Goal: Task Accomplishment & Management: Complete application form

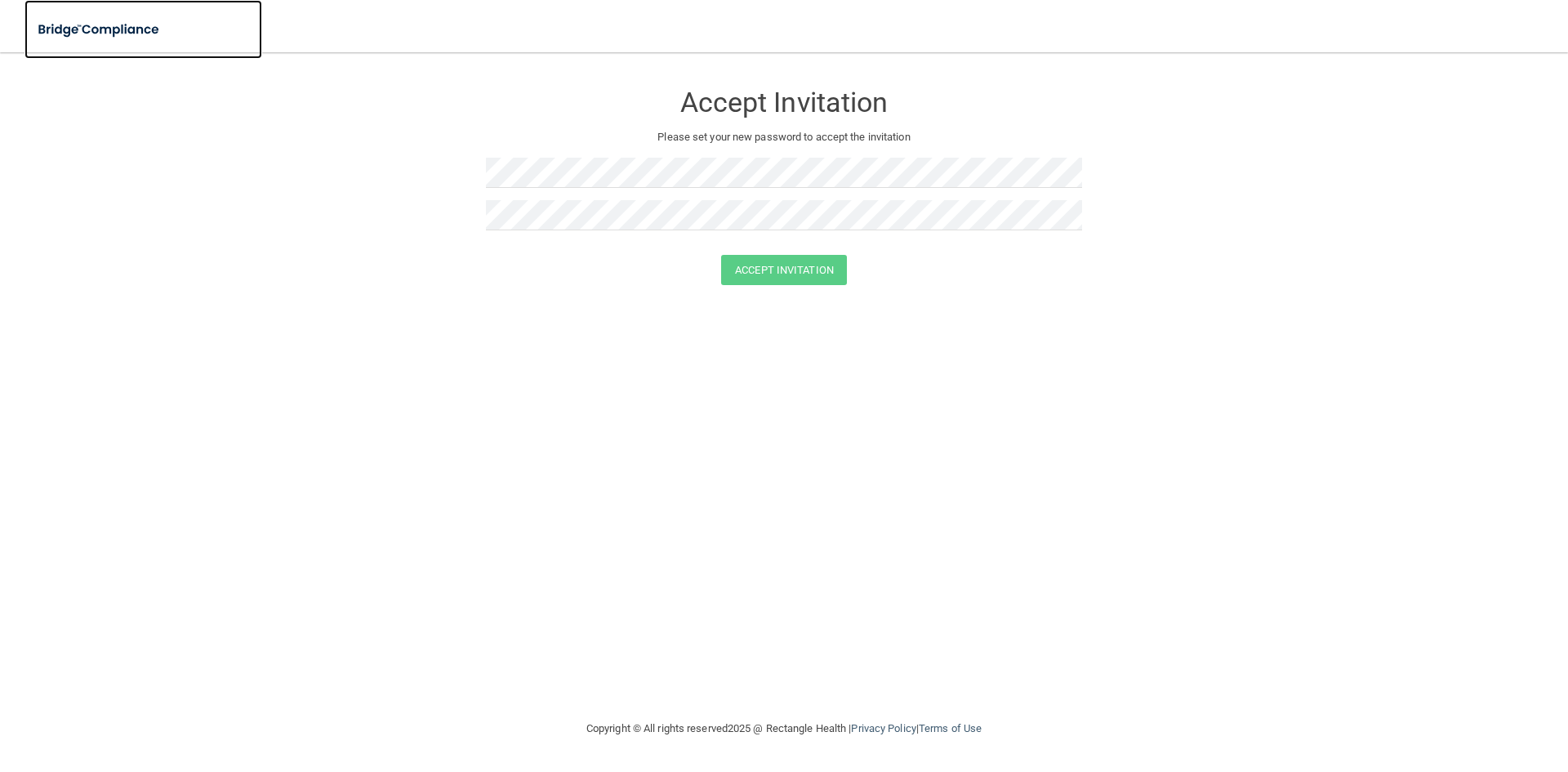
click at [138, 37] on img at bounding box center [99, 30] width 150 height 33
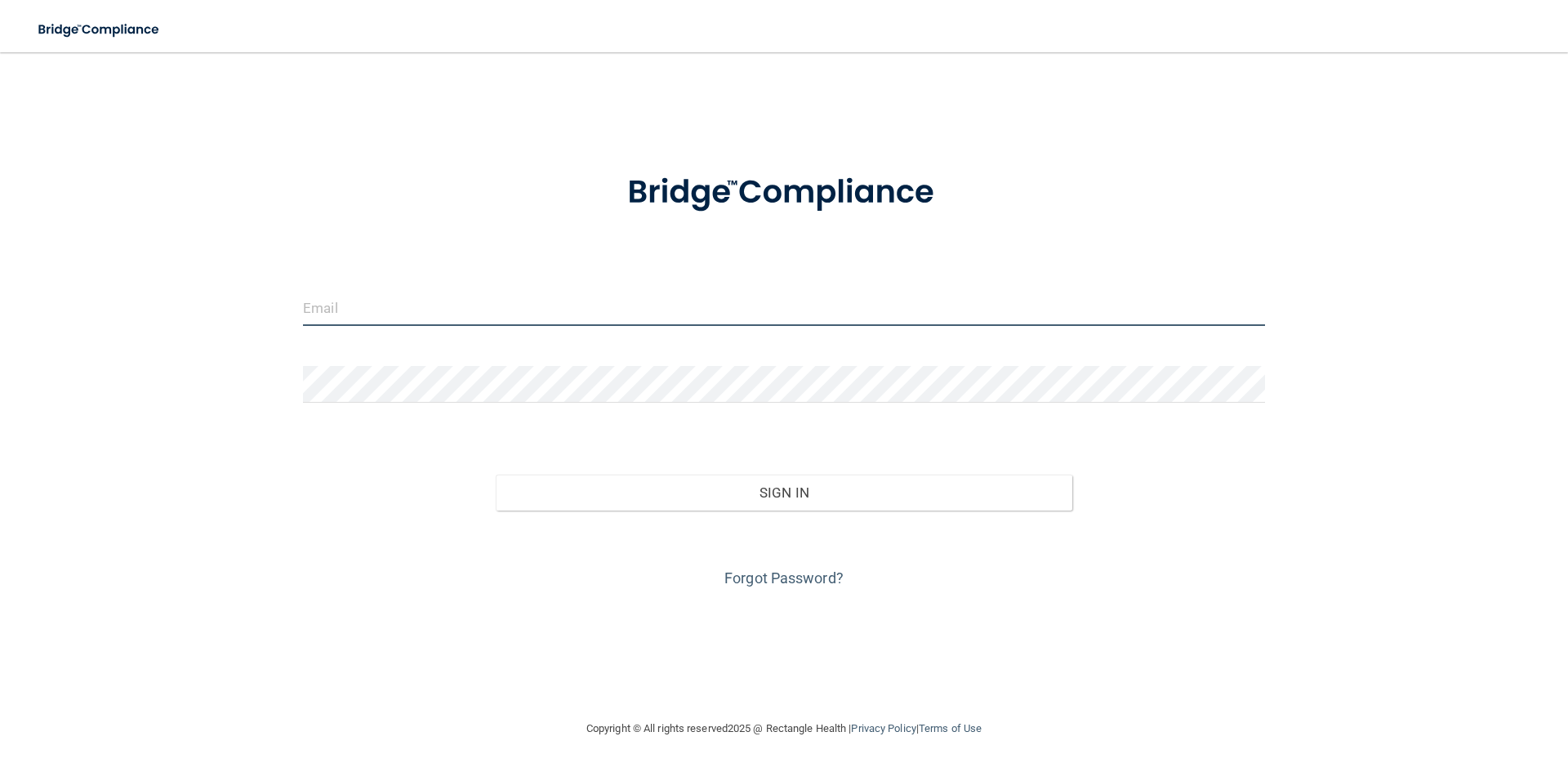
type input "[EMAIL_ADDRESS][DOMAIN_NAME]"
click at [488, 305] on input "[EMAIL_ADDRESS][DOMAIN_NAME]" at bounding box center [784, 307] width 962 height 37
drag, startPoint x: 498, startPoint y: 306, endPoint x: 149, endPoint y: 292, distance: 349.3
click at [150, 292] on div "[EMAIL_ADDRESS][DOMAIN_NAME] Invalid email/password. You don't have permission …" at bounding box center [784, 385] width 1502 height 634
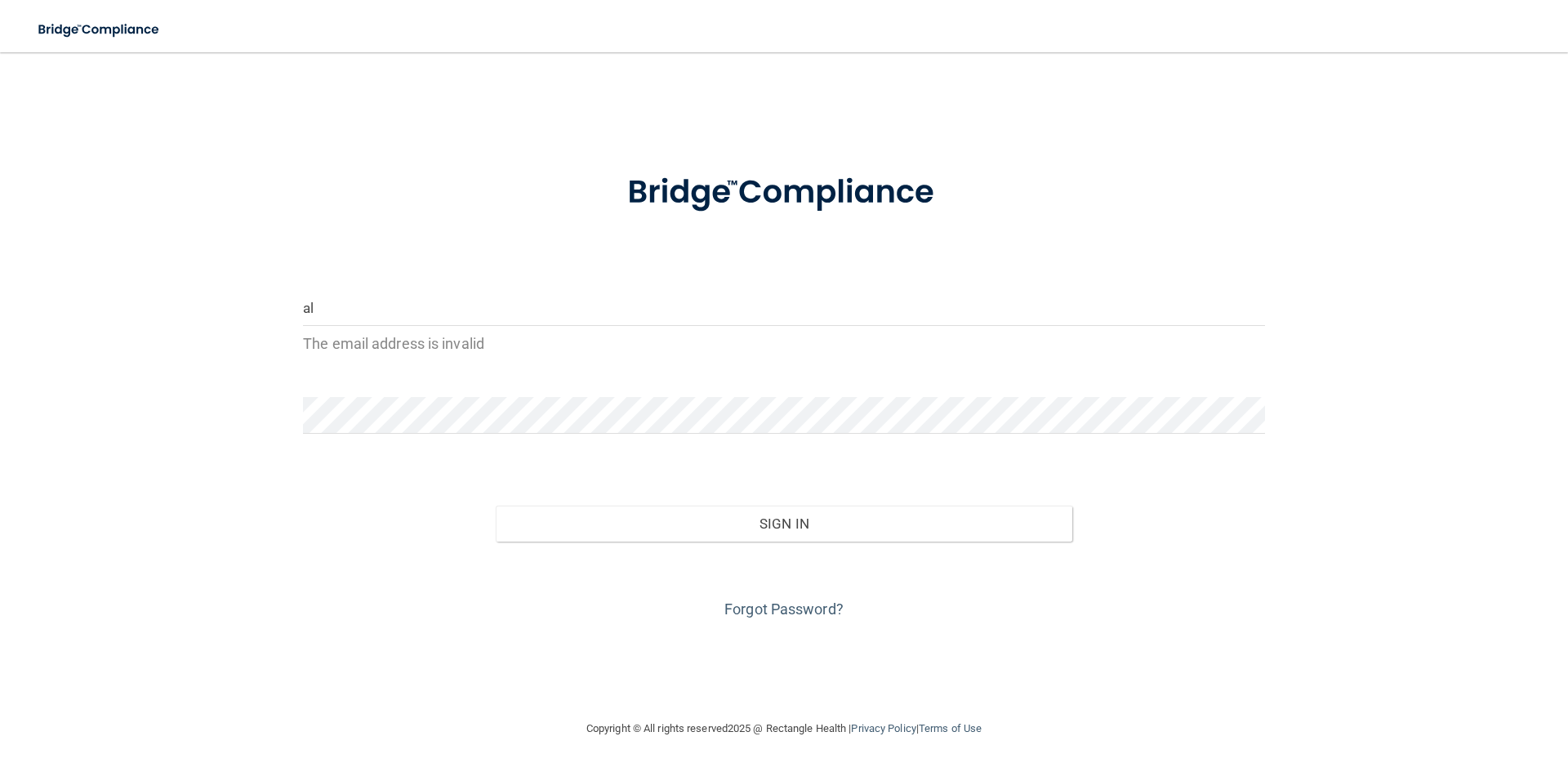
type input "a"
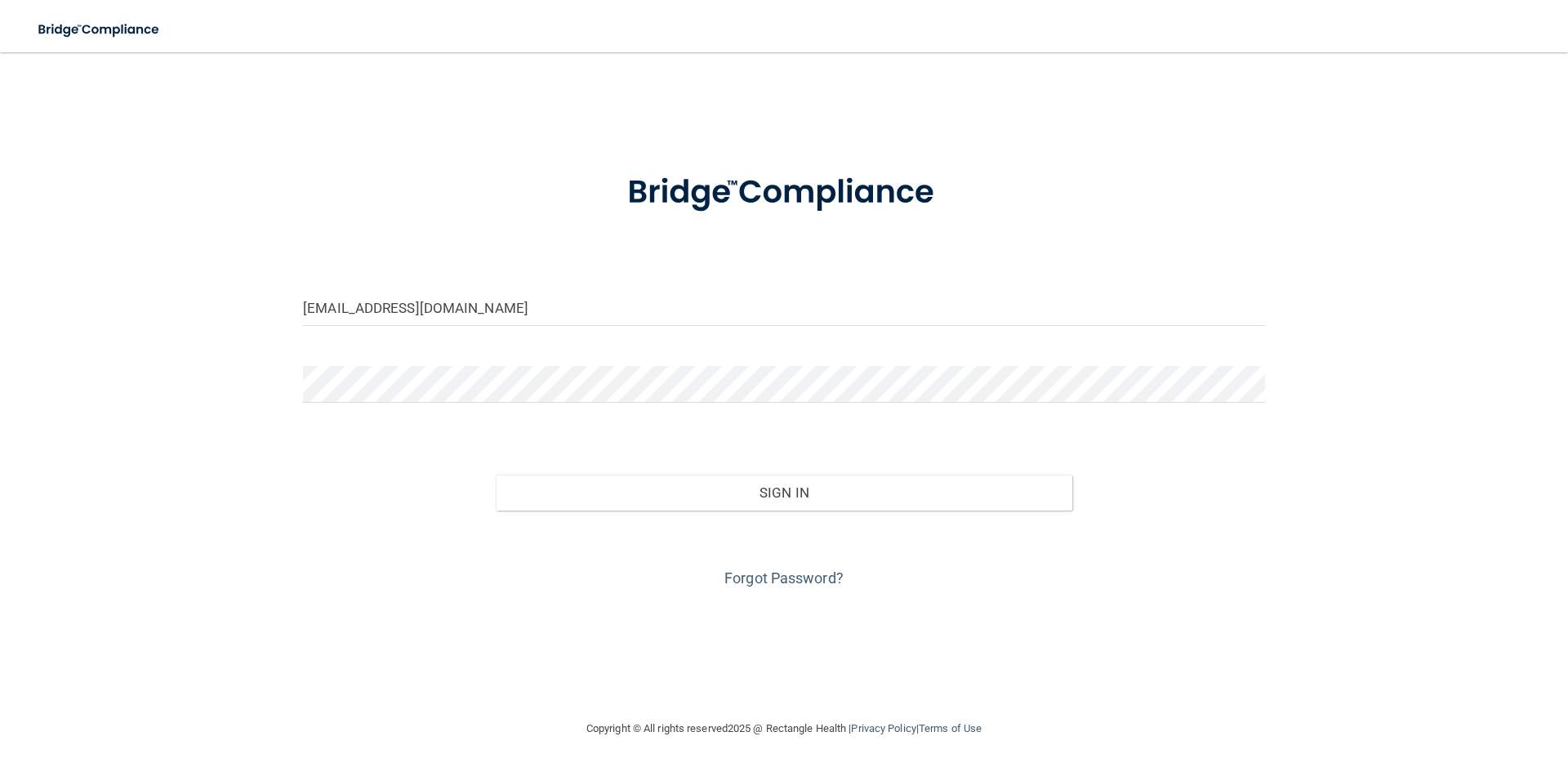
type input "[EMAIL_ADDRESS][DOMAIN_NAME]"
click at [223, 385] on div "[EMAIL_ADDRESS][DOMAIN_NAME] Invalid email/password. You don't have permission …" at bounding box center [784, 385] width 1502 height 634
click at [496, 475] on button "Sign In" at bounding box center [784, 492] width 578 height 36
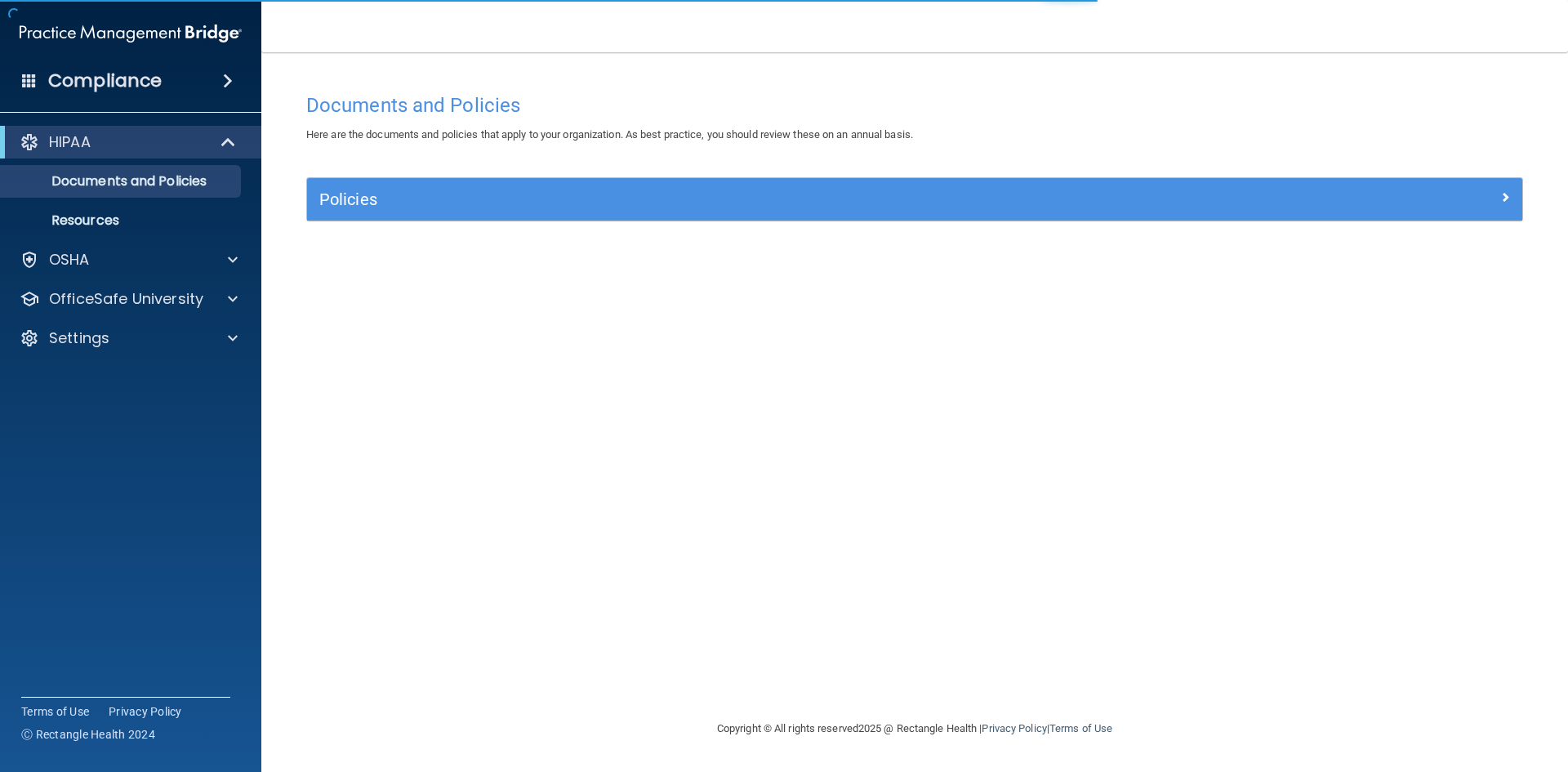
click at [443, 175] on div "Documents and Policies Here are the documents and policies that apply to your o…" at bounding box center [915, 402] width 1242 height 634
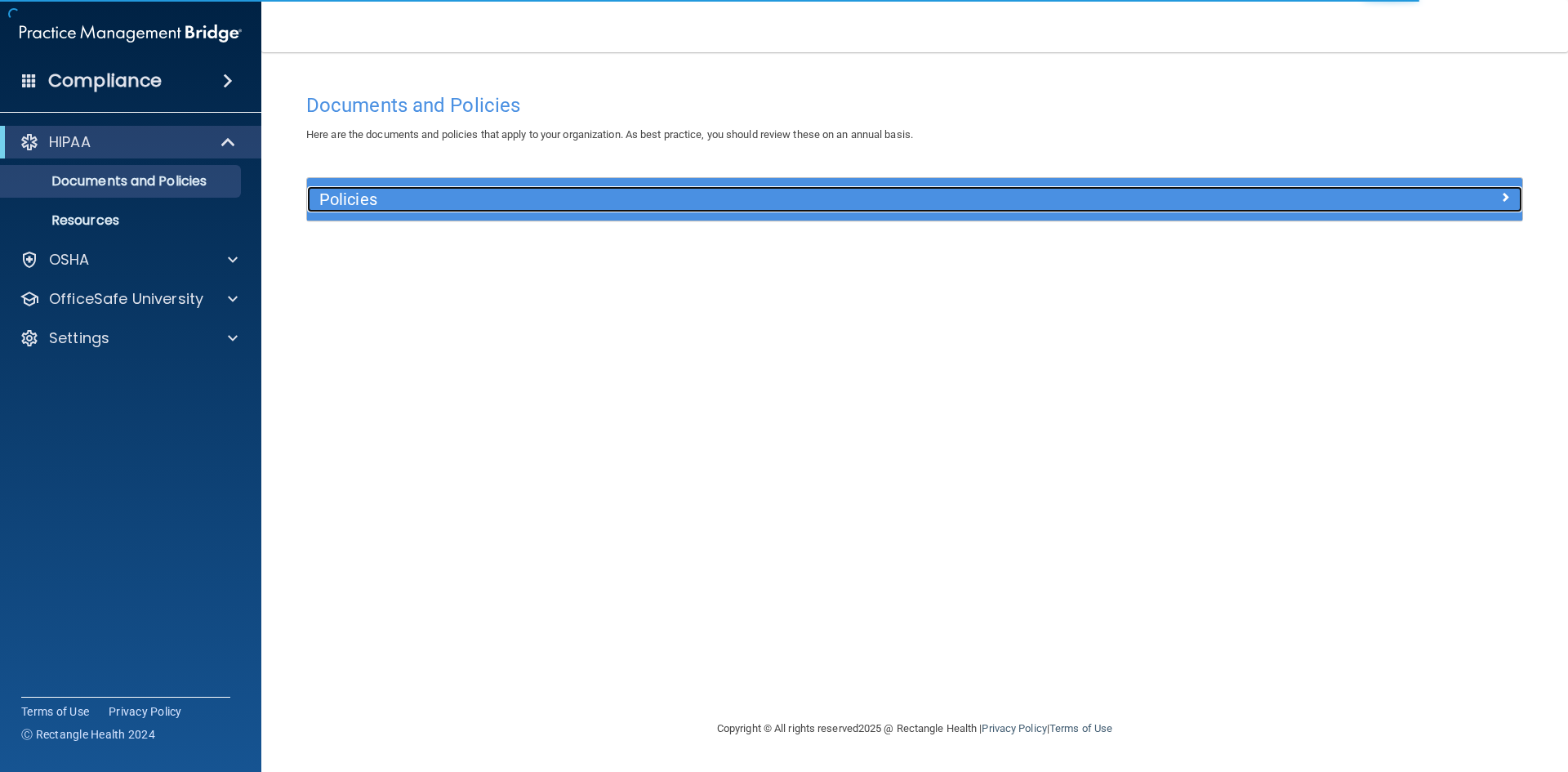
click at [557, 209] on div "Policies" at bounding box center [763, 199] width 911 height 26
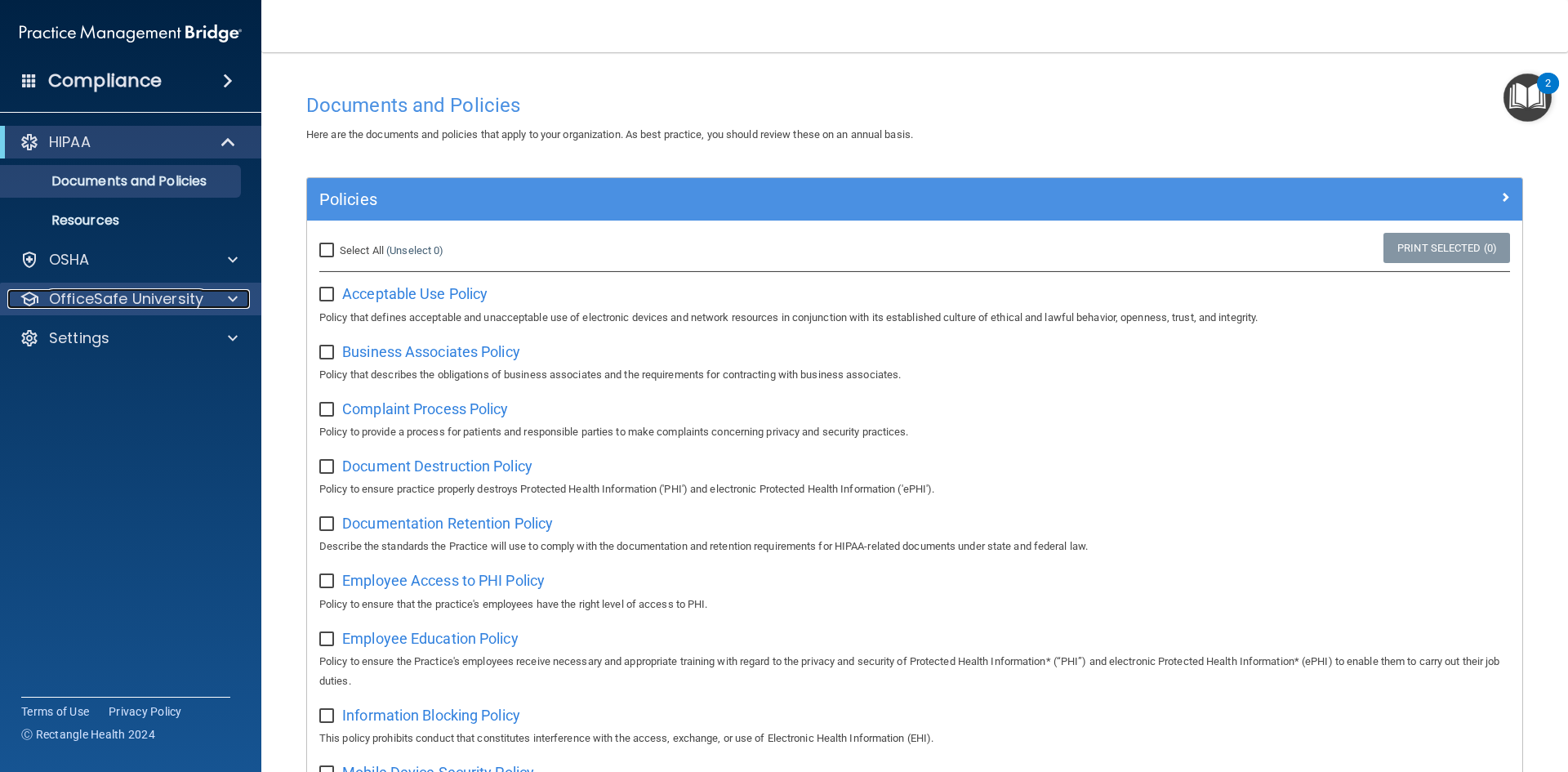
click at [173, 300] on p "OfficeSafe University" at bounding box center [127, 299] width 155 height 20
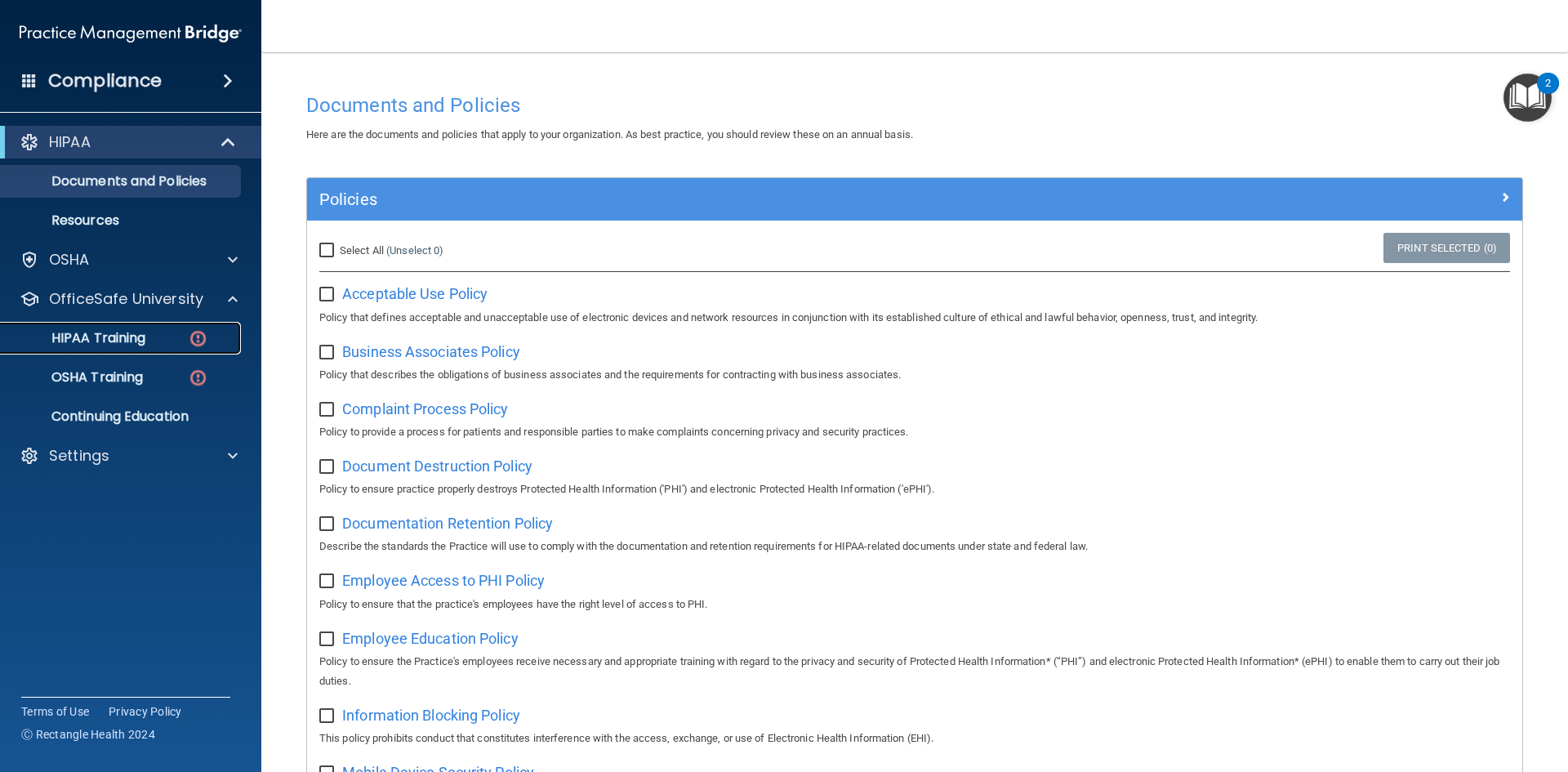
click at [187, 330] on div "HIPAA Training" at bounding box center [122, 338] width 223 height 16
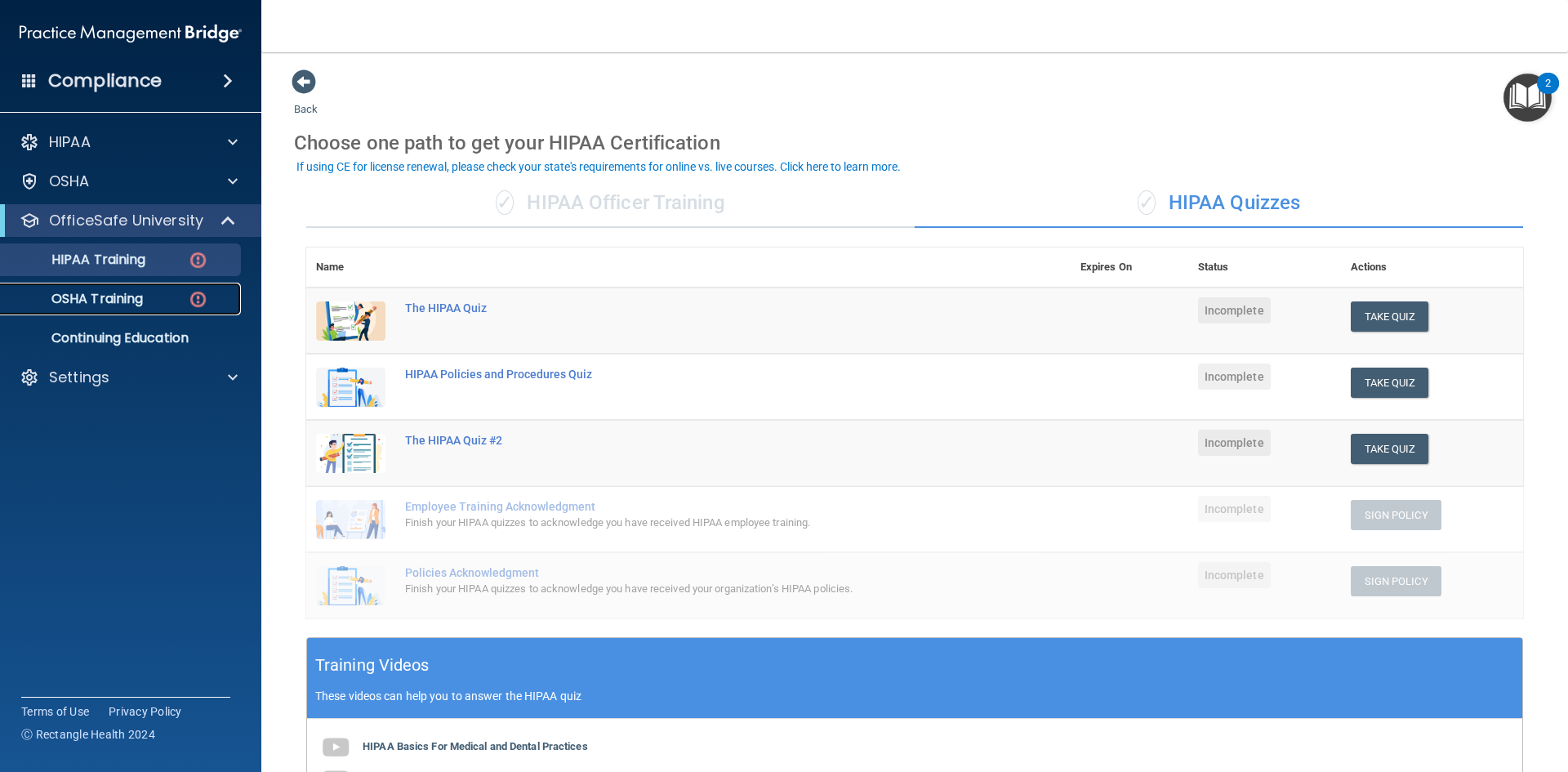
click at [130, 292] on p "OSHA Training" at bounding box center [76, 299] width 132 height 16
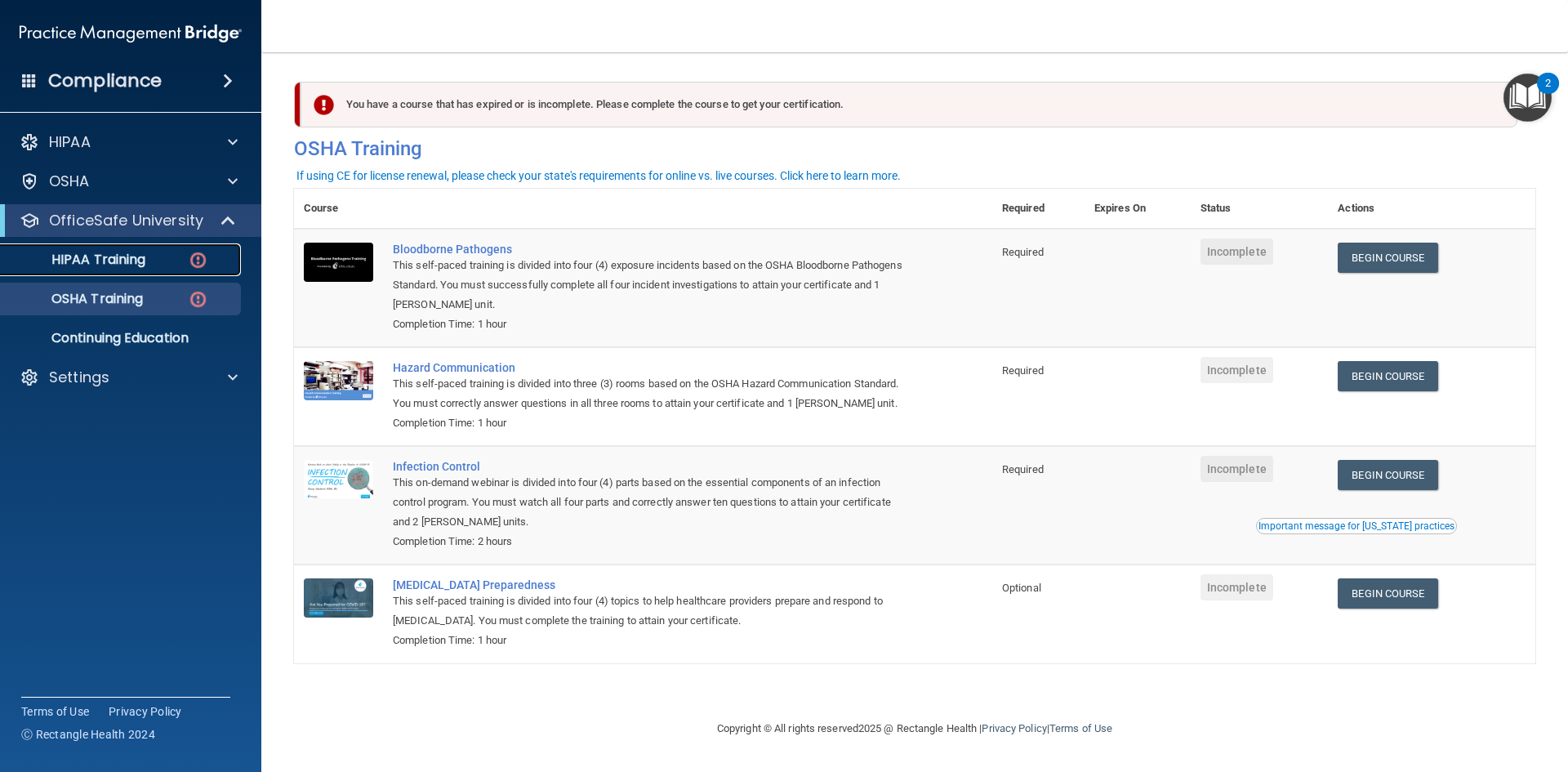
click at [155, 266] on div "HIPAA Training" at bounding box center [122, 260] width 223 height 16
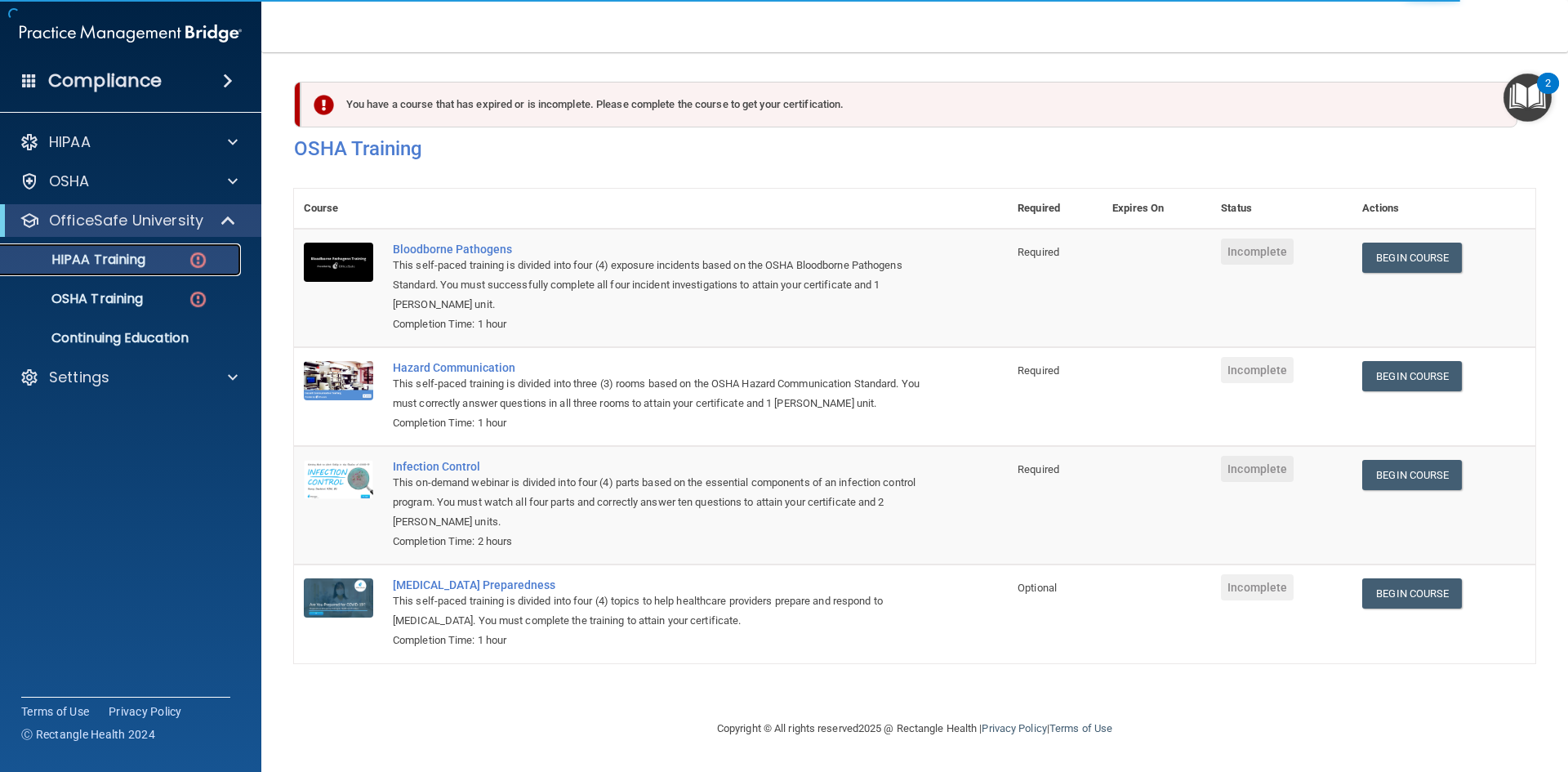
click at [175, 254] on div "HIPAA Training" at bounding box center [122, 260] width 223 height 16
click at [1424, 256] on link "Begin Course" at bounding box center [1412, 258] width 100 height 31
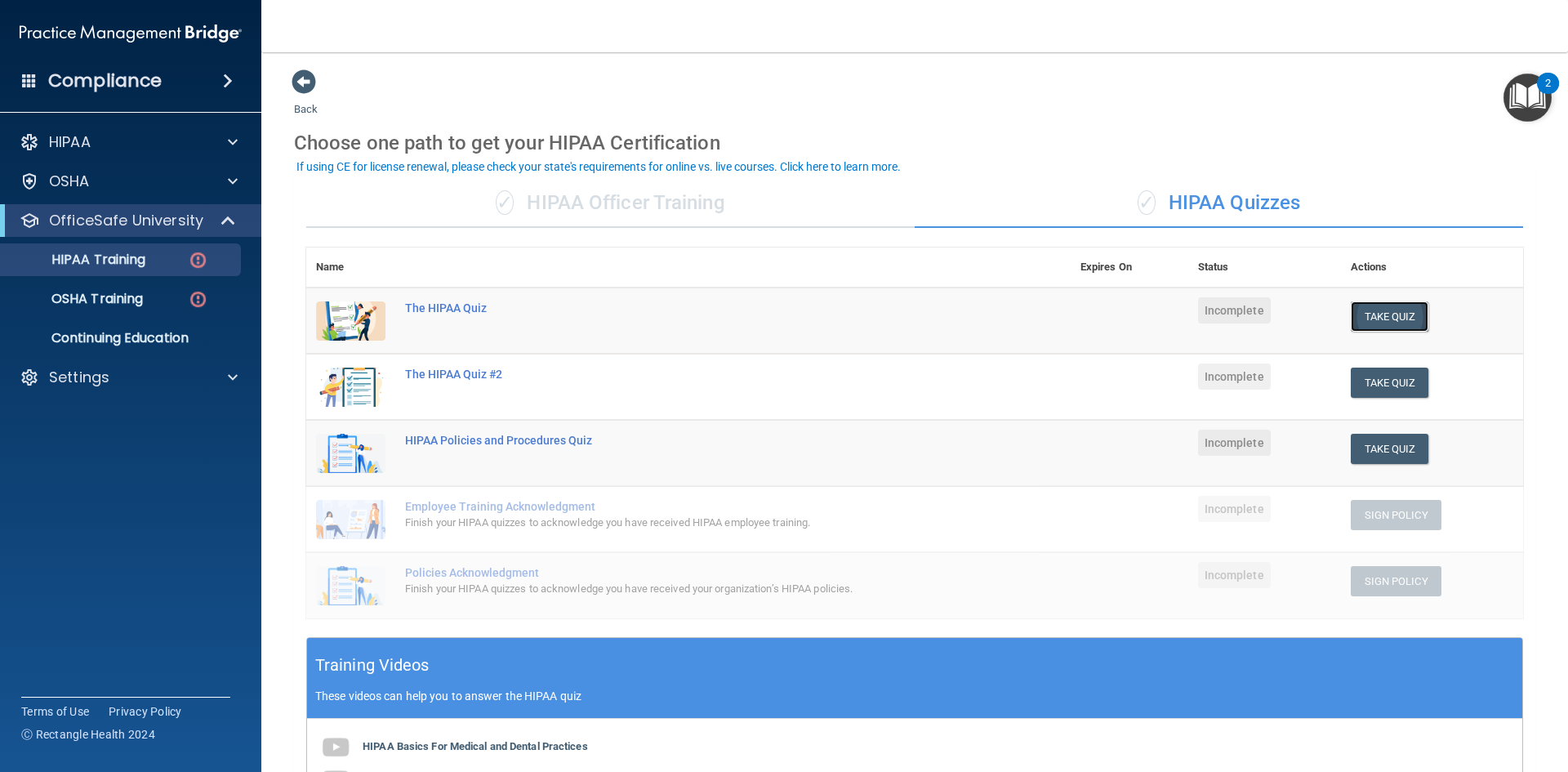
click at [1373, 328] on button "Take Quiz" at bounding box center [1389, 316] width 78 height 31
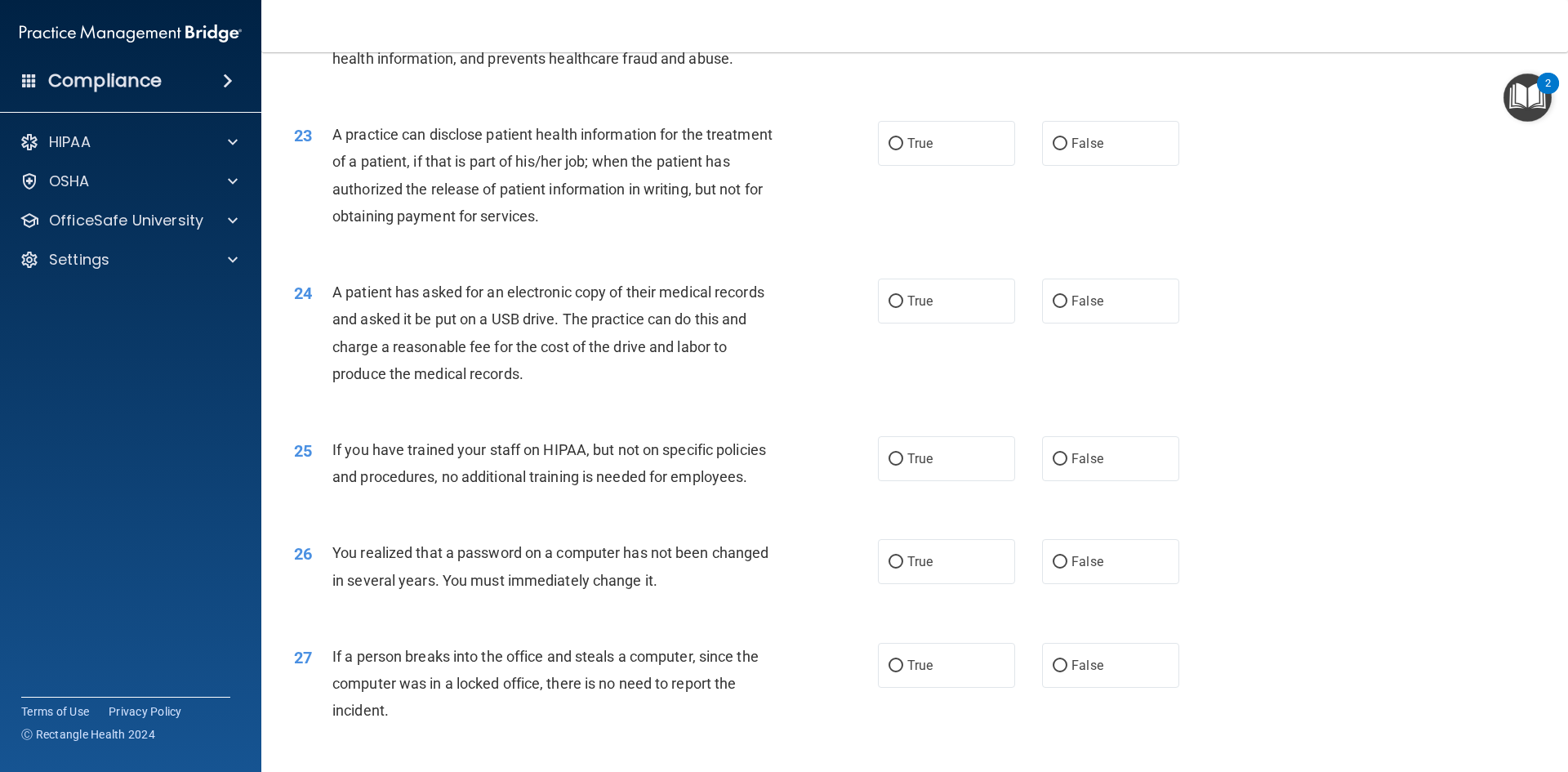
scroll to position [3094, 0]
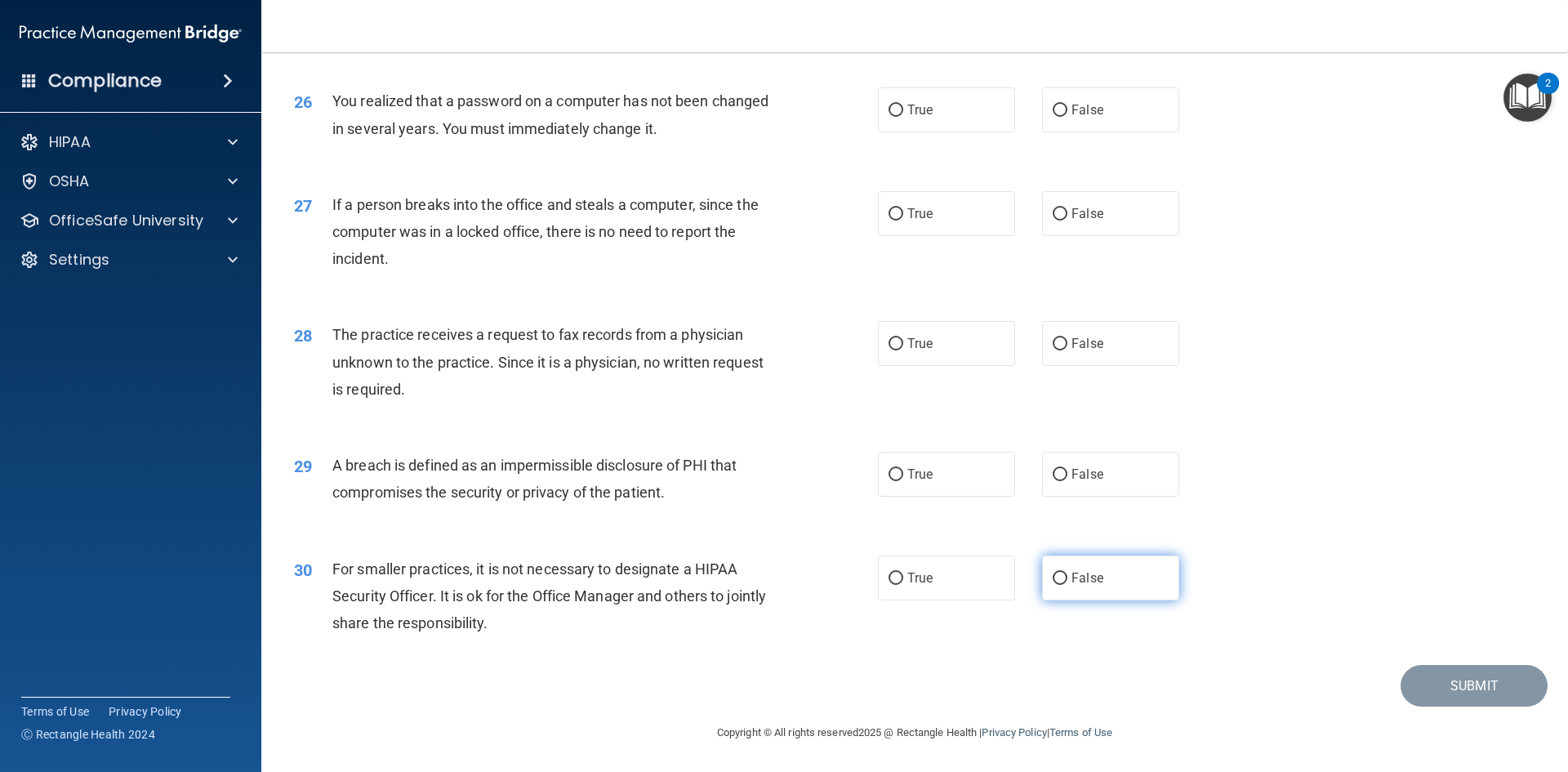
click at [1085, 572] on span "False" at bounding box center [1087, 577] width 31 height 15
click at [1067, 572] on input "False" at bounding box center [1060, 579] width 14 height 13
radio input "true"
click at [976, 485] on label "True" at bounding box center [946, 475] width 137 height 45
click at [903, 481] on input "True" at bounding box center [896, 475] width 14 height 13
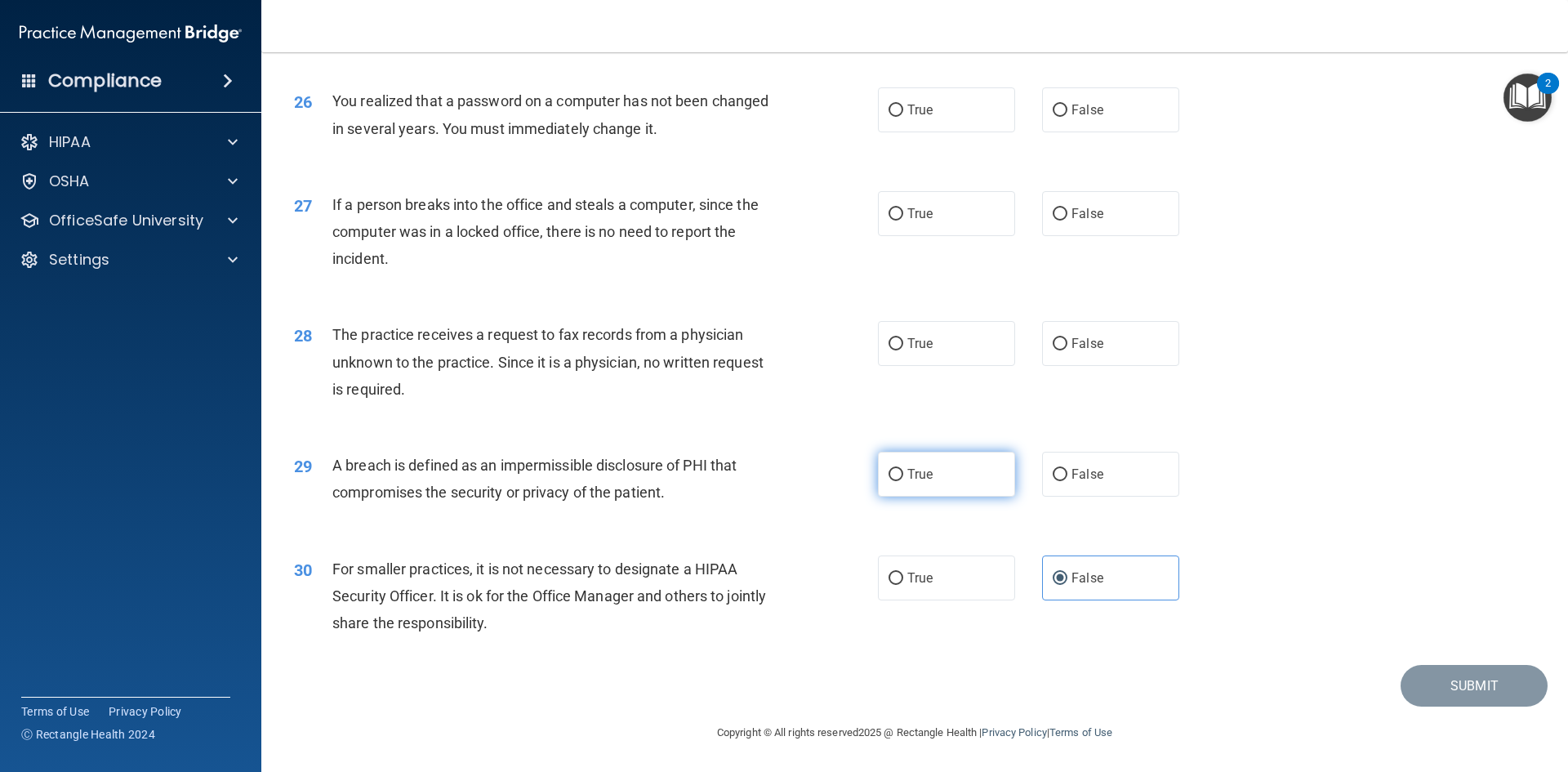
radio input "true"
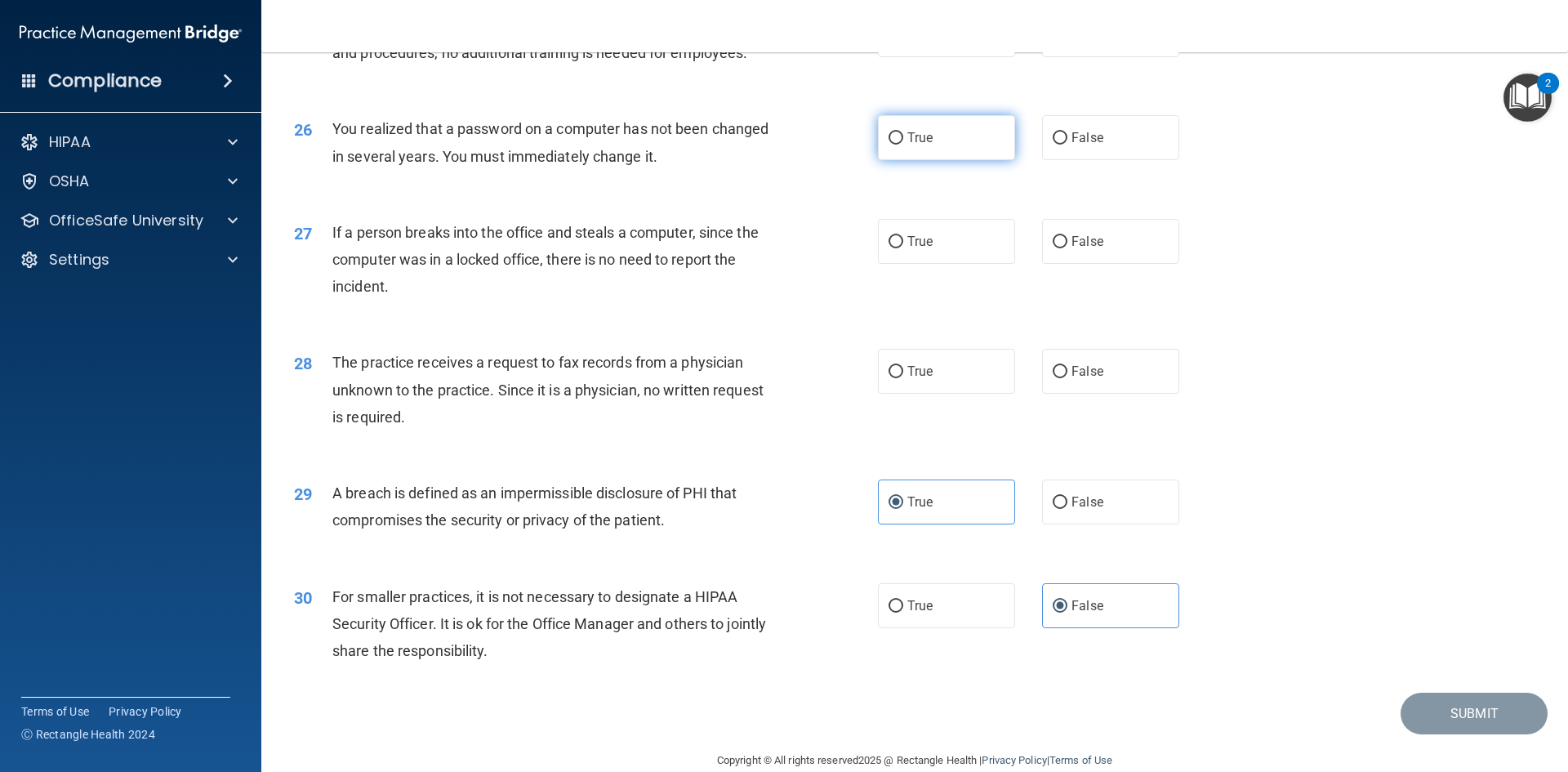
click at [970, 160] on label "True" at bounding box center [946, 138] width 137 height 45
click at [903, 145] on input "True" at bounding box center [896, 138] width 14 height 13
radio input "true"
click at [1081, 264] on label "False" at bounding box center [1111, 242] width 137 height 45
click at [1067, 248] on input "False" at bounding box center [1060, 243] width 14 height 13
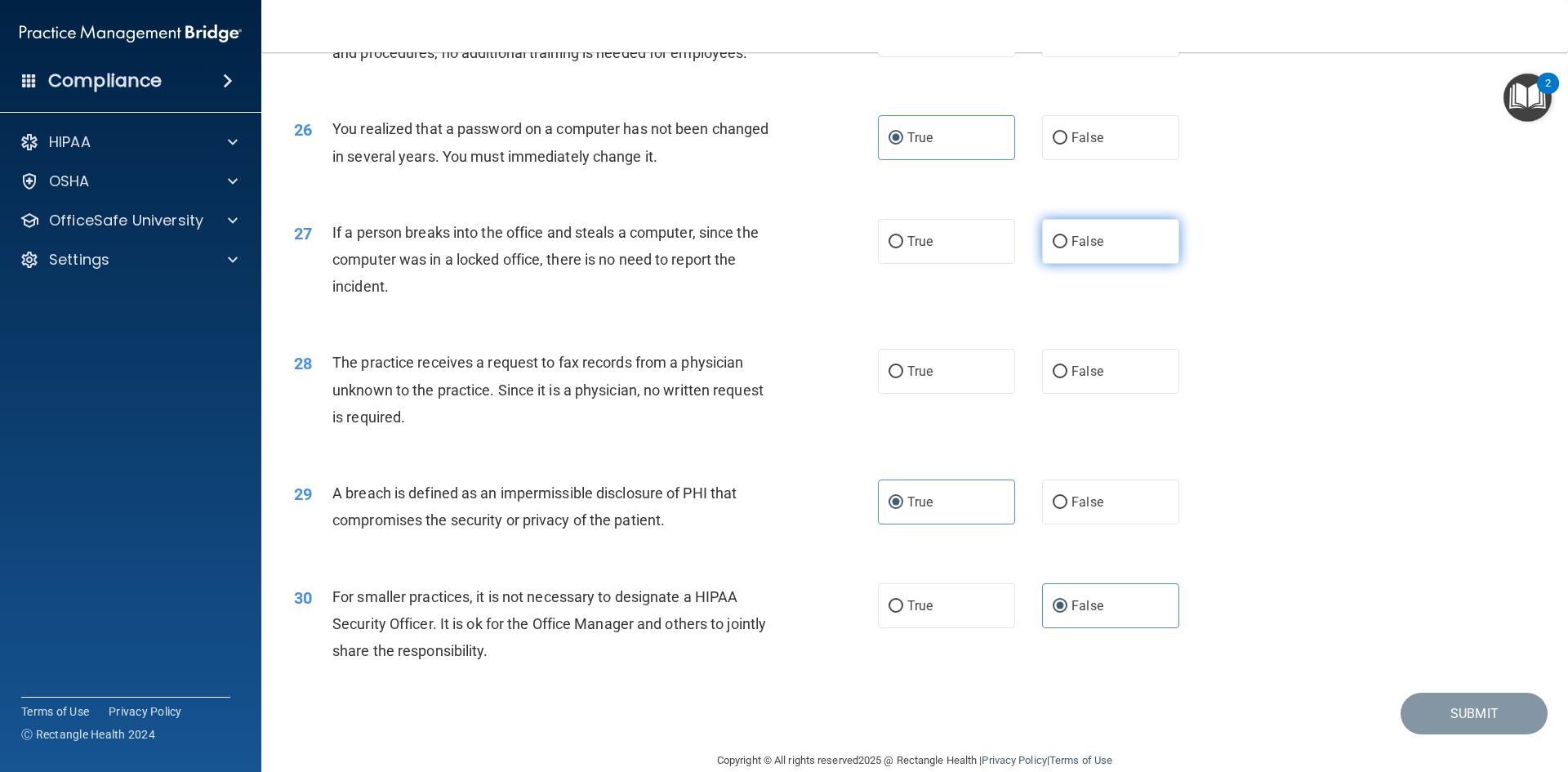
radio input "true"
click at [1083, 394] on label "False" at bounding box center [1111, 371] width 137 height 45
click at [1067, 378] on input "False" at bounding box center [1060, 372] width 14 height 13
radio input "true"
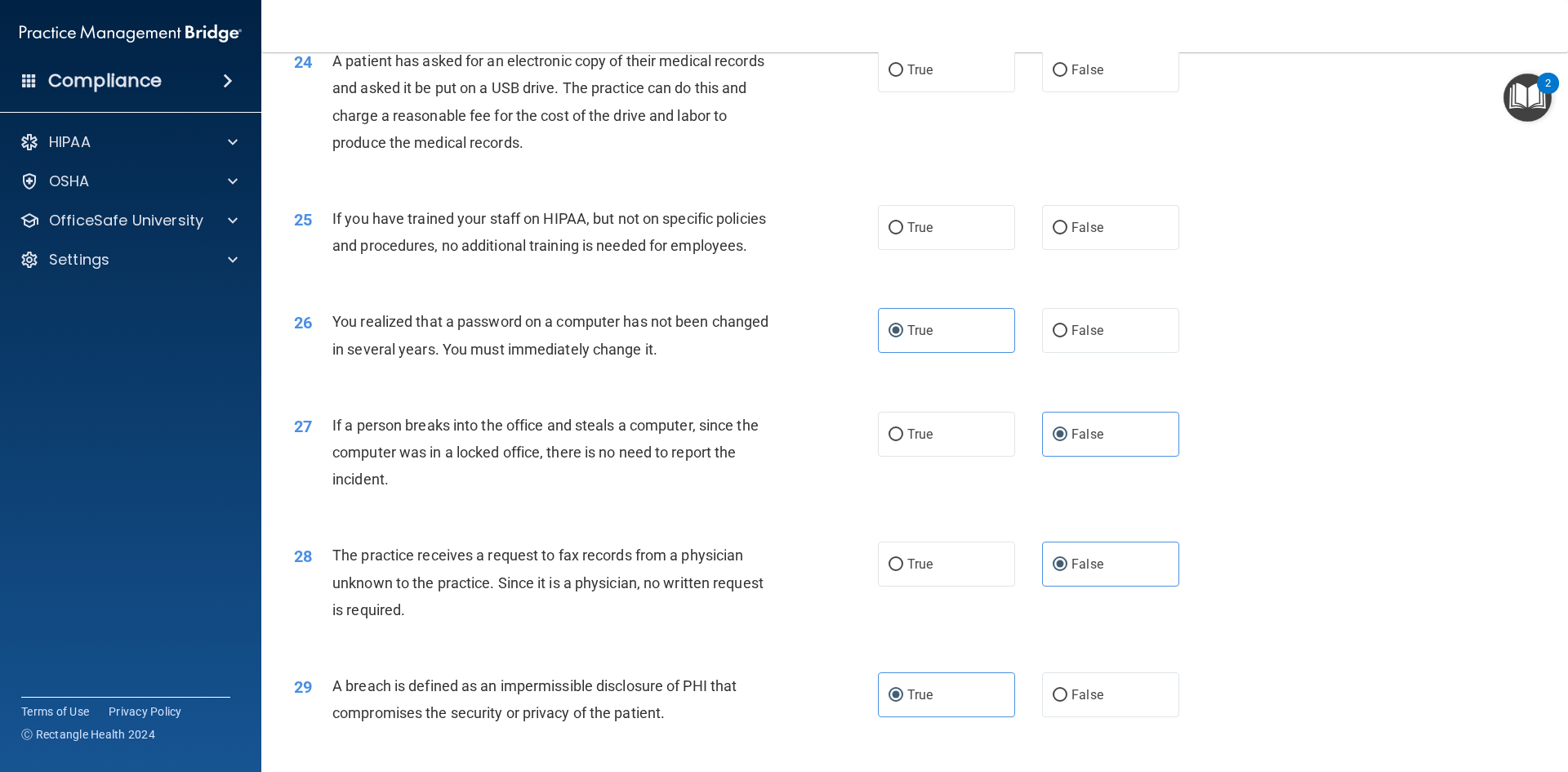
scroll to position [2767, 0]
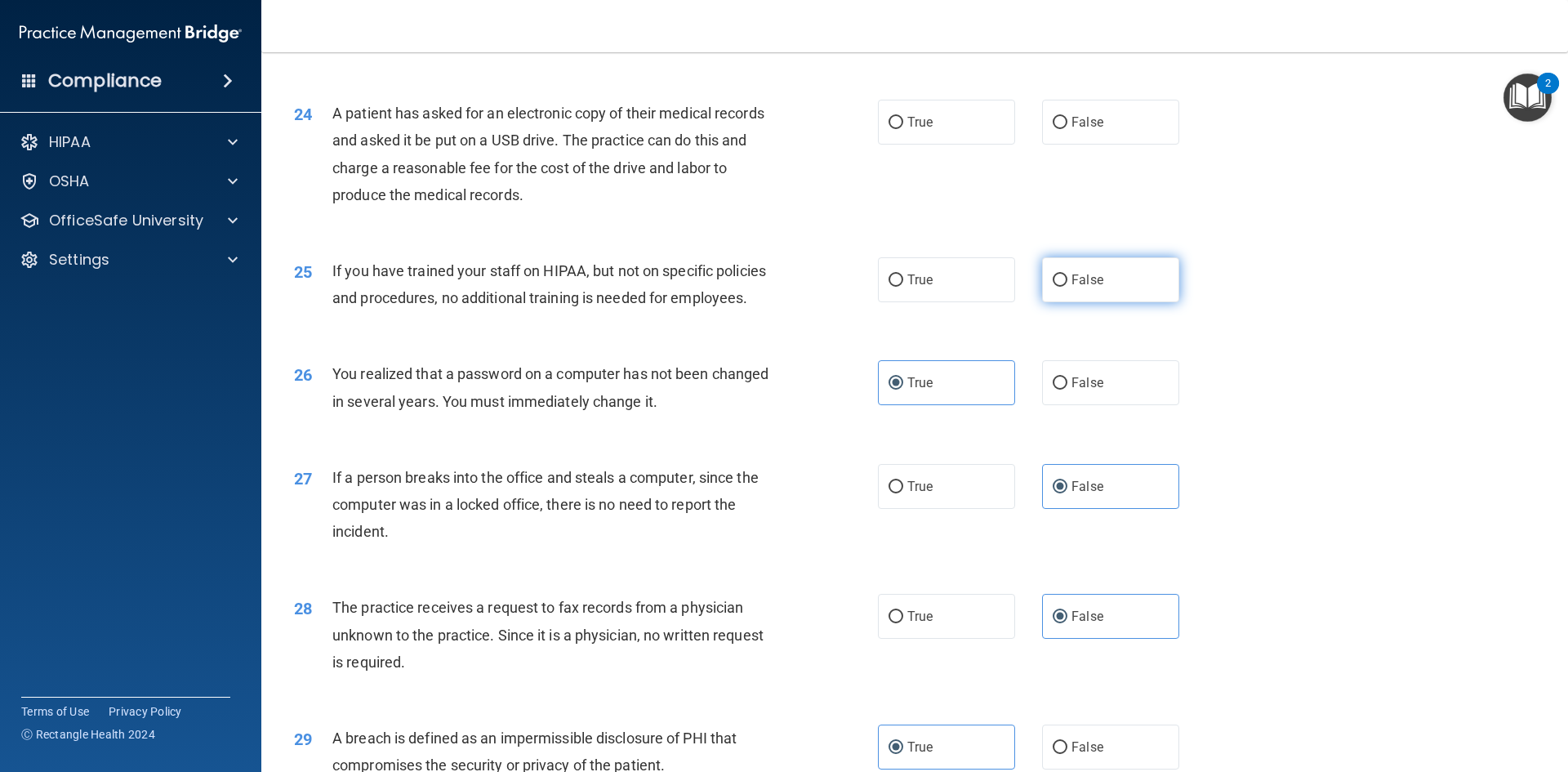
click at [1072, 302] on label "False" at bounding box center [1111, 280] width 137 height 45
click at [1067, 287] on input "False" at bounding box center [1060, 280] width 14 height 13
radio input "true"
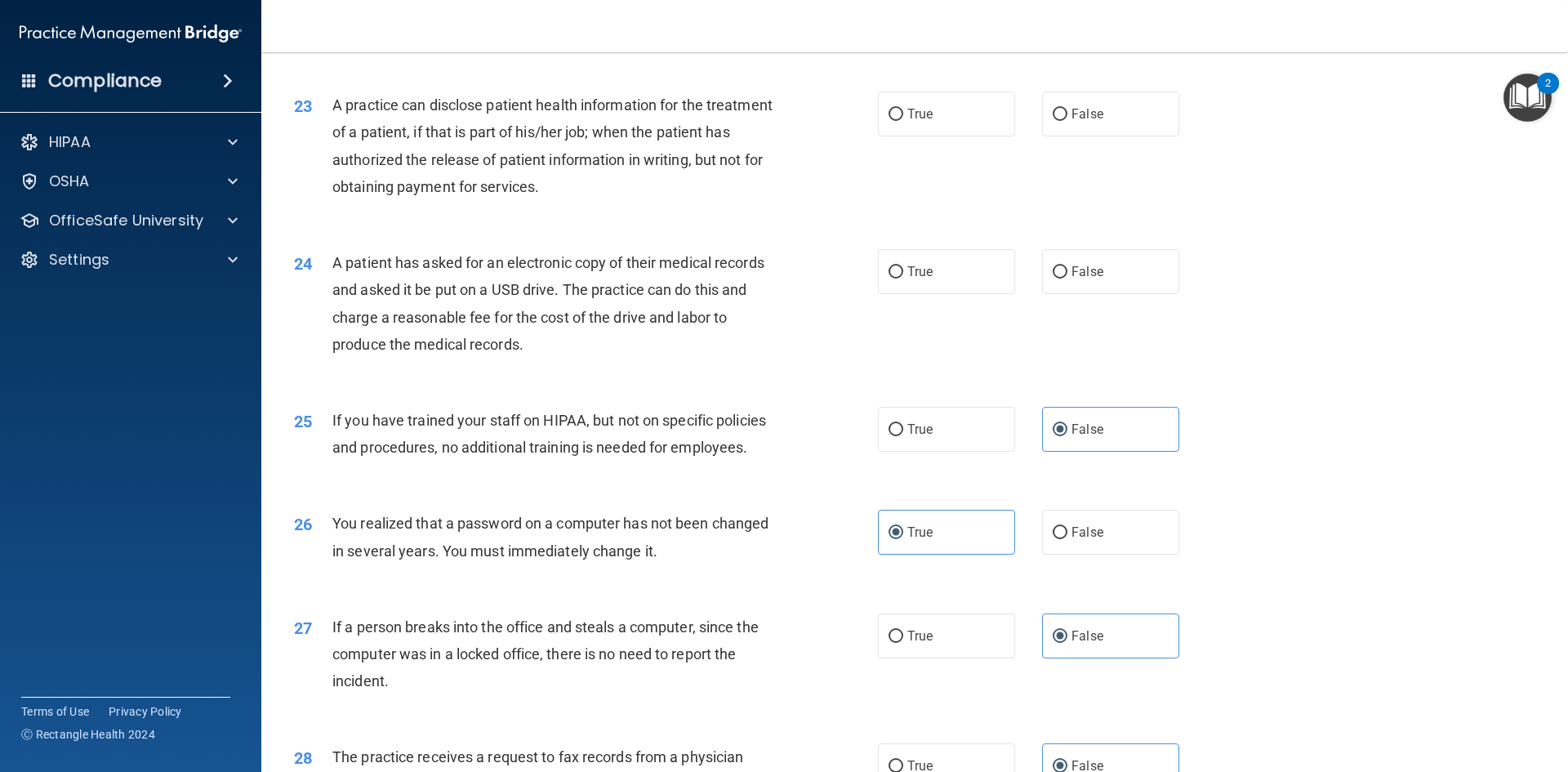
scroll to position [2604, 0]
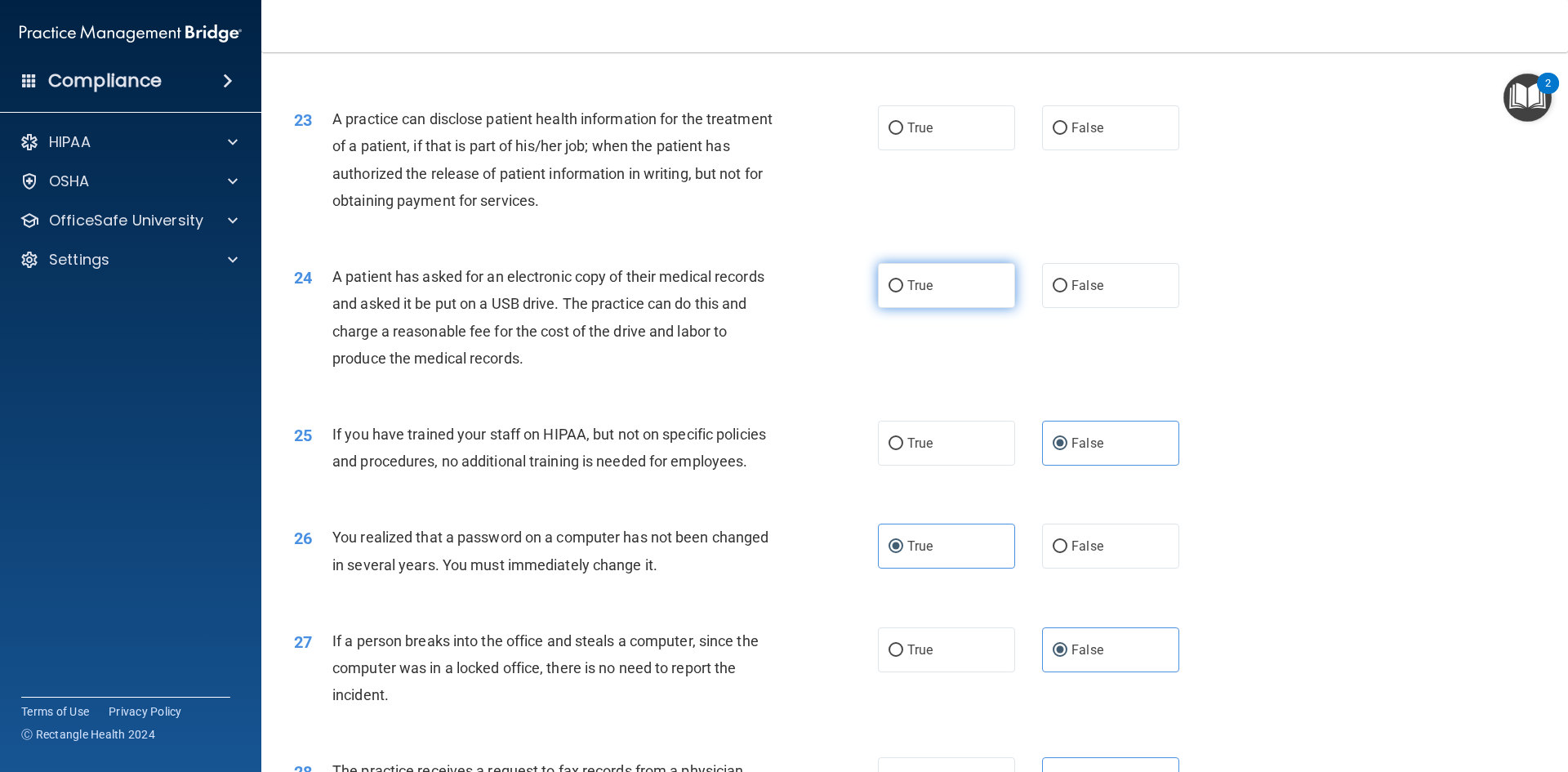
click at [927, 308] on label "True" at bounding box center [946, 286] width 137 height 45
click at [903, 292] on input "True" at bounding box center [896, 287] width 14 height 13
radio input "true"
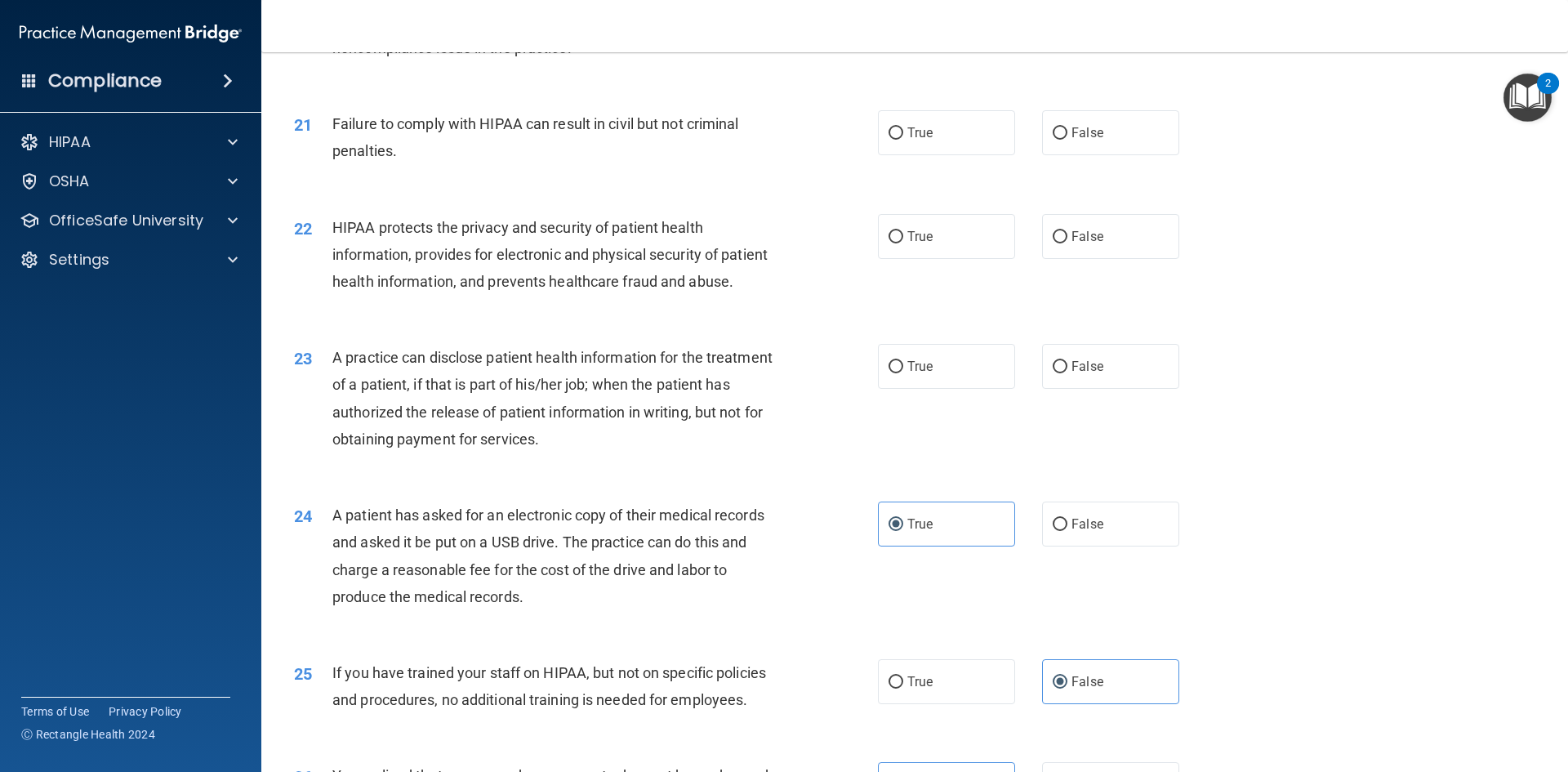
scroll to position [2359, 0]
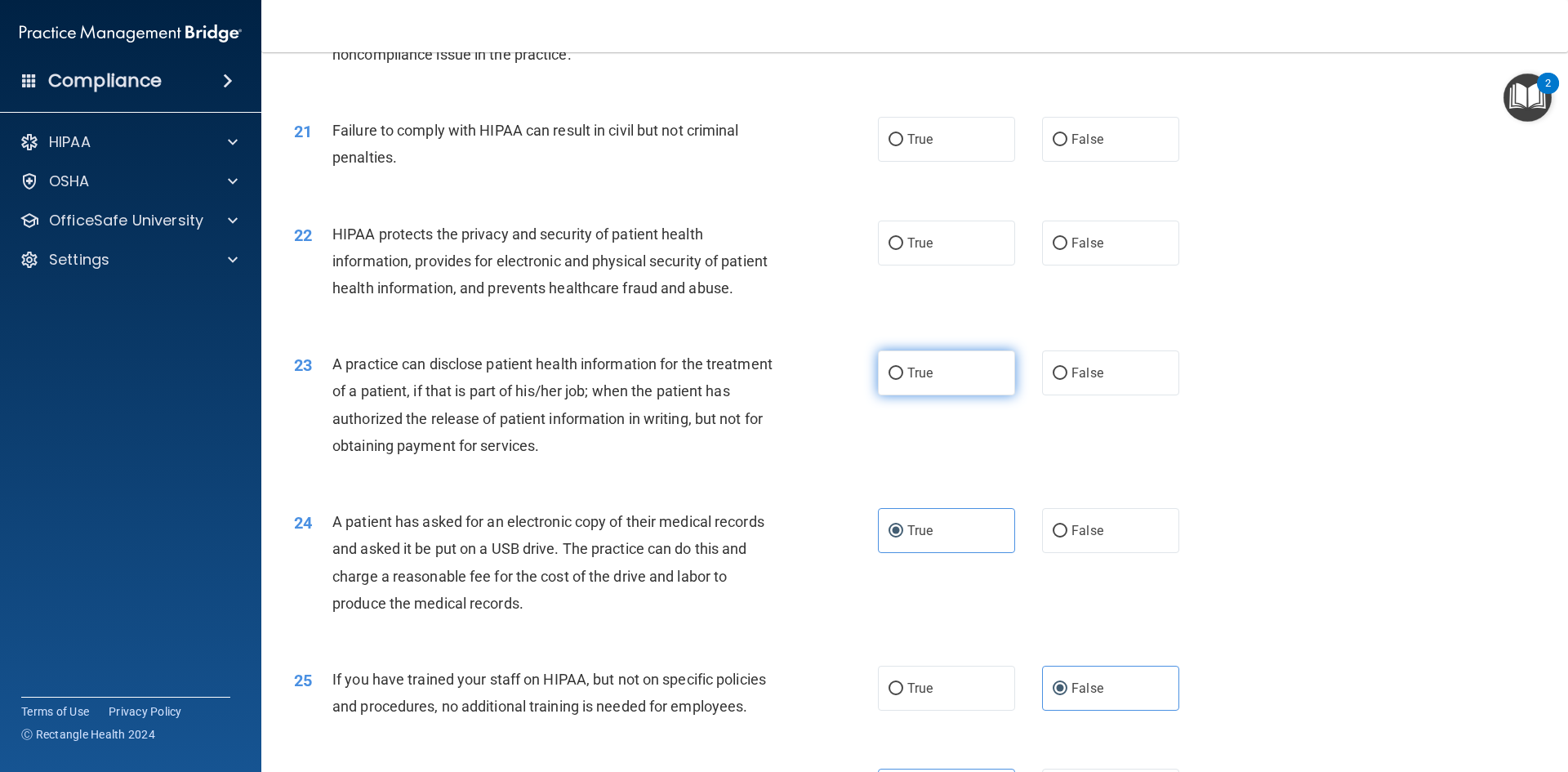
click at [961, 395] on label "True" at bounding box center [946, 373] width 137 height 45
click at [903, 380] on input "True" at bounding box center [896, 374] width 14 height 13
radio input "true"
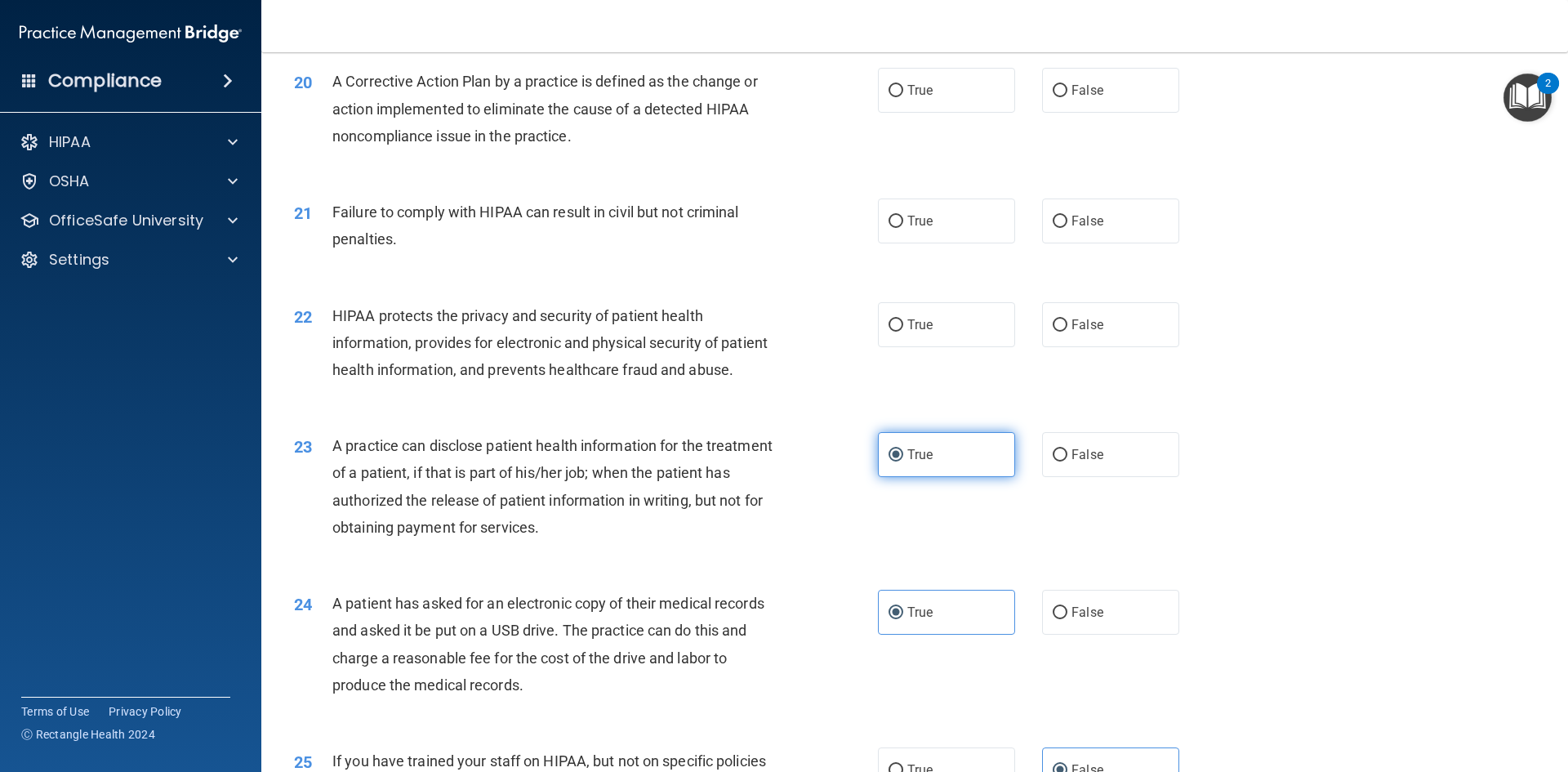
scroll to position [2196, 0]
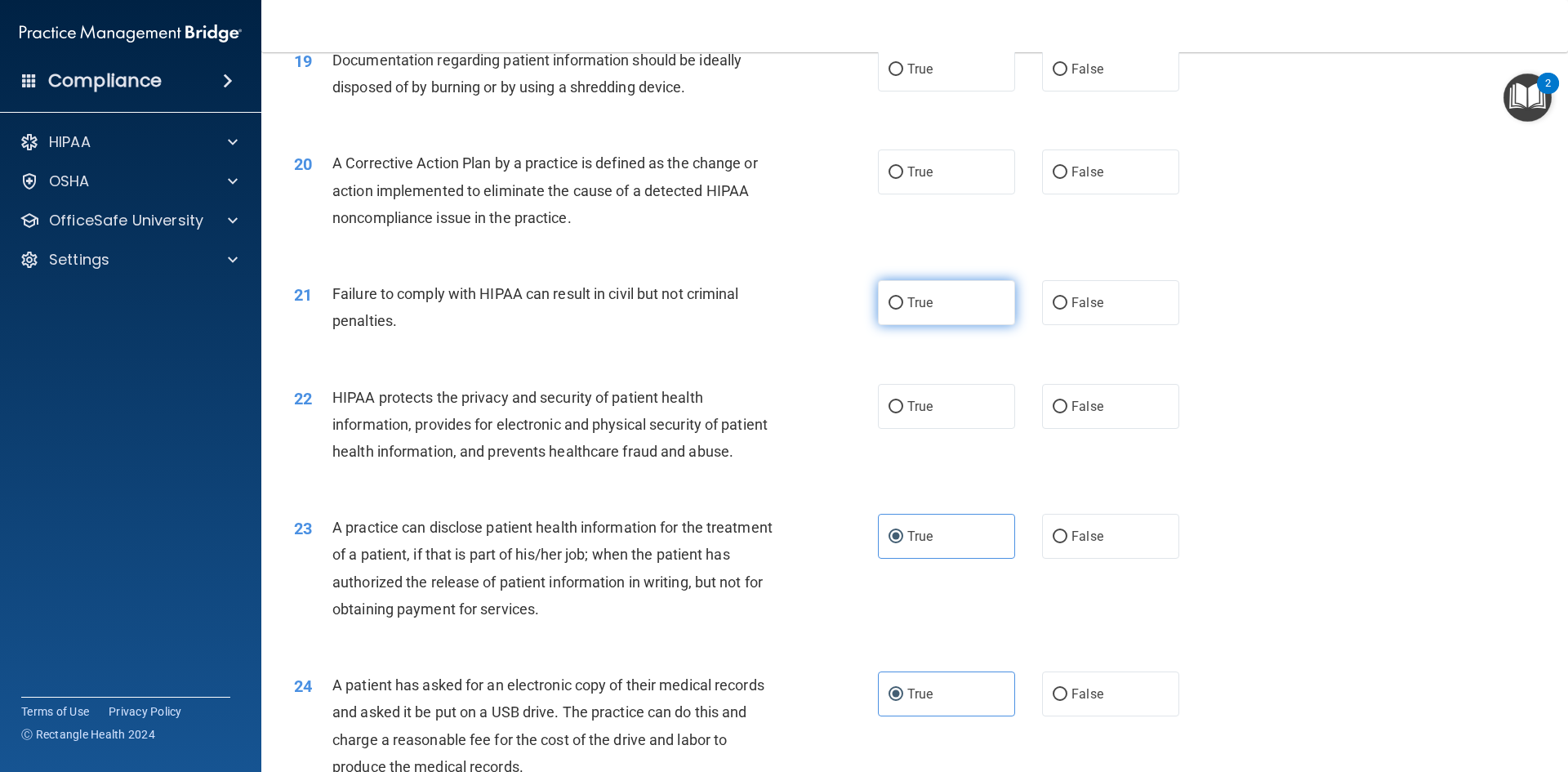
click at [957, 325] on label "True" at bounding box center [946, 303] width 137 height 45
click at [903, 309] on input "True" at bounding box center [896, 304] width 14 height 13
radio input "true"
click at [946, 429] on label "True" at bounding box center [946, 406] width 137 height 45
click at [903, 413] on input "True" at bounding box center [896, 407] width 14 height 13
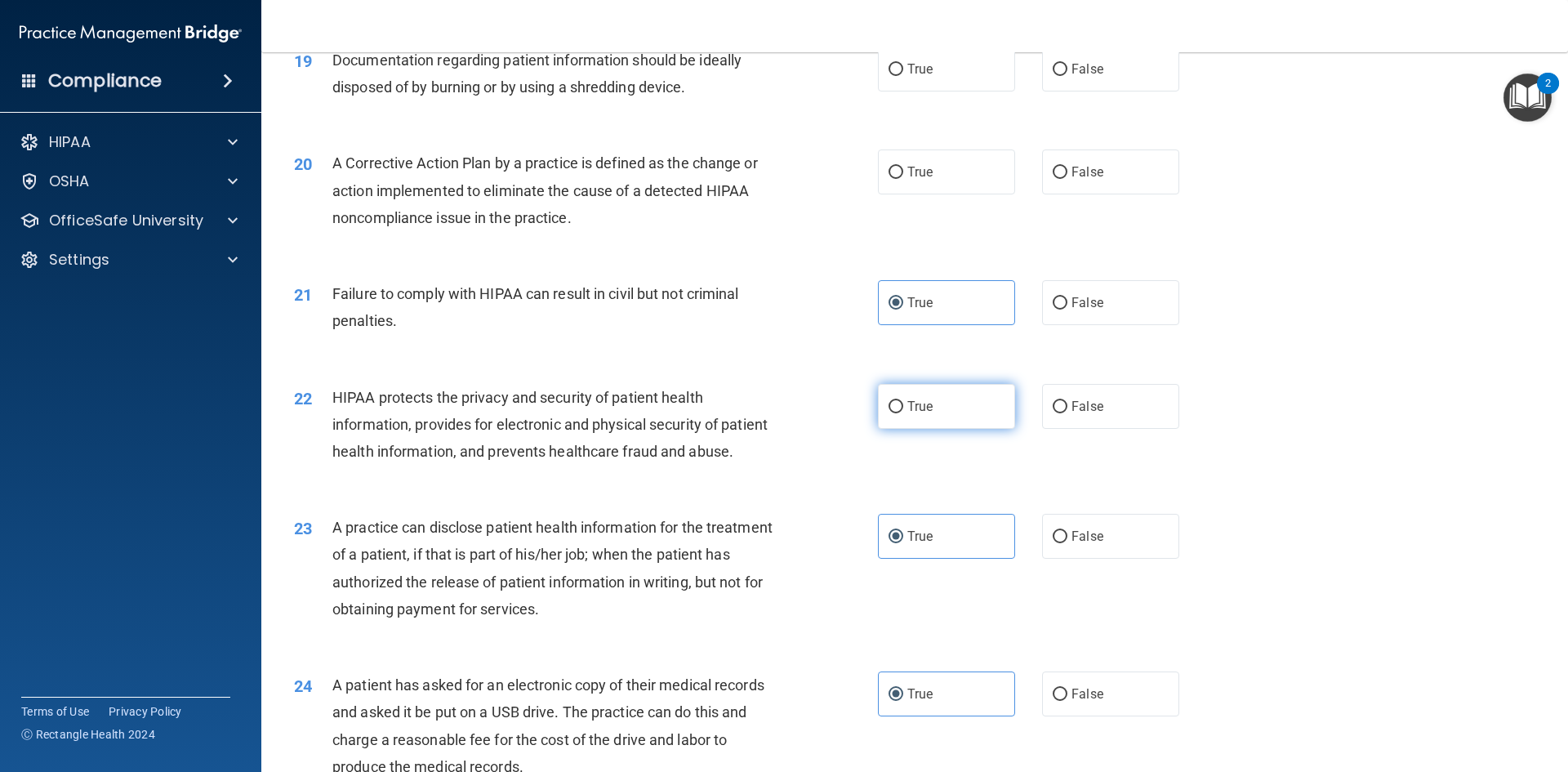
radio input "true"
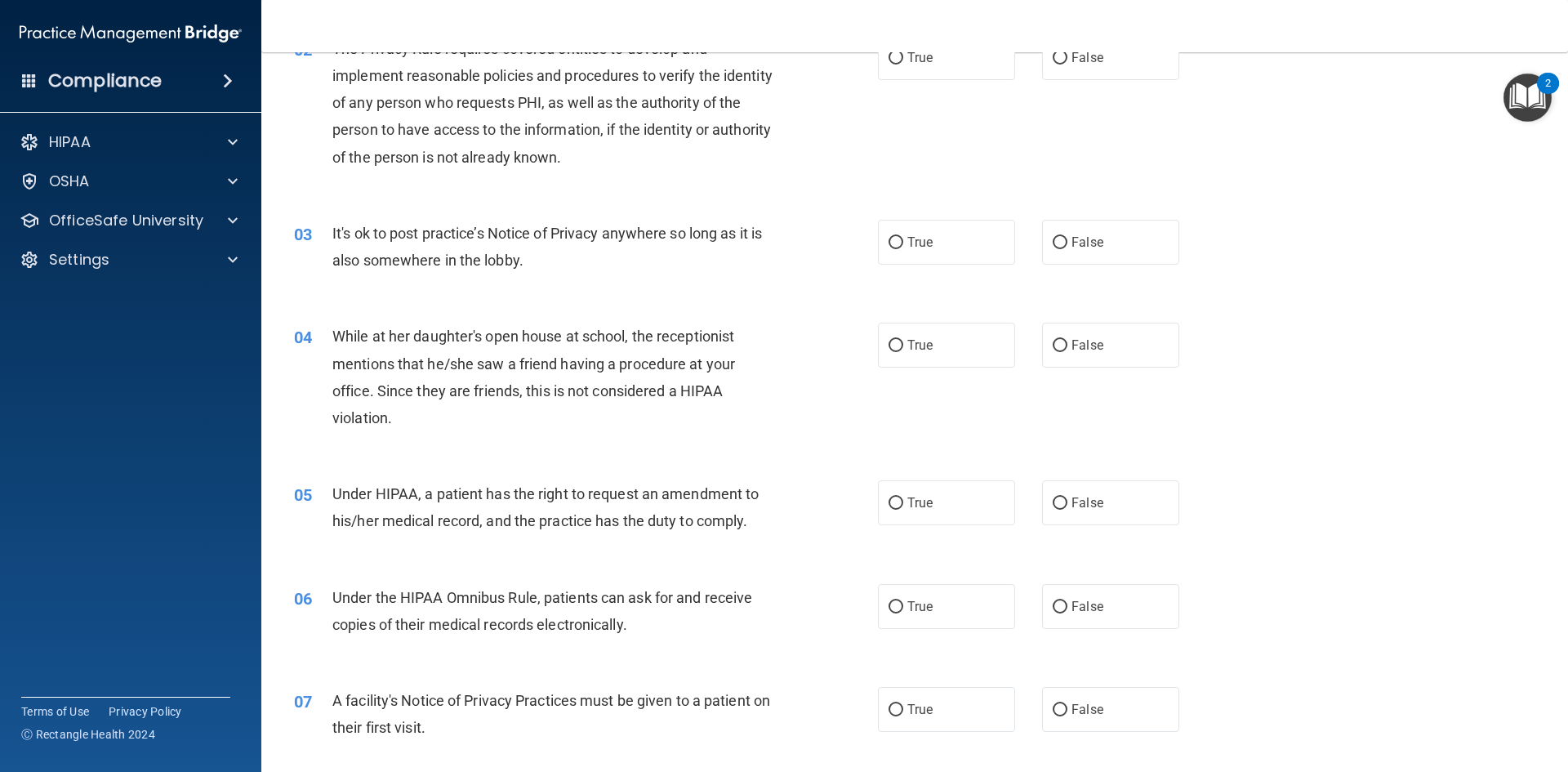
scroll to position [0, 0]
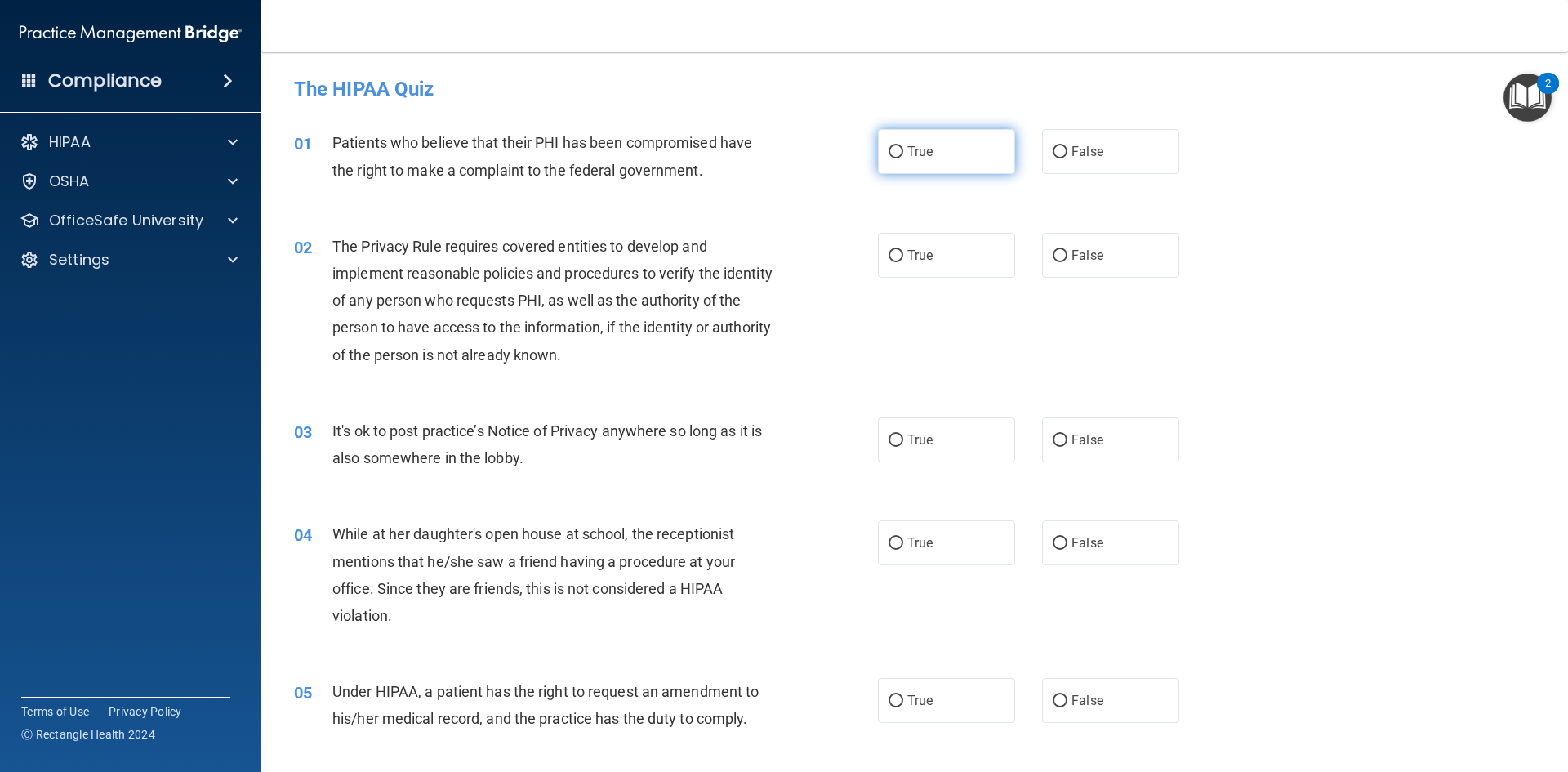
click at [897, 165] on label "True" at bounding box center [946, 152] width 137 height 45
click at [897, 158] on input "True" at bounding box center [896, 153] width 14 height 13
radio input "true"
click at [908, 251] on span "True" at bounding box center [920, 254] width 25 height 15
click at [903, 251] on input "True" at bounding box center [896, 256] width 14 height 13
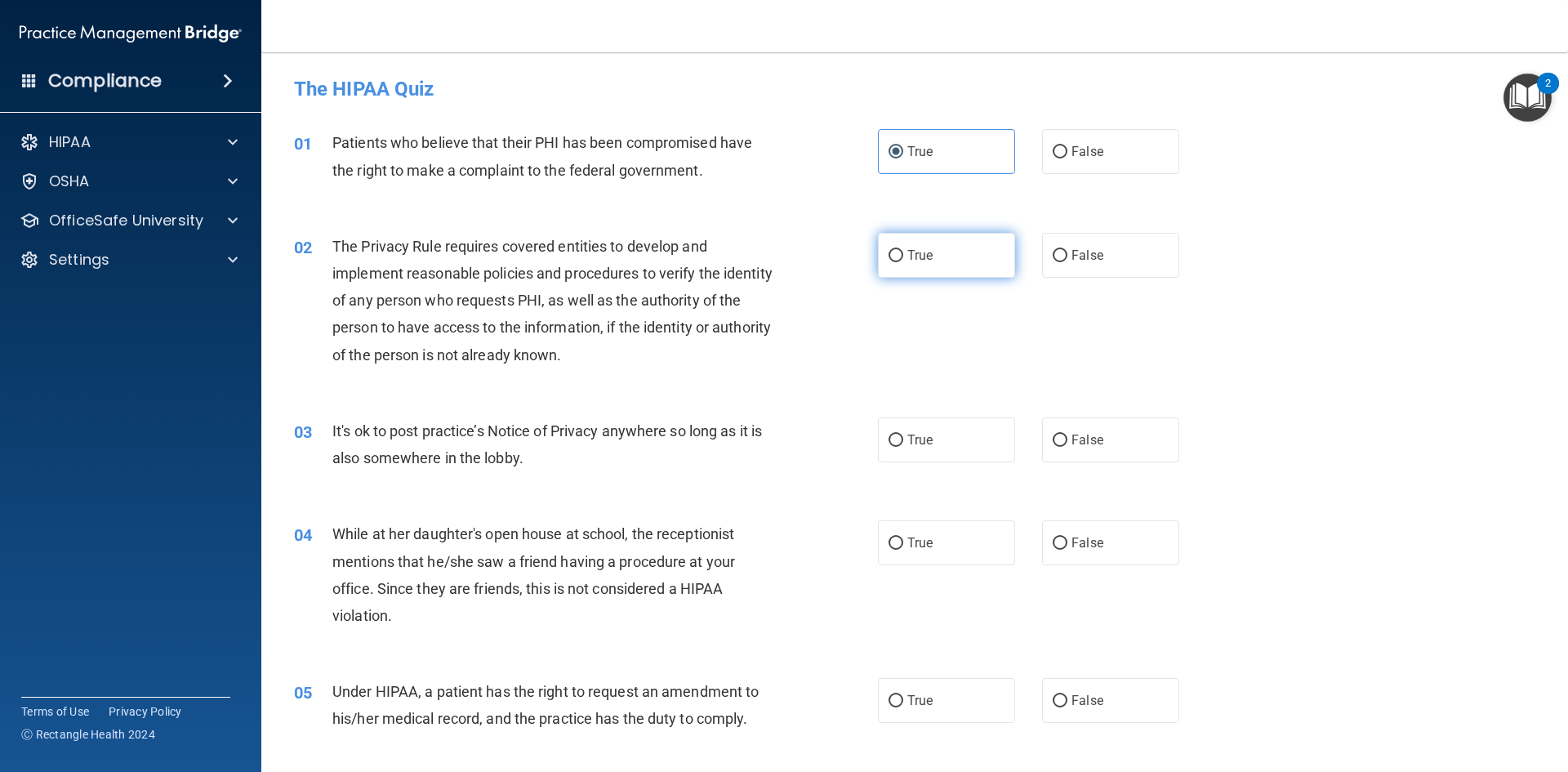
radio input "true"
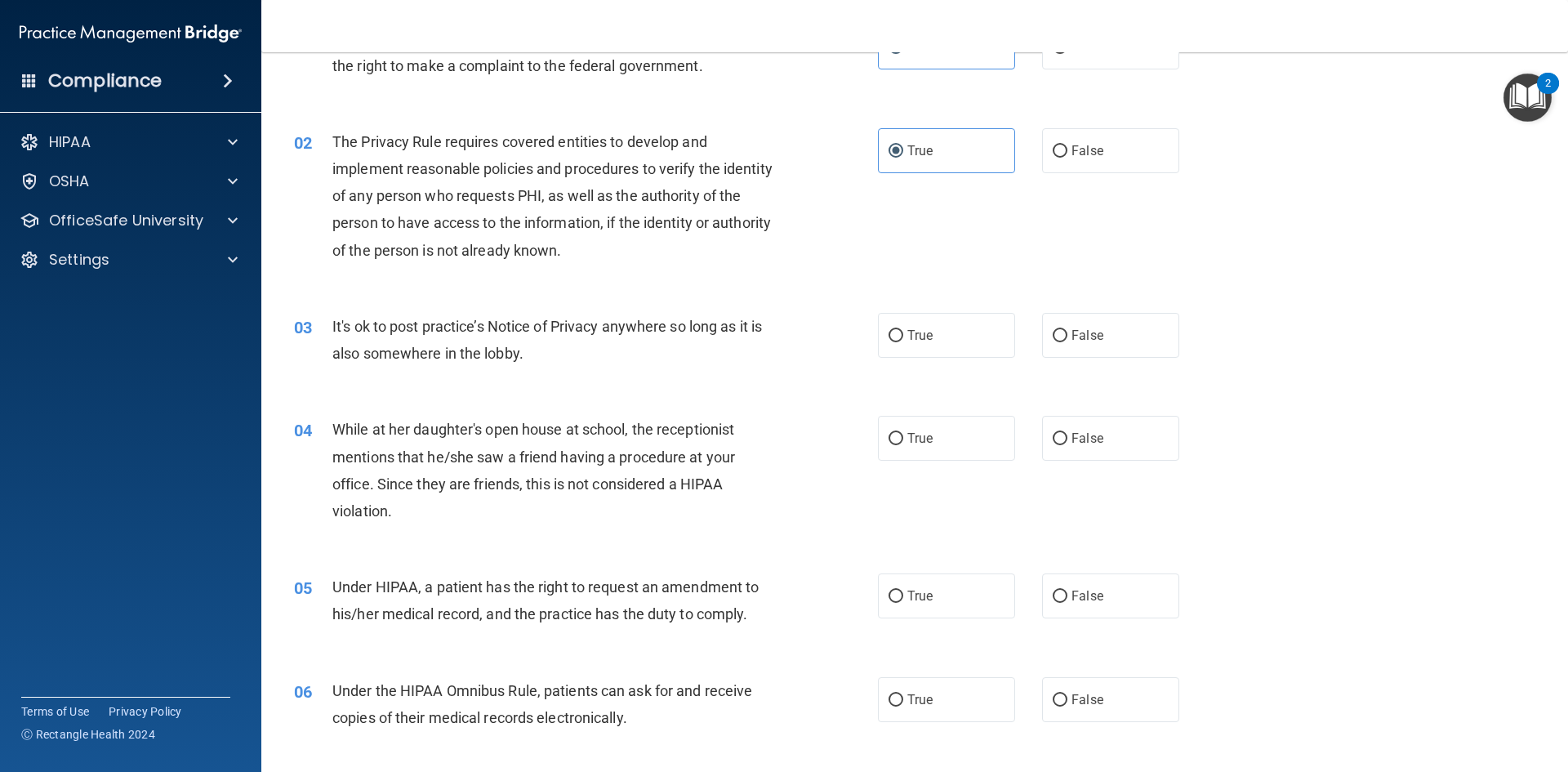
scroll to position [164, 0]
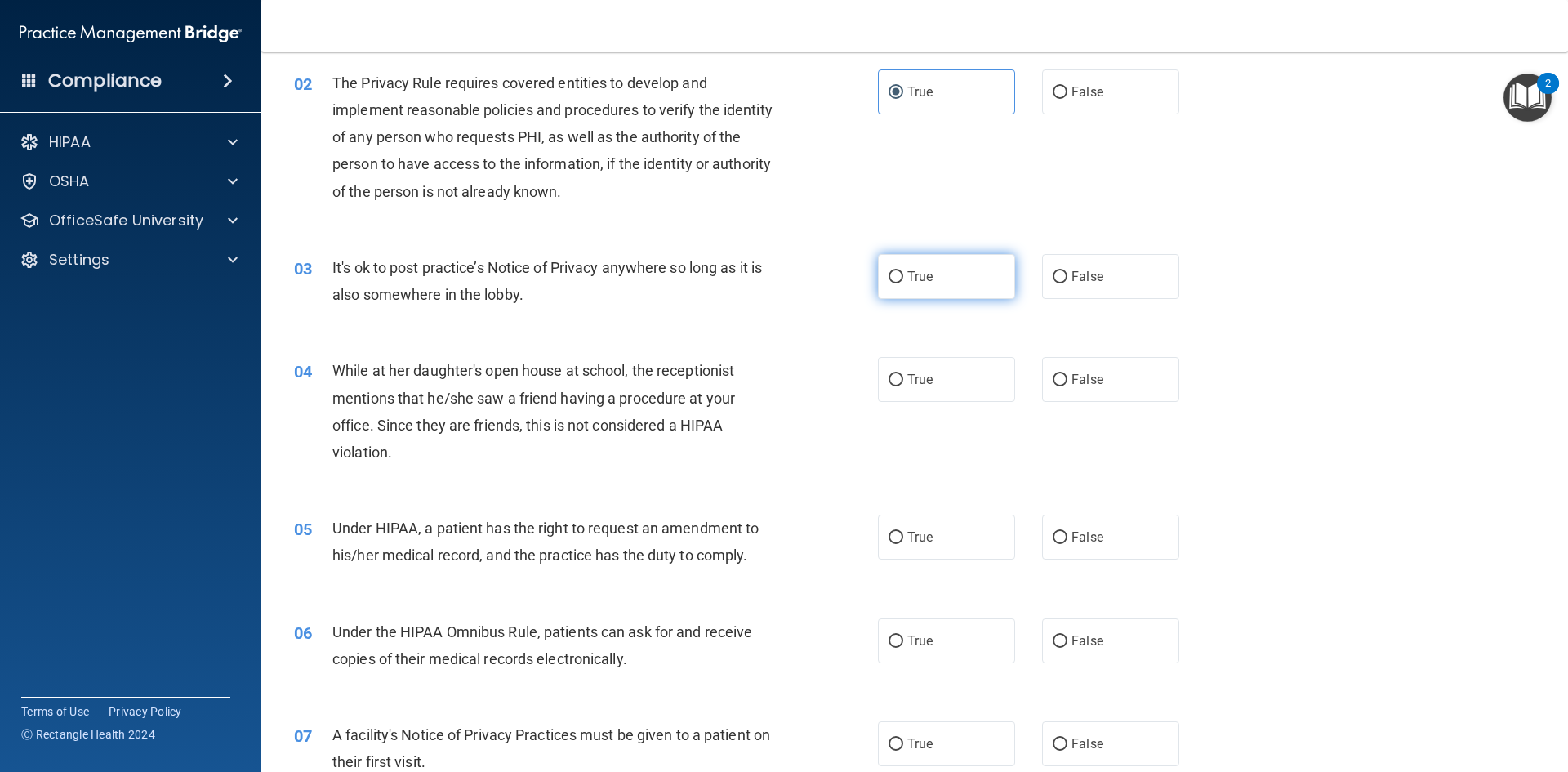
click at [926, 270] on span "True" at bounding box center [920, 276] width 25 height 15
click at [903, 271] on input "True" at bounding box center [896, 278] width 14 height 13
radio input "true"
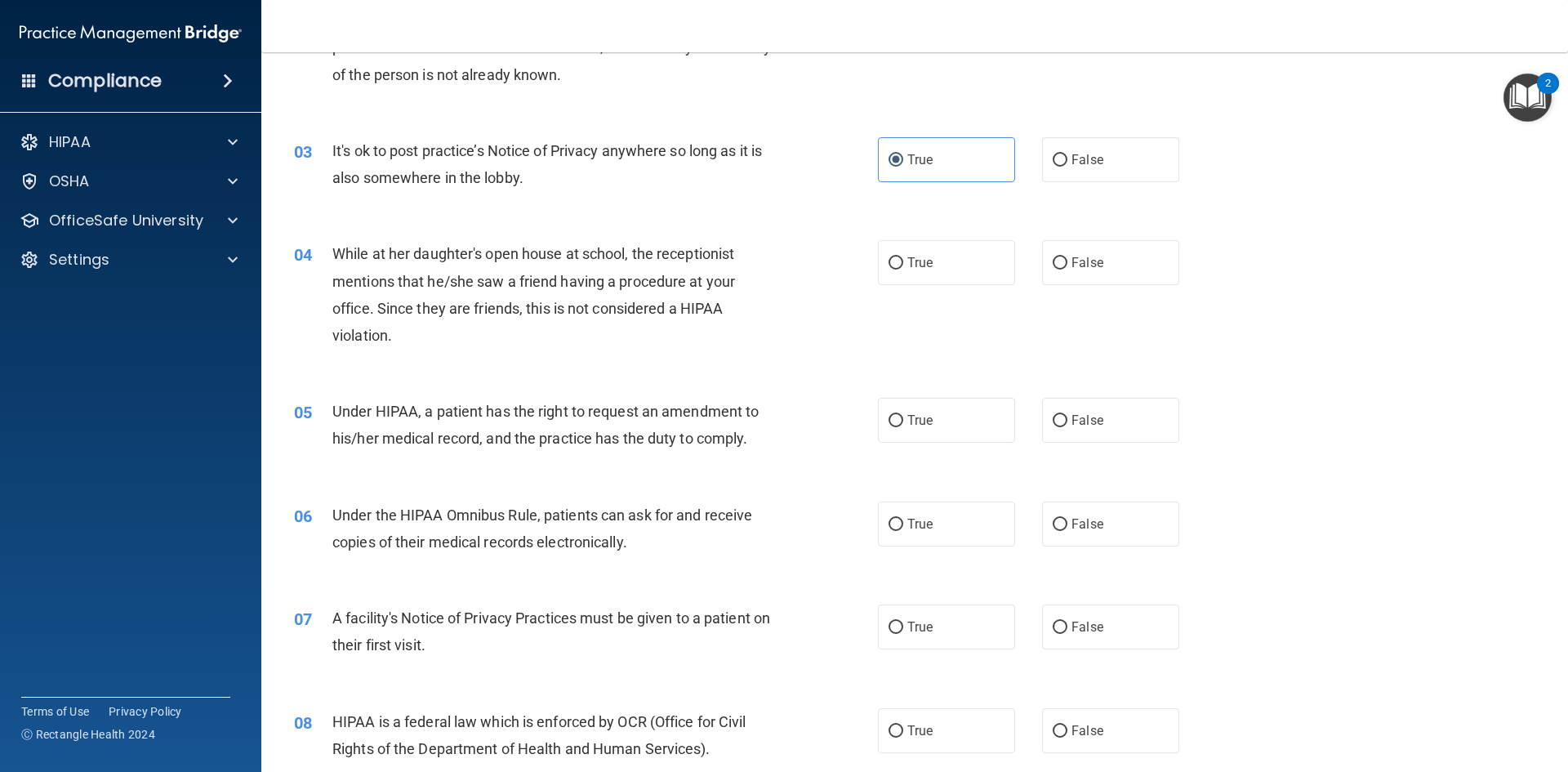
scroll to position [327, 0]
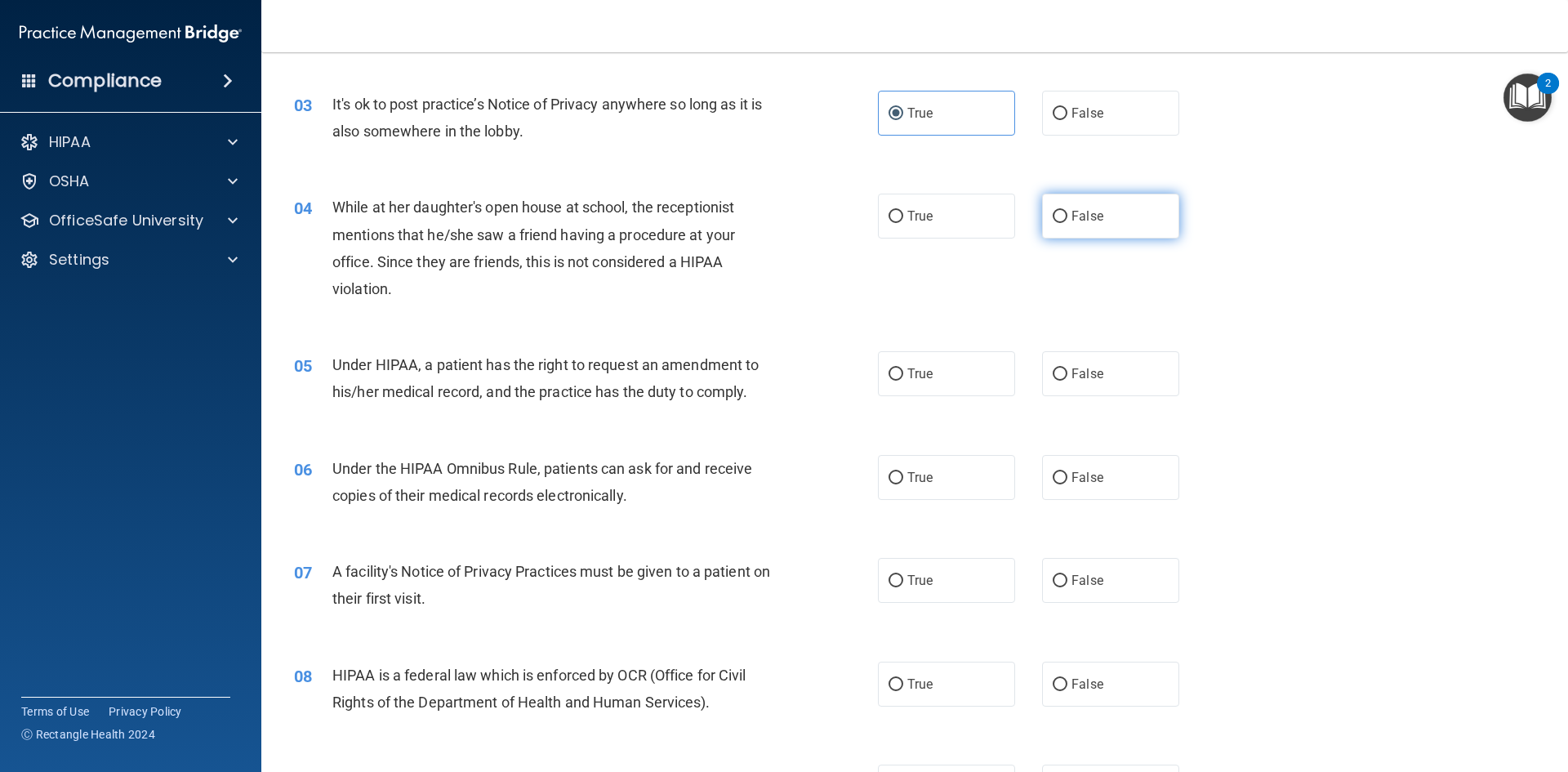
click at [1109, 216] on label "False" at bounding box center [1111, 216] width 137 height 45
click at [1067, 216] on input "False" at bounding box center [1060, 217] width 14 height 13
radio input "true"
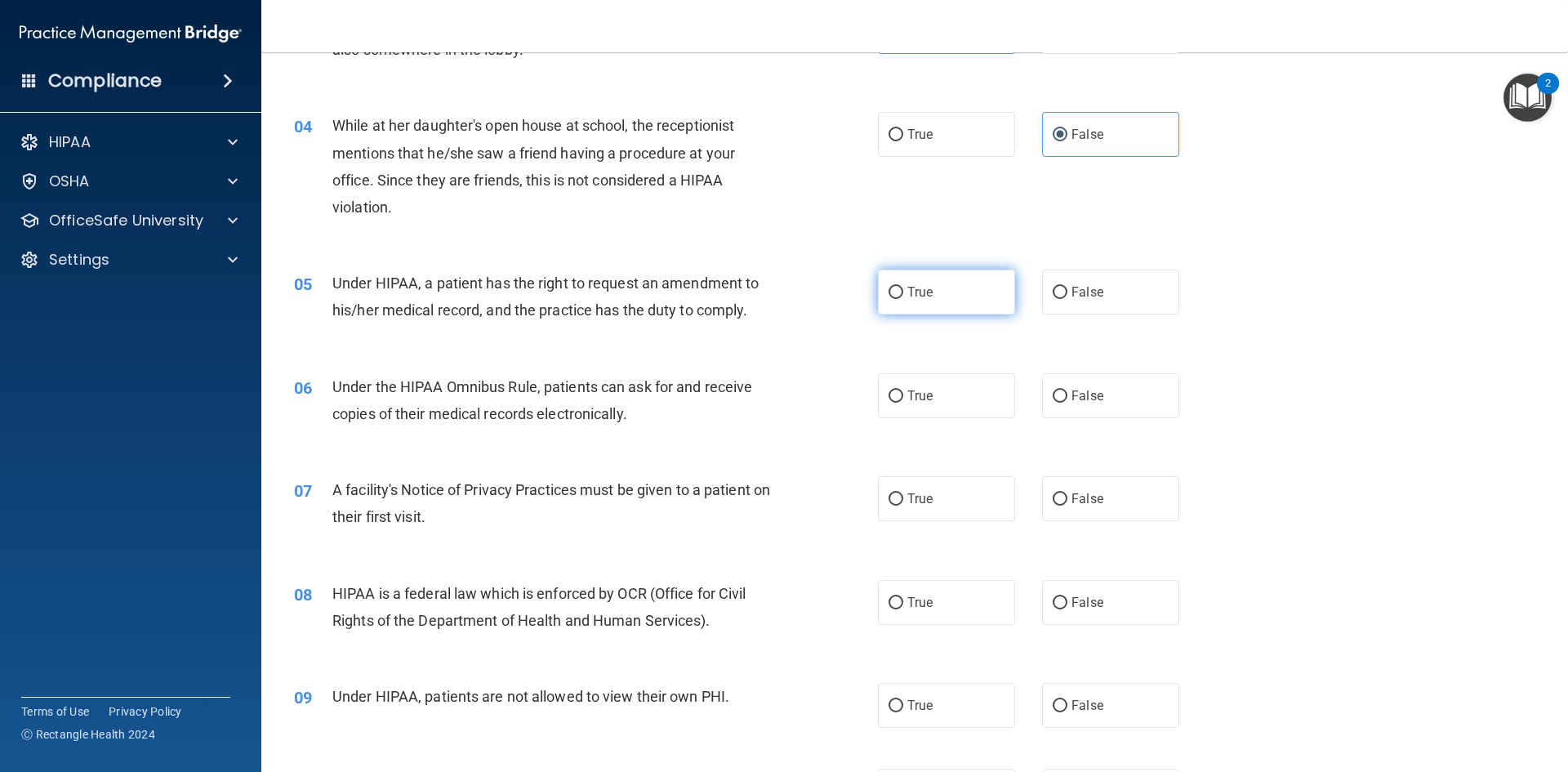
click at [892, 282] on label "True" at bounding box center [946, 292] width 137 height 45
click at [892, 287] on input "True" at bounding box center [896, 293] width 14 height 13
radio input "true"
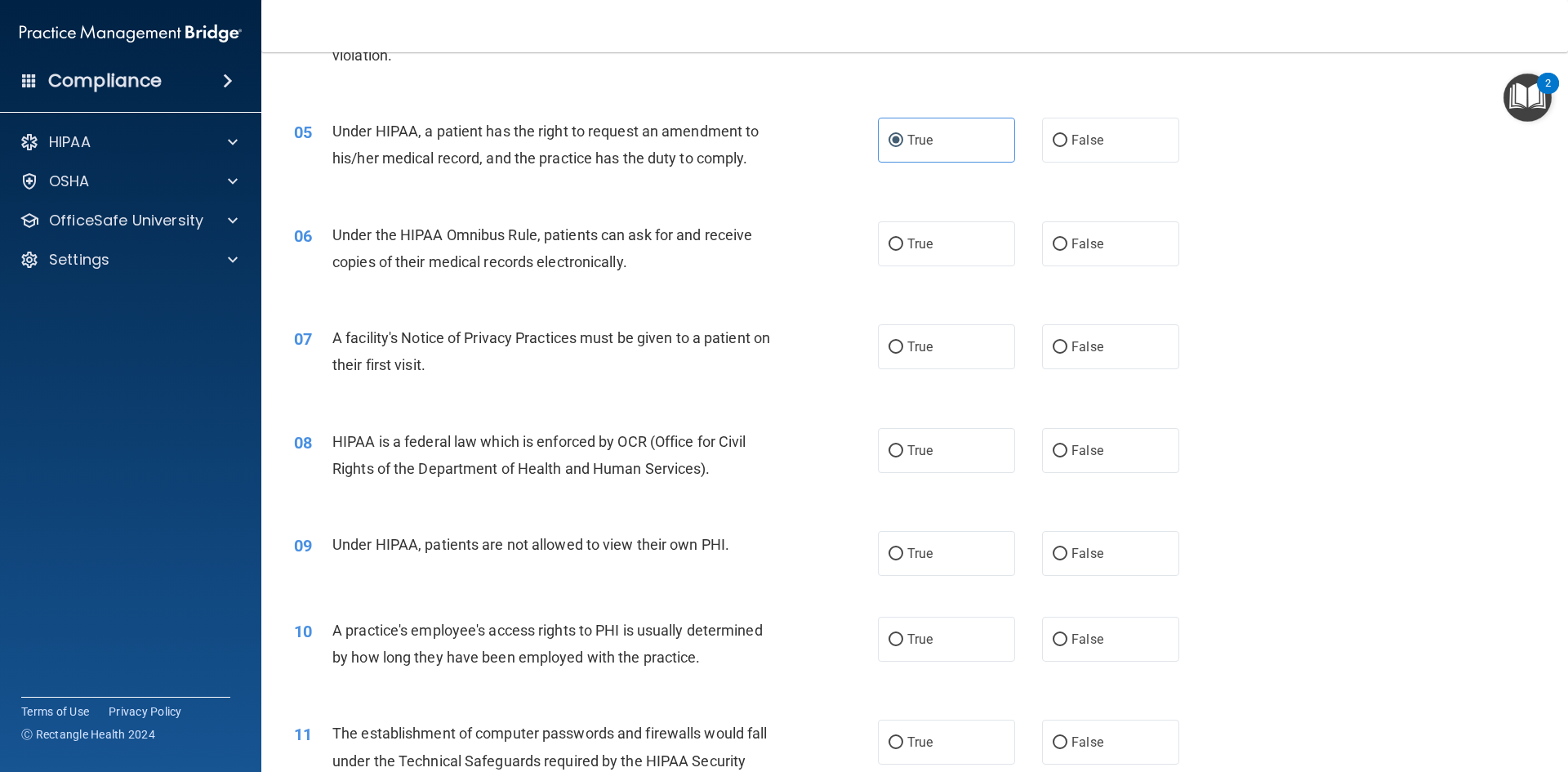
scroll to position [572, 0]
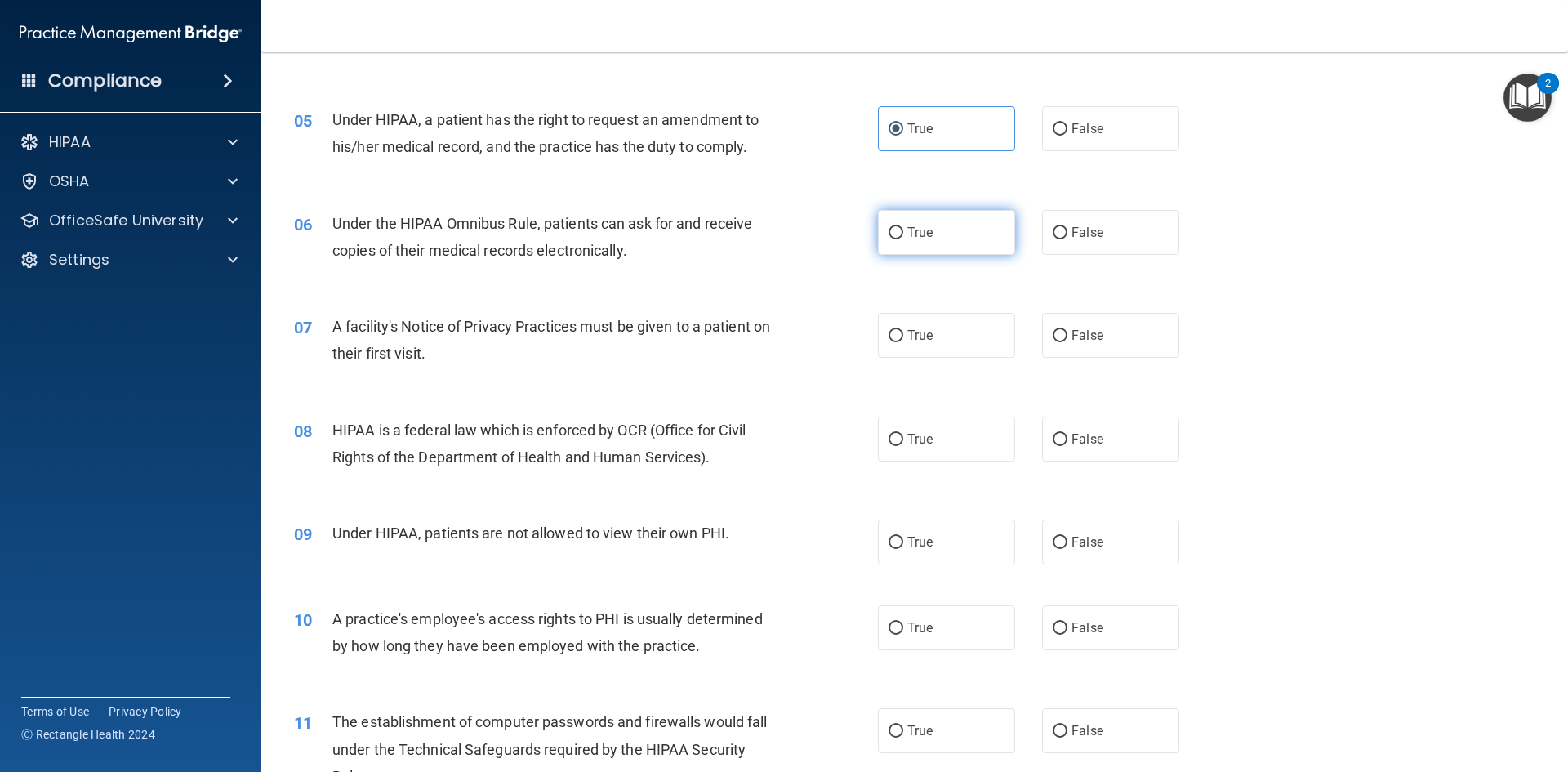
click at [987, 244] on label "True" at bounding box center [946, 233] width 137 height 45
click at [903, 239] on input "True" at bounding box center [896, 234] width 14 height 13
radio input "true"
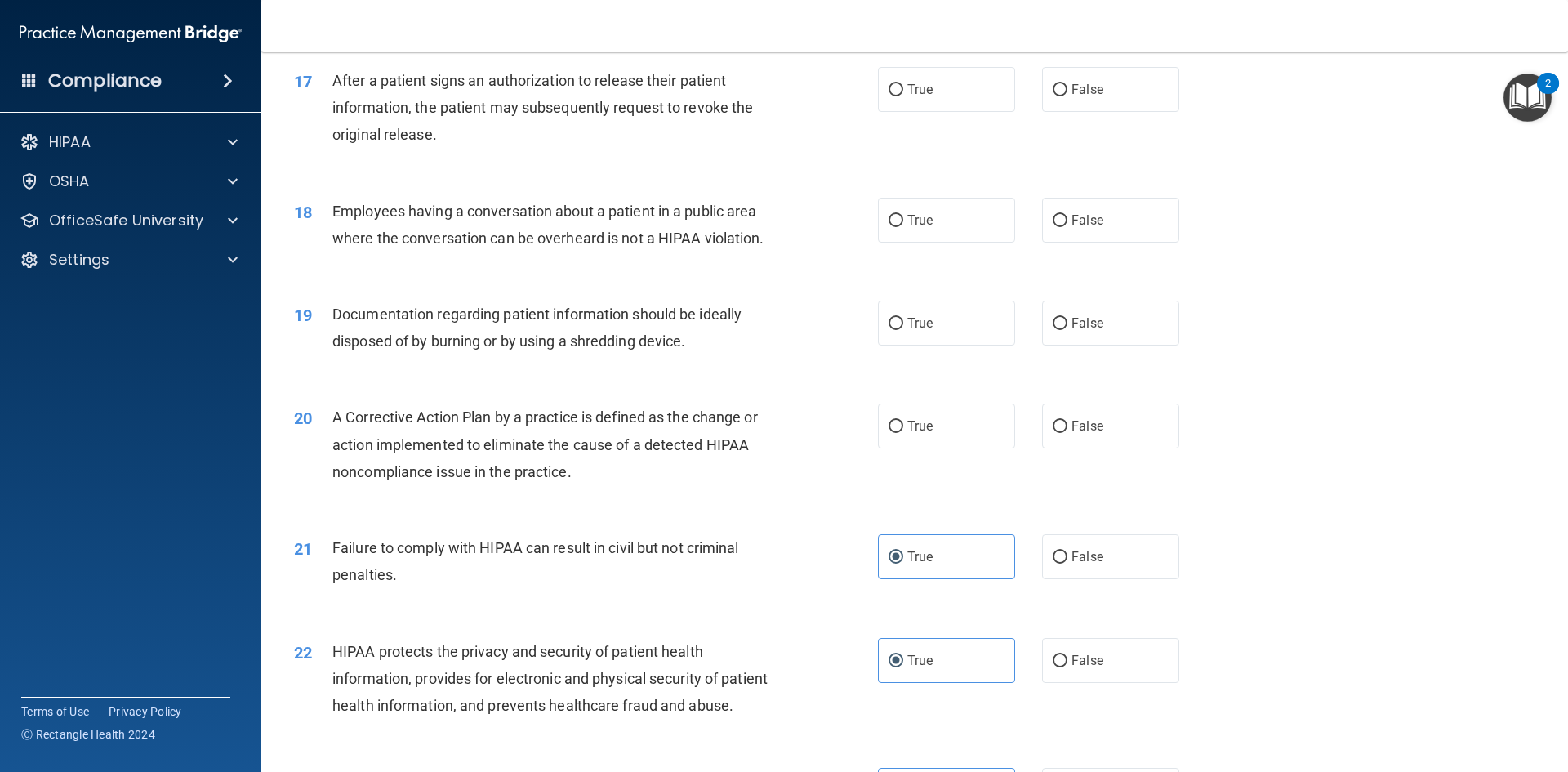
scroll to position [1879, 0]
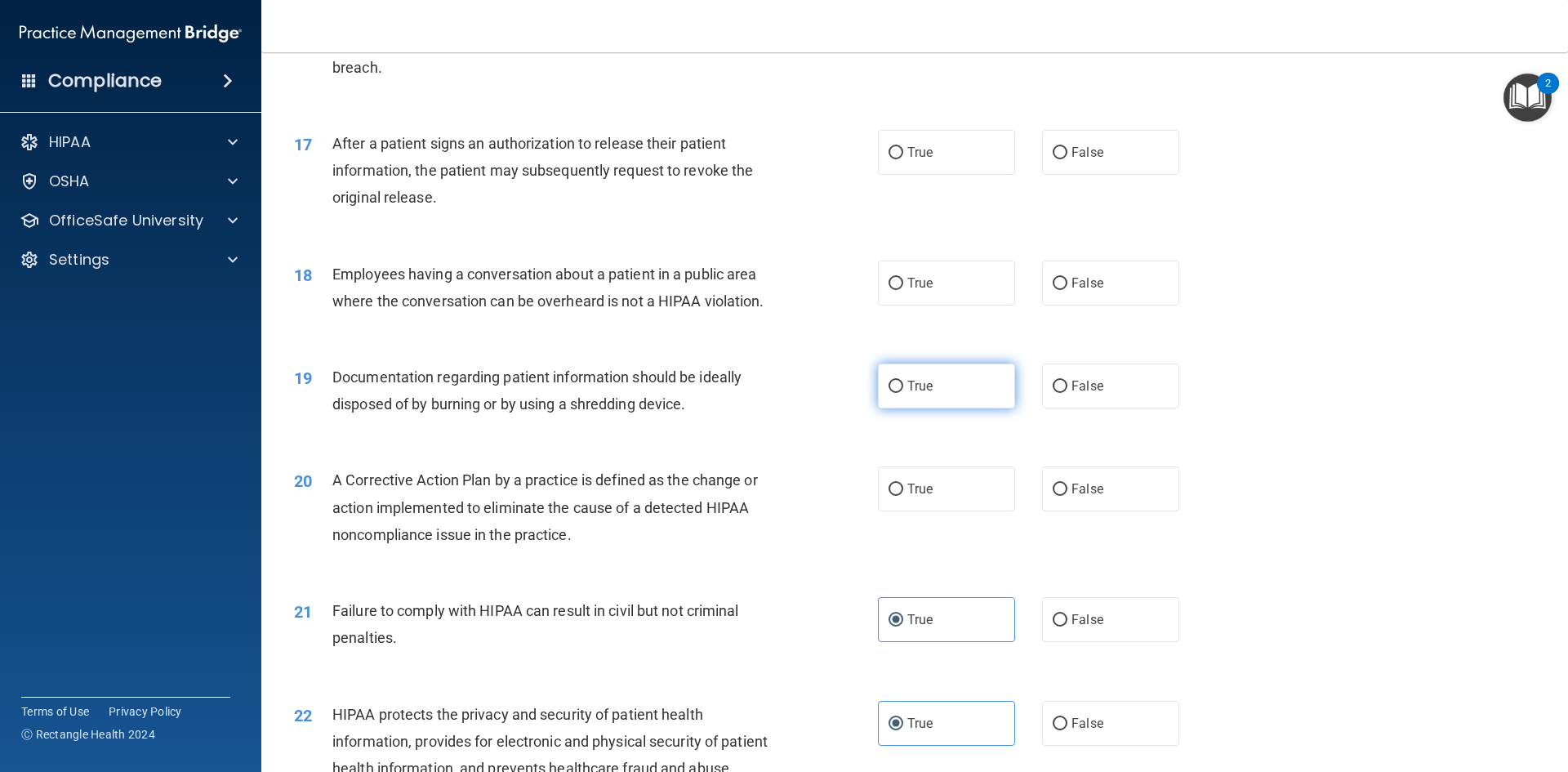
click at [924, 408] on label "True" at bounding box center [946, 386] width 137 height 45
click at [903, 393] on input "True" at bounding box center [896, 387] width 14 height 13
radio input "true"
click at [946, 511] on label "True" at bounding box center [946, 489] width 137 height 45
click at [903, 496] on input "True" at bounding box center [896, 490] width 14 height 13
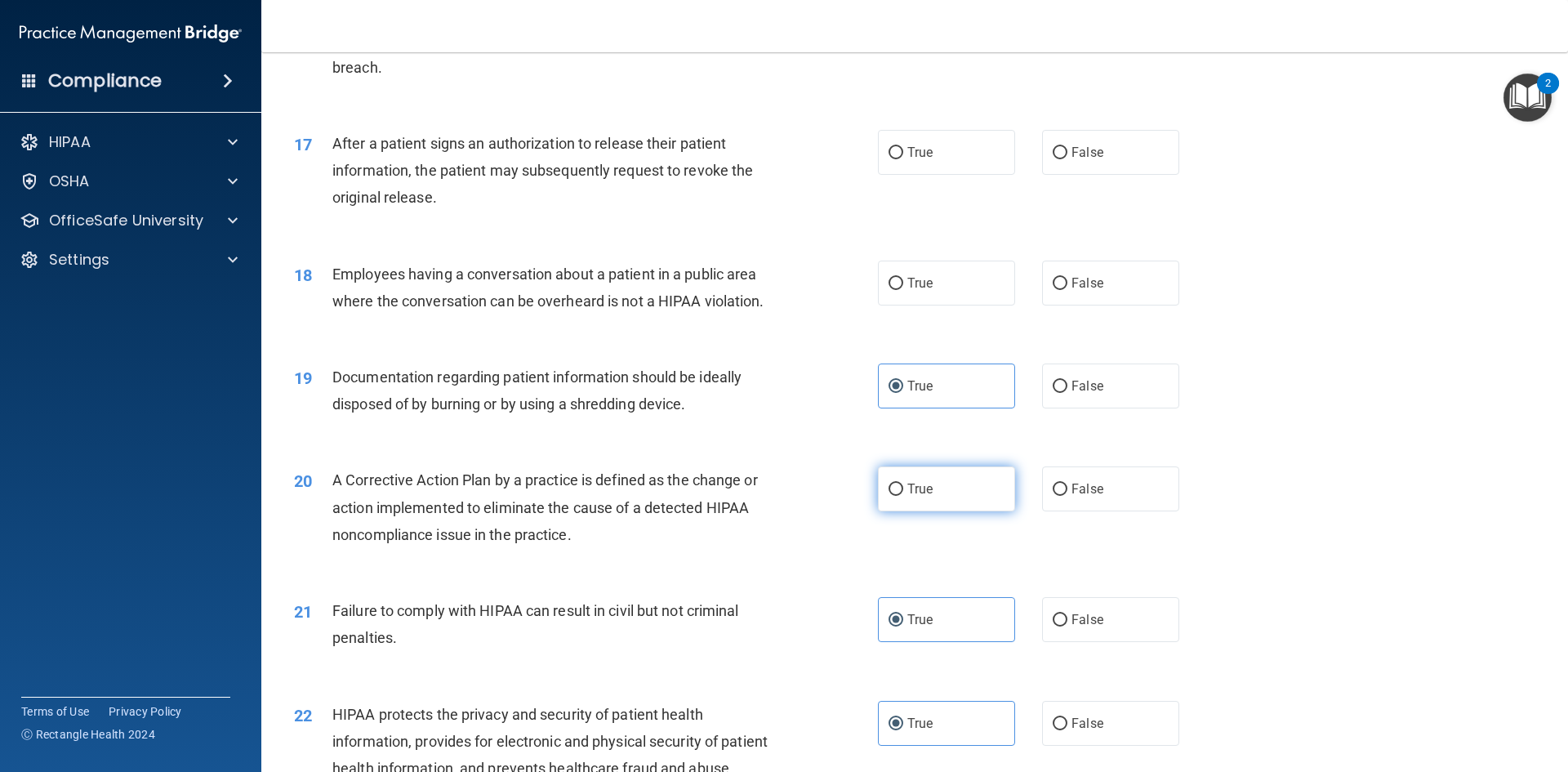
radio input "true"
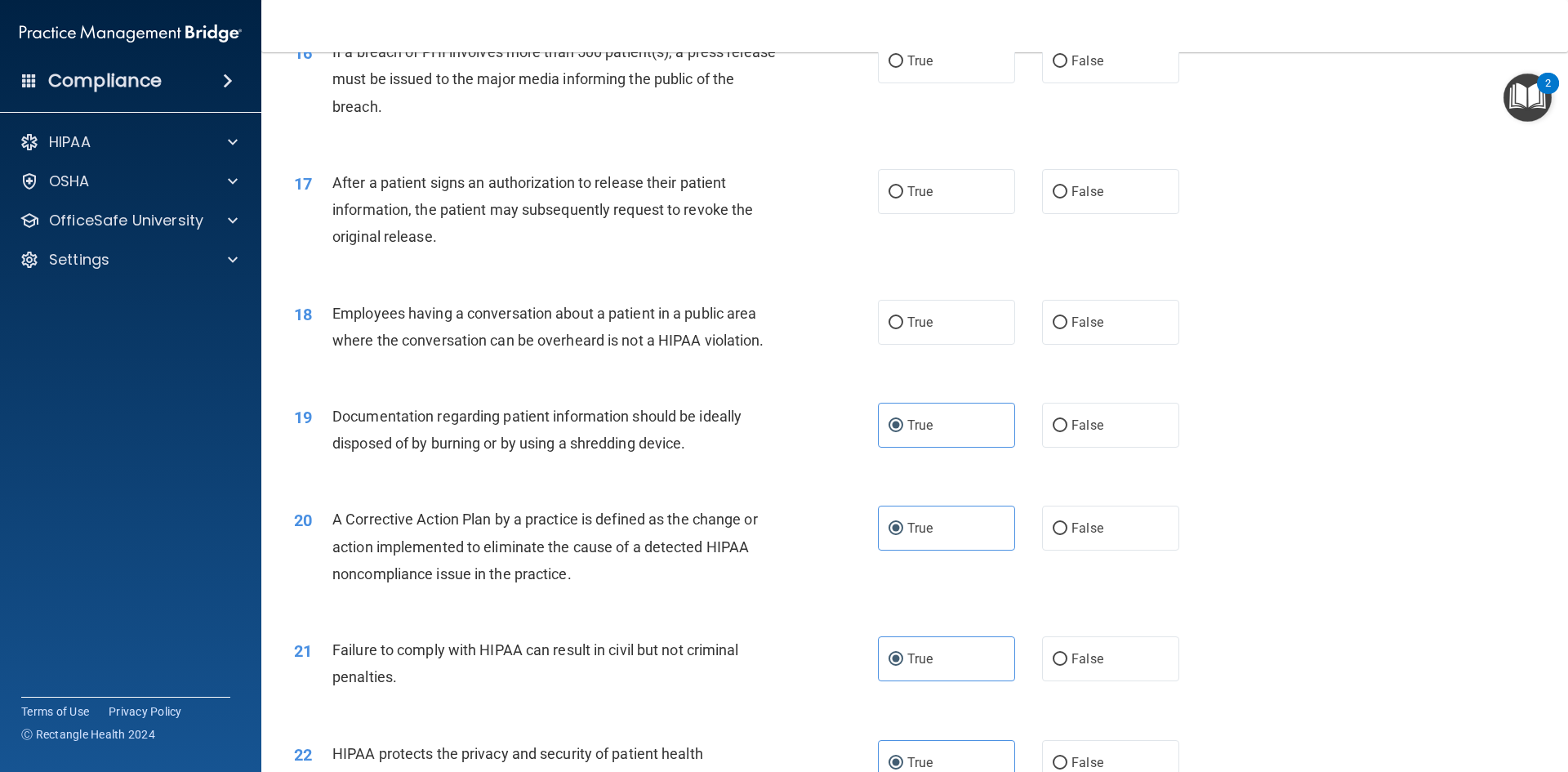
scroll to position [1797, 0]
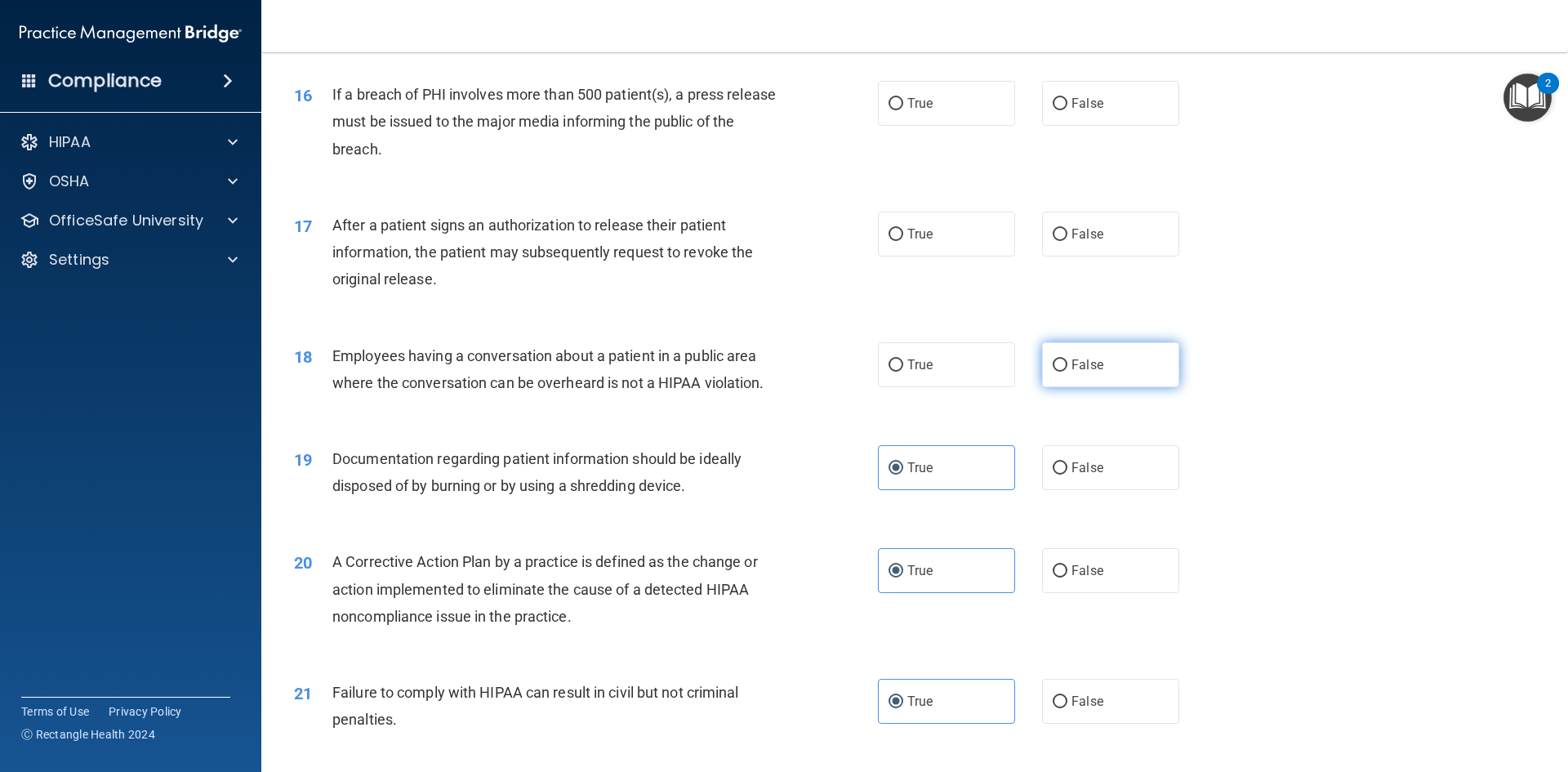
click at [1099, 387] on label "False" at bounding box center [1111, 365] width 137 height 45
click at [1067, 372] on input "False" at bounding box center [1060, 366] width 14 height 13
radio input "true"
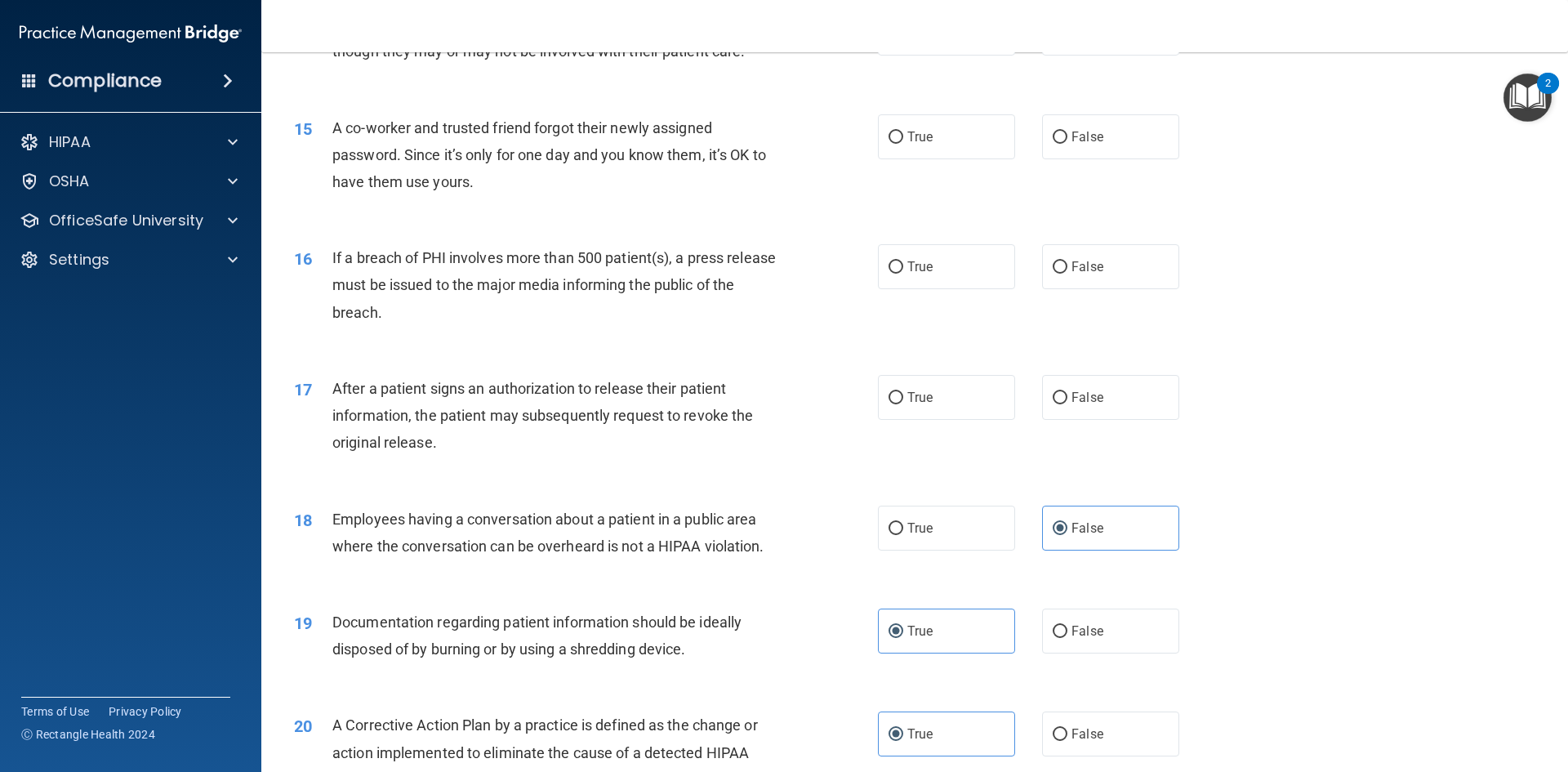
scroll to position [1552, 0]
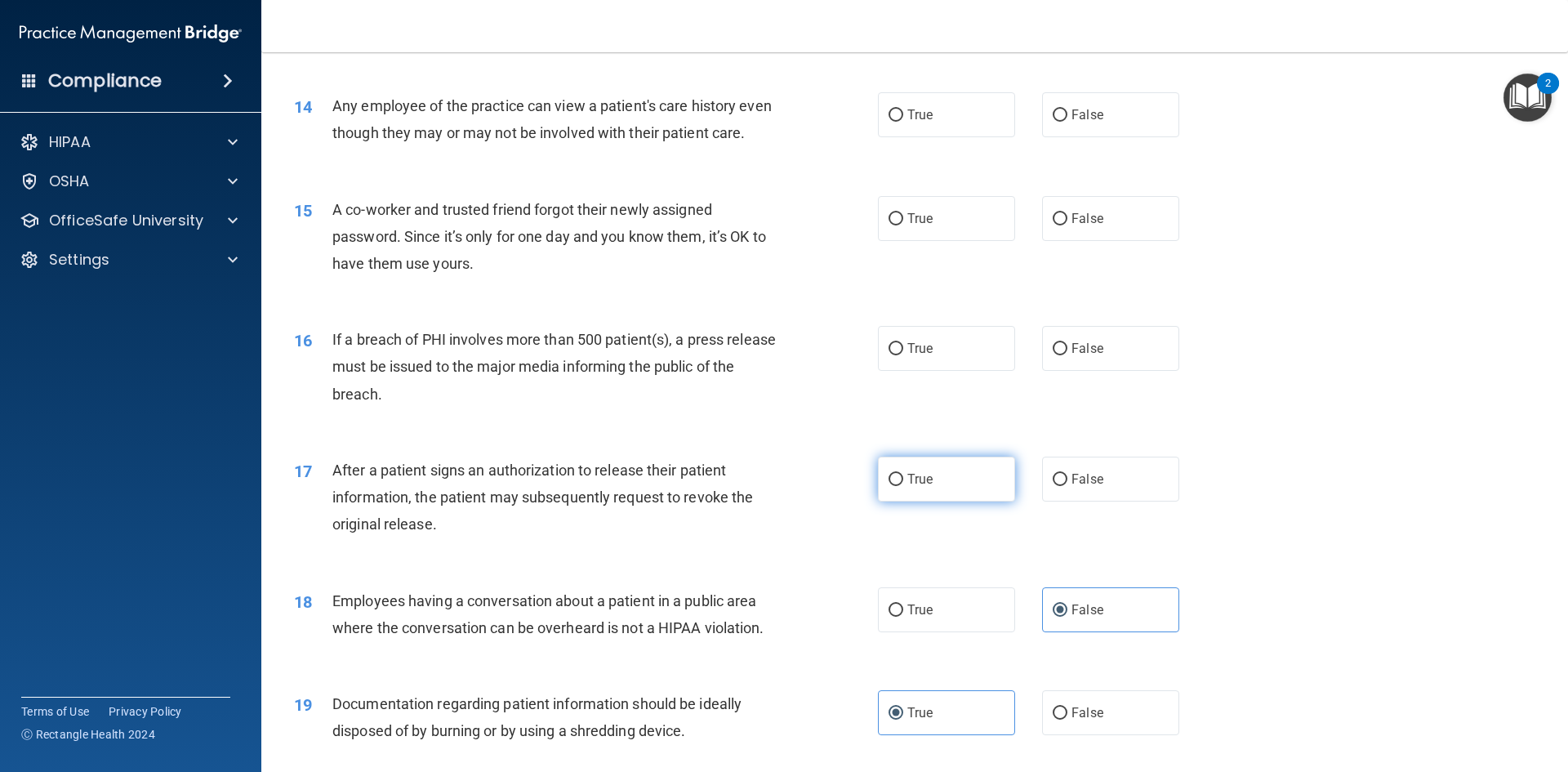
click at [941, 501] on label "True" at bounding box center [946, 479] width 137 height 45
click at [903, 486] on input "True" at bounding box center [896, 480] width 14 height 13
radio input "true"
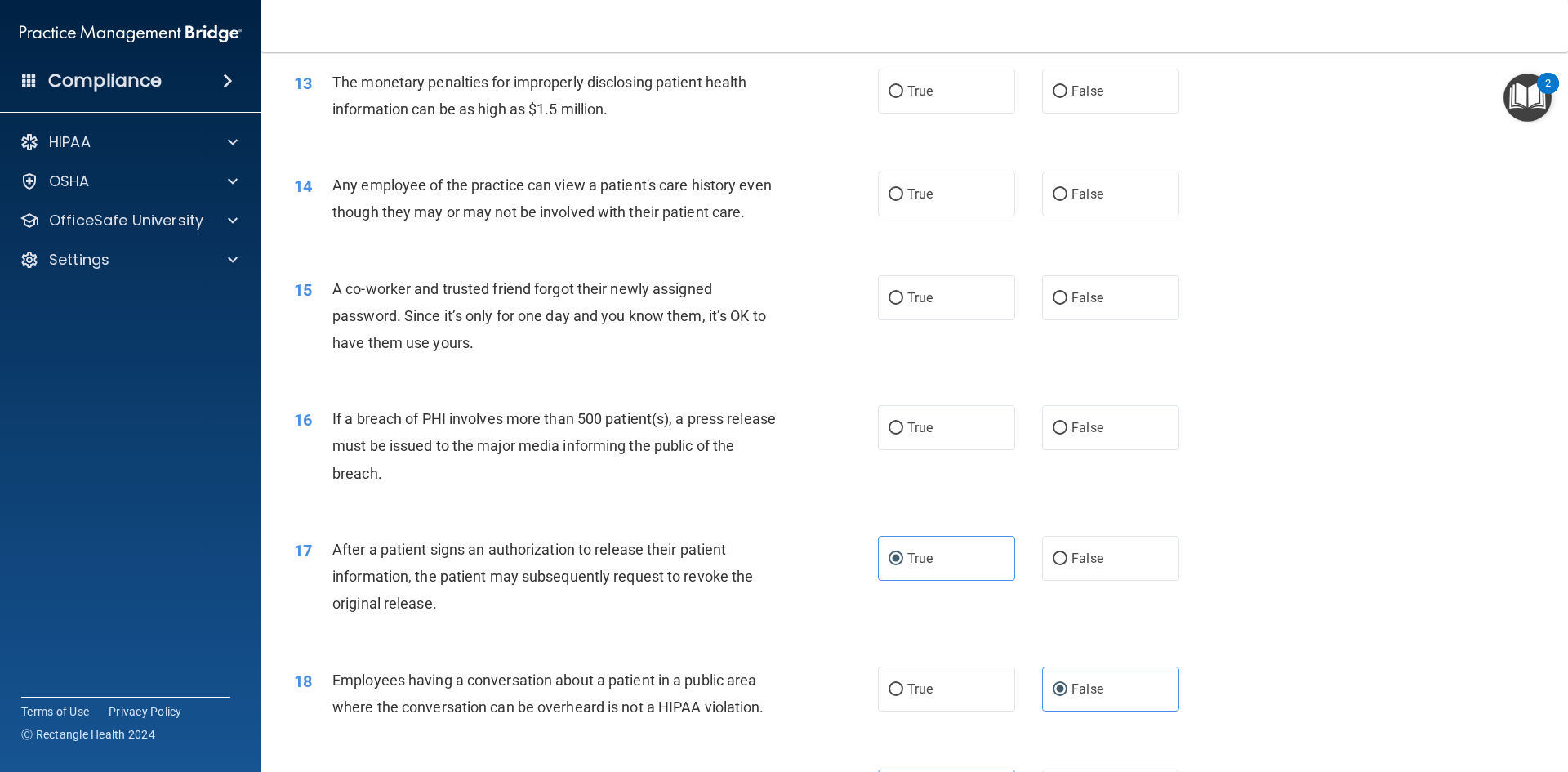
scroll to position [1470, 0]
click at [1088, 447] on label "False" at bounding box center [1111, 430] width 137 height 45
click at [1067, 437] on input "False" at bounding box center [1060, 431] width 14 height 13
radio input "true"
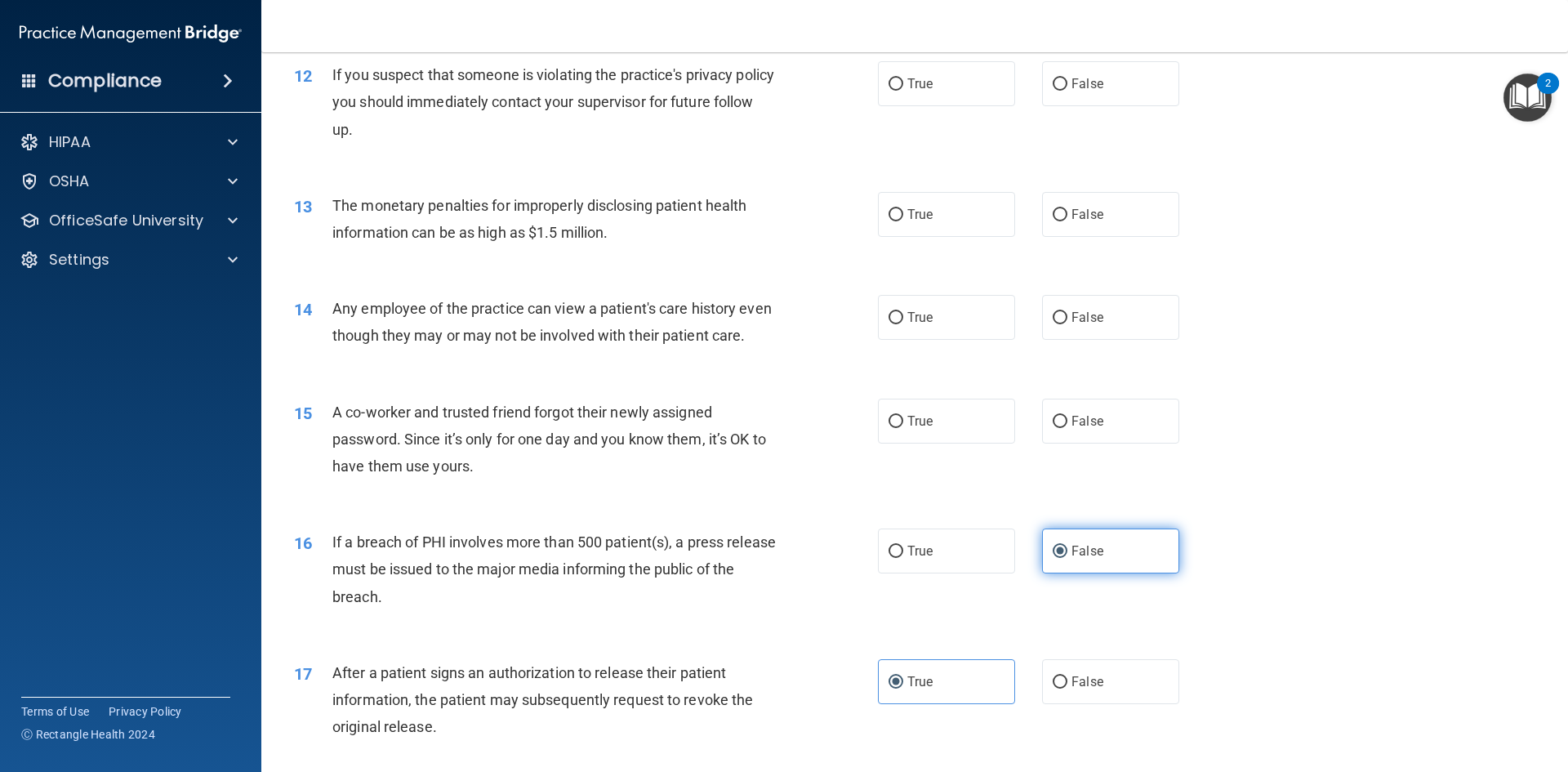
scroll to position [1307, 0]
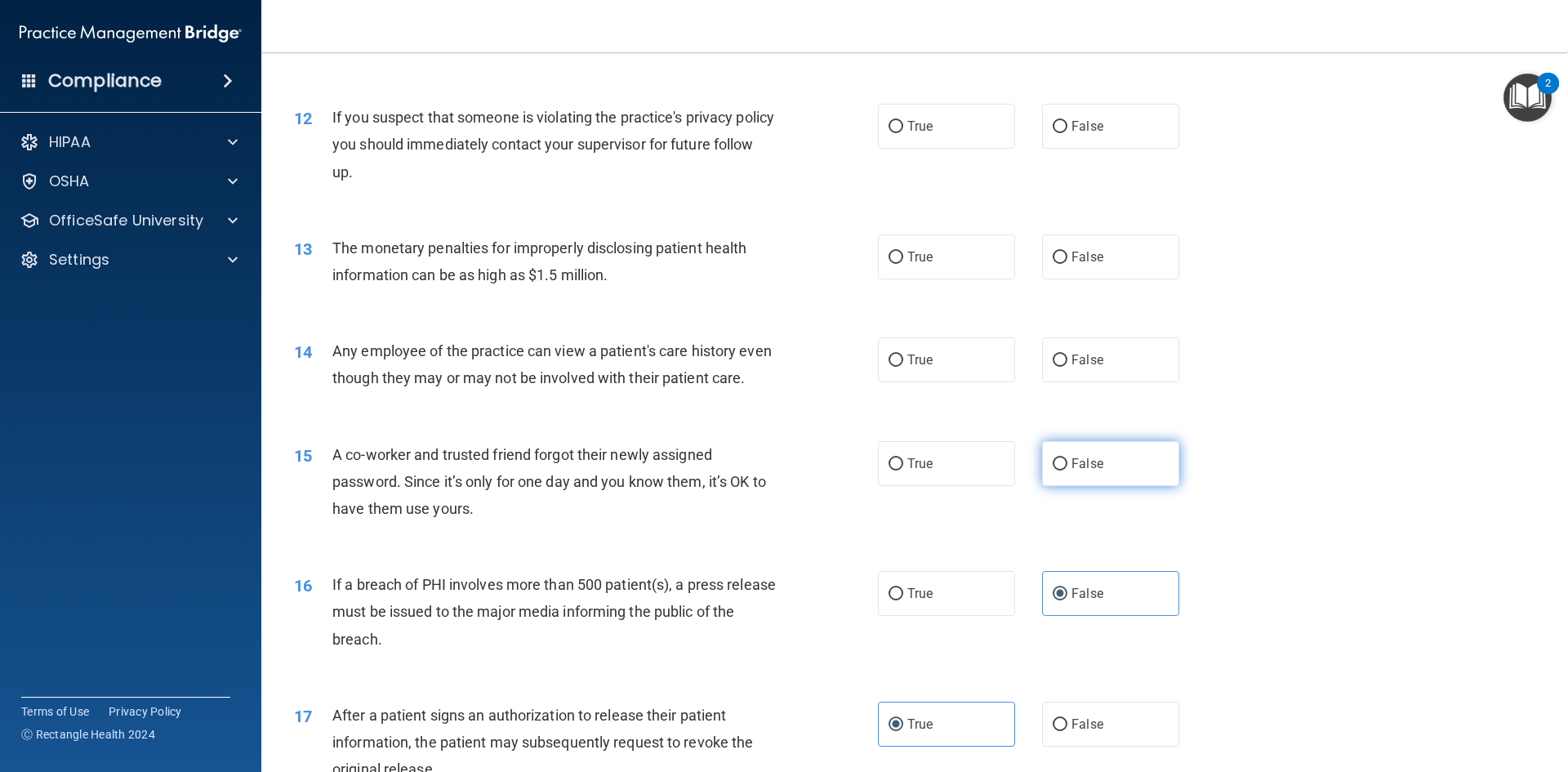
click at [1042, 467] on label "False" at bounding box center [1111, 464] width 137 height 45
click at [1053, 467] on input "False" at bounding box center [1060, 465] width 14 height 13
radio input "true"
click at [979, 377] on label "True" at bounding box center [946, 359] width 137 height 45
click at [903, 367] on input "True" at bounding box center [896, 360] width 14 height 13
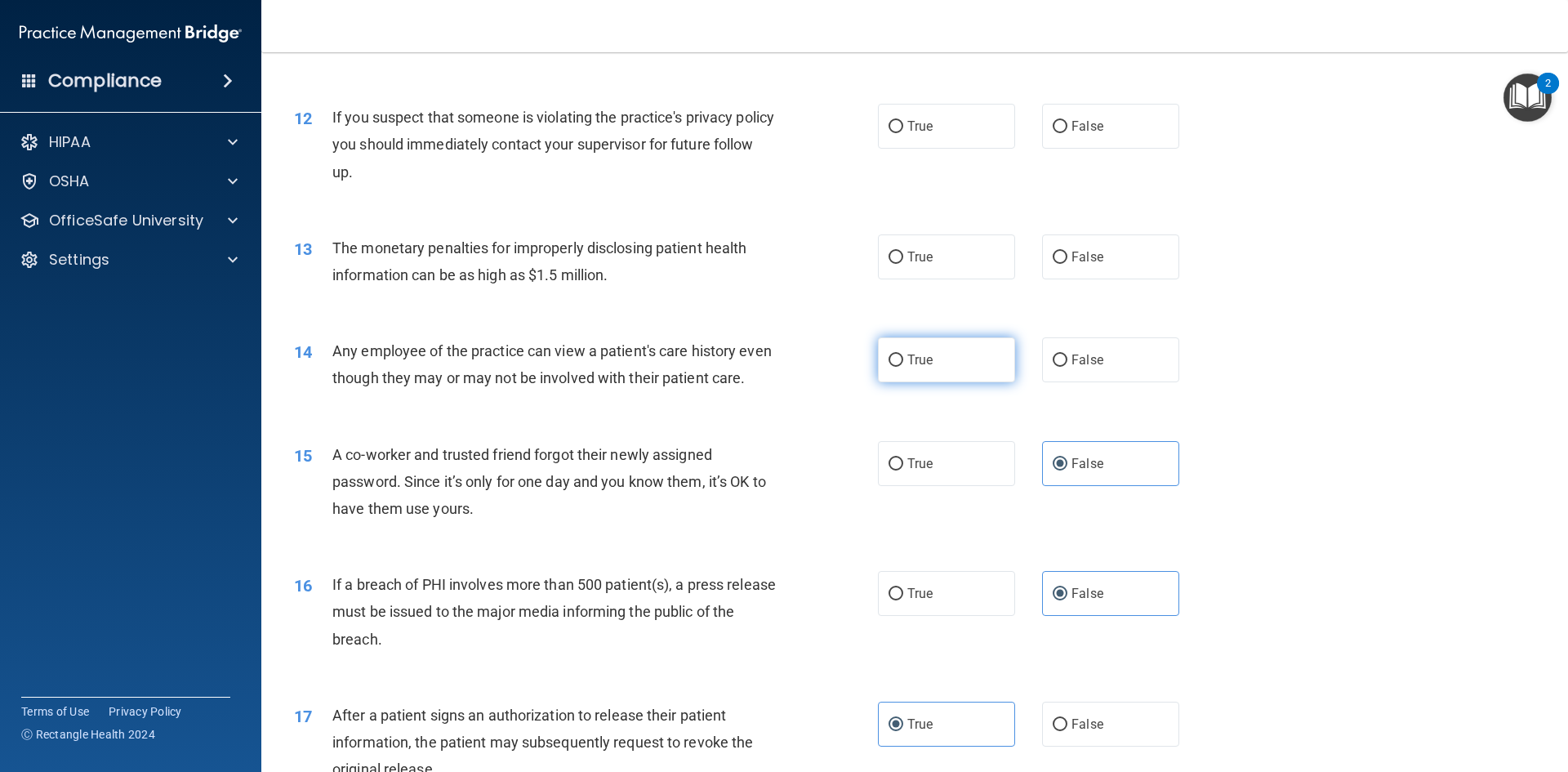
radio input "true"
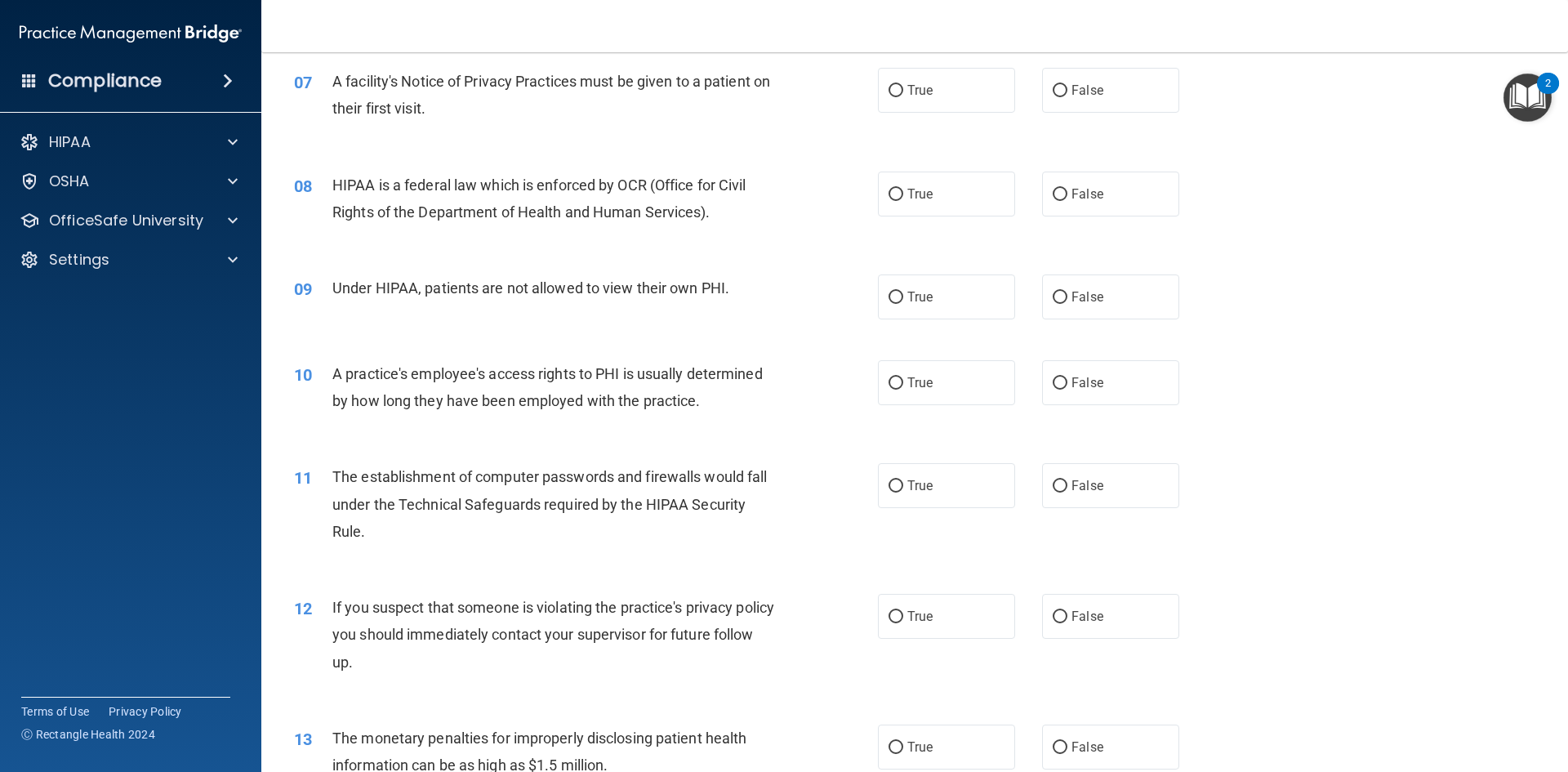
scroll to position [899, 0]
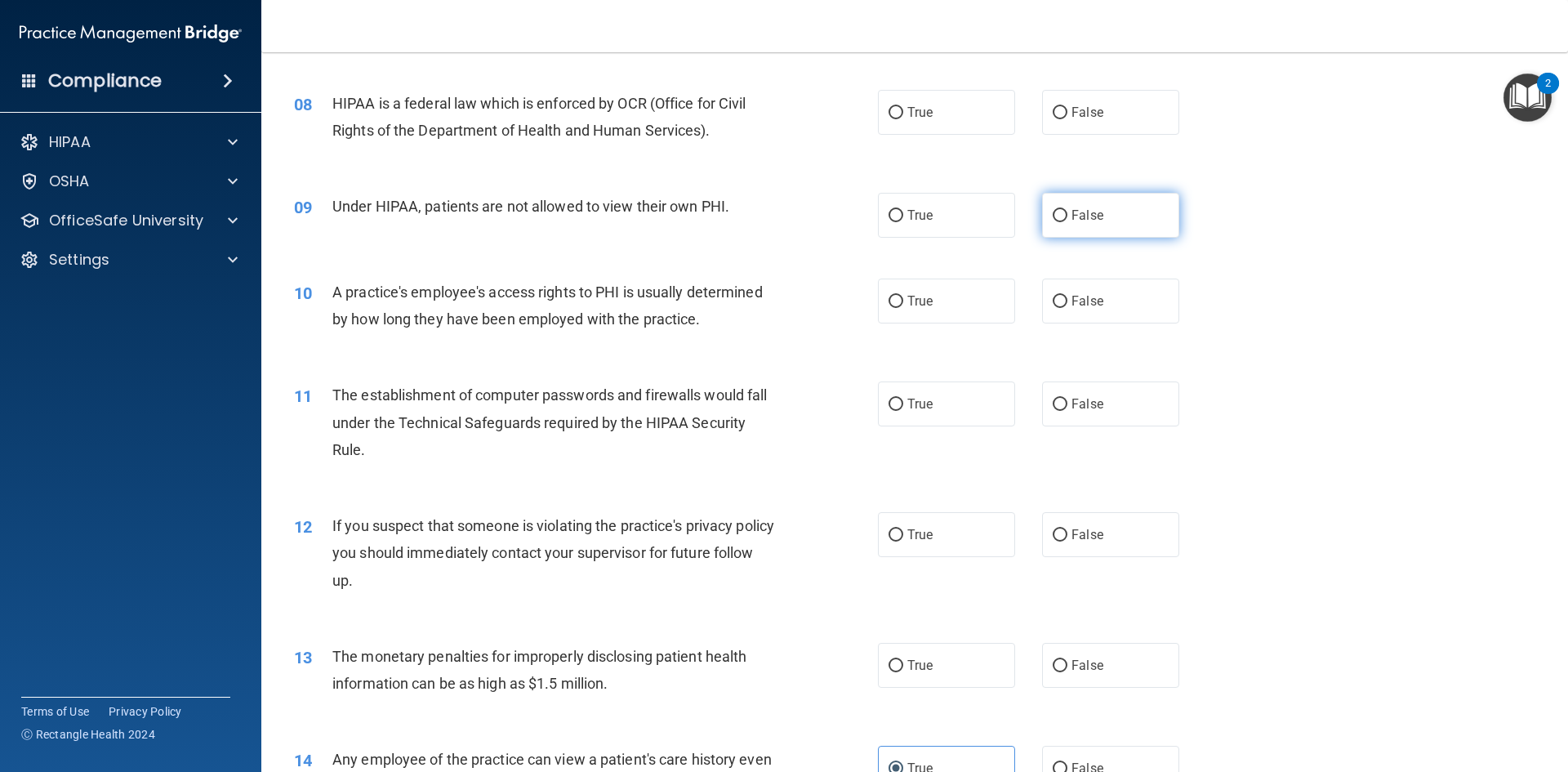
click at [1083, 235] on label "False" at bounding box center [1111, 216] width 137 height 45
click at [1067, 222] on input "False" at bounding box center [1060, 217] width 14 height 13
radio input "true"
click at [951, 666] on label "True" at bounding box center [946, 665] width 137 height 45
click at [903, 666] on input "True" at bounding box center [896, 666] width 14 height 13
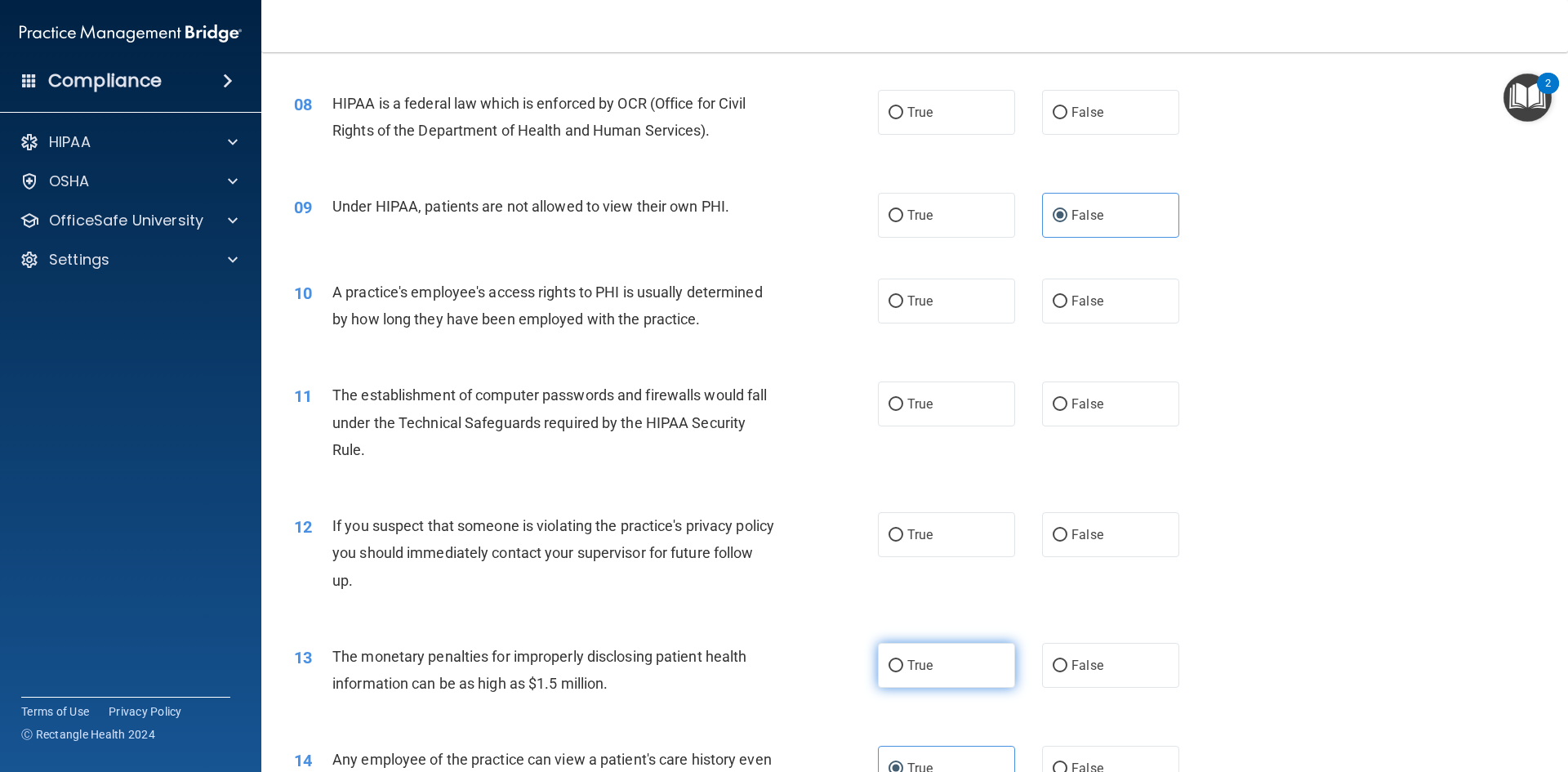
radio input "true"
click at [937, 539] on label "True" at bounding box center [946, 535] width 137 height 45
click at [903, 539] on input "True" at bounding box center [896, 536] width 14 height 13
radio input "true"
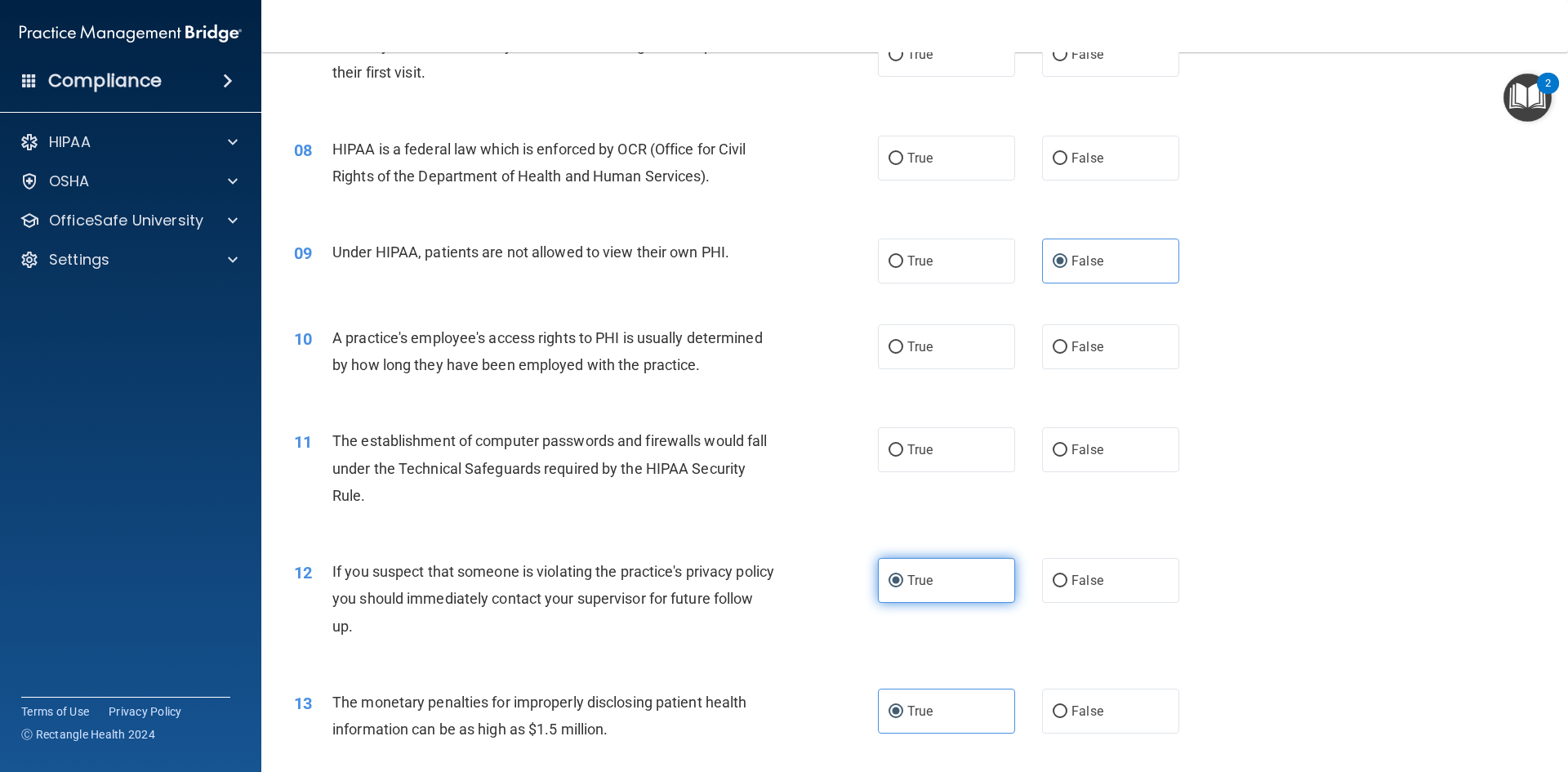
scroll to position [817, 0]
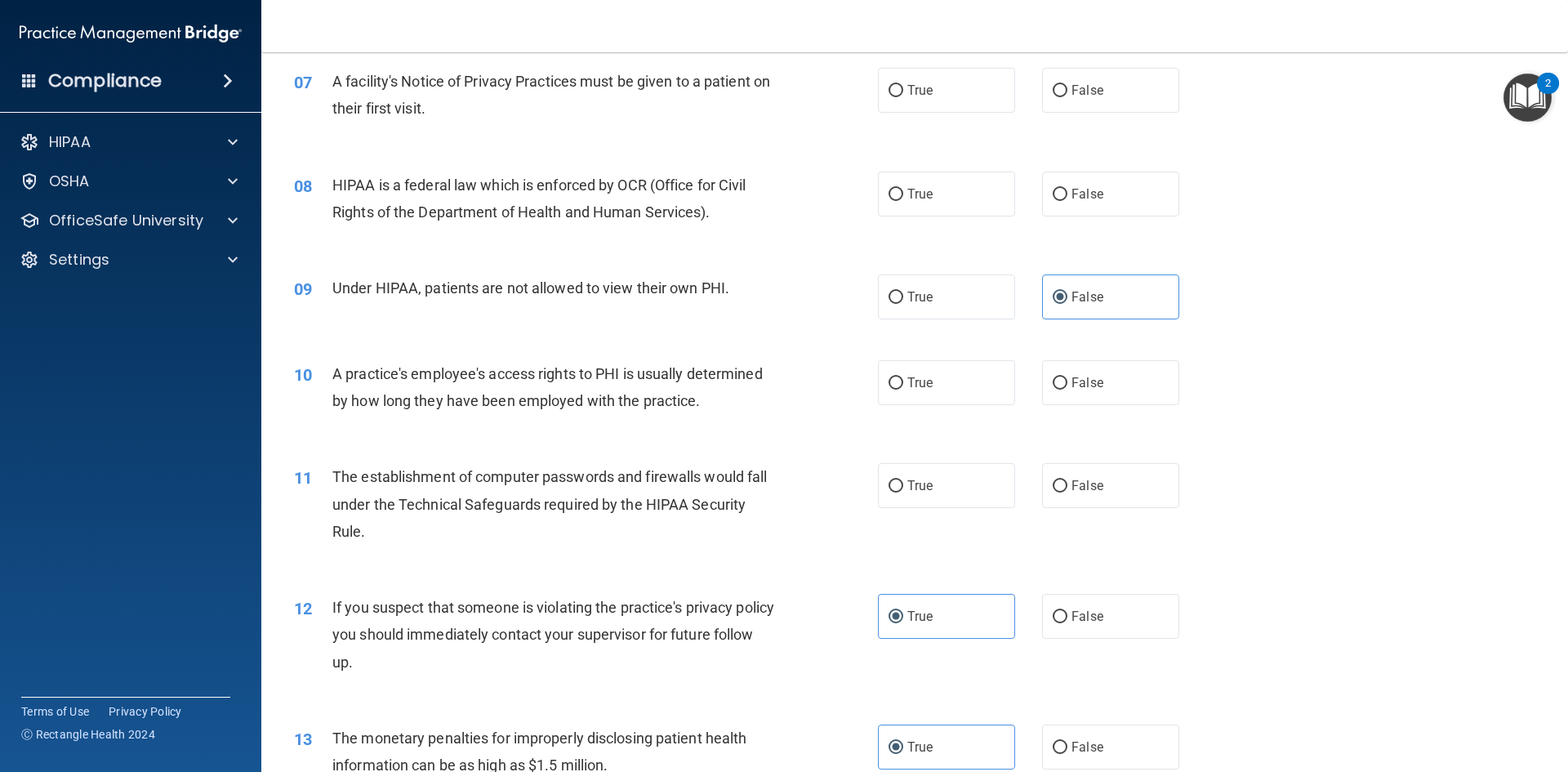
click at [935, 511] on div "11 The establishment of computer passwords and firewalls would fall under the T…" at bounding box center [915, 508] width 1266 height 130
click at [935, 498] on label "True" at bounding box center [946, 485] width 137 height 45
click at [903, 492] on input "True" at bounding box center [896, 486] width 14 height 13
radio input "true"
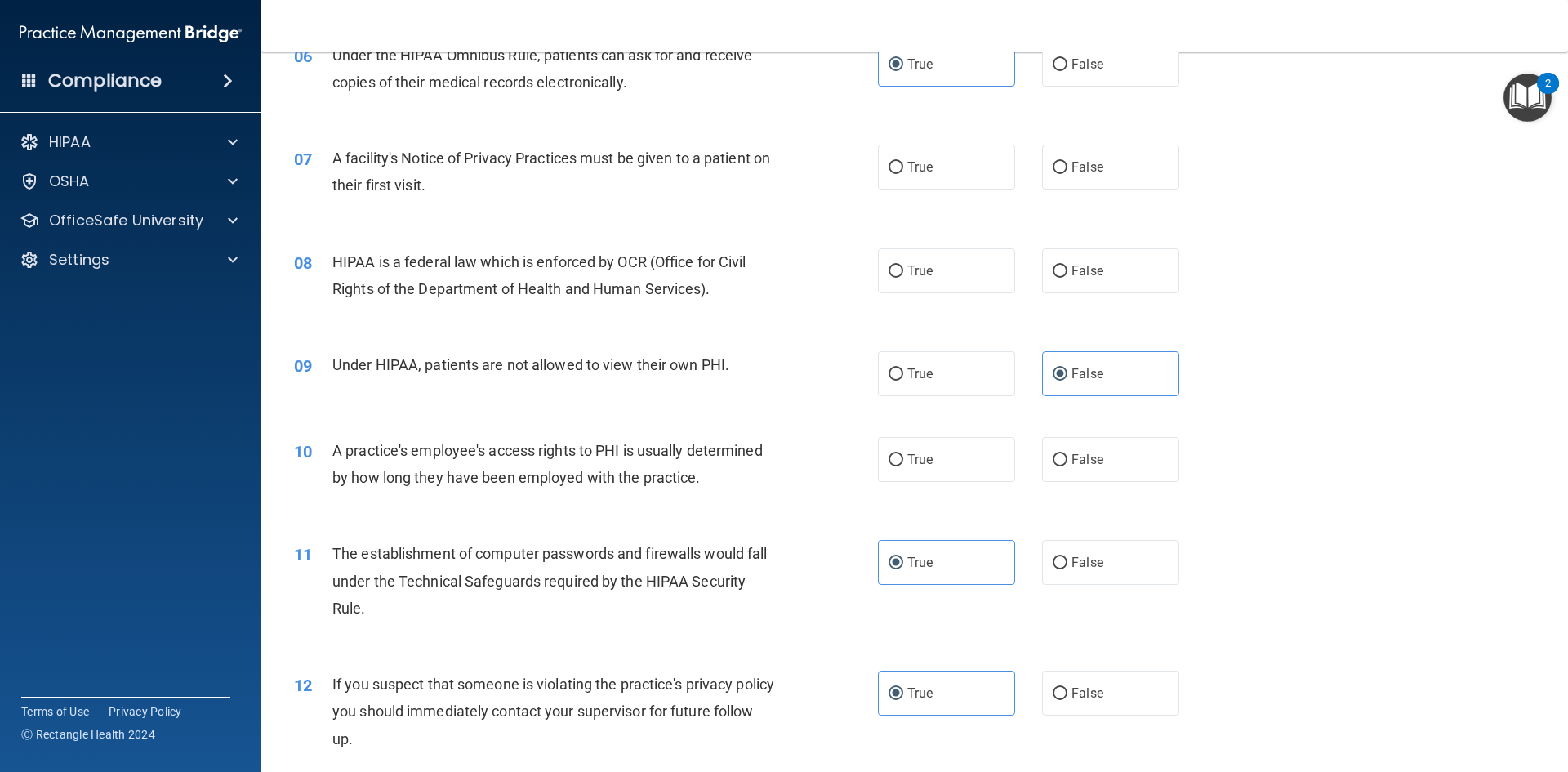
scroll to position [735, 0]
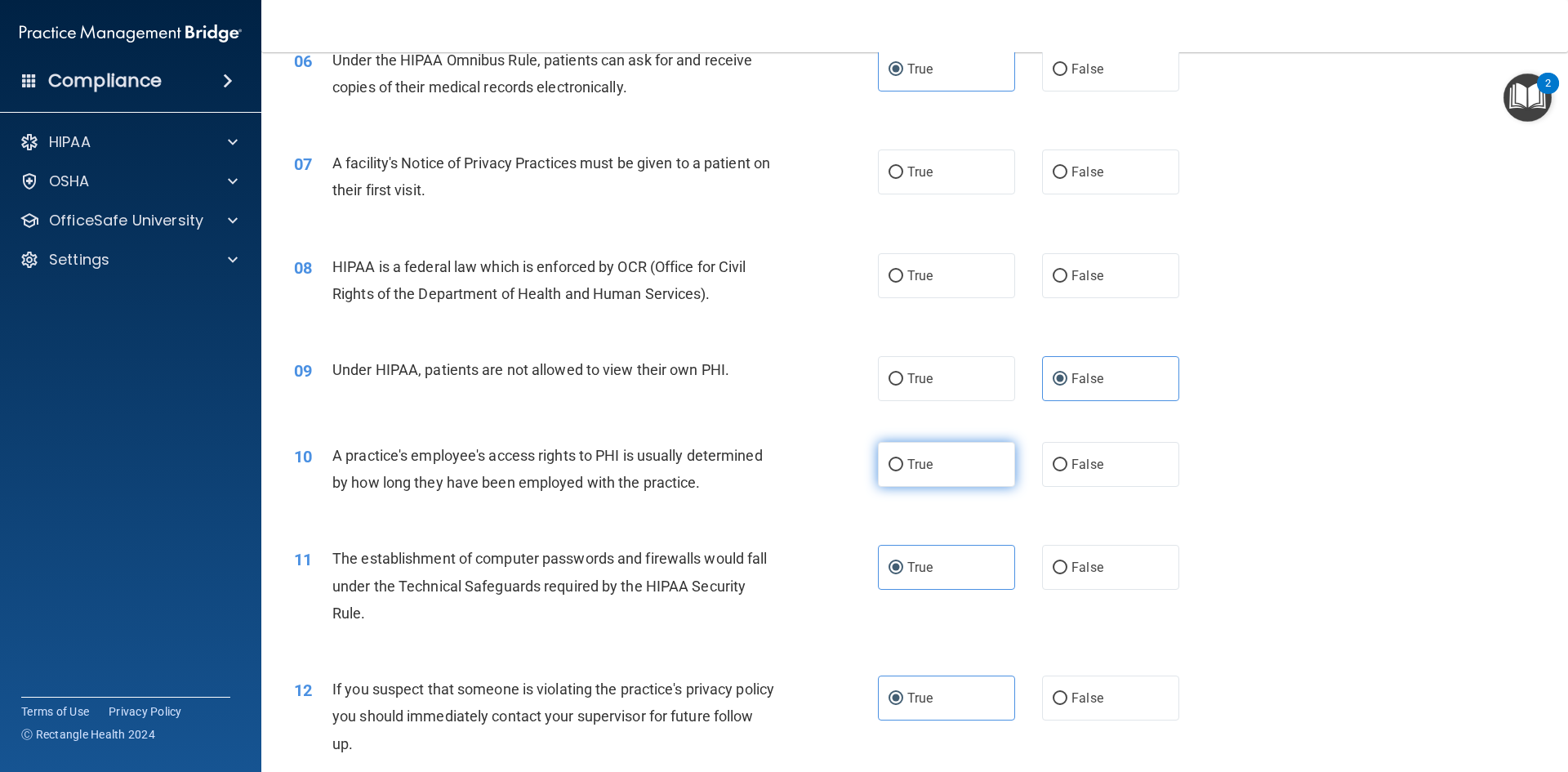
click at [955, 469] on label "True" at bounding box center [946, 465] width 137 height 45
click at [903, 469] on input "True" at bounding box center [896, 466] width 14 height 13
radio input "true"
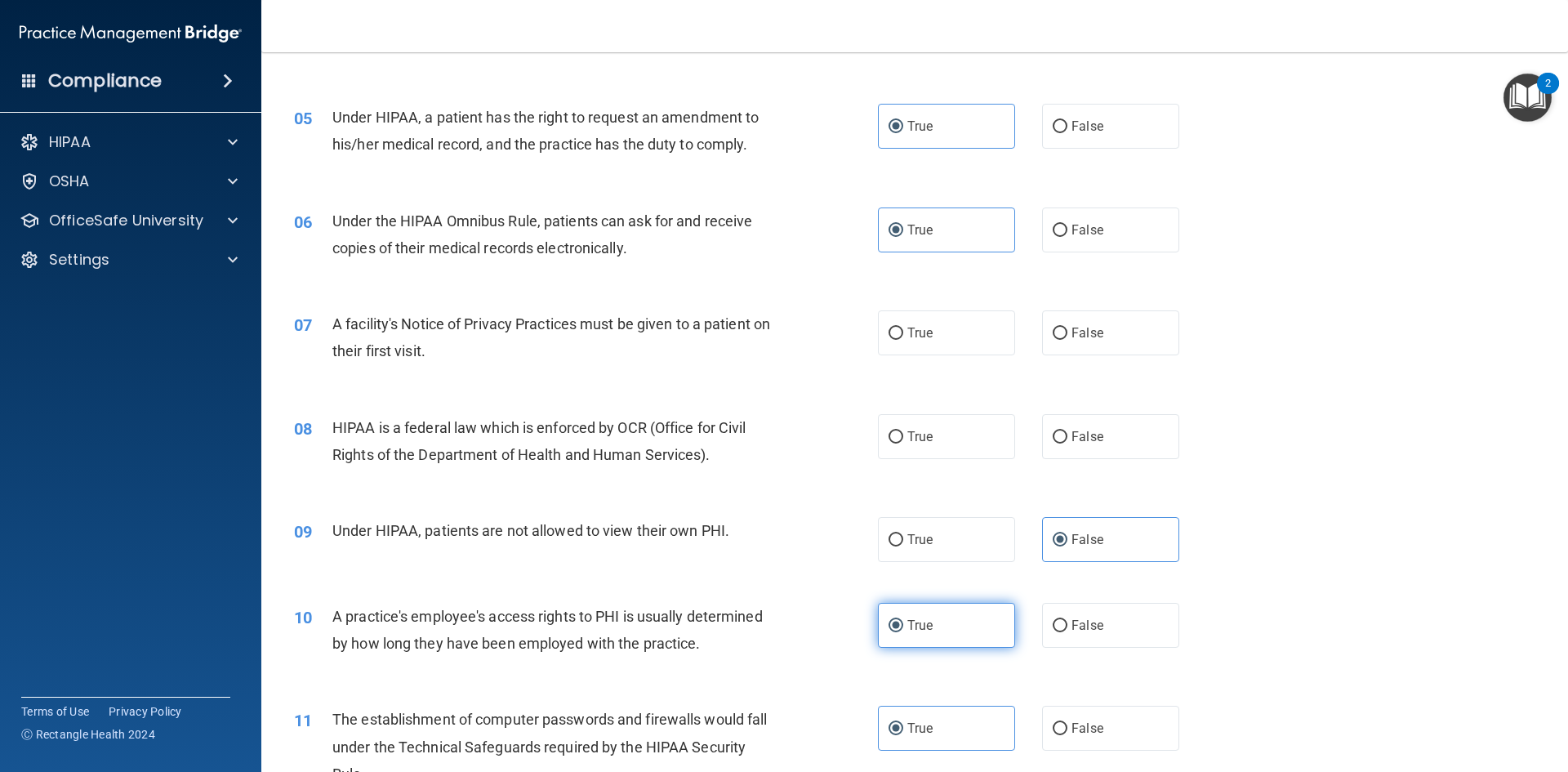
scroll to position [572, 0]
click at [964, 453] on label "True" at bounding box center [946, 439] width 137 height 45
click at [903, 446] on input "True" at bounding box center [896, 440] width 14 height 13
radio input "true"
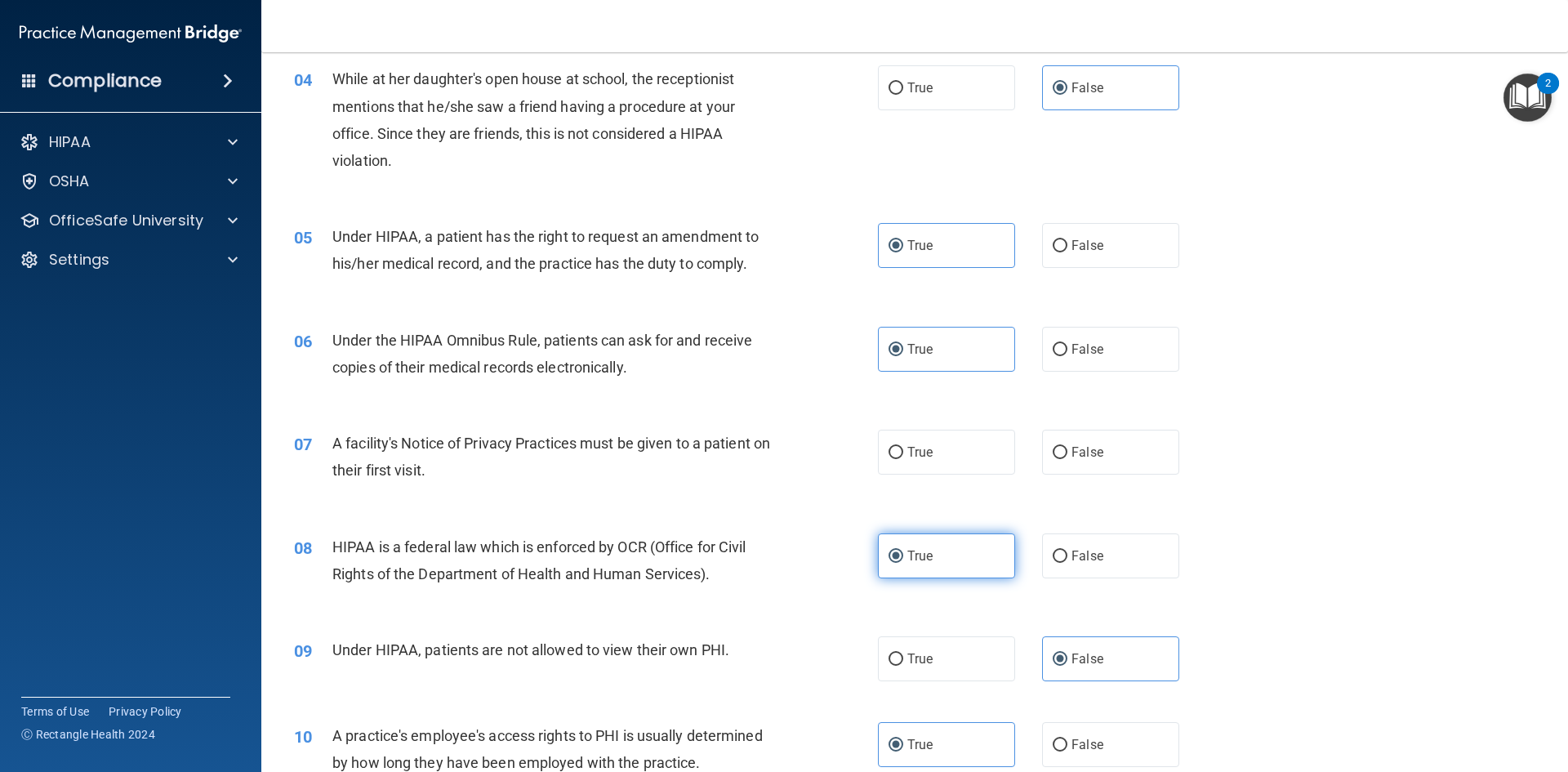
scroll to position [408, 0]
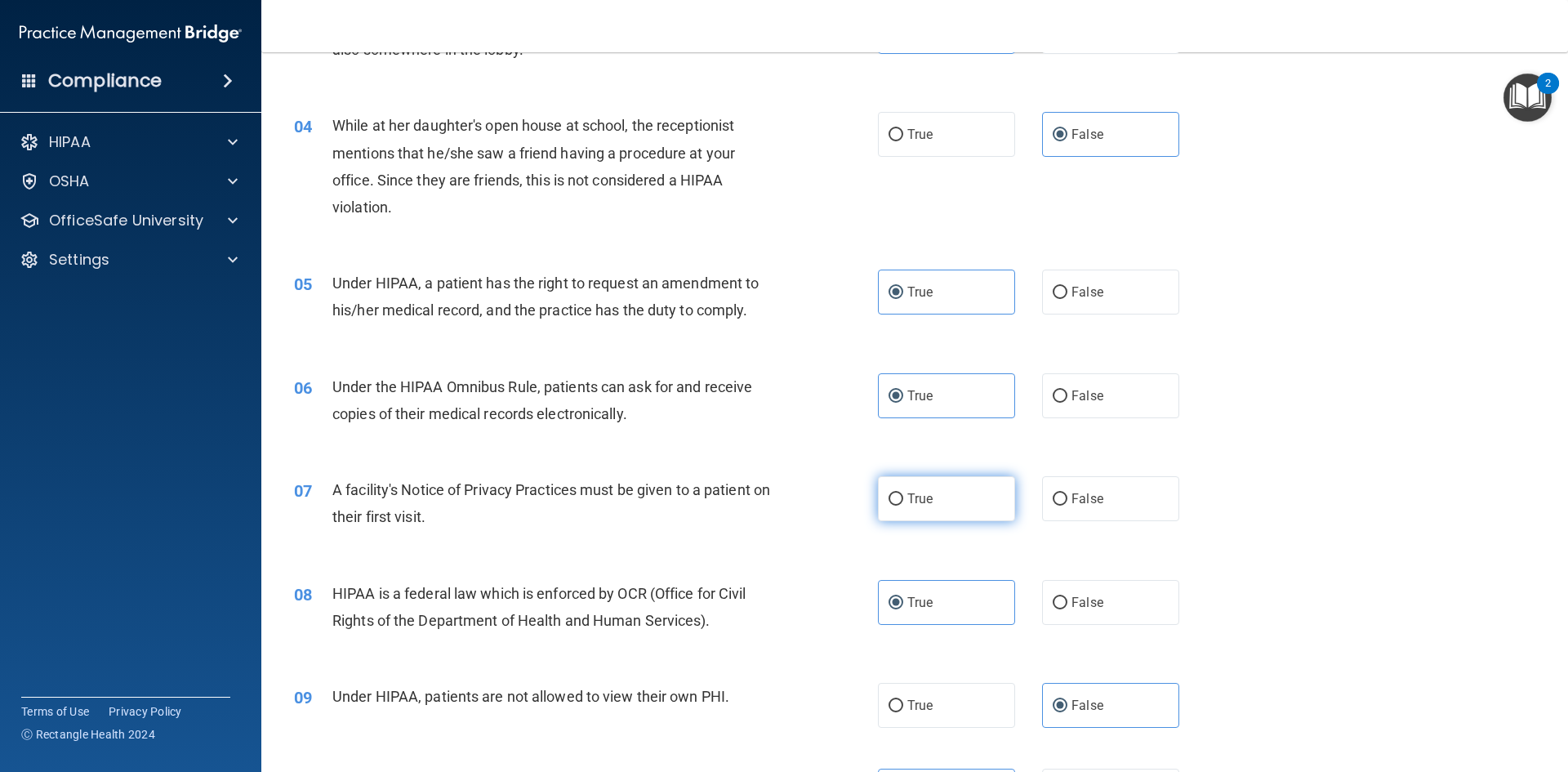
click at [936, 493] on label "True" at bounding box center [946, 499] width 137 height 45
click at [903, 493] on input "True" at bounding box center [896, 500] width 14 height 13
radio input "true"
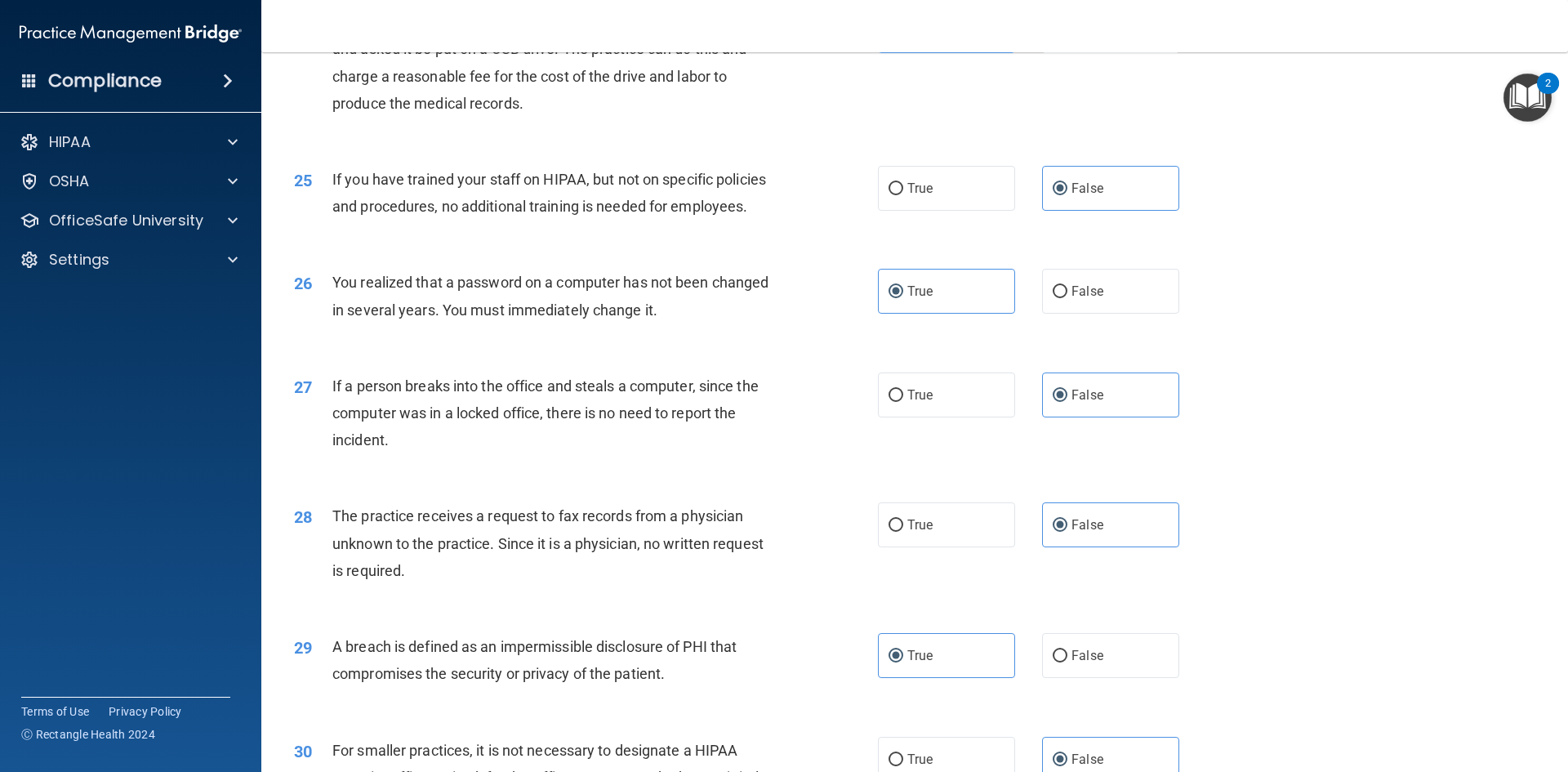
scroll to position [3094, 0]
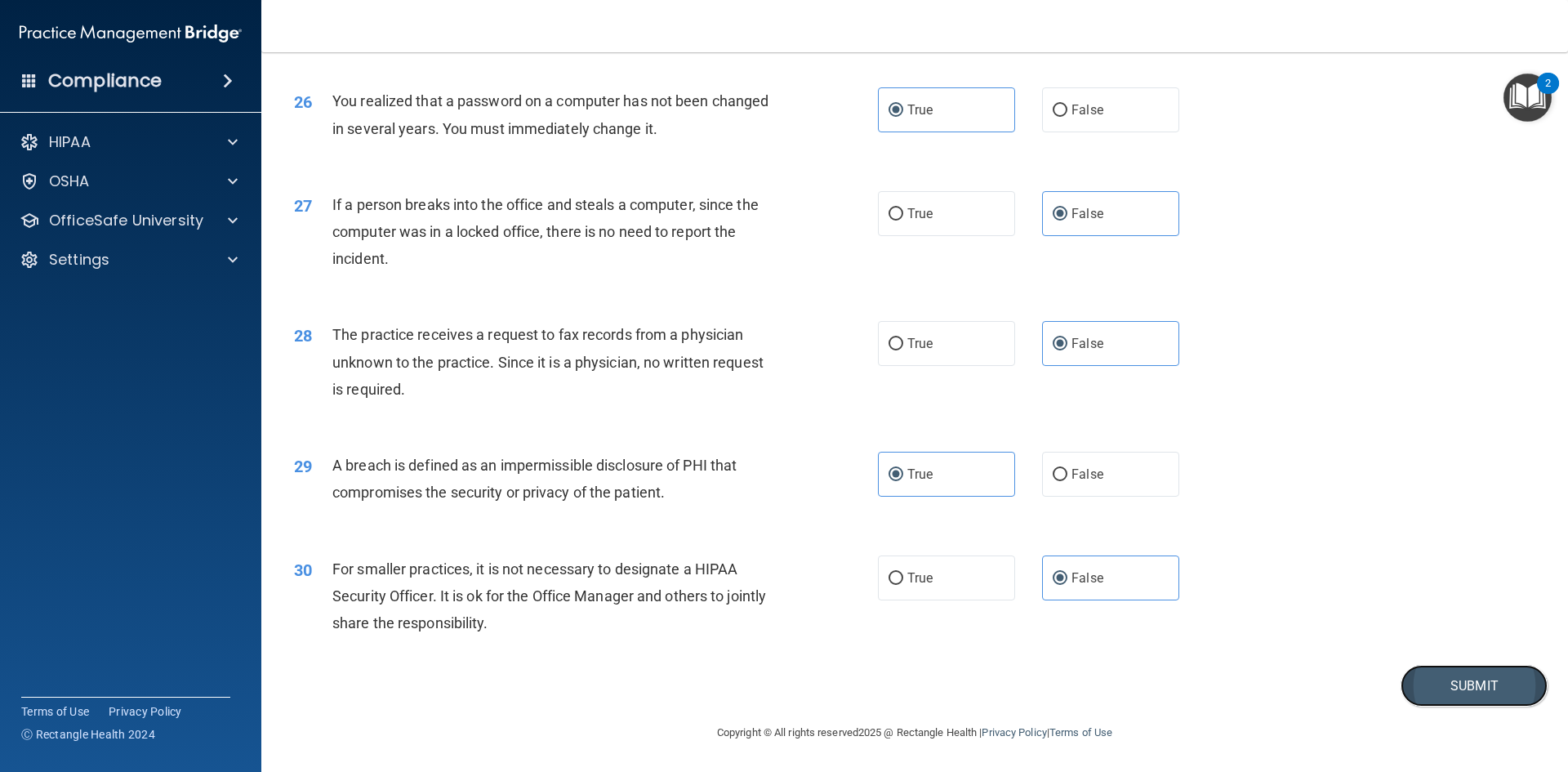
click at [1466, 688] on button "Submit" at bounding box center [1475, 686] width 147 height 41
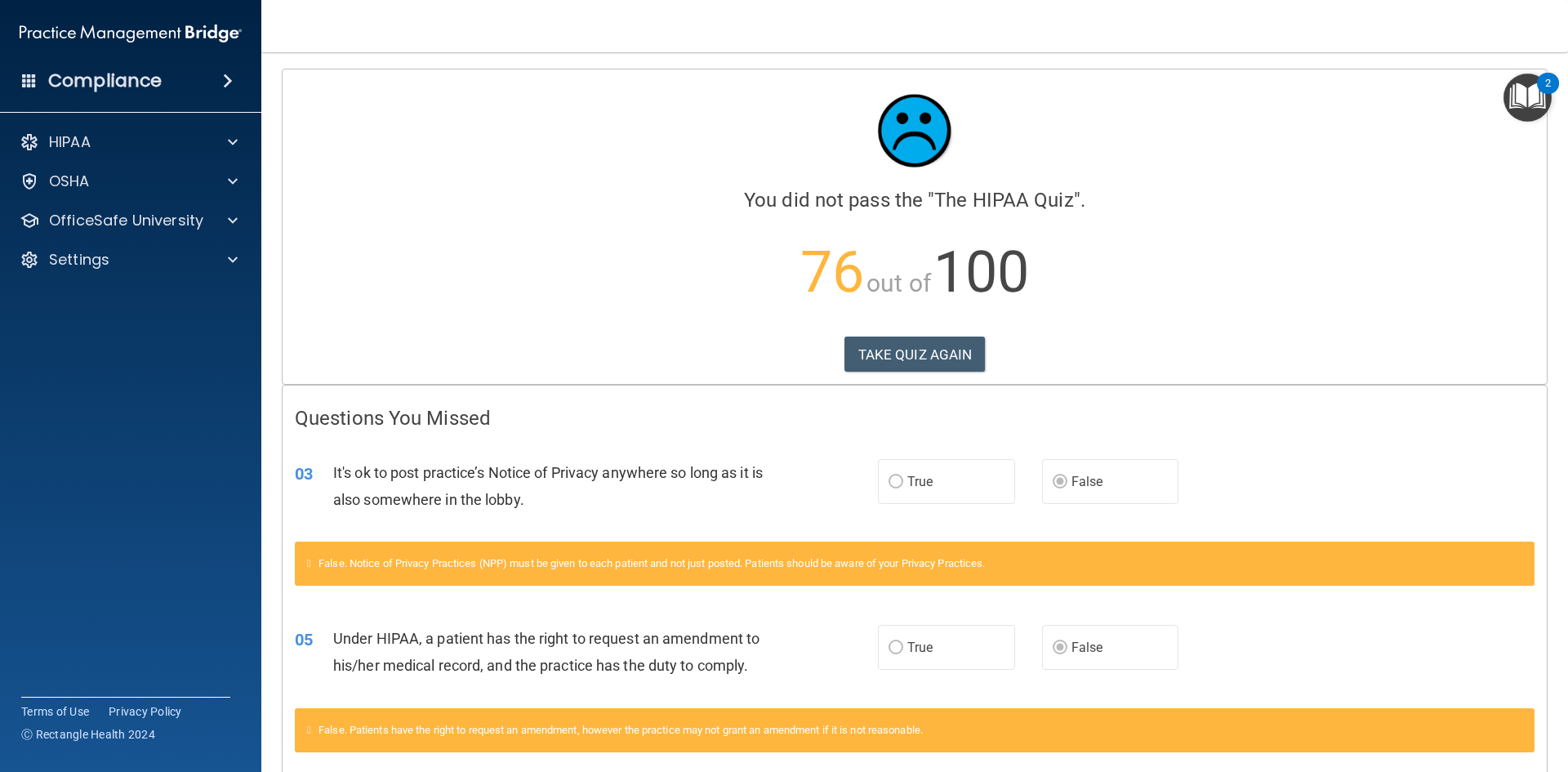
click at [923, 330] on div "Calculating your score.... You did not pass the " The HIPAA Quiz ". 76 out of 1…" at bounding box center [914, 226] width 1264 height 315
click at [926, 340] on button "TAKE QUIZ AGAIN" at bounding box center [915, 354] width 141 height 36
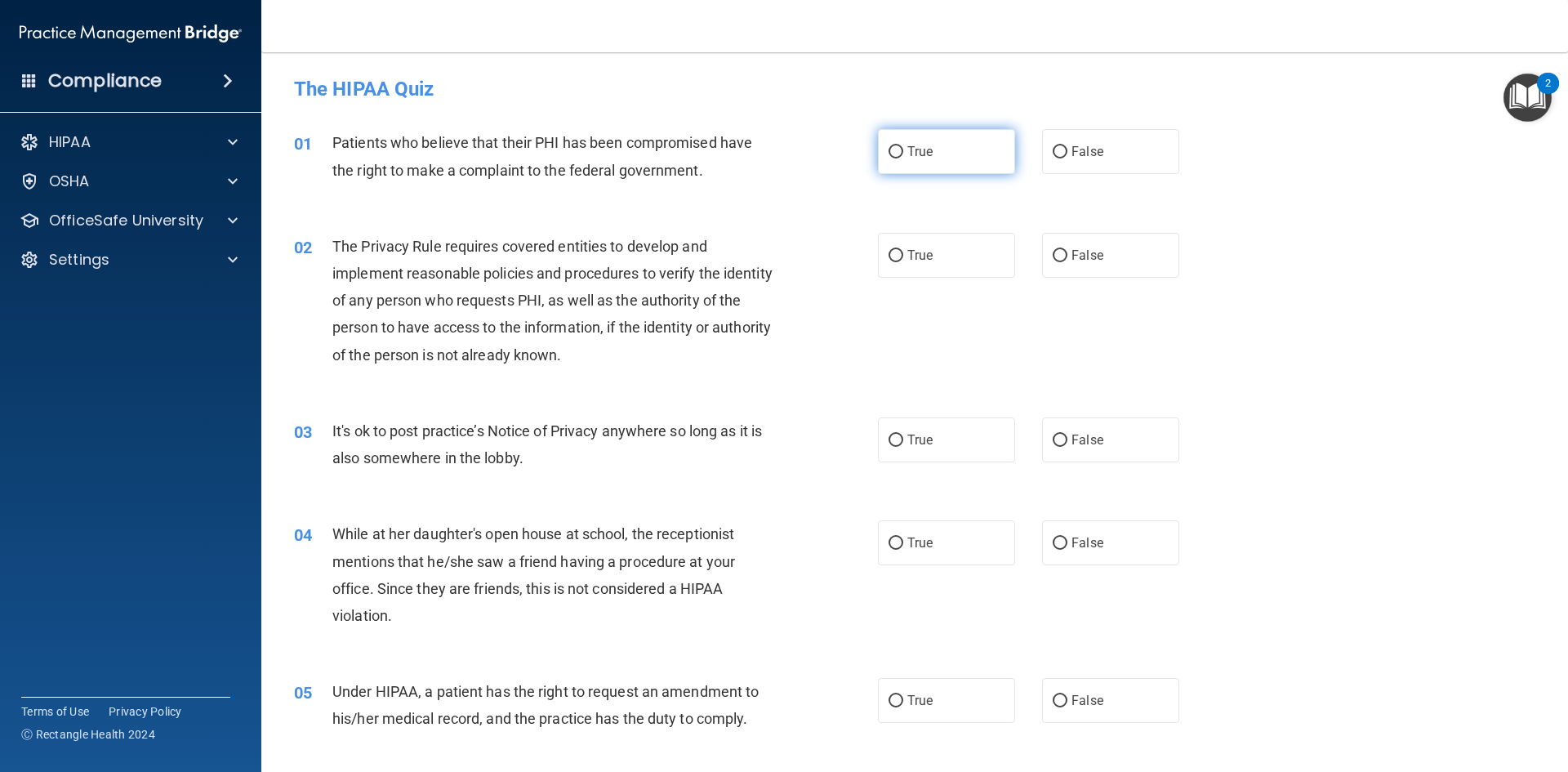
click at [896, 145] on label "True" at bounding box center [946, 152] width 137 height 45
click at [896, 146] on input "True" at bounding box center [896, 153] width 14 height 13
radio input "true"
click at [893, 250] on input "True" at bounding box center [896, 256] width 14 height 13
radio input "true"
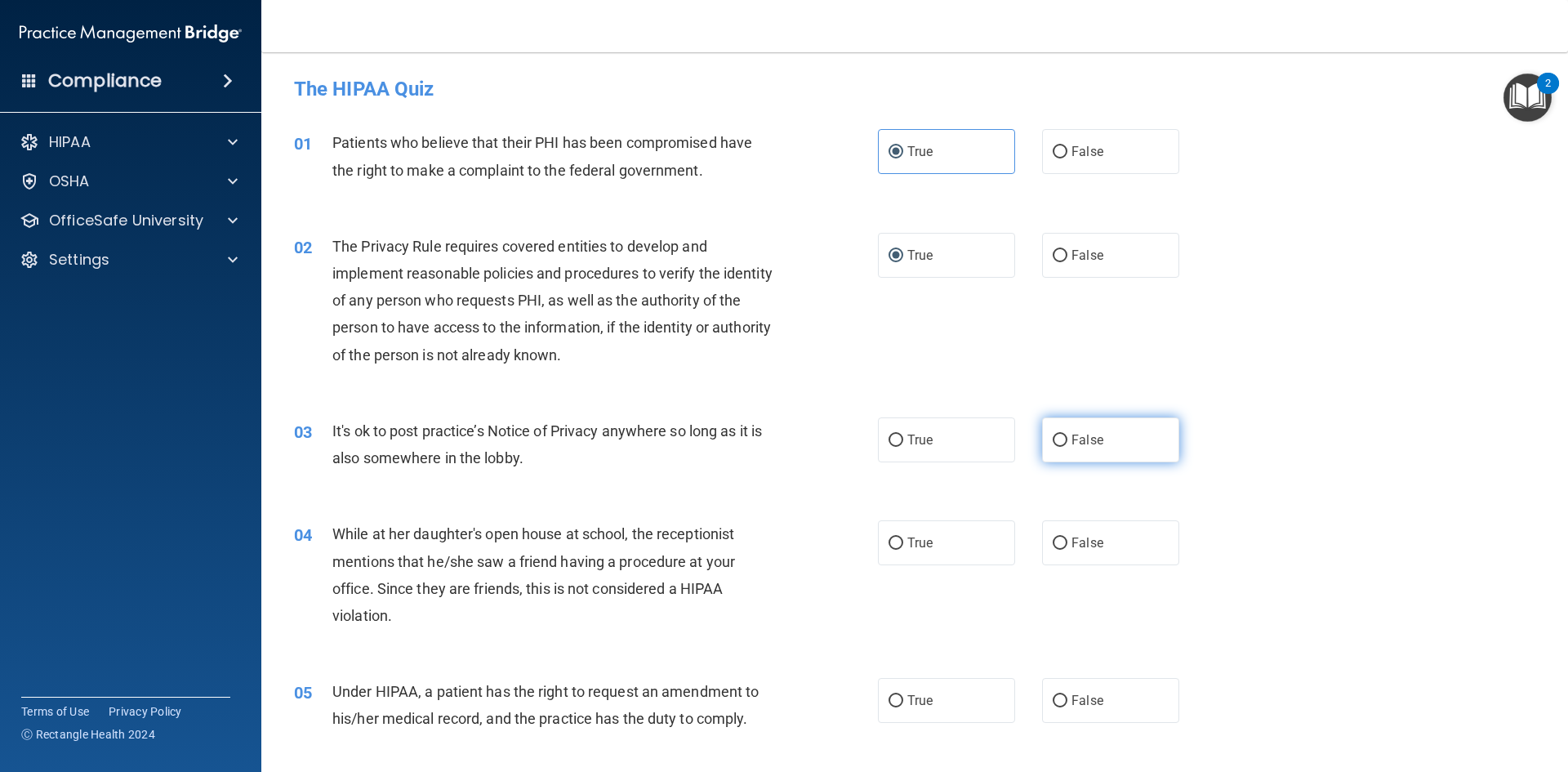
click at [1053, 452] on label "False" at bounding box center [1111, 439] width 137 height 45
click at [1053, 447] on input "False" at bounding box center [1060, 441] width 14 height 13
radio input "true"
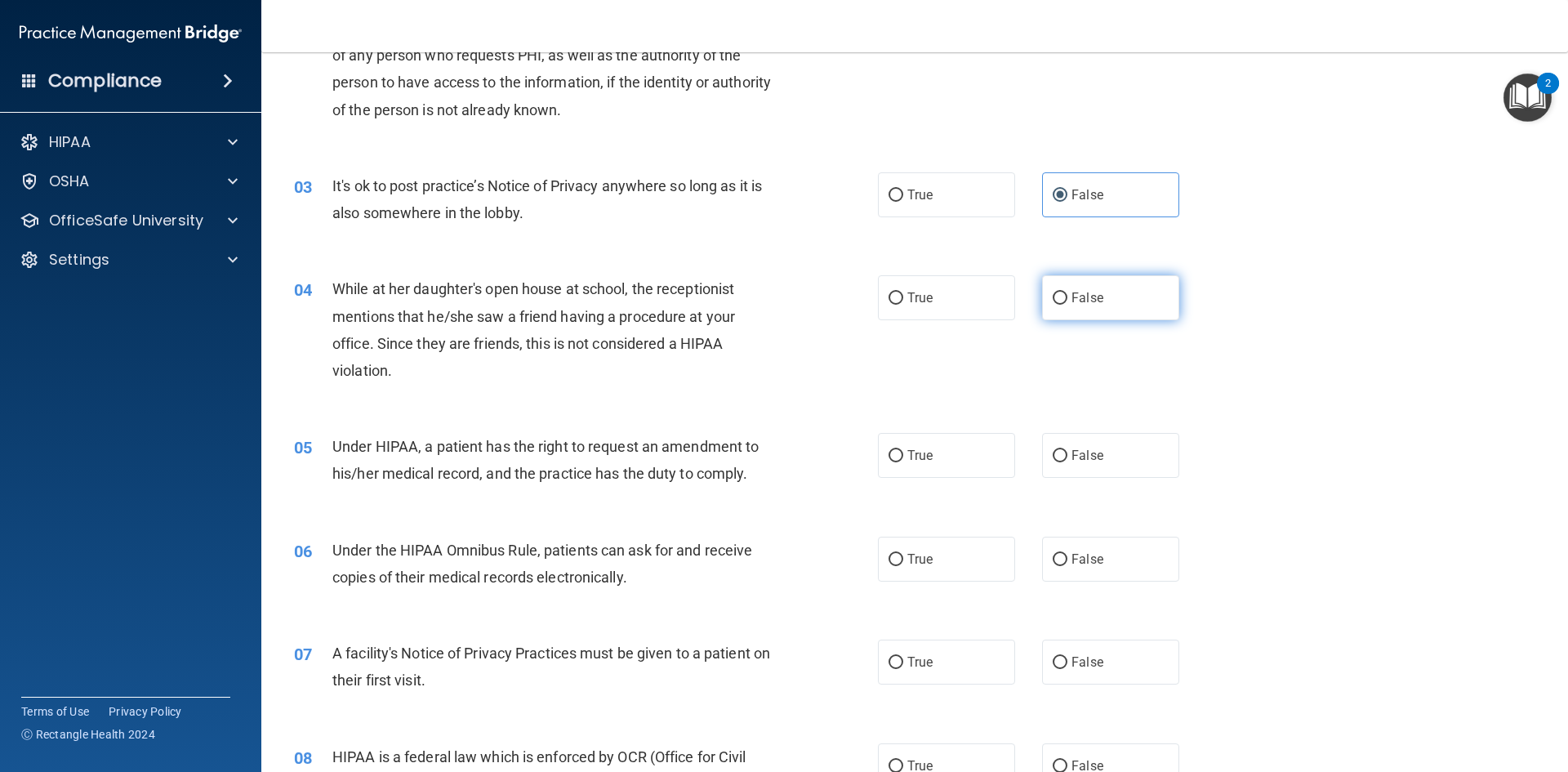
click at [1112, 306] on label "False" at bounding box center [1111, 297] width 137 height 45
click at [1067, 305] on input "False" at bounding box center [1060, 298] width 14 height 13
radio input "true"
click at [1064, 447] on label "False" at bounding box center [1111, 456] width 137 height 45
click at [1064, 450] on input "False" at bounding box center [1060, 457] width 14 height 13
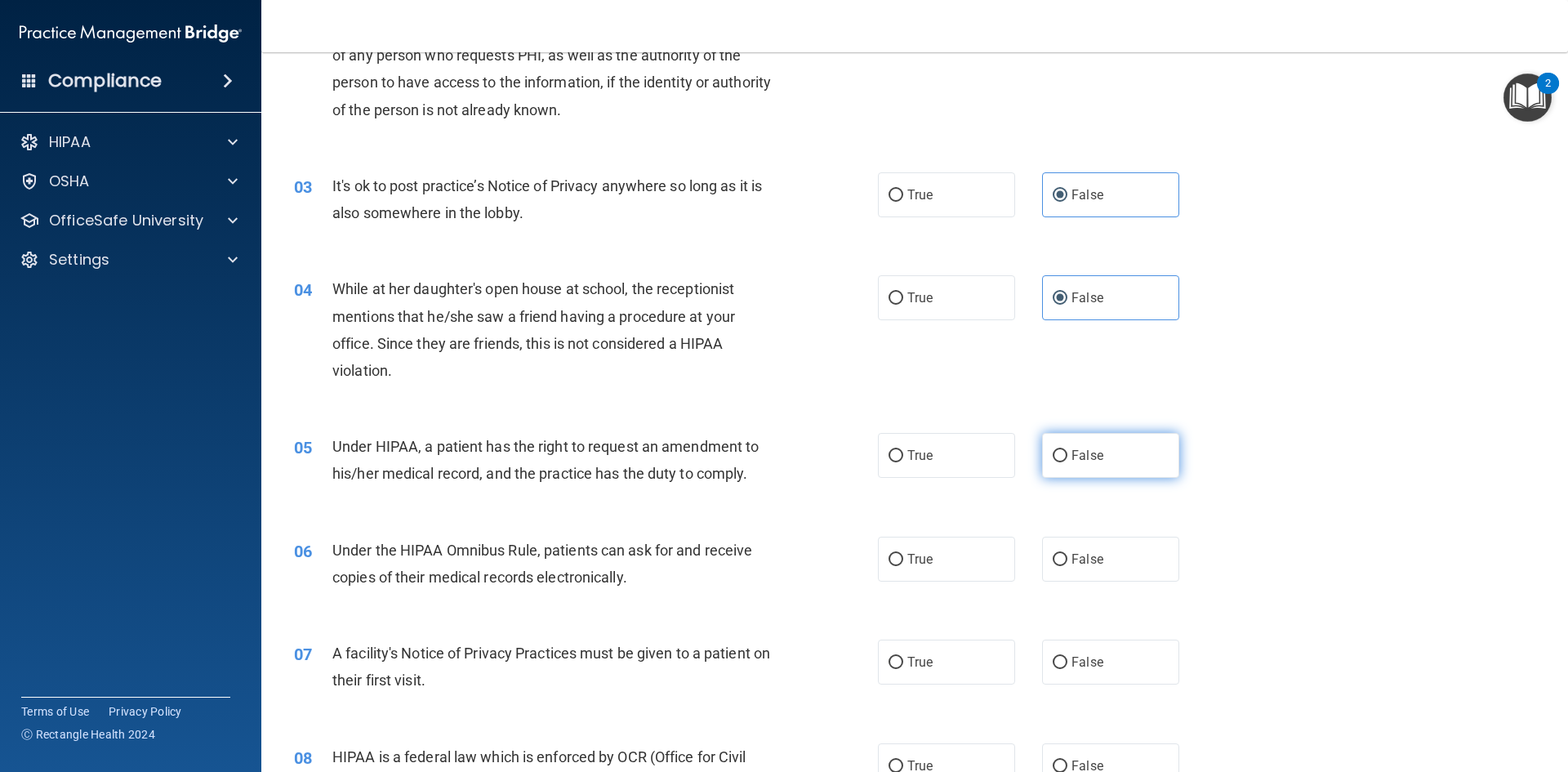
radio input "true"
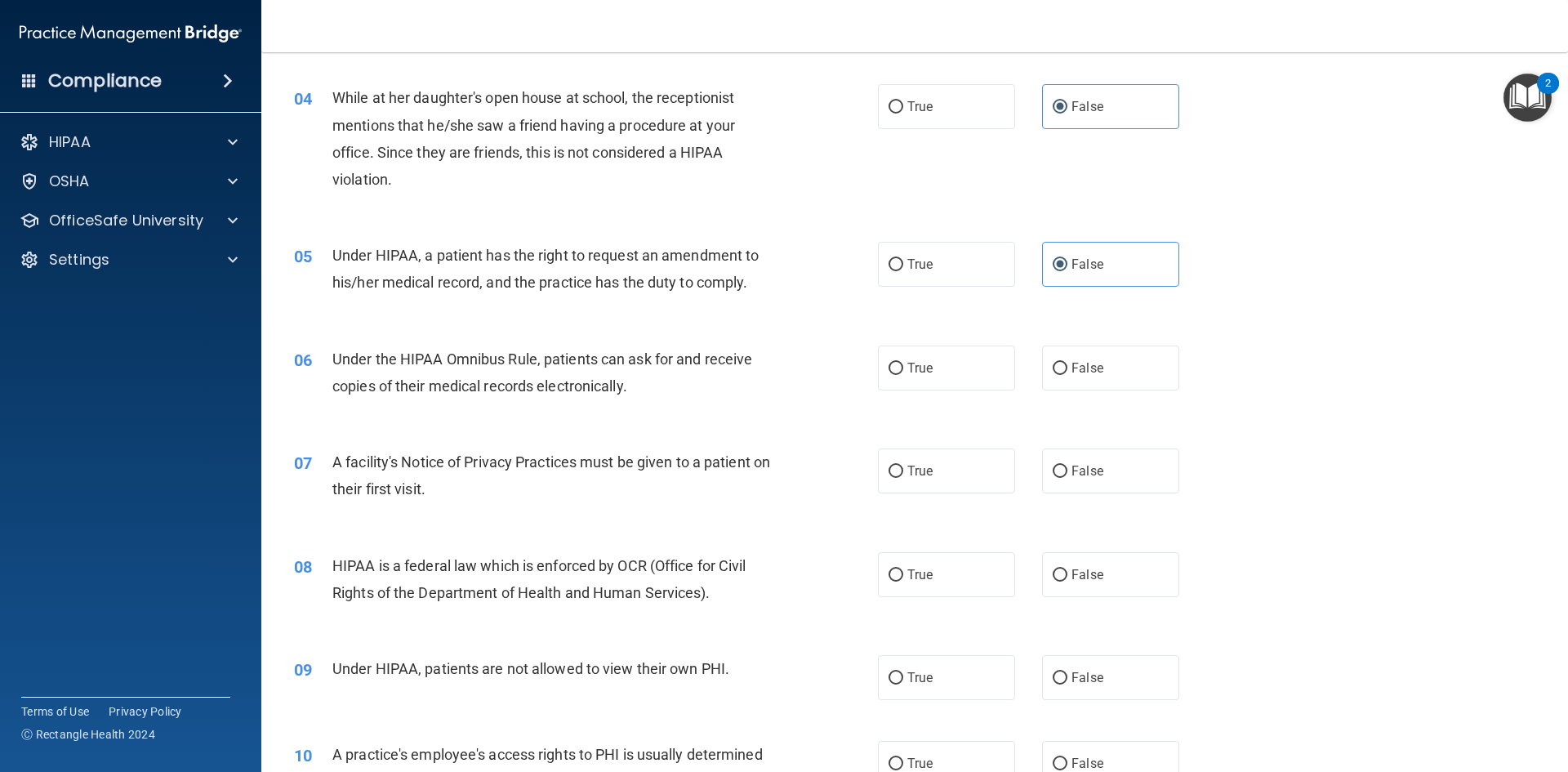
scroll to position [490, 0]
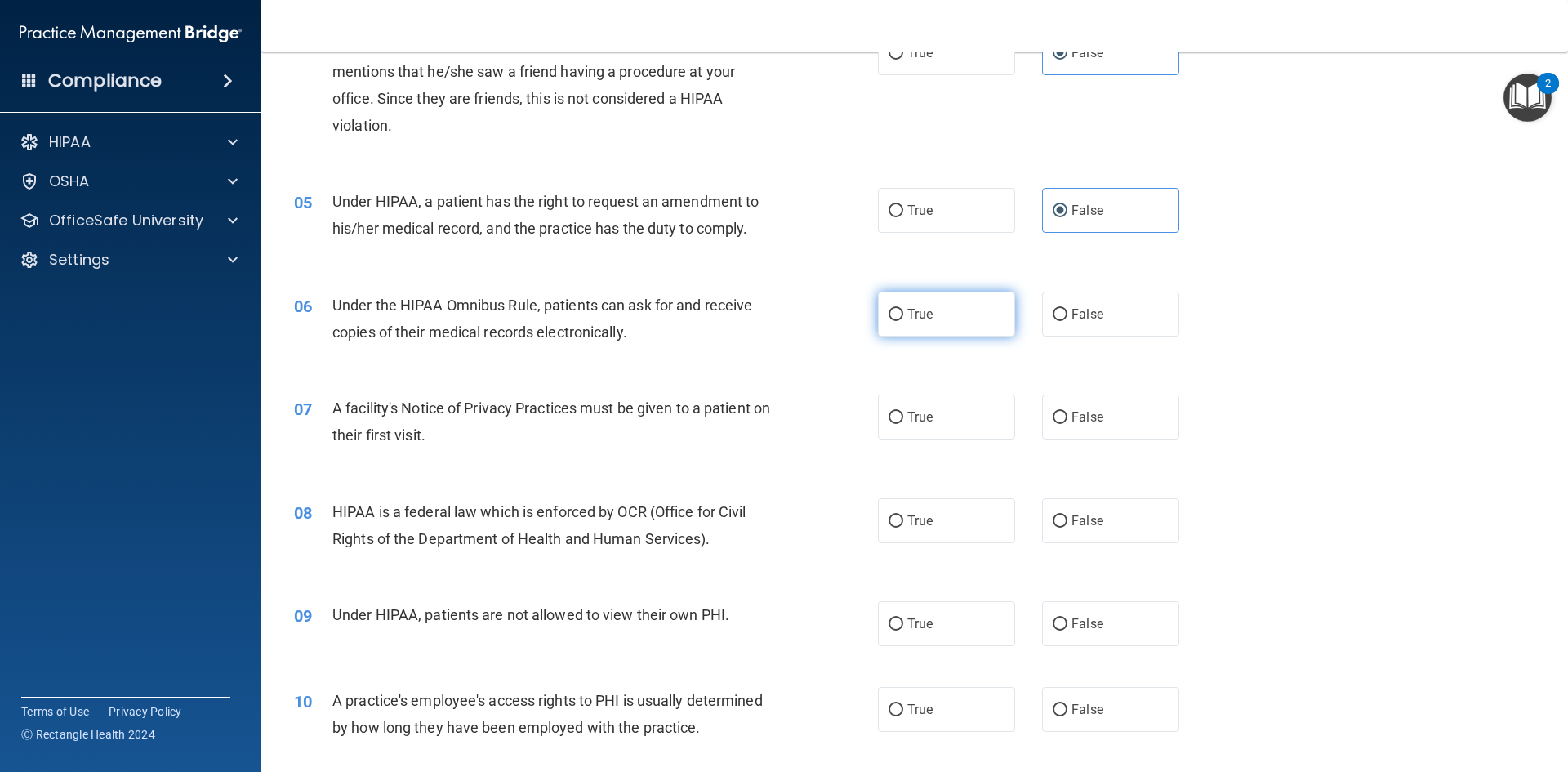
click at [898, 331] on label "True" at bounding box center [946, 314] width 137 height 45
click at [898, 321] on input "True" at bounding box center [896, 315] width 14 height 13
radio input "true"
click at [917, 394] on div "07 A facility's Notice of Privacy Practices must be given to a patient on their…" at bounding box center [915, 425] width 1266 height 103
click at [959, 416] on label "True" at bounding box center [946, 417] width 137 height 45
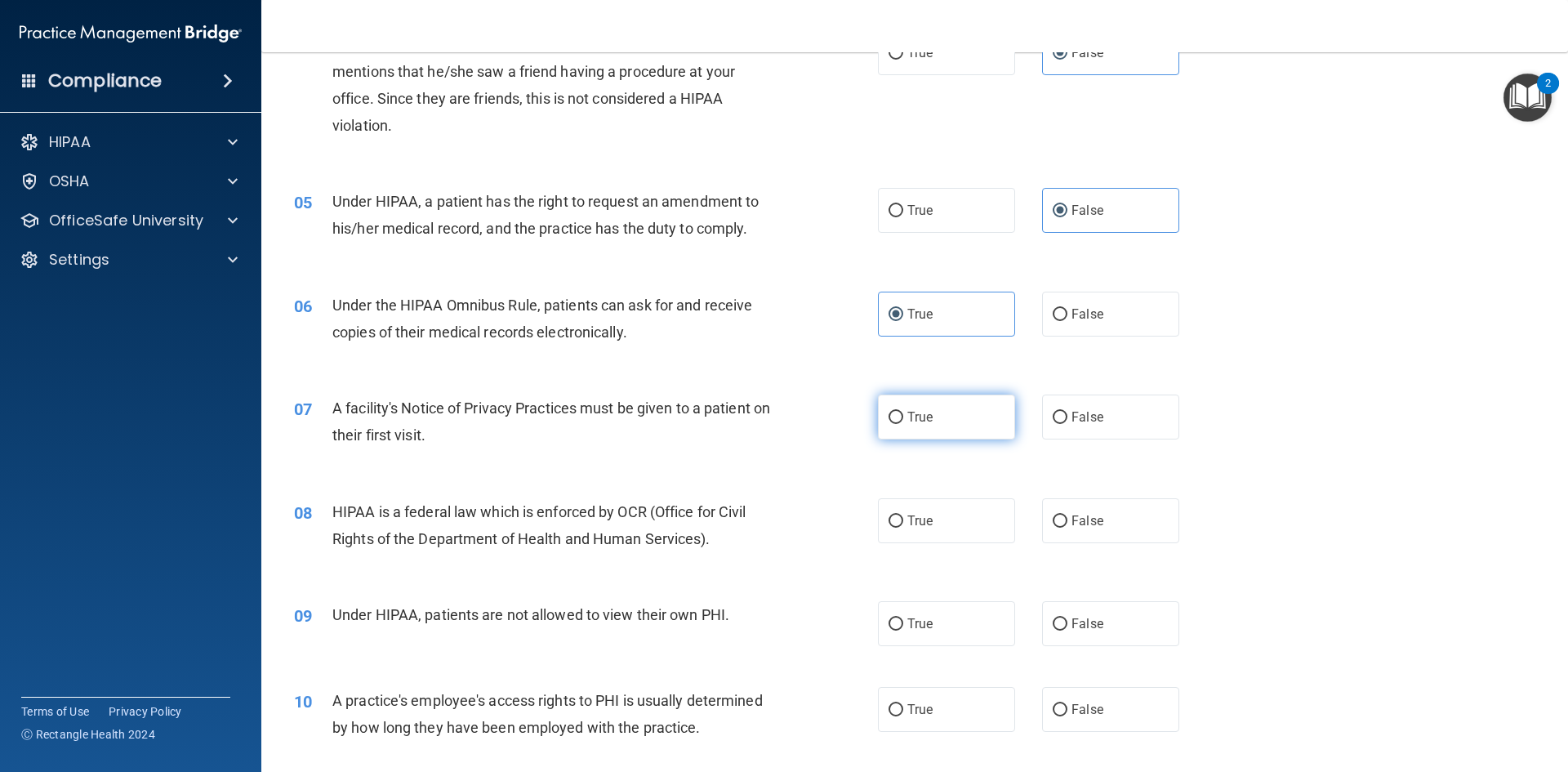
click at [903, 416] on input "True" at bounding box center [896, 418] width 14 height 13
radio input "true"
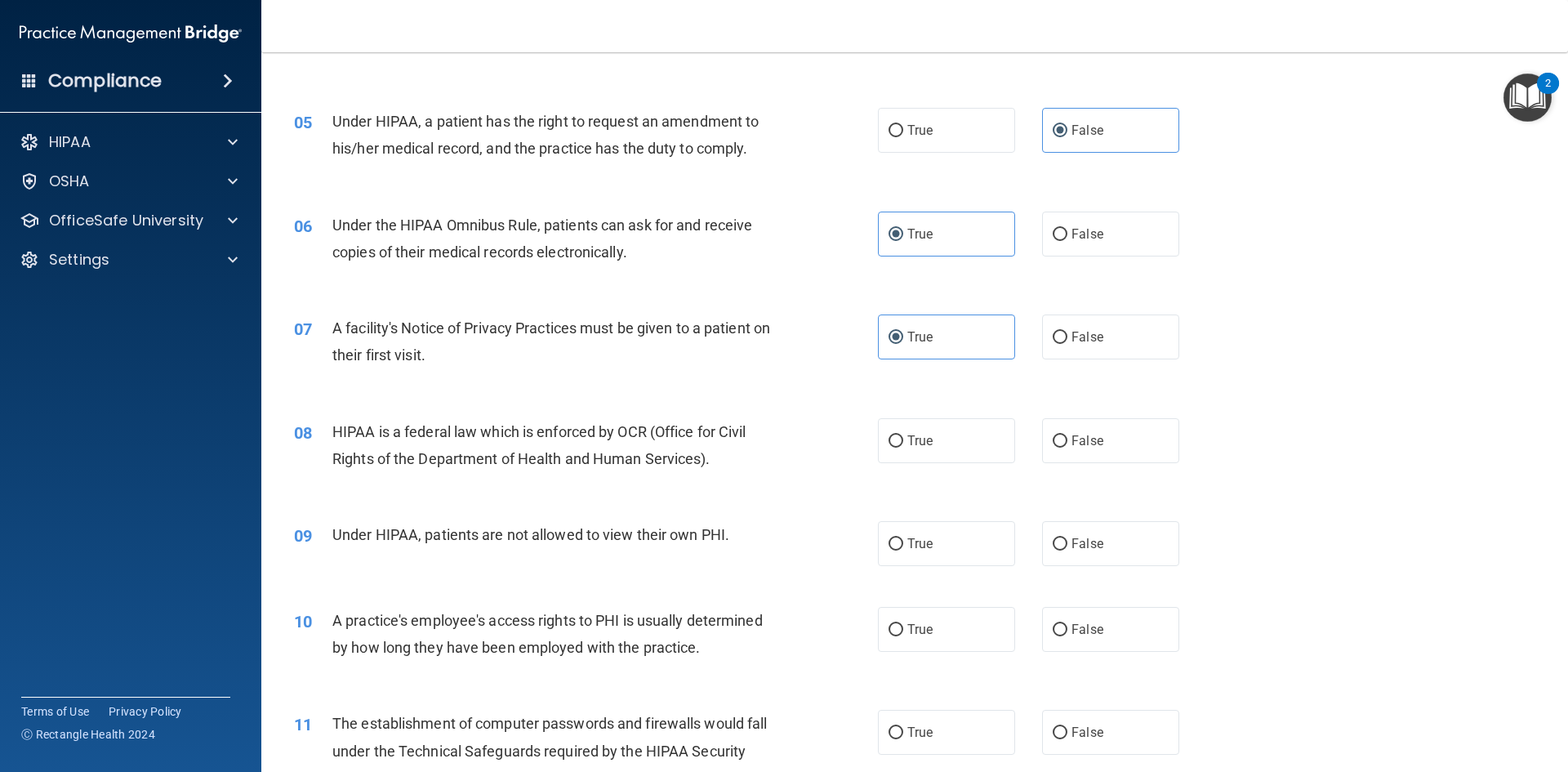
scroll to position [572, 0]
click at [928, 436] on label "True" at bounding box center [946, 439] width 137 height 45
click at [903, 436] on input "True" at bounding box center [896, 440] width 14 height 13
radio input "true"
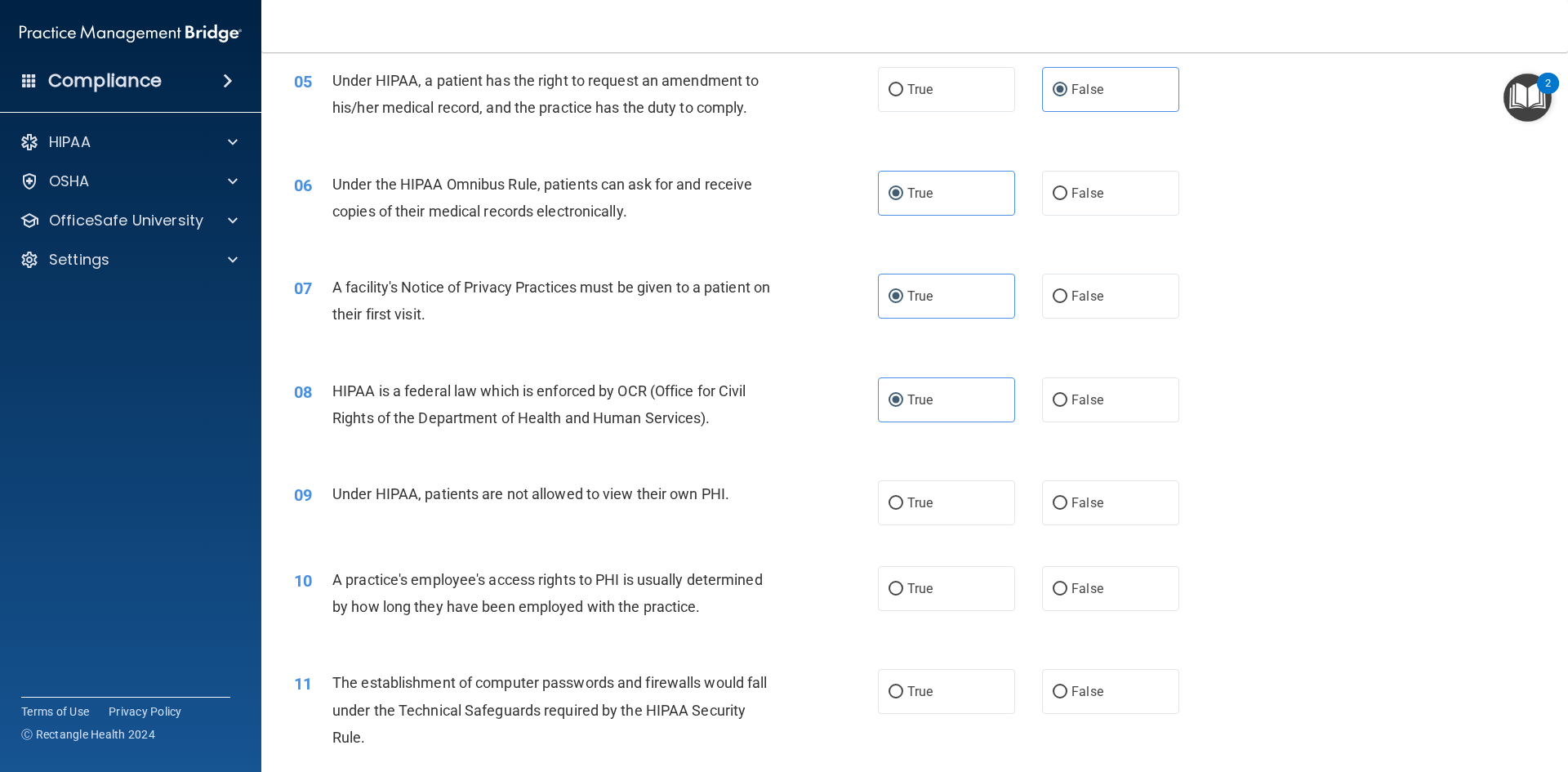
scroll to position [653, 0]
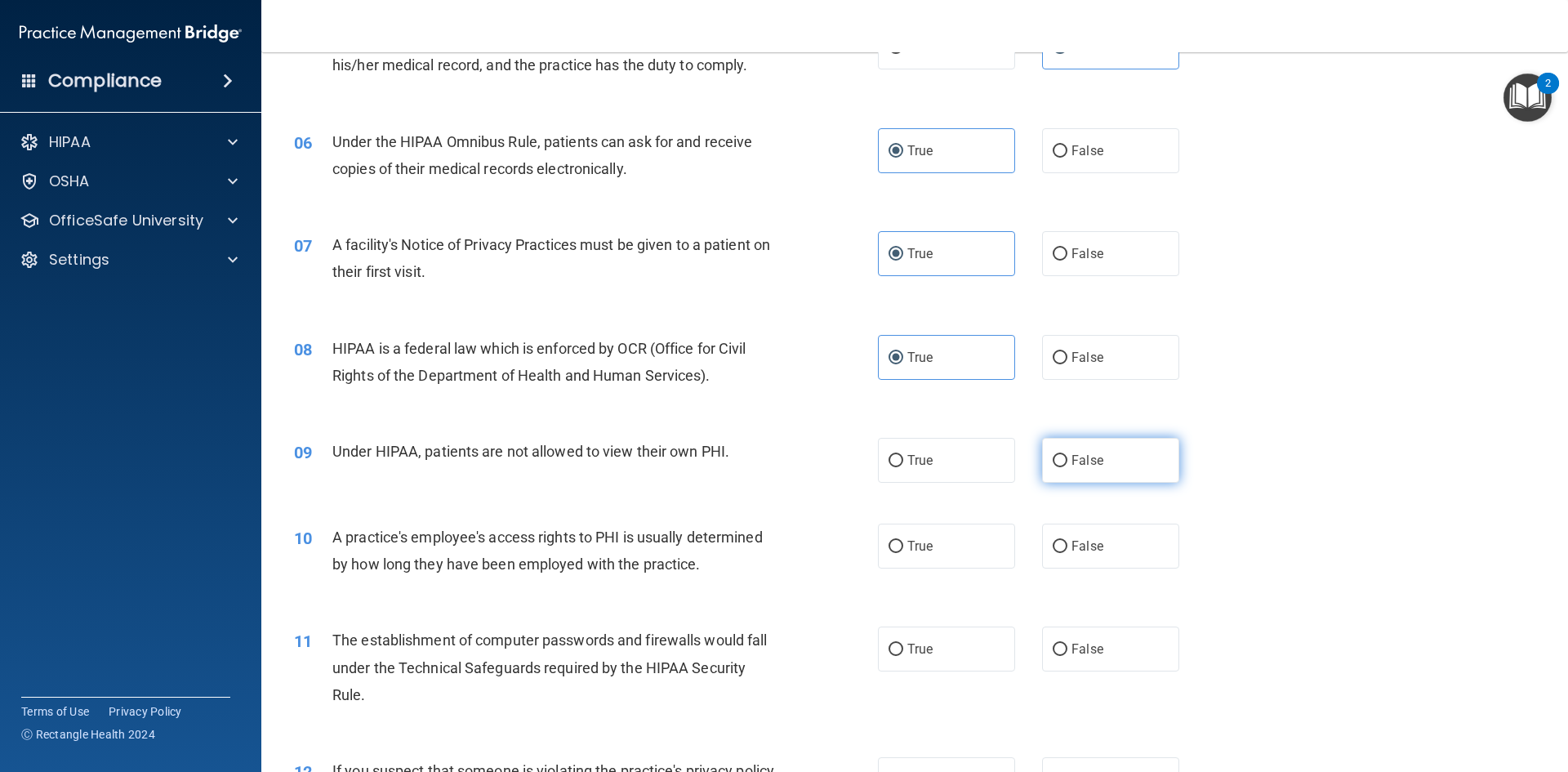
click at [1055, 470] on label "False" at bounding box center [1111, 460] width 137 height 45
click at [1055, 467] on input "False" at bounding box center [1060, 461] width 14 height 13
radio input "true"
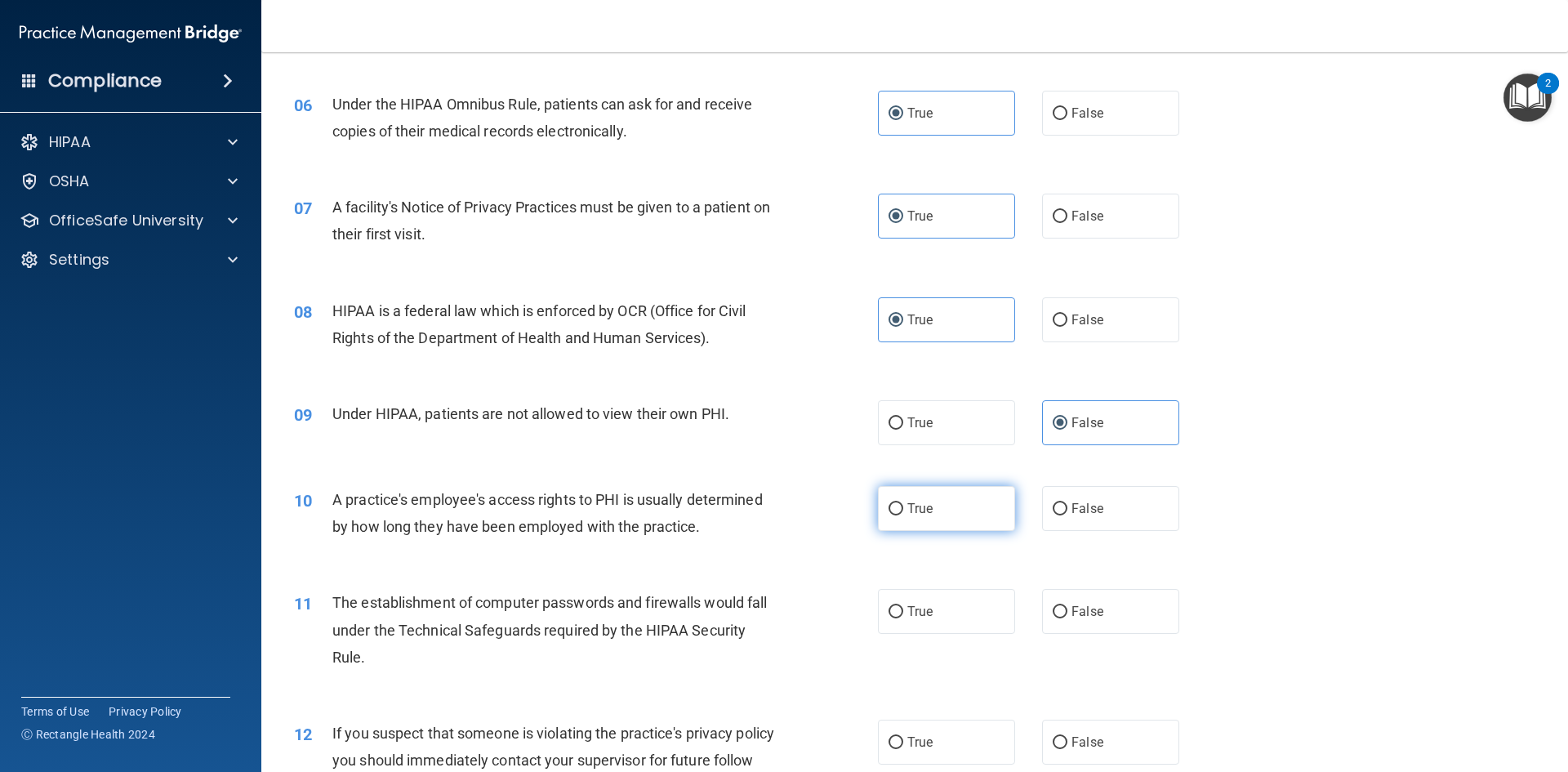
scroll to position [735, 0]
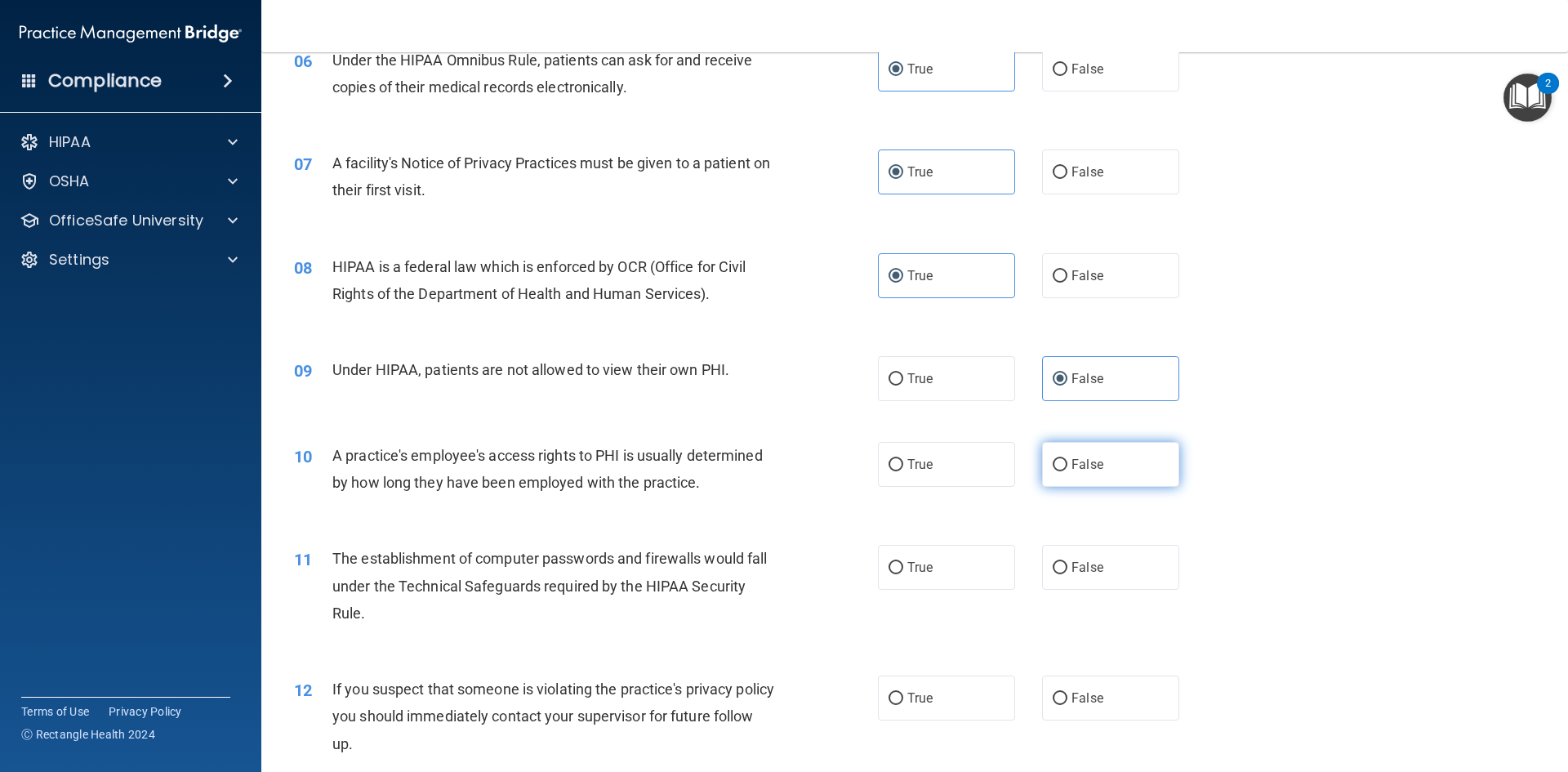
drag, startPoint x: 1084, startPoint y: 433, endPoint x: 1083, endPoint y: 441, distance: 8.1
click at [1085, 433] on div "10 A practice's employee's access rights to PHI is usually determined by how lo…" at bounding box center [915, 473] width 1266 height 103
click at [1079, 459] on span "False" at bounding box center [1087, 464] width 31 height 15
click at [1067, 459] on input "False" at bounding box center [1060, 466] width 14 height 13
radio input "true"
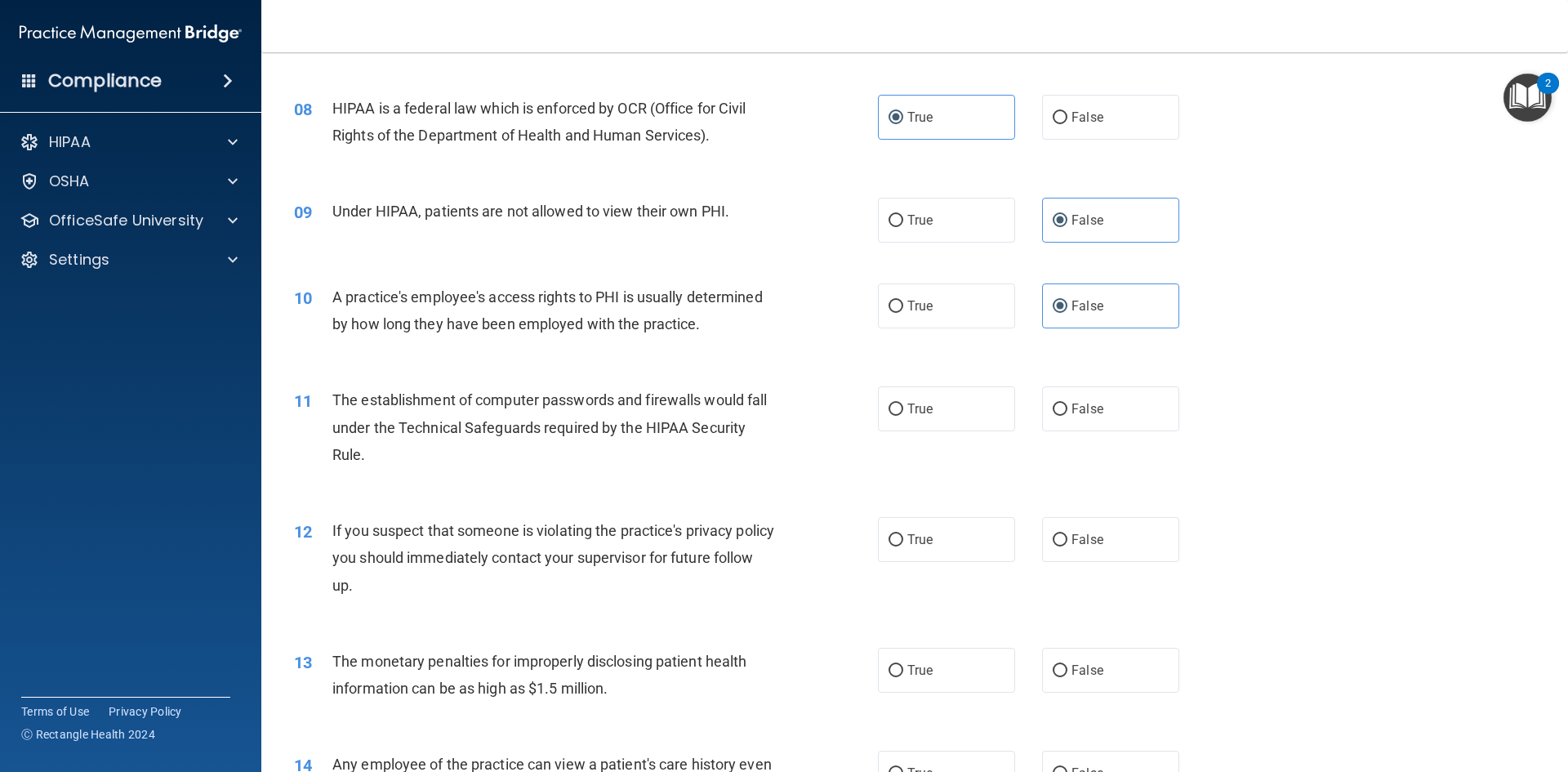
scroll to position [899, 0]
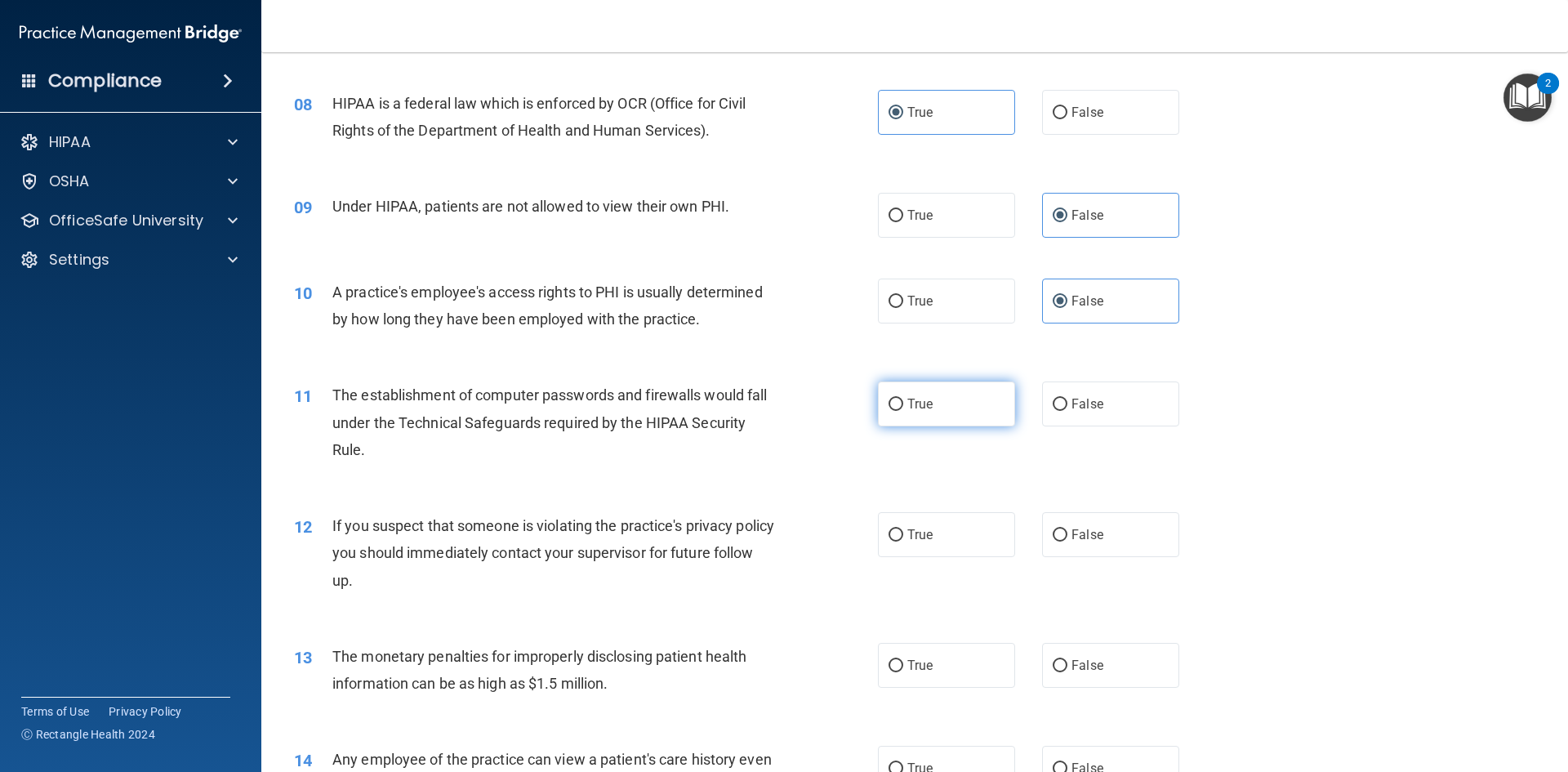
click at [950, 407] on label "True" at bounding box center [946, 404] width 137 height 45
click at [903, 407] on input "True" at bounding box center [896, 405] width 14 height 13
radio input "true"
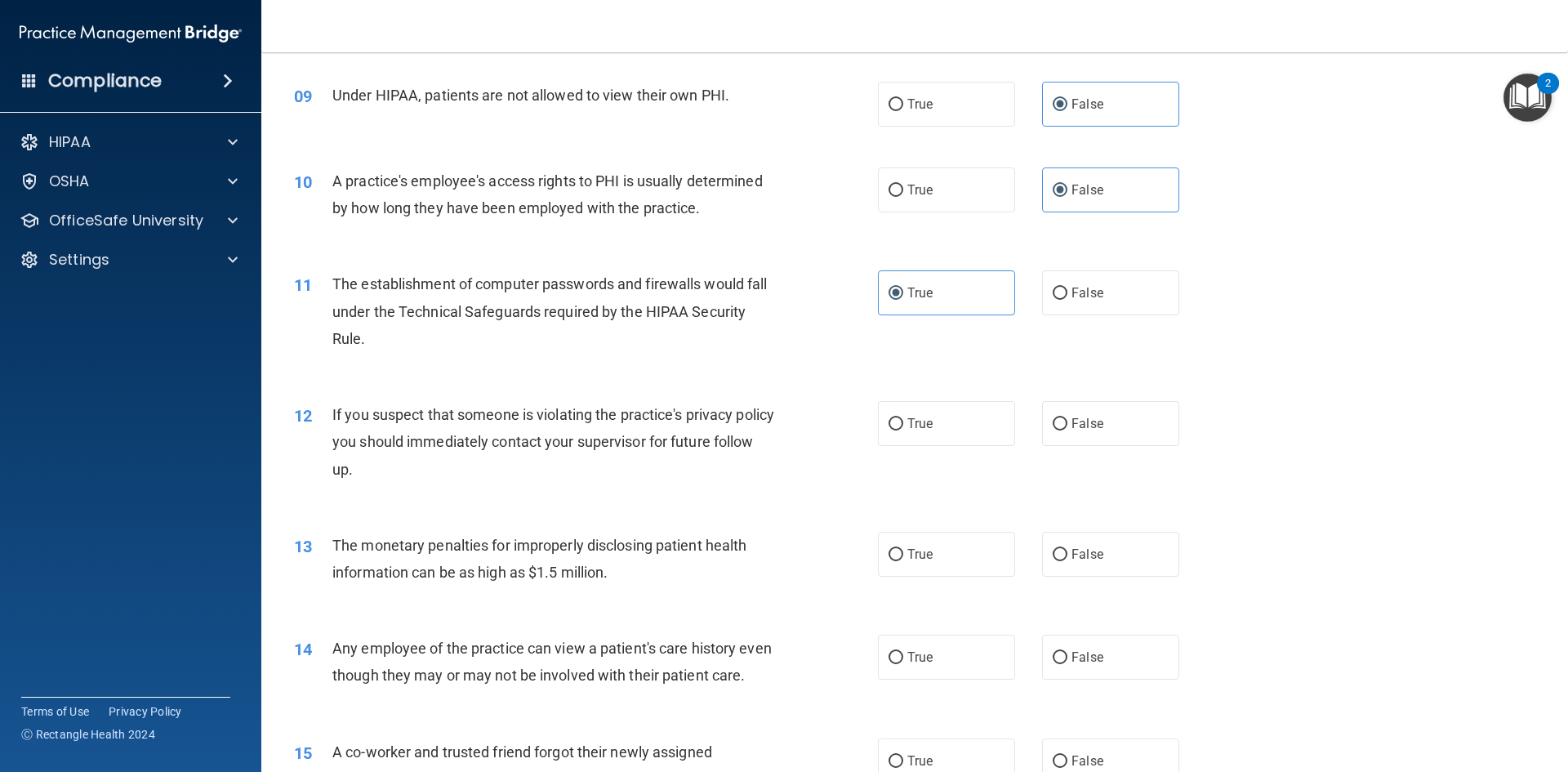
scroll to position [1062, 0]
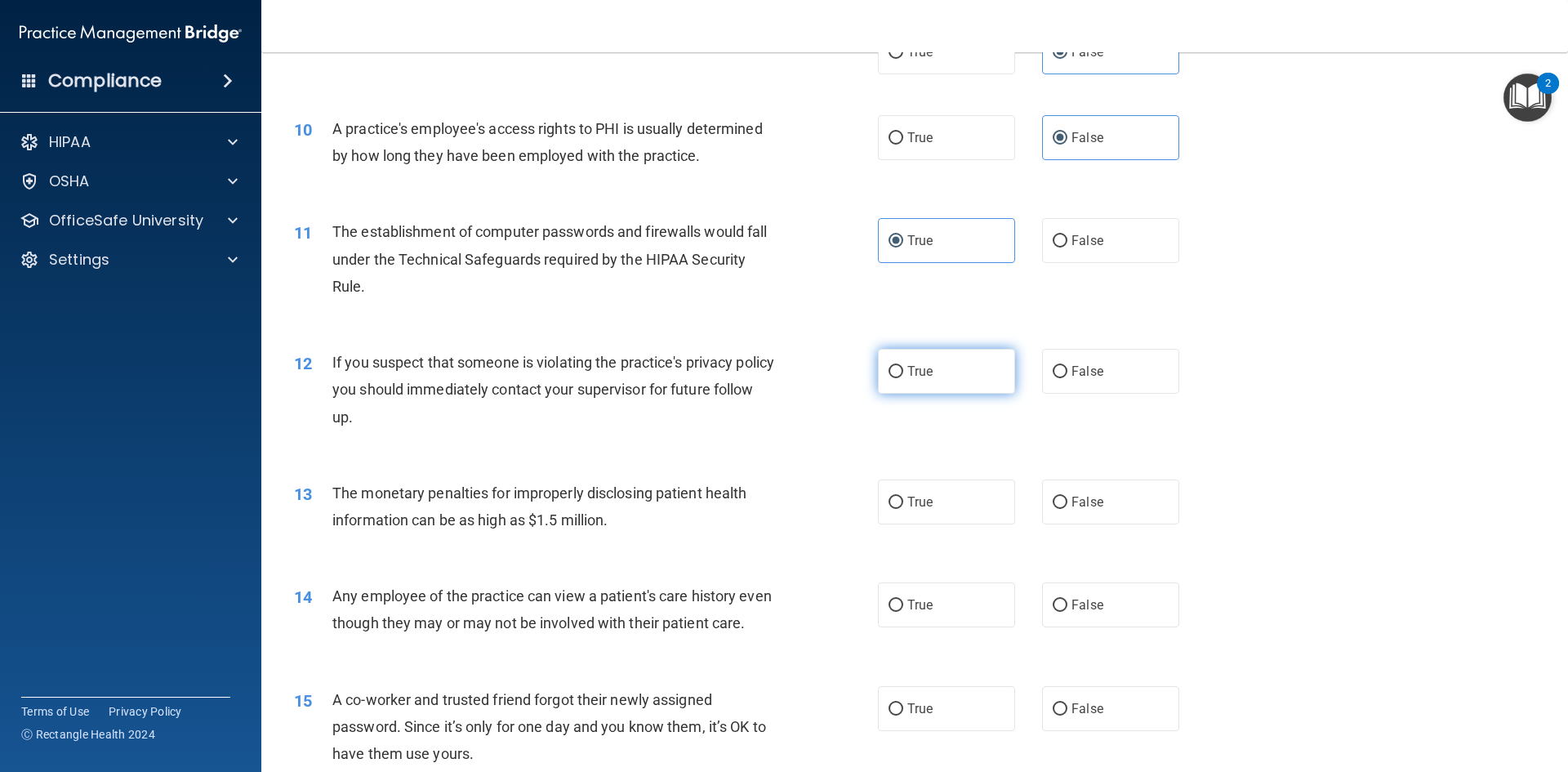
click at [942, 383] on label "True" at bounding box center [946, 371] width 137 height 45
click at [903, 378] on input "True" at bounding box center [896, 372] width 14 height 13
radio input "true"
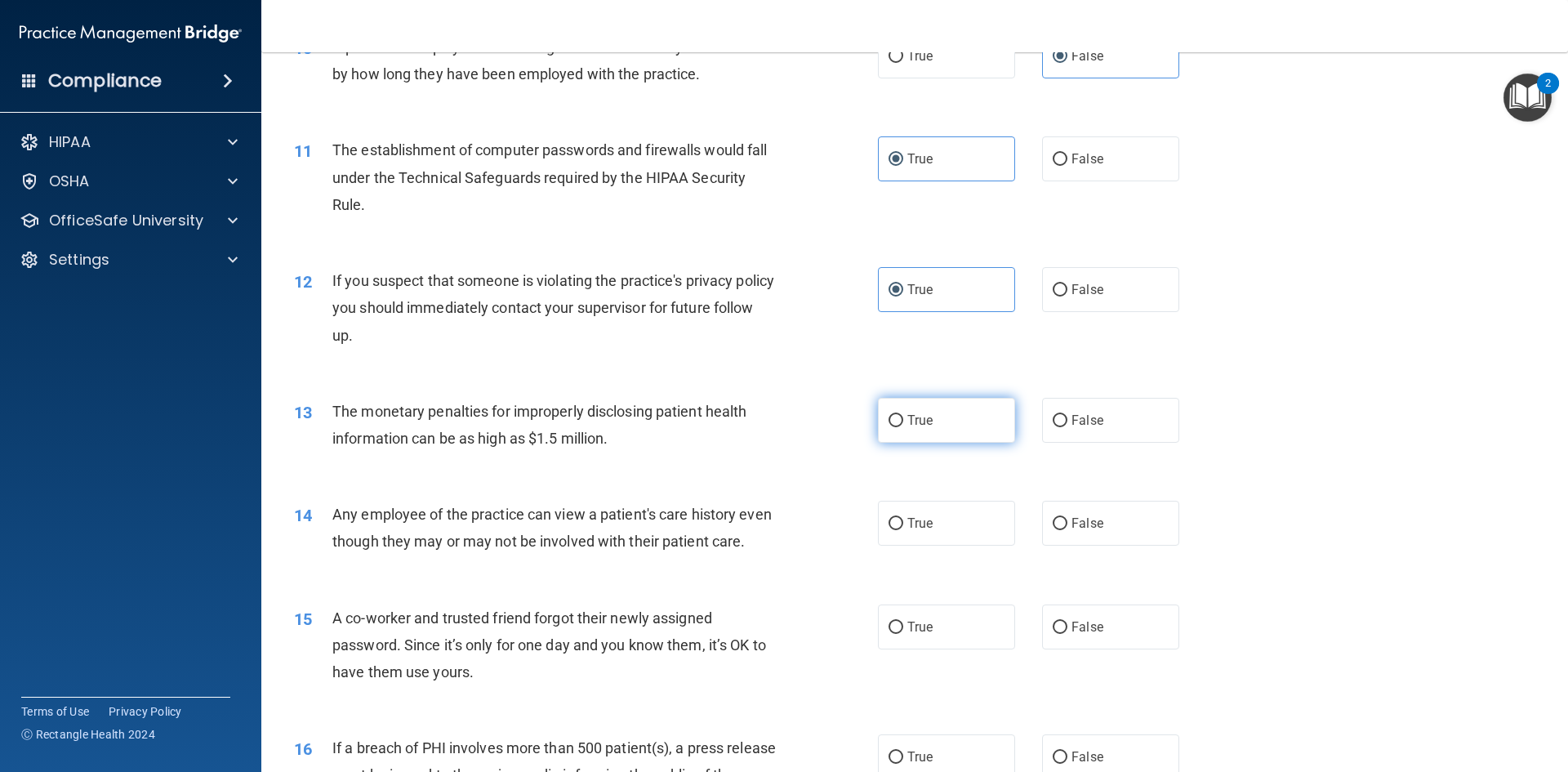
click at [951, 414] on label "True" at bounding box center [946, 421] width 137 height 45
click at [903, 415] on input "True" at bounding box center [896, 421] width 14 height 13
radio input "true"
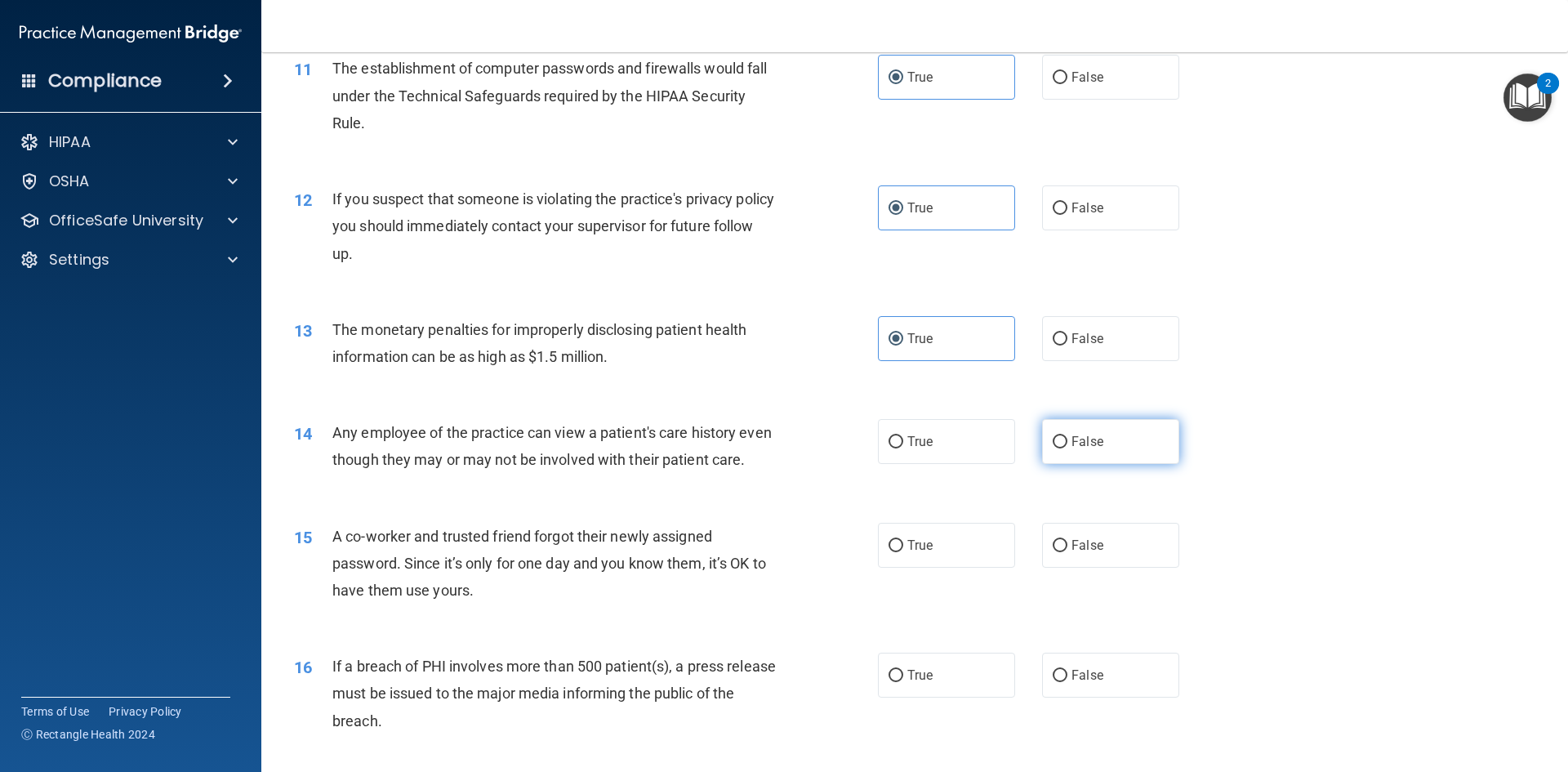
click at [1061, 445] on label "False" at bounding box center [1111, 441] width 137 height 45
click at [1061, 445] on input "False" at bounding box center [1060, 442] width 14 height 13
radio input "true"
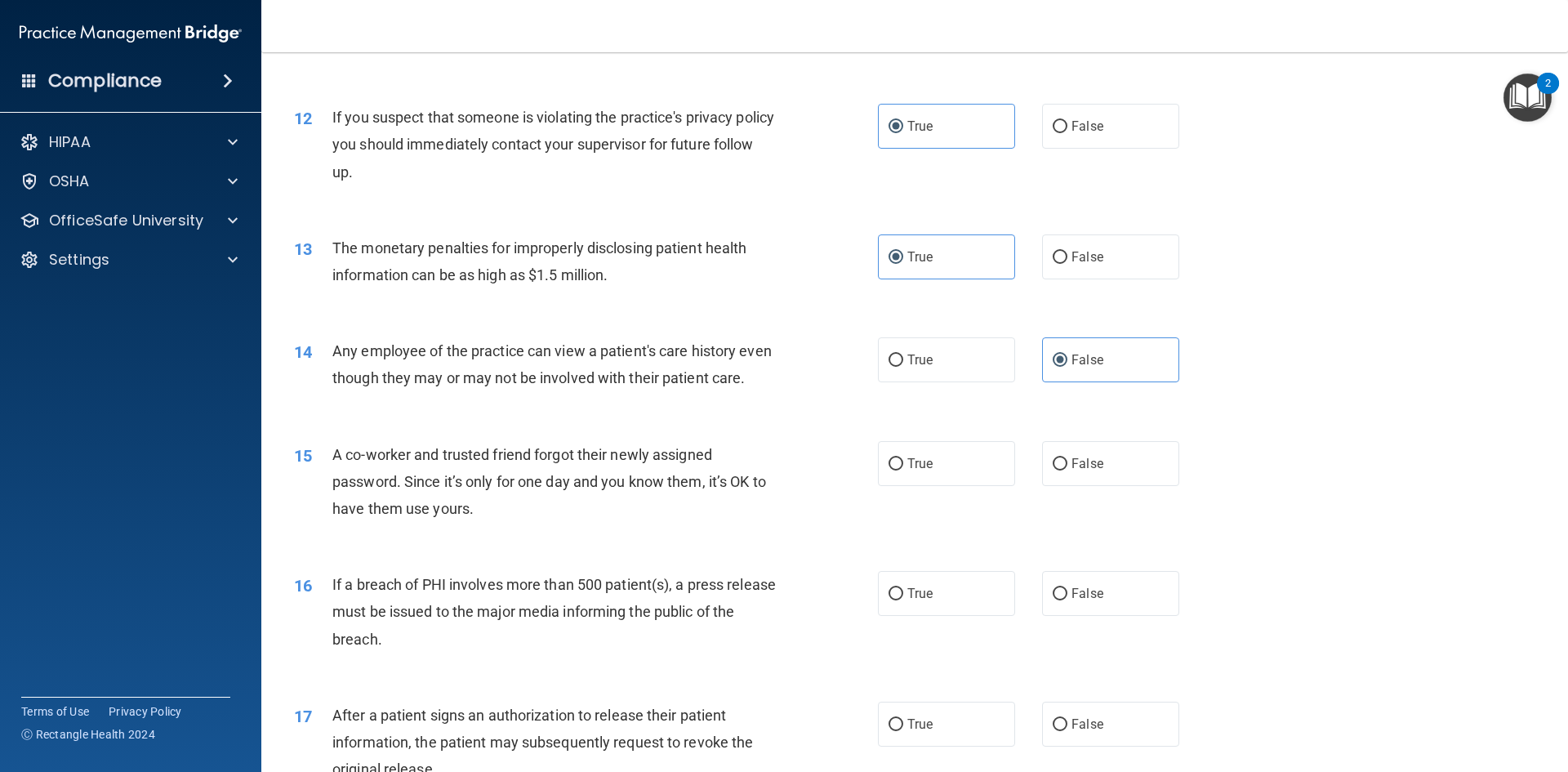
scroll to position [1389, 0]
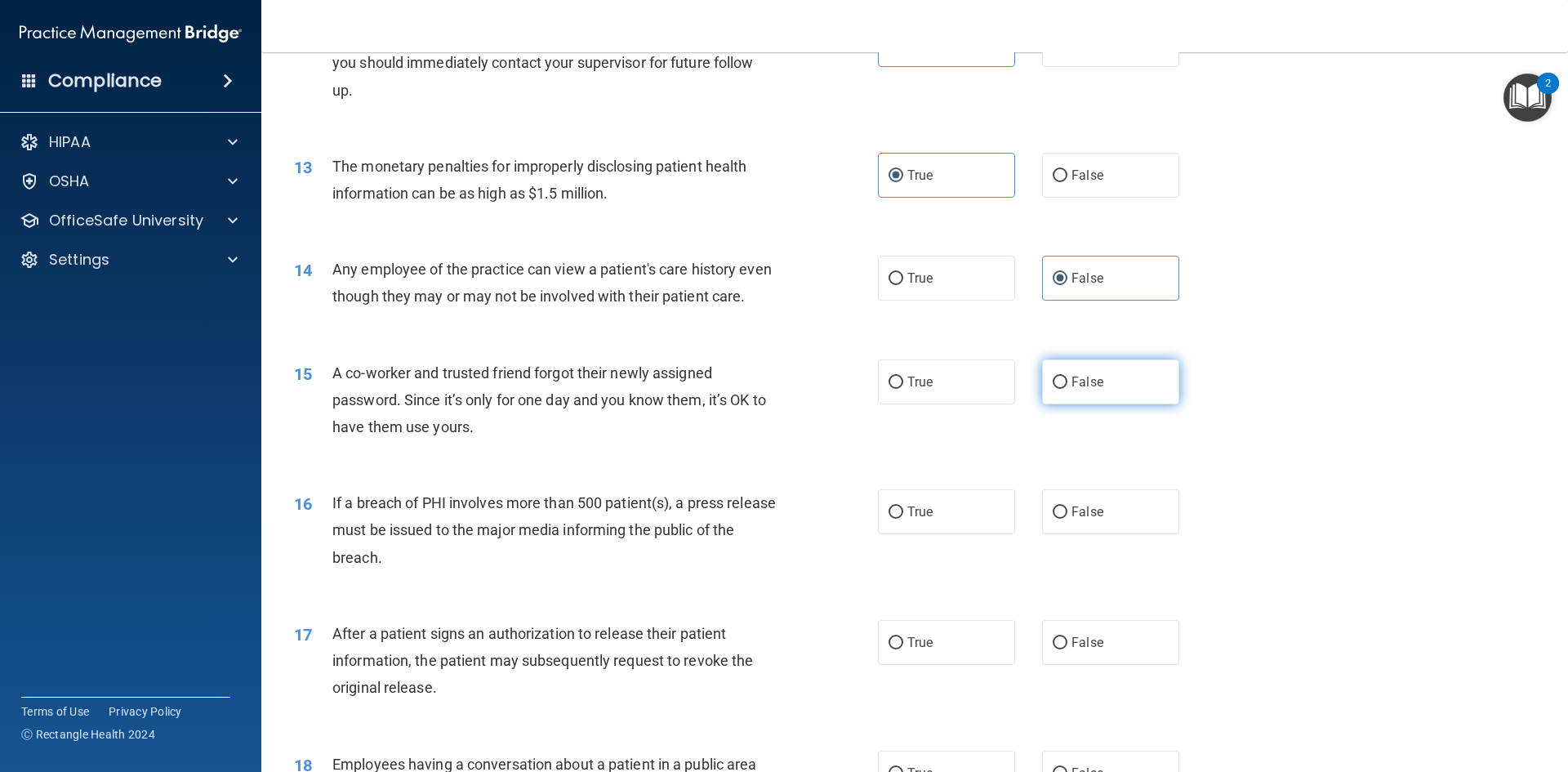
click at [1075, 404] on label "False" at bounding box center [1111, 382] width 137 height 45
click at [1067, 389] on input "False" at bounding box center [1060, 383] width 14 height 13
radio input "true"
click at [937, 532] on label "True" at bounding box center [946, 511] width 137 height 45
click at [903, 519] on input "True" at bounding box center [896, 513] width 14 height 13
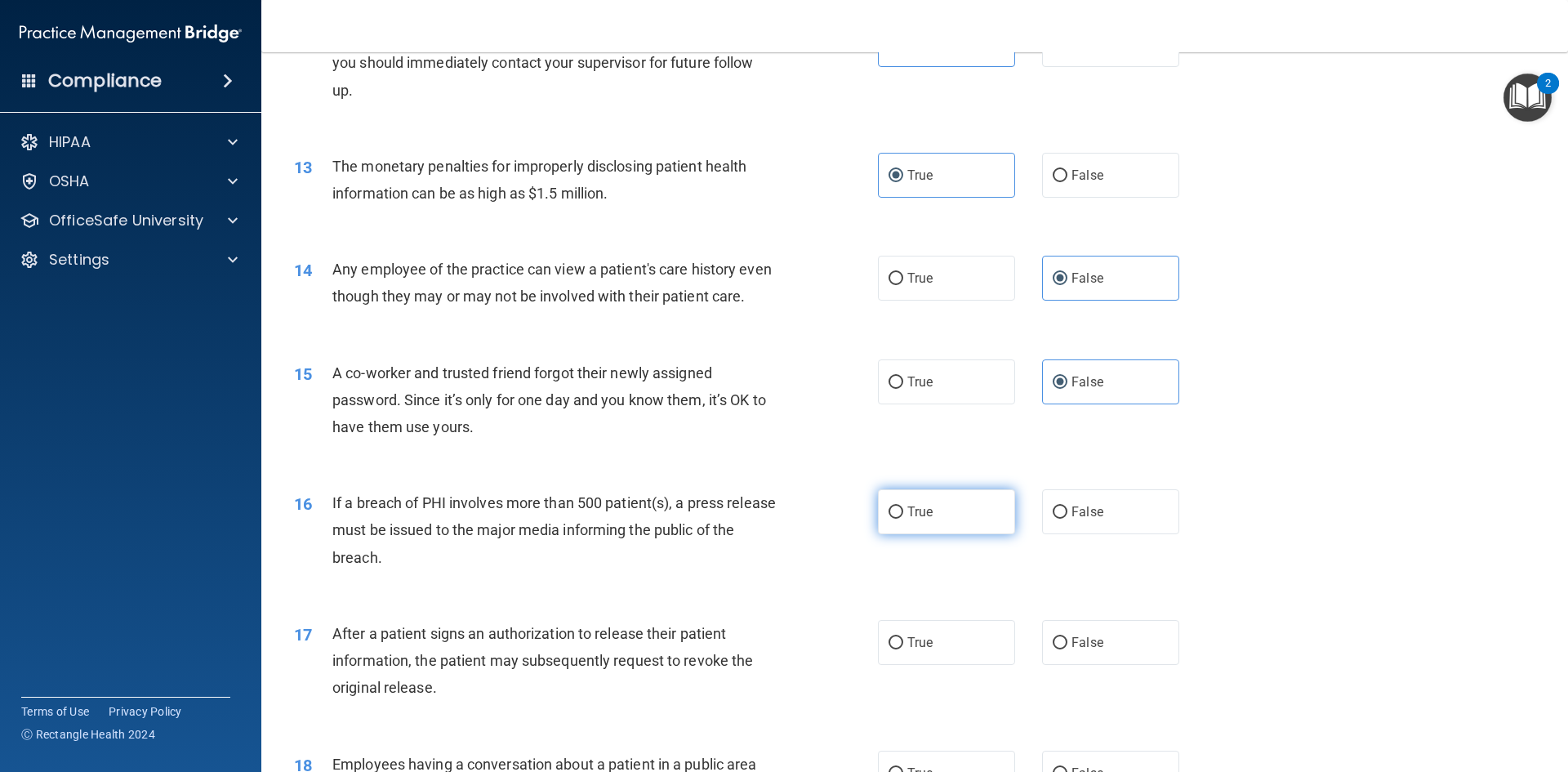
radio input "true"
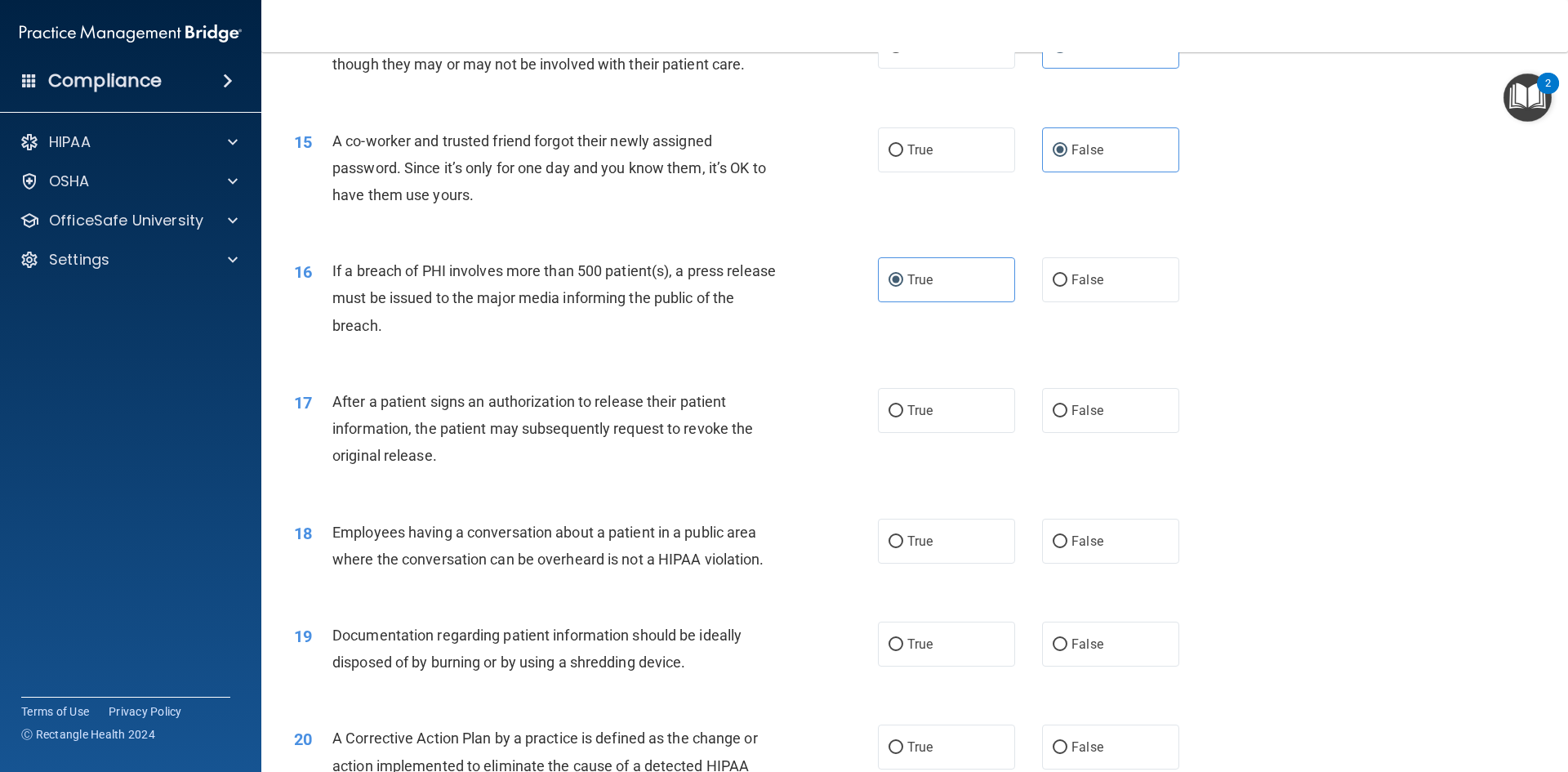
scroll to position [1634, 0]
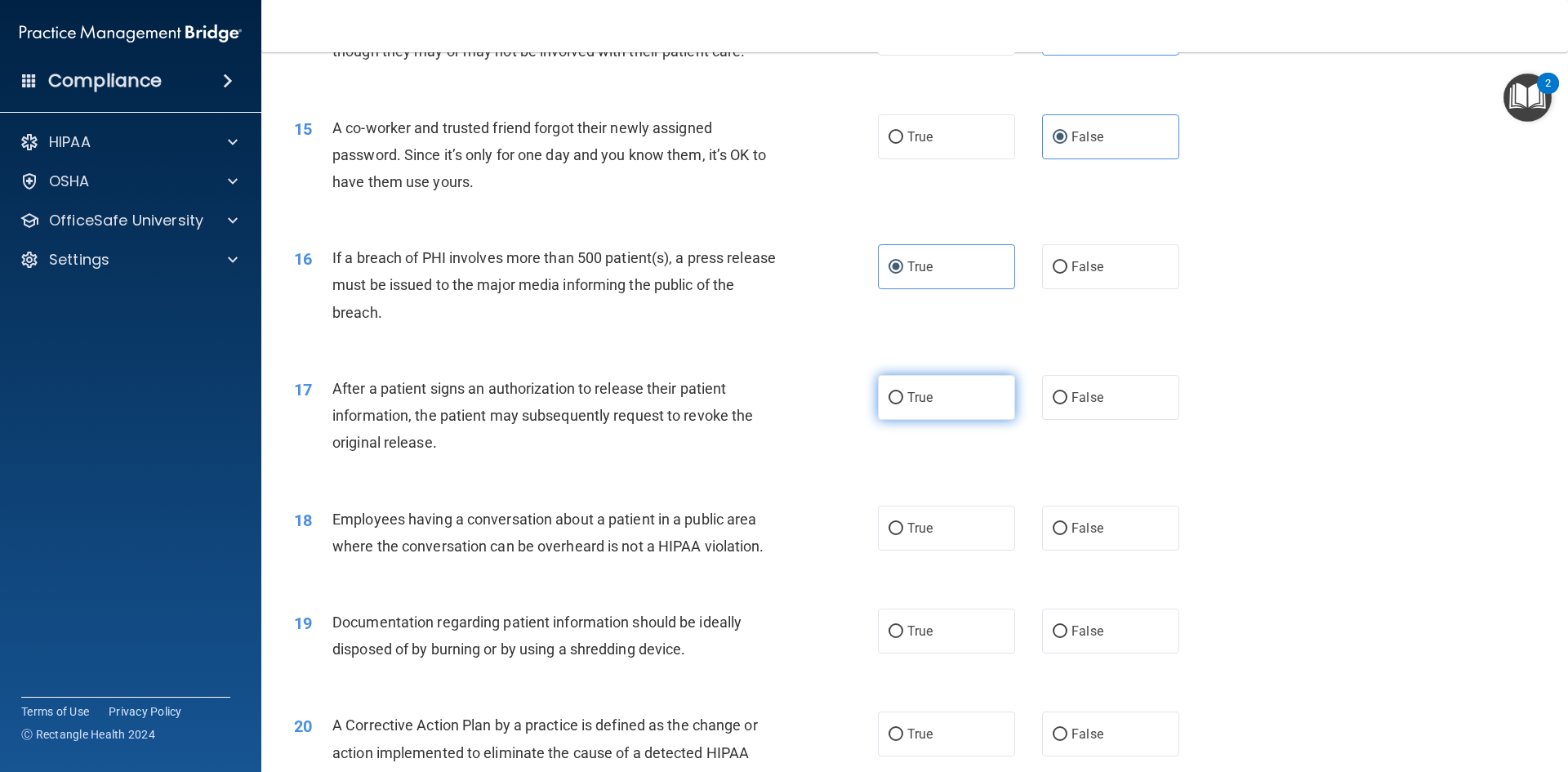
click at [962, 420] on label "True" at bounding box center [946, 397] width 137 height 45
click at [903, 404] on input "True" at bounding box center [896, 398] width 14 height 13
radio input "true"
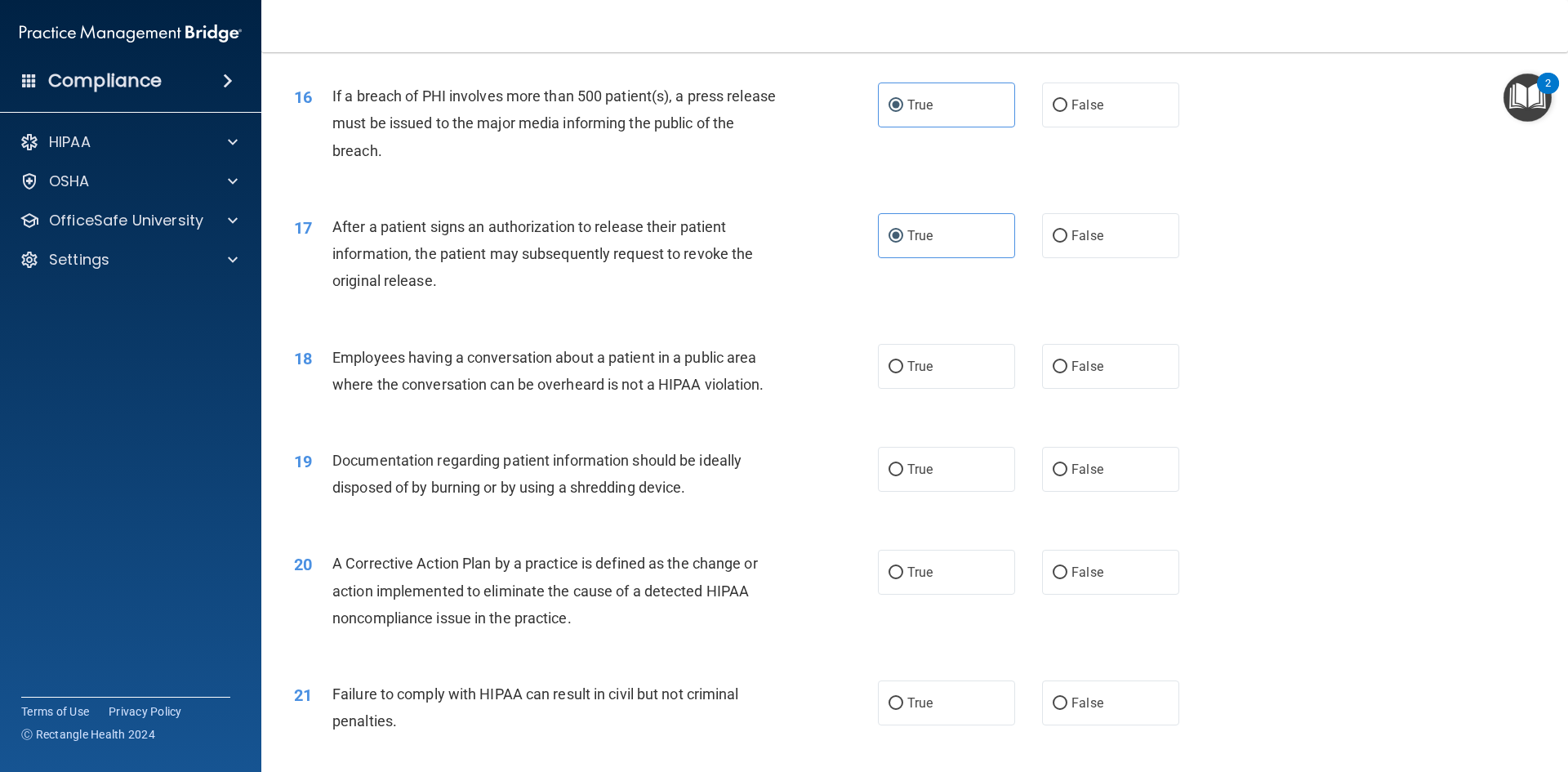
scroll to position [1797, 0]
click at [943, 387] on label "True" at bounding box center [946, 365] width 137 height 45
click at [903, 372] on input "True" at bounding box center [896, 366] width 14 height 13
radio input "true"
click at [1027, 387] on div "True False" at bounding box center [1042, 365] width 329 height 45
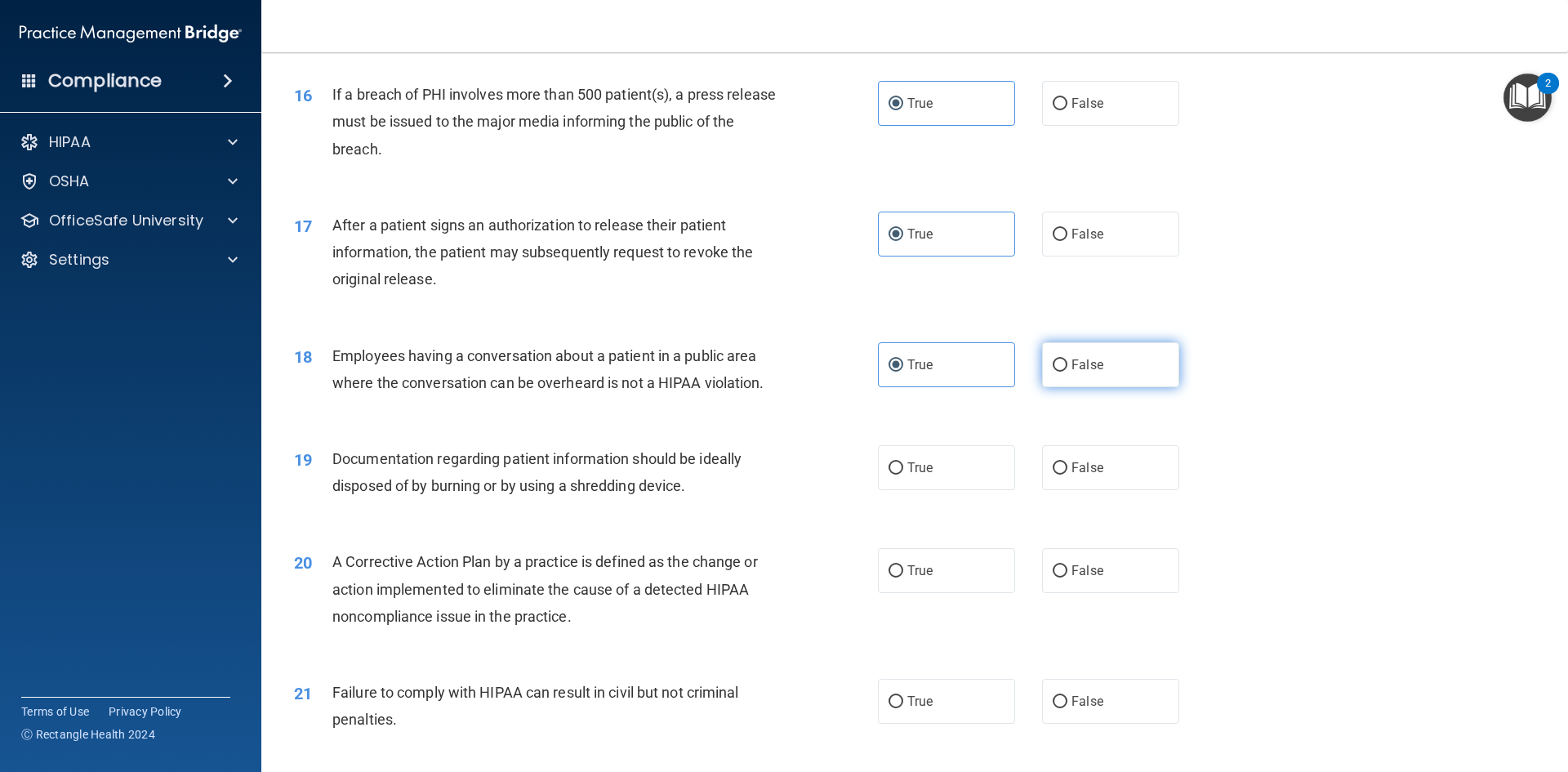
click at [1053, 372] on input "False" at bounding box center [1060, 366] width 14 height 13
radio input "true"
radio input "false"
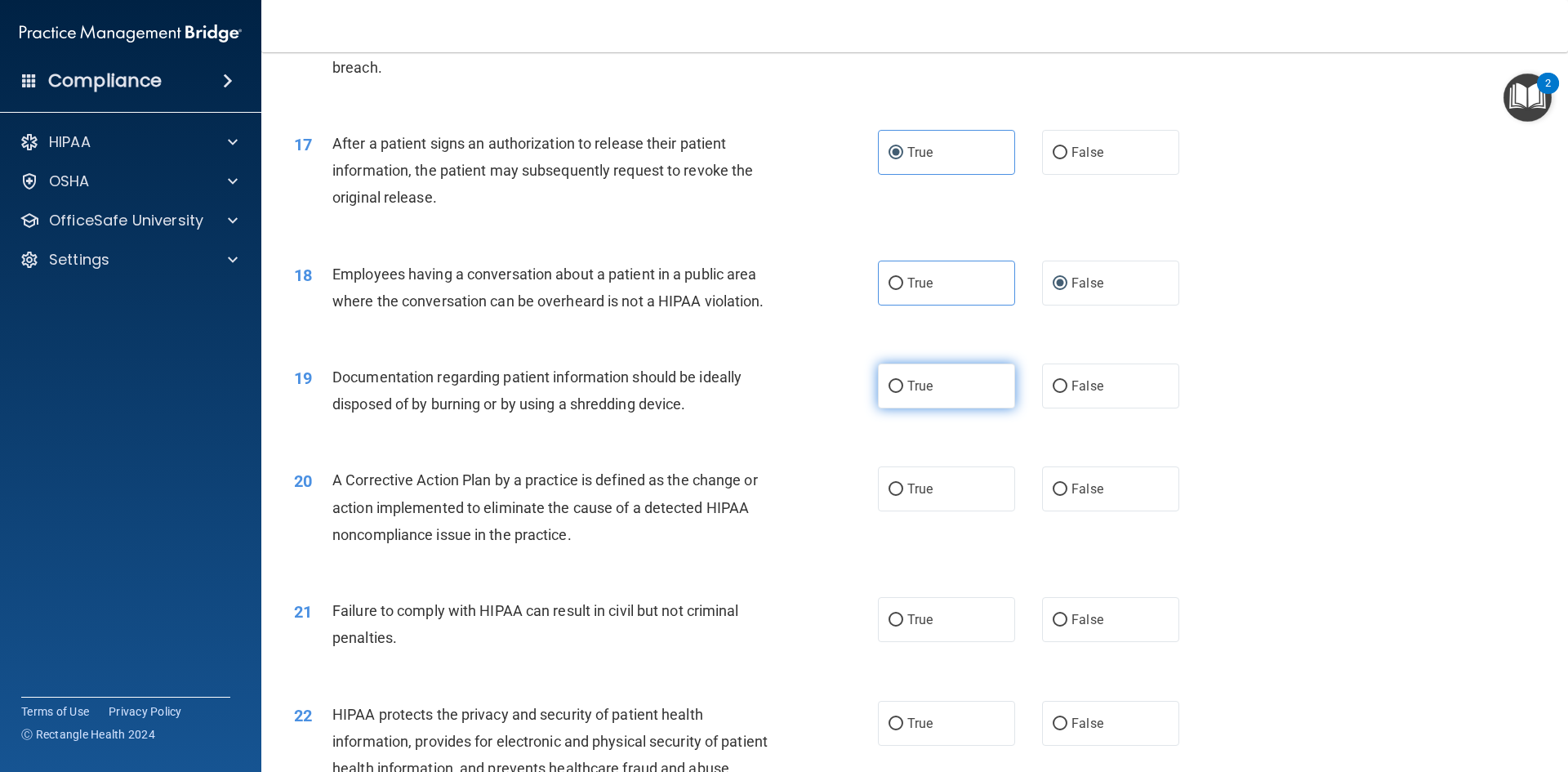
scroll to position [1960, 0]
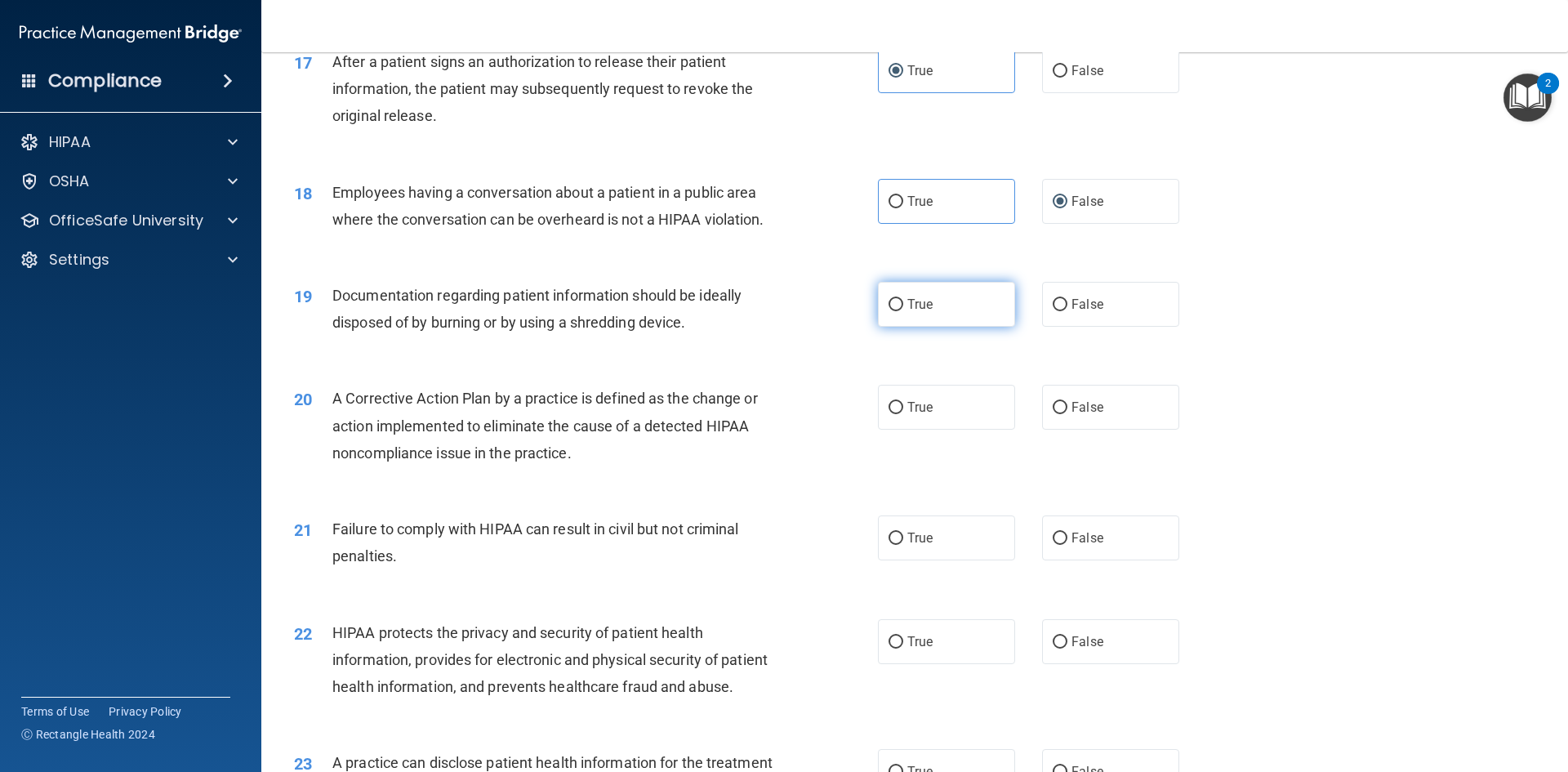
click at [976, 327] on label "True" at bounding box center [946, 305] width 137 height 45
click at [903, 311] on input "True" at bounding box center [896, 306] width 14 height 13
radio input "true"
click at [976, 420] on label "True" at bounding box center [946, 407] width 137 height 45
click at [903, 414] on input "True" at bounding box center [896, 408] width 14 height 13
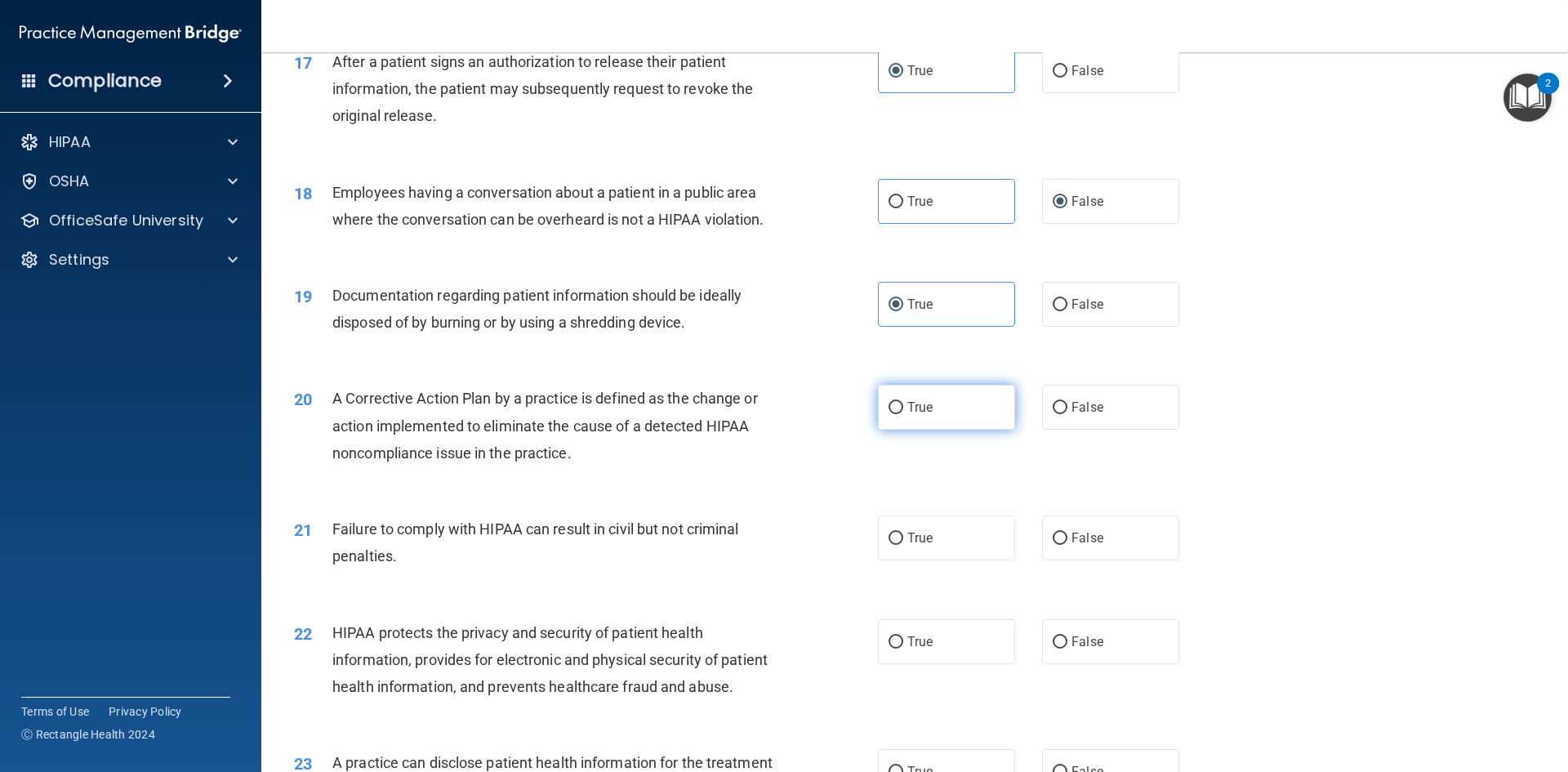
radio input "true"
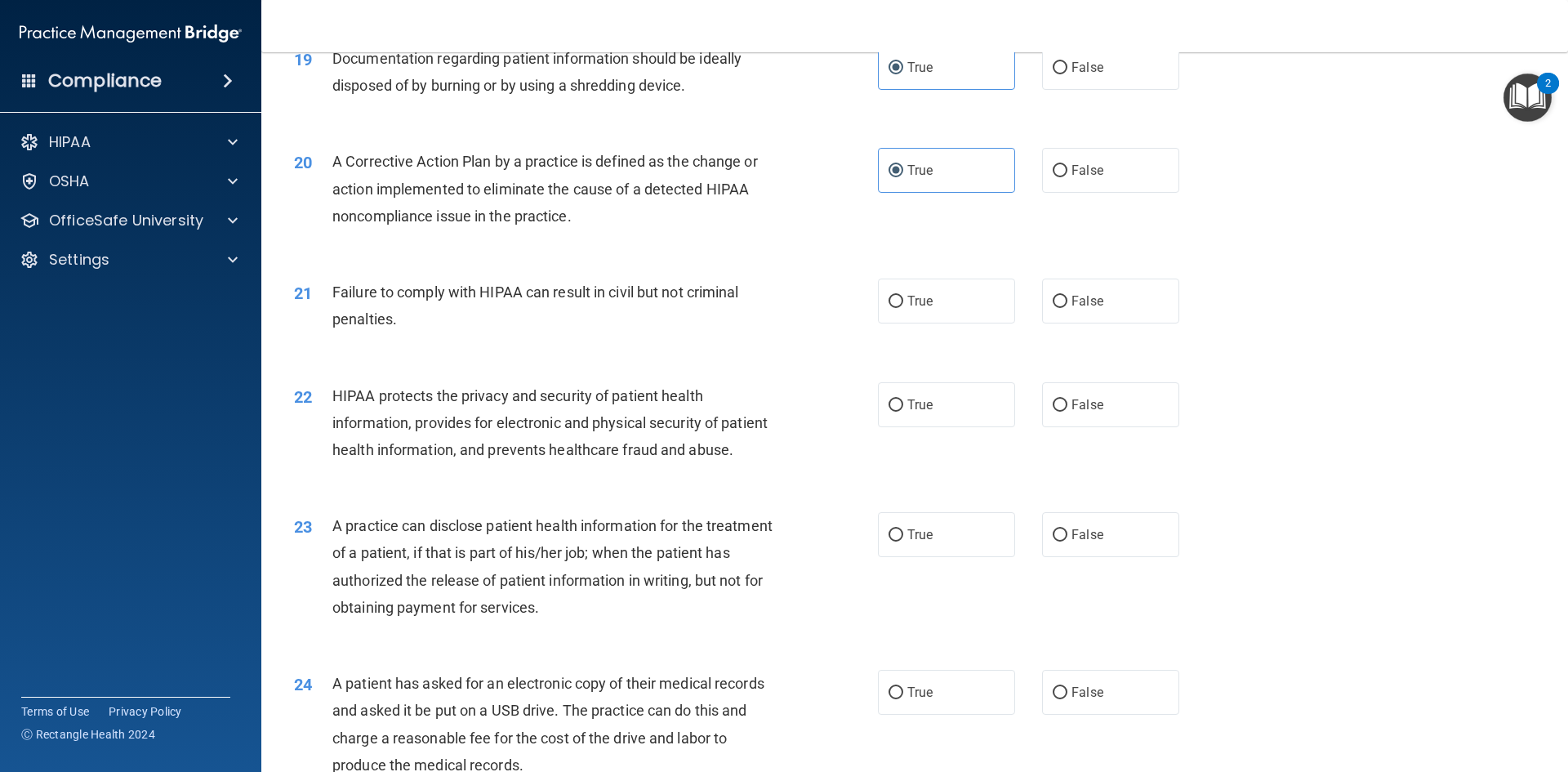
scroll to position [2205, 0]
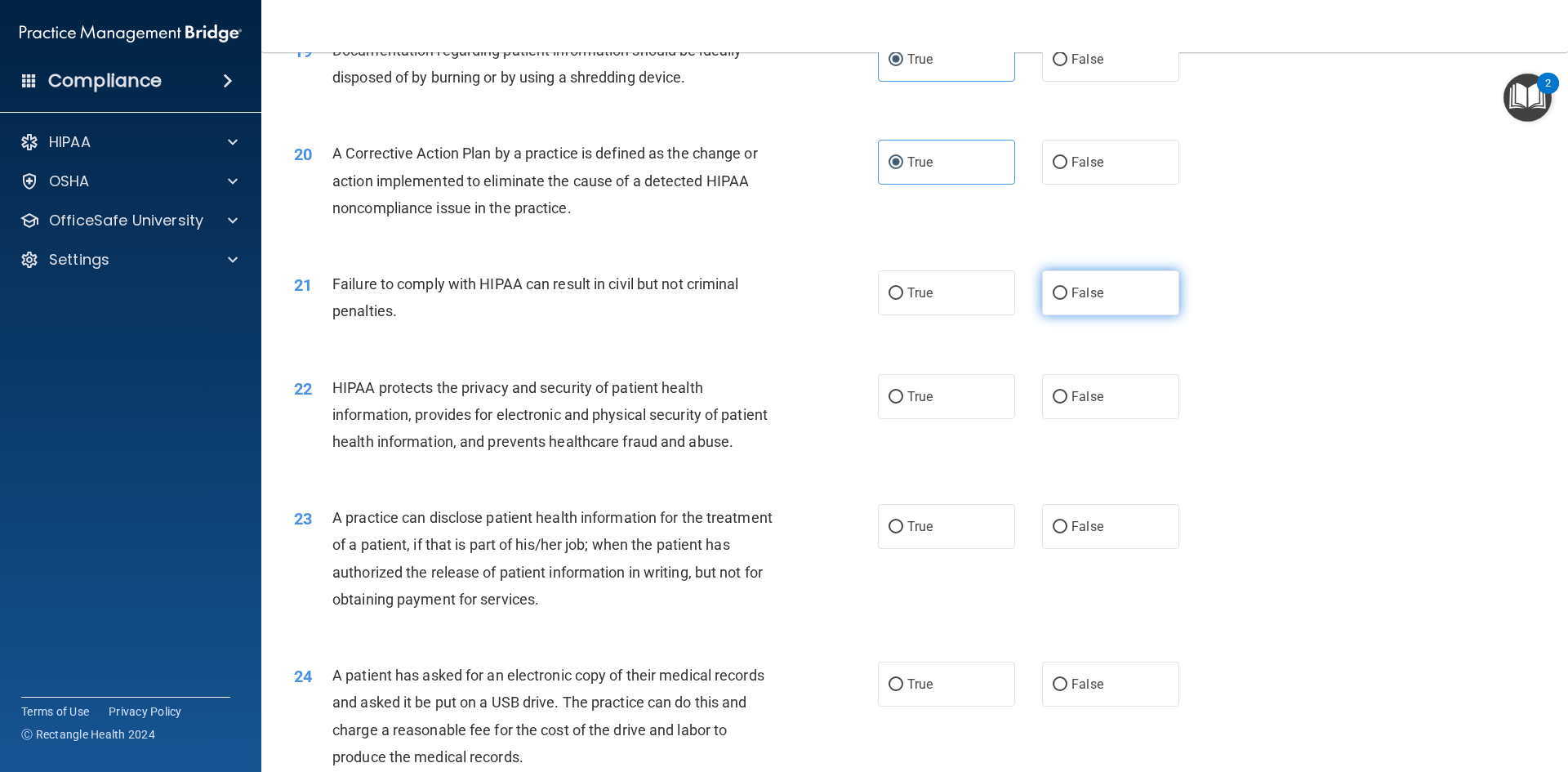
click at [1078, 315] on label "False" at bounding box center [1111, 293] width 137 height 45
click at [1067, 300] on input "False" at bounding box center [1060, 294] width 14 height 13
radio input "true"
click at [967, 416] on label "True" at bounding box center [946, 396] width 137 height 45
click at [903, 404] on input "True" at bounding box center [896, 397] width 14 height 13
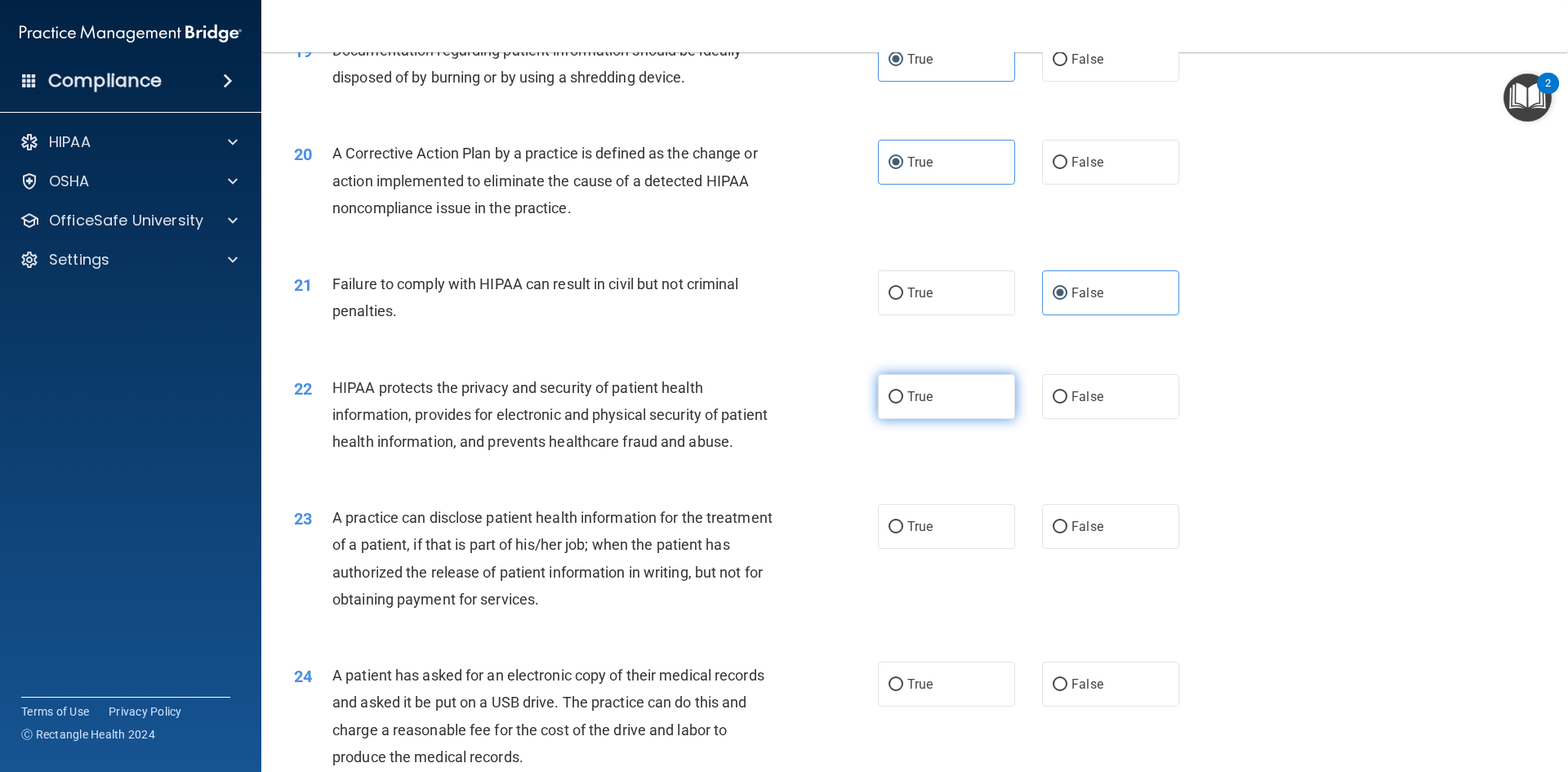
radio input "true"
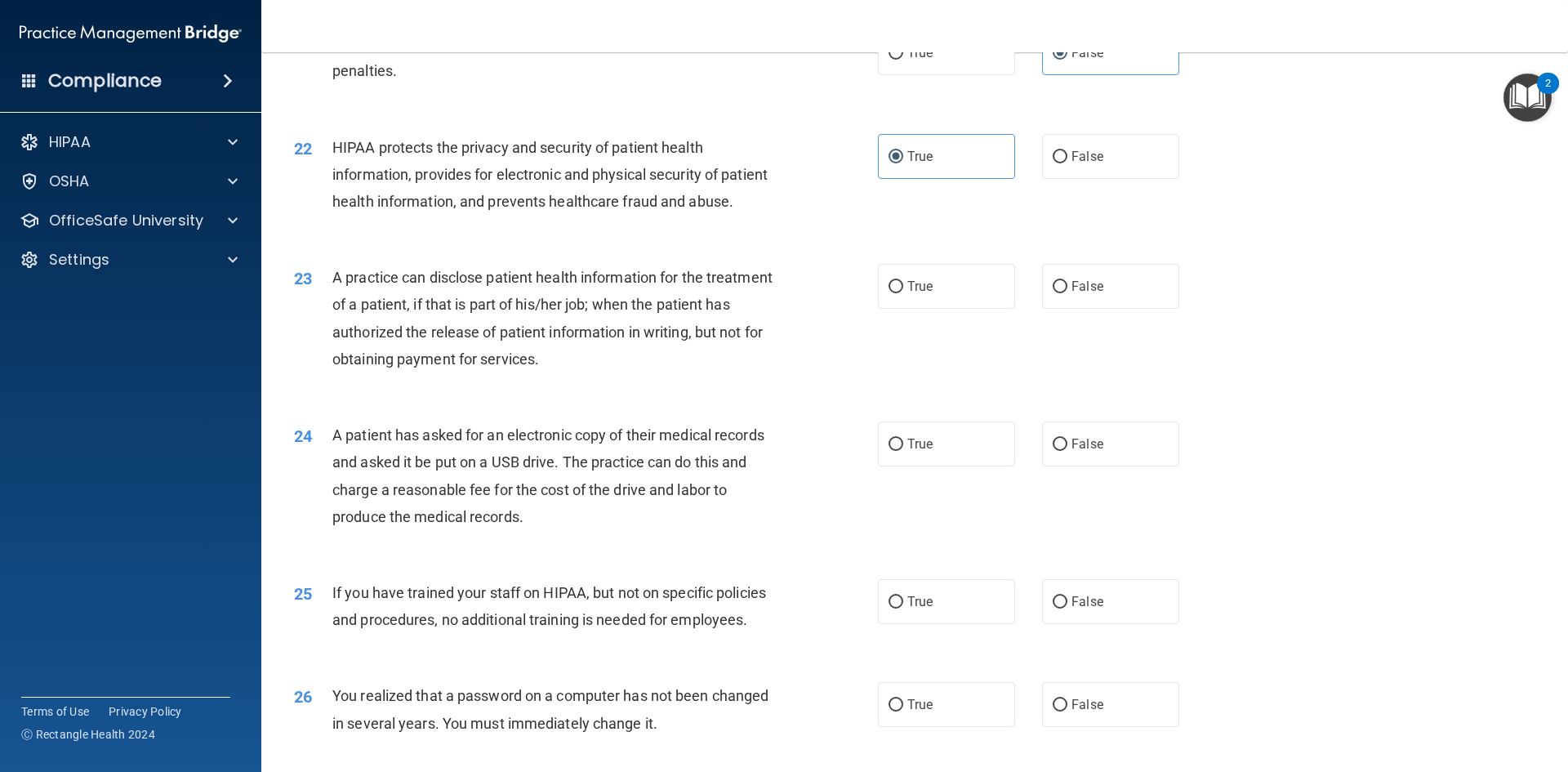
scroll to position [2451, 0]
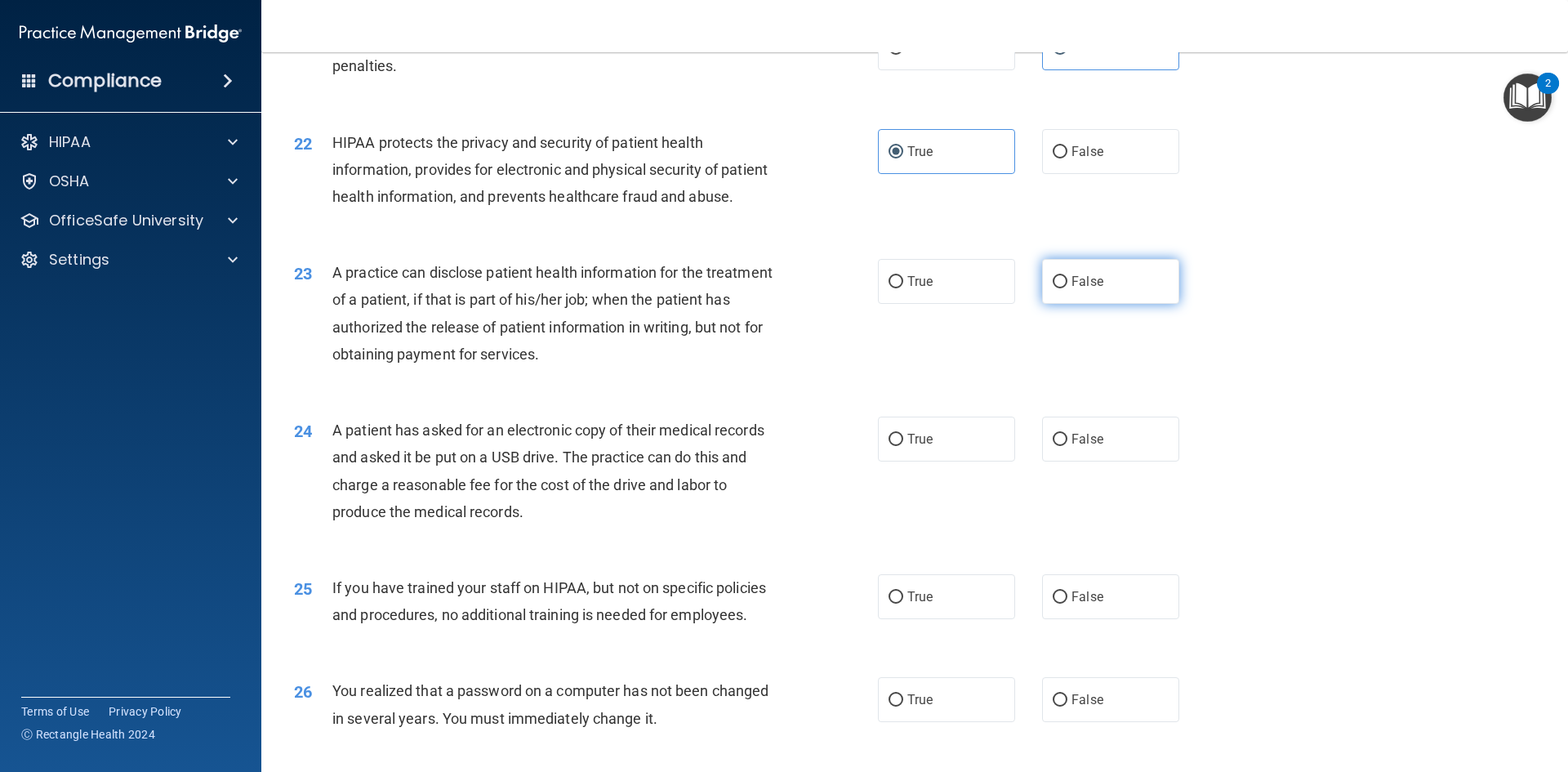
click at [1081, 304] on label "False" at bounding box center [1111, 281] width 137 height 45
click at [1067, 288] on input "False" at bounding box center [1060, 282] width 14 height 13
radio input "true"
click at [960, 462] on label "True" at bounding box center [946, 439] width 137 height 45
click at [903, 446] on input "True" at bounding box center [896, 440] width 14 height 13
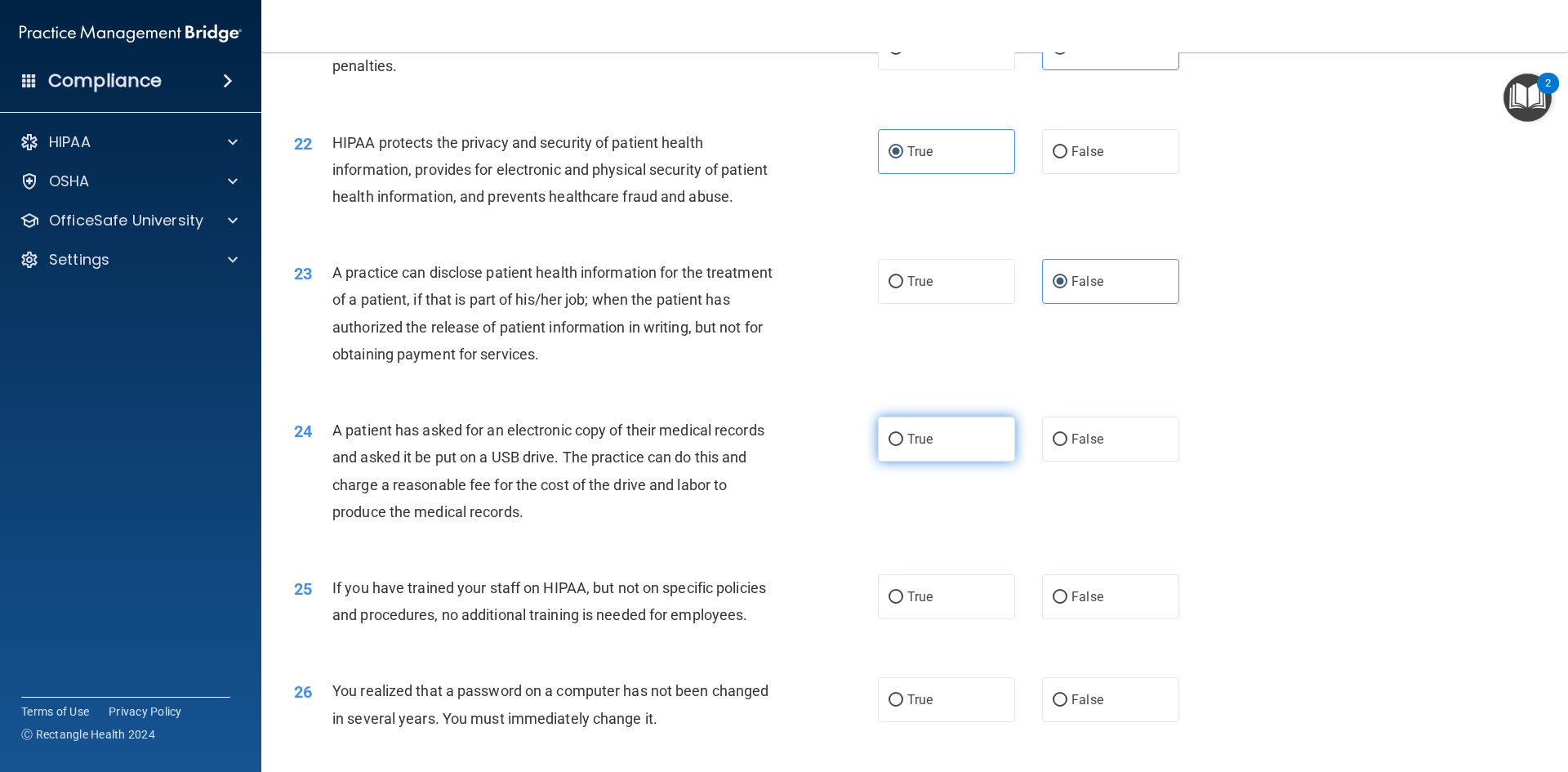
radio input "true"
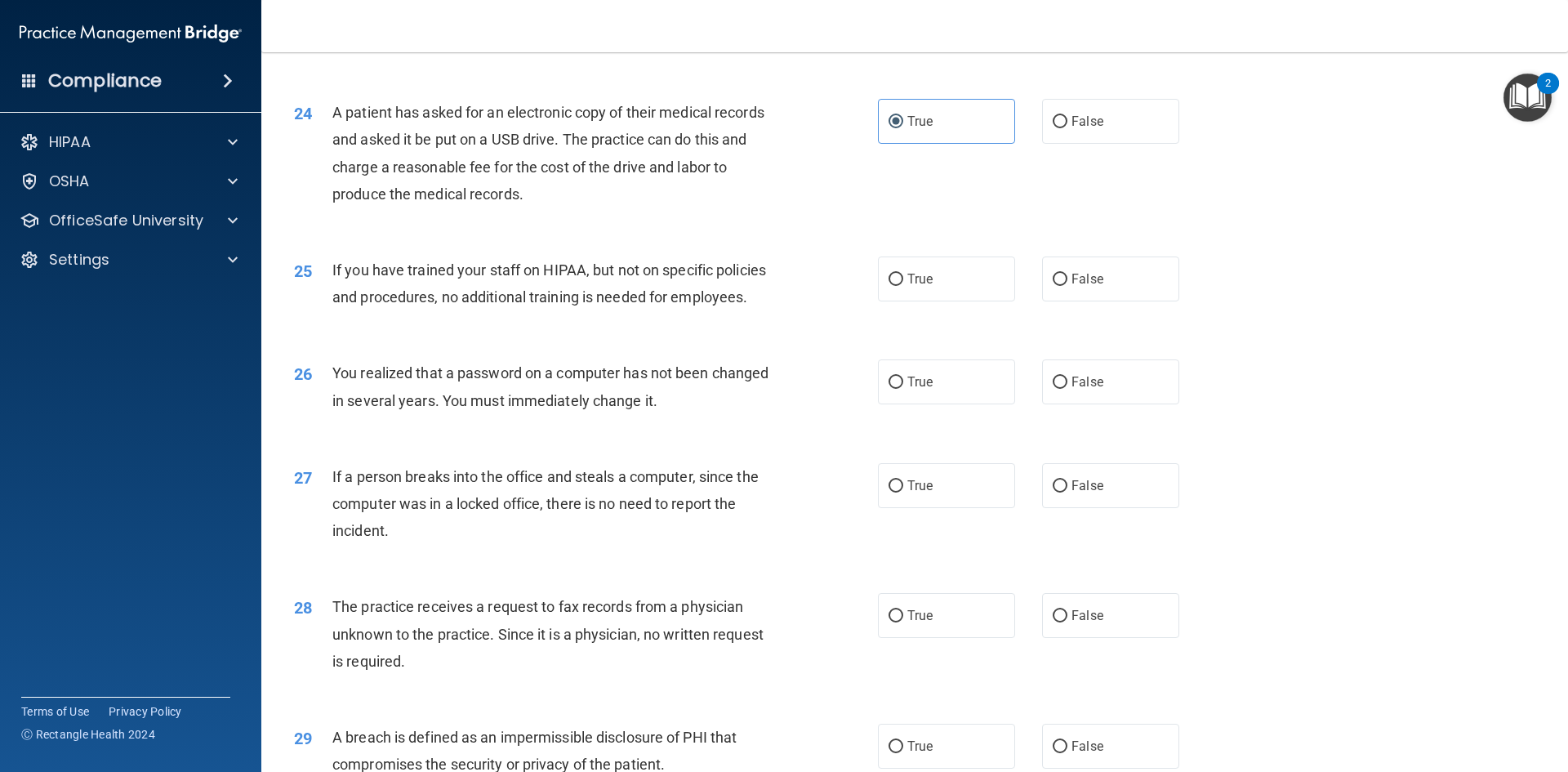
scroll to position [2777, 0]
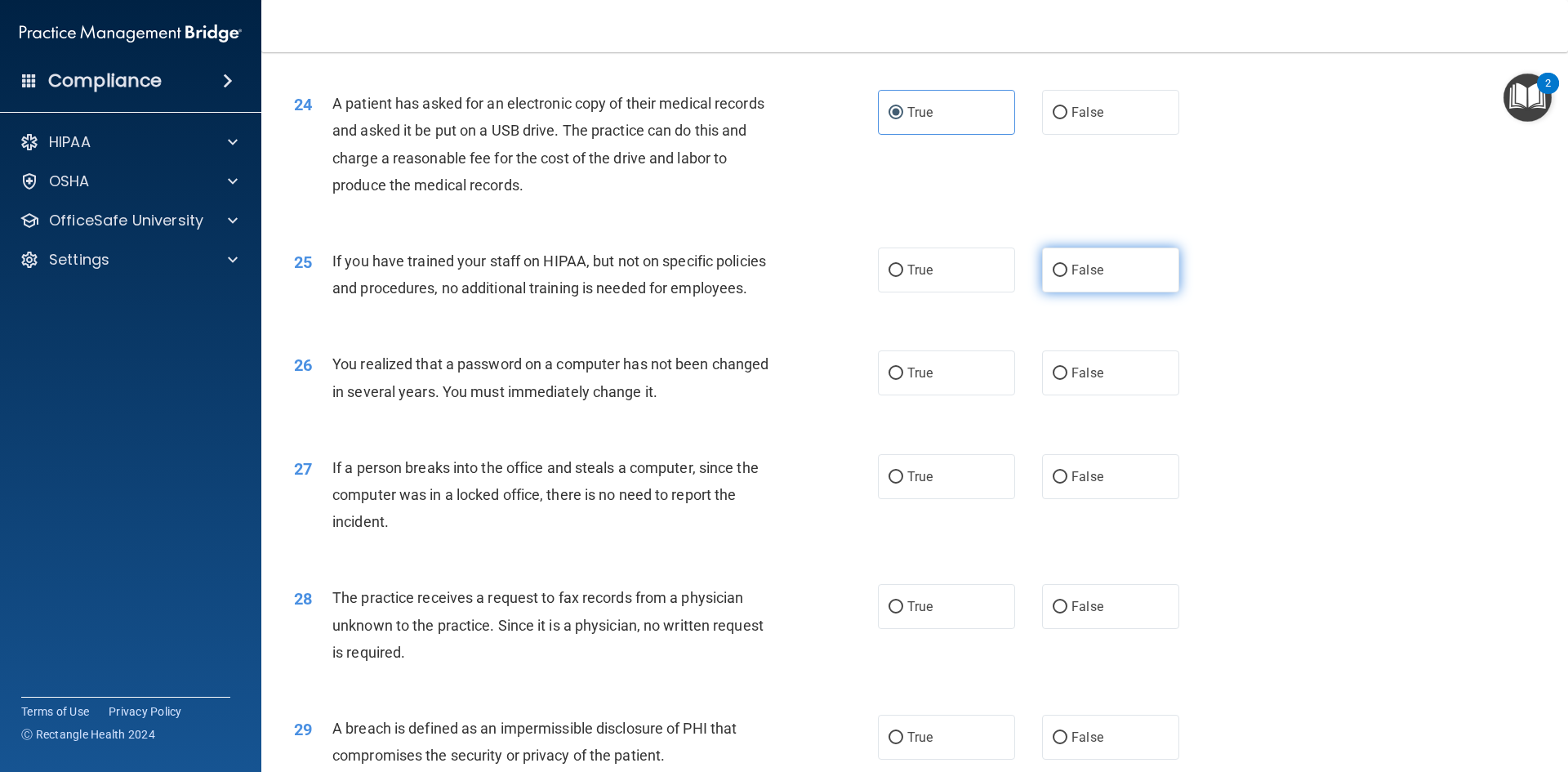
click at [1074, 292] on label "False" at bounding box center [1111, 270] width 137 height 45
click at [1067, 277] on input "False" at bounding box center [1060, 271] width 14 height 13
radio input "true"
click at [986, 395] on label "True" at bounding box center [946, 373] width 137 height 45
click at [903, 380] on input "True" at bounding box center [896, 374] width 14 height 13
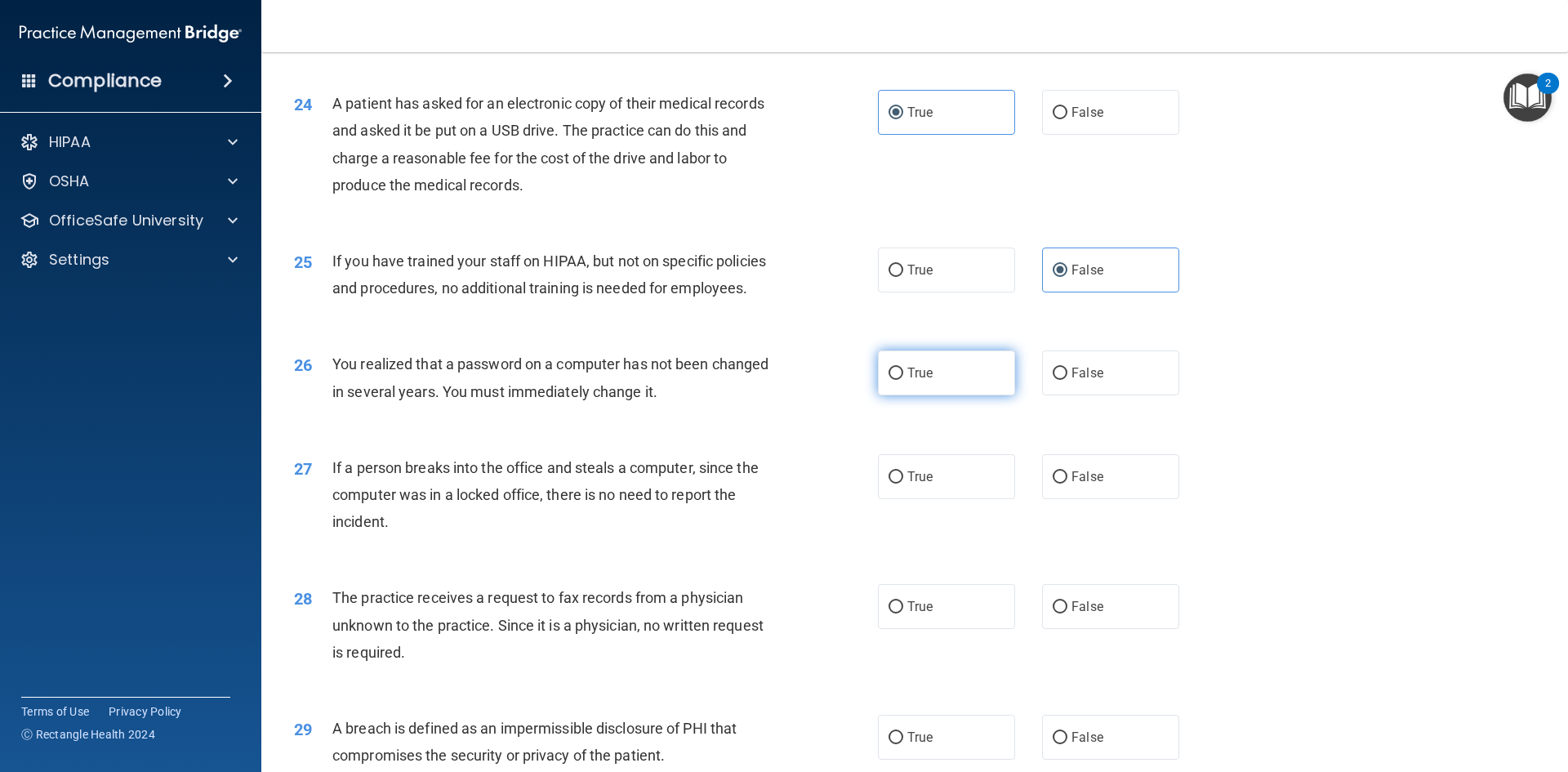
radio input "true"
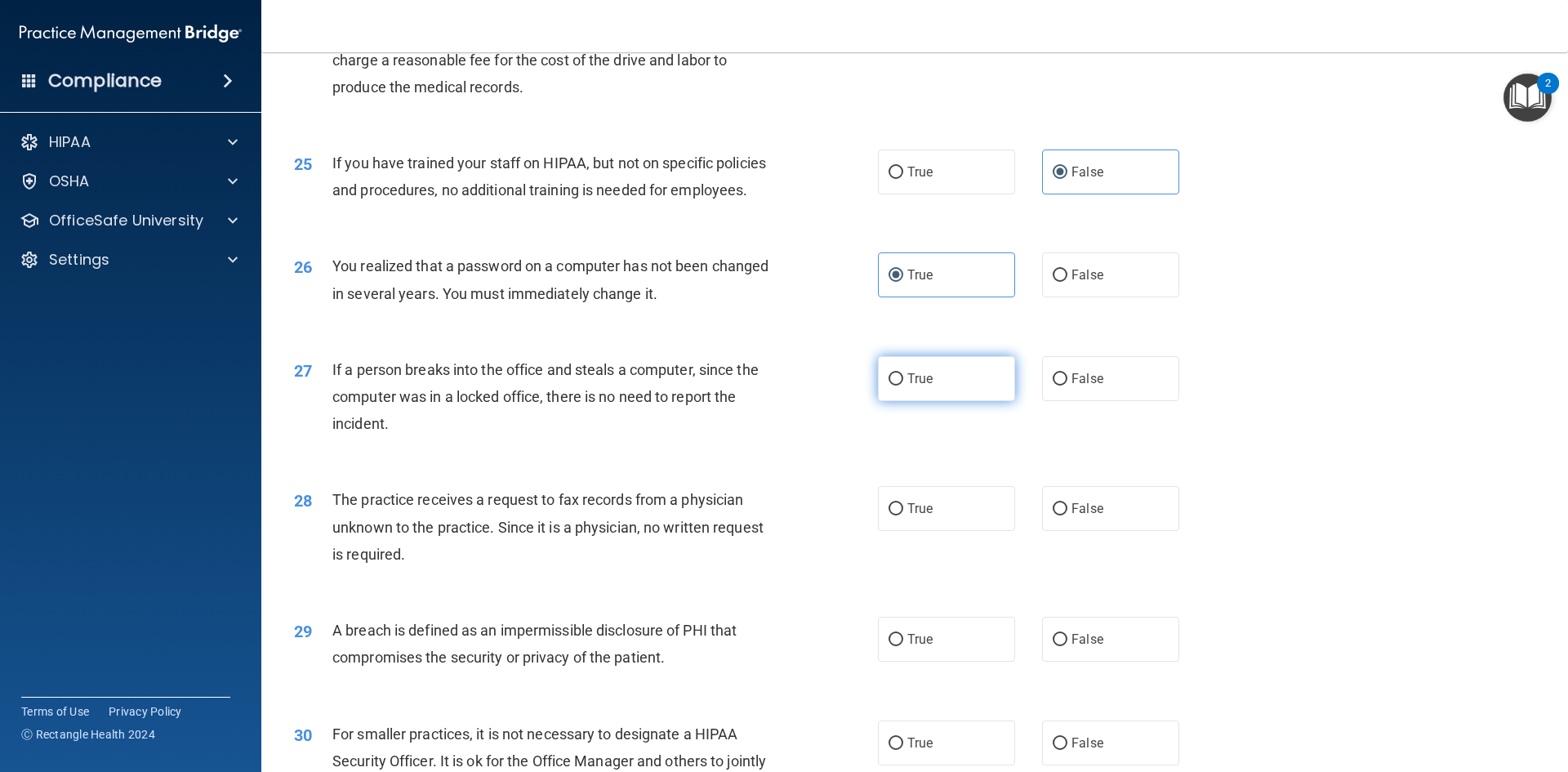
scroll to position [2941, 0]
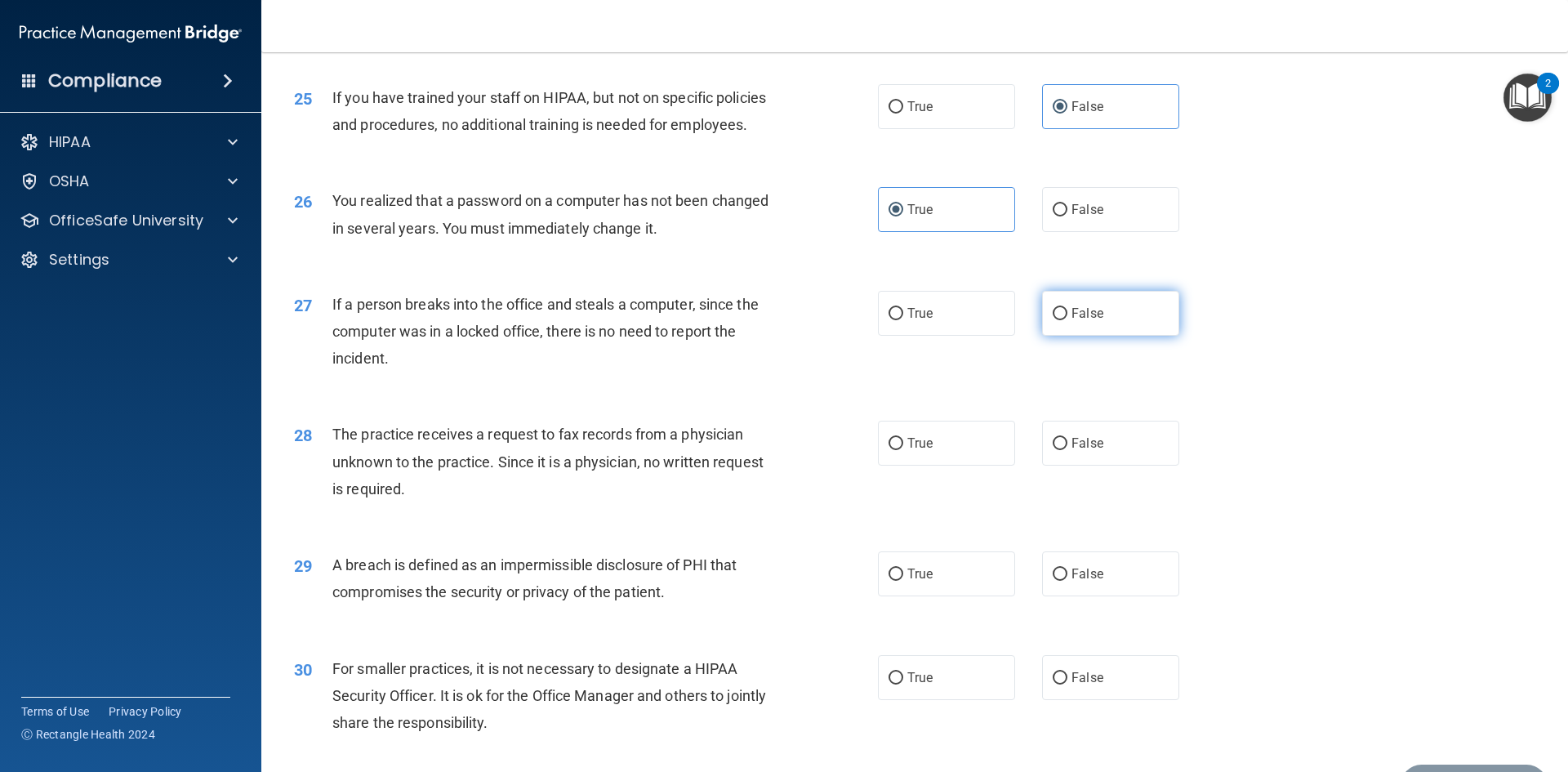
click at [1053, 320] on input "False" at bounding box center [1060, 315] width 14 height 13
radio input "true"
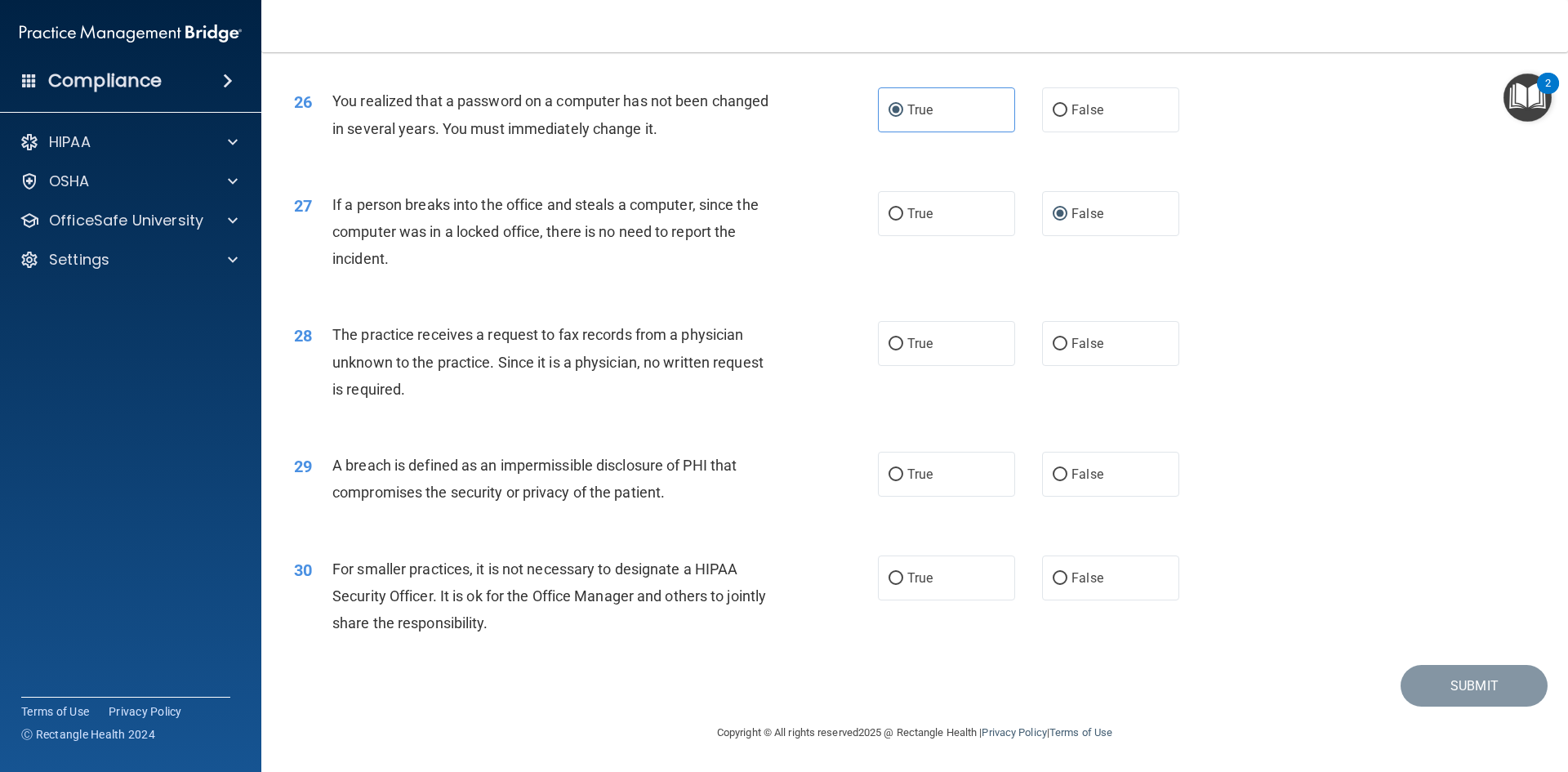
scroll to position [3094, 0]
click at [1099, 332] on label "False" at bounding box center [1111, 343] width 137 height 45
click at [1067, 338] on input "False" at bounding box center [1060, 344] width 14 height 13
radio input "true"
click at [948, 486] on label "True" at bounding box center [946, 475] width 137 height 45
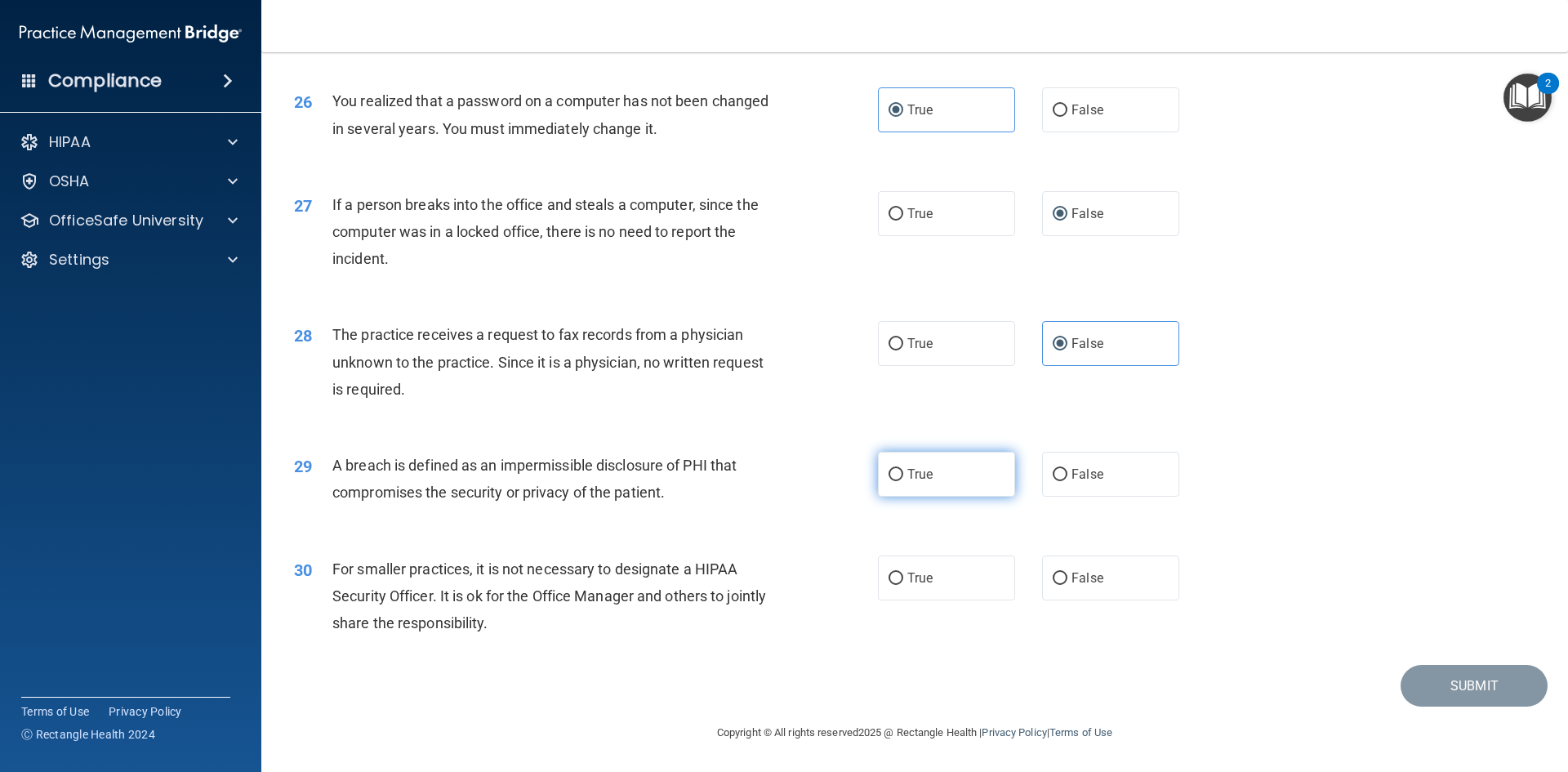
click at [903, 481] on input "True" at bounding box center [896, 475] width 14 height 13
radio input "true"
click at [1082, 572] on span "False" at bounding box center [1087, 577] width 31 height 15
click at [1067, 572] on input "False" at bounding box center [1060, 579] width 14 height 13
radio input "true"
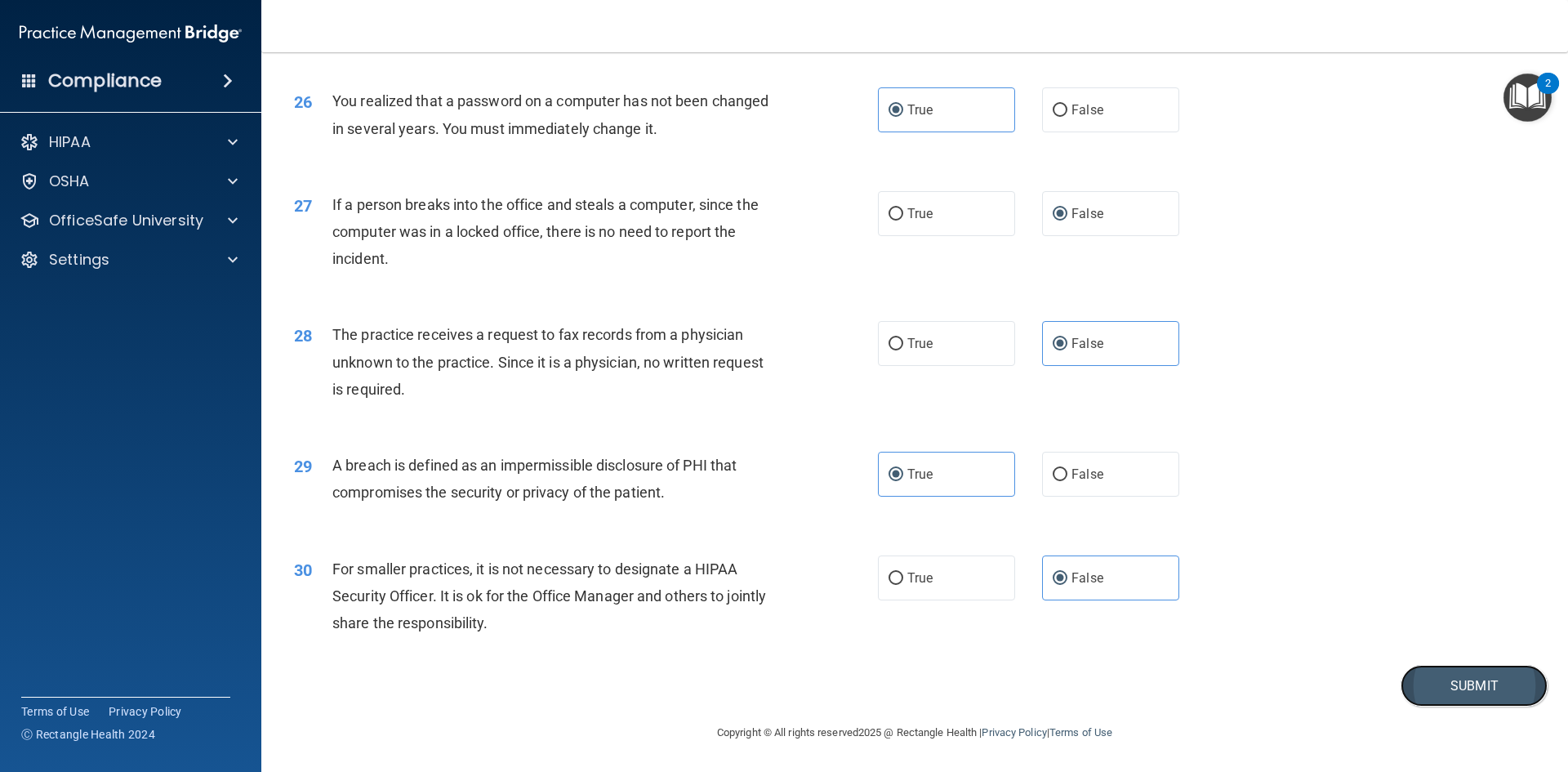
click at [1470, 705] on button "Submit" at bounding box center [1475, 686] width 147 height 41
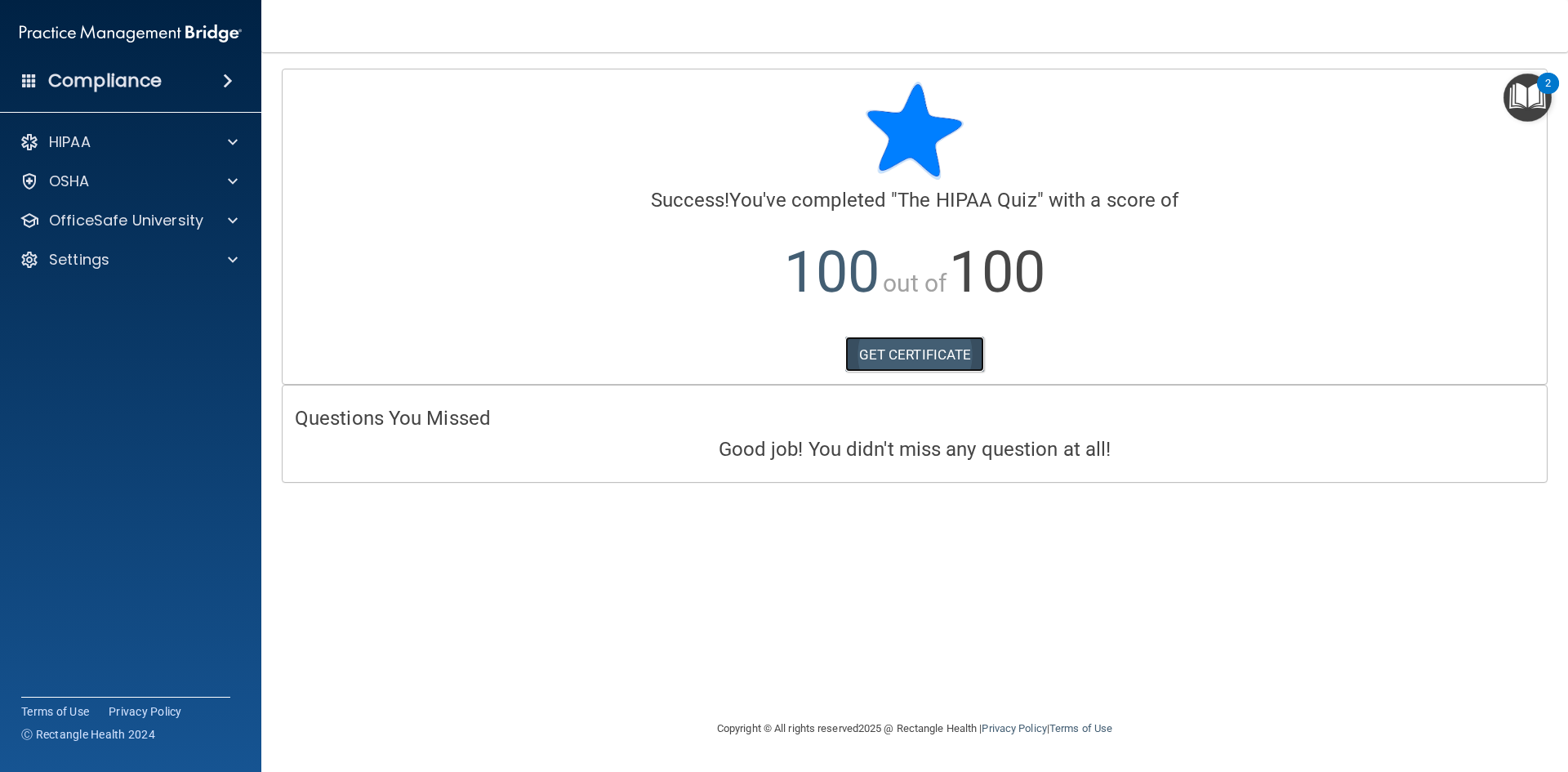
click at [952, 358] on link "GET CERTIFICATE" at bounding box center [915, 354] width 139 height 36
click at [128, 217] on p "OfficeSafe University" at bounding box center [127, 221] width 155 height 20
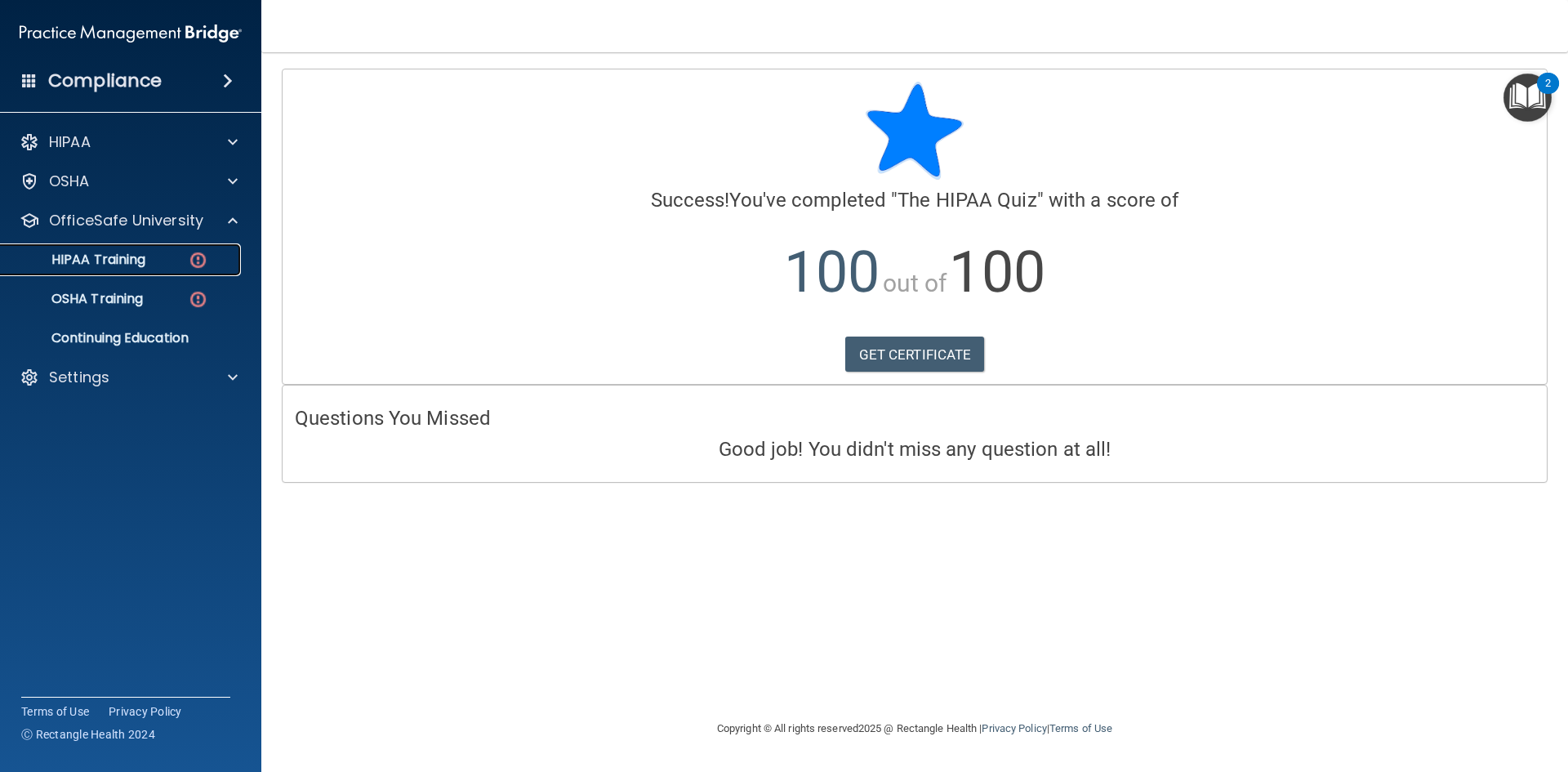
click at [197, 257] on img at bounding box center [198, 260] width 21 height 21
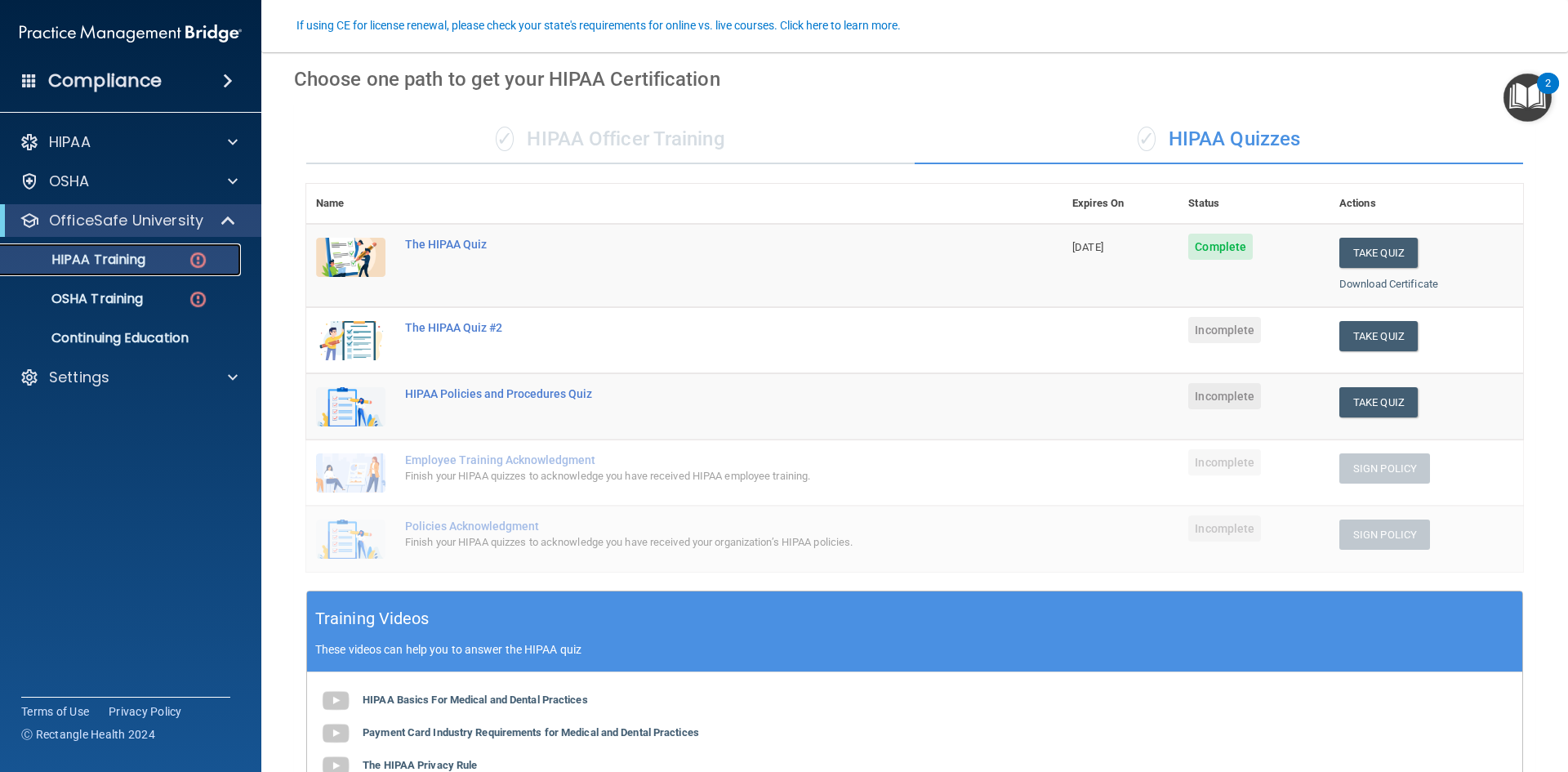
scroll to position [63, 0]
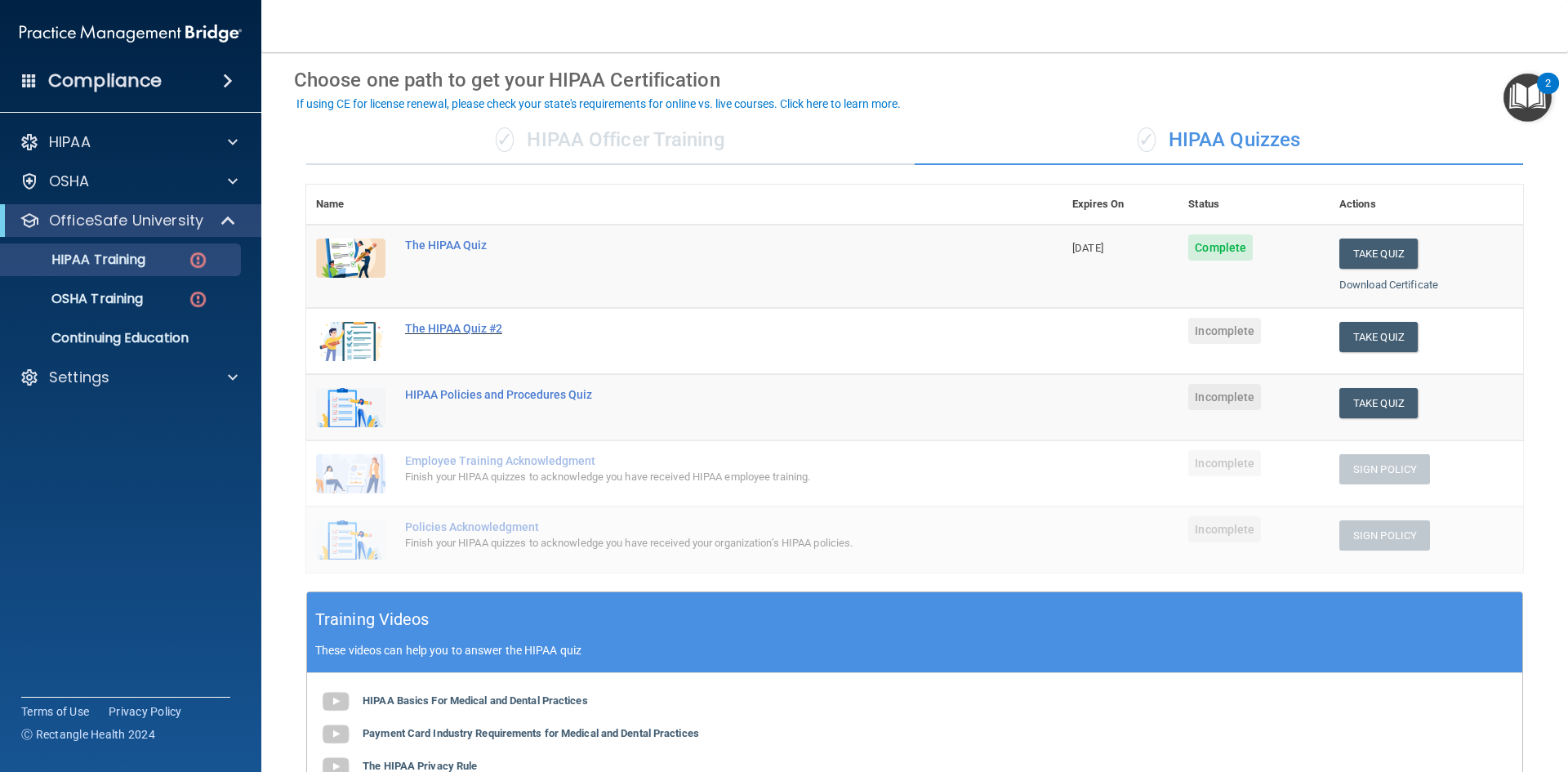
click at [517, 331] on div "The HIPAA Quiz #2" at bounding box center [693, 328] width 576 height 13
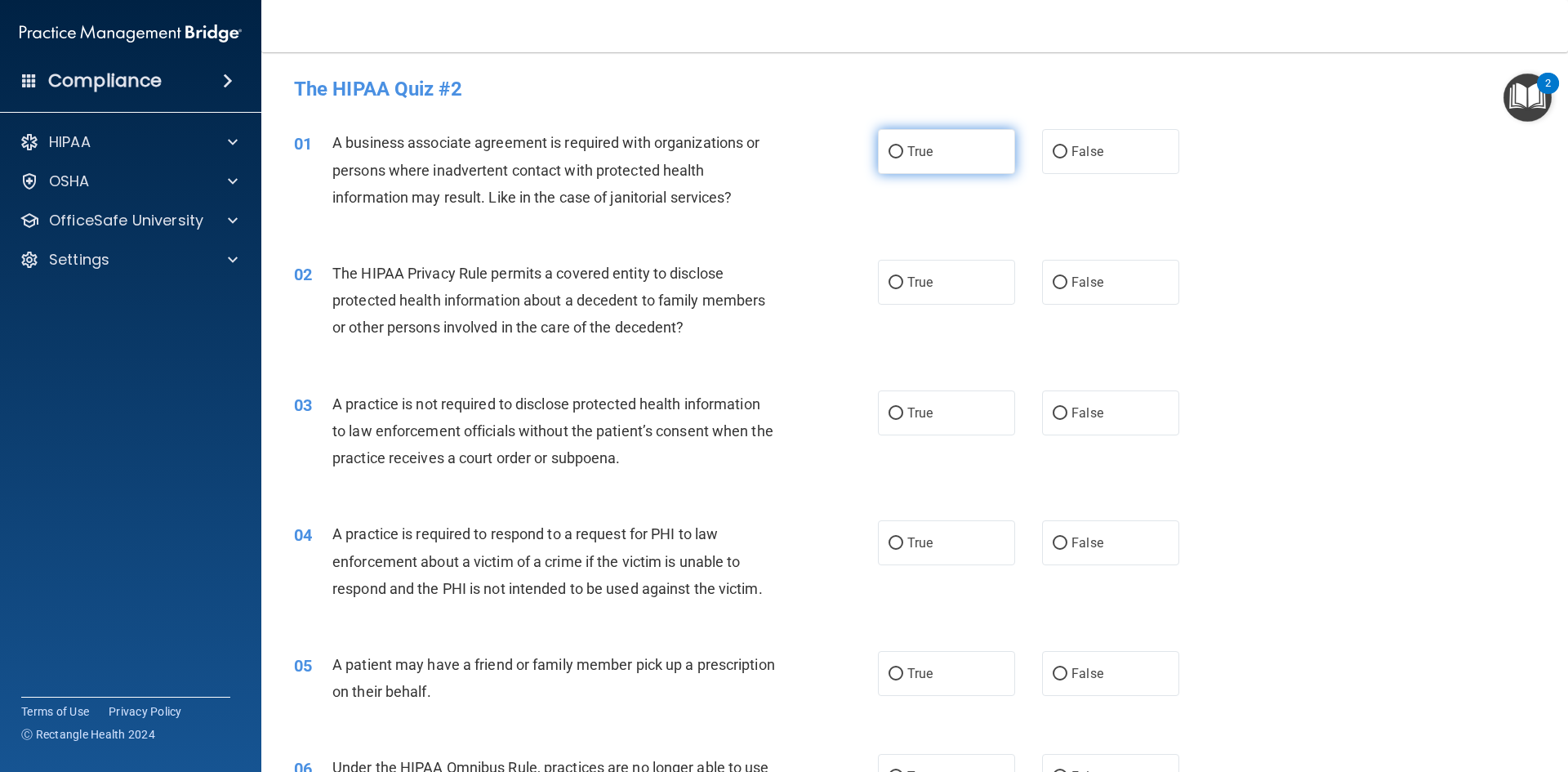
click at [971, 146] on label "True" at bounding box center [946, 152] width 137 height 45
click at [903, 146] on input "True" at bounding box center [896, 153] width 14 height 13
radio input "true"
click at [981, 283] on label "True" at bounding box center [946, 282] width 137 height 45
click at [903, 283] on input "True" at bounding box center [896, 283] width 14 height 13
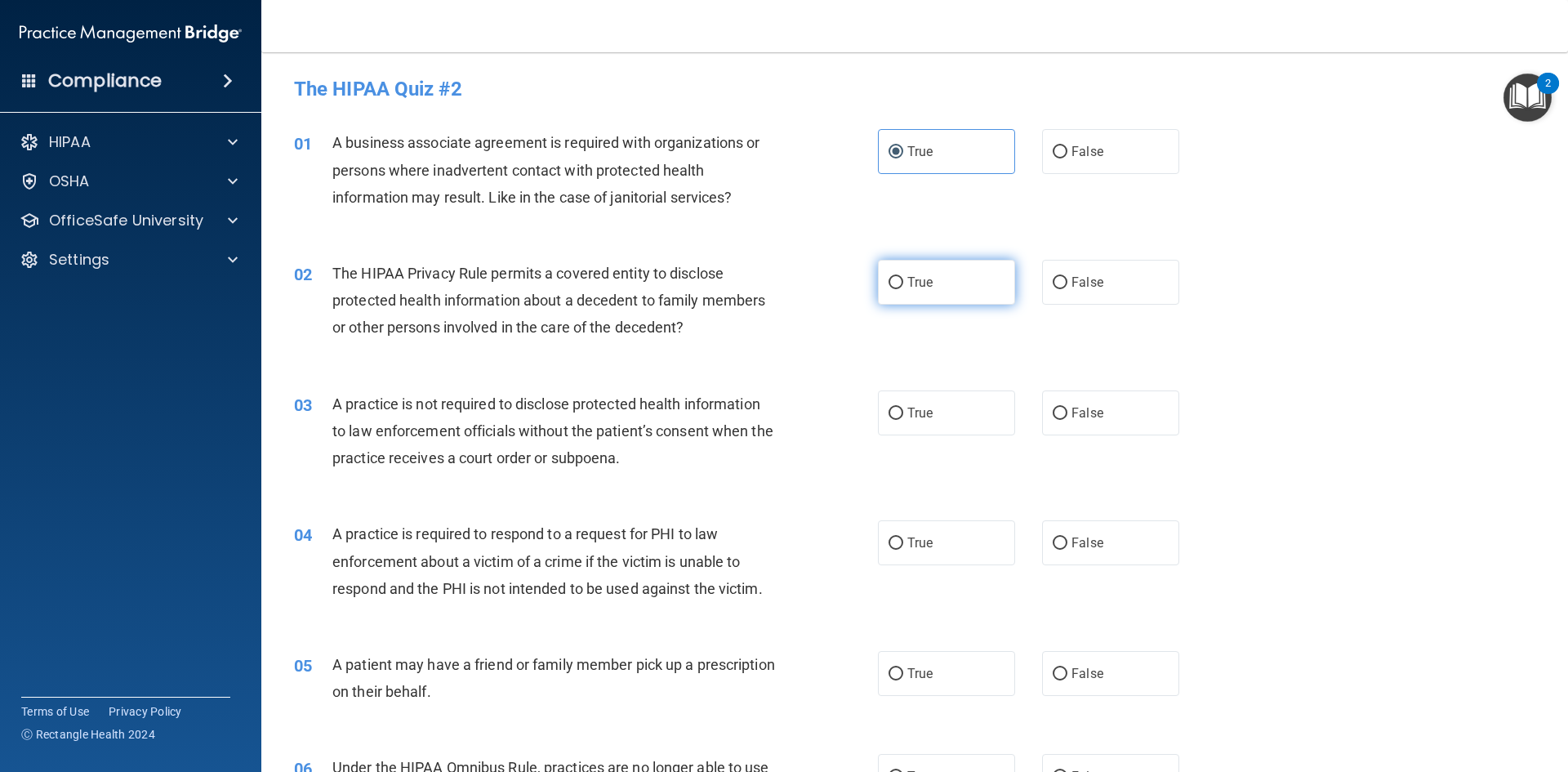
radio input "true"
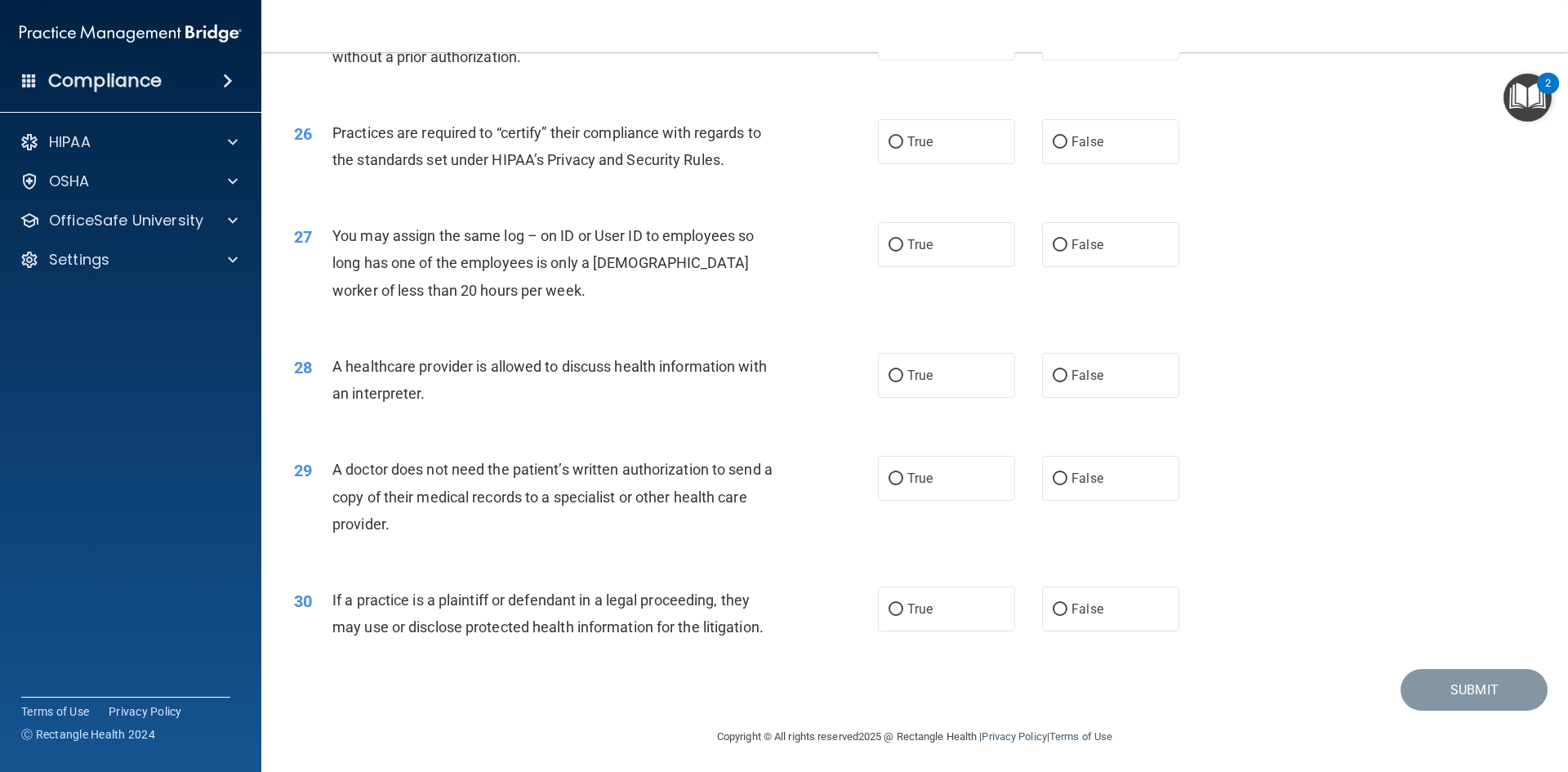
scroll to position [3030, 0]
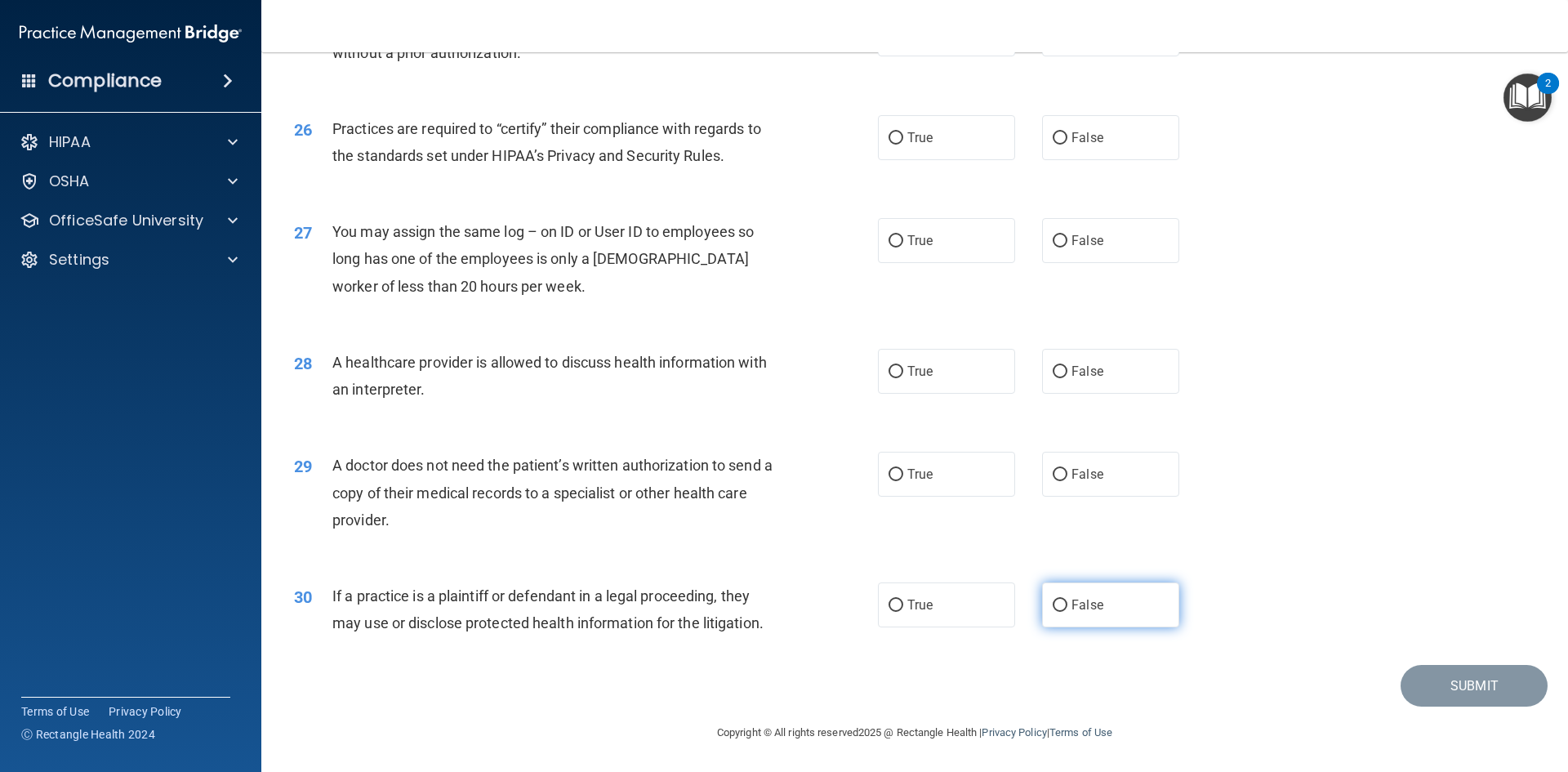
click at [1125, 608] on label "False" at bounding box center [1111, 605] width 137 height 45
click at [1067, 608] on input "False" at bounding box center [1060, 606] width 14 height 13
radio input "true"
drag, startPoint x: 996, startPoint y: 488, endPoint x: 962, endPoint y: 501, distance: 36.4
click at [991, 491] on label "True" at bounding box center [946, 475] width 137 height 45
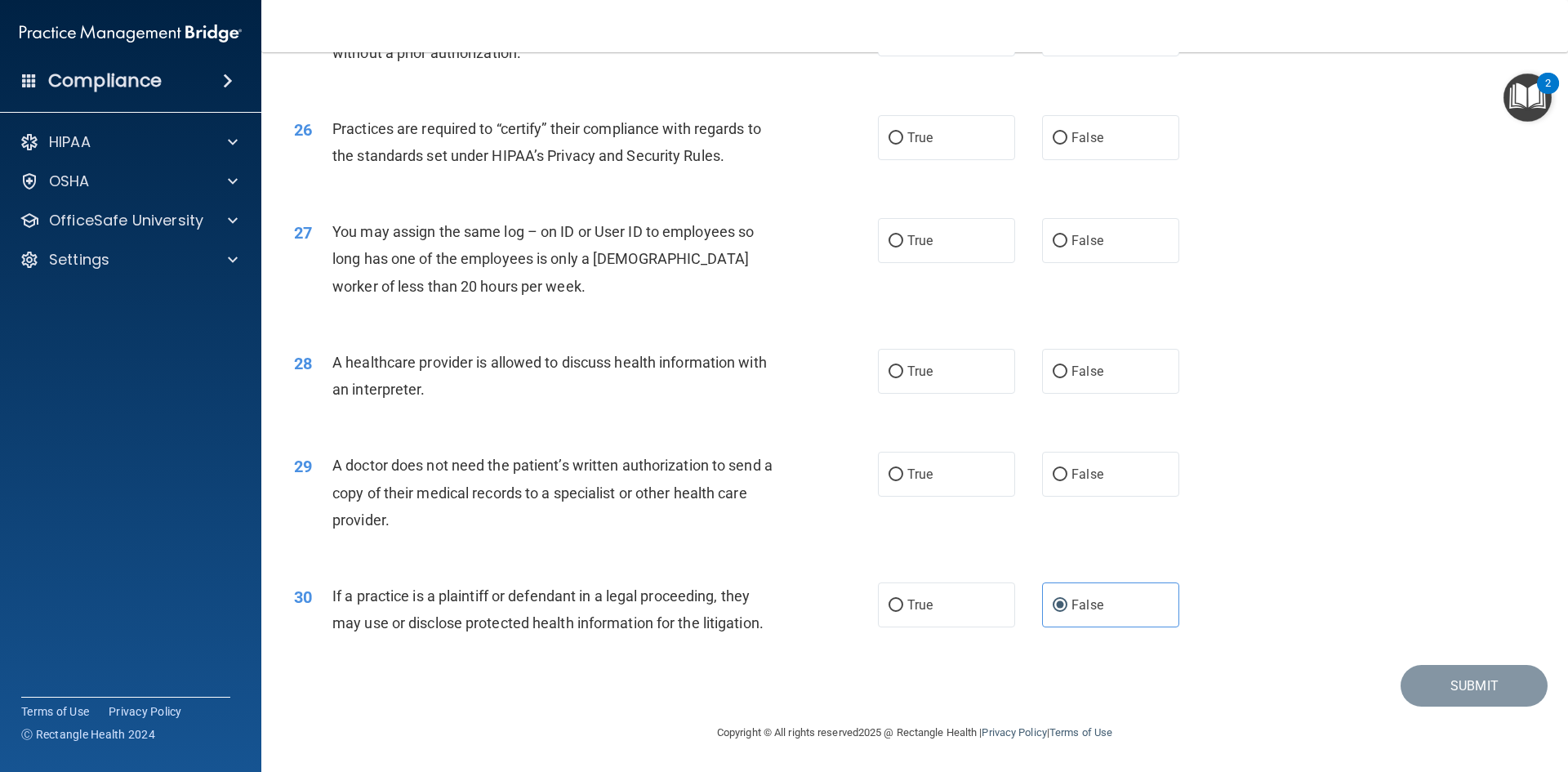
click at [903, 481] on input "True" at bounding box center [896, 475] width 14 height 13
radio input "true"
click at [919, 382] on label "True" at bounding box center [946, 371] width 137 height 45
click at [903, 378] on input "True" at bounding box center [896, 372] width 14 height 13
radio input "true"
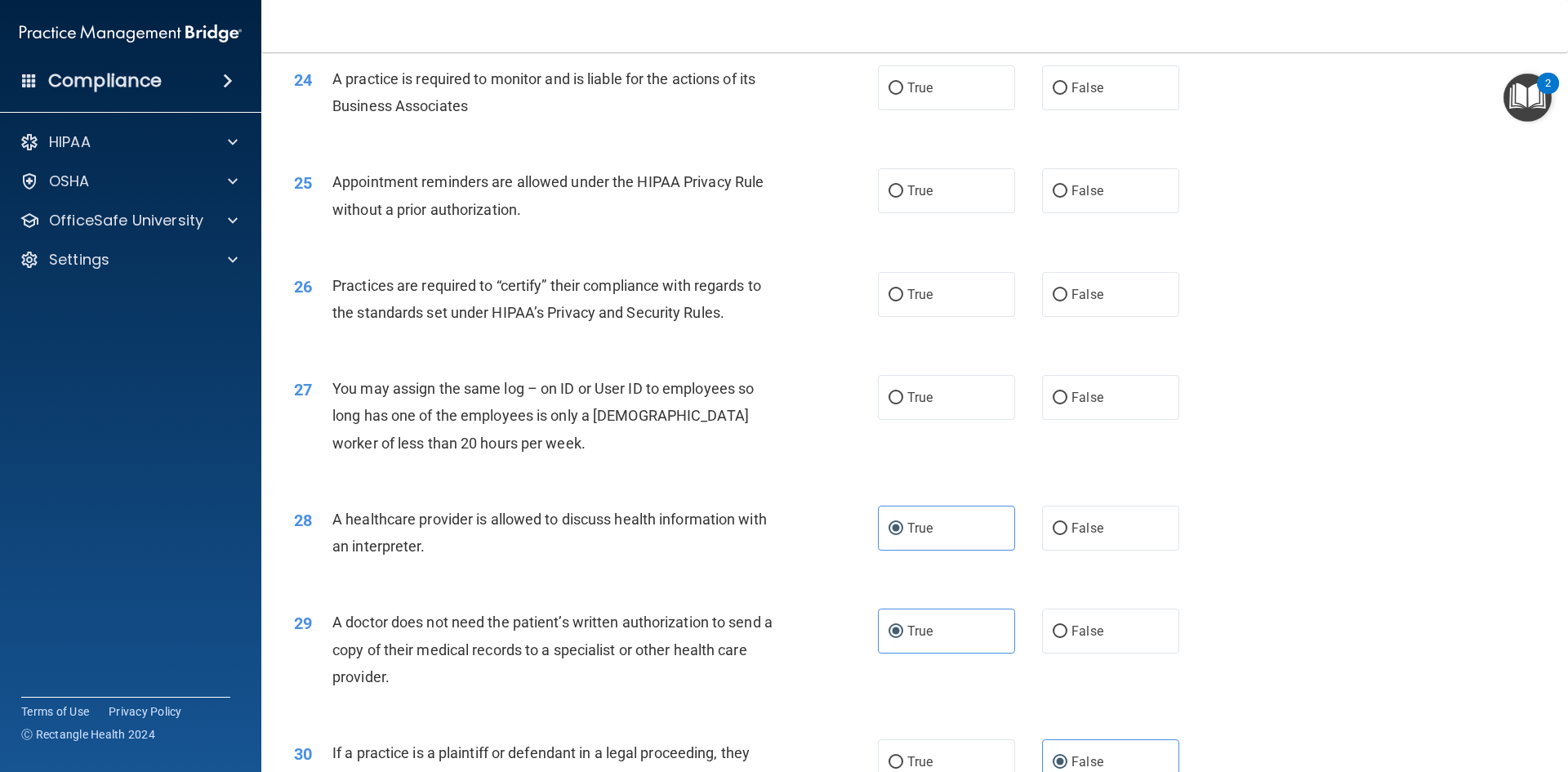
scroll to position [2867, 0]
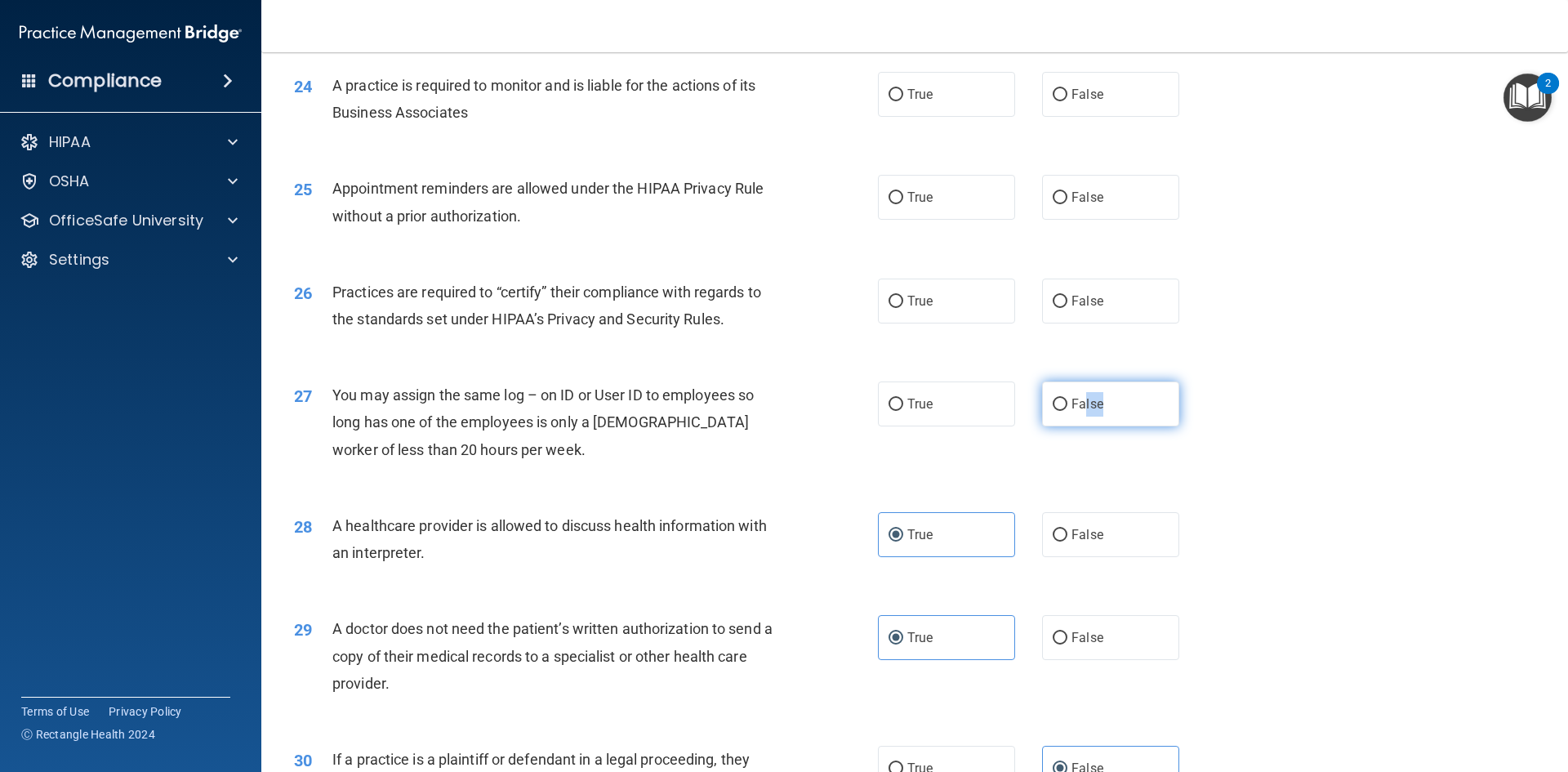
drag, startPoint x: 1076, startPoint y: 413, endPoint x: 1097, endPoint y: 417, distance: 21.4
click at [1097, 417] on label "False" at bounding box center [1111, 404] width 137 height 45
click at [1094, 419] on label "False" at bounding box center [1111, 404] width 137 height 45
click at [1067, 411] on input "False" at bounding box center [1060, 405] width 14 height 13
radio input "true"
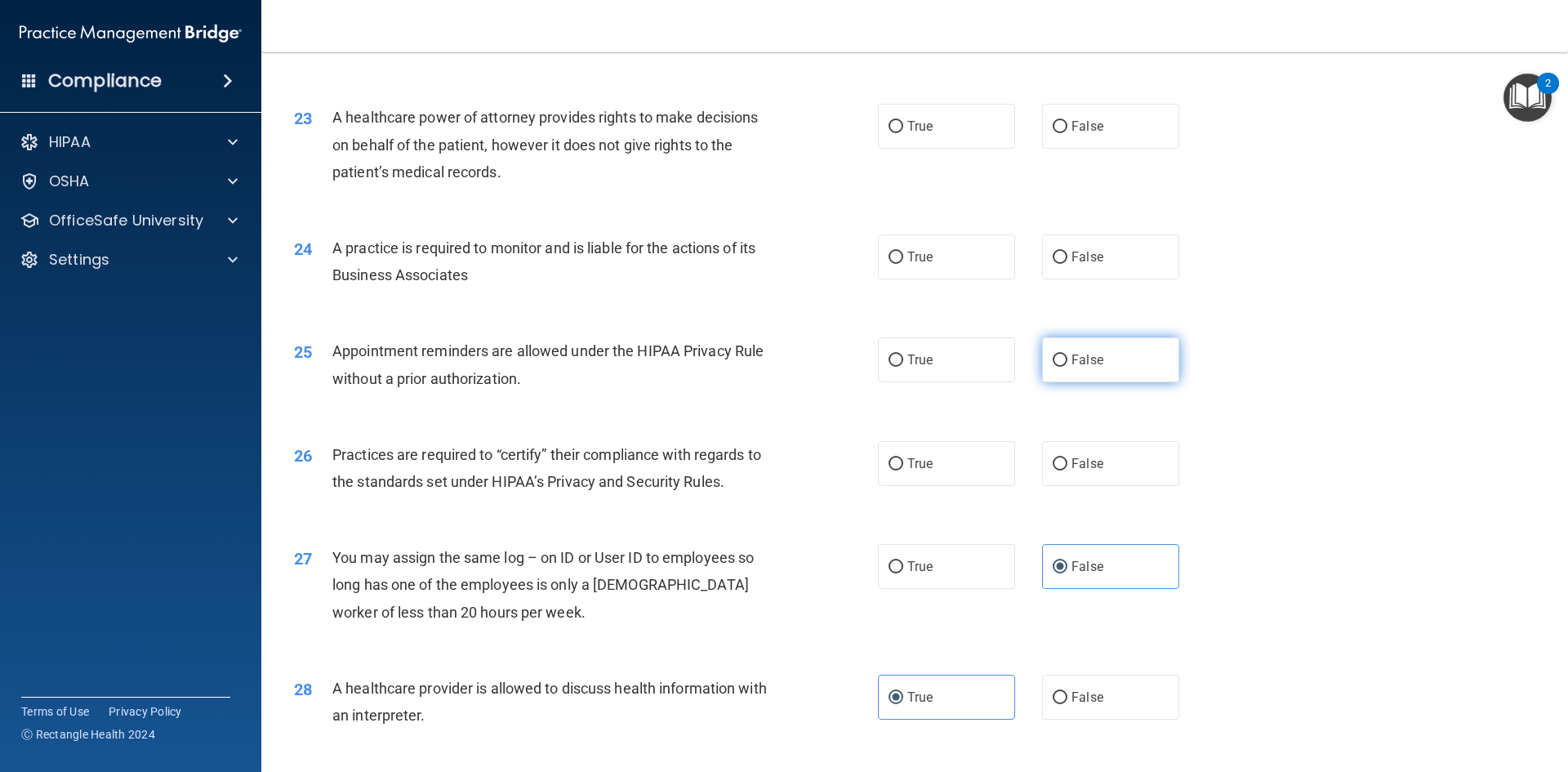
scroll to position [2704, 0]
click at [1181, 528] on div "27 You may assign the same log – on ID or User ID to employees so long has one …" at bounding box center [915, 590] width 1266 height 130
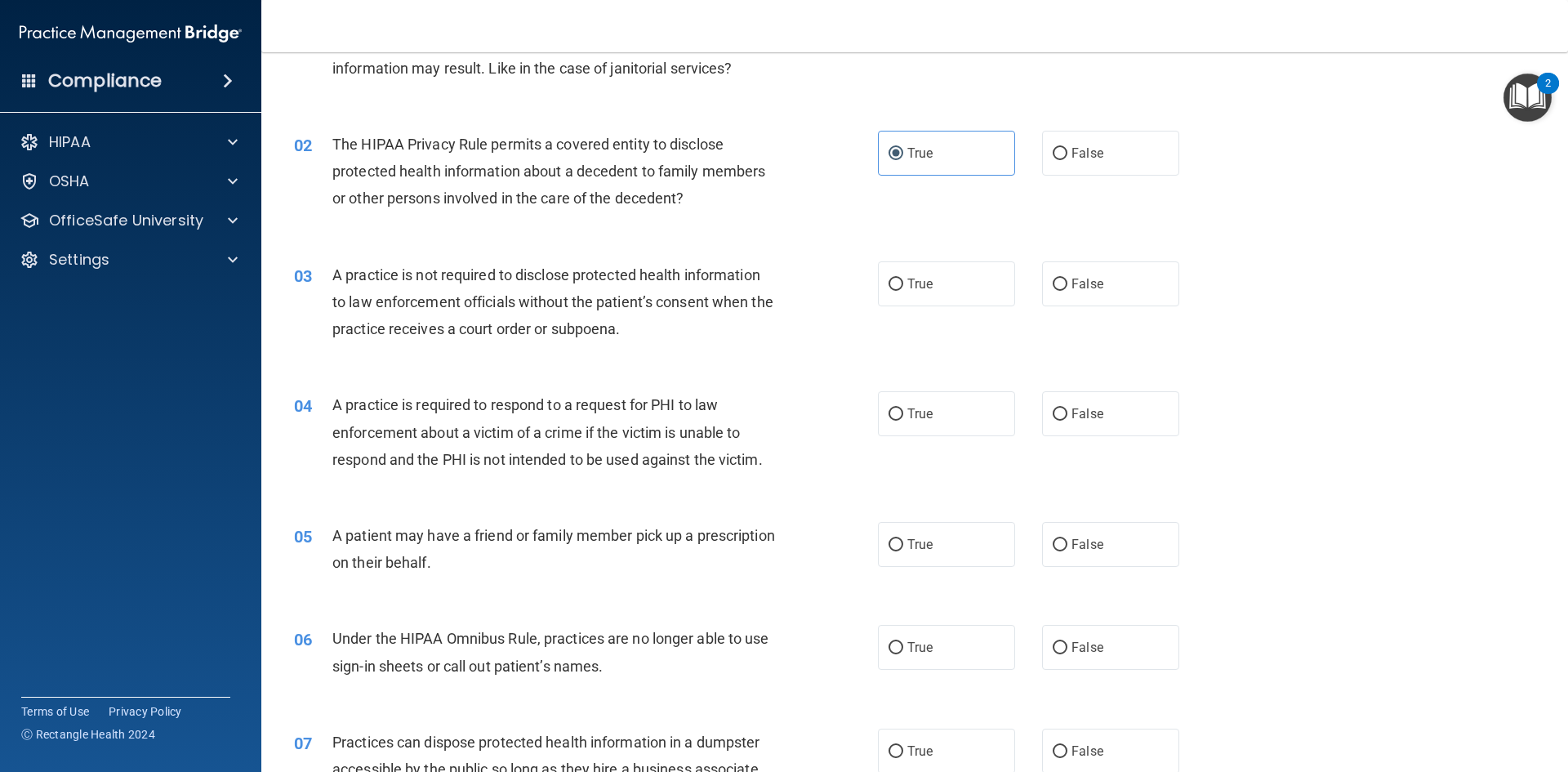
scroll to position [172, 0]
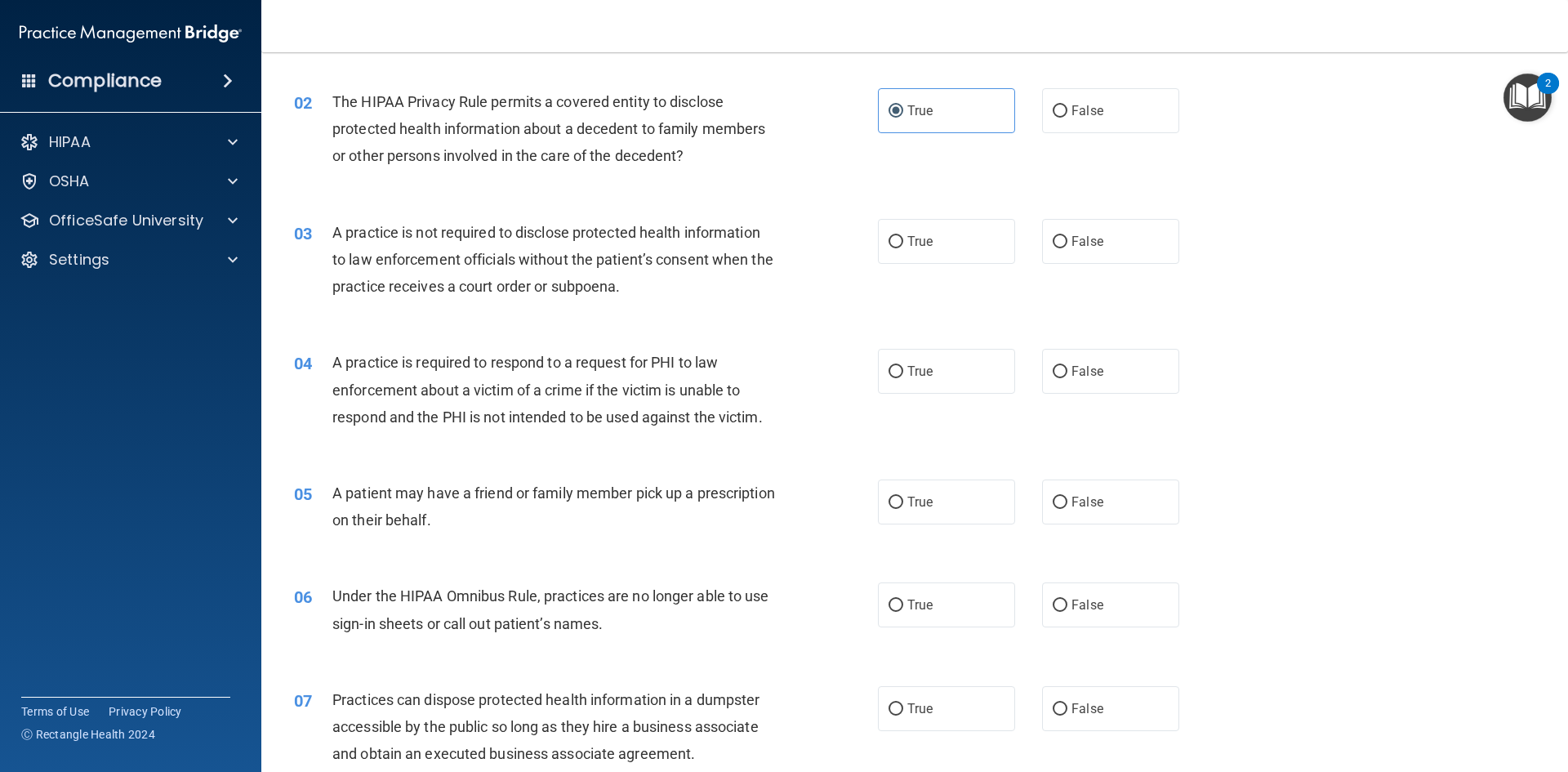
click at [952, 269] on div "03 A practice is not required to disclose protected health information to law e…" at bounding box center [915, 263] width 1266 height 130
click at [954, 260] on label "True" at bounding box center [946, 242] width 137 height 45
click at [903, 248] on input "True" at bounding box center [896, 243] width 14 height 13
radio input "true"
click at [1136, 361] on label "False" at bounding box center [1111, 371] width 137 height 45
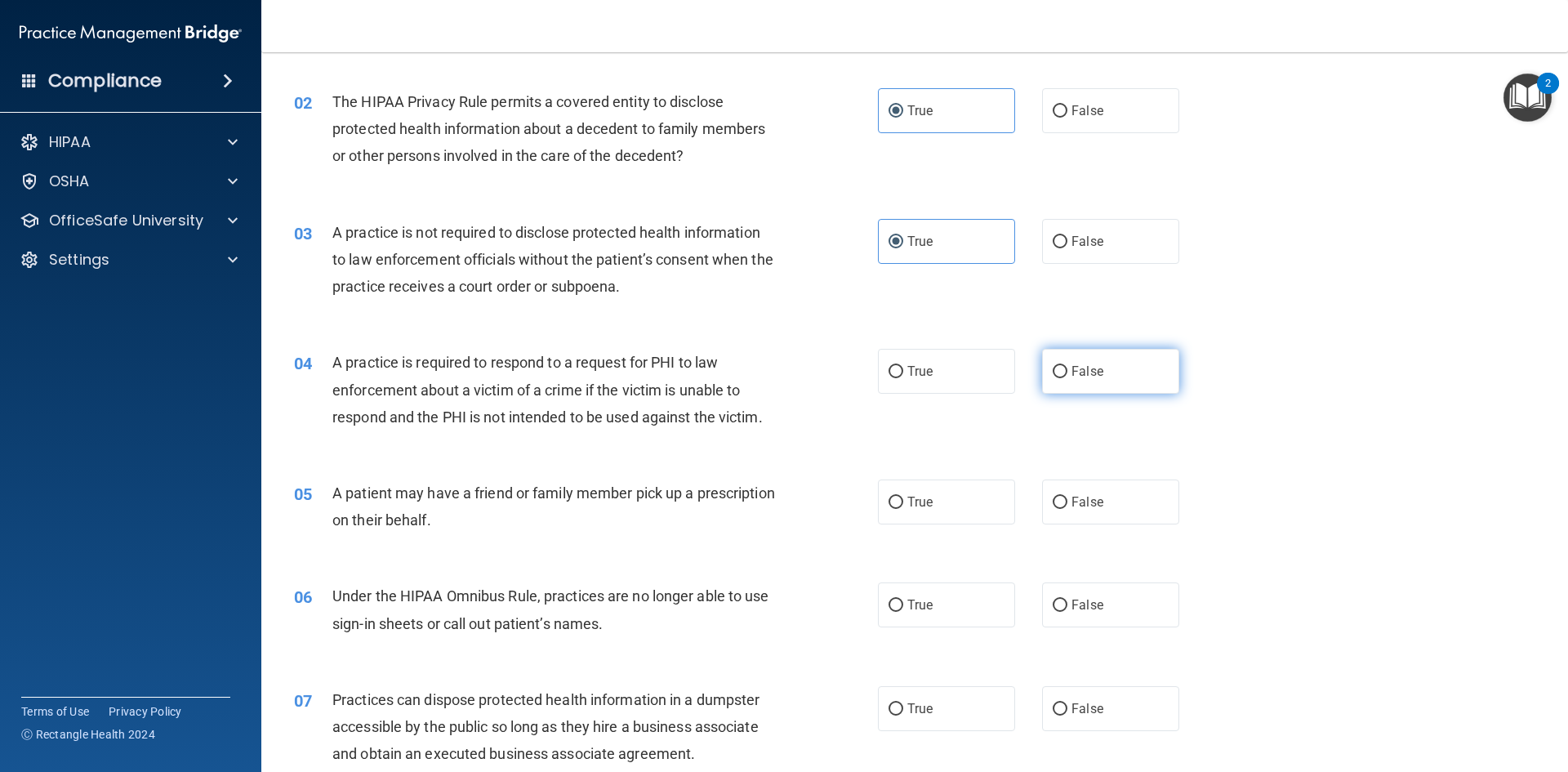
click at [1067, 366] on input "False" at bounding box center [1060, 372] width 14 height 13
radio input "true"
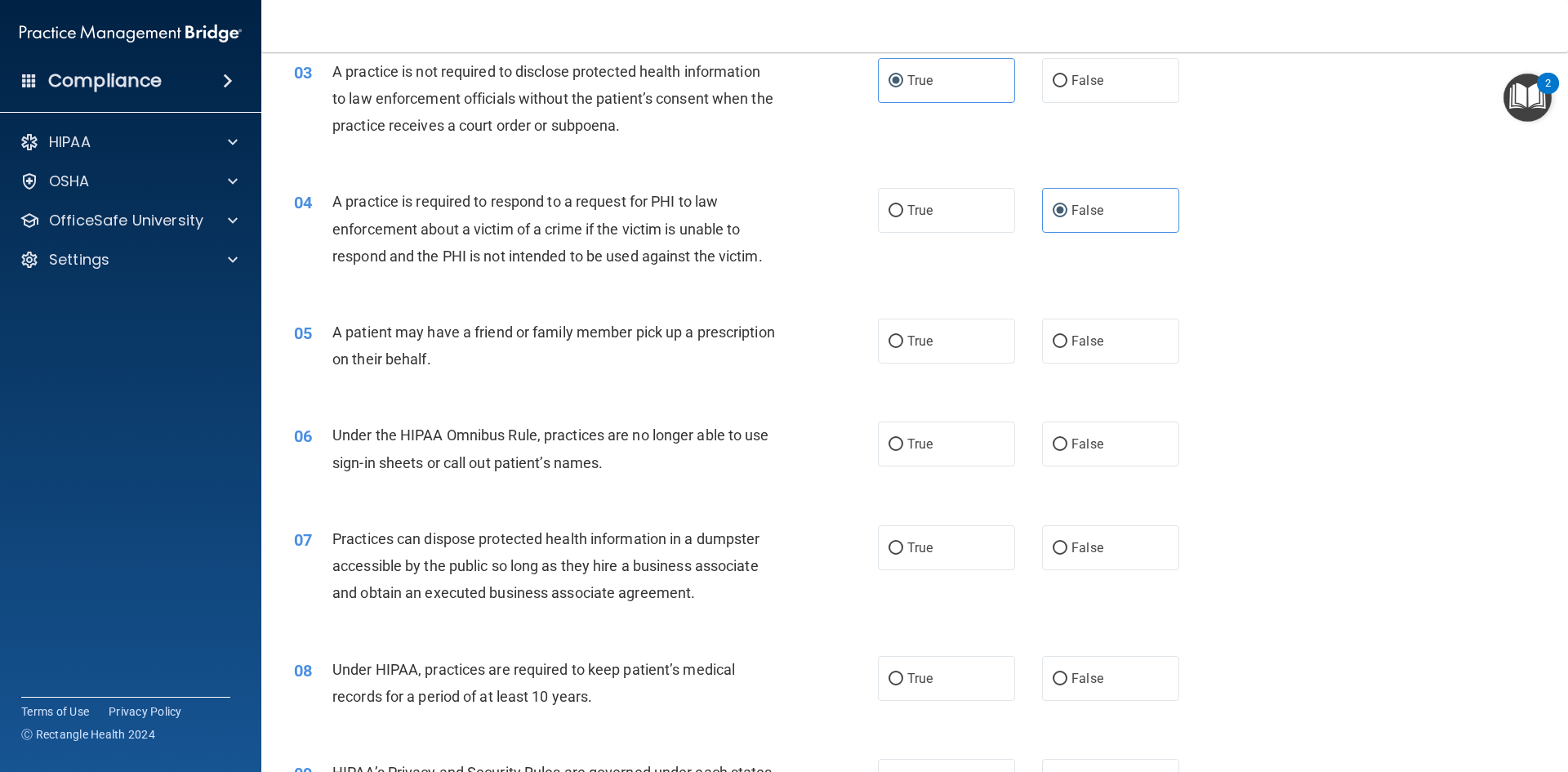
scroll to position [335, 0]
click at [908, 339] on span "True" at bounding box center [920, 338] width 25 height 15
click at [901, 339] on input "True" at bounding box center [896, 340] width 14 height 13
radio input "true"
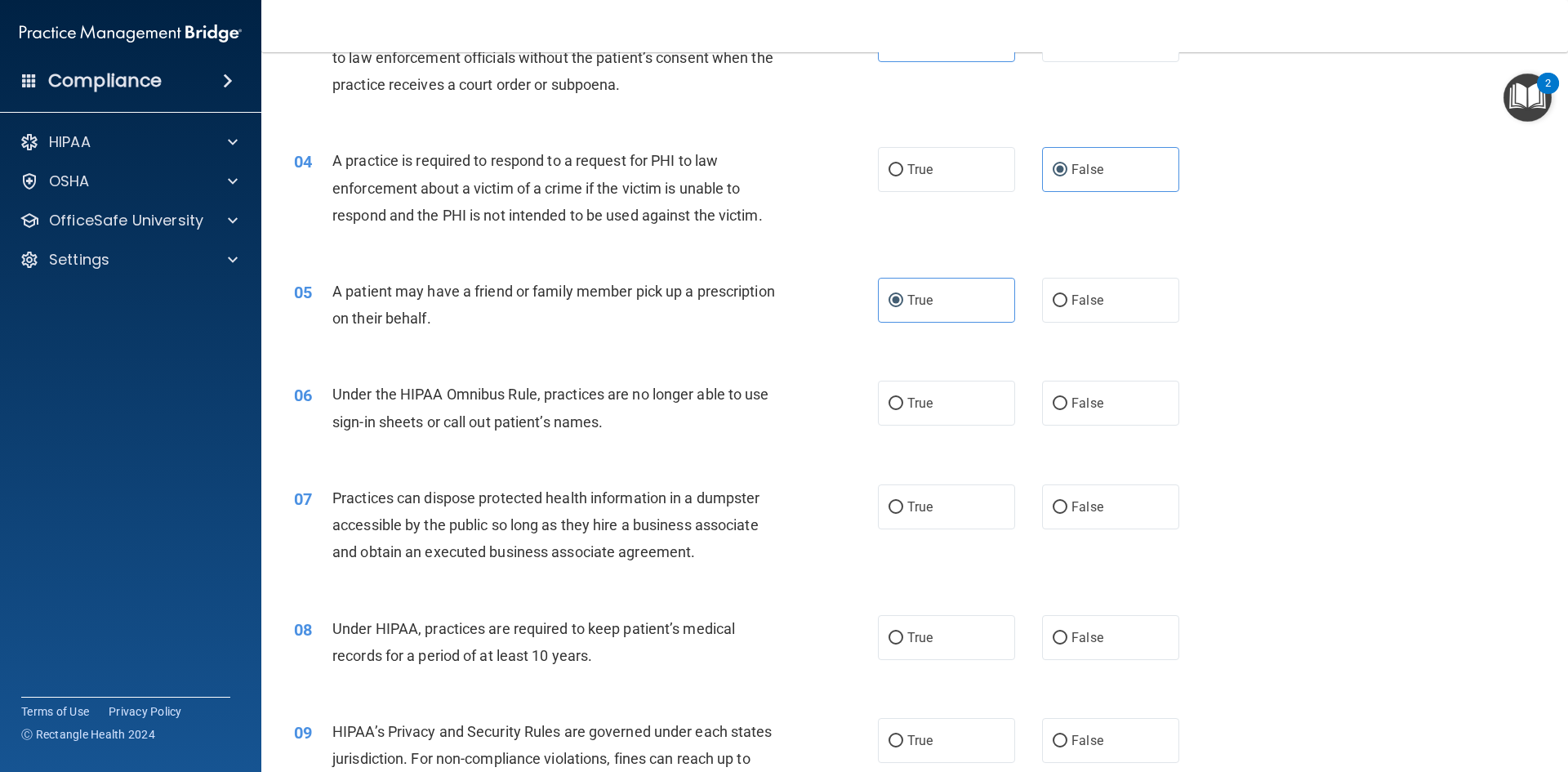
scroll to position [417, 0]
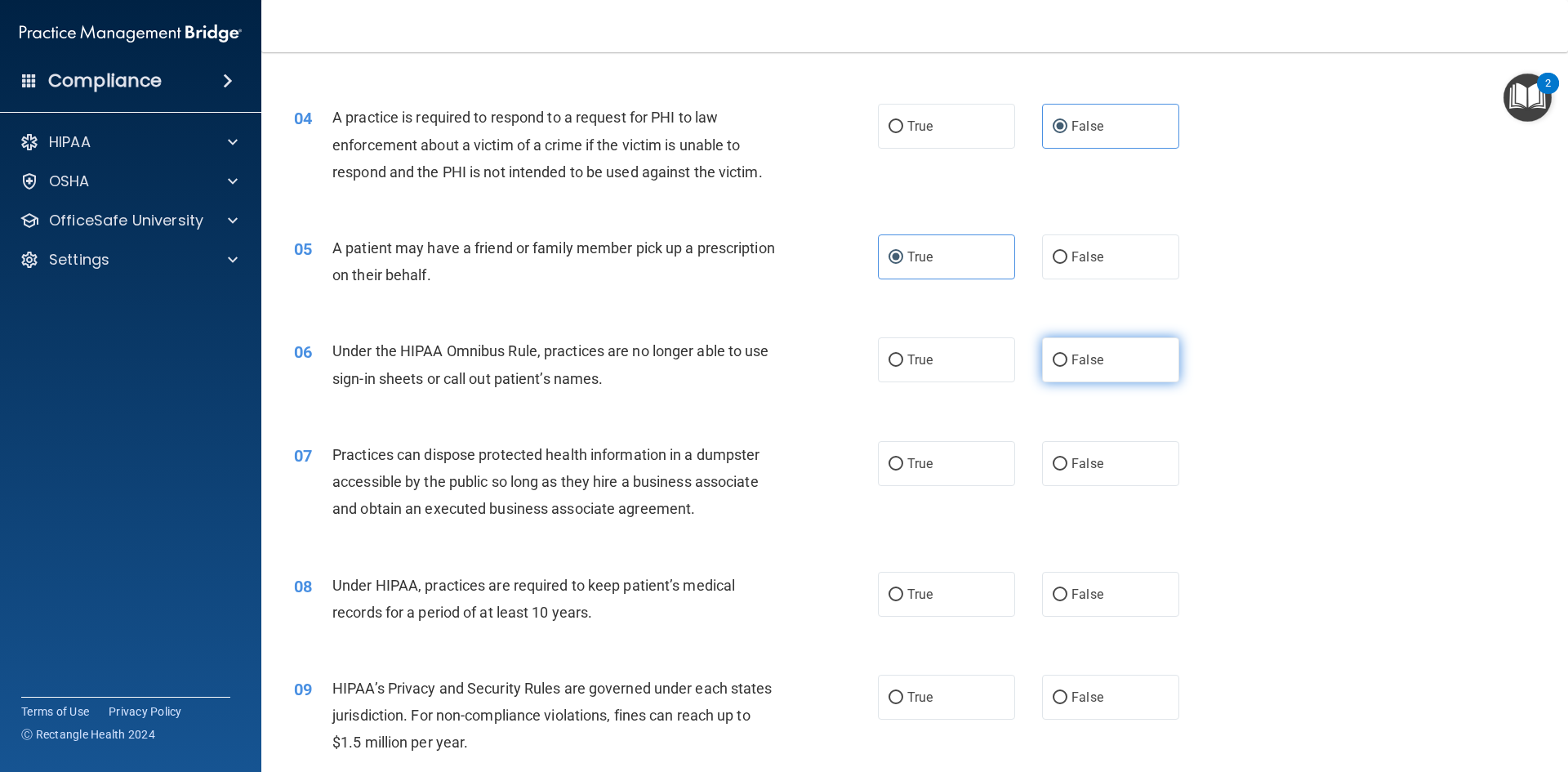
click at [1044, 348] on label "False" at bounding box center [1111, 359] width 137 height 45
click at [1053, 354] on input "False" at bounding box center [1060, 360] width 14 height 13
radio input "true"
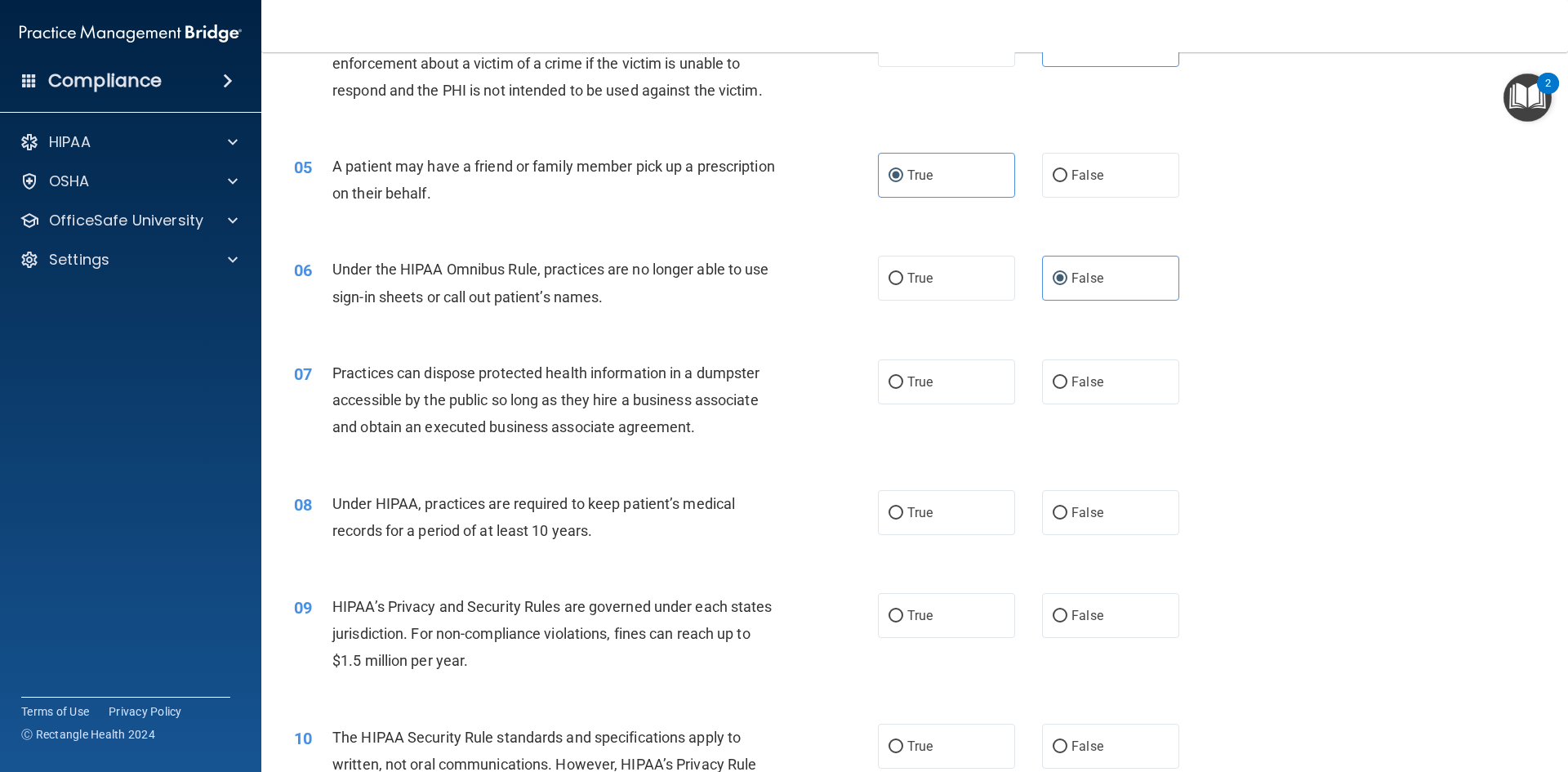
scroll to position [580, 0]
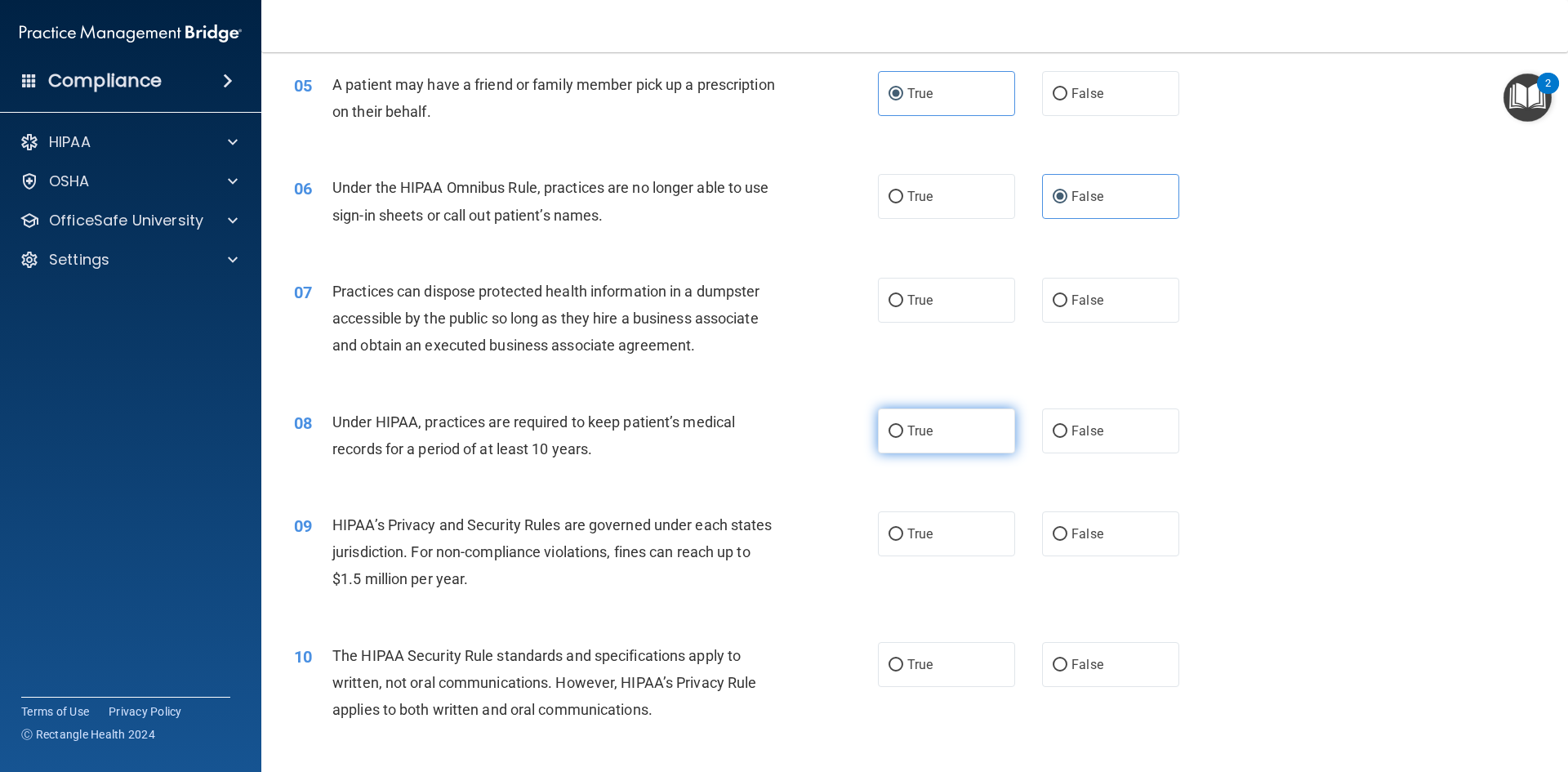
click at [895, 423] on label "True" at bounding box center [946, 430] width 137 height 45
click at [895, 426] on input "True" at bounding box center [896, 432] width 14 height 13
radio input "true"
click at [1050, 291] on label "False" at bounding box center [1111, 300] width 137 height 45
click at [1053, 295] on input "False" at bounding box center [1060, 301] width 14 height 13
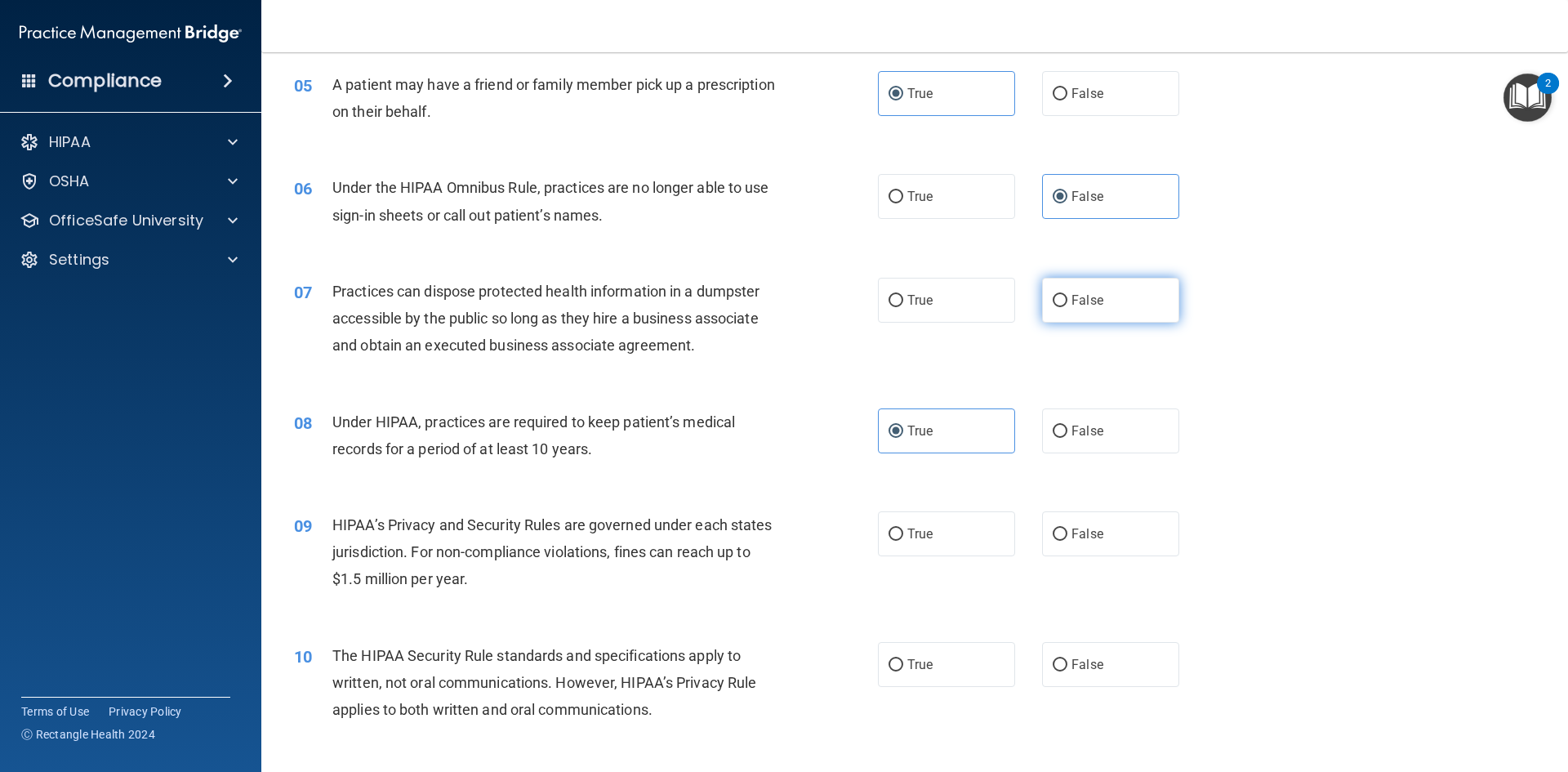
radio input "true"
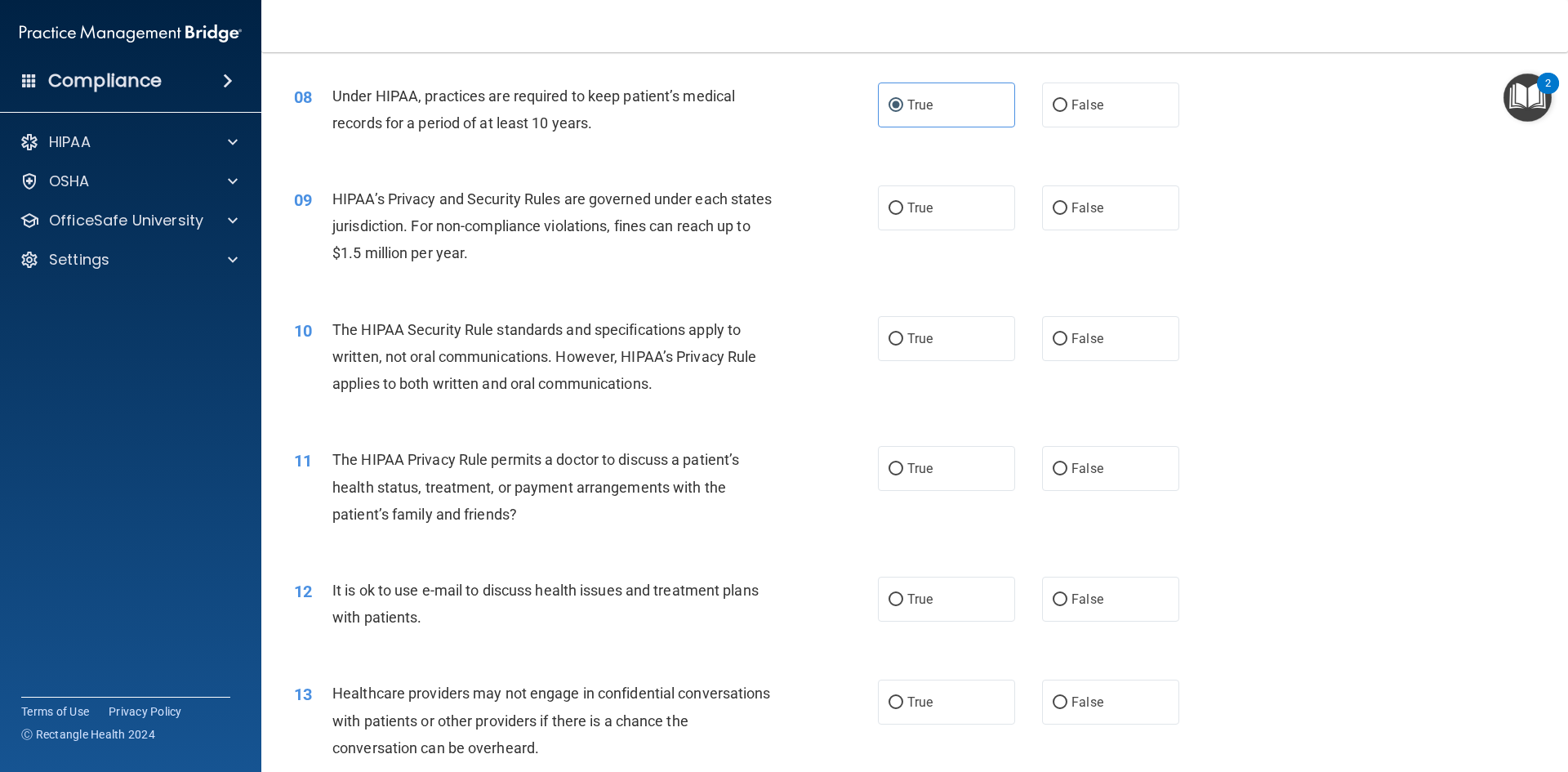
scroll to position [907, 0]
click at [899, 191] on label "True" at bounding box center [946, 207] width 137 height 45
click at [899, 202] on input "True" at bounding box center [896, 209] width 14 height 13
radio input "true"
click at [1108, 322] on label "False" at bounding box center [1111, 338] width 137 height 45
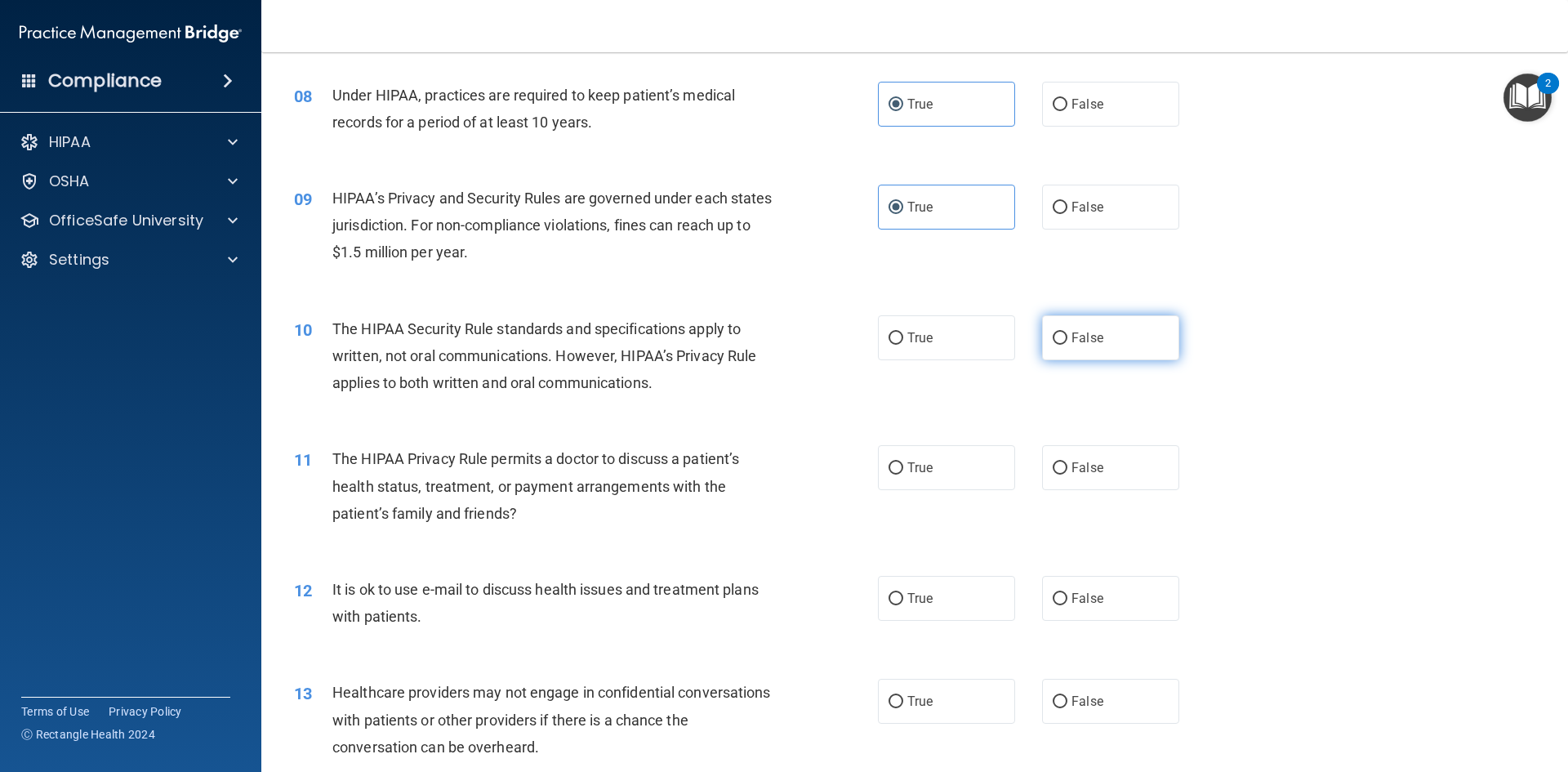
click at [1067, 333] on input "False" at bounding box center [1060, 339] width 14 height 13
radio input "true"
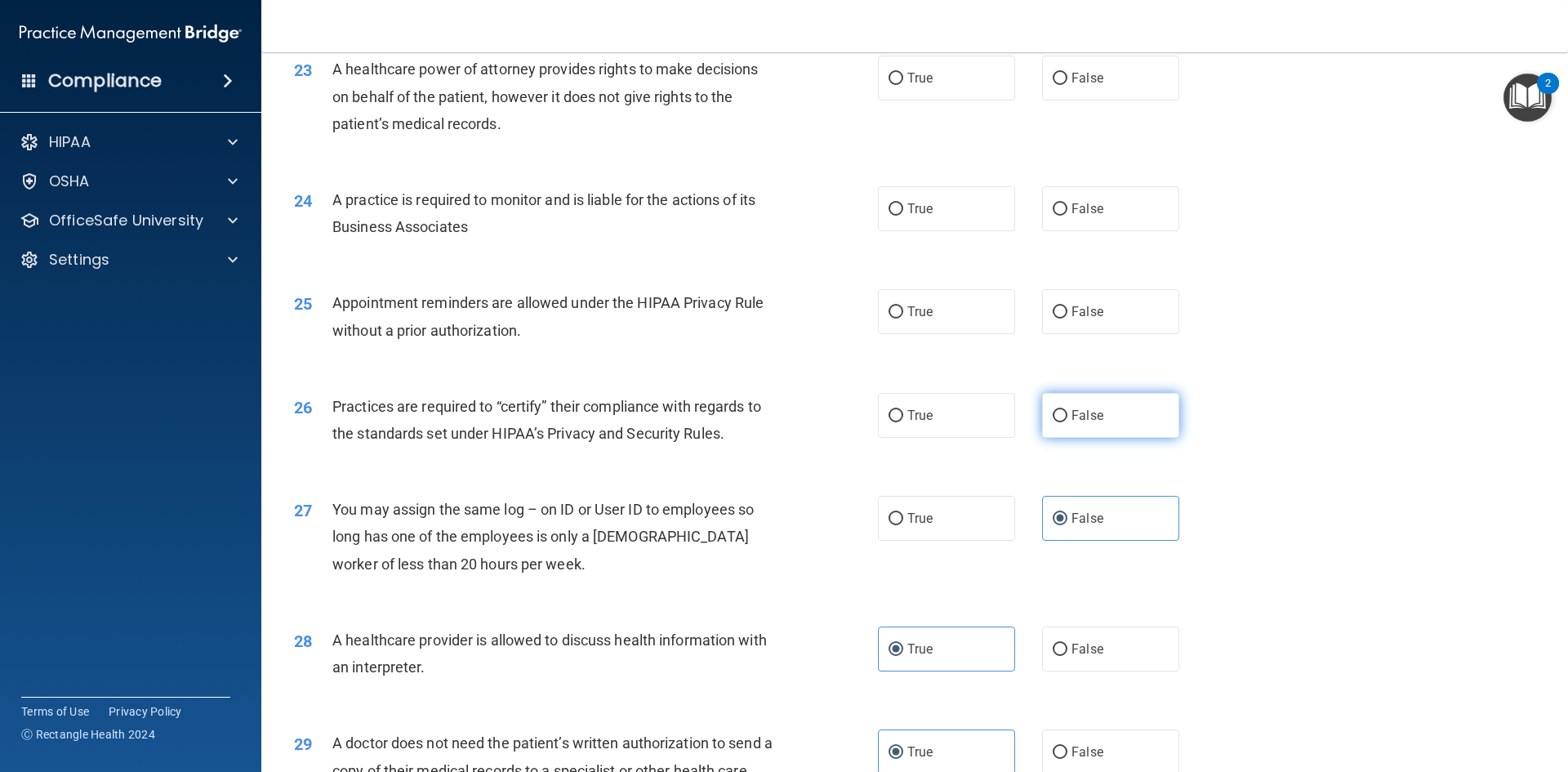
scroll to position [2704, 0]
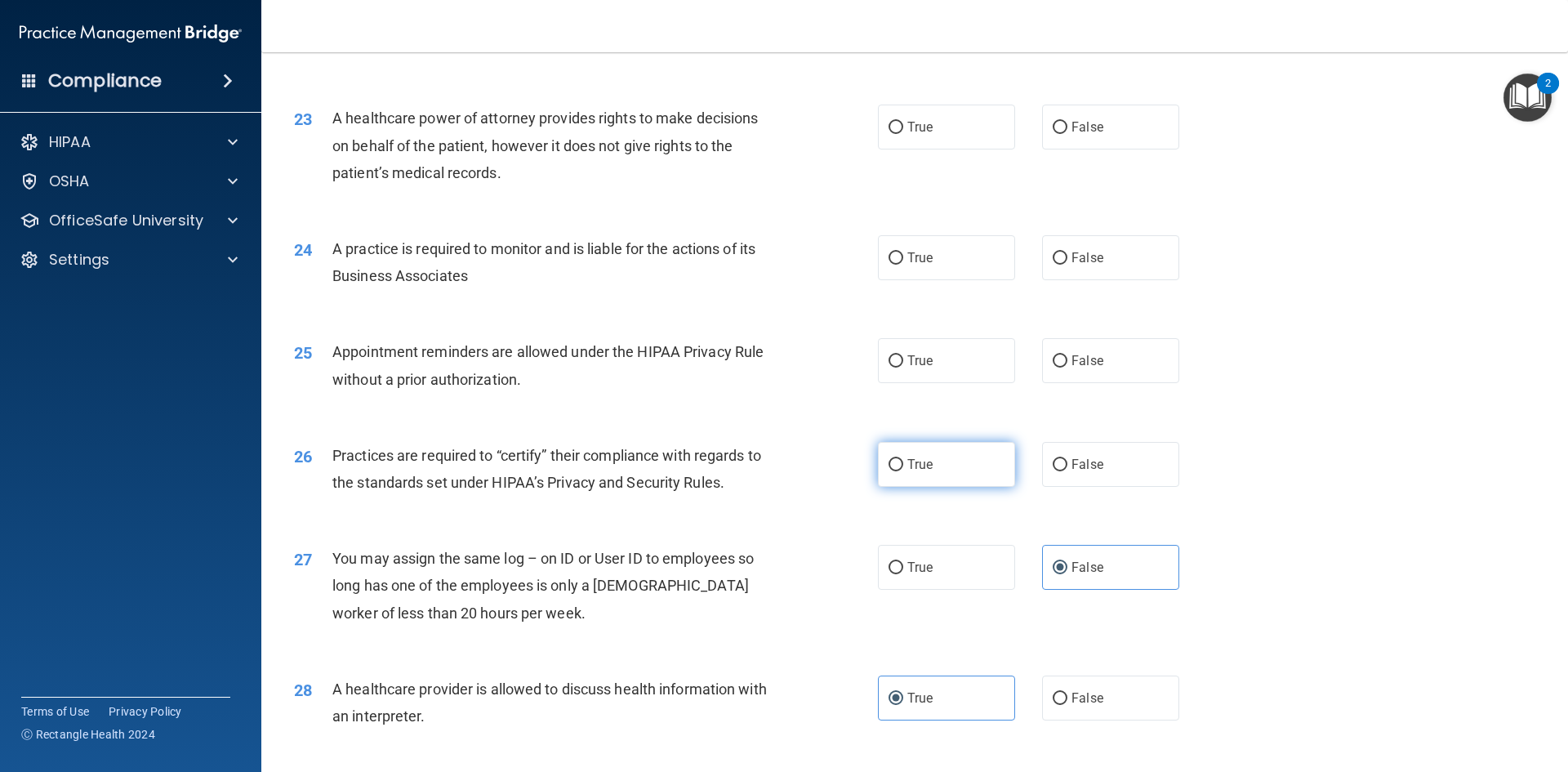
click at [911, 453] on label "True" at bounding box center [946, 465] width 137 height 45
click at [903, 459] on input "True" at bounding box center [896, 466] width 14 height 13
radio input "true"
click at [910, 361] on span "True" at bounding box center [920, 360] width 25 height 15
click at [903, 361] on input "True" at bounding box center [896, 361] width 14 height 13
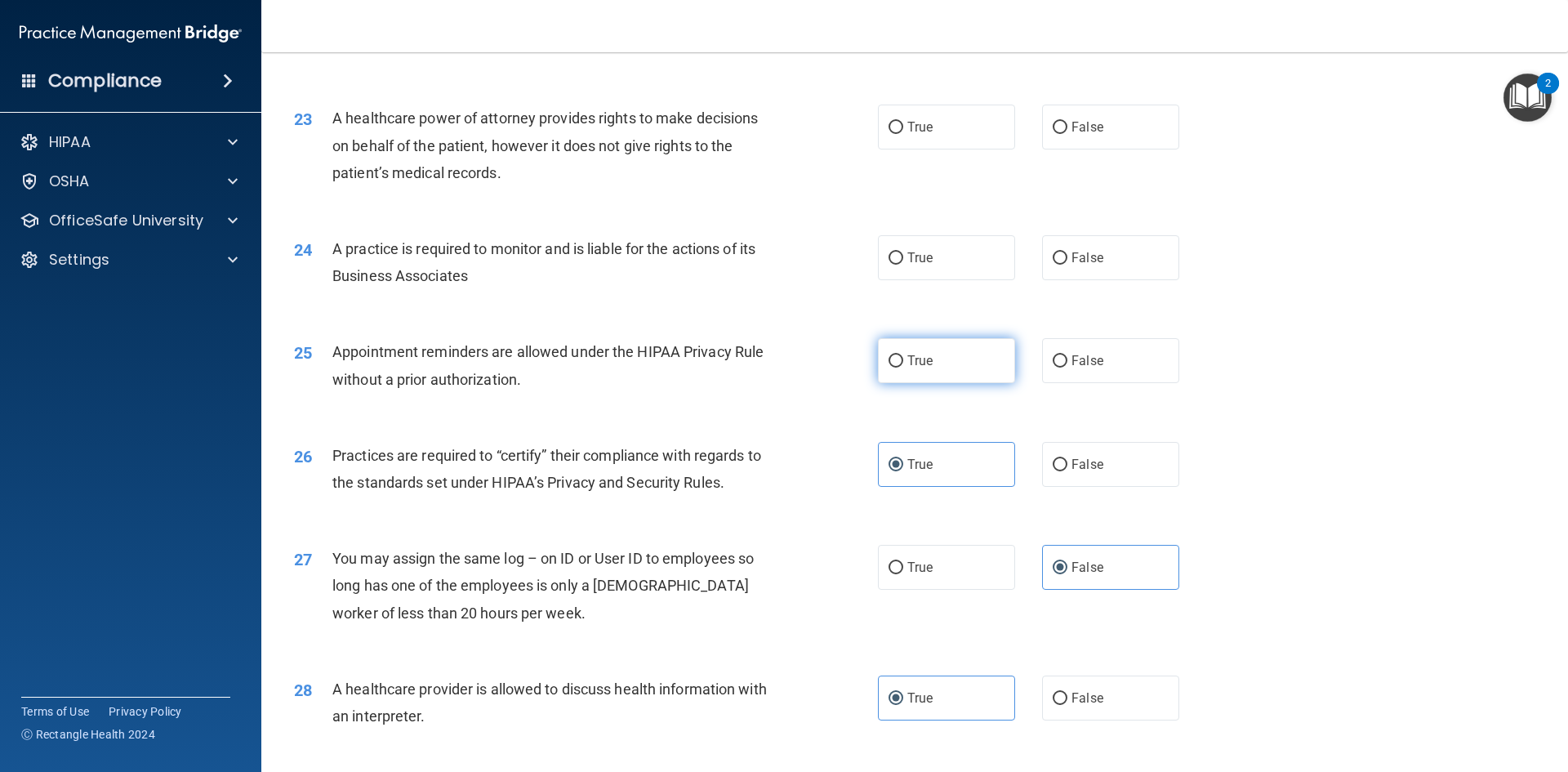
radio input "true"
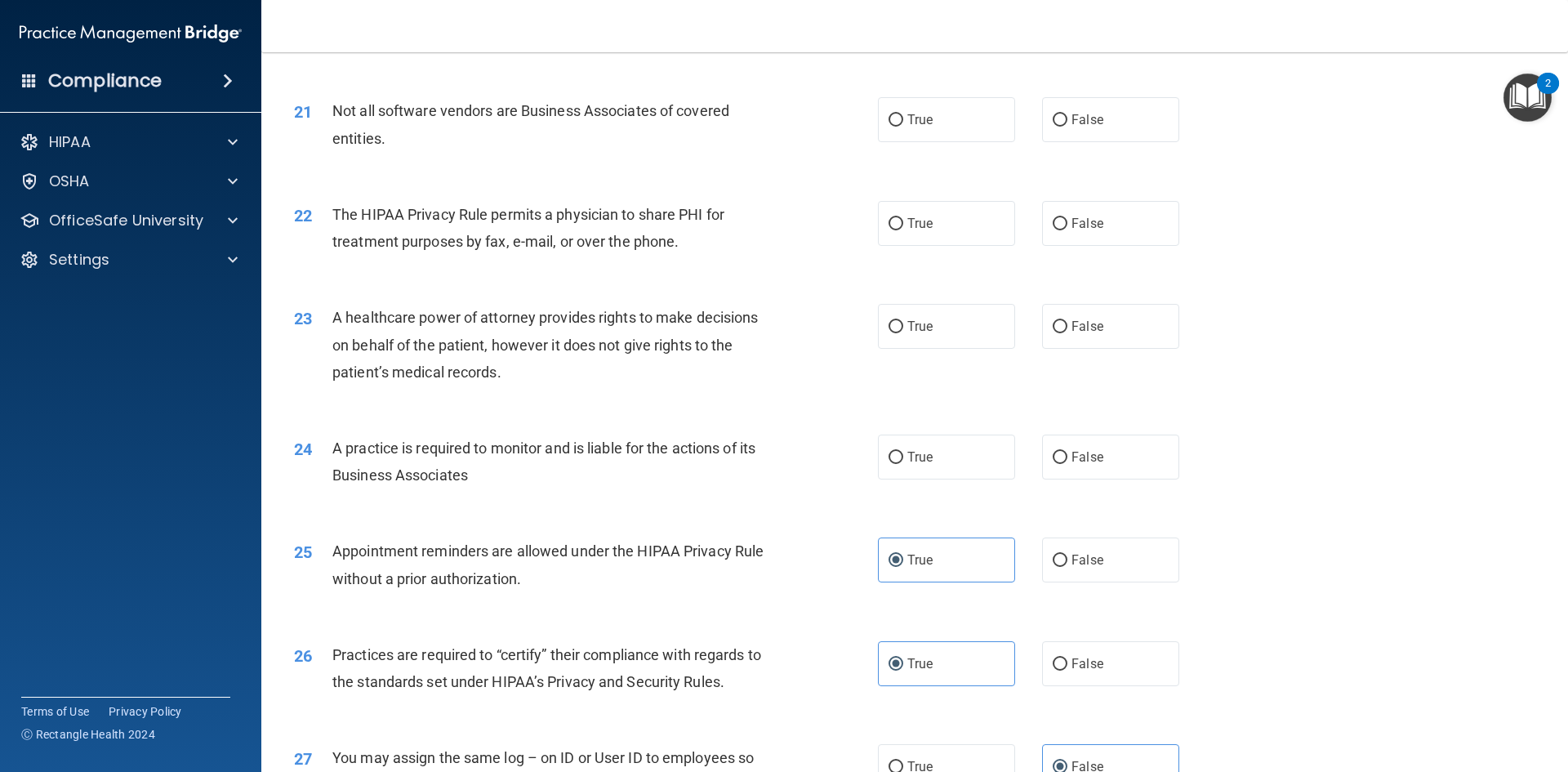
scroll to position [2541, 0]
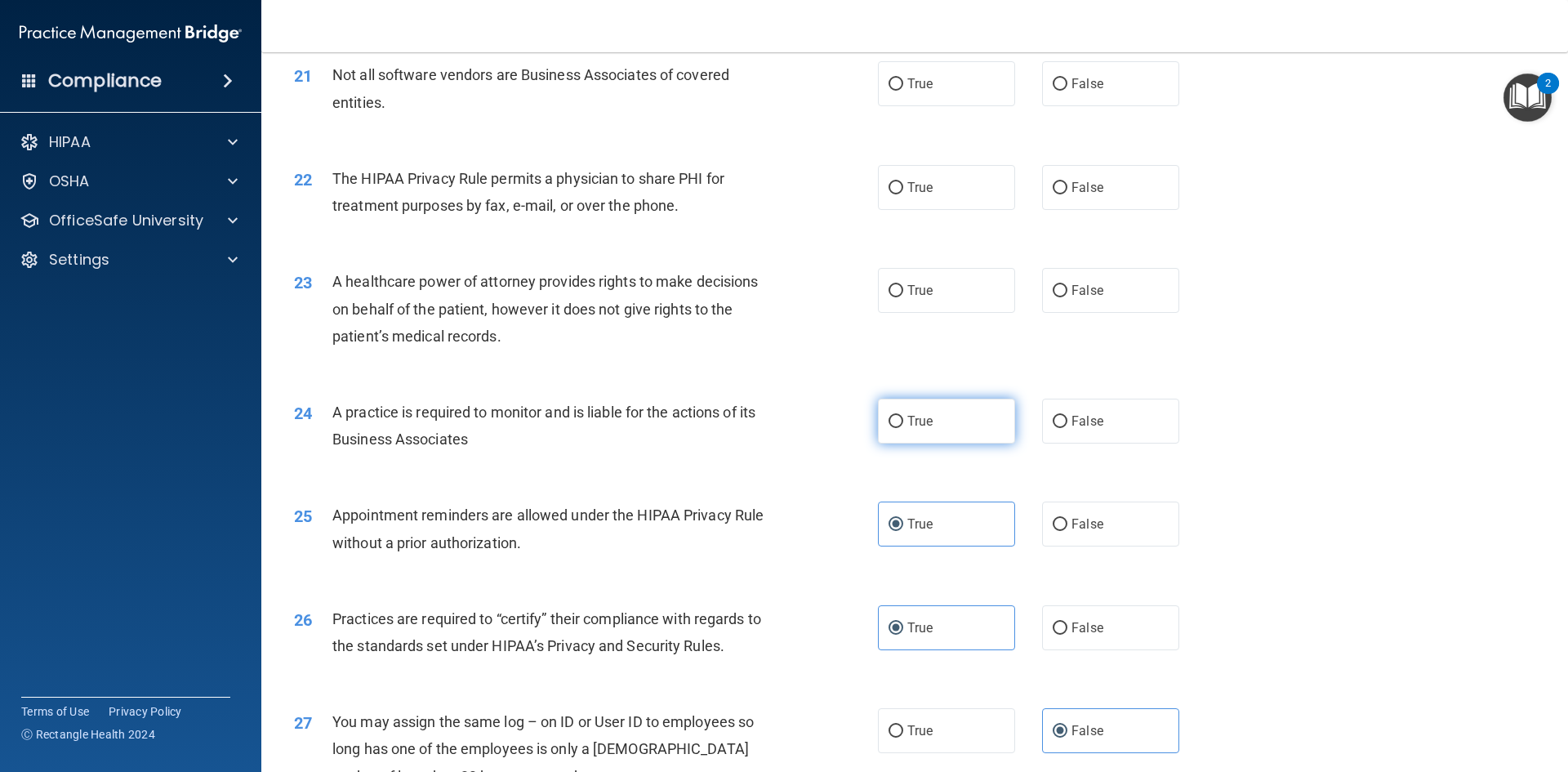
click at [935, 437] on label "True" at bounding box center [946, 421] width 137 height 45
click at [903, 428] on input "True" at bounding box center [896, 422] width 14 height 13
radio input "true"
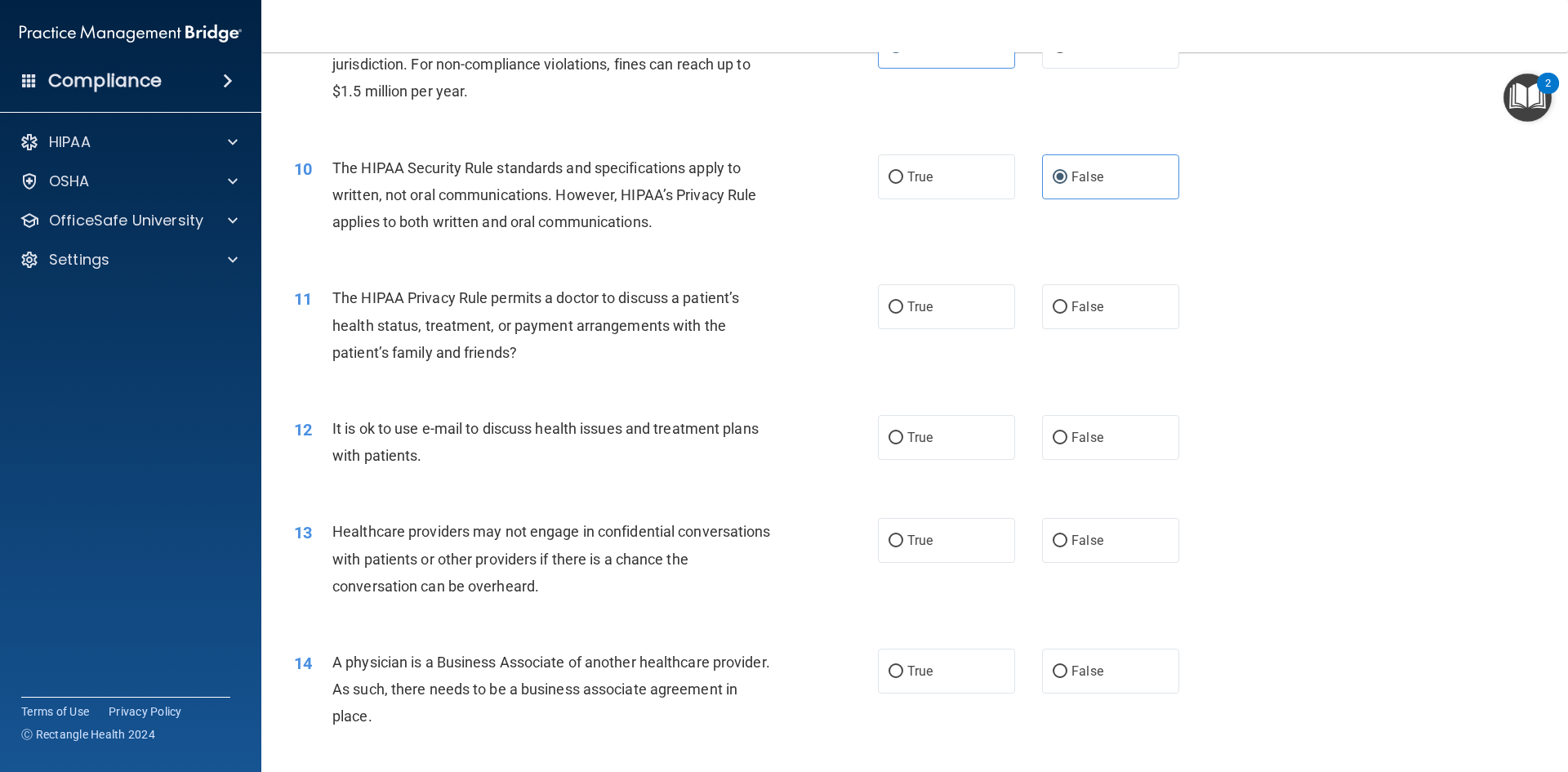
scroll to position [1070, 0]
click at [955, 315] on label "True" at bounding box center [946, 305] width 137 height 45
click at [903, 311] on input "True" at bounding box center [896, 306] width 14 height 13
radio input "true"
click at [1076, 299] on span "False" at bounding box center [1087, 304] width 31 height 15
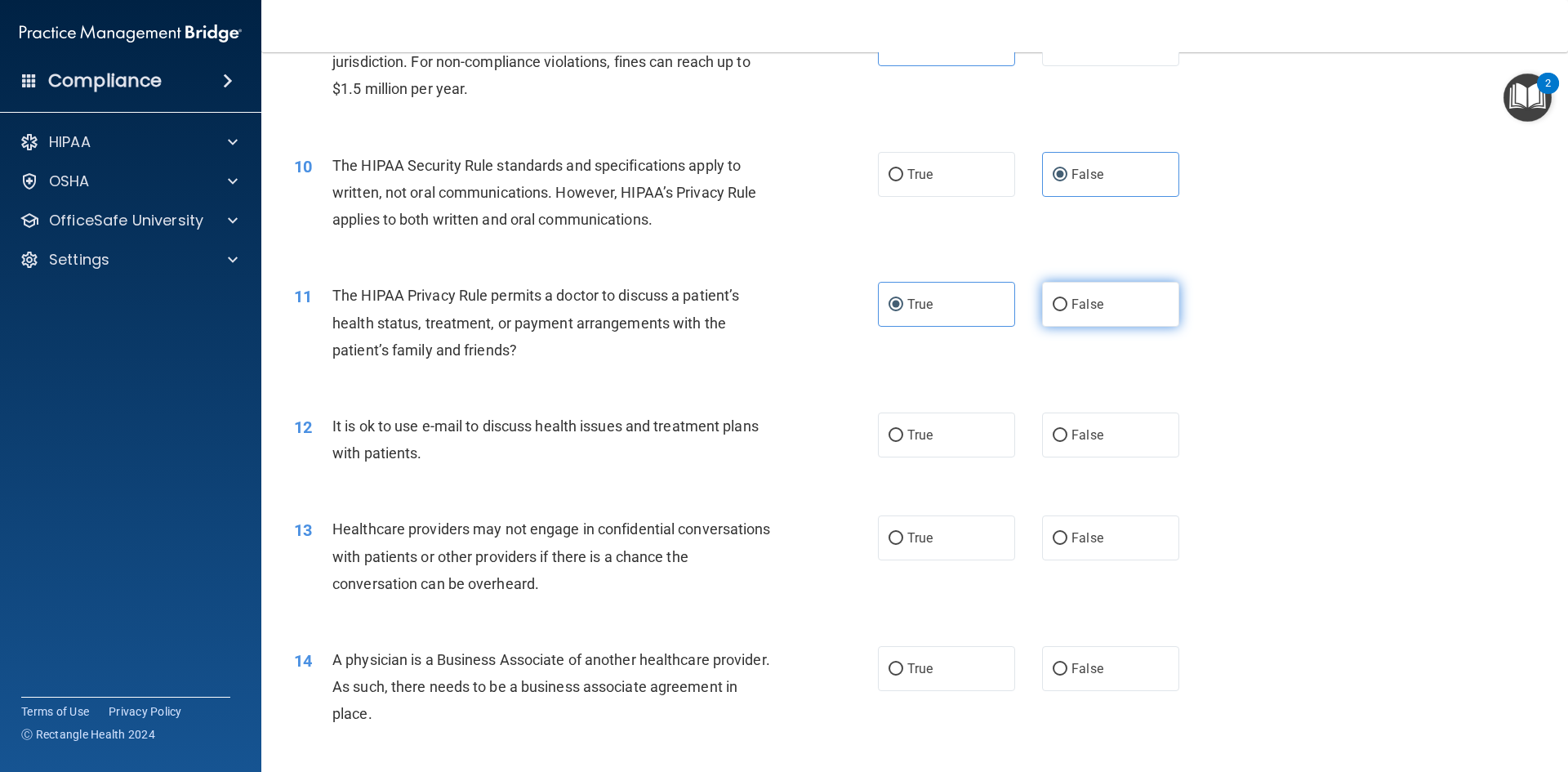
click at [1067, 299] on input "False" at bounding box center [1060, 306] width 14 height 13
radio input "true"
radio input "false"
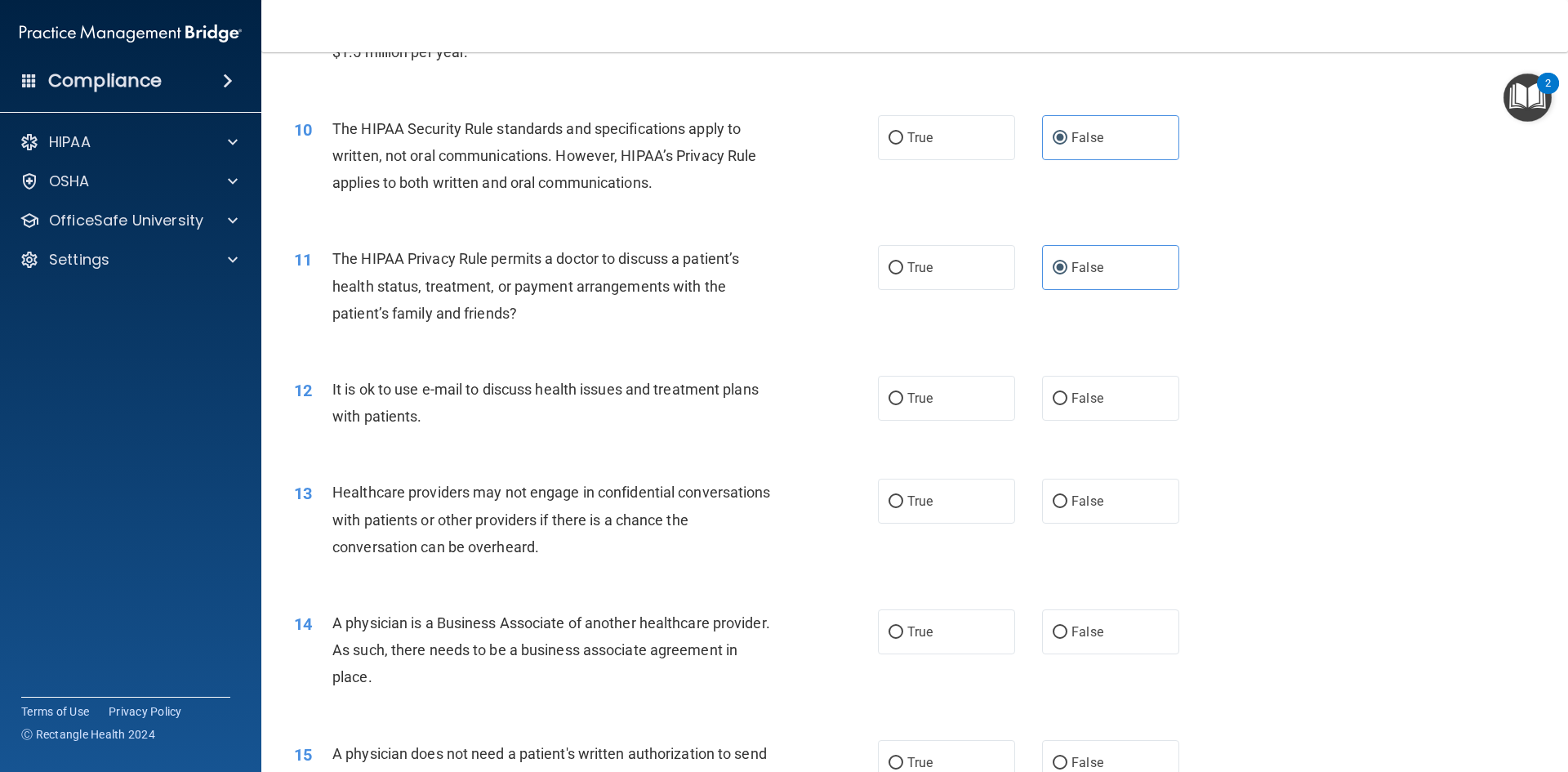
scroll to position [1152, 0]
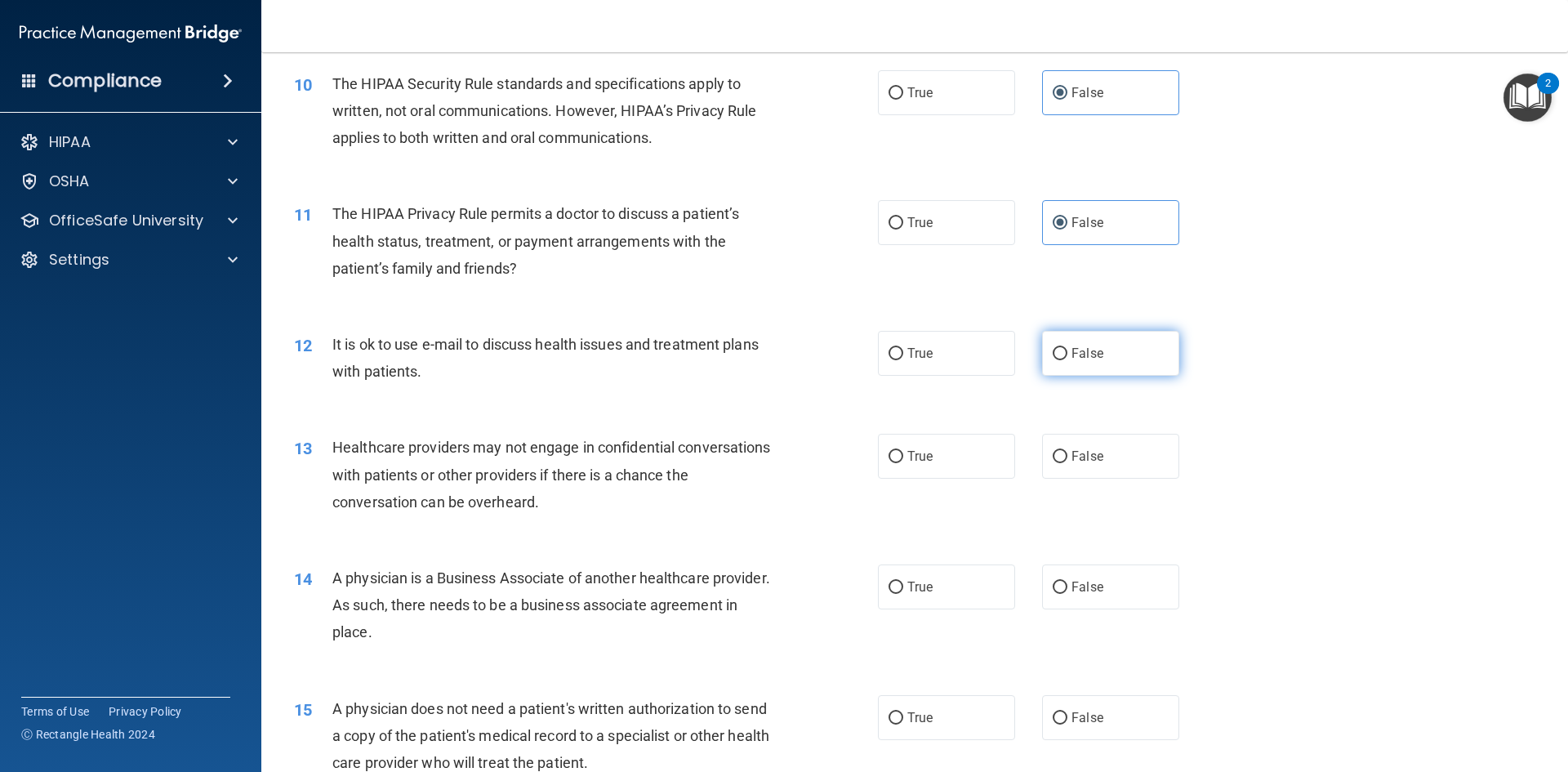
click at [1042, 345] on label "False" at bounding box center [1111, 353] width 137 height 45
click at [1053, 348] on input "False" at bounding box center [1060, 354] width 14 height 13
radio input "true"
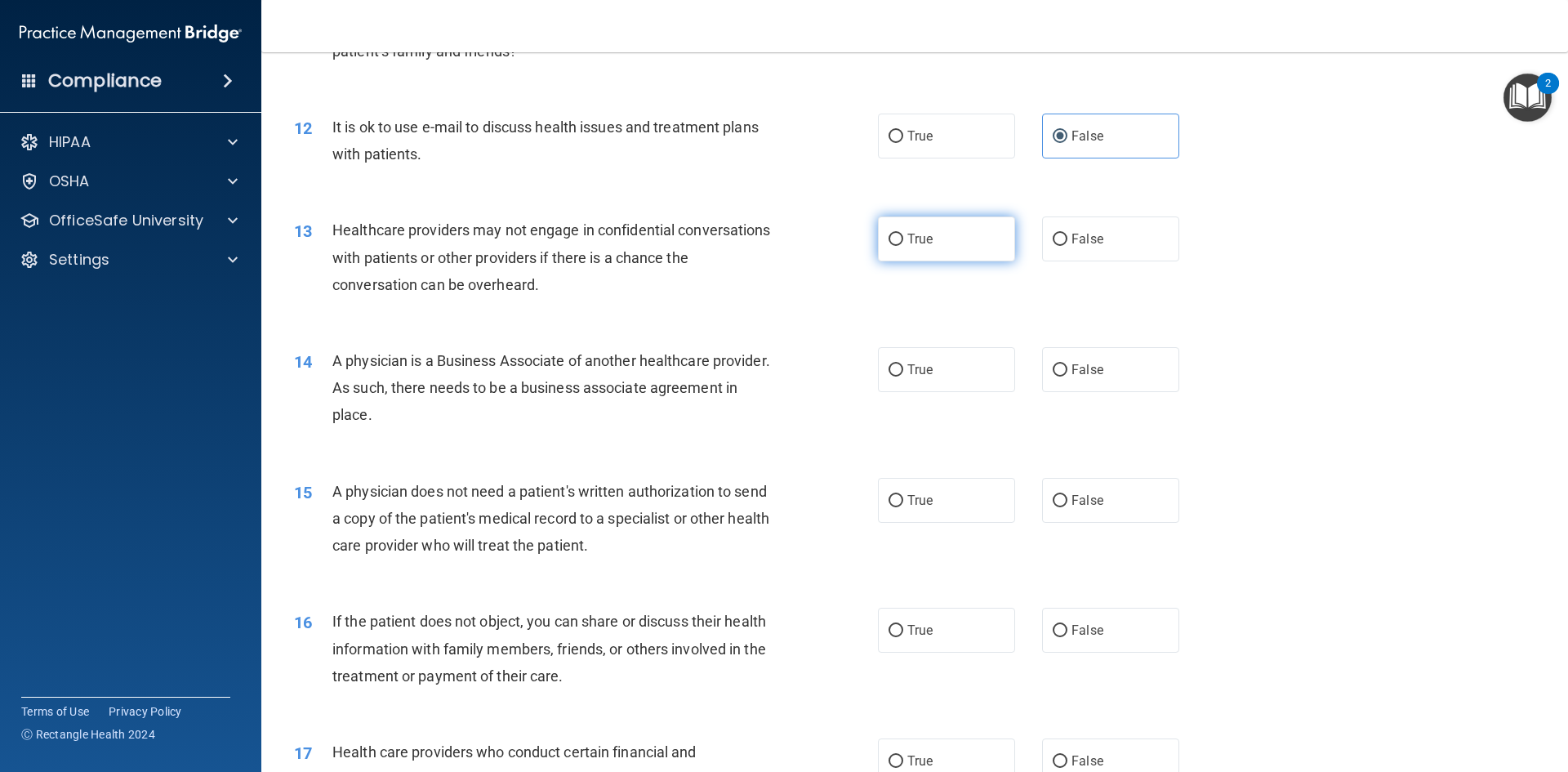
scroll to position [1315, 0]
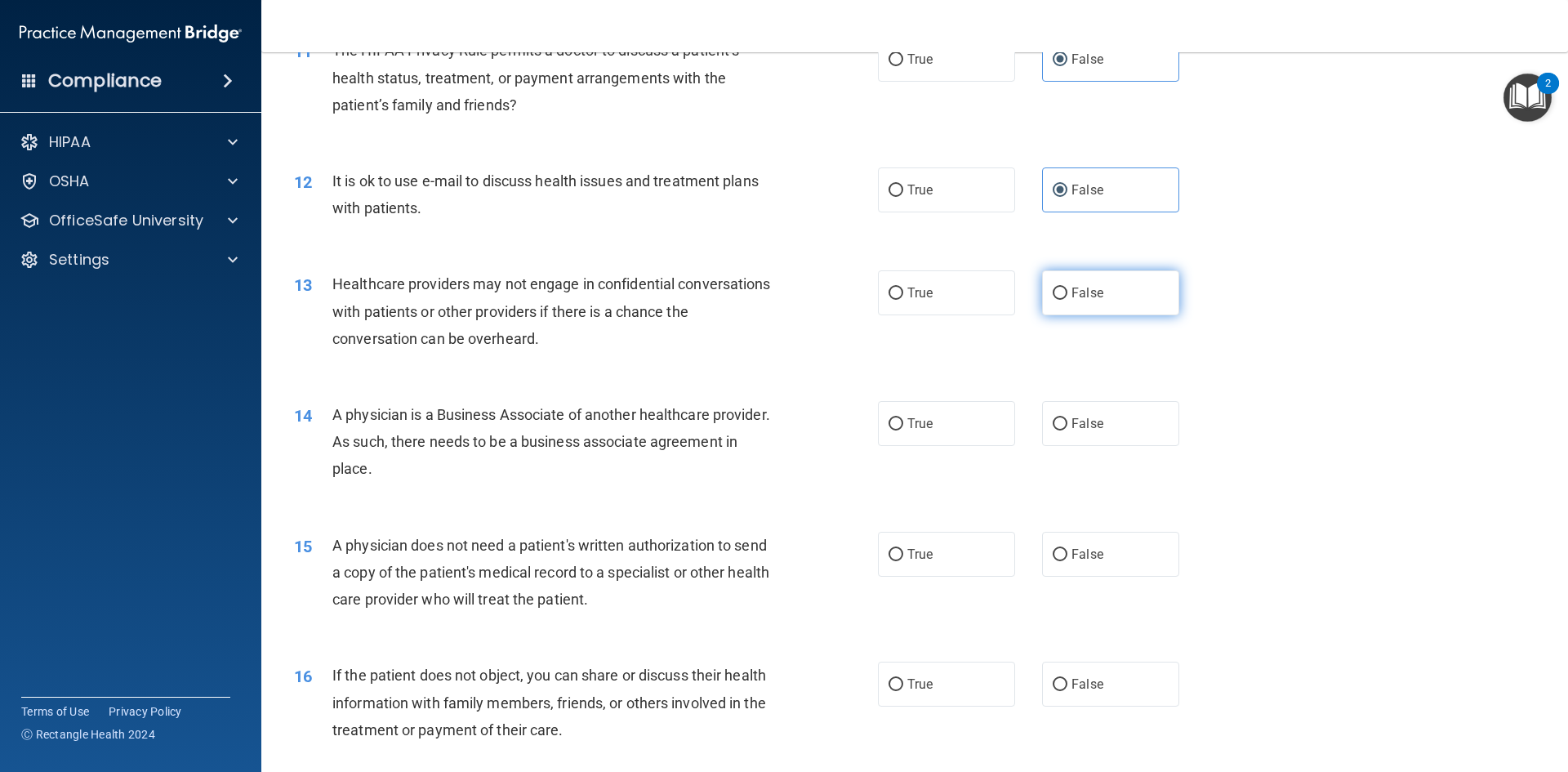
click at [1123, 290] on label "False" at bounding box center [1111, 293] width 137 height 45
click at [1067, 290] on input "False" at bounding box center [1060, 294] width 14 height 13
radio input "true"
click at [927, 321] on div "13 Healthcare providers may not engage in confidential conversations with patie…" at bounding box center [915, 315] width 1266 height 130
click at [928, 283] on label "True" at bounding box center [946, 293] width 137 height 45
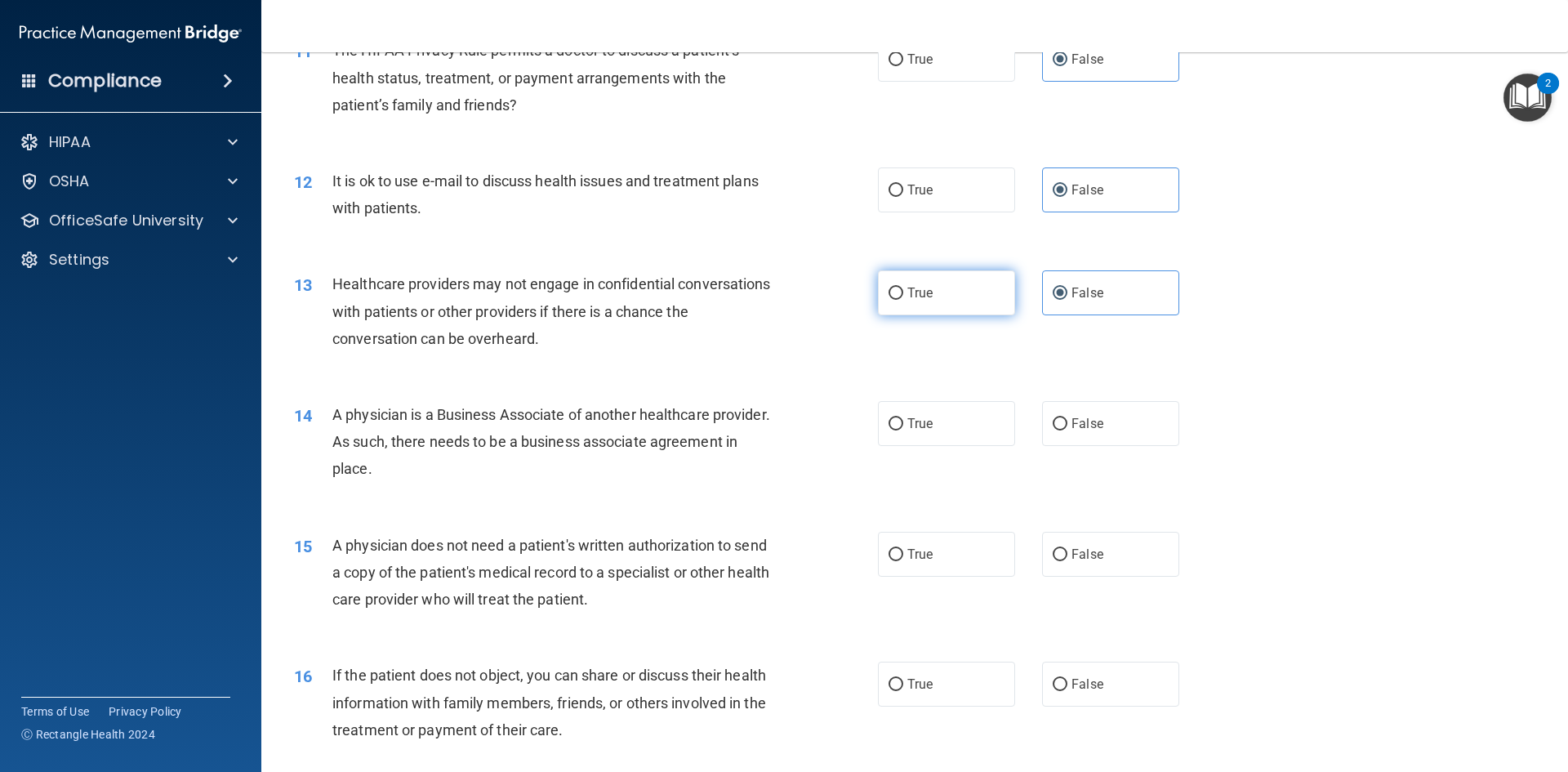
click at [903, 288] on input "True" at bounding box center [896, 294] width 14 height 13
radio input "true"
radio input "false"
click at [981, 440] on label "True" at bounding box center [946, 423] width 137 height 45
click at [903, 430] on input "True" at bounding box center [896, 424] width 14 height 13
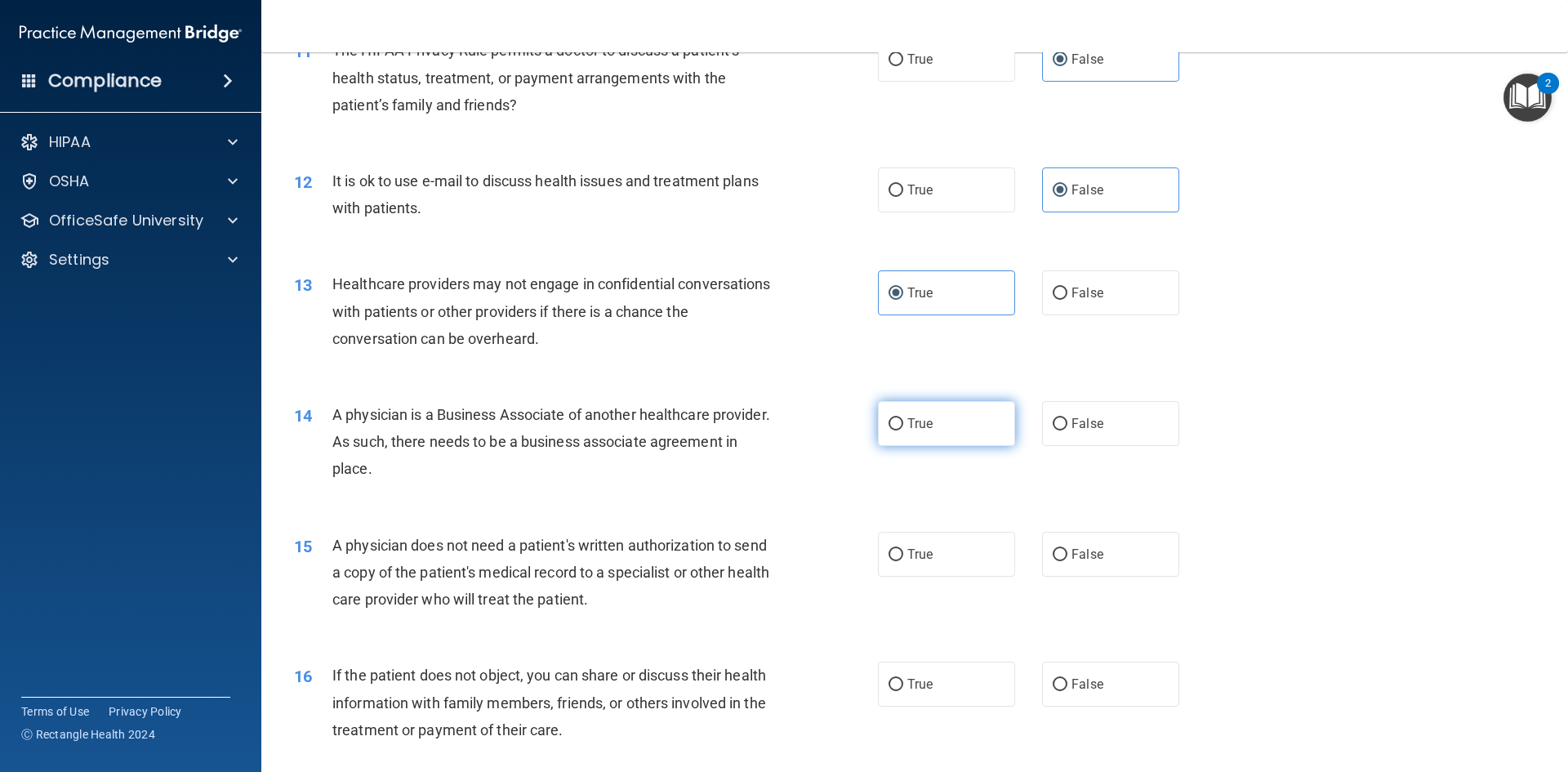
radio input "true"
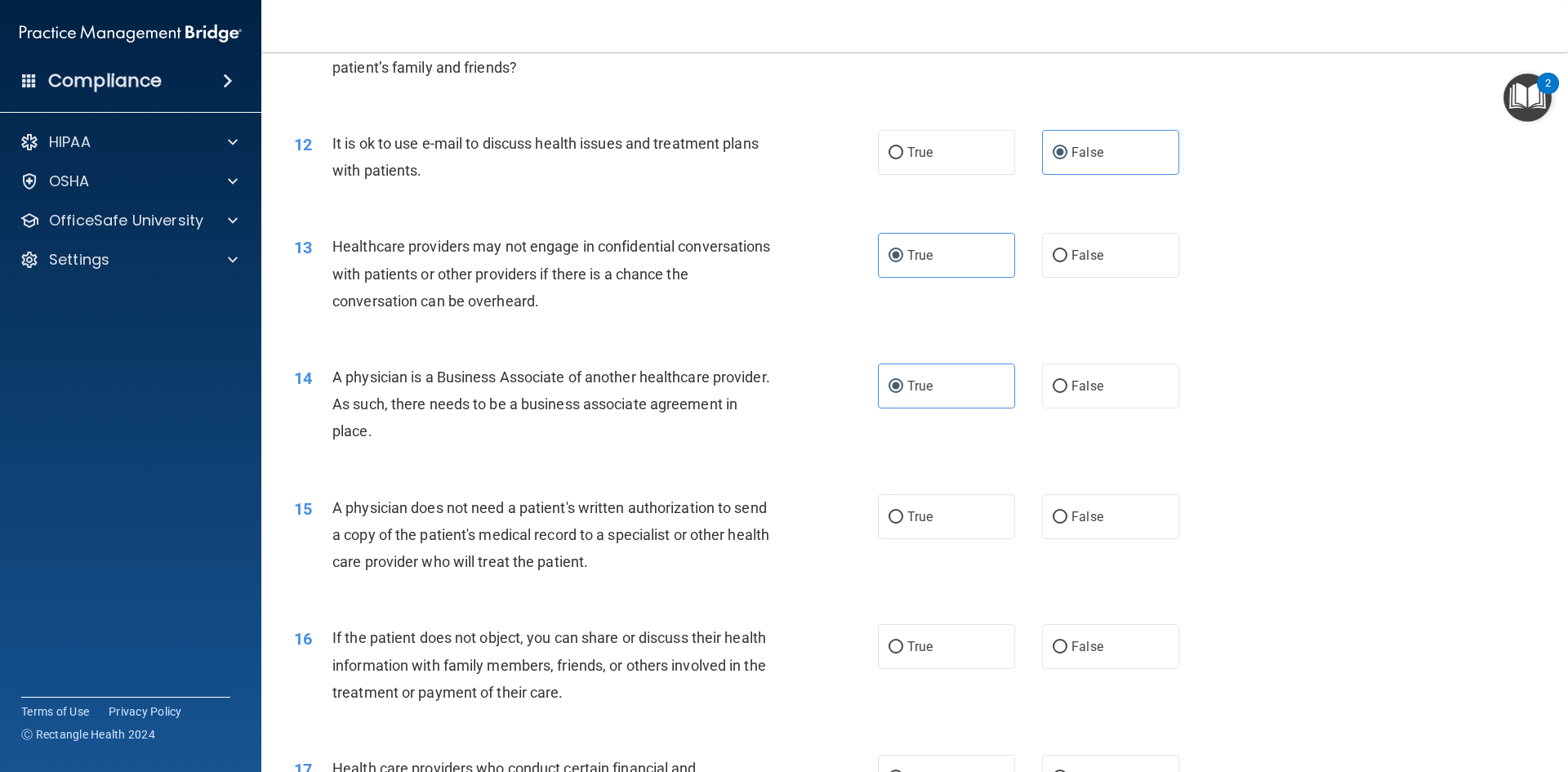
scroll to position [1478, 0]
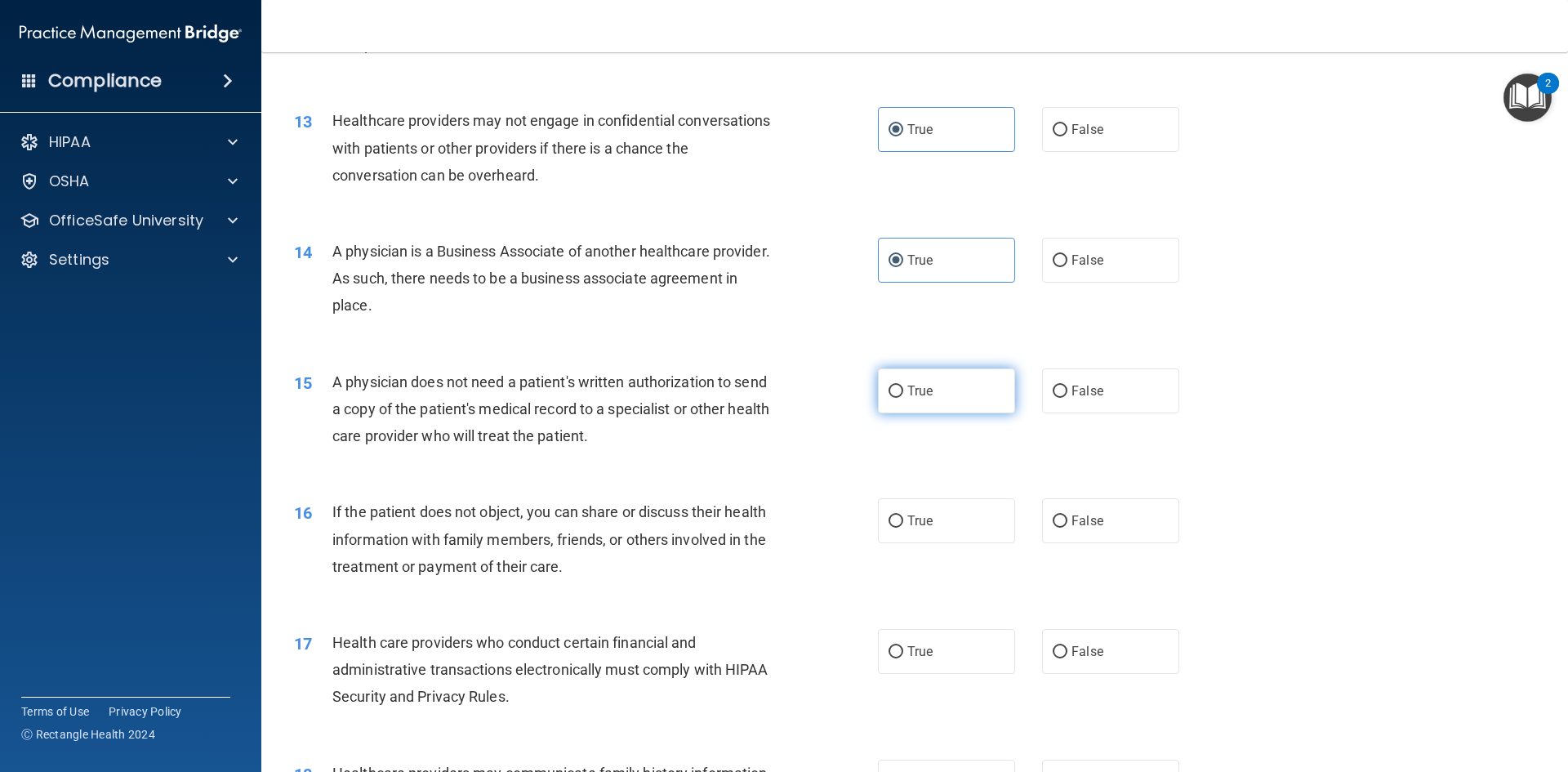
click at [954, 399] on label "True" at bounding box center [946, 391] width 137 height 45
click at [903, 398] on input "True" at bounding box center [896, 392] width 14 height 13
radio input "true"
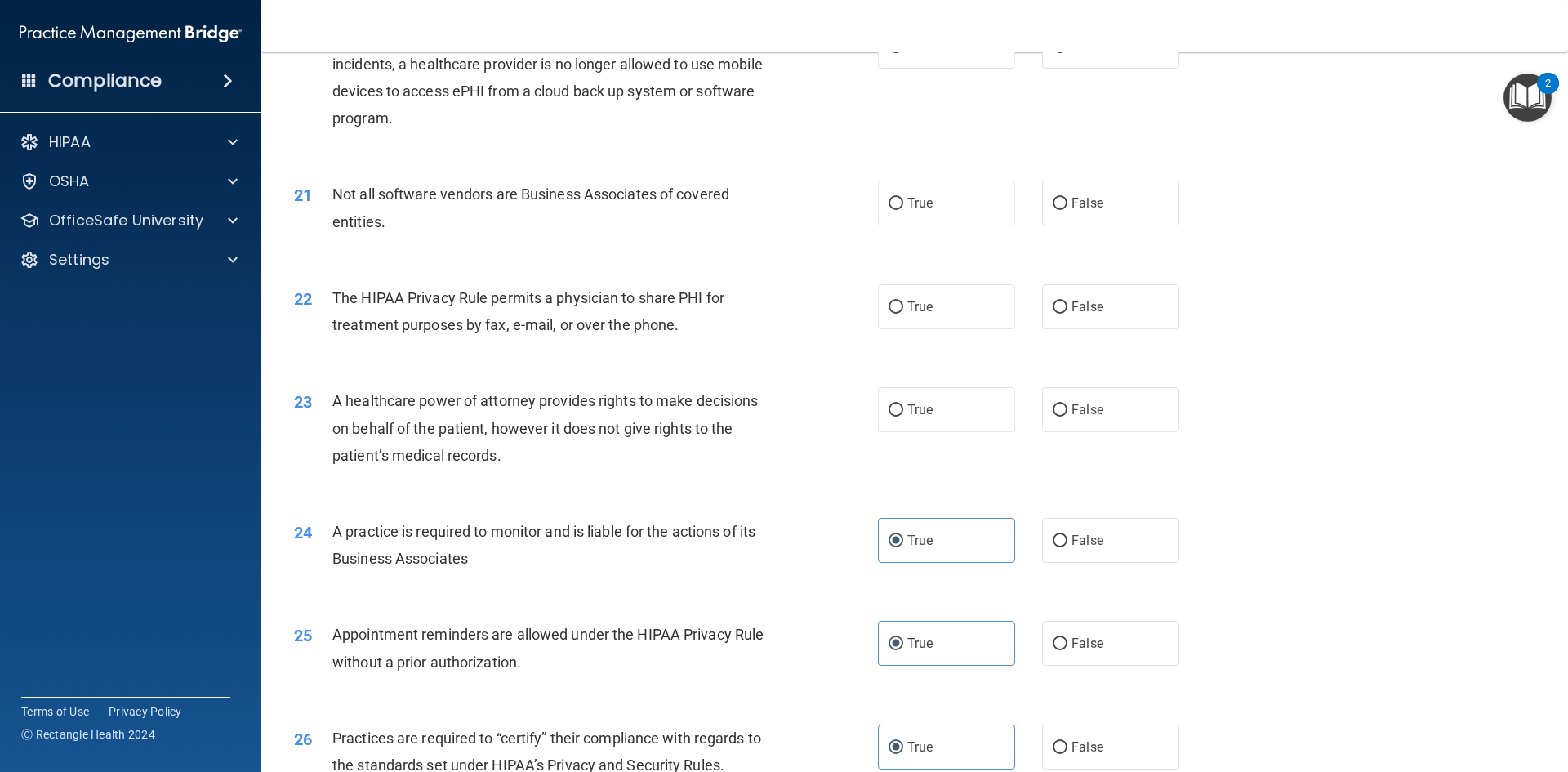
scroll to position [2377, 0]
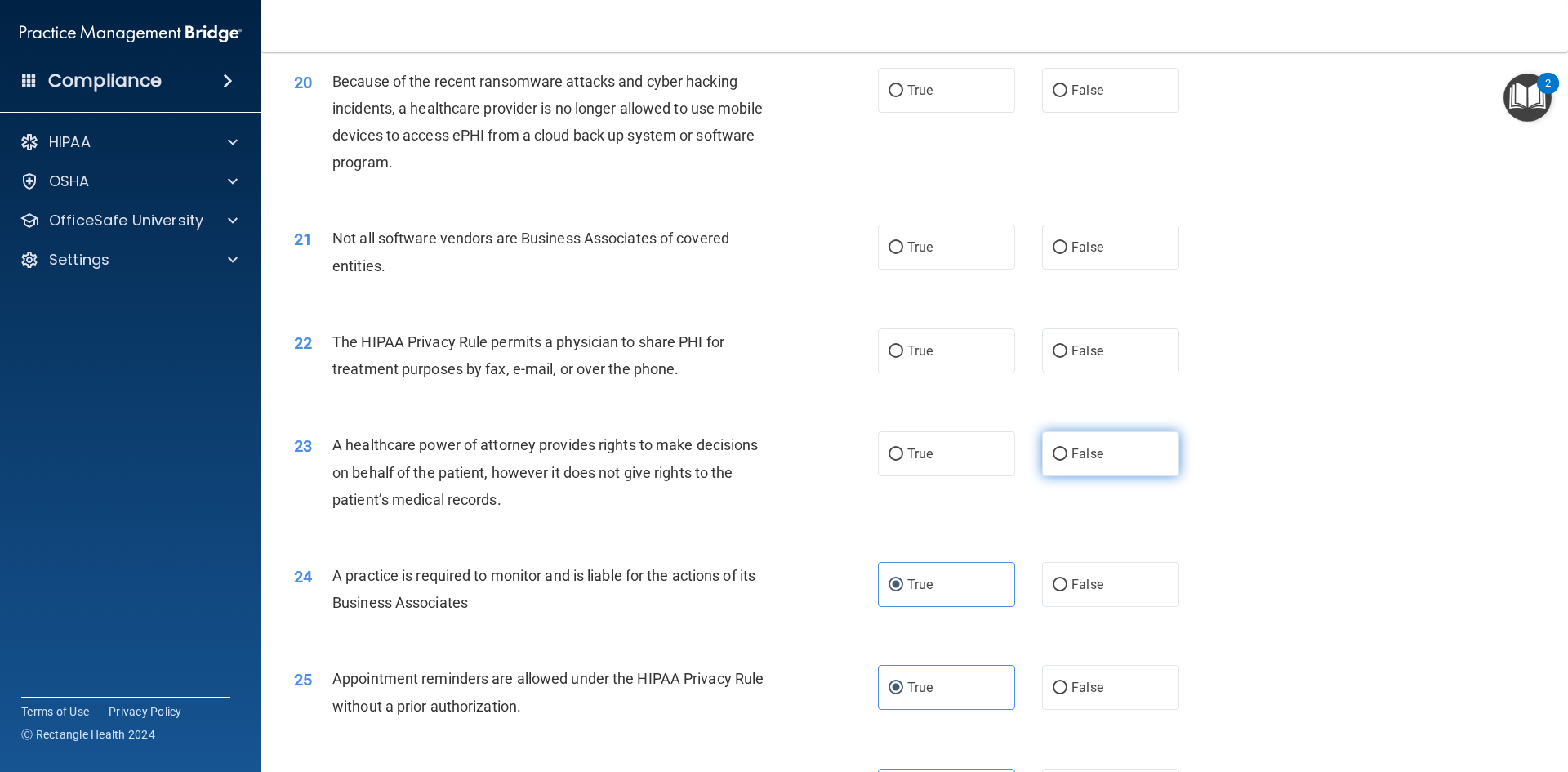
click at [1064, 466] on label "False" at bounding box center [1111, 454] width 137 height 45
click at [1064, 461] on input "False" at bounding box center [1060, 455] width 14 height 13
radio input "true"
click at [941, 467] on label "True" at bounding box center [946, 454] width 137 height 45
click at [903, 461] on input "True" at bounding box center [896, 455] width 14 height 13
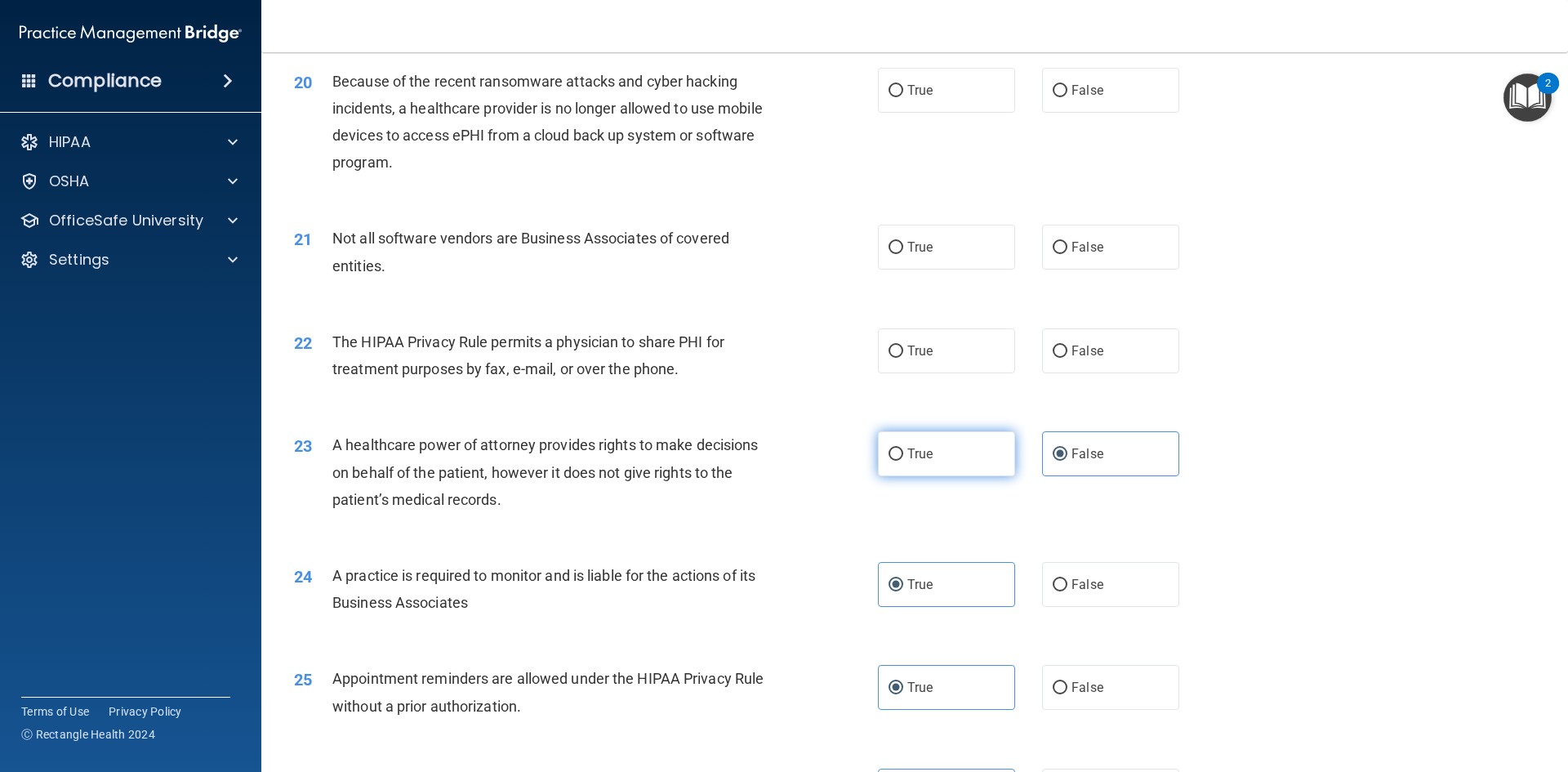
radio input "true"
radio input "false"
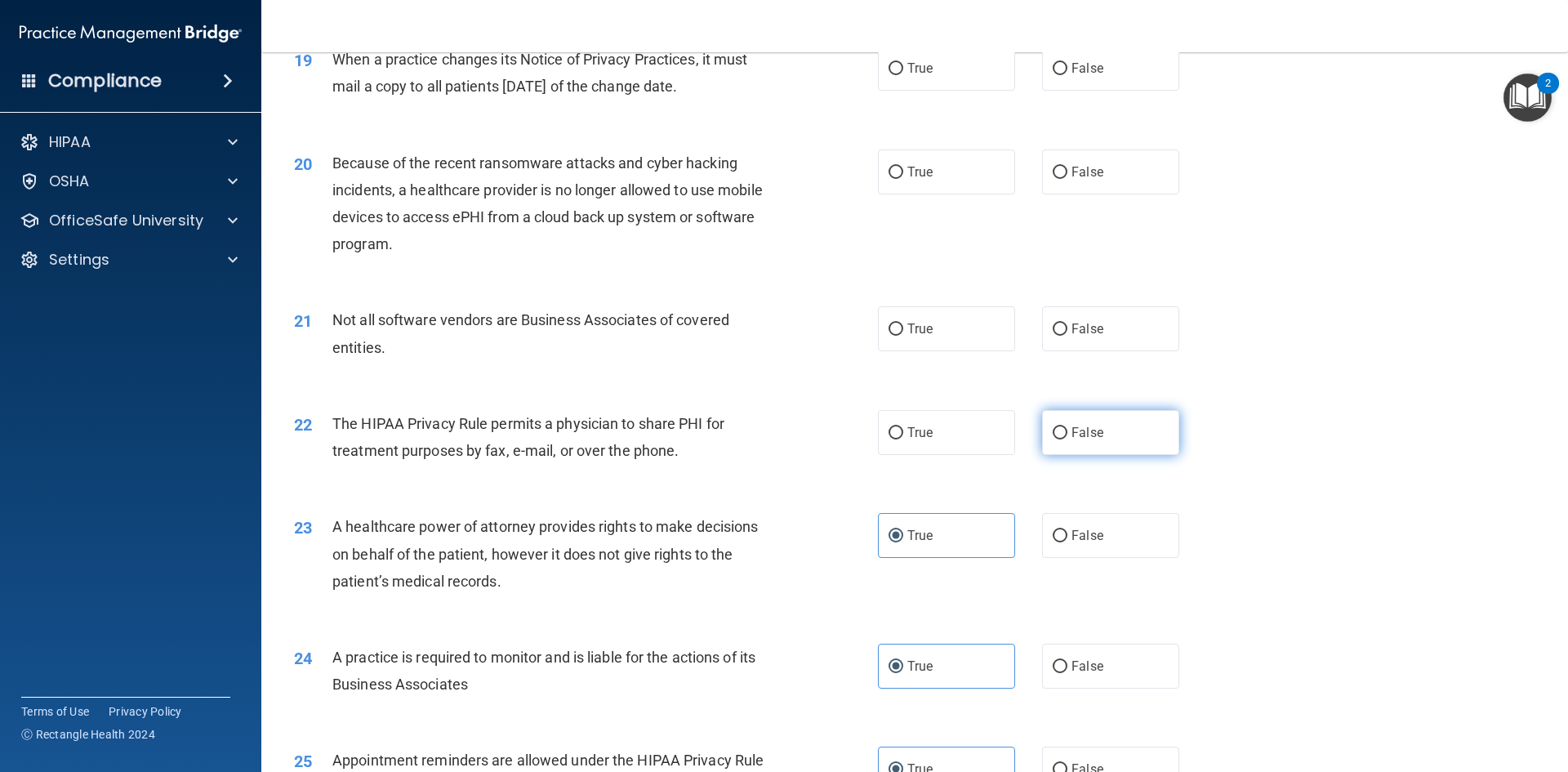
click at [1115, 441] on label "False" at bounding box center [1111, 432] width 137 height 45
click at [1067, 439] on input "False" at bounding box center [1060, 433] width 14 height 13
radio input "true"
click at [959, 443] on label "True" at bounding box center [946, 432] width 137 height 45
click at [903, 439] on input "True" at bounding box center [896, 433] width 14 height 13
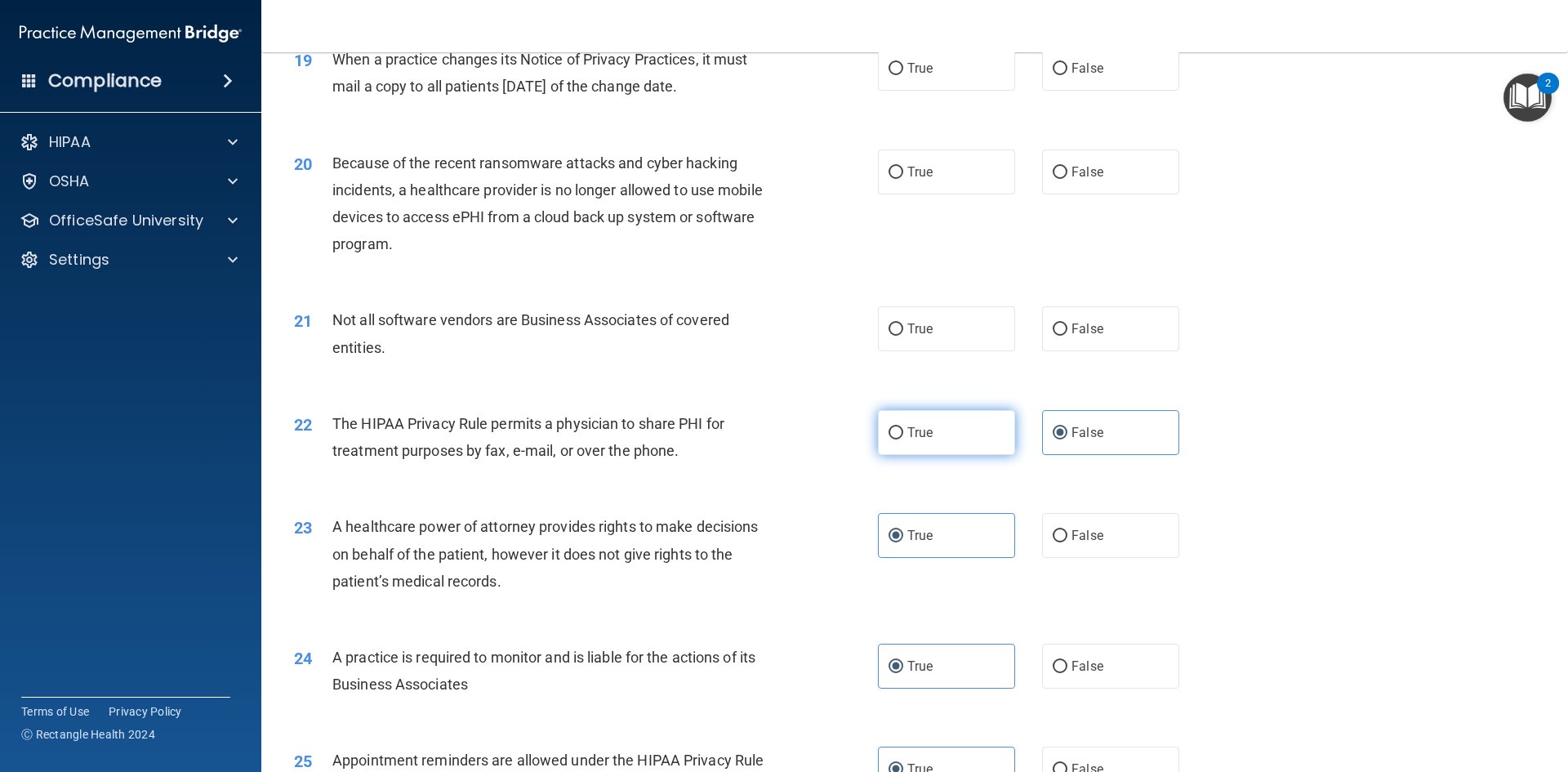
radio input "true"
radio input "false"
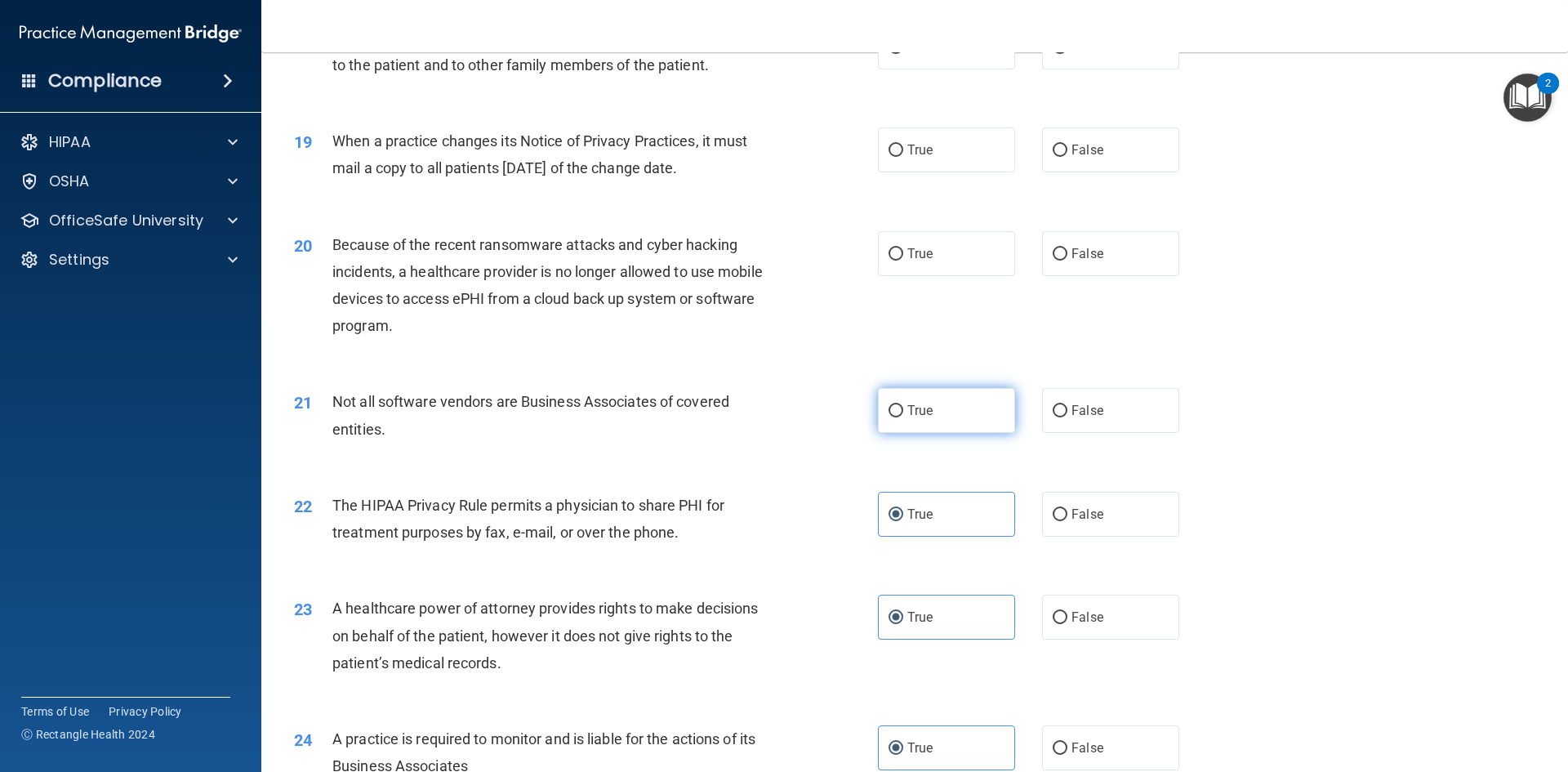
click at [959, 422] on label "True" at bounding box center [946, 411] width 137 height 45
click at [903, 417] on input "True" at bounding box center [896, 412] width 14 height 13
radio input "true"
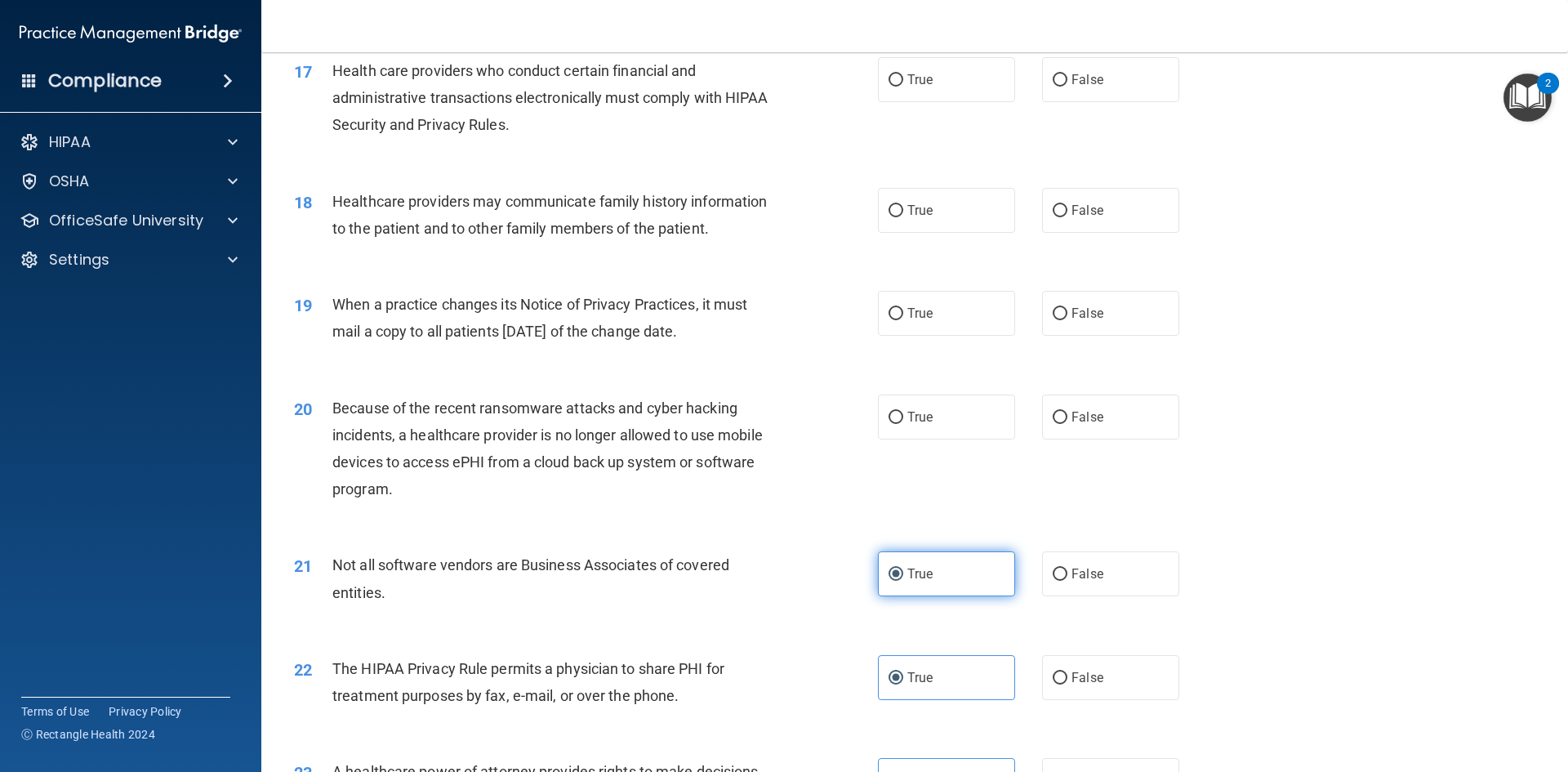
scroll to position [1969, 0]
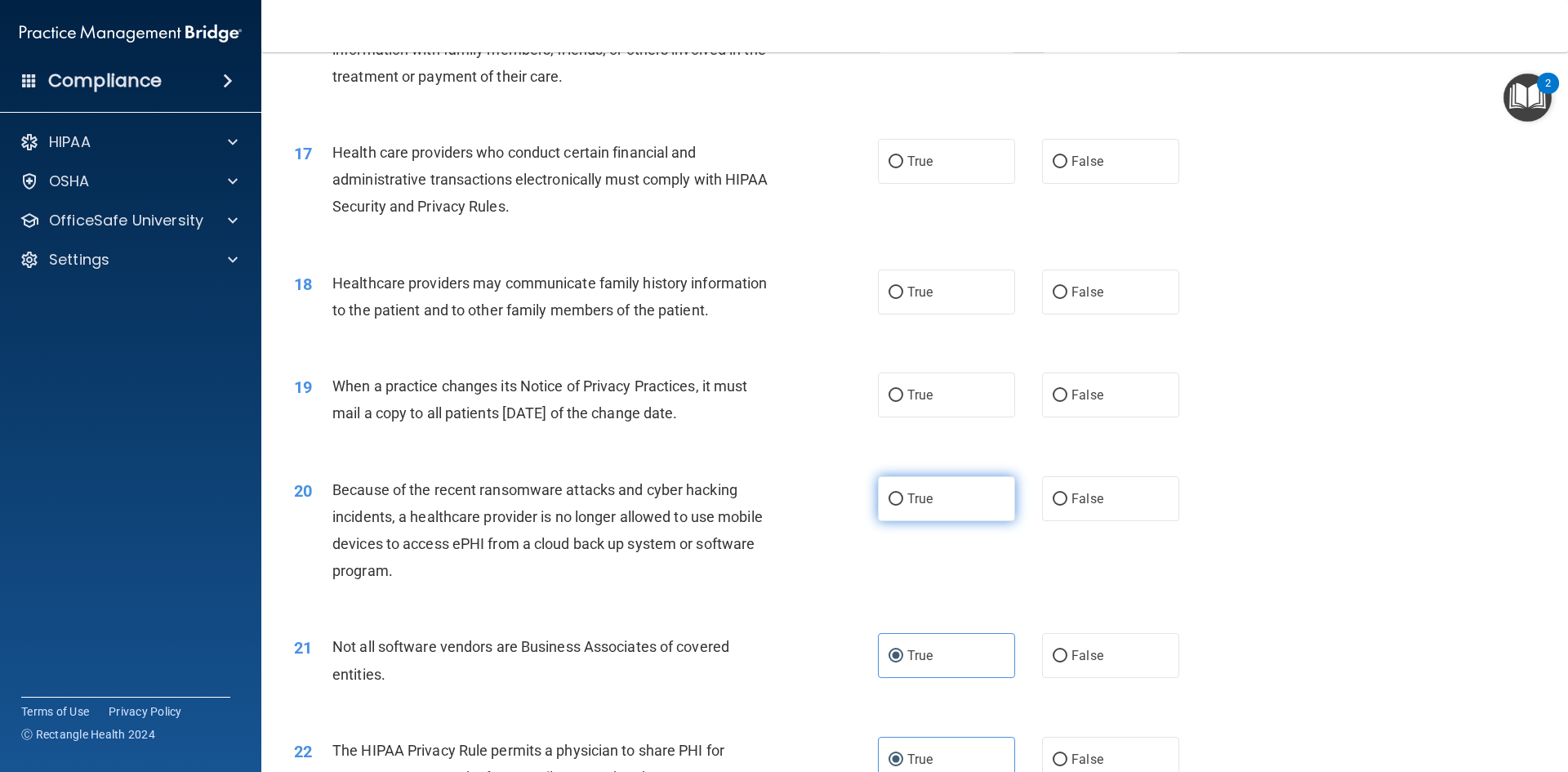
click at [939, 510] on label "True" at bounding box center [946, 499] width 137 height 45
click at [903, 506] on input "True" at bounding box center [896, 500] width 14 height 13
radio input "true"
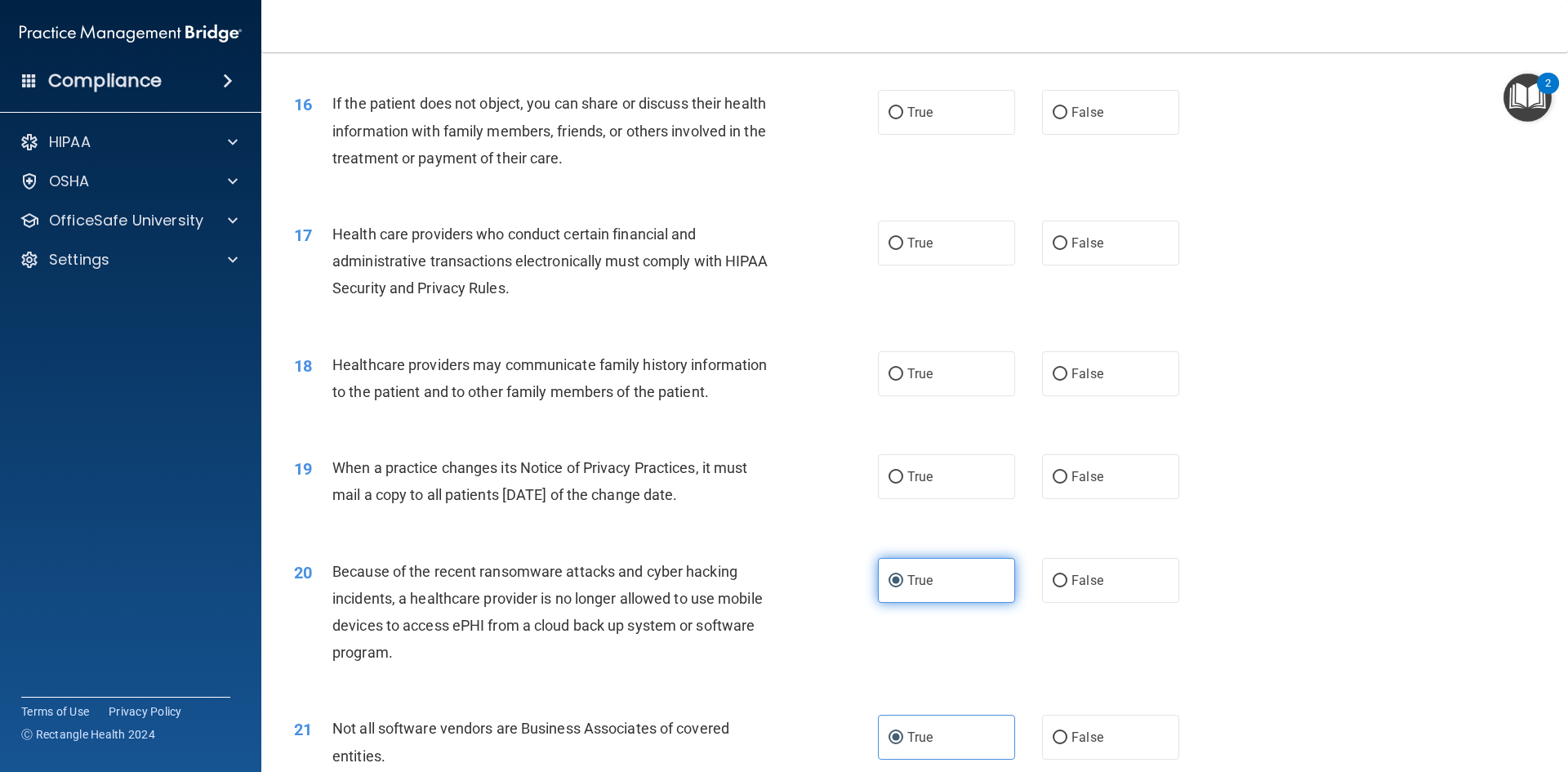
scroll to position [1806, 0]
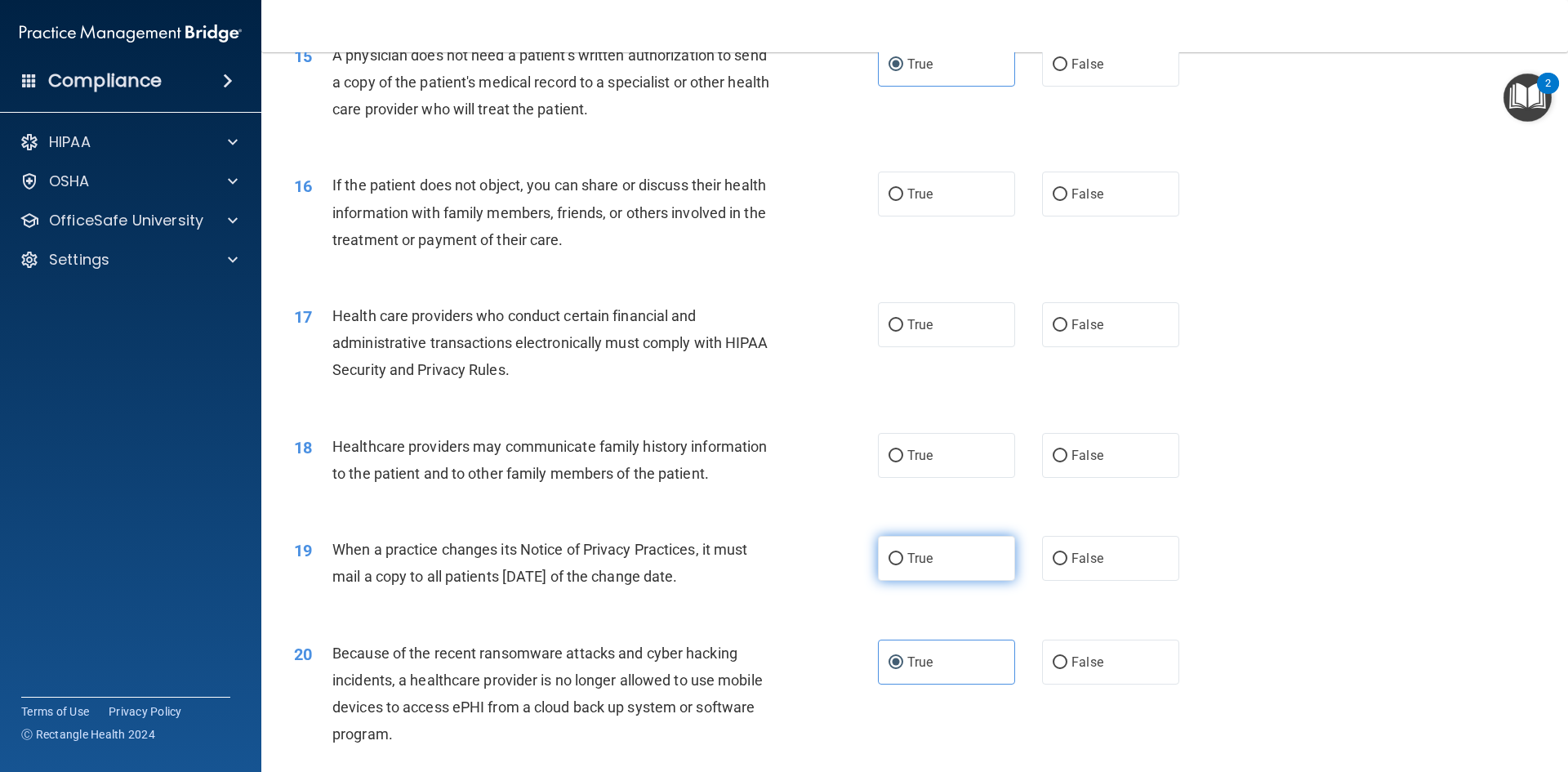
click at [943, 558] on label "True" at bounding box center [946, 558] width 137 height 45
click at [903, 558] on input "True" at bounding box center [896, 559] width 14 height 13
radio input "true"
click at [1101, 468] on label "False" at bounding box center [1111, 456] width 137 height 45
click at [1067, 462] on input "False" at bounding box center [1060, 457] width 14 height 13
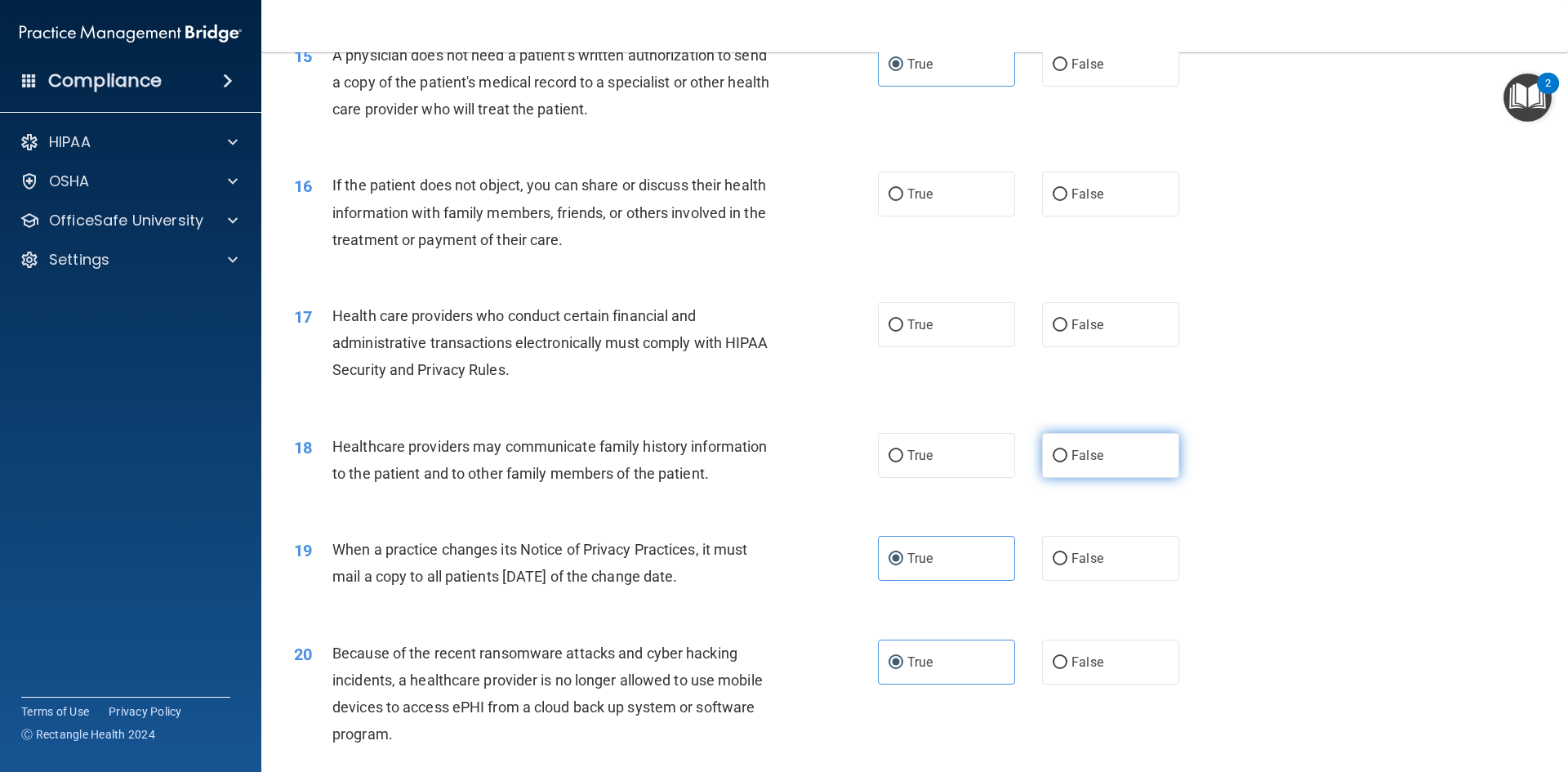
radio input "true"
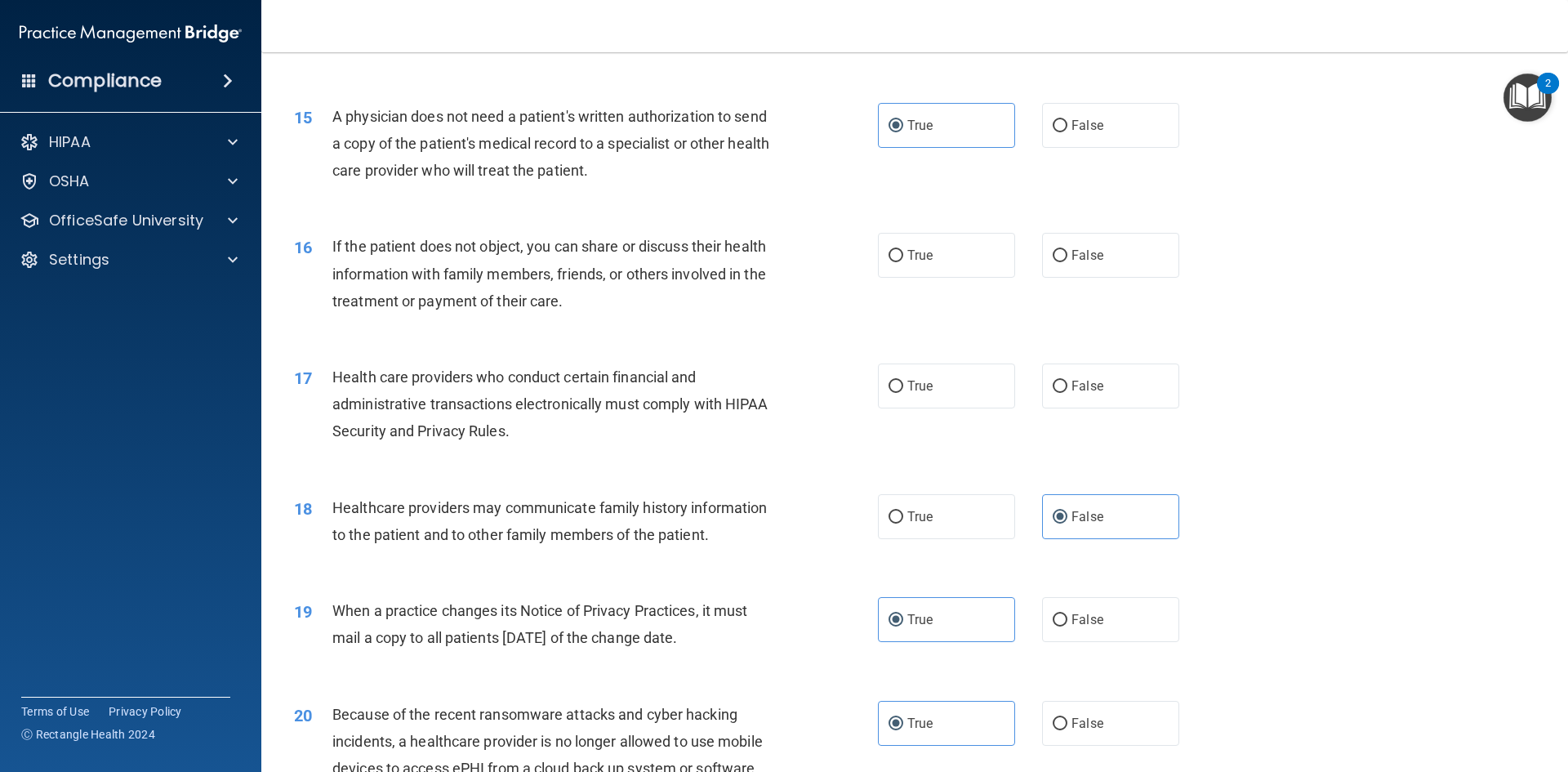
scroll to position [1724, 0]
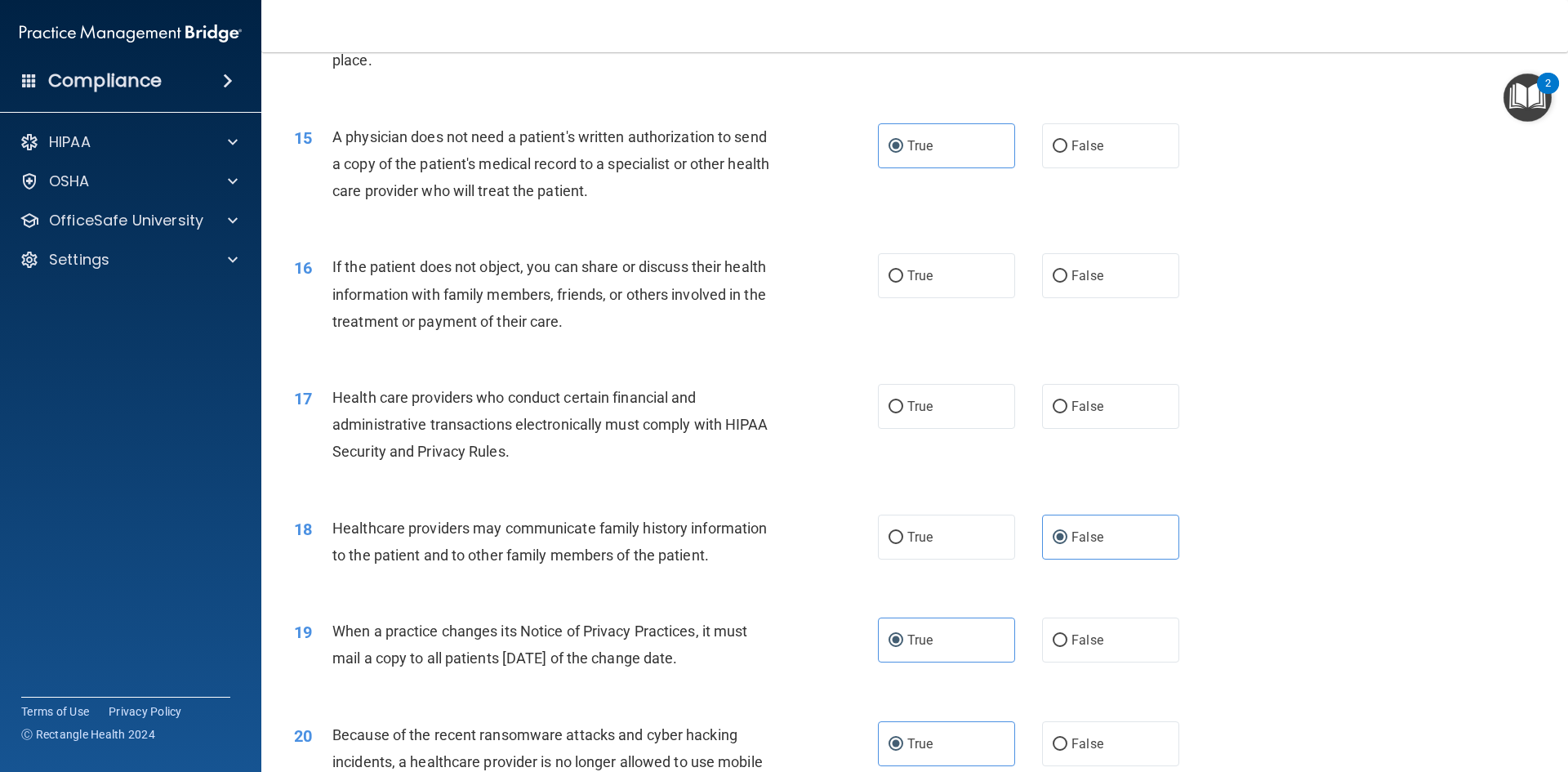
click at [837, 413] on div "17 Health care providers who conduct certain financial and administrative trans…" at bounding box center [586, 429] width 633 height 90
click at [892, 405] on input "True" at bounding box center [896, 407] width 14 height 13
radio input "true"
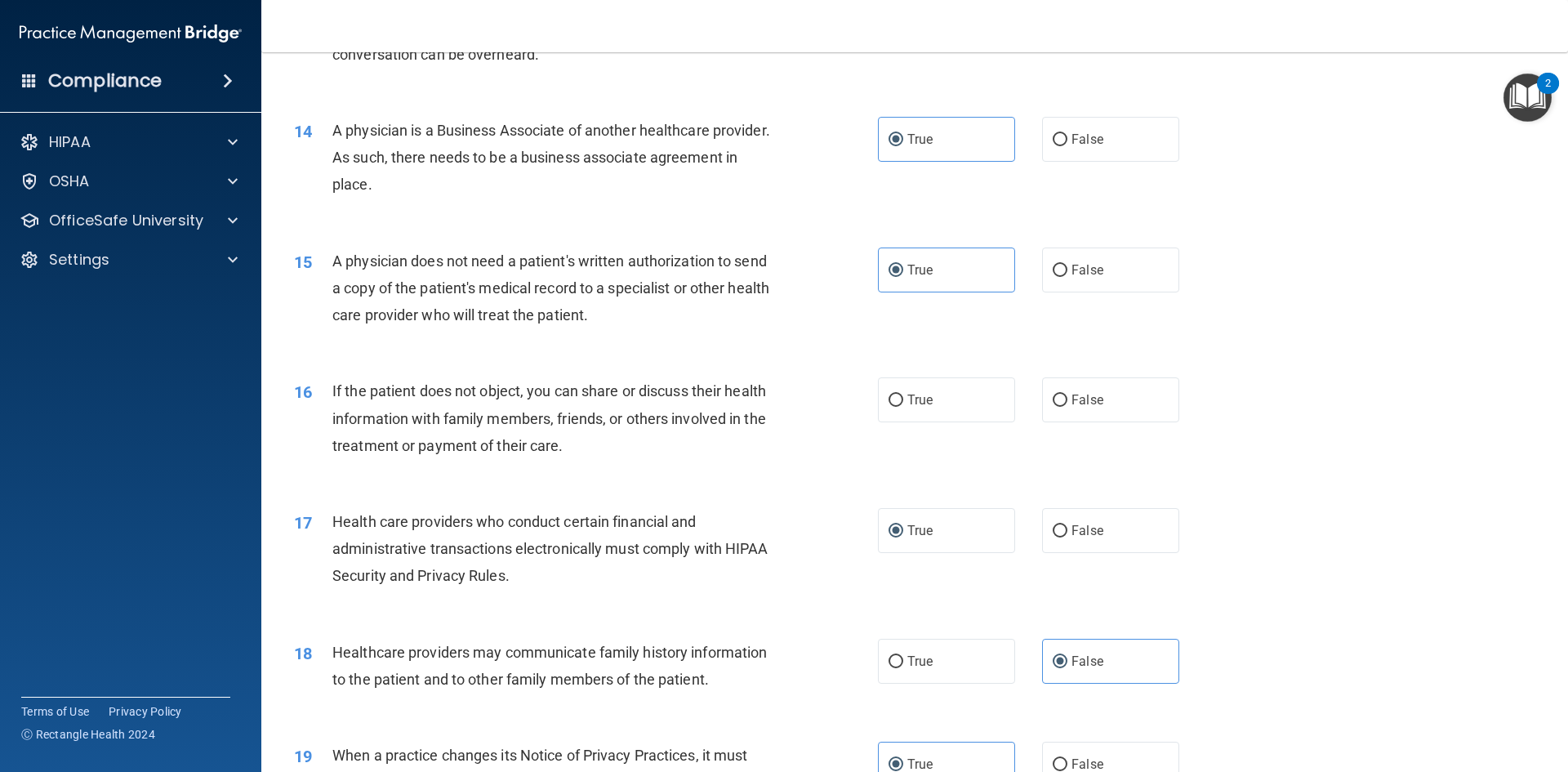
scroll to position [1560, 0]
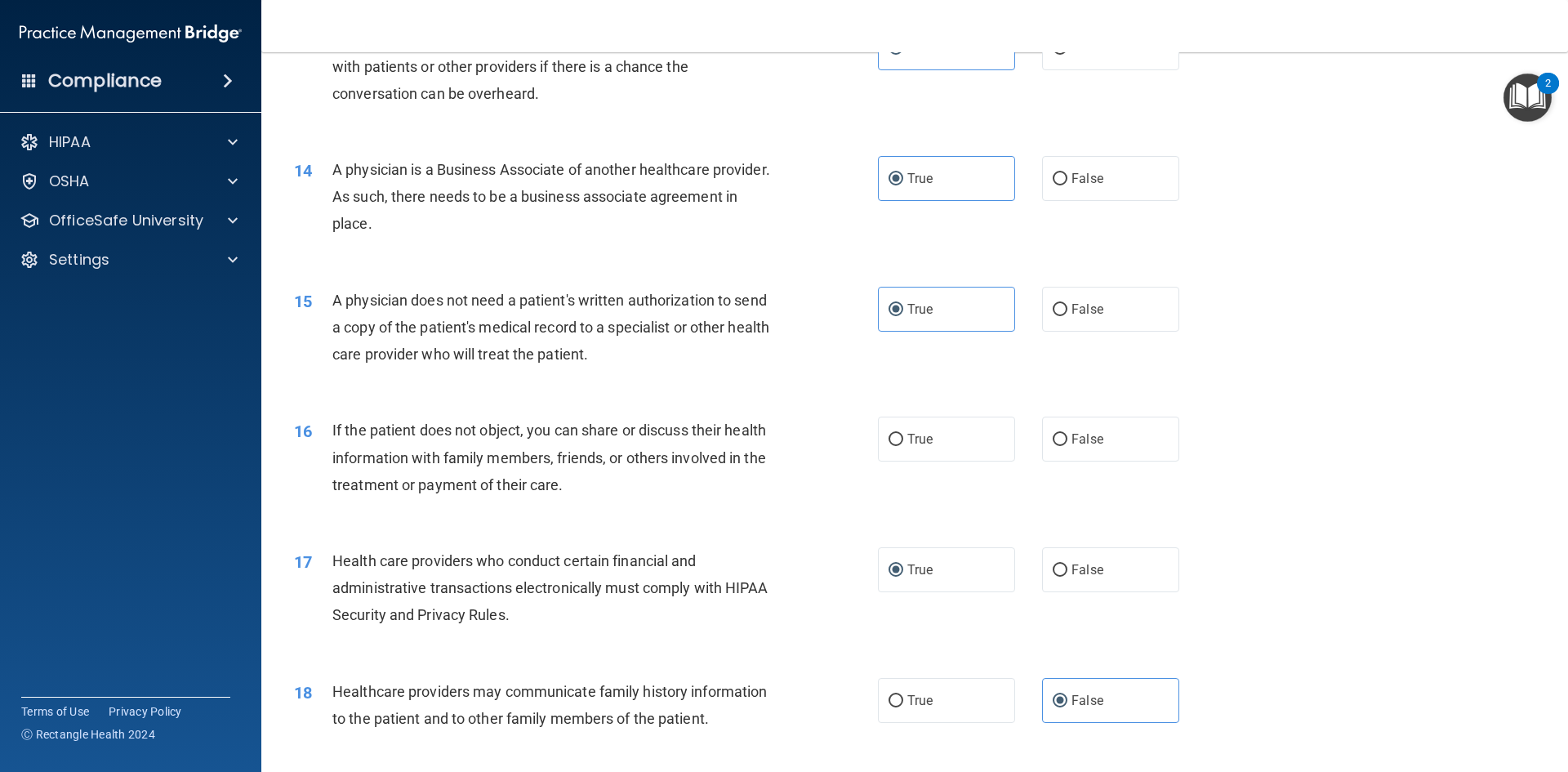
click at [889, 412] on div "16 If the patient does not object, you can share or discuss their health inform…" at bounding box center [915, 461] width 1266 height 130
click at [889, 439] on input "True" at bounding box center [896, 440] width 14 height 13
radio input "true"
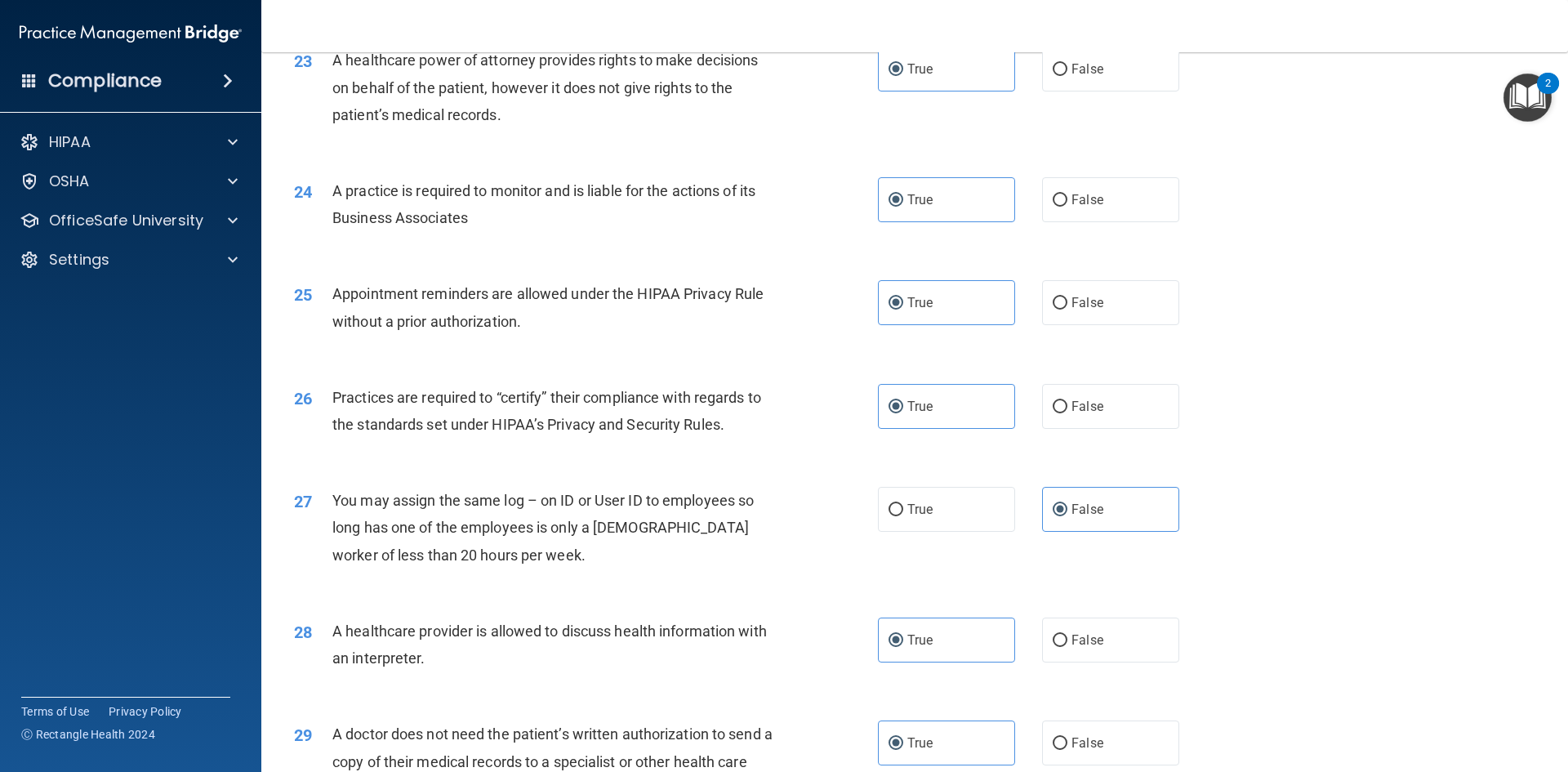
scroll to position [3030, 0]
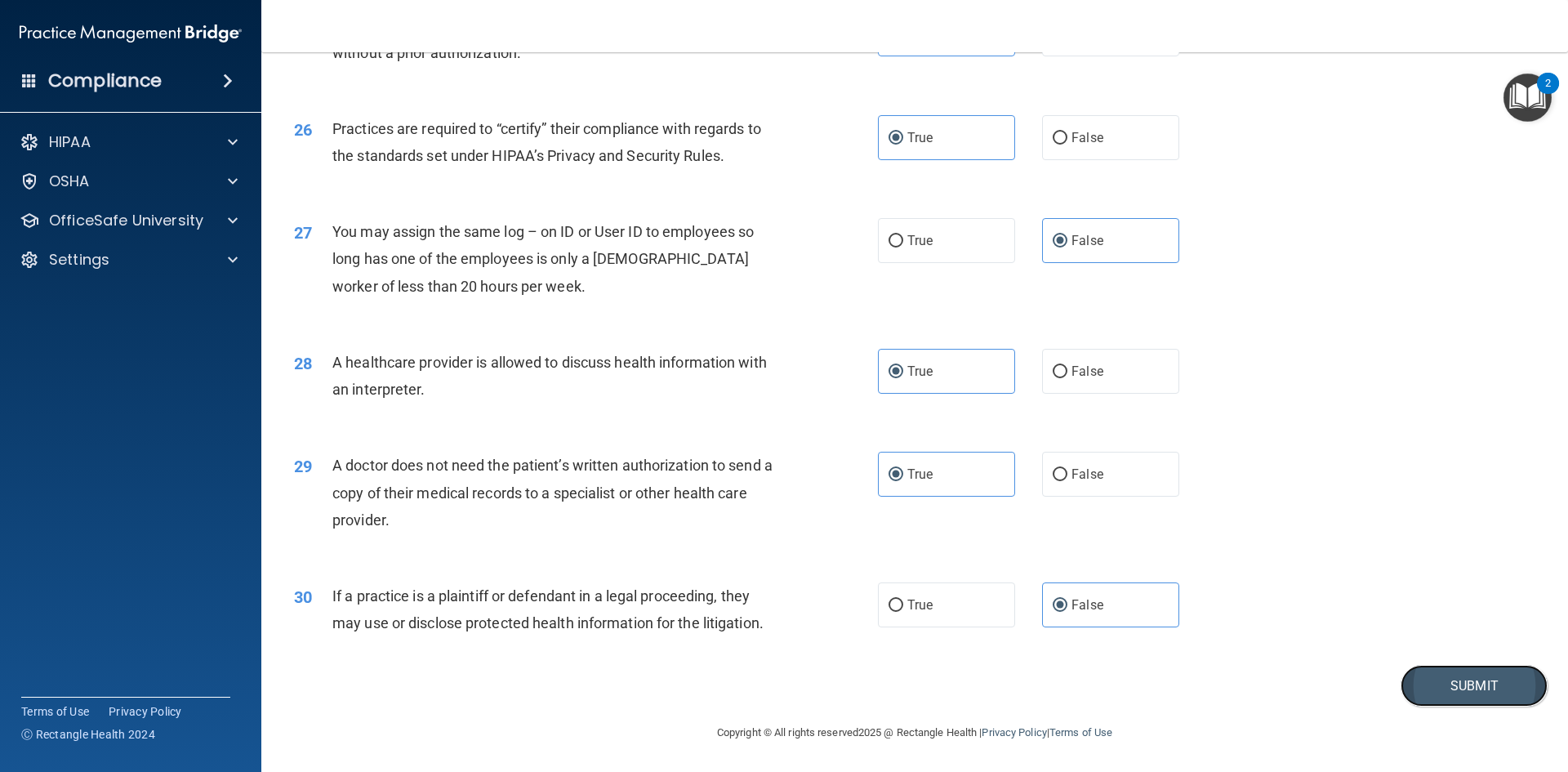
click at [1507, 680] on button "Submit" at bounding box center [1475, 686] width 147 height 41
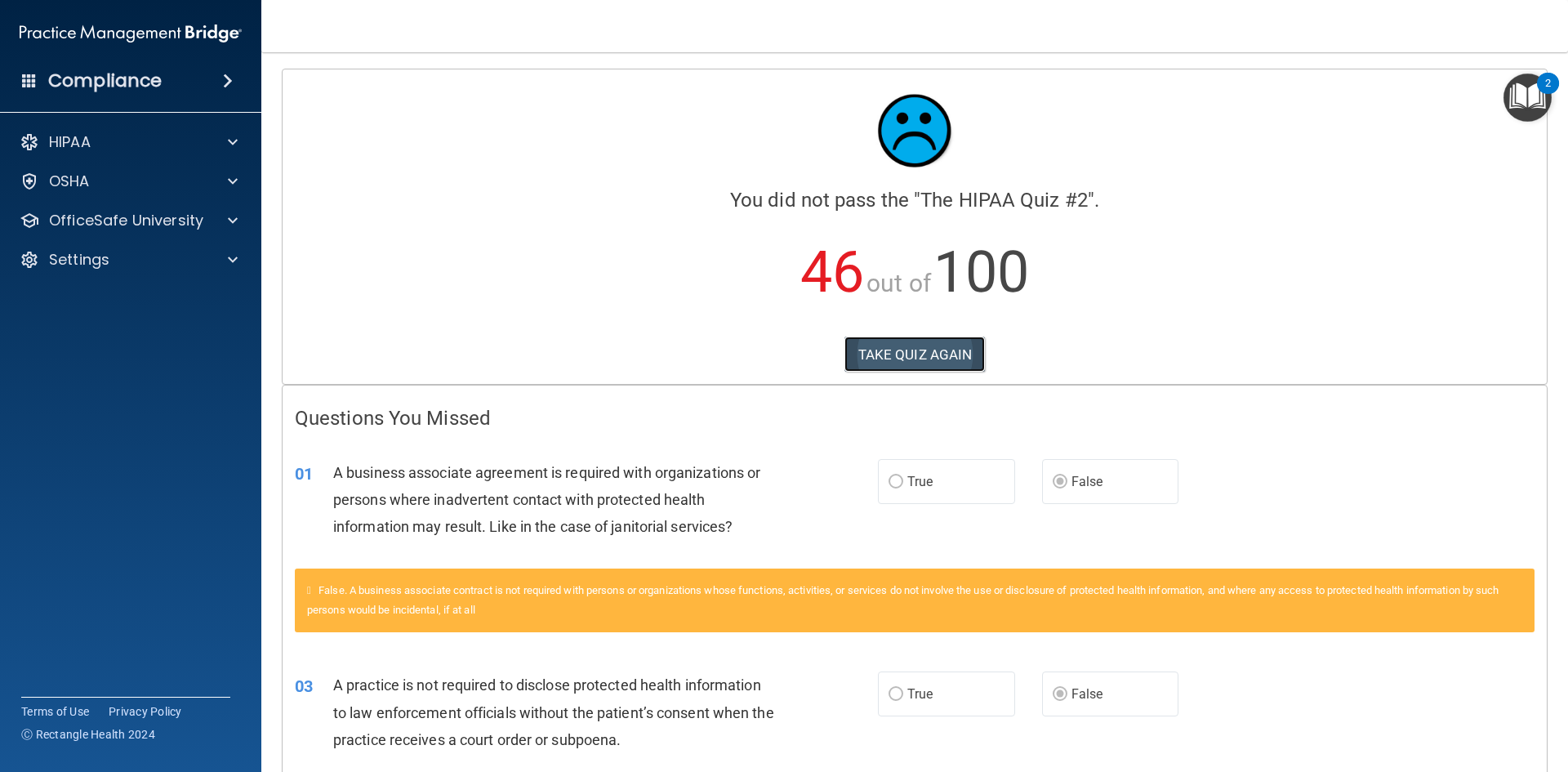
click at [938, 348] on button "TAKE QUIZ AGAIN" at bounding box center [915, 354] width 141 height 36
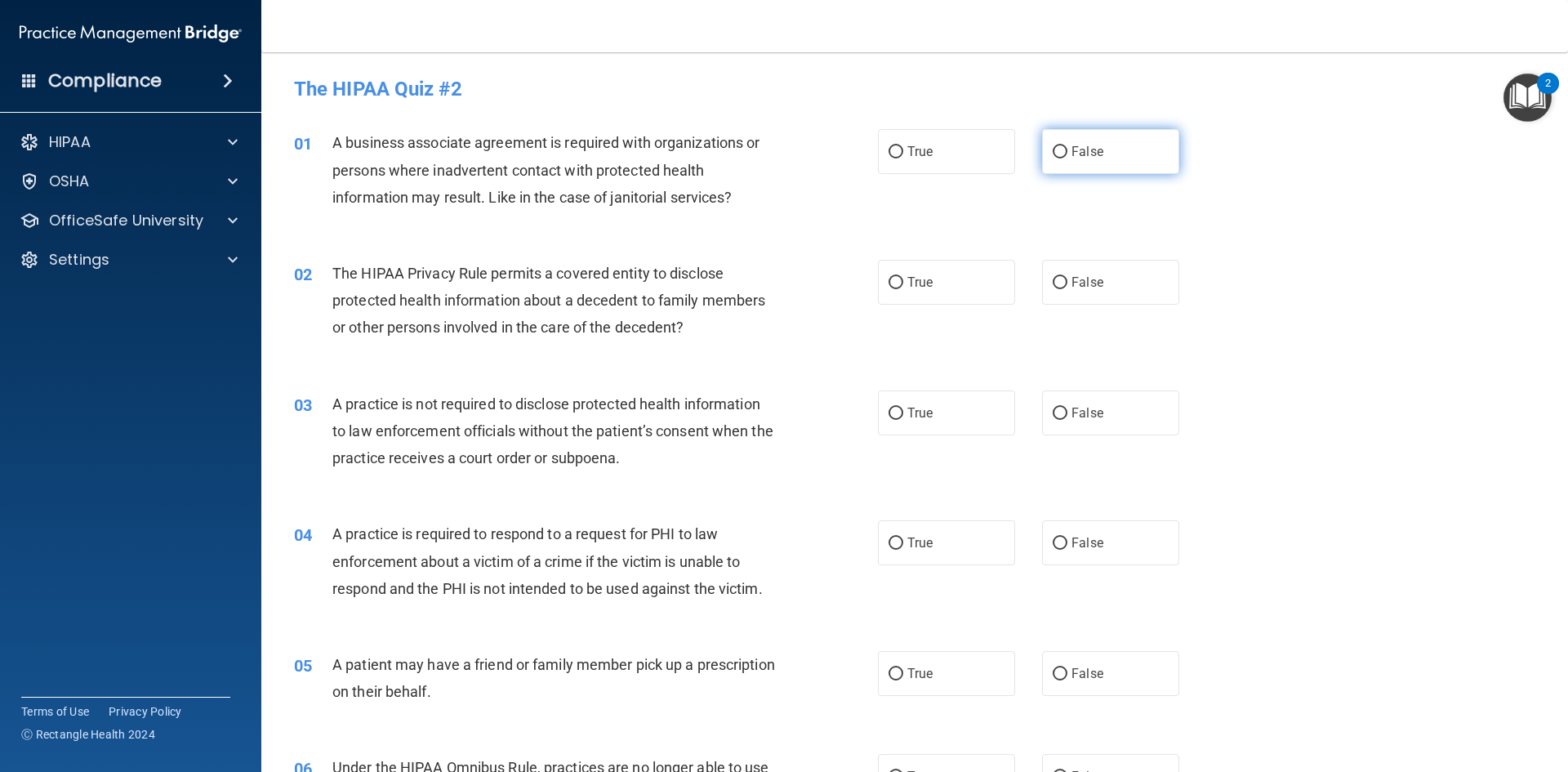
click at [1099, 156] on label "False" at bounding box center [1111, 152] width 137 height 45
click at [1067, 156] on input "False" at bounding box center [1060, 153] width 14 height 13
radio input "true"
click at [940, 270] on label "True" at bounding box center [946, 282] width 137 height 45
click at [903, 277] on input "True" at bounding box center [896, 283] width 14 height 13
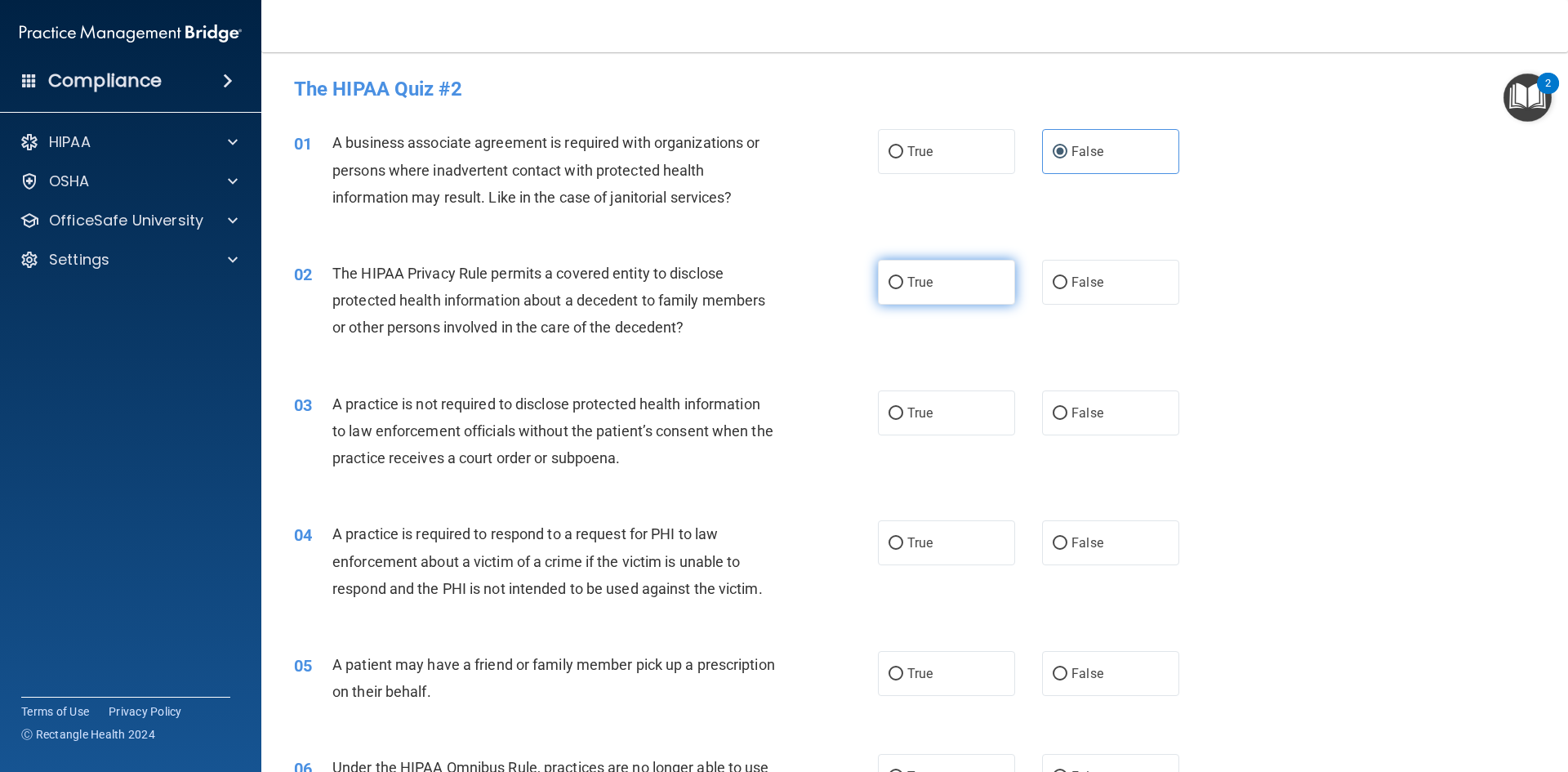
radio input "true"
click at [1082, 410] on span "False" at bounding box center [1087, 413] width 31 height 15
click at [1067, 410] on input "False" at bounding box center [1060, 414] width 14 height 13
radio input "true"
click at [979, 537] on label "True" at bounding box center [946, 543] width 137 height 45
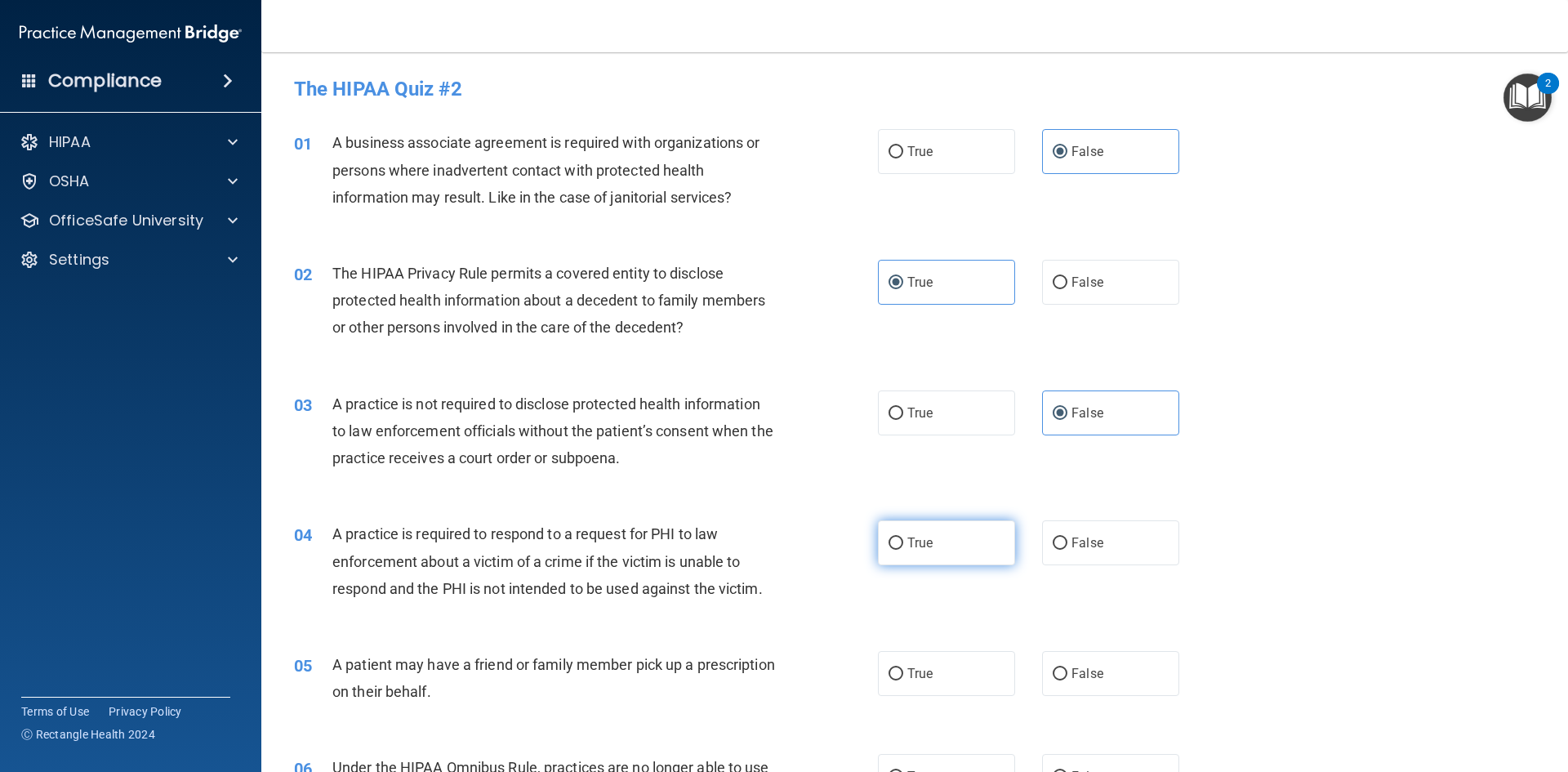
click at [903, 537] on input "True" at bounding box center [896, 544] width 14 height 13
radio input "true"
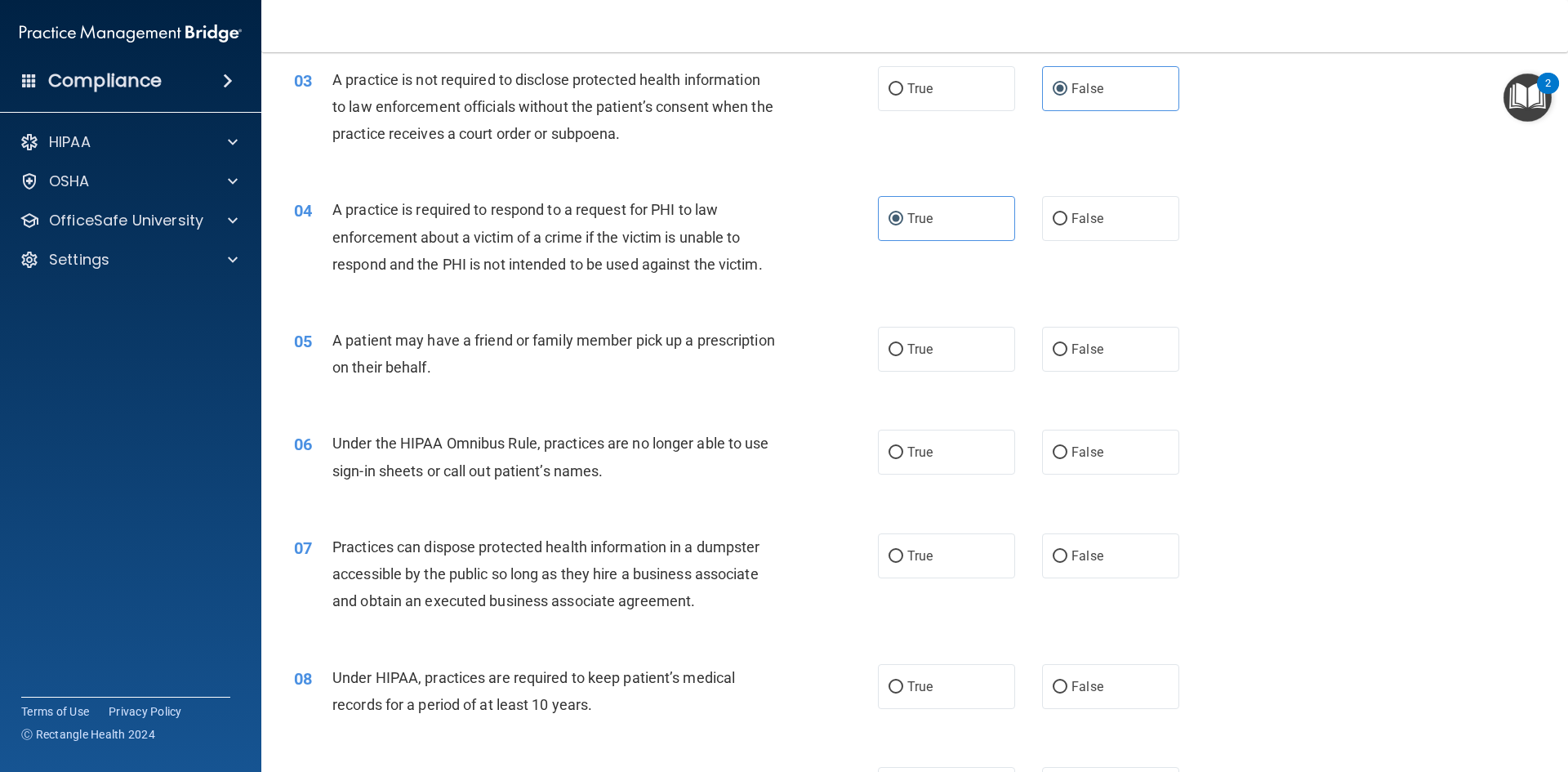
scroll to position [327, 0]
click at [950, 328] on label "True" at bounding box center [946, 347] width 137 height 45
click at [903, 342] on input "True" at bounding box center [896, 348] width 14 height 13
radio input "true"
click at [1056, 448] on input "False" at bounding box center [1060, 450] width 14 height 13
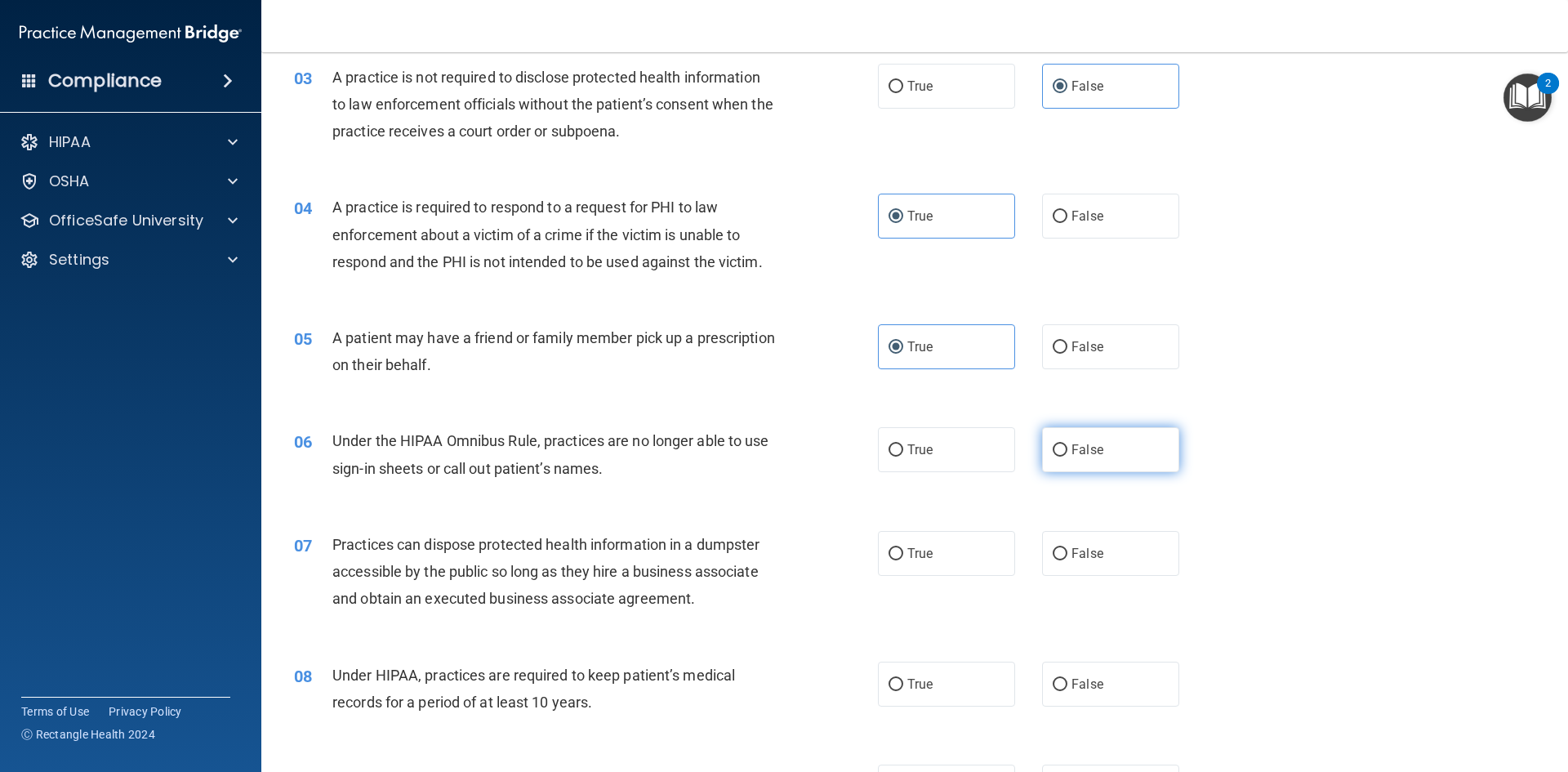
radio input "true"
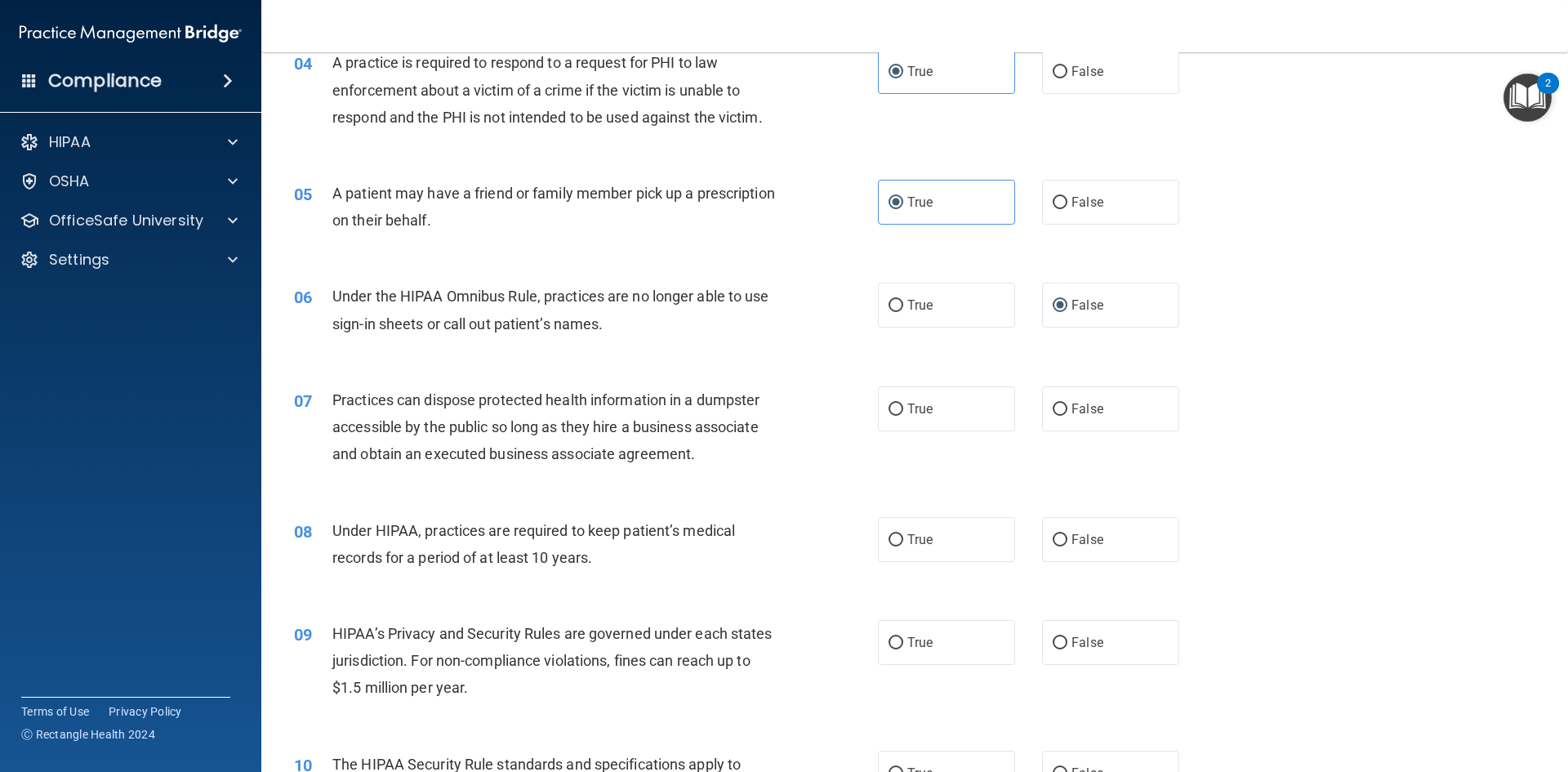
scroll to position [490, 0]
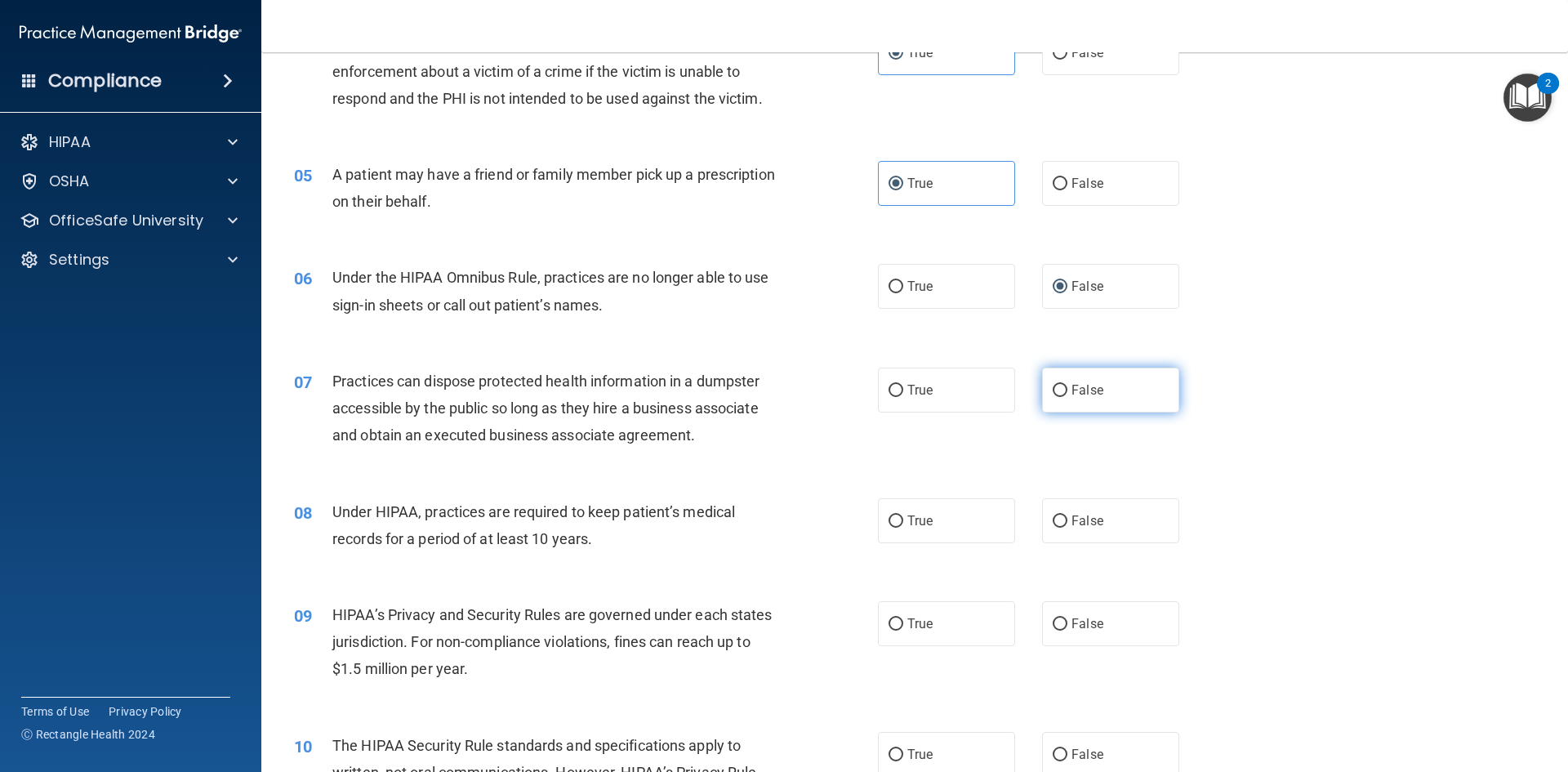
click at [1120, 394] on label "False" at bounding box center [1111, 390] width 137 height 45
click at [1067, 394] on input "False" at bounding box center [1060, 391] width 14 height 13
radio input "true"
click at [1117, 516] on label "False" at bounding box center [1111, 520] width 137 height 45
click at [1067, 516] on input "False" at bounding box center [1060, 522] width 14 height 13
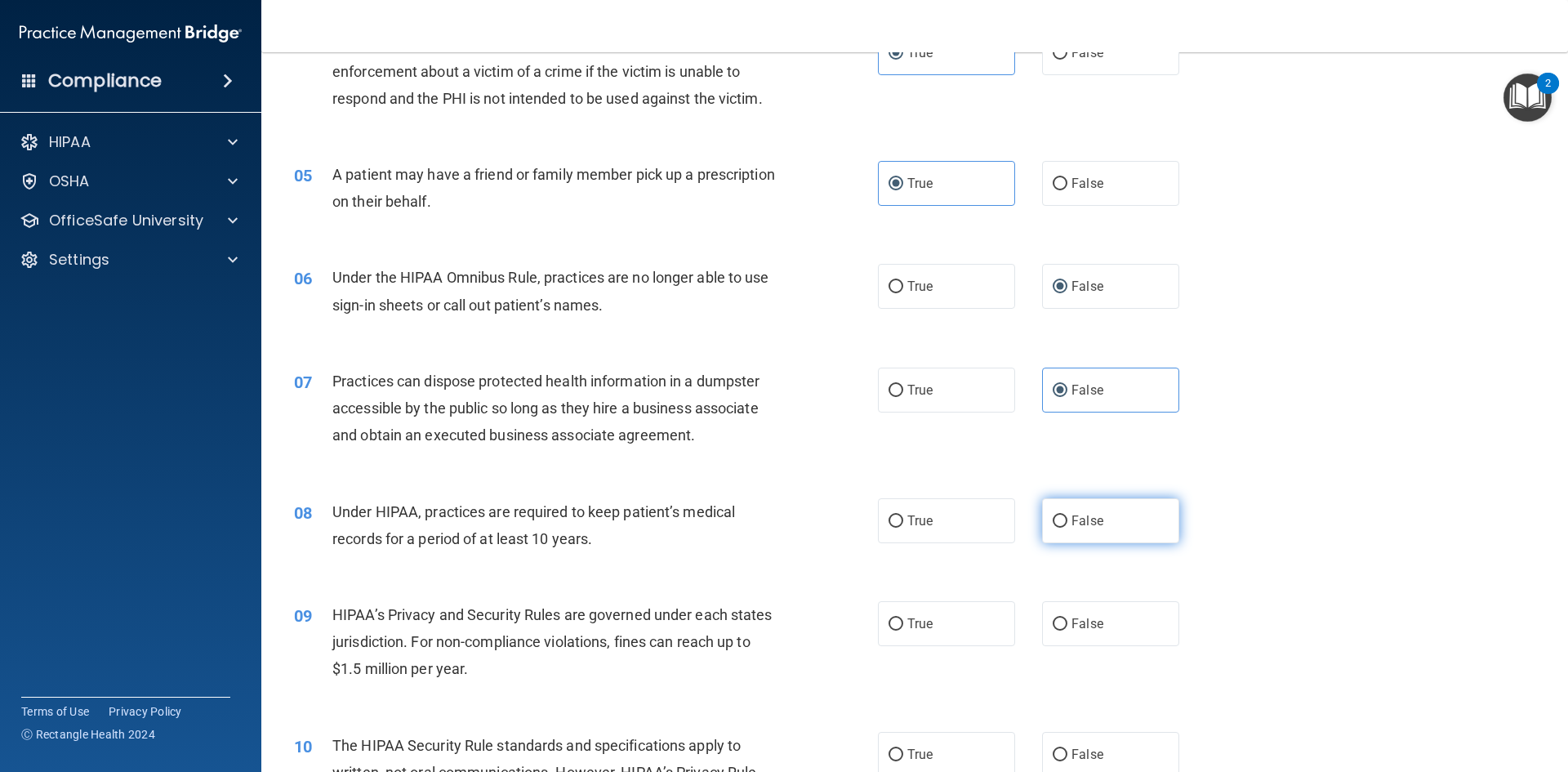
radio input "true"
click at [1103, 617] on label "False" at bounding box center [1111, 624] width 137 height 45
click at [1067, 618] on input "False" at bounding box center [1060, 625] width 14 height 13
radio input "true"
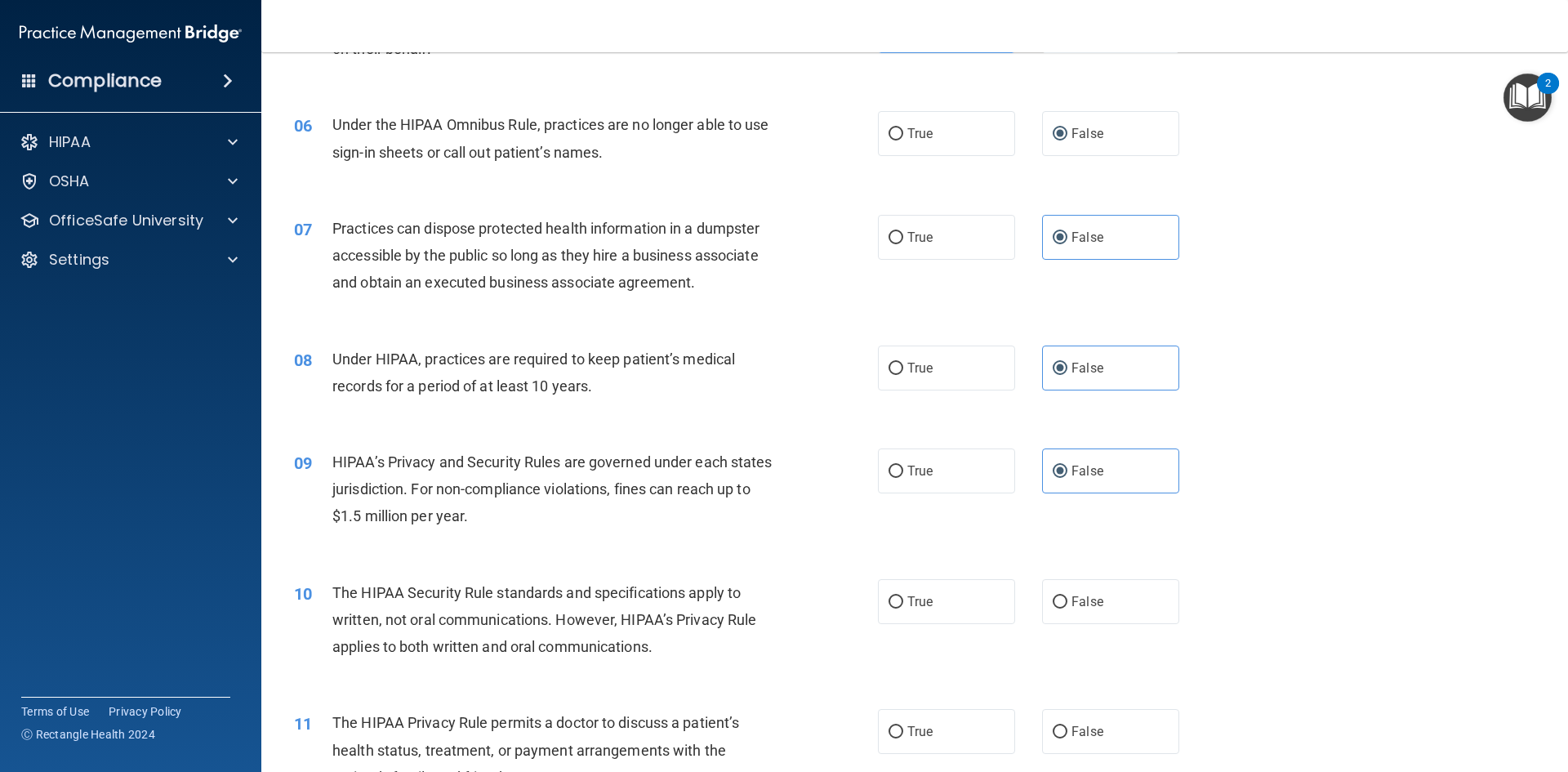
scroll to position [653, 0]
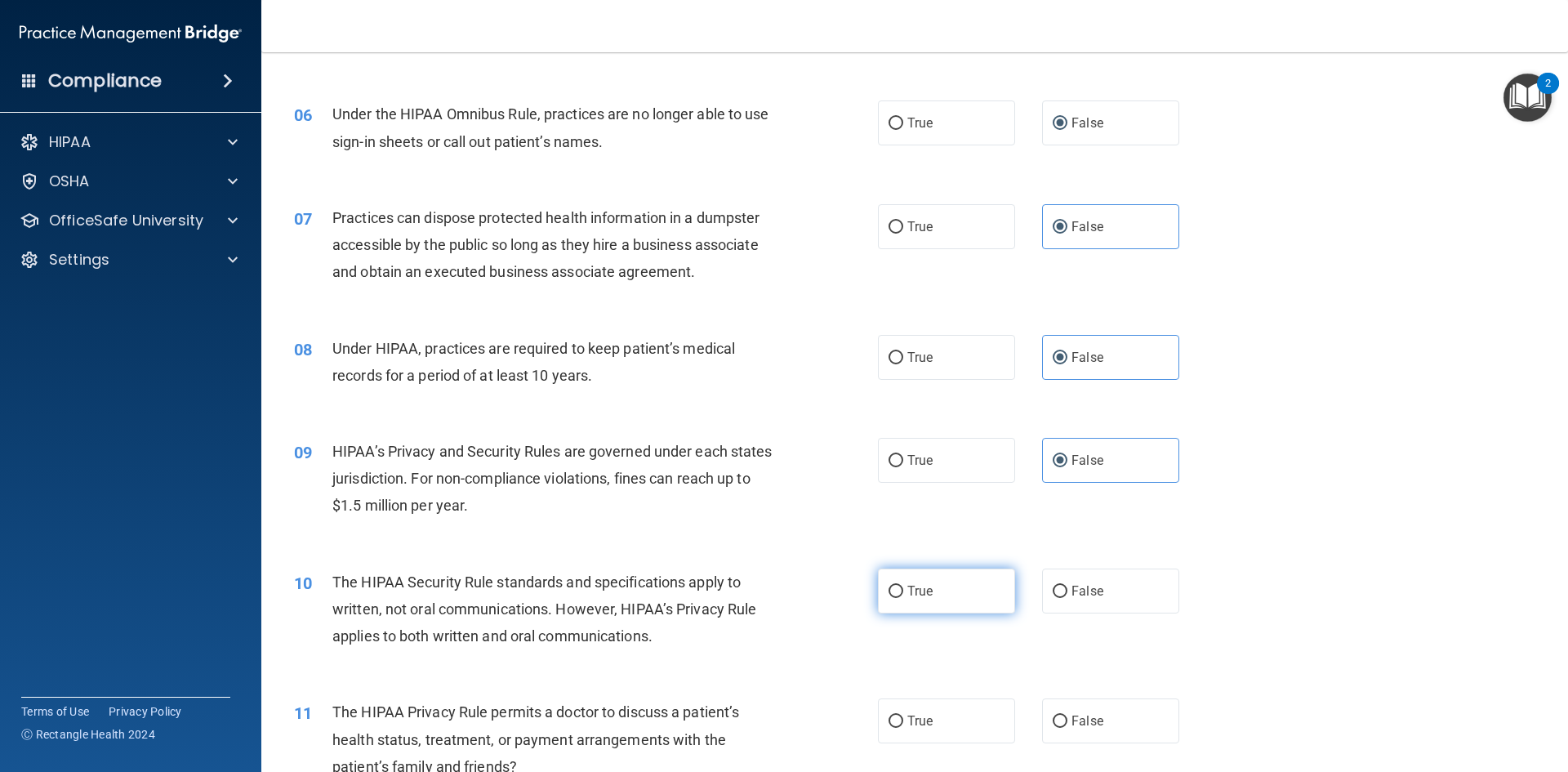
click at [982, 579] on label "True" at bounding box center [946, 591] width 137 height 45
click at [903, 586] on input "True" at bounding box center [896, 592] width 14 height 13
radio input "true"
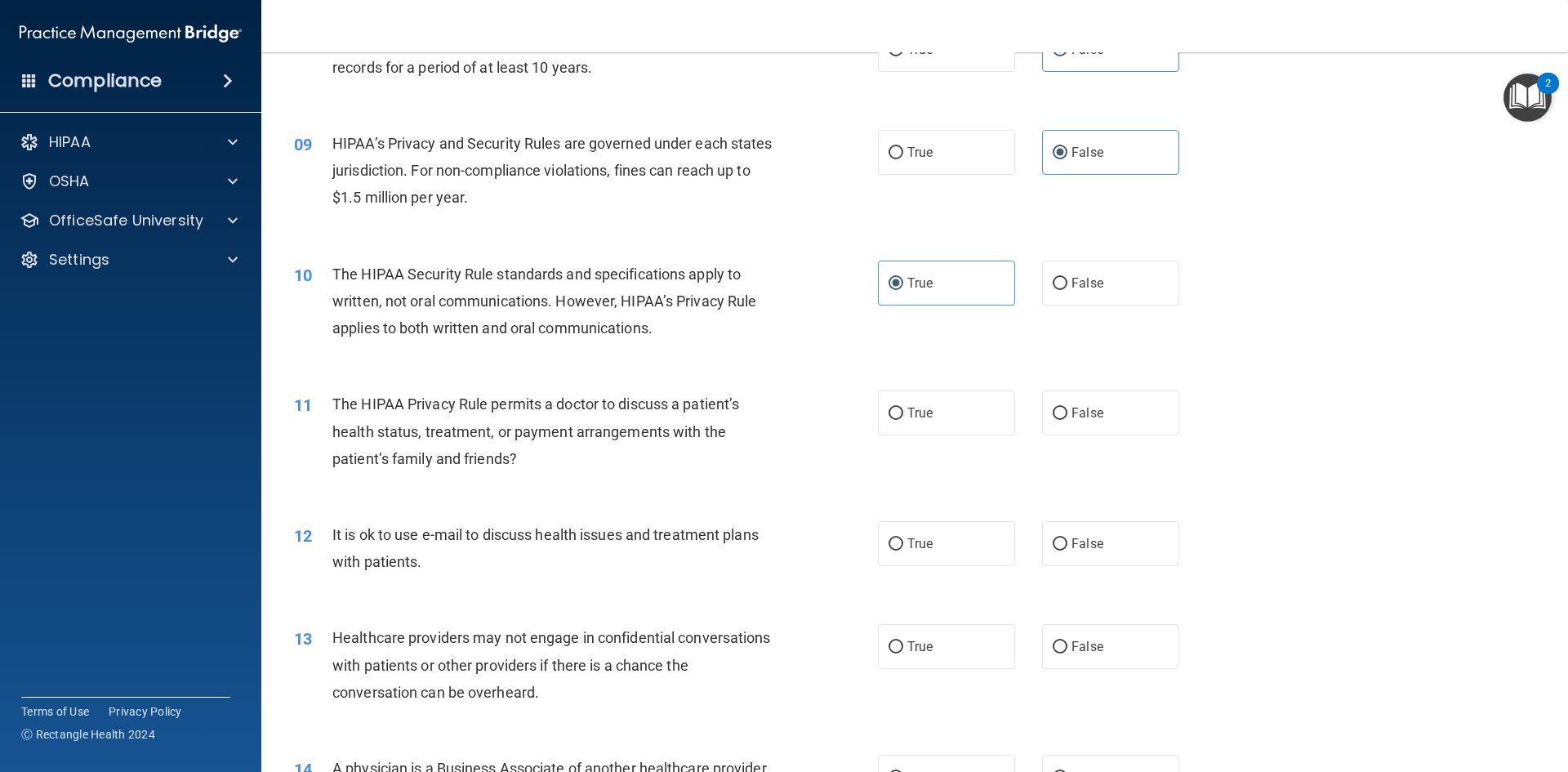
scroll to position [981, 0]
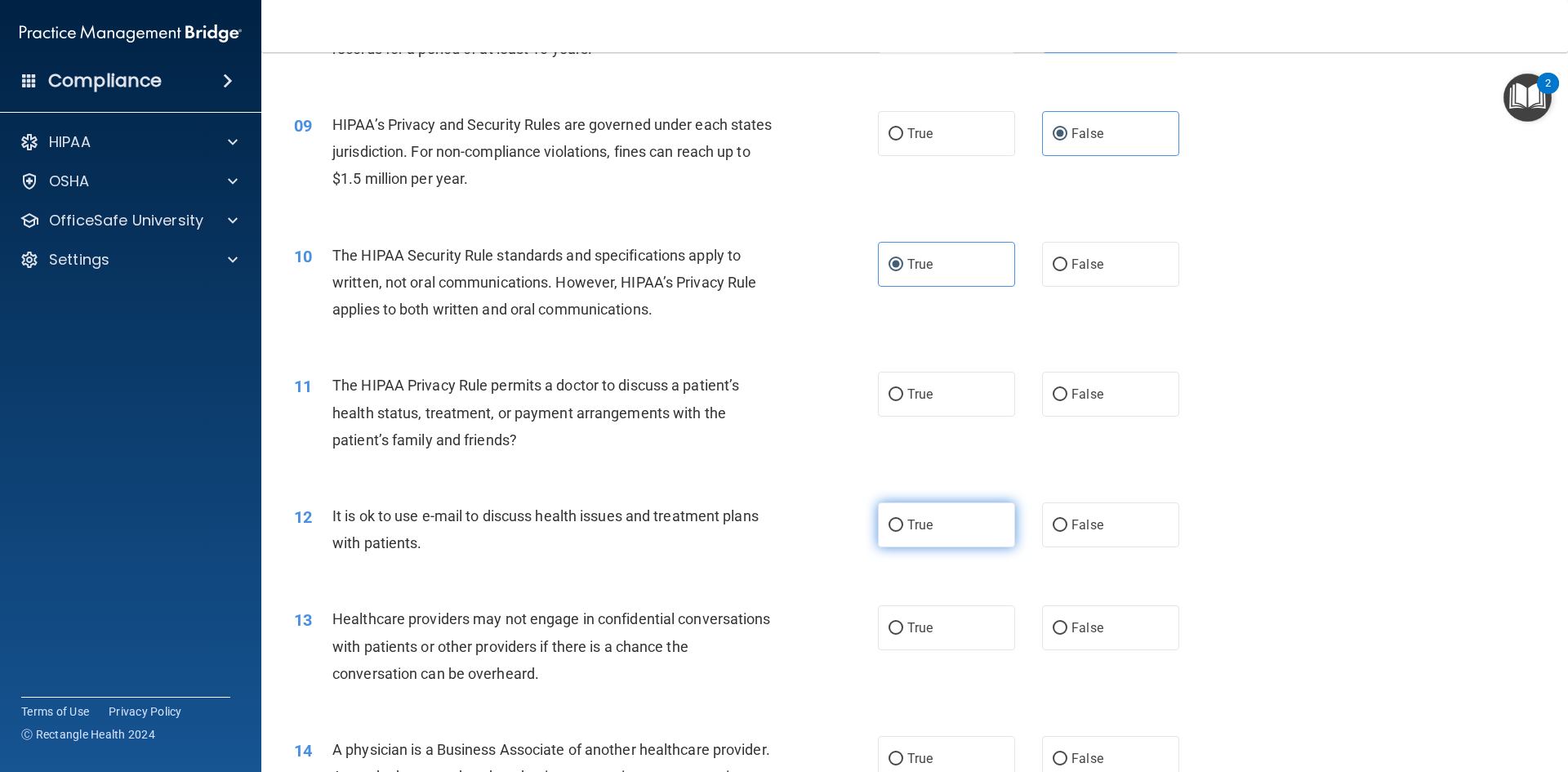
click at [961, 516] on label "True" at bounding box center [946, 525] width 137 height 45
click at [903, 519] on input "True" at bounding box center [896, 526] width 14 height 13
radio input "true"
click at [956, 410] on label "True" at bounding box center [946, 395] width 137 height 45
click at [903, 401] on input "True" at bounding box center [896, 395] width 14 height 13
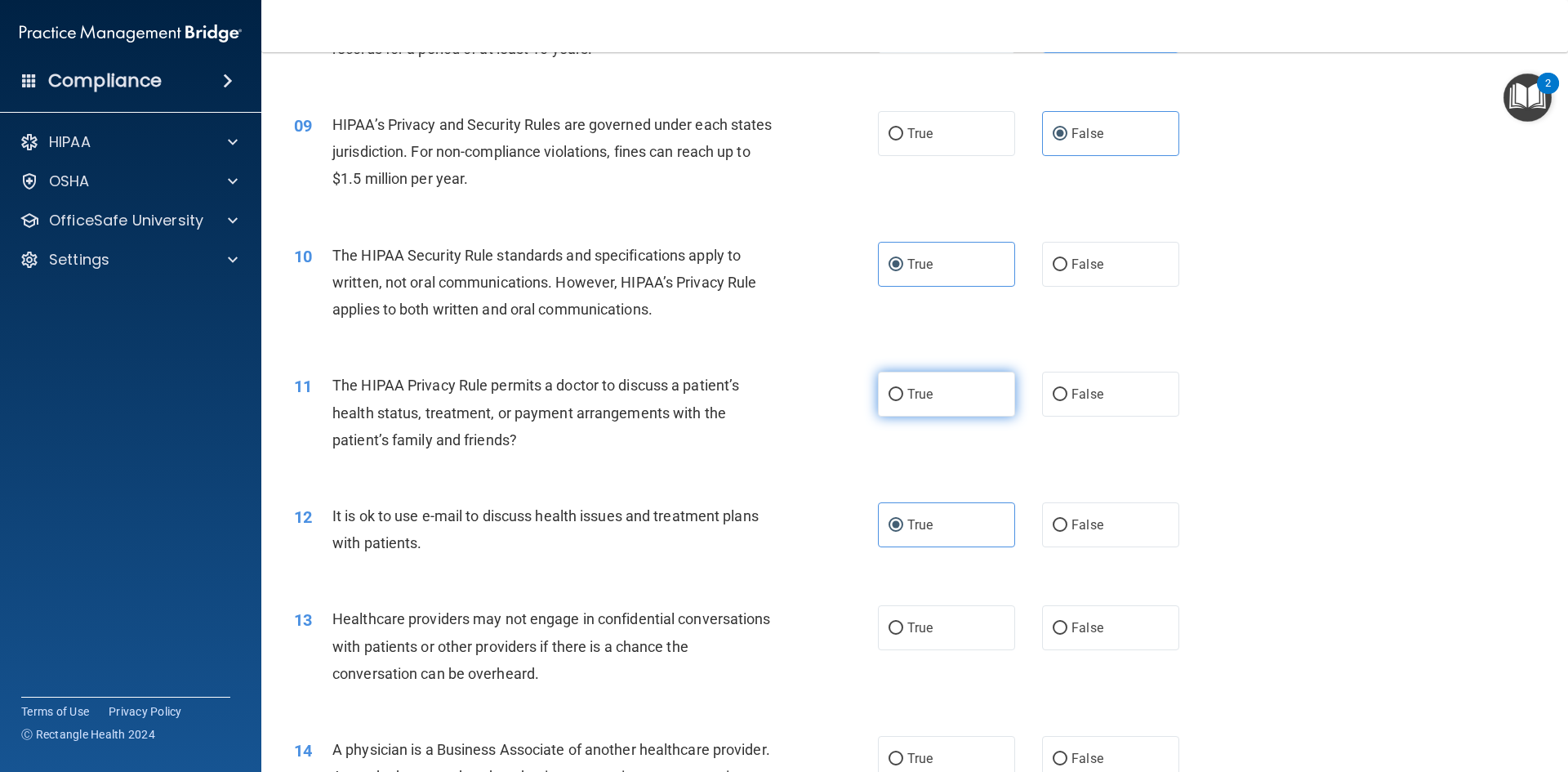
radio input "true"
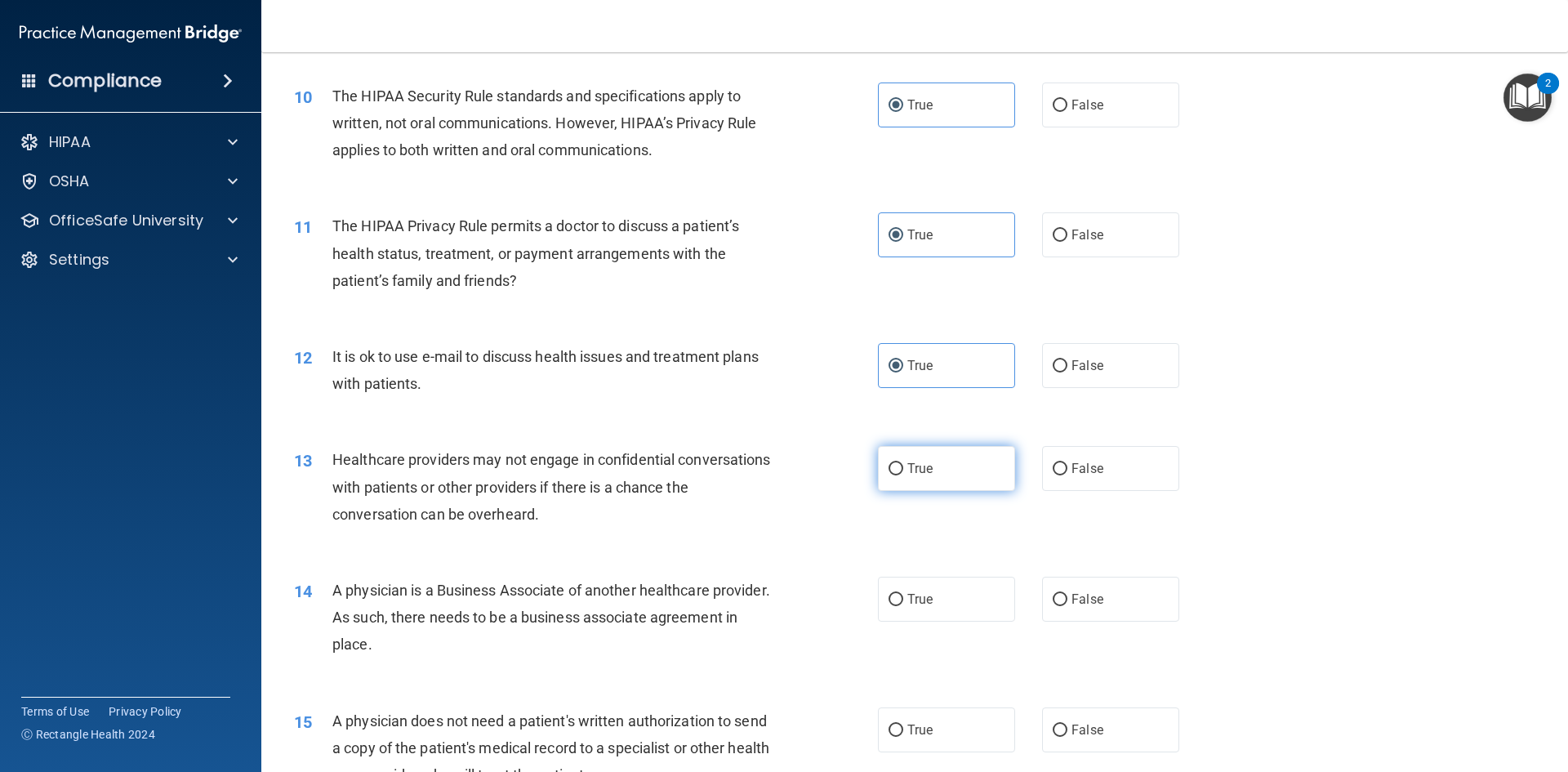
scroll to position [1143, 0]
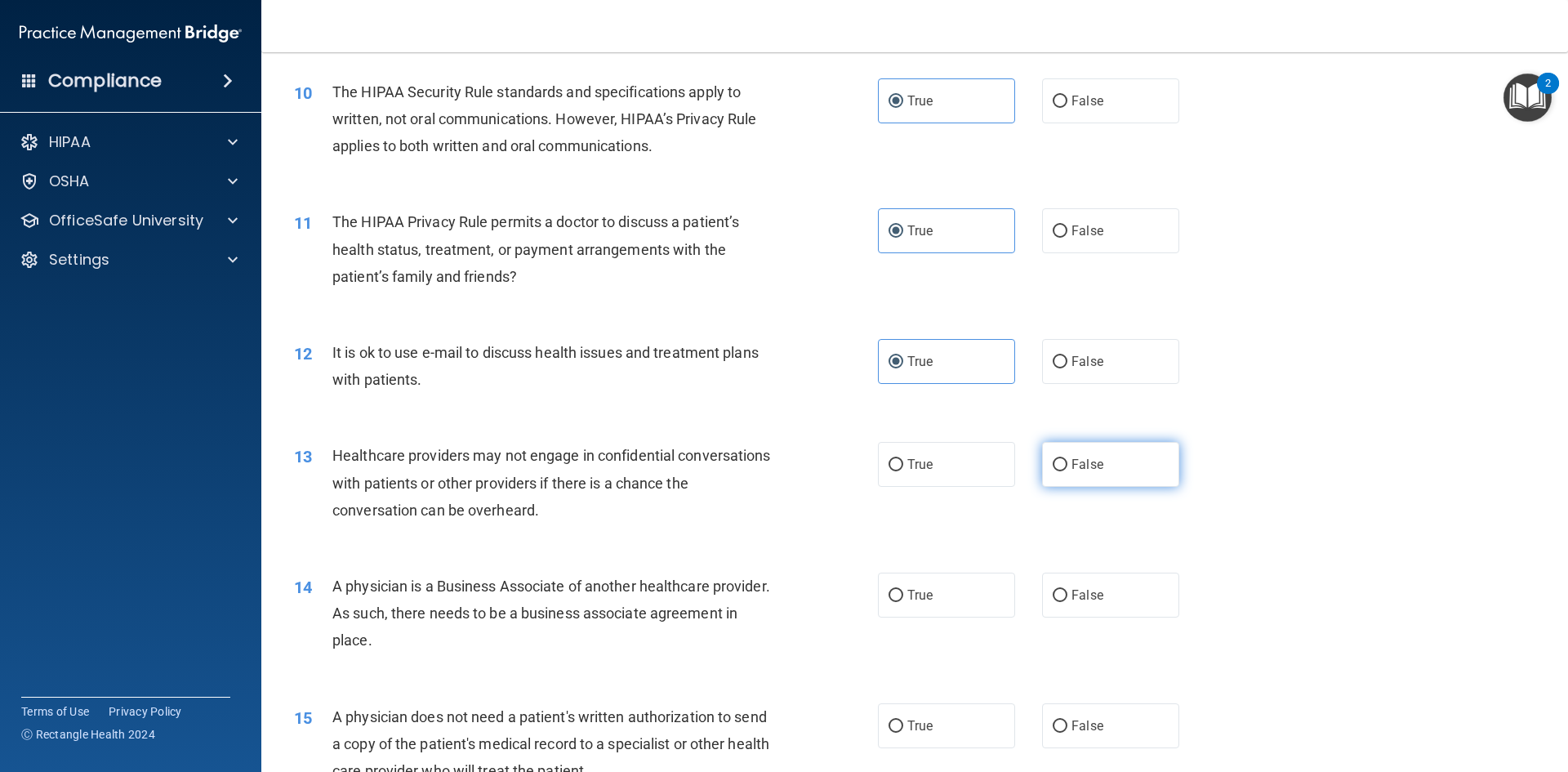
click at [1042, 471] on label "False" at bounding box center [1111, 465] width 137 height 45
click at [1053, 471] on input "False" at bounding box center [1060, 466] width 14 height 13
radio input "true"
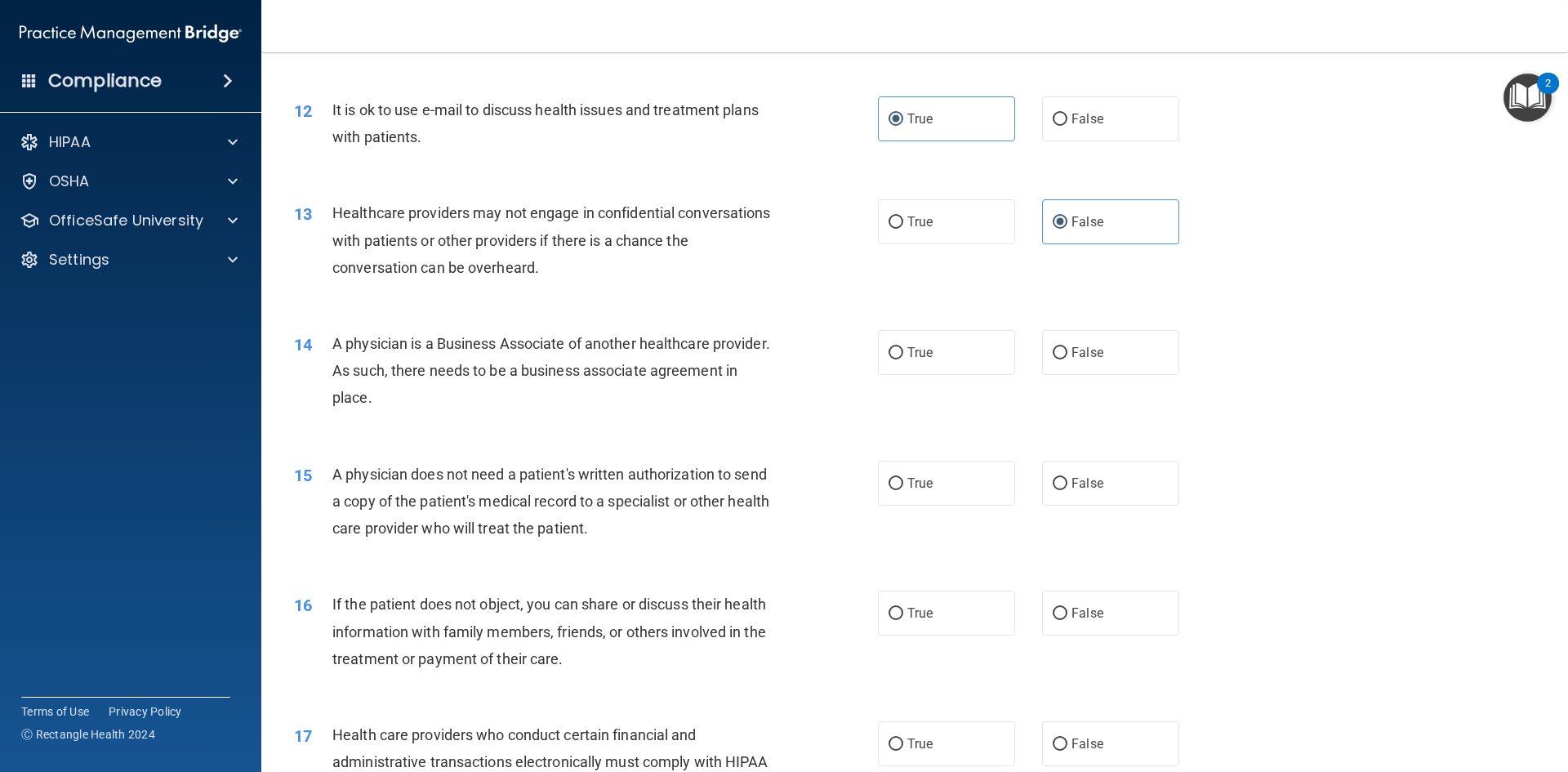
scroll to position [1389, 0]
click at [1093, 359] on label "False" at bounding box center [1111, 350] width 137 height 45
click at [1067, 357] on input "False" at bounding box center [1060, 351] width 14 height 13
radio input "true"
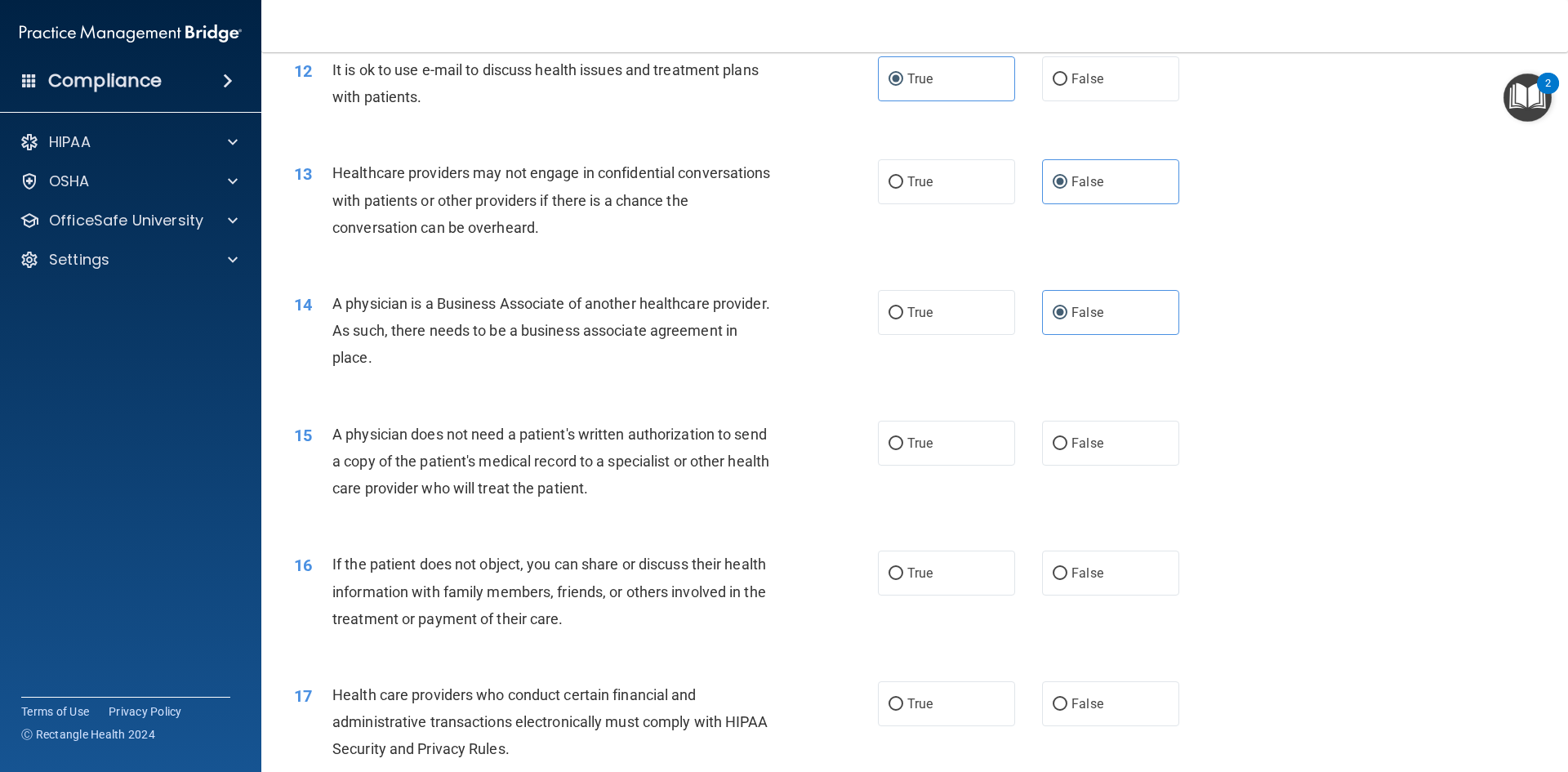
scroll to position [1552, 0]
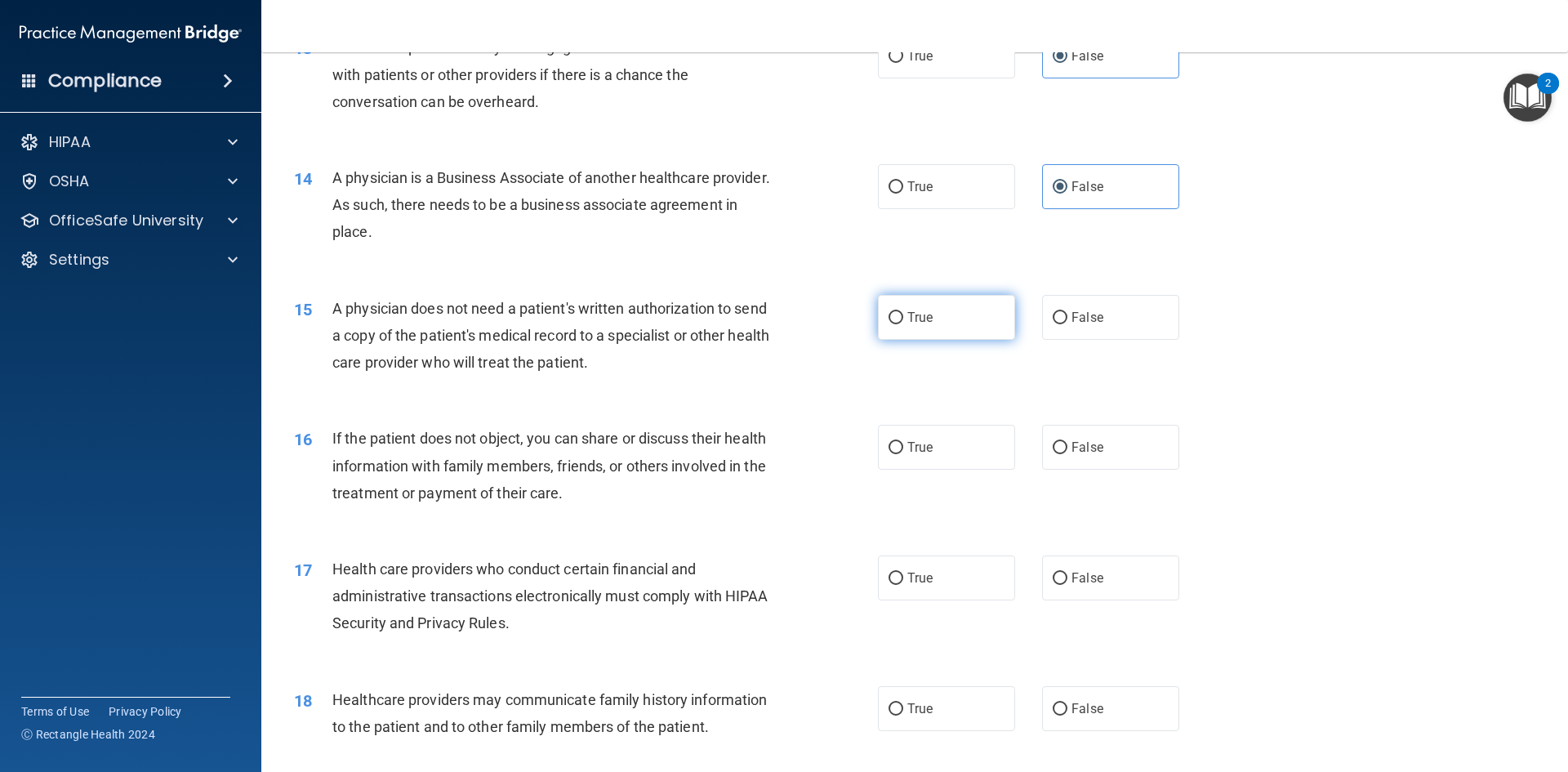
click at [991, 322] on label "True" at bounding box center [946, 317] width 137 height 45
click at [903, 322] on input "True" at bounding box center [896, 318] width 14 height 13
radio input "true"
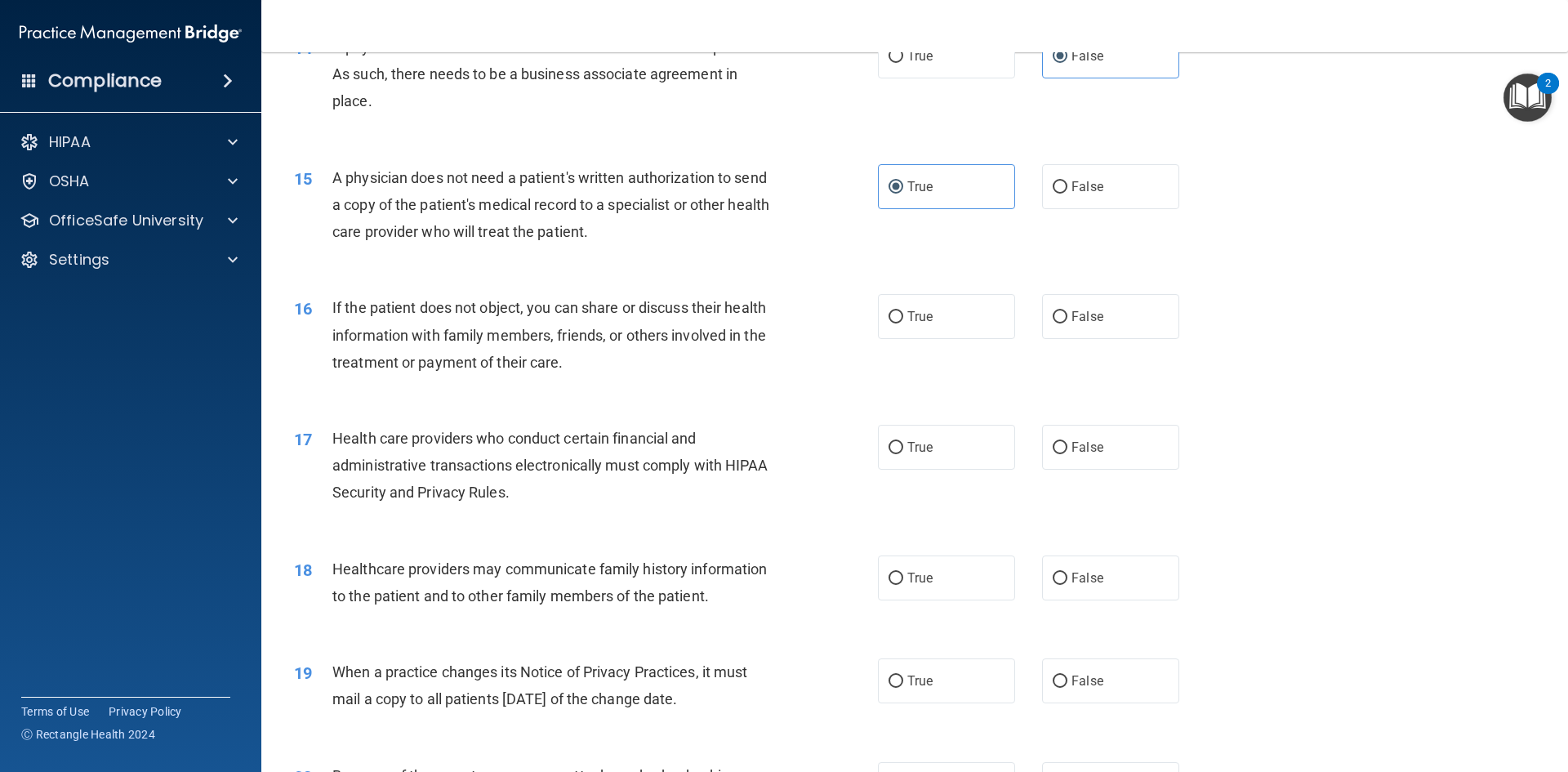
scroll to position [1716, 0]
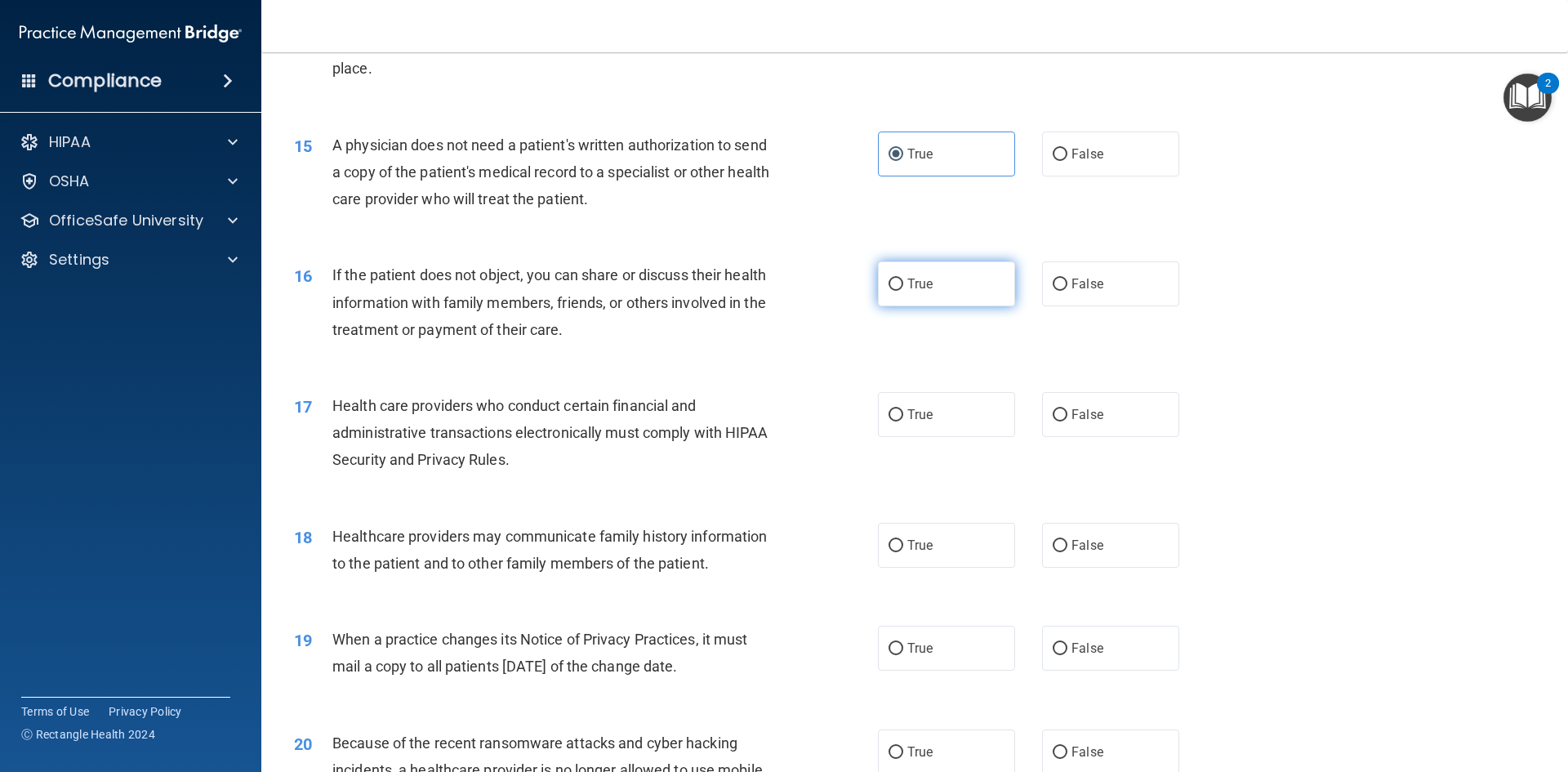
click at [903, 297] on label "True" at bounding box center [946, 284] width 137 height 45
click at [903, 291] on input "True" at bounding box center [896, 285] width 14 height 13
radio input "true"
click at [931, 399] on label "True" at bounding box center [946, 414] width 137 height 45
click at [903, 409] on input "True" at bounding box center [896, 415] width 14 height 13
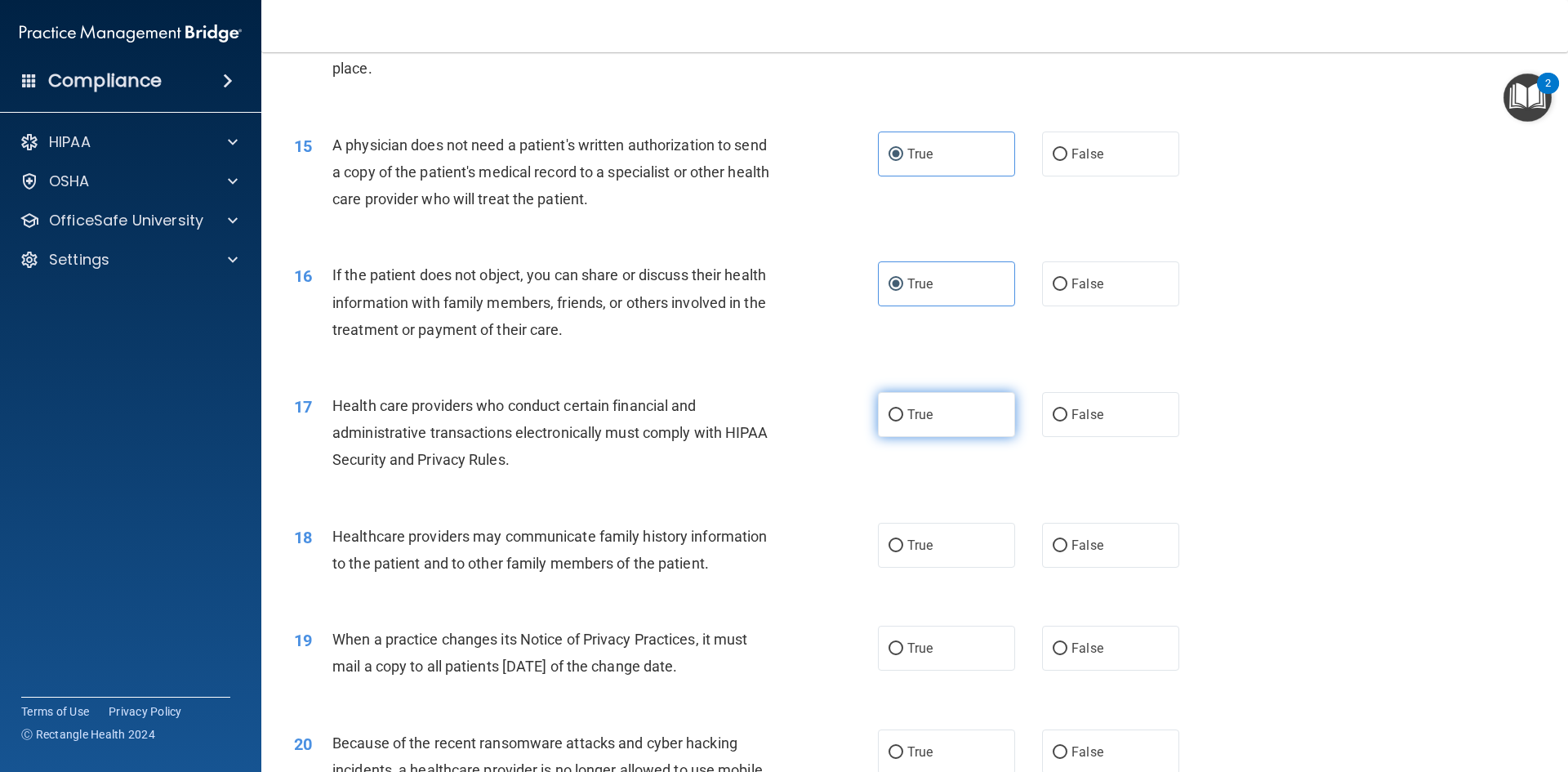
radio input "true"
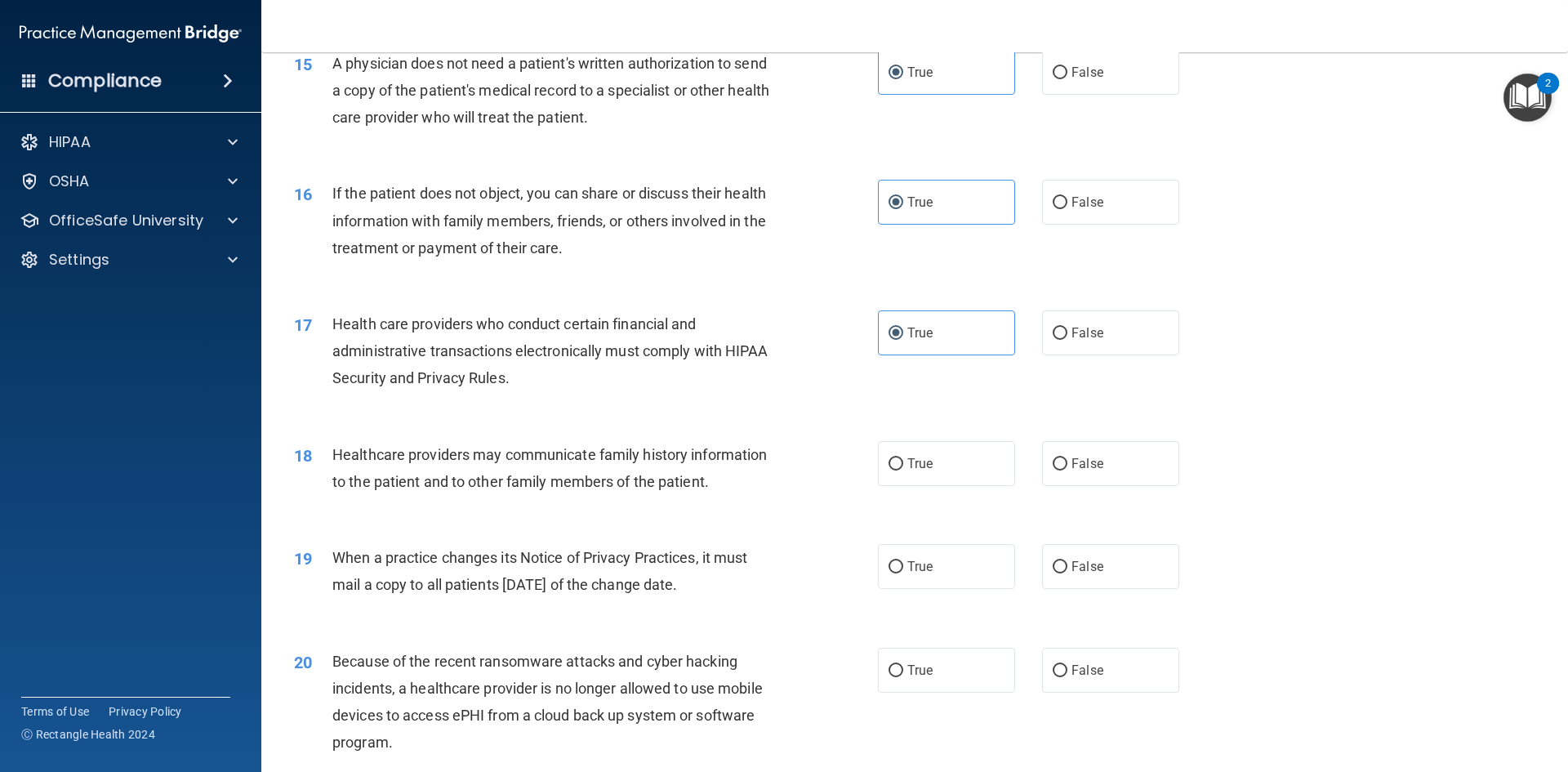
scroll to position [1879, 0]
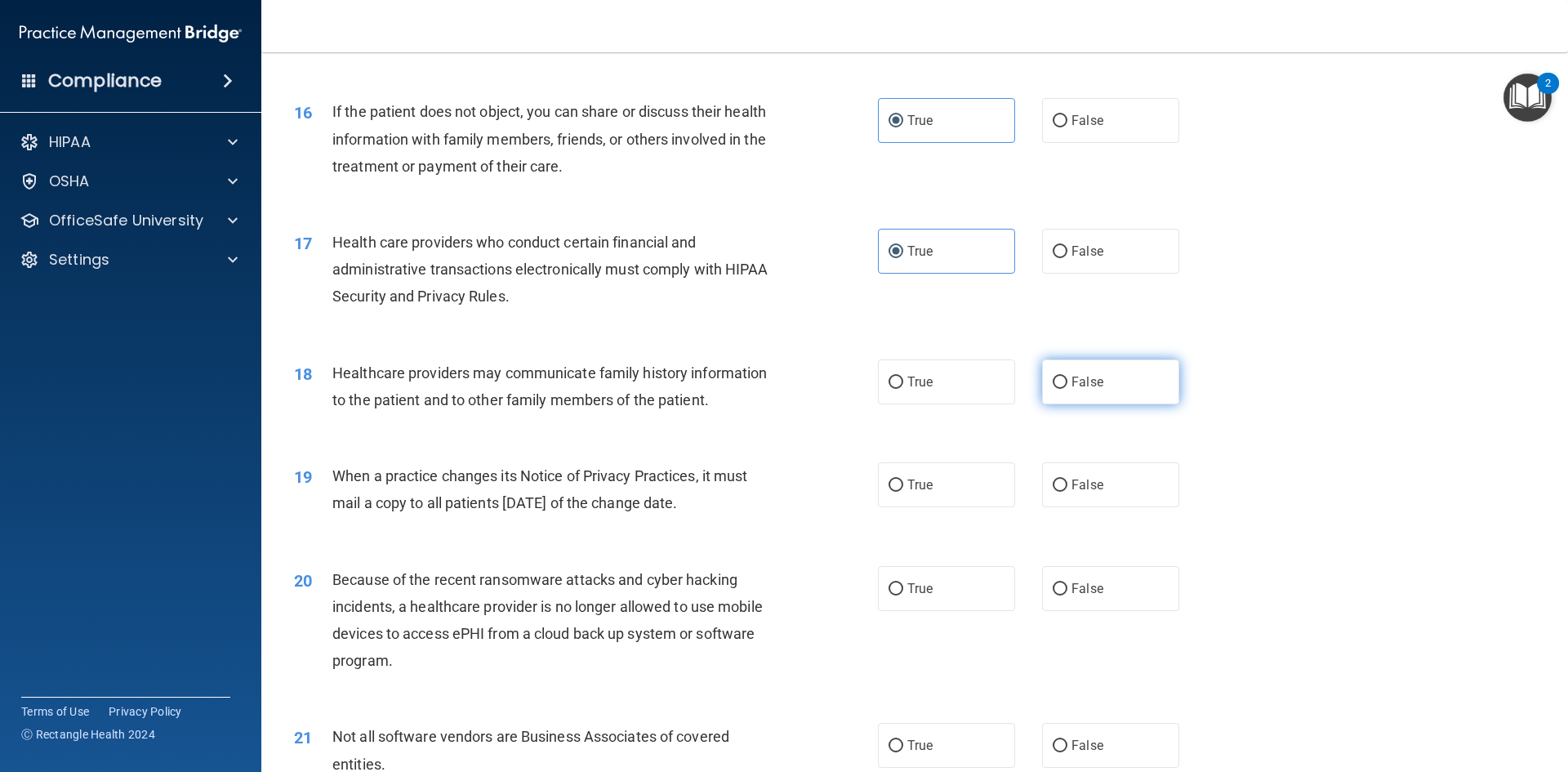
click at [1115, 399] on label "False" at bounding box center [1111, 382] width 137 height 45
click at [1067, 389] on input "False" at bounding box center [1060, 383] width 14 height 13
radio input "true"
click at [1101, 479] on label "False" at bounding box center [1111, 484] width 137 height 45
click at [1067, 480] on input "False" at bounding box center [1060, 486] width 14 height 13
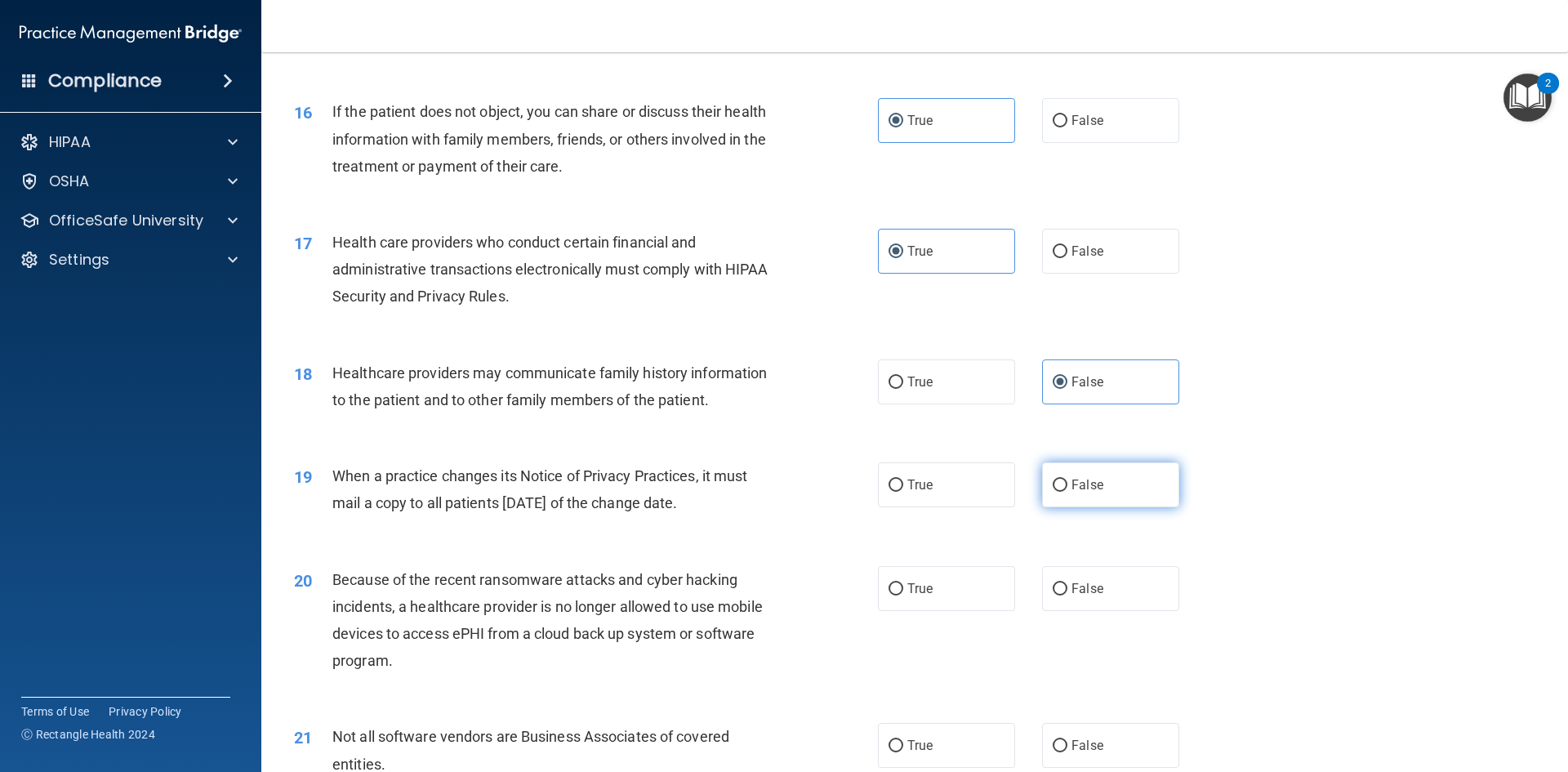
radio input "true"
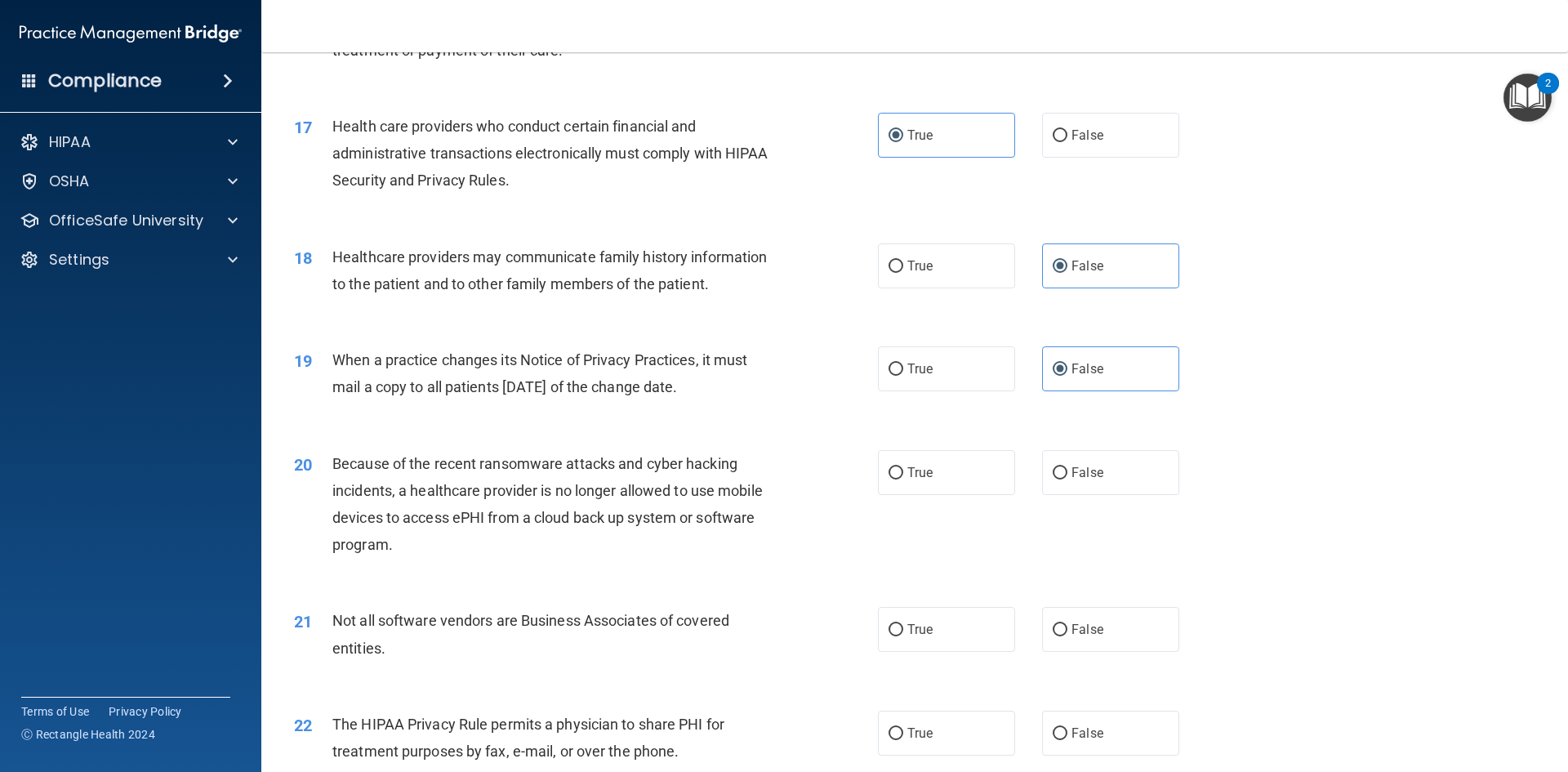
scroll to position [2042, 0]
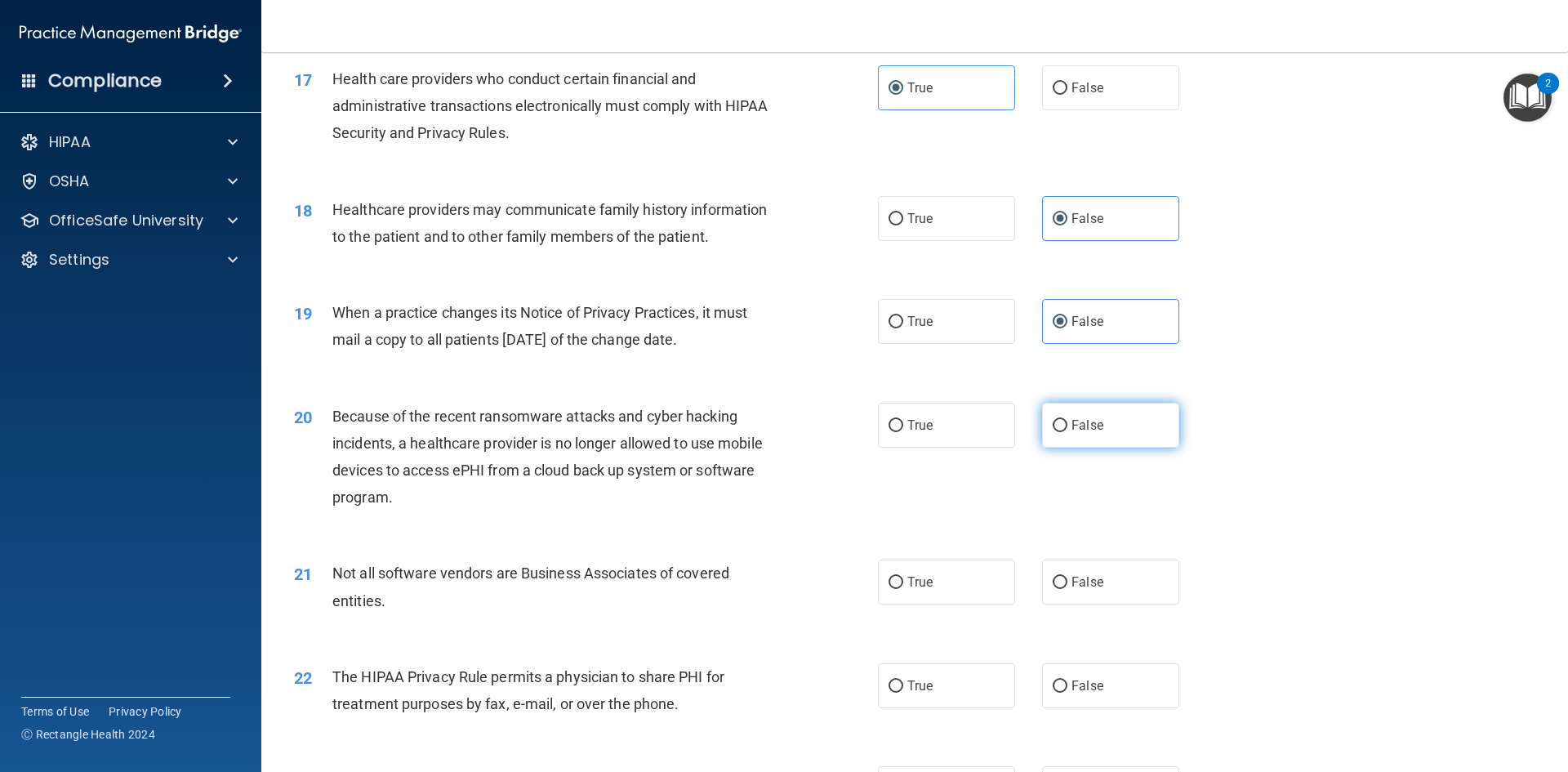
click at [1081, 445] on label "False" at bounding box center [1111, 425] width 137 height 45
click at [1067, 432] on input "False" at bounding box center [1060, 426] width 14 height 13
radio input "true"
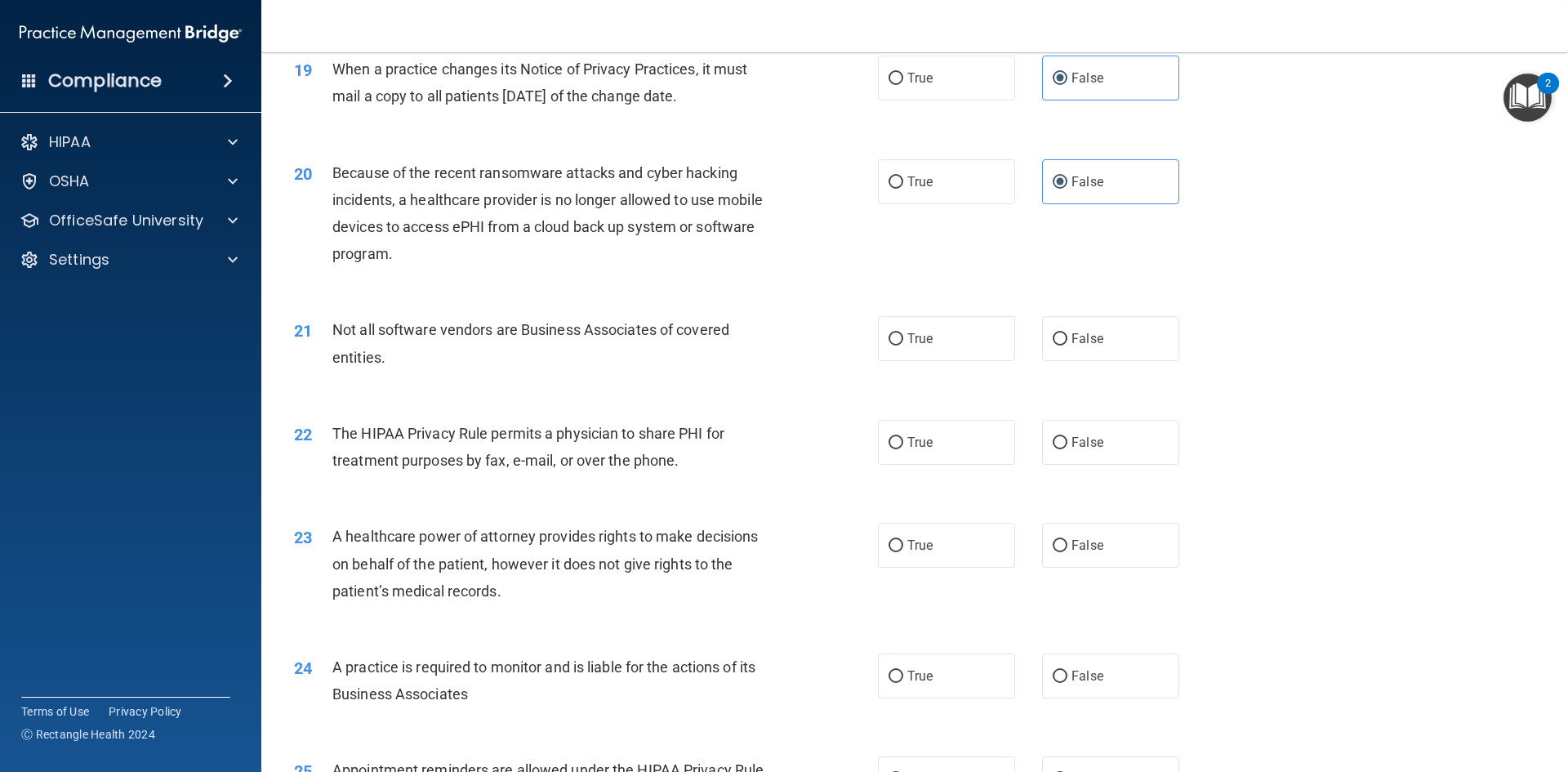
scroll to position [2287, 0]
click at [991, 340] on label "True" at bounding box center [946, 337] width 137 height 45
click at [903, 340] on input "True" at bounding box center [896, 338] width 14 height 13
radio input "true"
click at [959, 441] on label "True" at bounding box center [946, 440] width 137 height 45
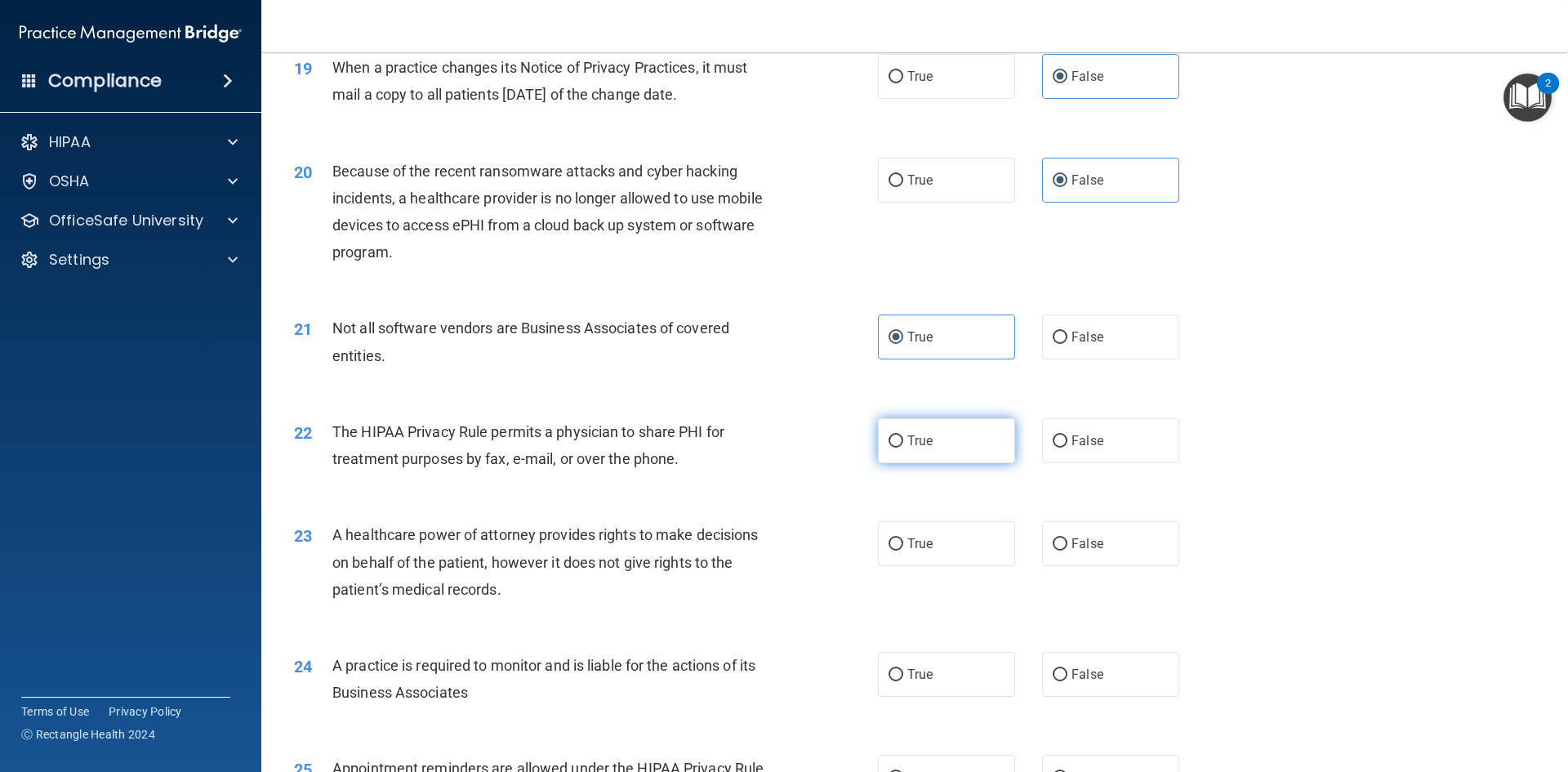
click at [903, 441] on input "True" at bounding box center [896, 441] width 14 height 13
radio input "true"
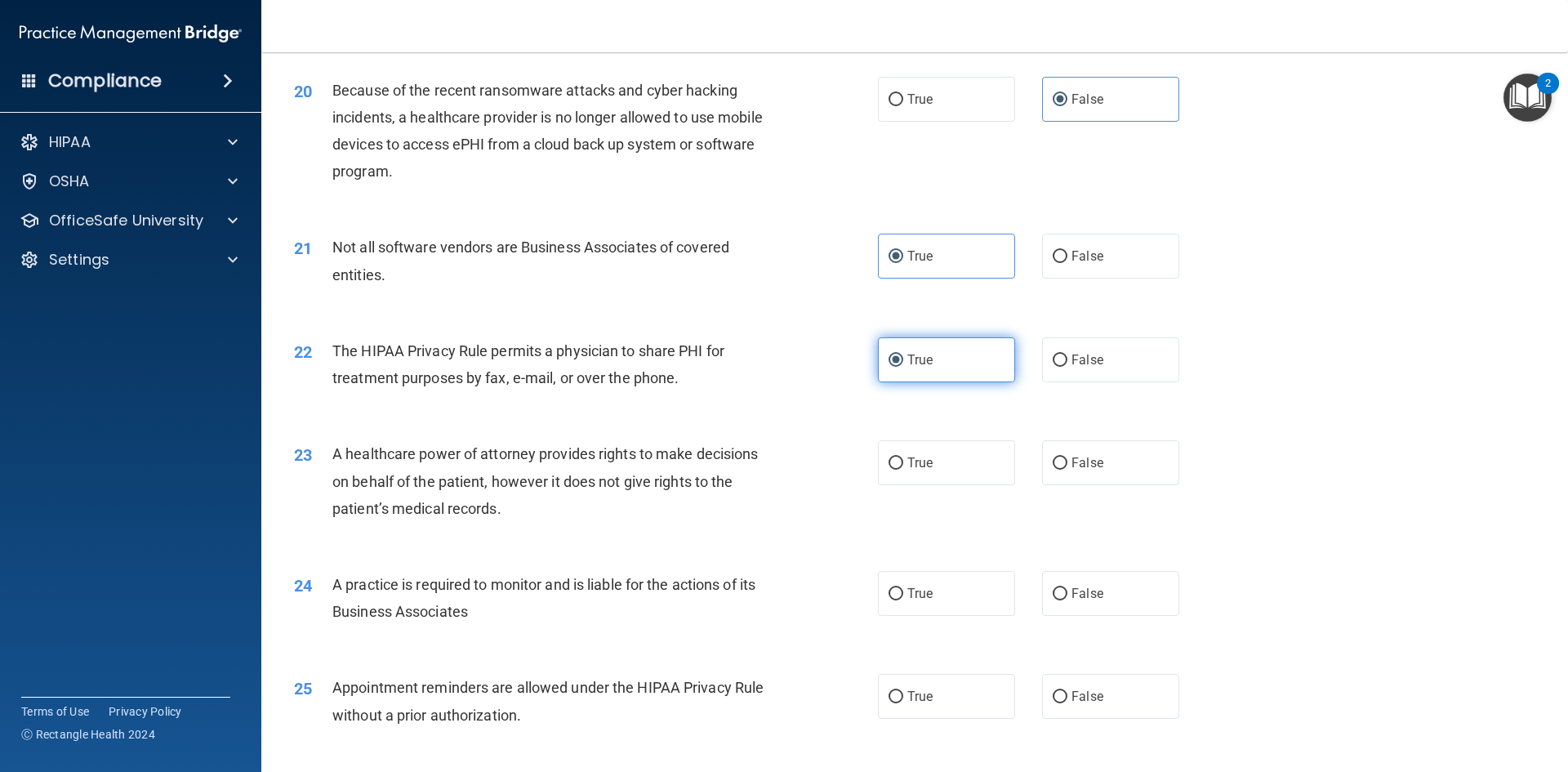
scroll to position [2369, 0]
click at [1092, 471] on label "False" at bounding box center [1111, 462] width 137 height 45
click at [1067, 469] on input "False" at bounding box center [1060, 463] width 14 height 13
radio input "true"
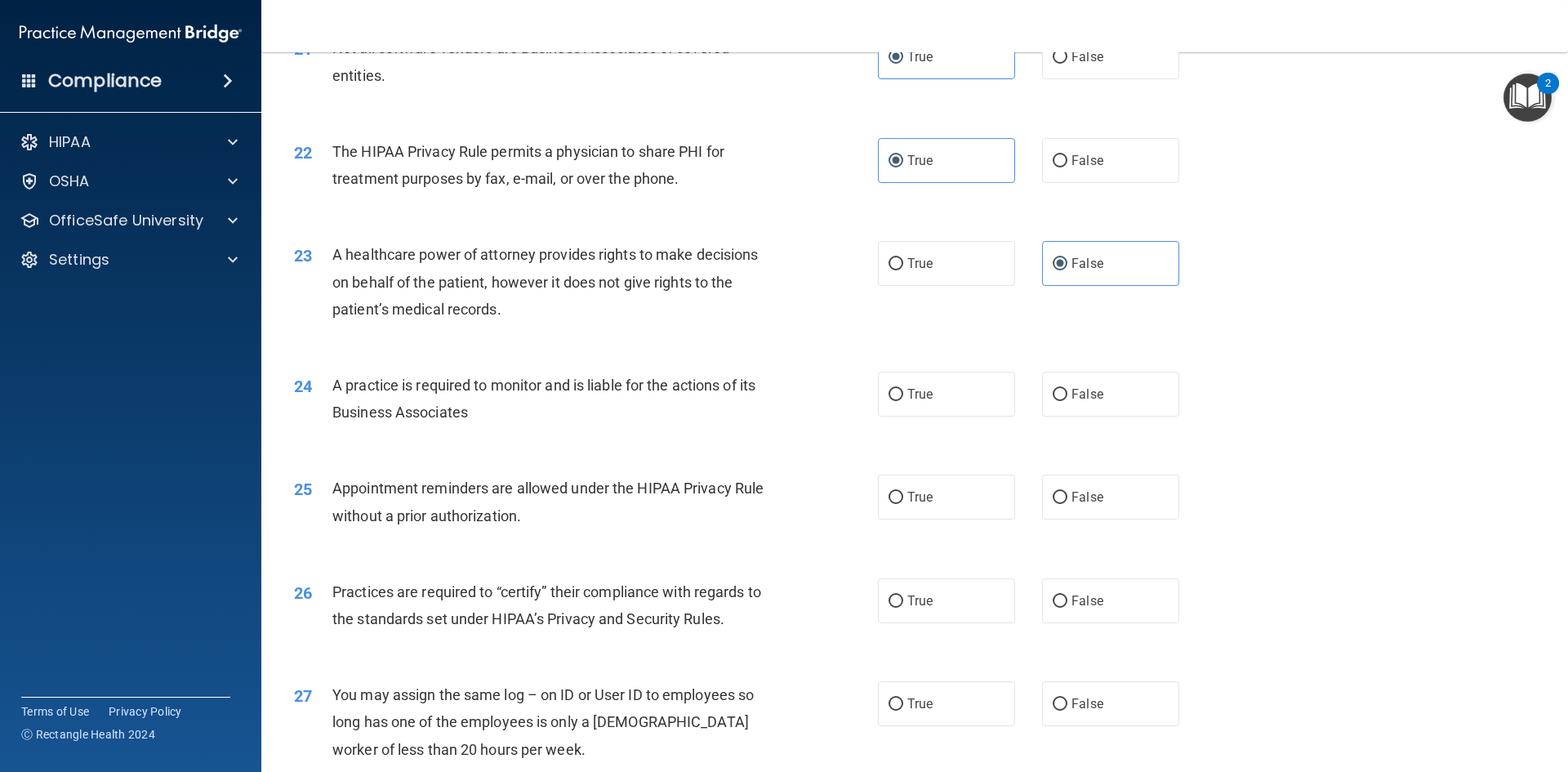
scroll to position [2614, 0]
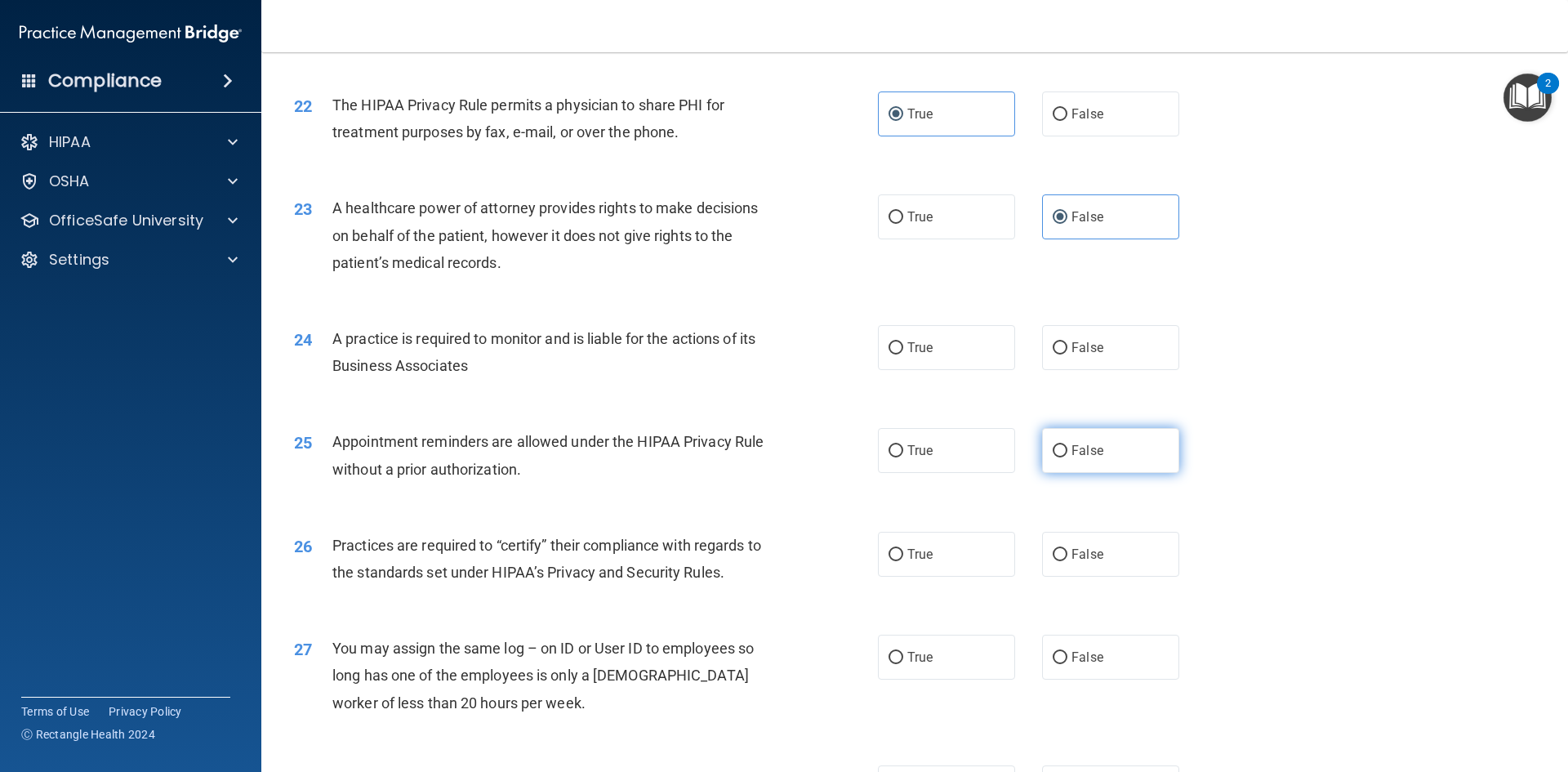
click at [1072, 443] on span "False" at bounding box center [1087, 450] width 31 height 15
click at [1067, 445] on input "False" at bounding box center [1060, 451] width 14 height 13
radio input "true"
click at [1057, 354] on label "False" at bounding box center [1111, 348] width 137 height 45
click at [1057, 354] on input "False" at bounding box center [1060, 349] width 14 height 13
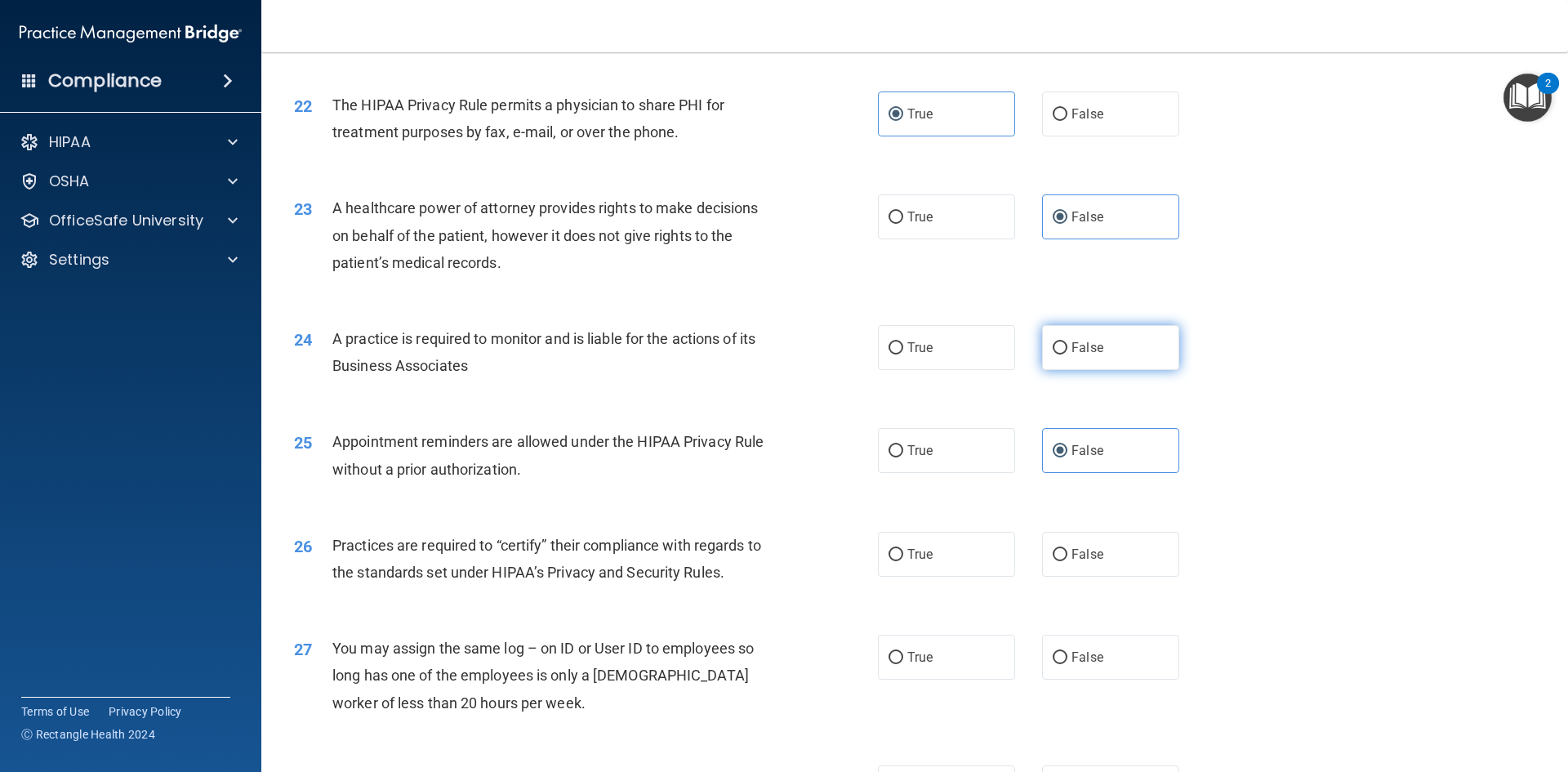
radio input "true"
click at [960, 442] on label "True" at bounding box center [946, 450] width 137 height 45
click at [903, 445] on input "True" at bounding box center [896, 451] width 14 height 13
radio input "true"
radio input "false"
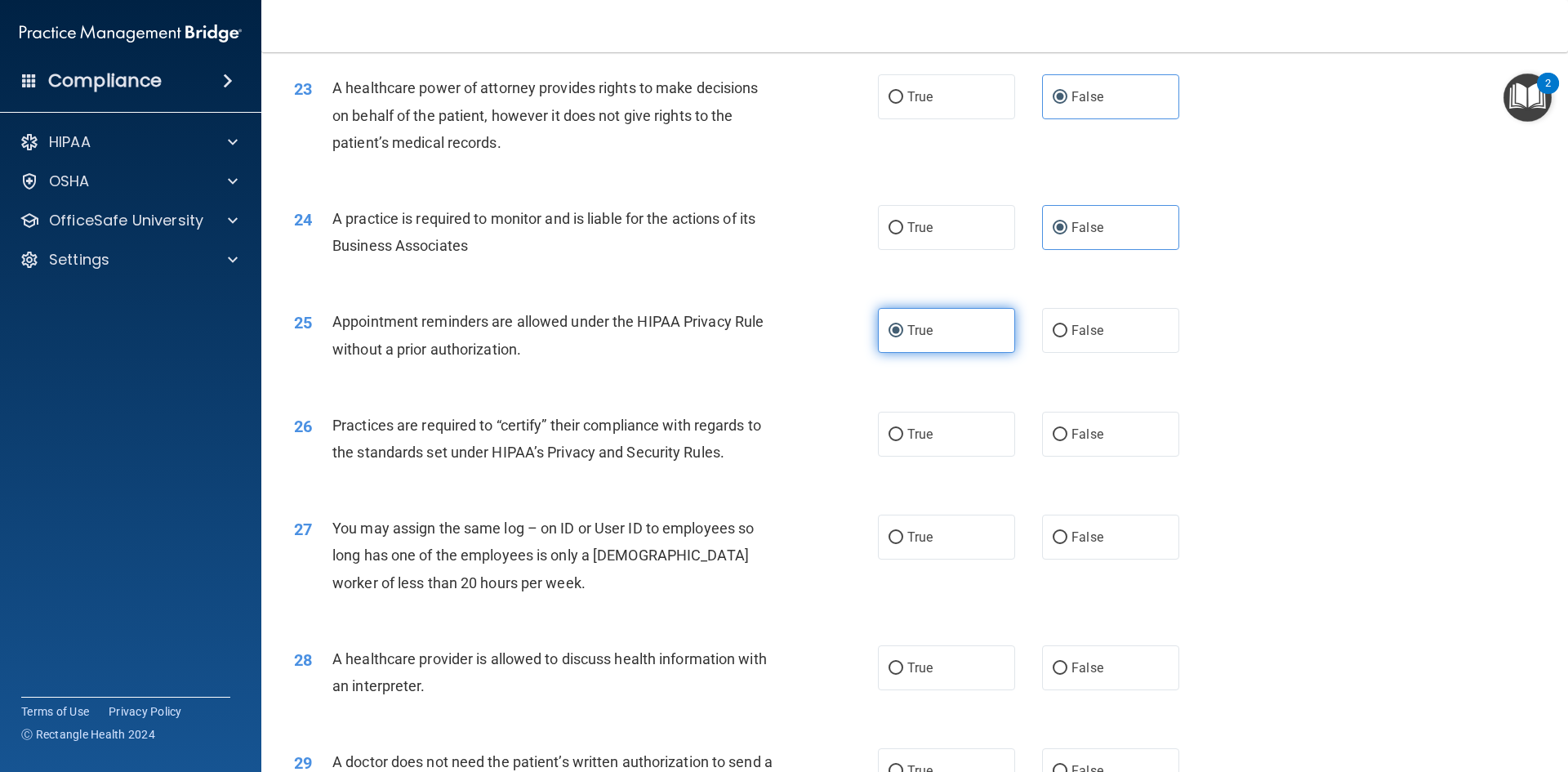
scroll to position [2777, 0]
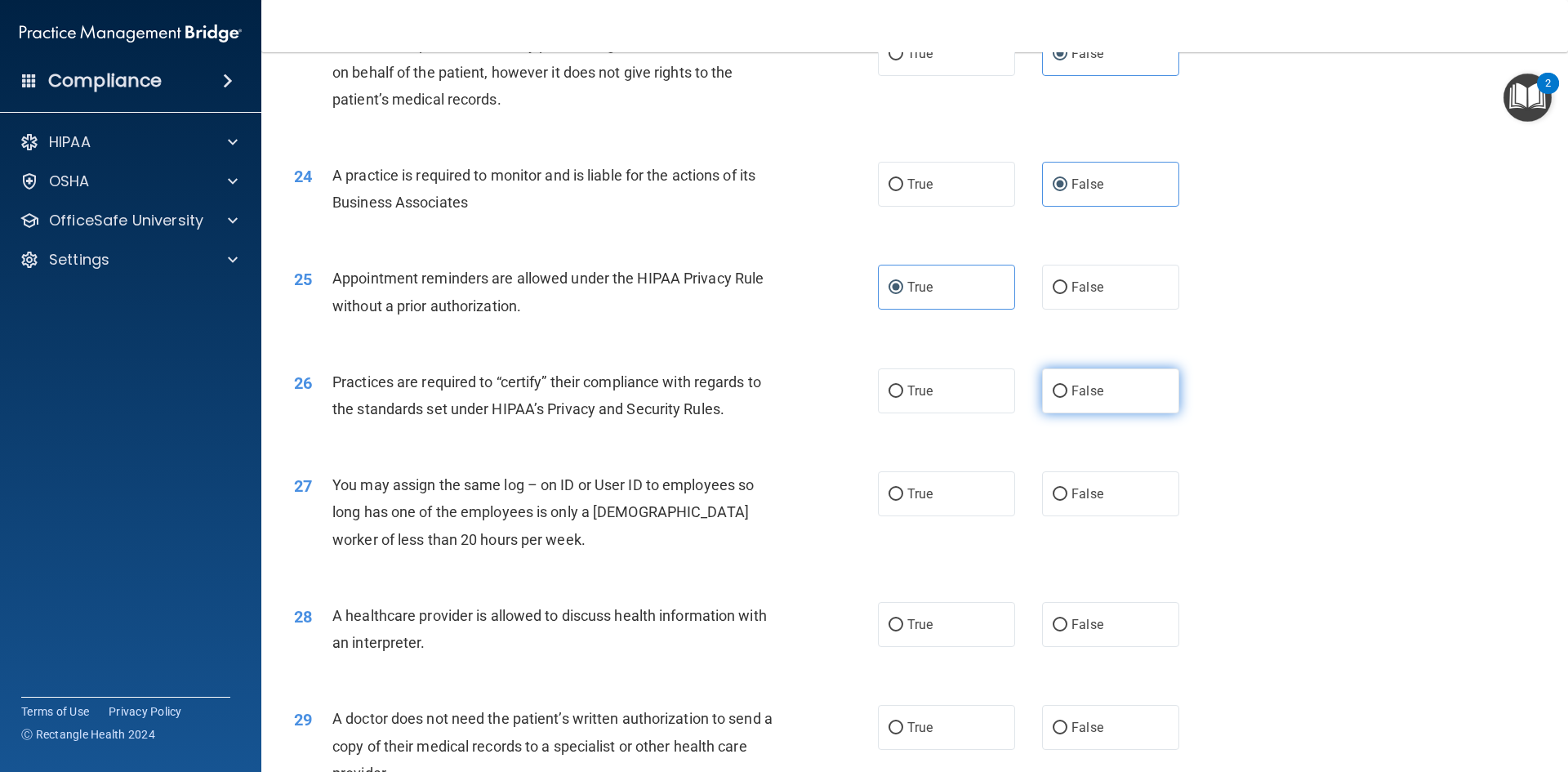
click at [1072, 397] on span "False" at bounding box center [1087, 390] width 31 height 15
click at [1067, 397] on input "False" at bounding box center [1060, 392] width 14 height 13
radio input "true"
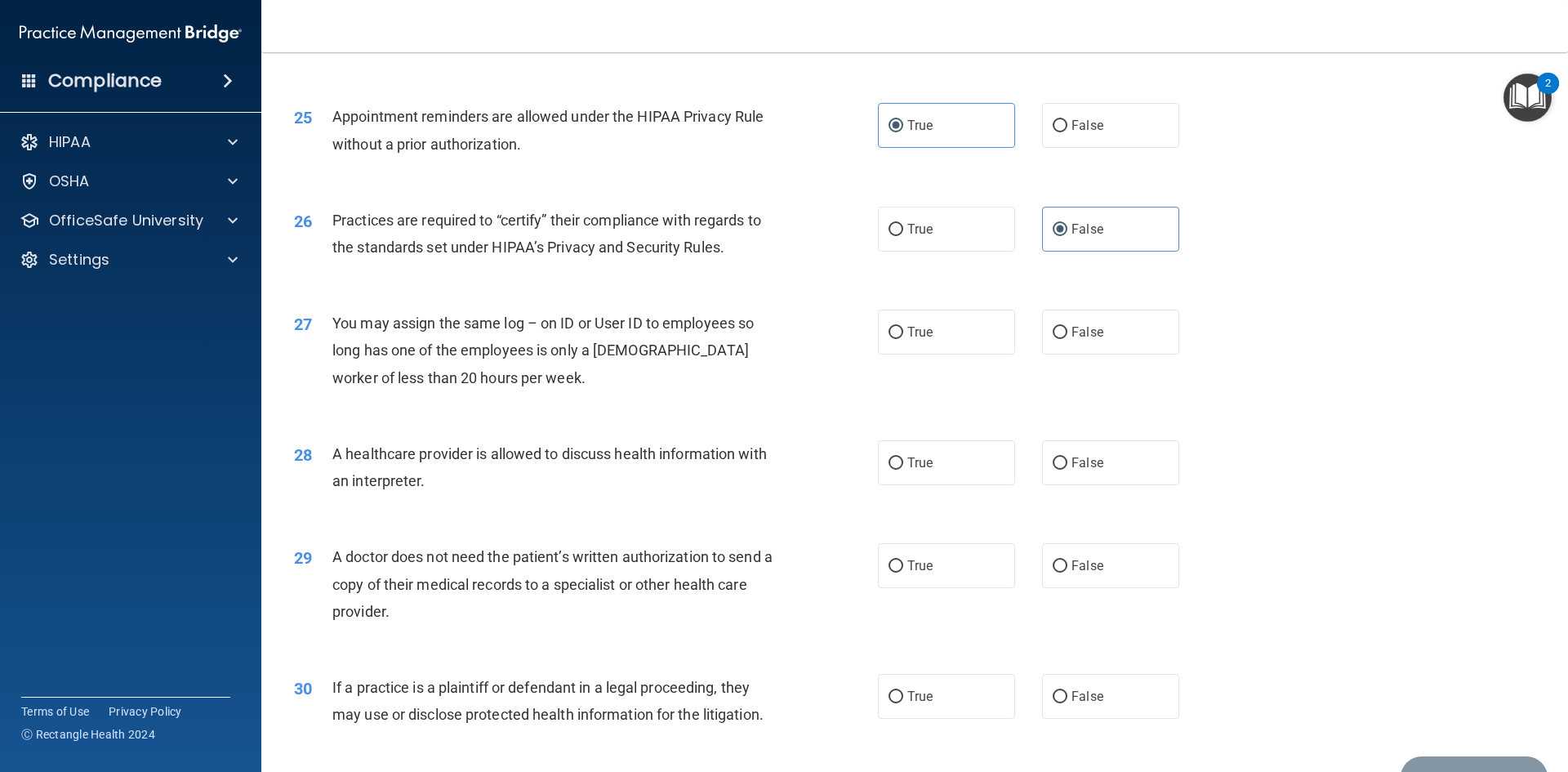
scroll to position [2941, 0]
click at [900, 699] on label "True" at bounding box center [946, 695] width 137 height 45
click at [900, 699] on input "True" at bounding box center [896, 696] width 14 height 13
radio input "true"
click at [968, 561] on label "True" at bounding box center [946, 564] width 137 height 45
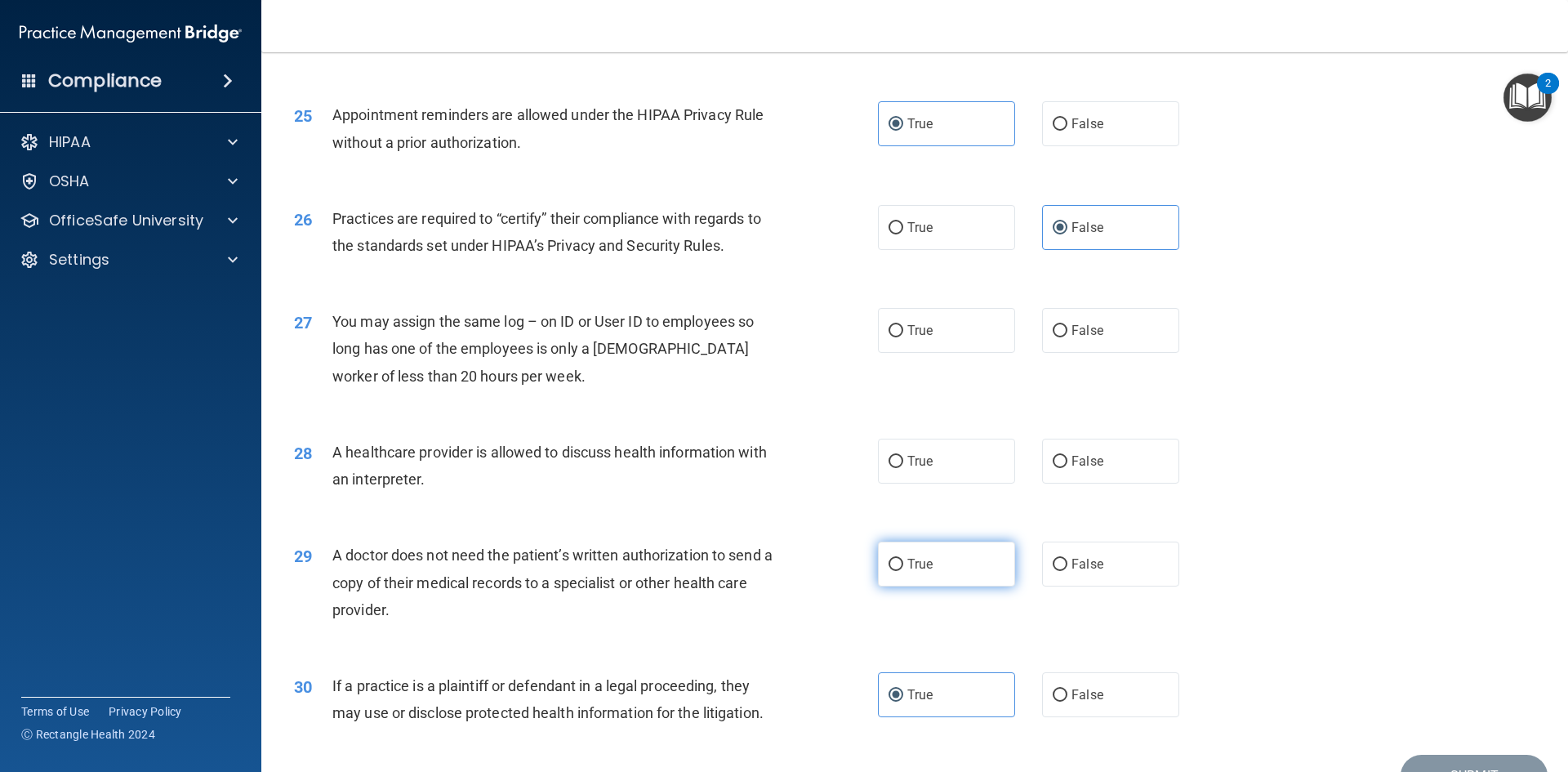
click at [903, 561] on input "True" at bounding box center [896, 565] width 14 height 13
radio input "true"
click at [935, 468] on label "True" at bounding box center [946, 461] width 137 height 45
click at [903, 468] on input "True" at bounding box center [896, 462] width 14 height 13
radio input "true"
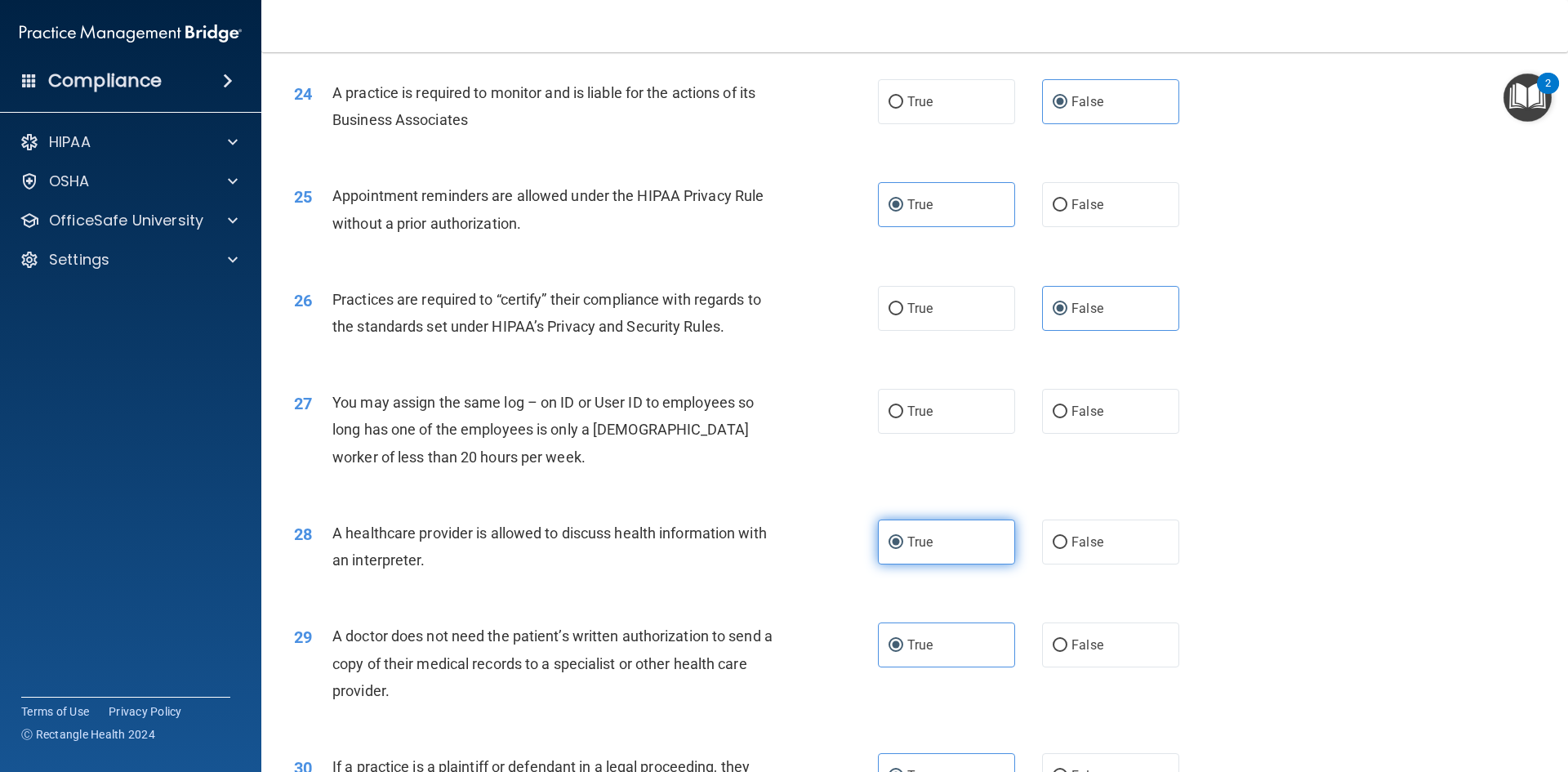
scroll to position [2859, 0]
click at [1073, 433] on label "False" at bounding box center [1111, 413] width 137 height 45
click at [1067, 419] on input "False" at bounding box center [1060, 413] width 14 height 13
radio input "true"
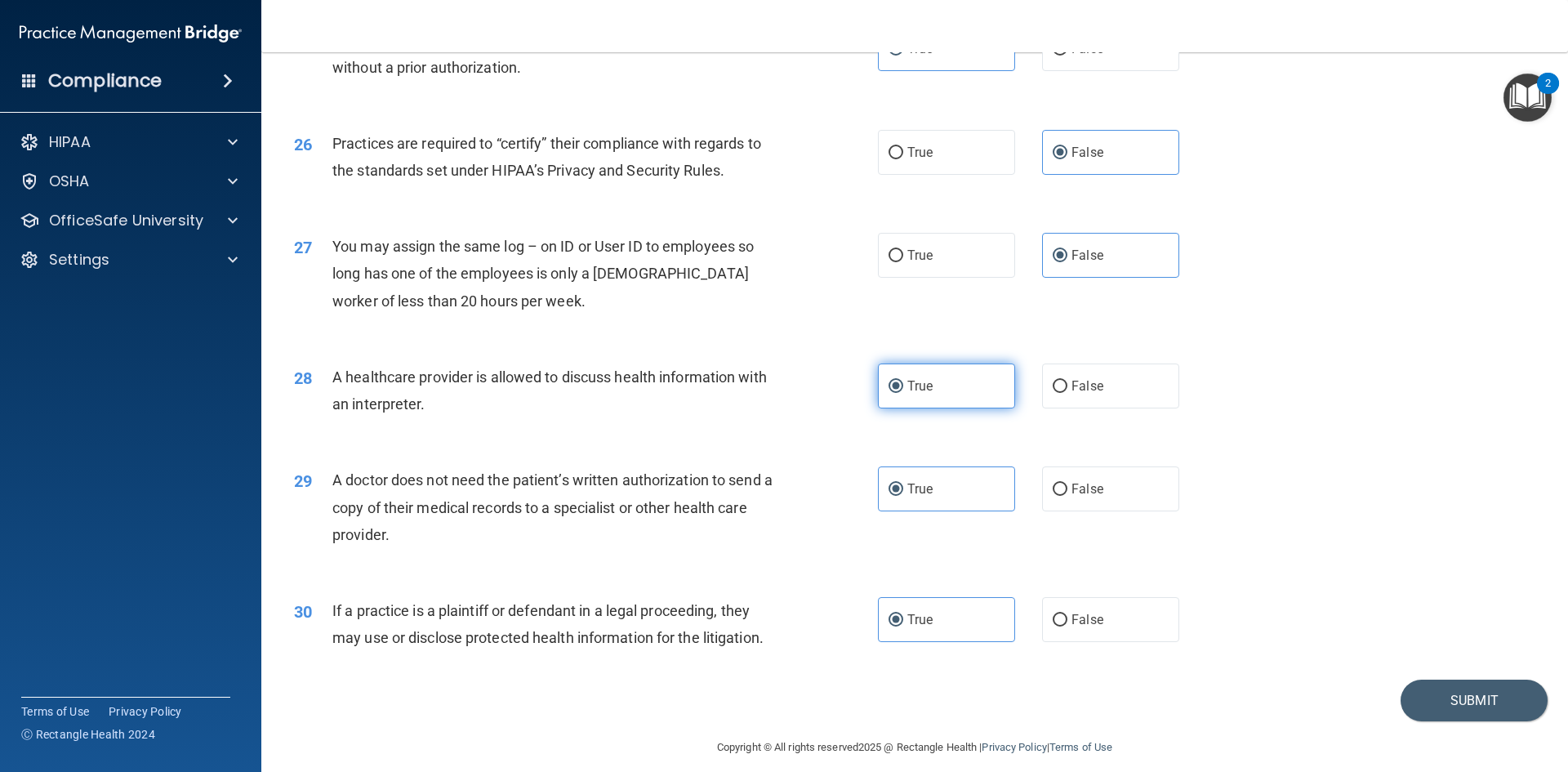
scroll to position [3030, 0]
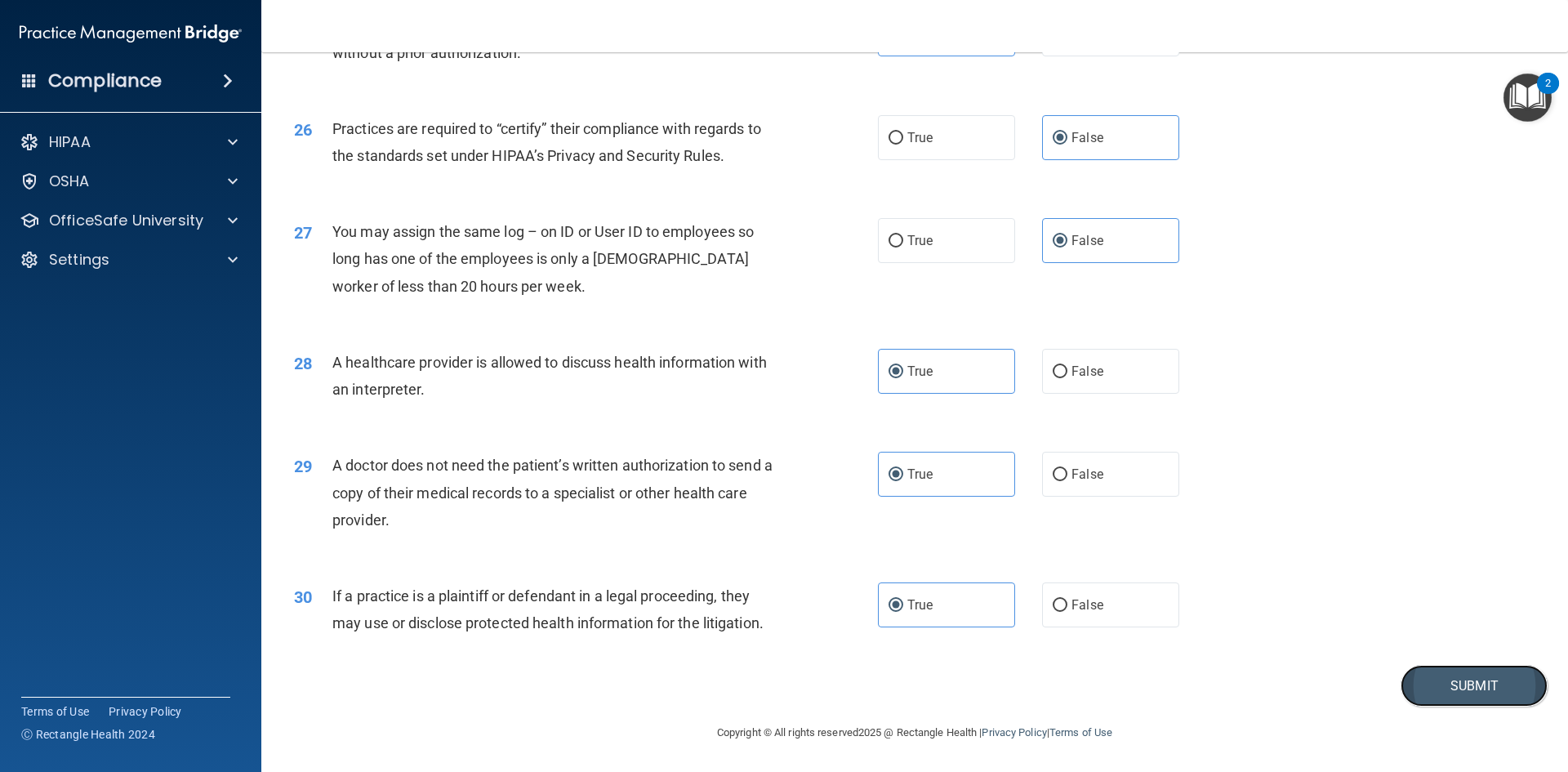
click at [1495, 682] on button "Submit" at bounding box center [1475, 686] width 147 height 41
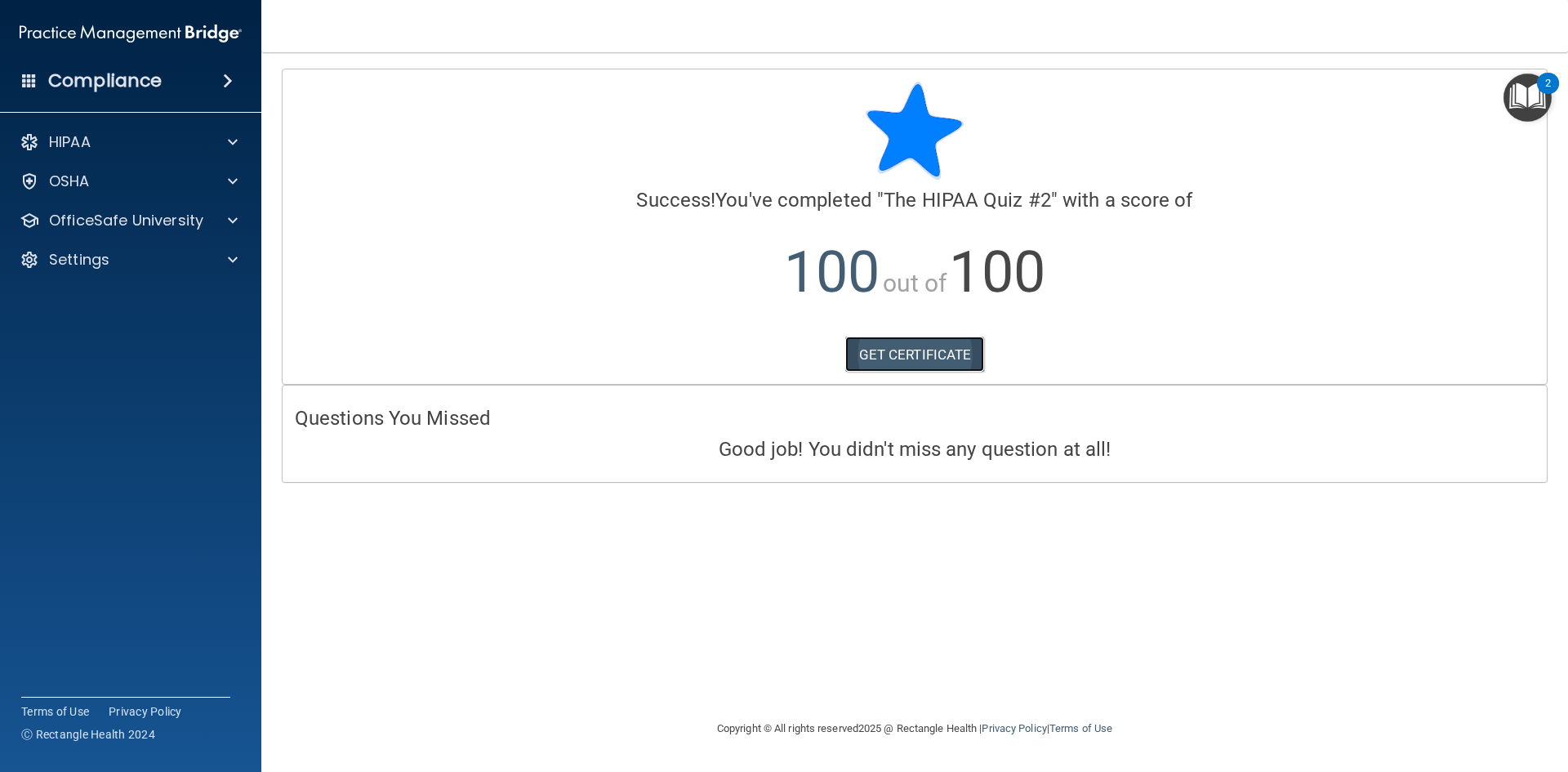
click at [915, 363] on link "GET CERTIFICATE" at bounding box center [915, 354] width 139 height 36
click at [237, 183] on span at bounding box center [233, 182] width 10 height 20
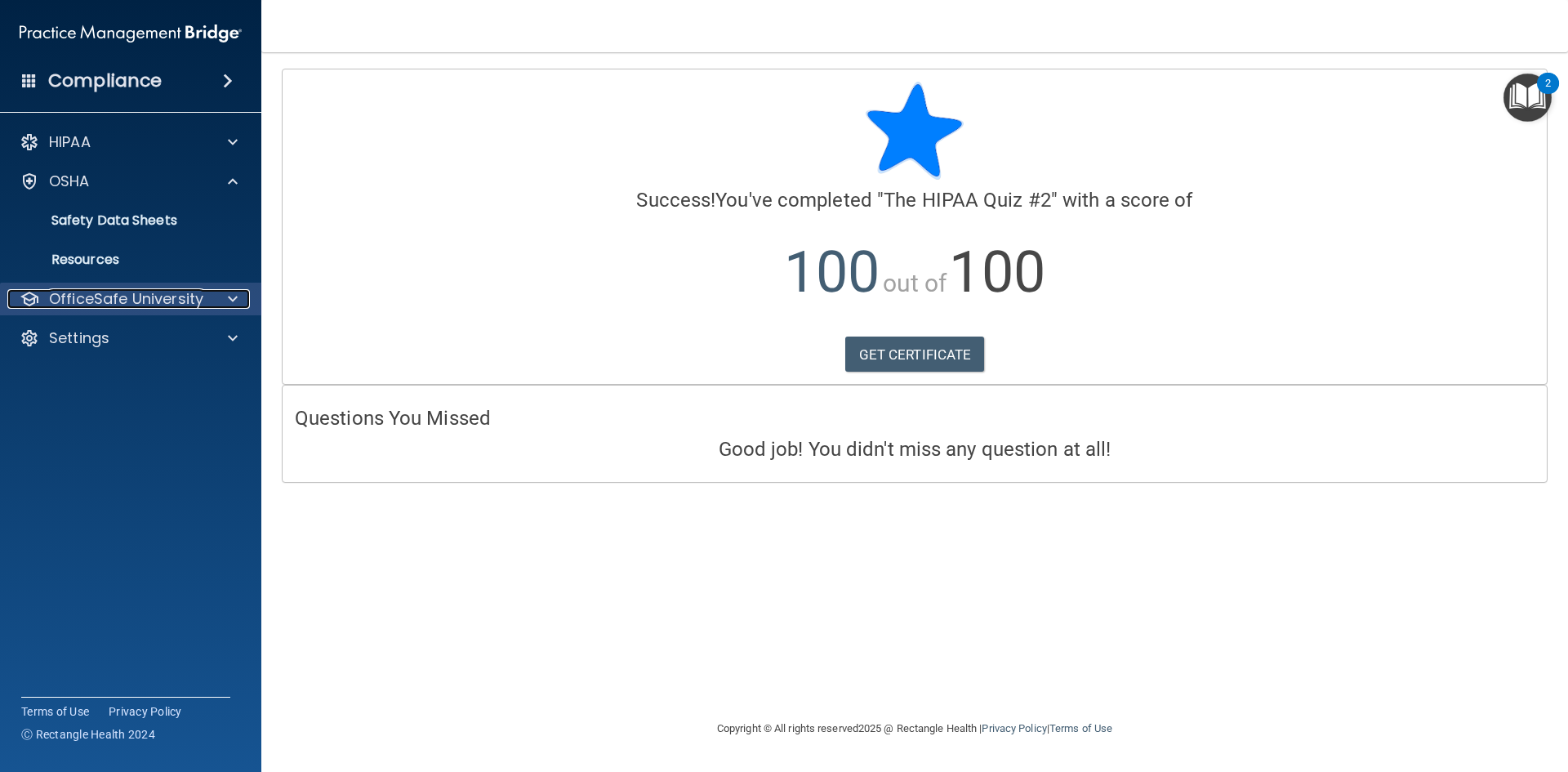
click at [215, 290] on div at bounding box center [230, 299] width 40 height 20
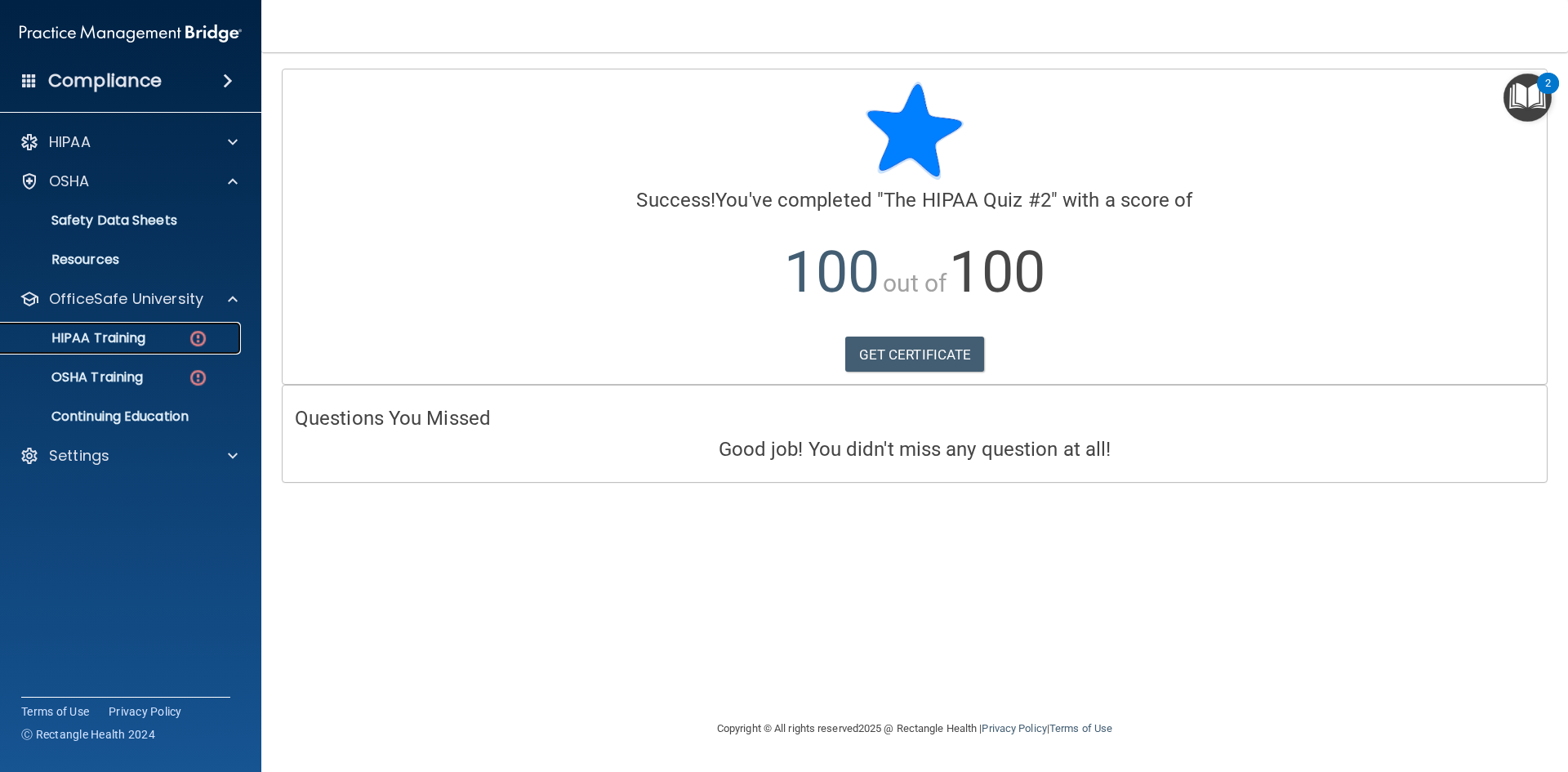
click at [186, 335] on div "HIPAA Training" at bounding box center [122, 338] width 223 height 16
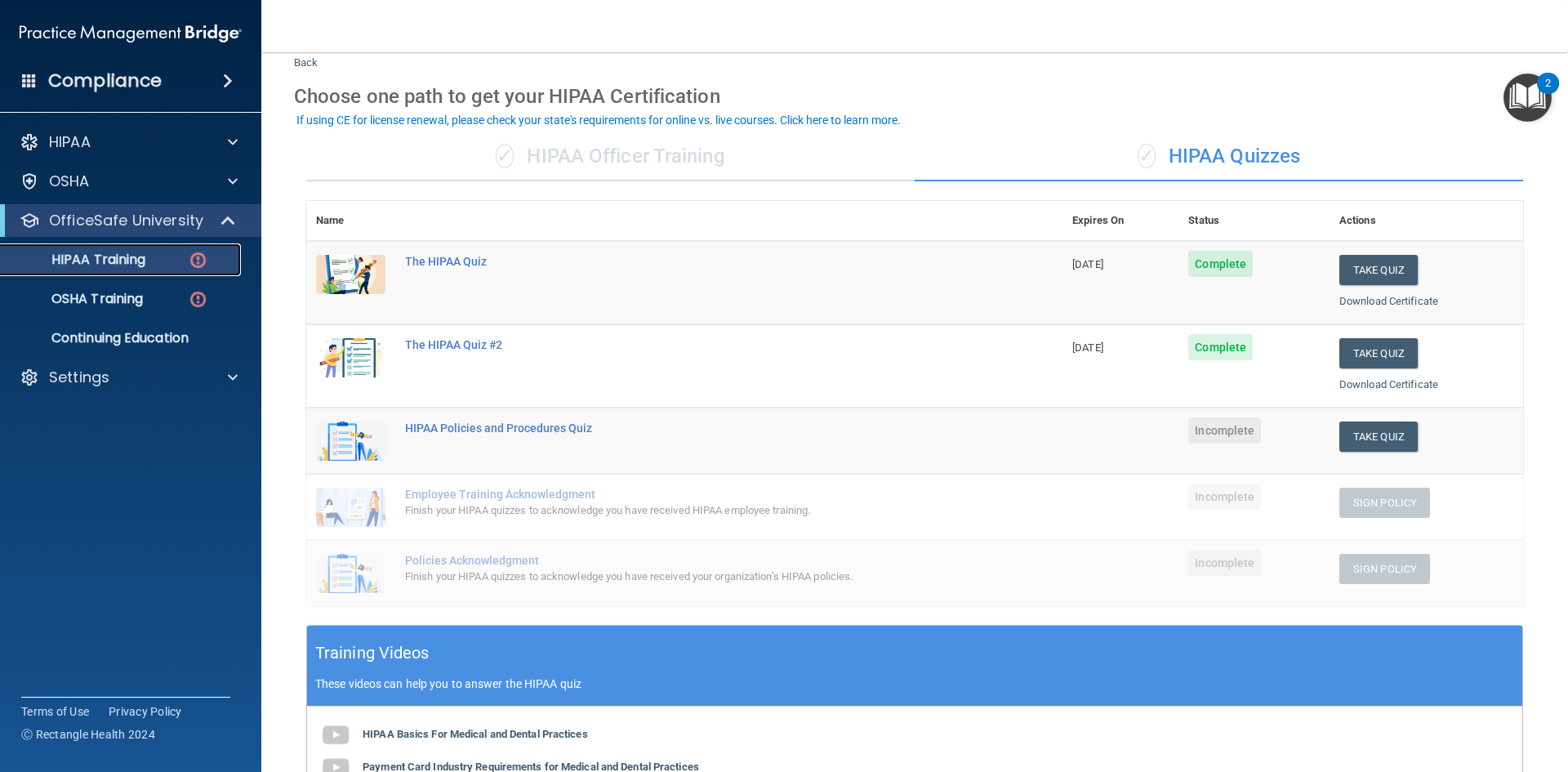
scroll to position [82, 0]
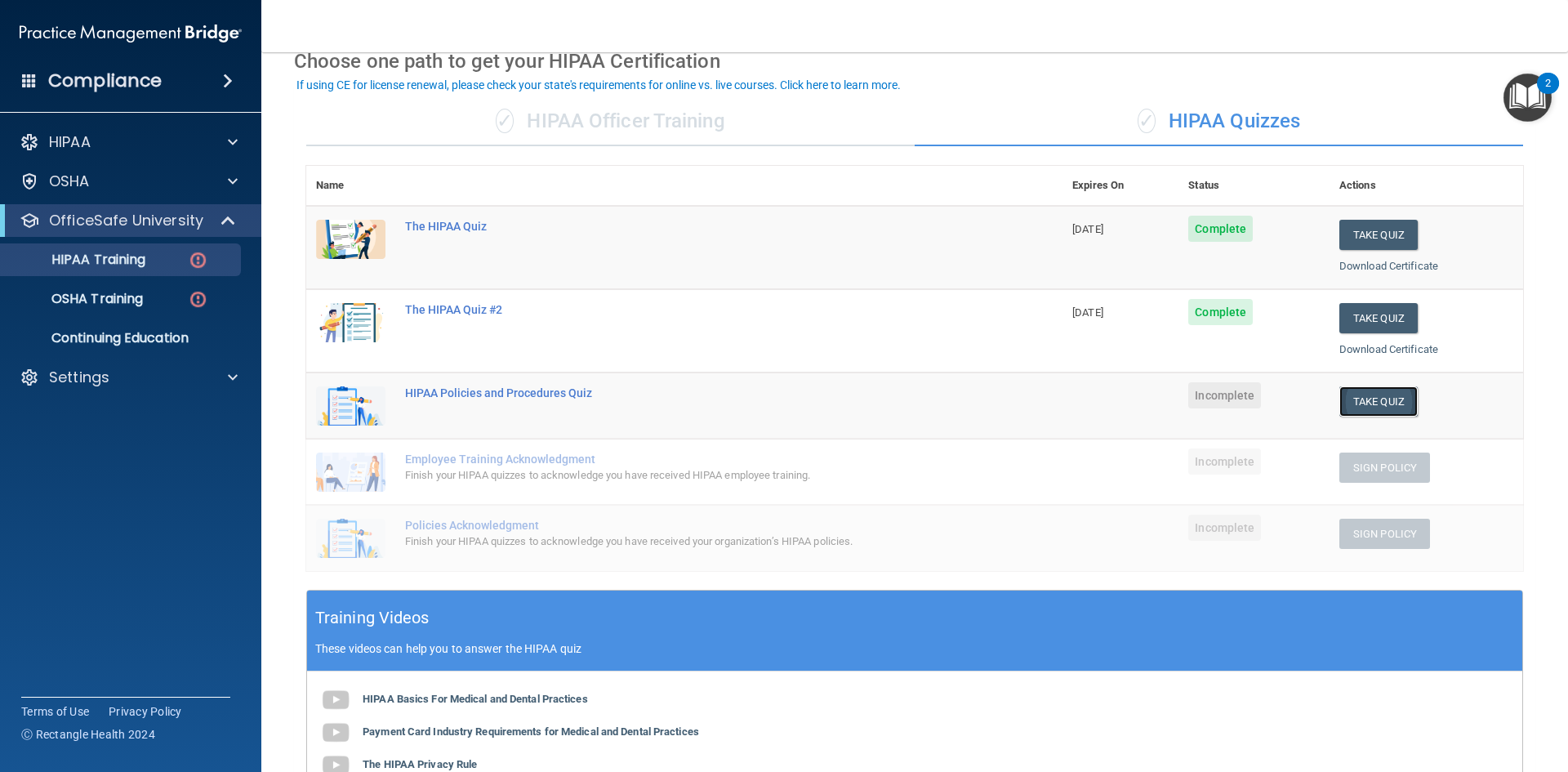
click at [1354, 402] on button "Take Quiz" at bounding box center [1378, 402] width 78 height 31
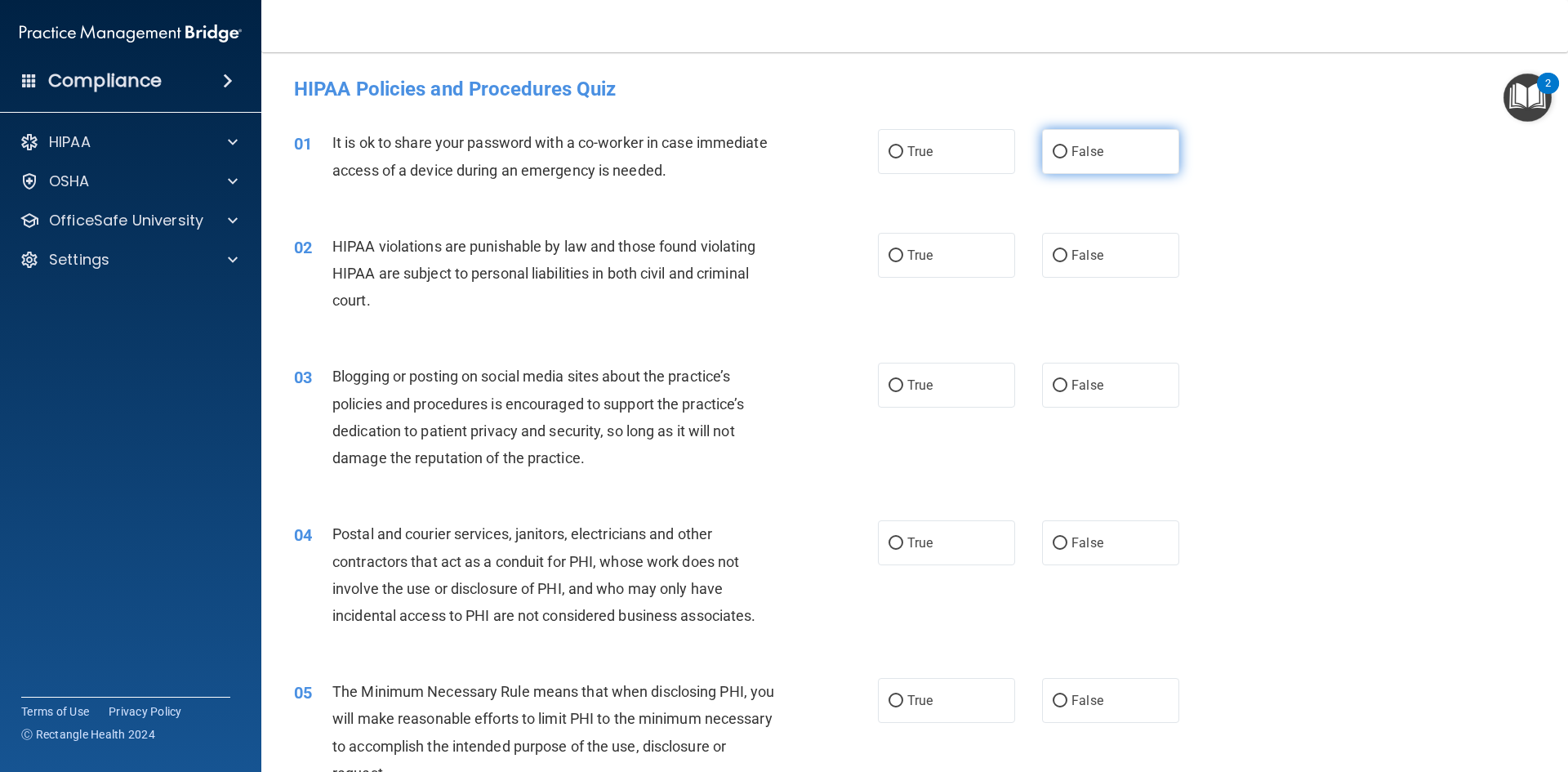
click at [1053, 154] on input "False" at bounding box center [1060, 153] width 14 height 13
radio input "true"
click at [991, 277] on label "True" at bounding box center [946, 255] width 137 height 45
click at [903, 262] on input "True" at bounding box center [896, 256] width 14 height 13
radio input "true"
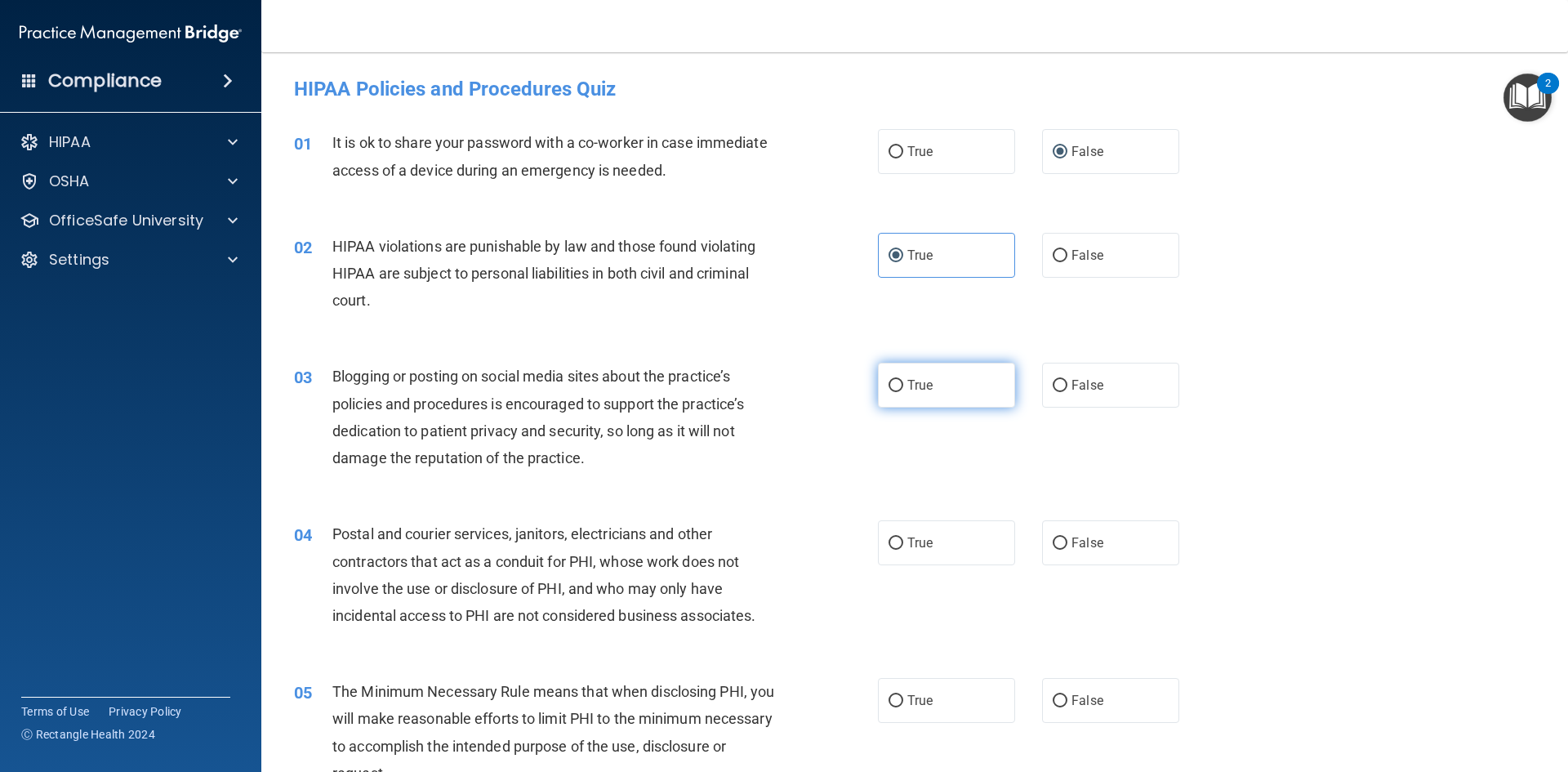
click at [935, 399] on label "True" at bounding box center [946, 386] width 137 height 45
click at [903, 392] on input "True" at bounding box center [896, 386] width 14 height 13
radio input "true"
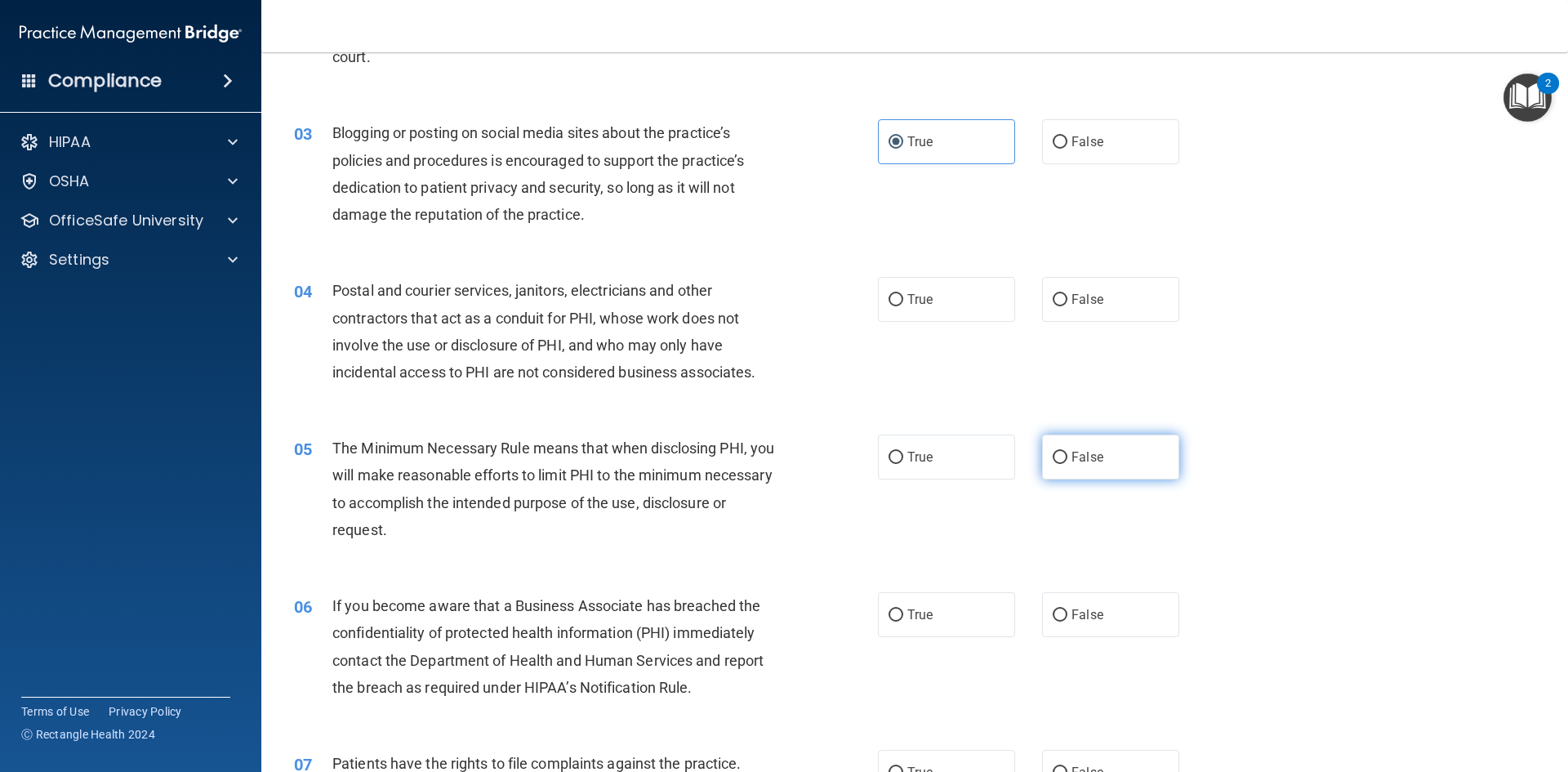
scroll to position [245, 0]
click at [933, 309] on label "True" at bounding box center [946, 297] width 137 height 45
click at [903, 305] on input "True" at bounding box center [896, 298] width 14 height 13
radio input "true"
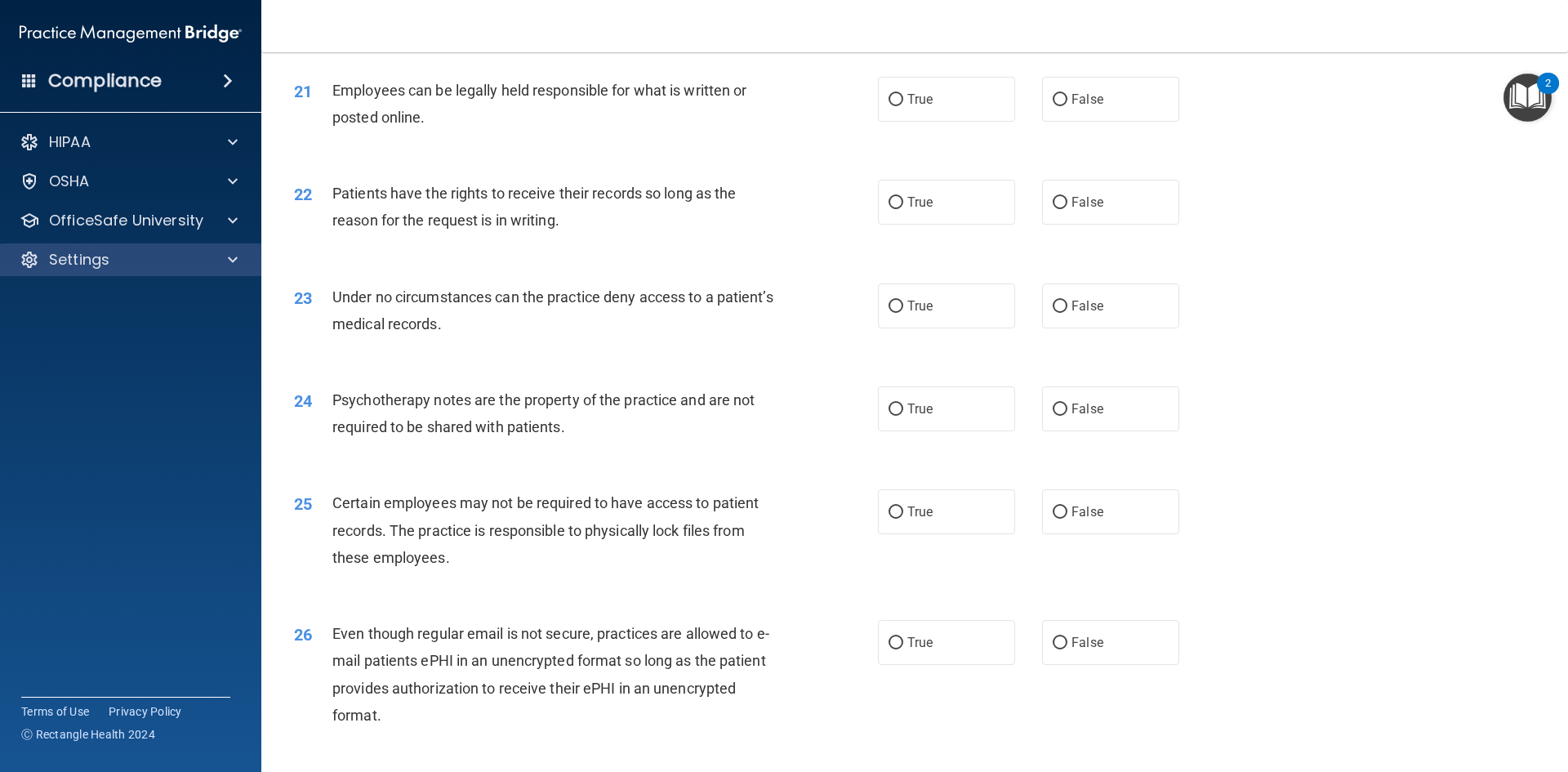
scroll to position [2695, 0]
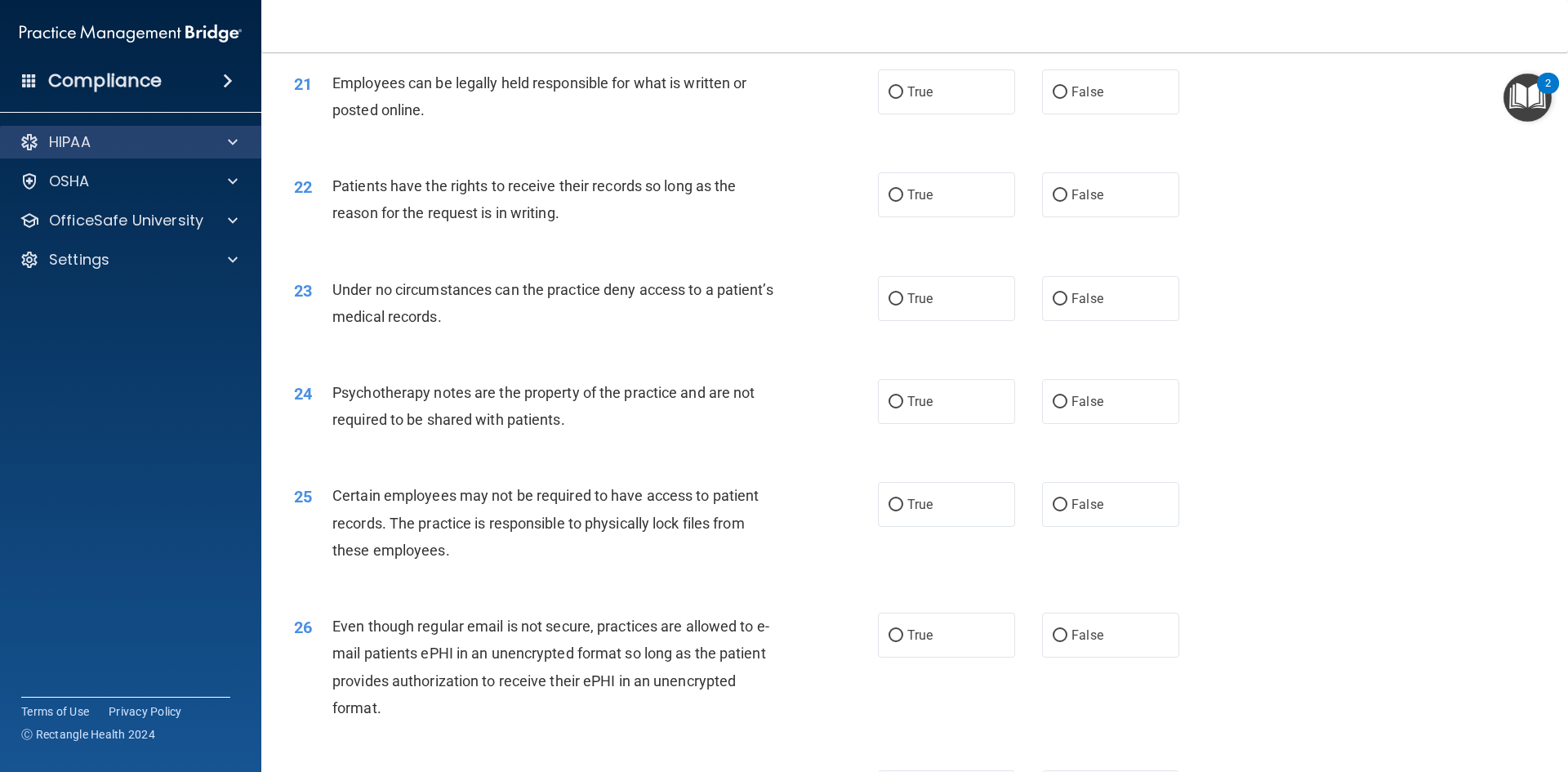
click at [148, 154] on div "HIPAA" at bounding box center [131, 142] width 262 height 32
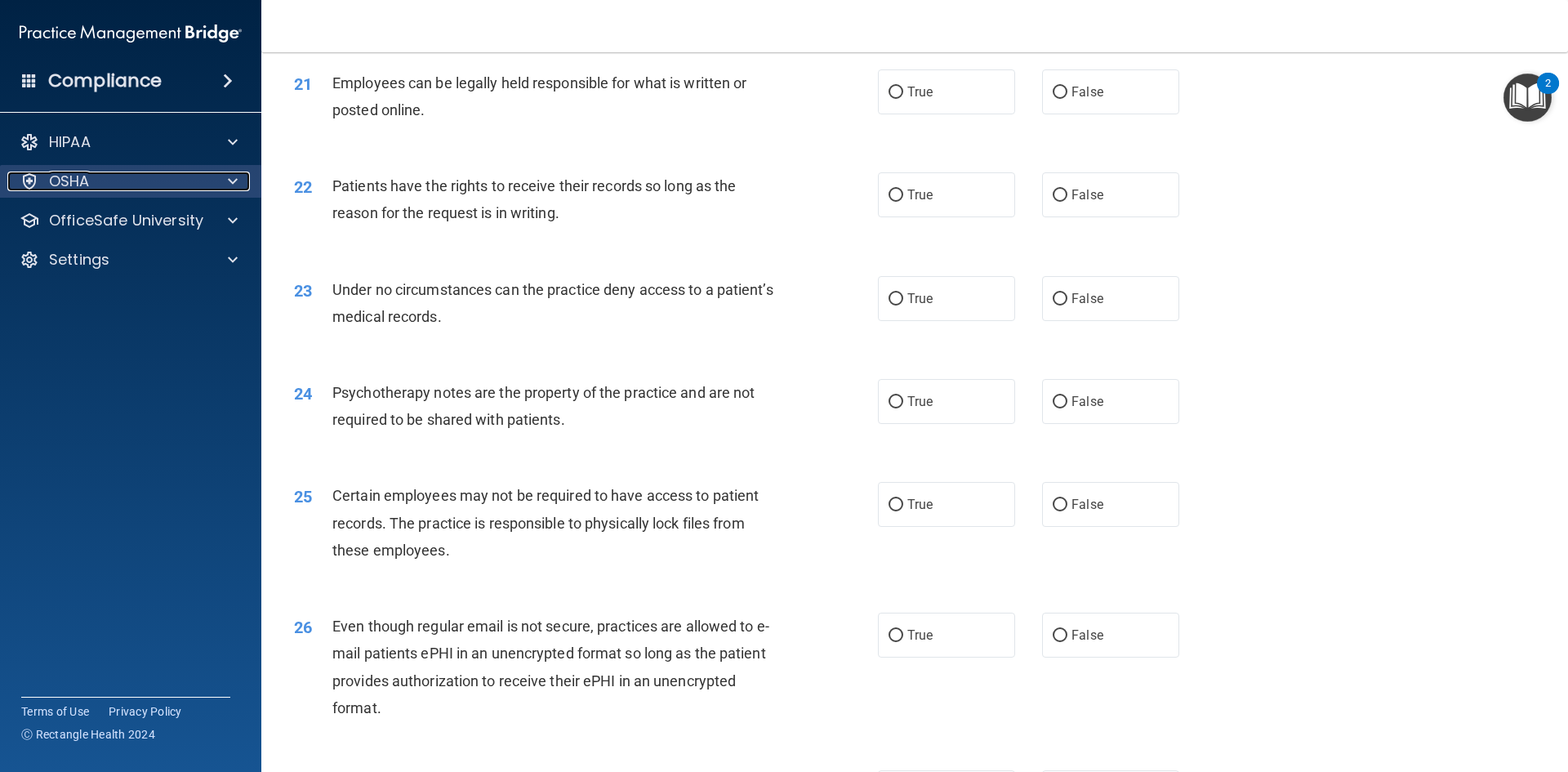
click at [146, 182] on div "OSHA" at bounding box center [108, 182] width 202 height 20
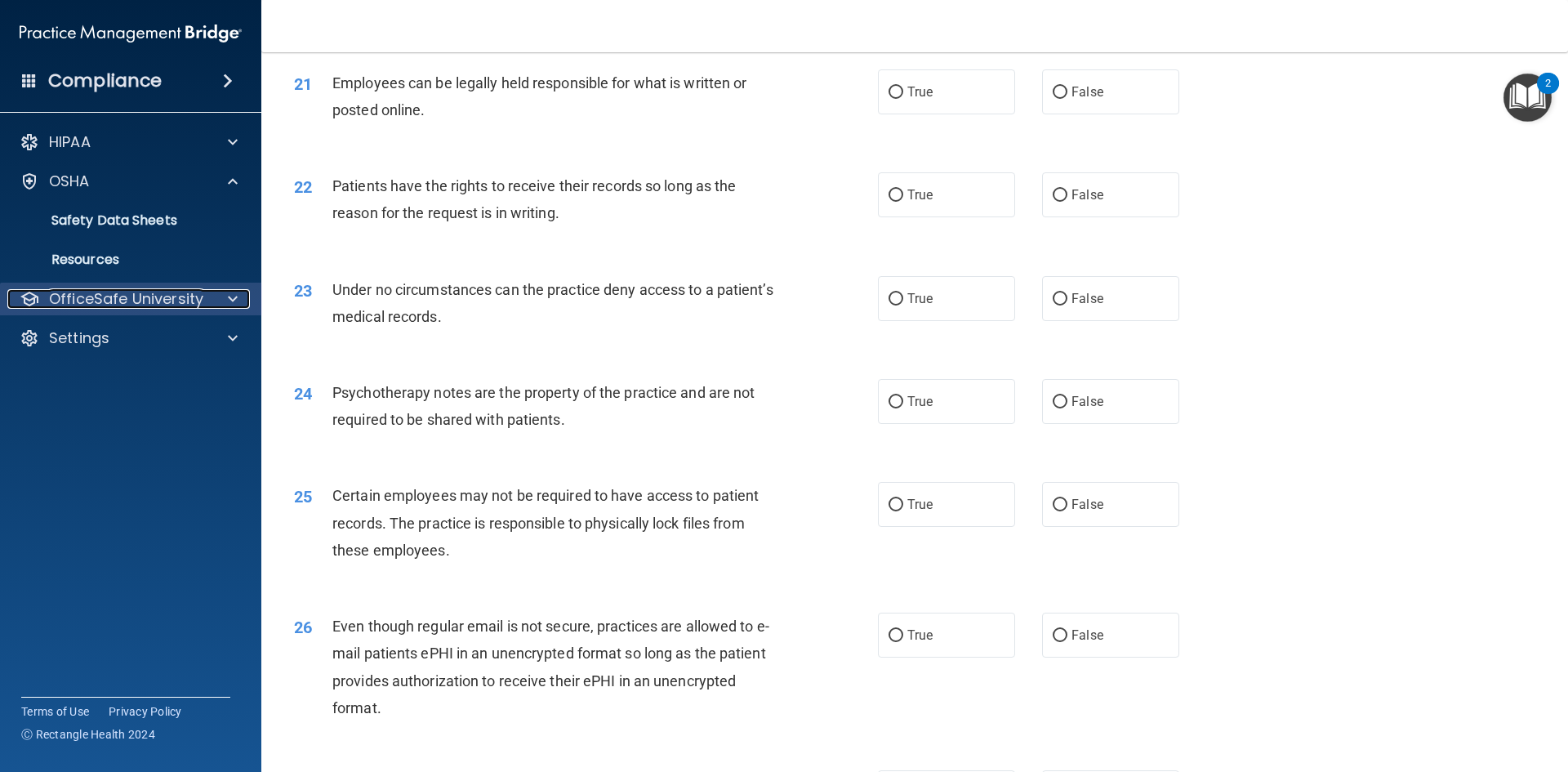
click at [204, 306] on div "OfficeSafe University" at bounding box center [108, 299] width 202 height 20
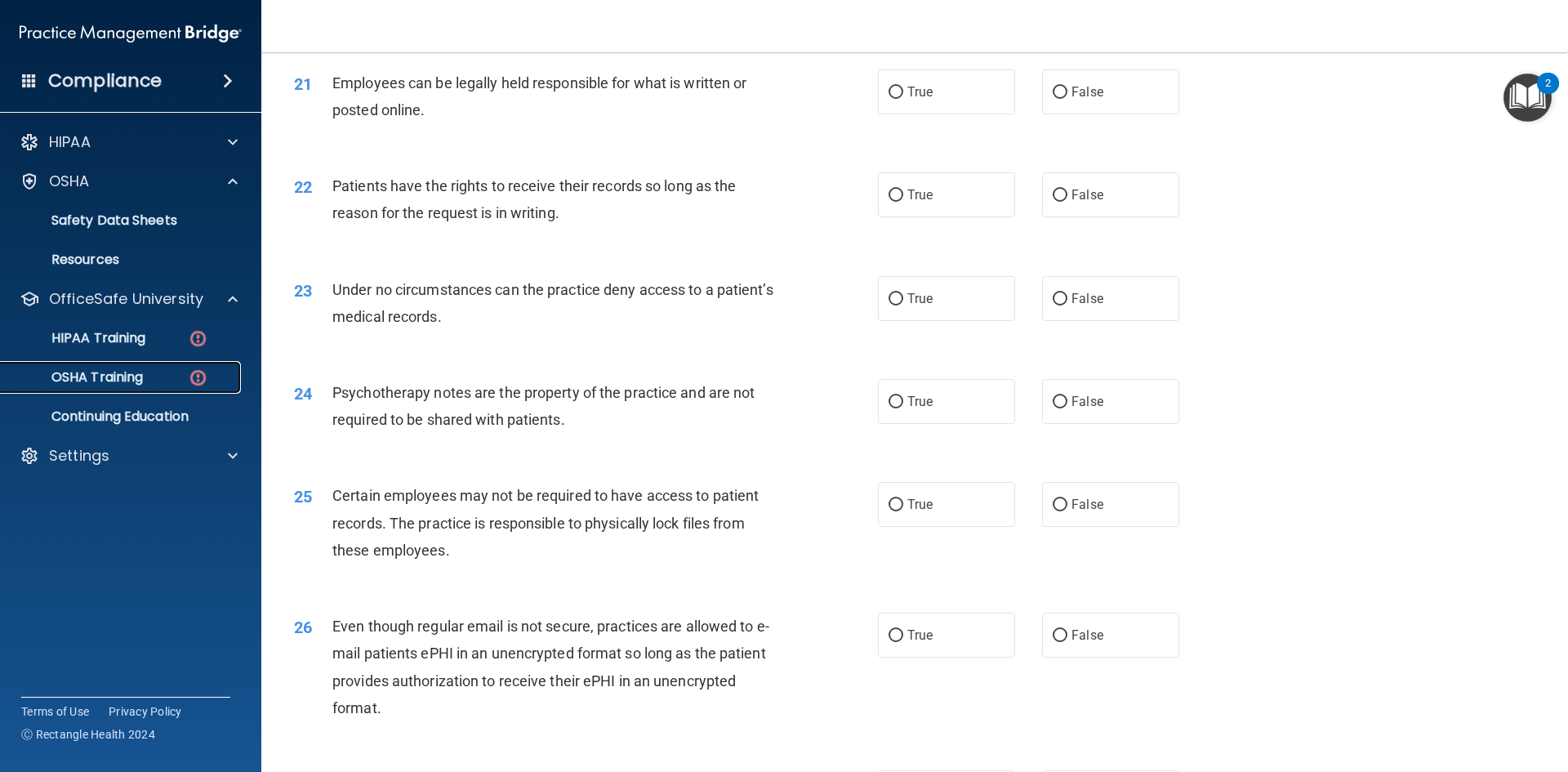
click at [169, 390] on link "OSHA Training" at bounding box center [112, 377] width 257 height 32
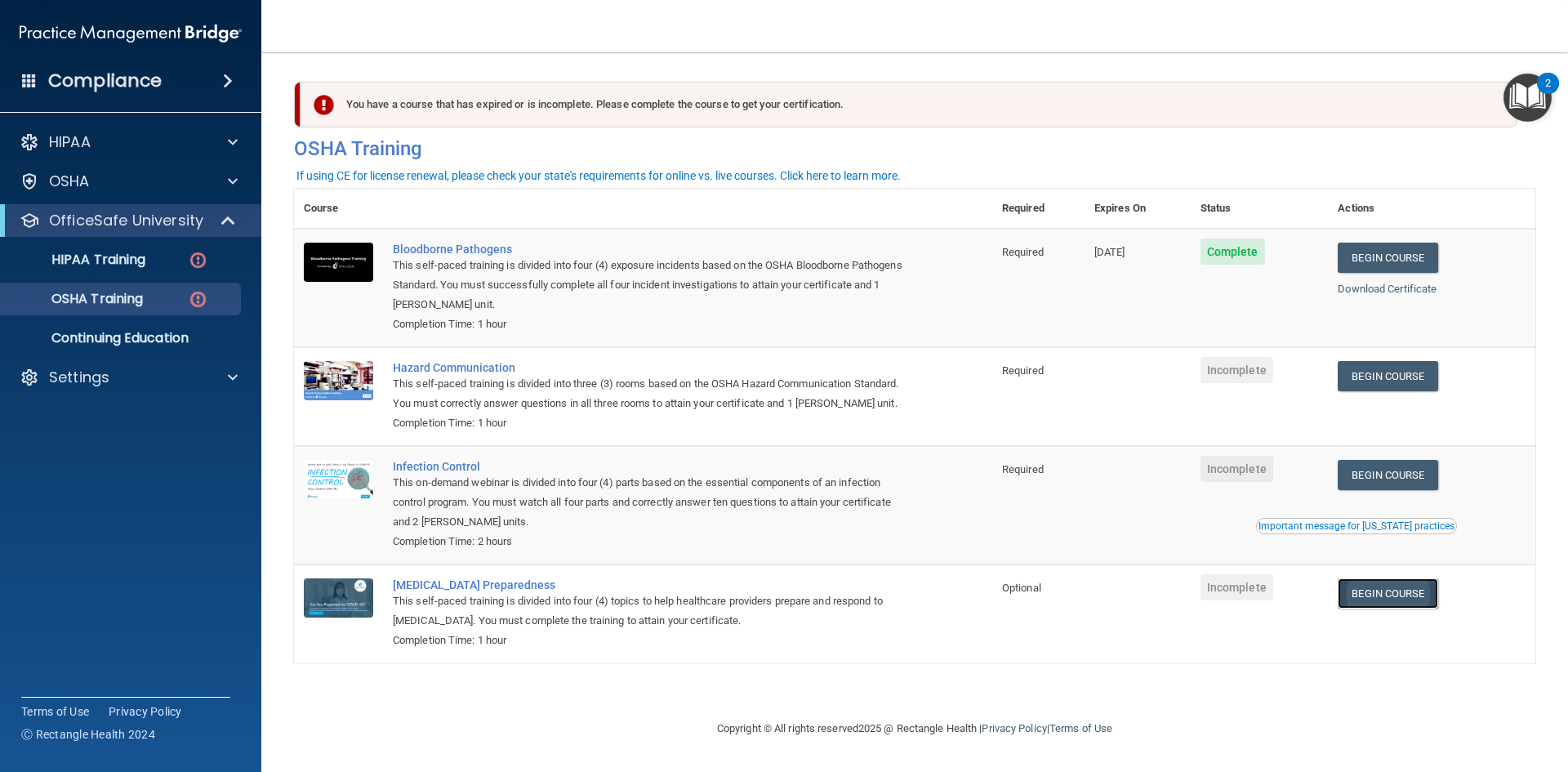
click at [1386, 603] on link "Begin Course" at bounding box center [1387, 594] width 100 height 31
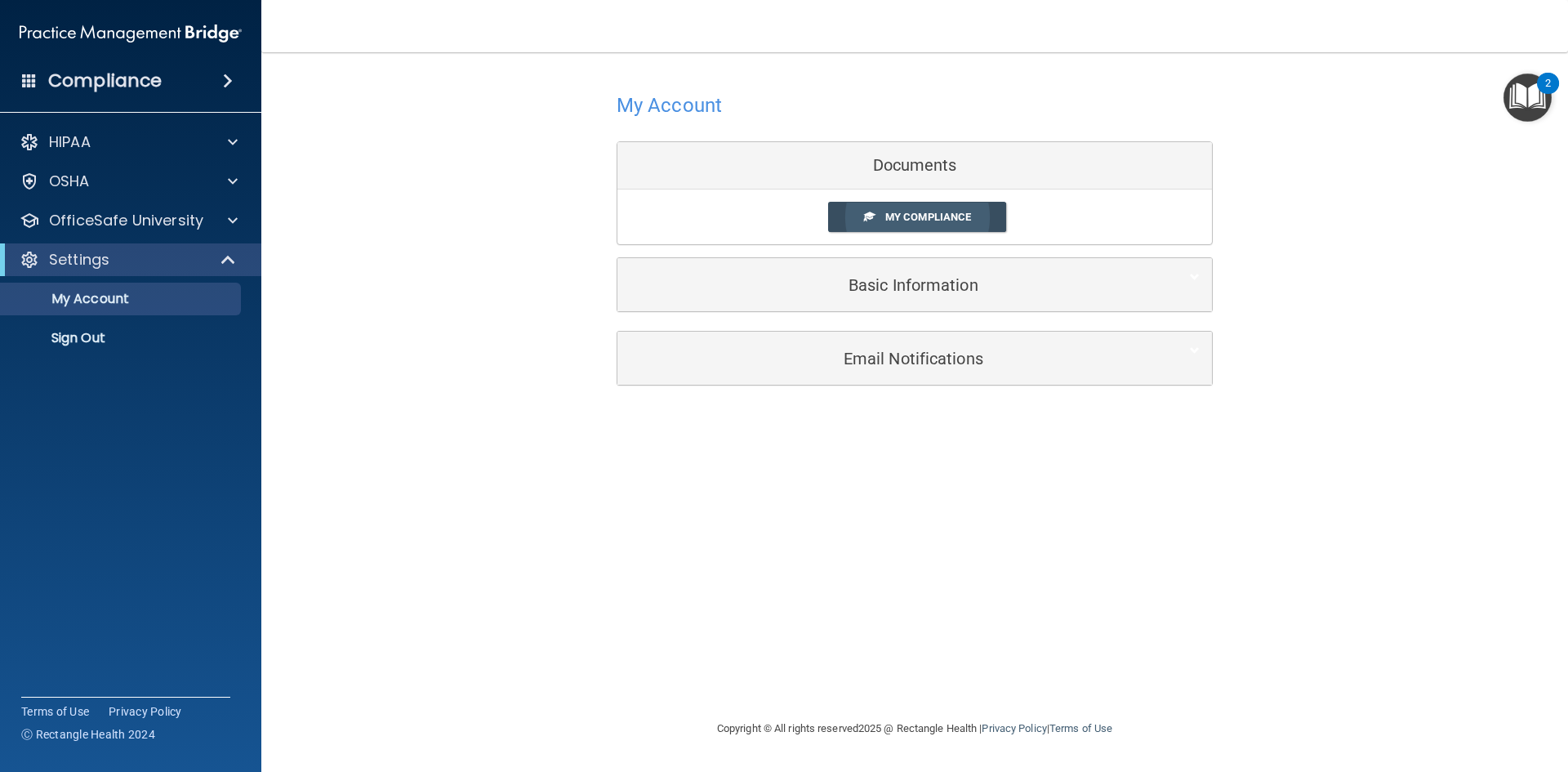
click at [961, 223] on span "My Compliance" at bounding box center [927, 217] width 85 height 13
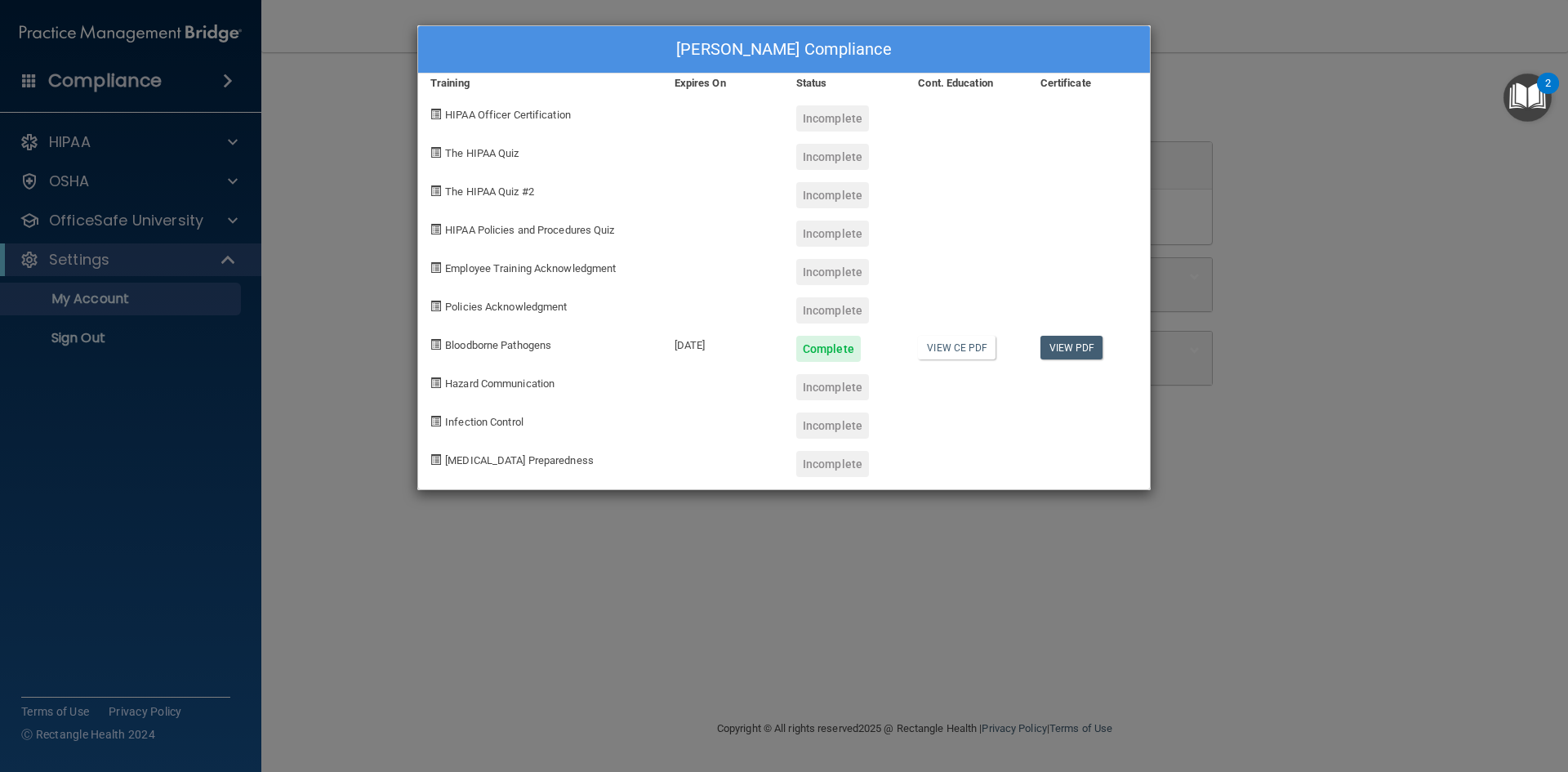
click at [1215, 274] on div "Lauren Landin's Compliance Training Expires On Status Cont. Education Certifica…" at bounding box center [784, 386] width 1568 height 772
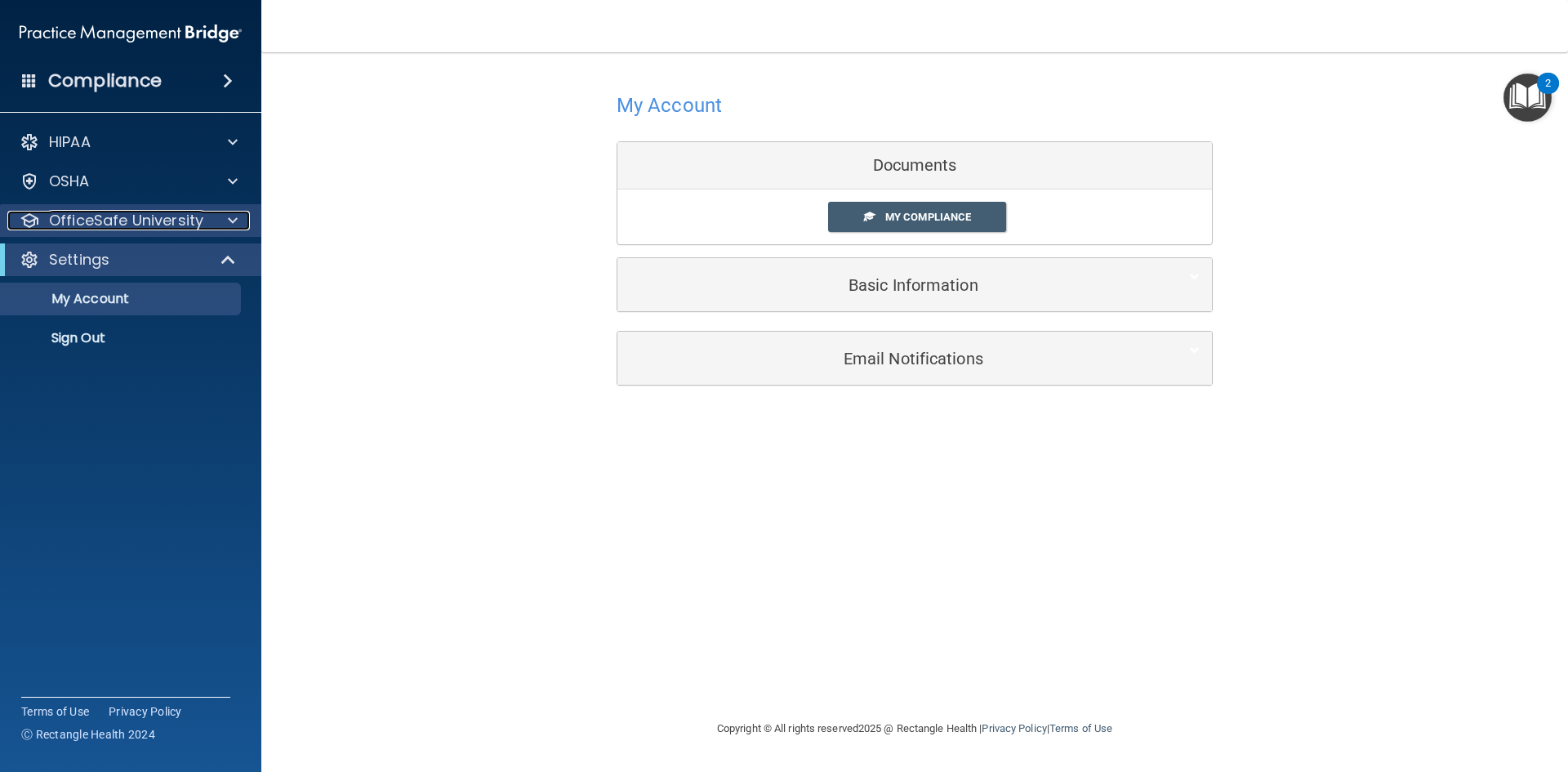
click at [220, 217] on div at bounding box center [230, 221] width 40 height 20
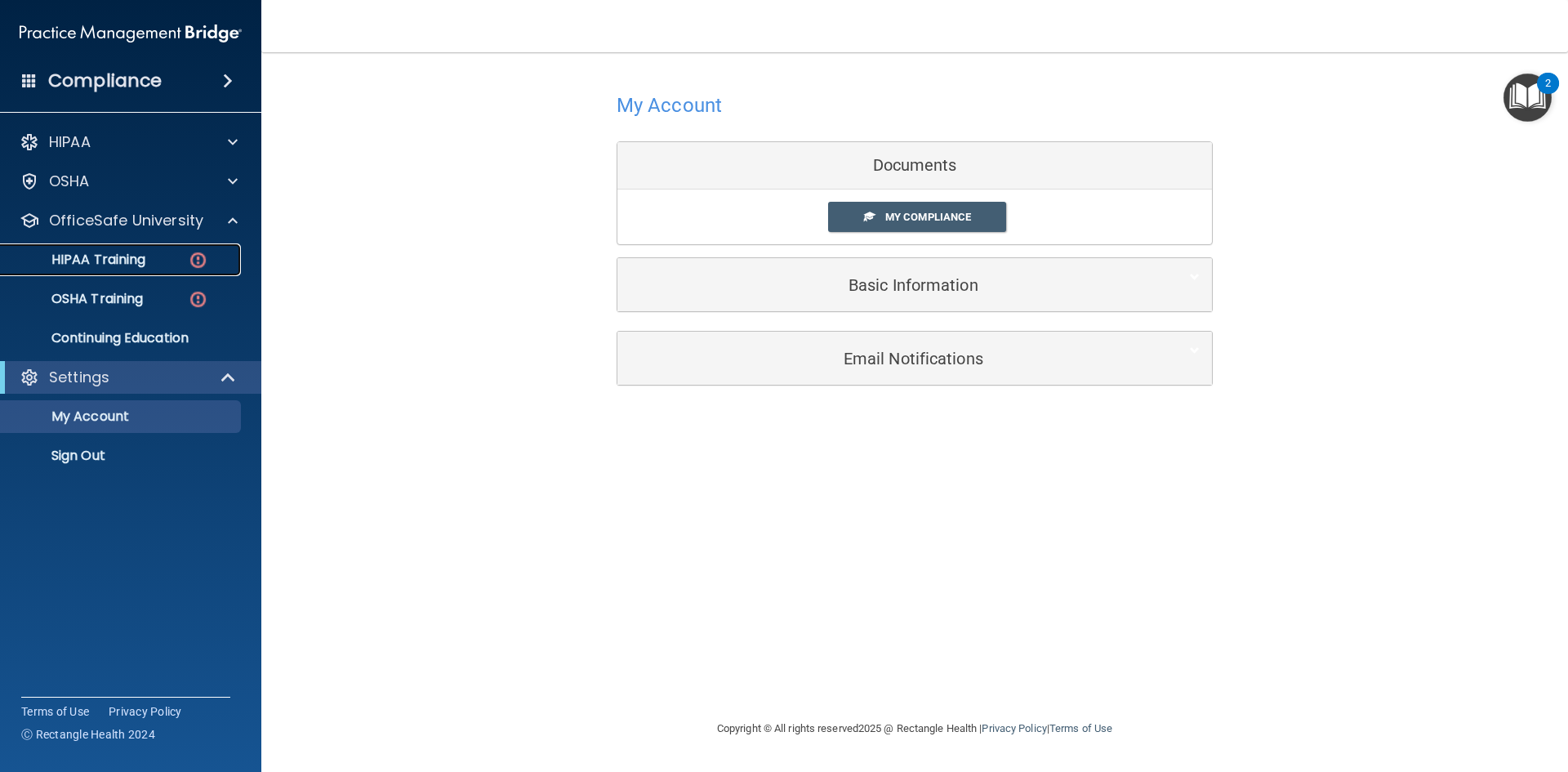
click at [204, 261] on img at bounding box center [198, 260] width 21 height 21
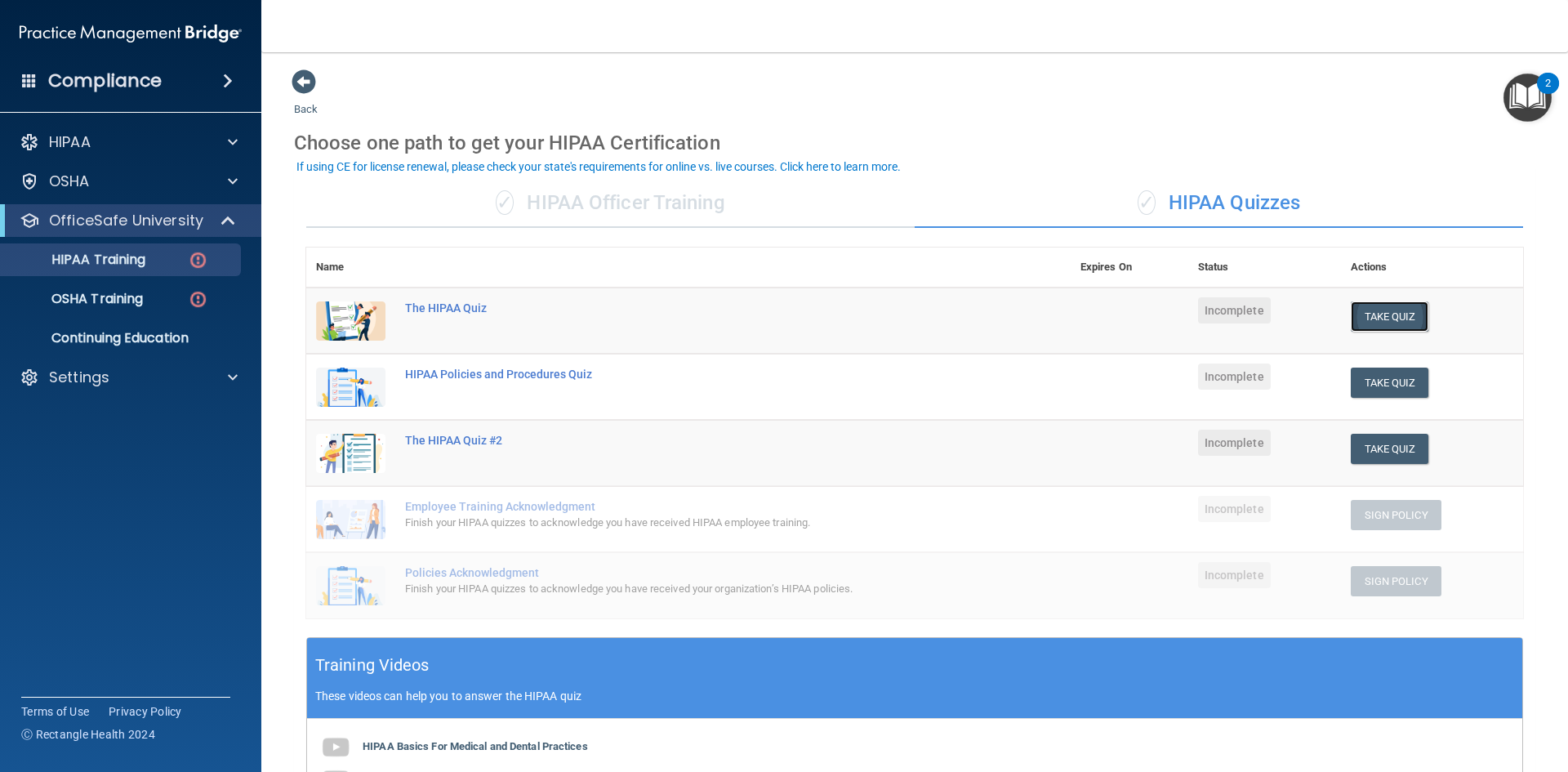
click at [1386, 306] on button "Take Quiz" at bounding box center [1389, 316] width 78 height 31
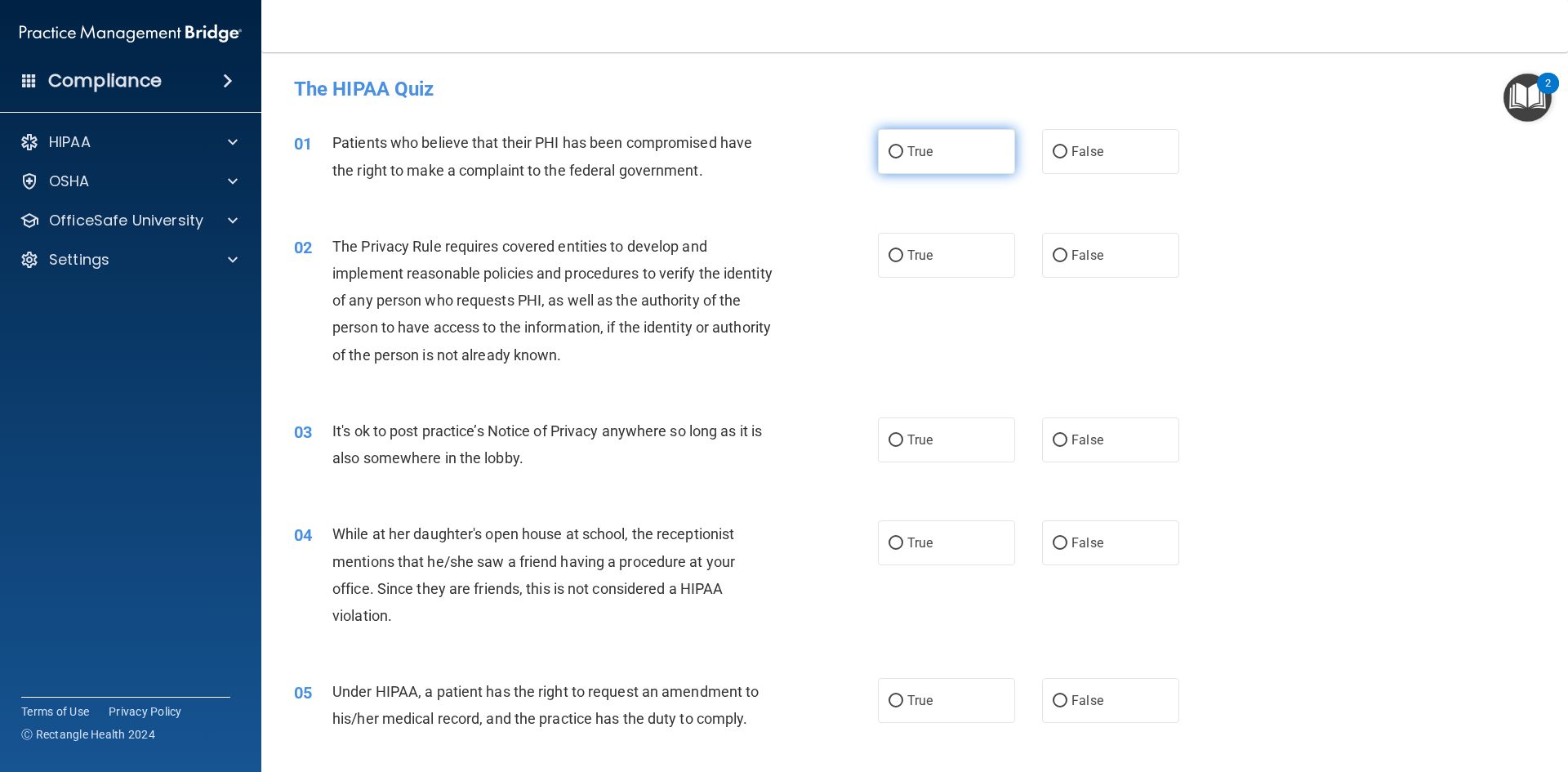
click at [928, 160] on label "True" at bounding box center [946, 152] width 137 height 45
click at [903, 158] on input "True" at bounding box center [896, 153] width 14 height 13
radio input "true"
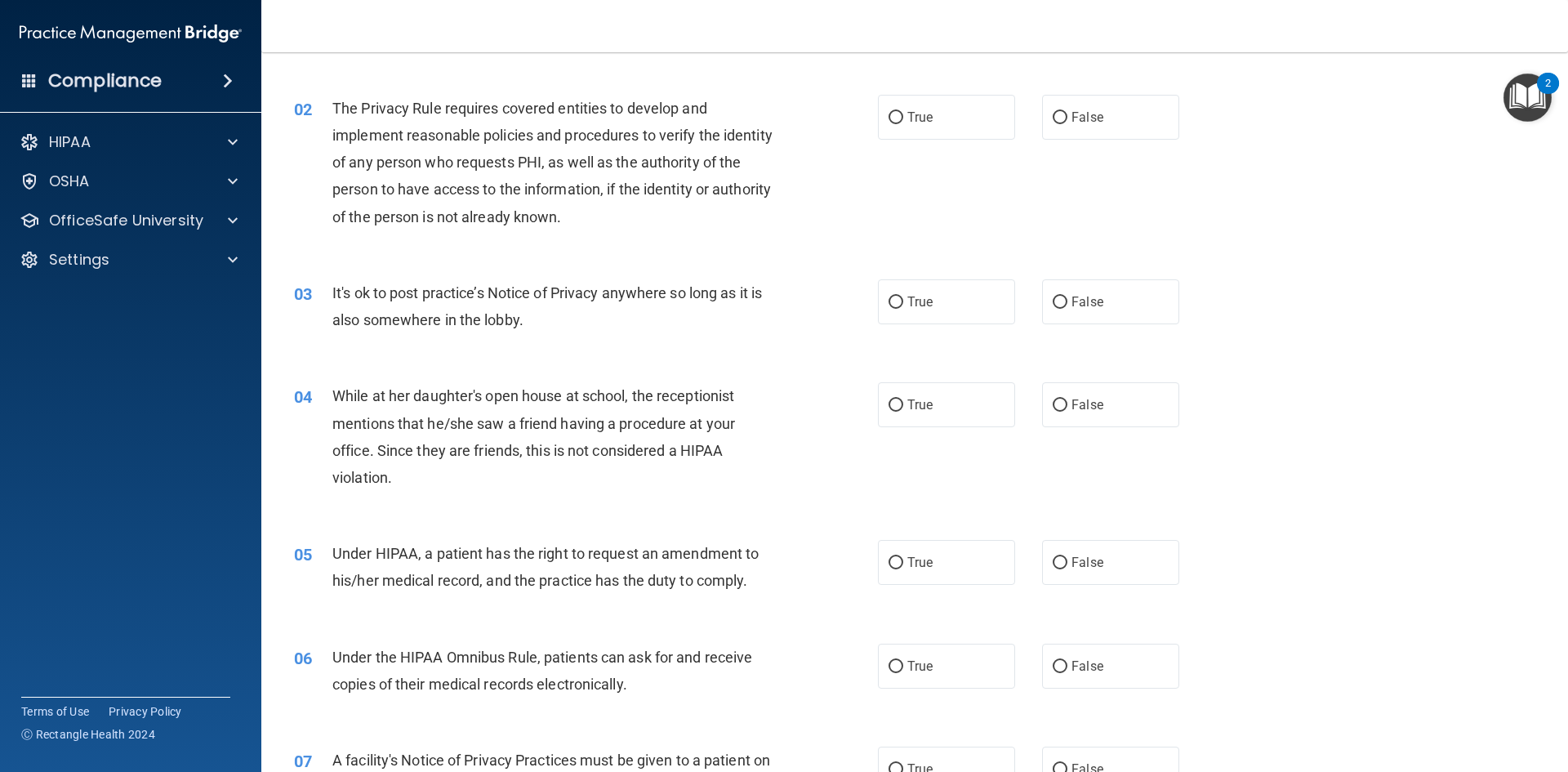
scroll to position [164, 0]
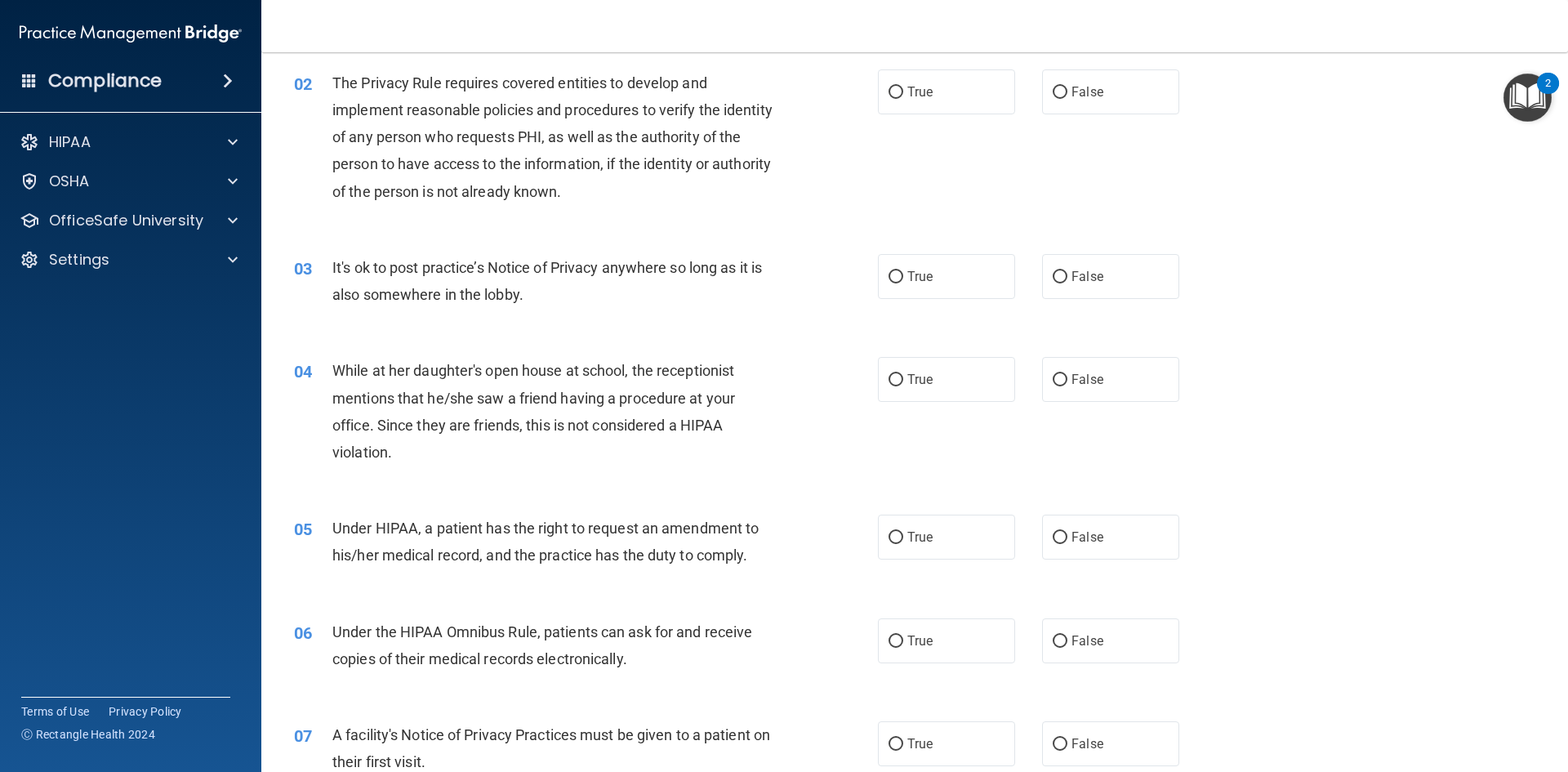
click at [901, 53] on div "02 The Privacy Rule requires covered entities to develop and implement reasonab…" at bounding box center [915, 141] width 1266 height 184
click at [912, 84] on label "True" at bounding box center [946, 92] width 137 height 45
click at [903, 86] on input "True" at bounding box center [896, 93] width 14 height 13
radio input "true"
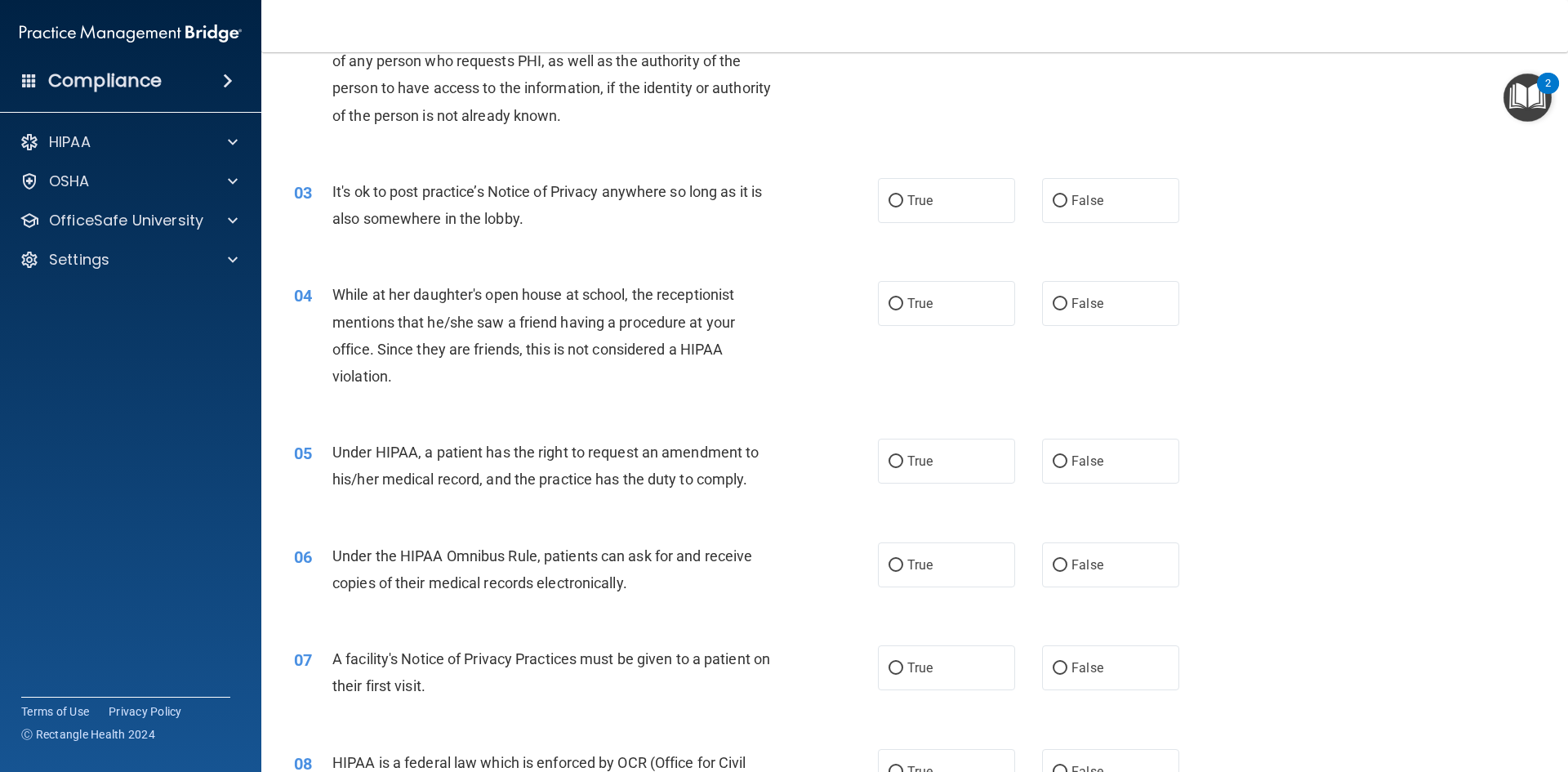
scroll to position [245, 0]
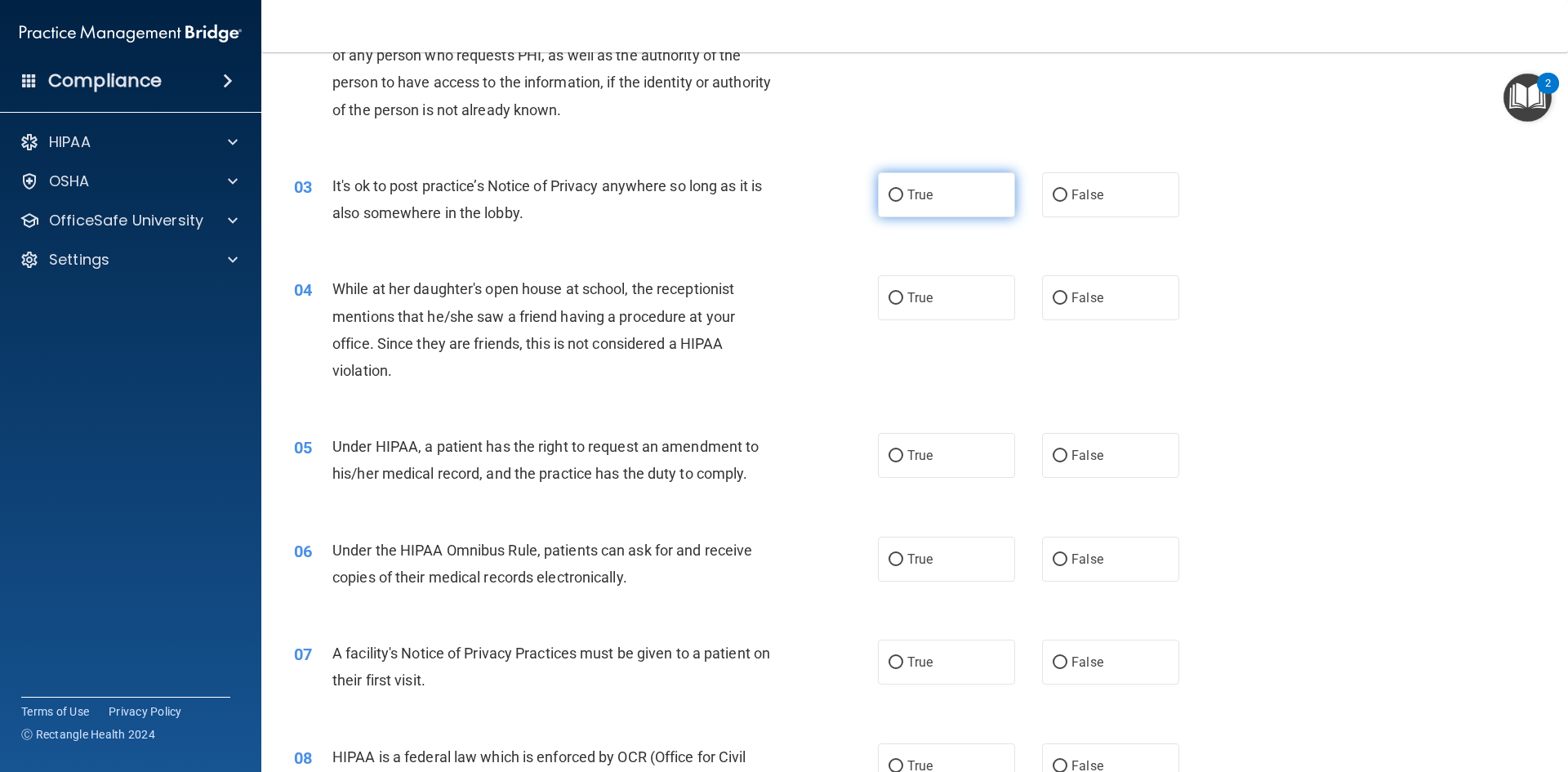
click at [895, 215] on label "True" at bounding box center [946, 195] width 137 height 45
click at [895, 202] on input "True" at bounding box center [896, 196] width 14 height 13
radio input "true"
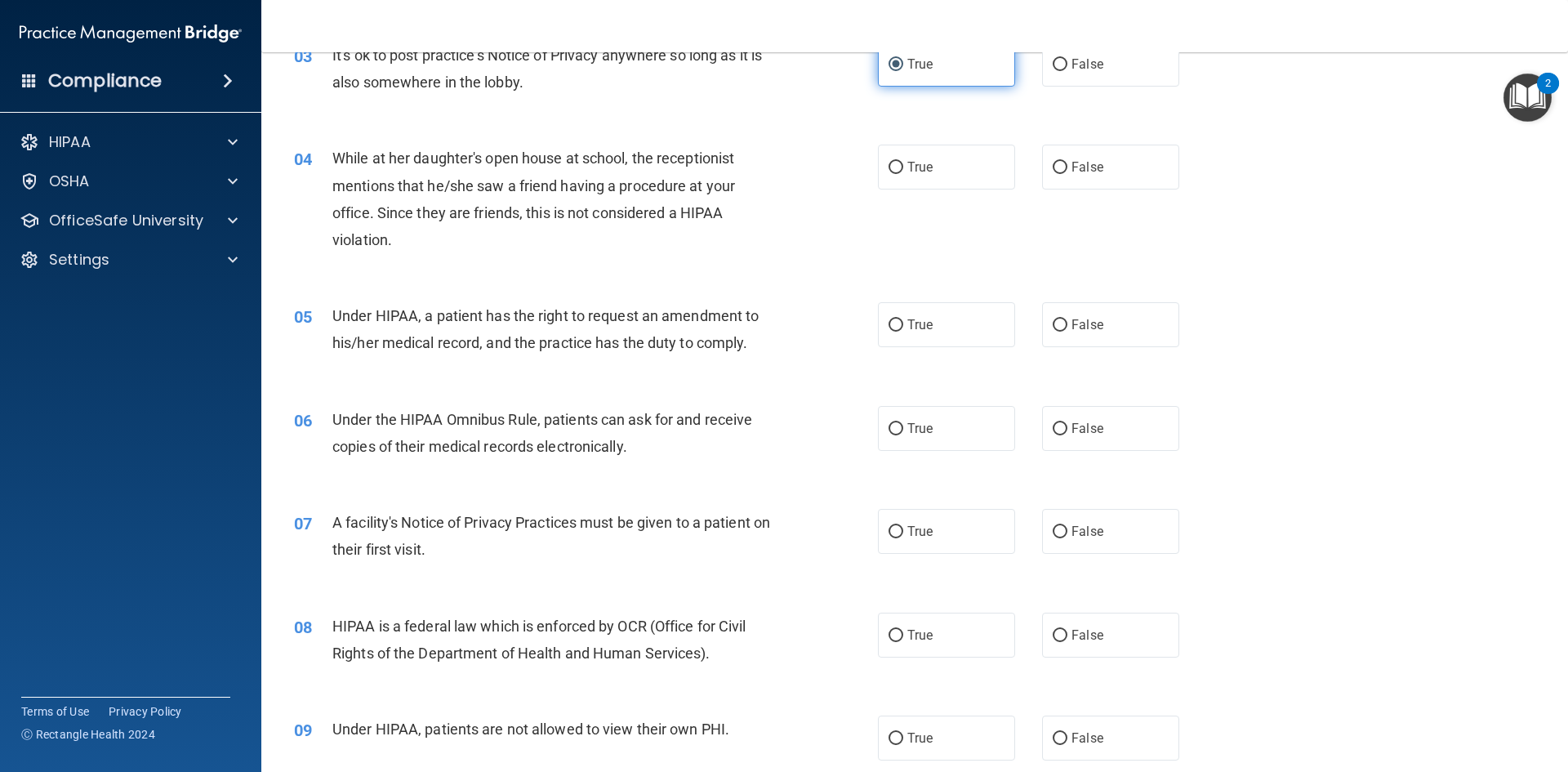
scroll to position [327, 0]
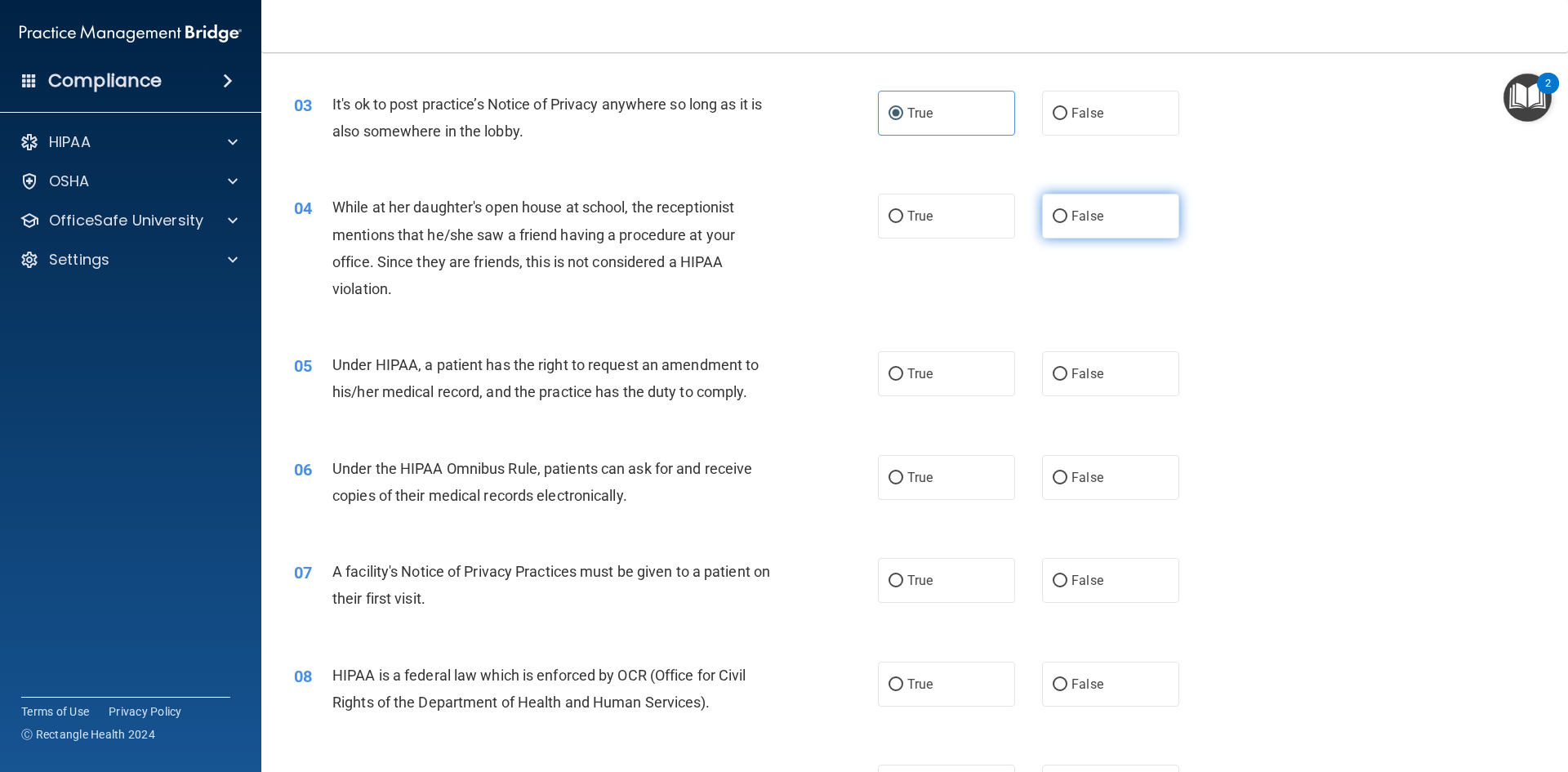
click at [1084, 220] on span "False" at bounding box center [1087, 216] width 31 height 15
click at [1067, 220] on input "False" at bounding box center [1060, 217] width 14 height 13
radio input "true"
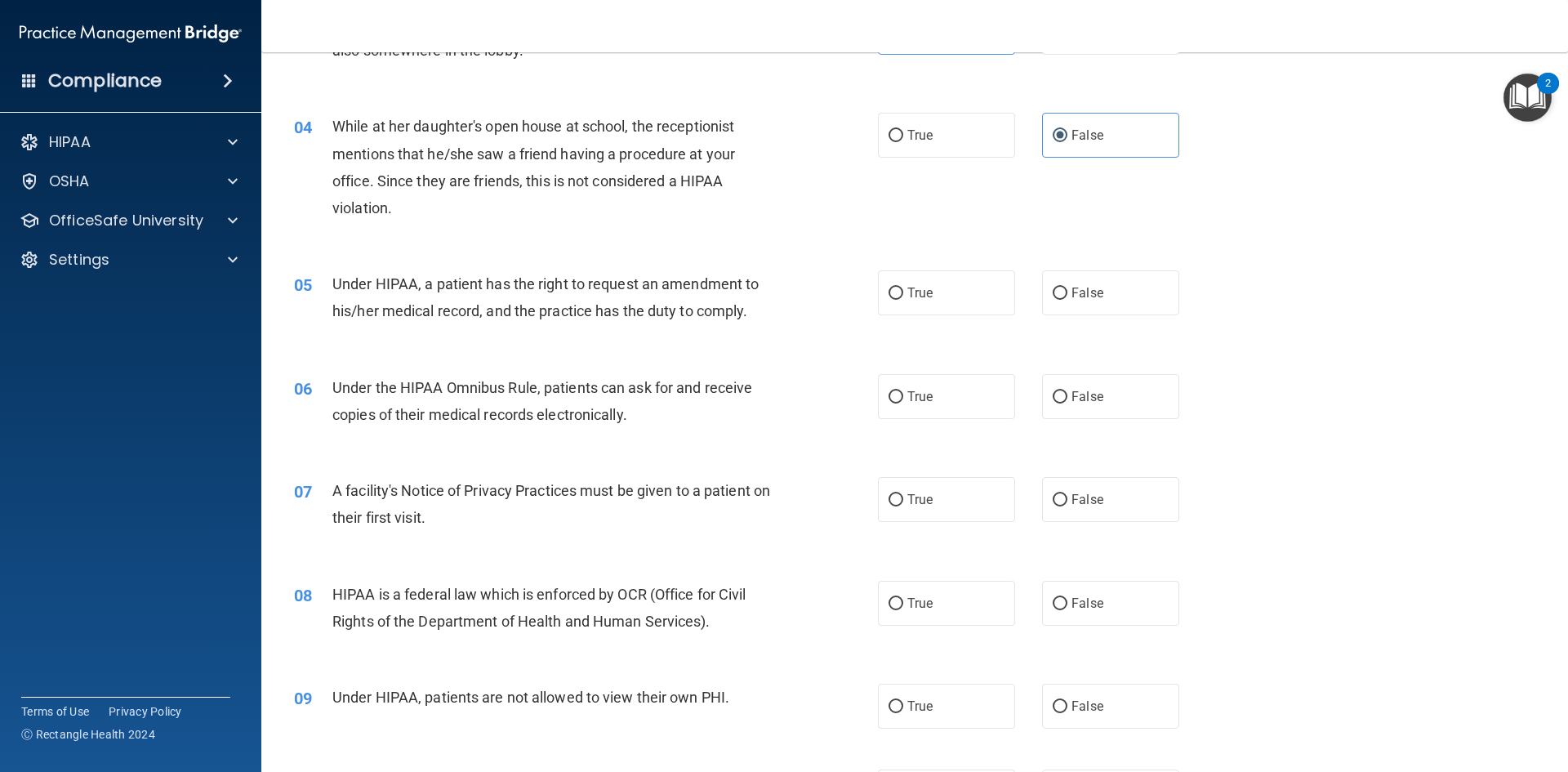
scroll to position [408, 0]
click at [908, 295] on span "True" at bounding box center [920, 291] width 25 height 15
click at [903, 295] on input "True" at bounding box center [896, 293] width 14 height 13
radio input "true"
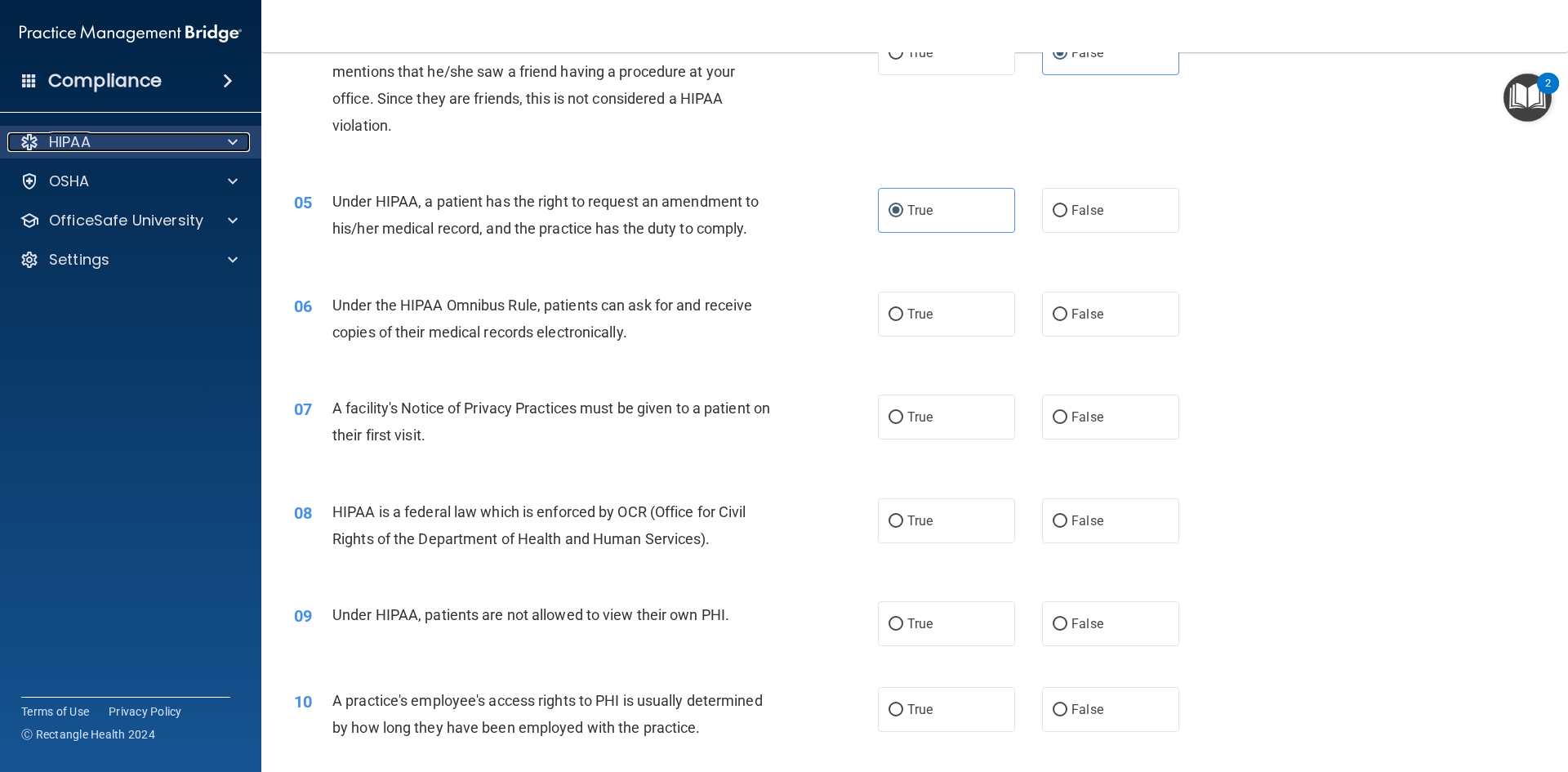
click at [226, 149] on div at bounding box center [230, 142] width 40 height 20
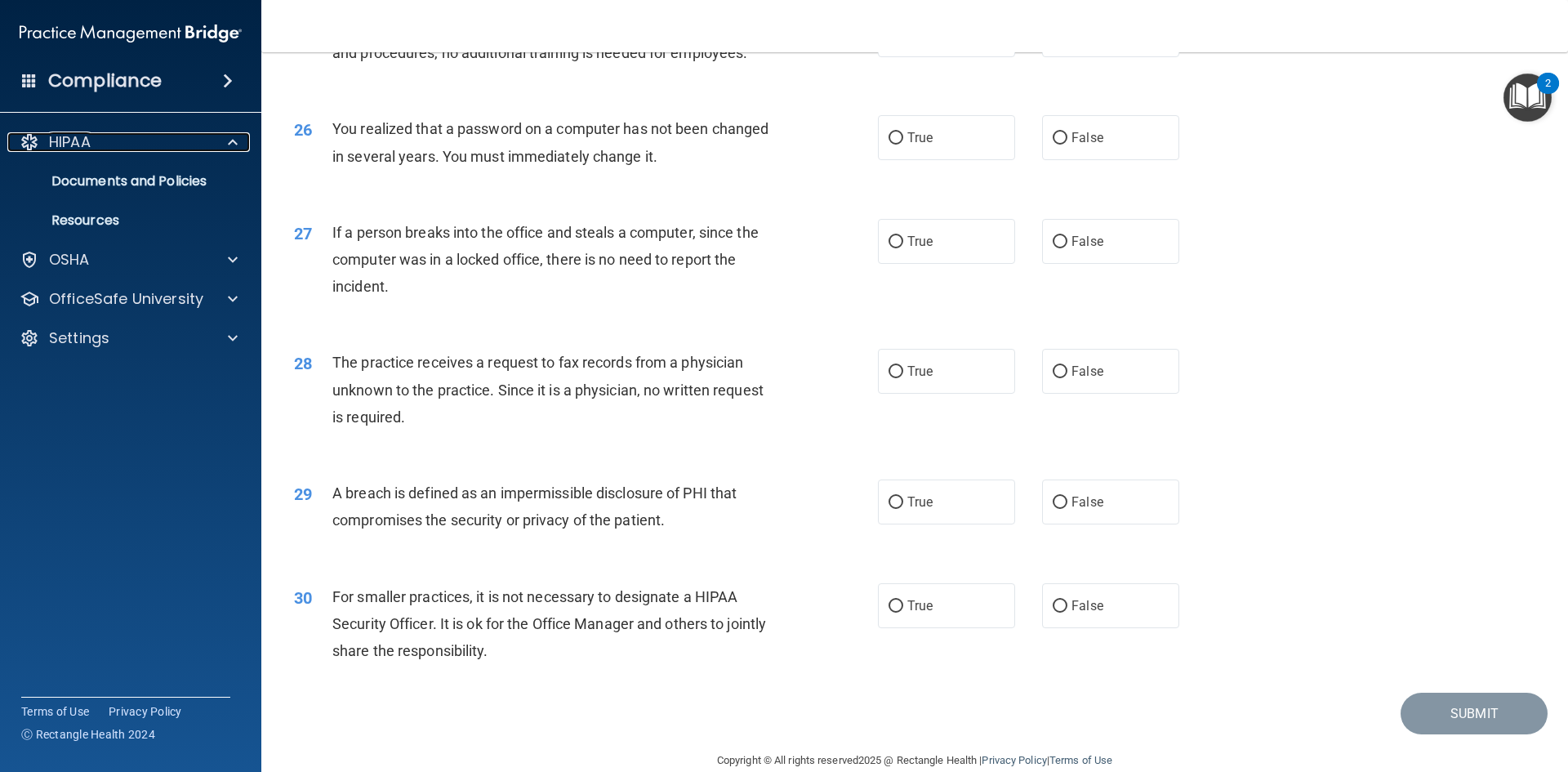
scroll to position [3094, 0]
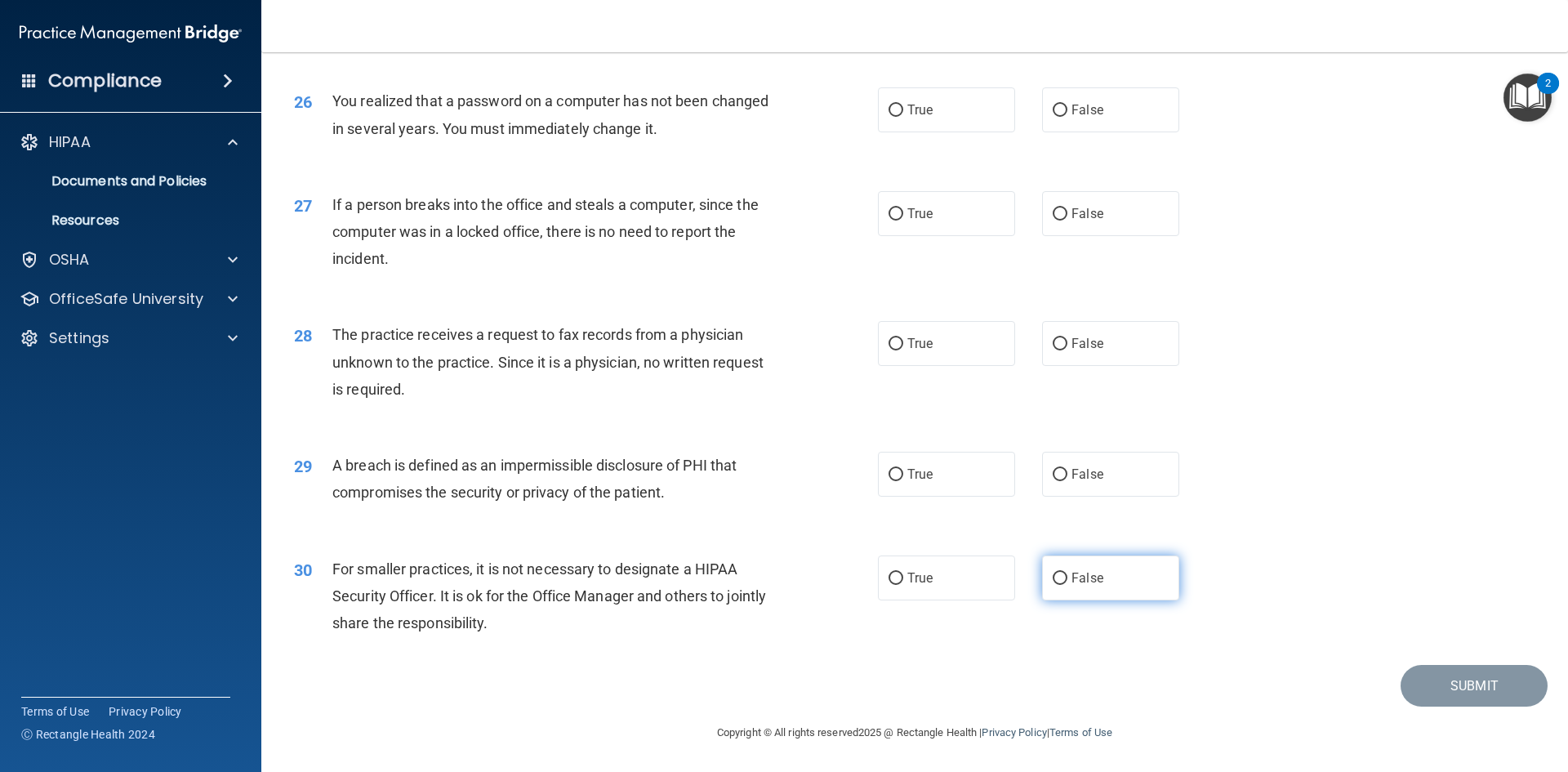
click at [1081, 581] on span "False" at bounding box center [1087, 577] width 31 height 15
click at [1067, 581] on input "False" at bounding box center [1060, 579] width 14 height 13
radio input "true"
drag, startPoint x: 1085, startPoint y: 307, endPoint x: 1090, endPoint y: 318, distance: 12.1
click at [1090, 317] on div "28 The practice receives a request to fax records from a physician unknown to t…" at bounding box center [915, 365] width 1266 height 130
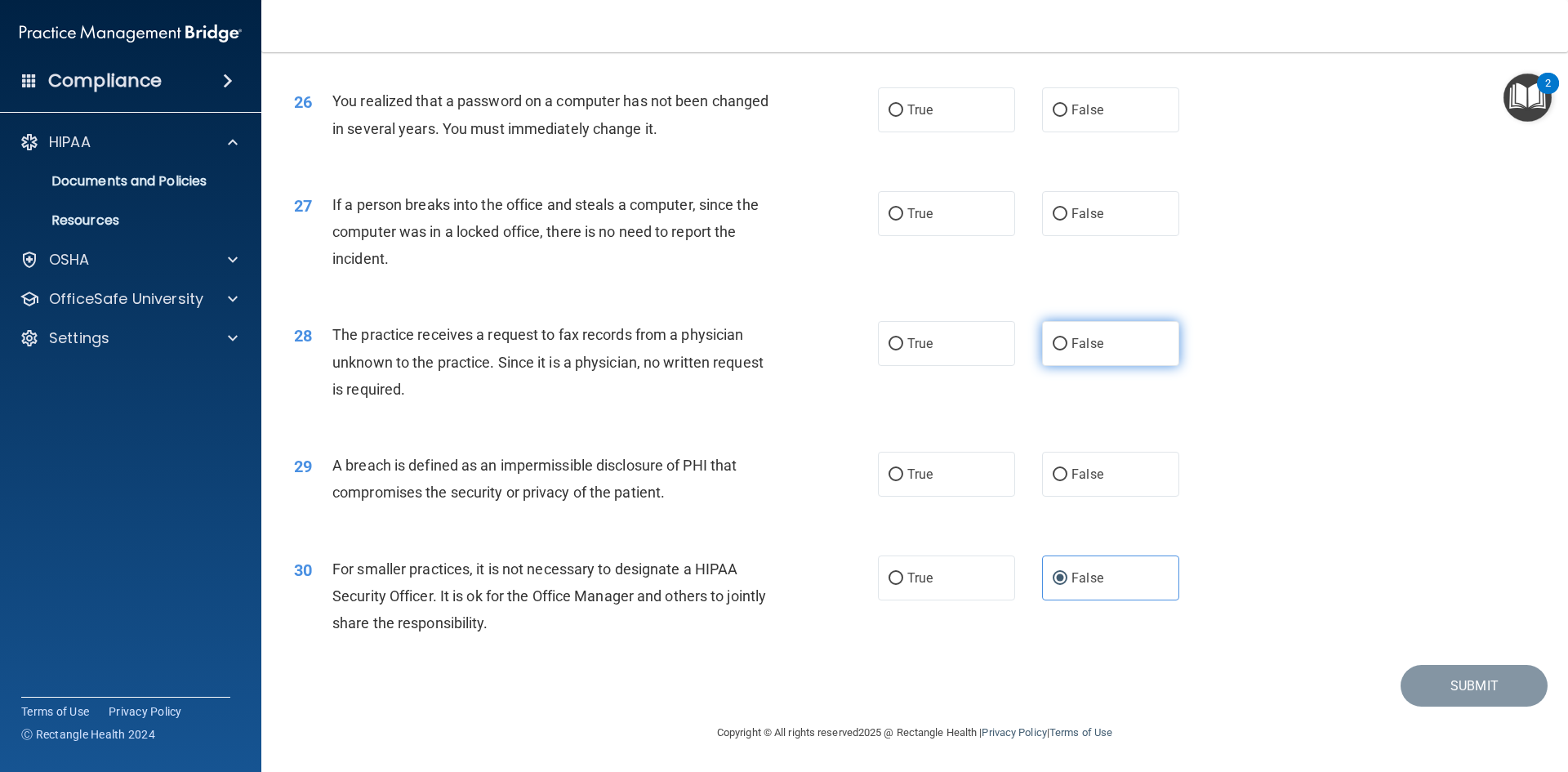
click at [1094, 329] on label "False" at bounding box center [1111, 343] width 137 height 45
click at [1067, 338] on input "False" at bounding box center [1060, 344] width 14 height 13
radio input "true"
click at [1010, 463] on div "True False" at bounding box center [1042, 475] width 329 height 45
click at [982, 478] on label "True" at bounding box center [946, 475] width 137 height 45
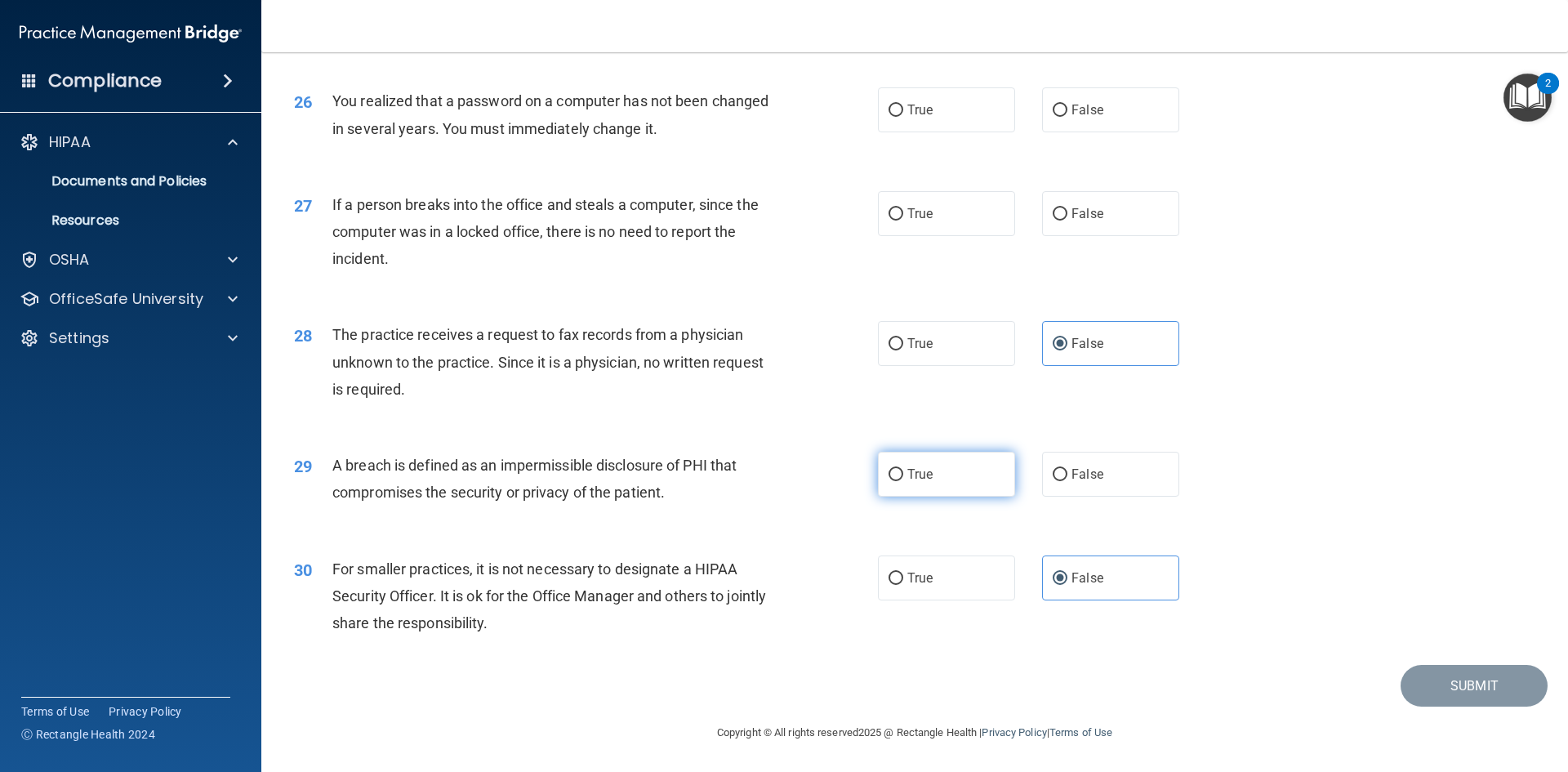
click at [903, 478] on input "True" at bounding box center [896, 475] width 14 height 13
radio input "true"
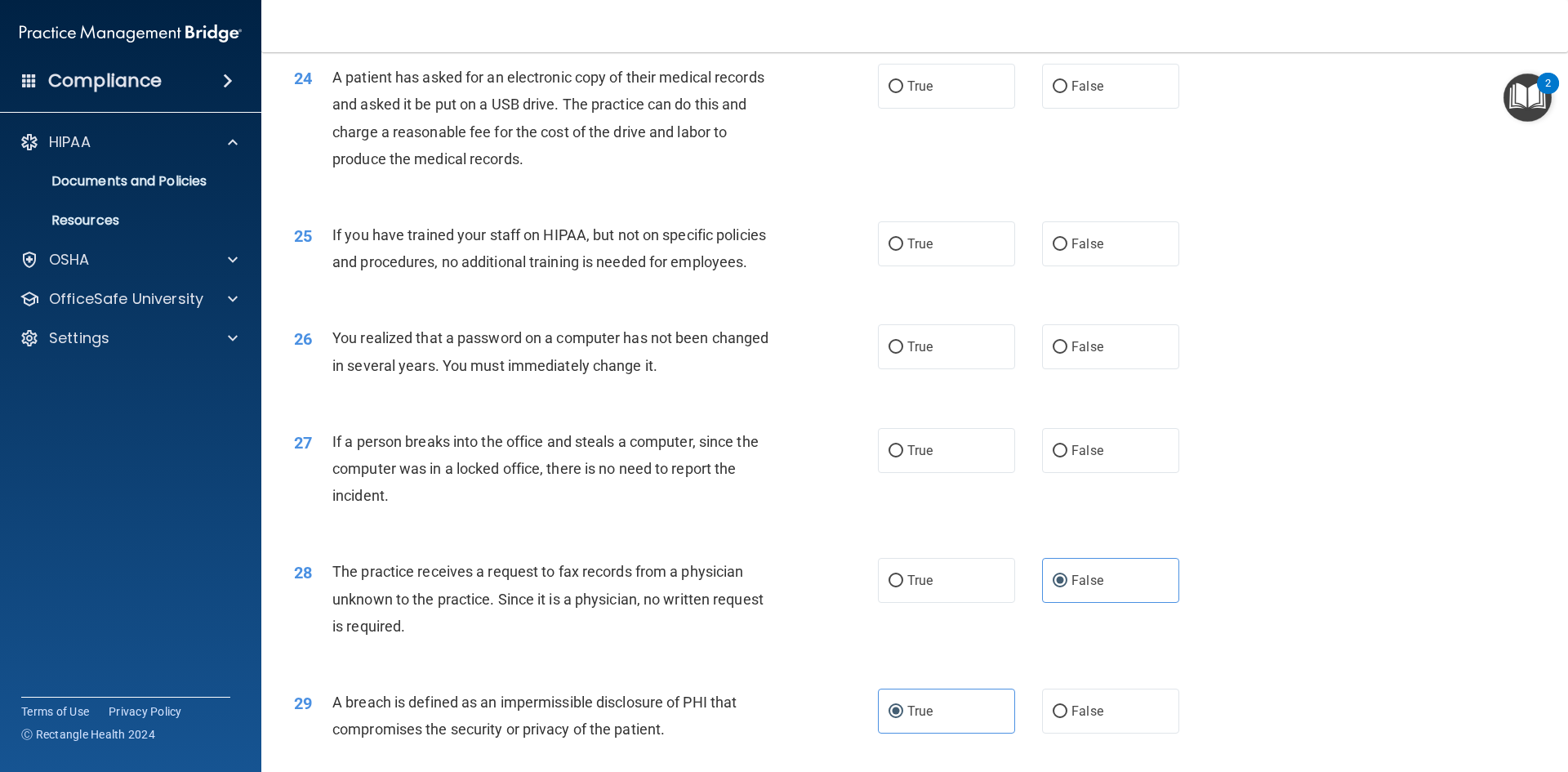
scroll to position [2767, 0]
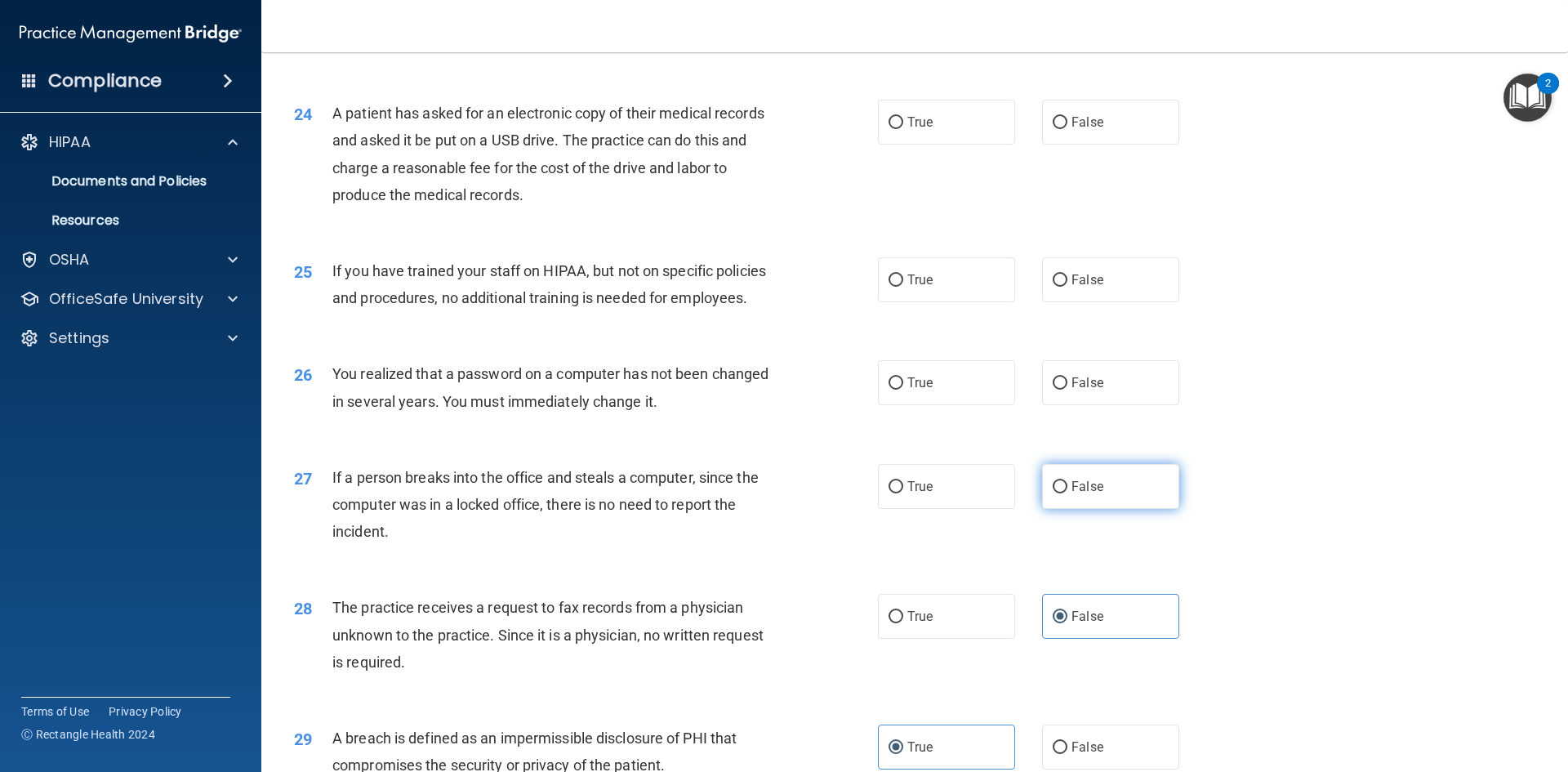
click at [1070, 509] on label "False" at bounding box center [1111, 486] width 137 height 45
click at [1067, 493] on input "False" at bounding box center [1060, 487] width 14 height 13
radio input "true"
click at [931, 405] on label "True" at bounding box center [946, 383] width 137 height 45
click at [903, 390] on input "True" at bounding box center [896, 384] width 14 height 13
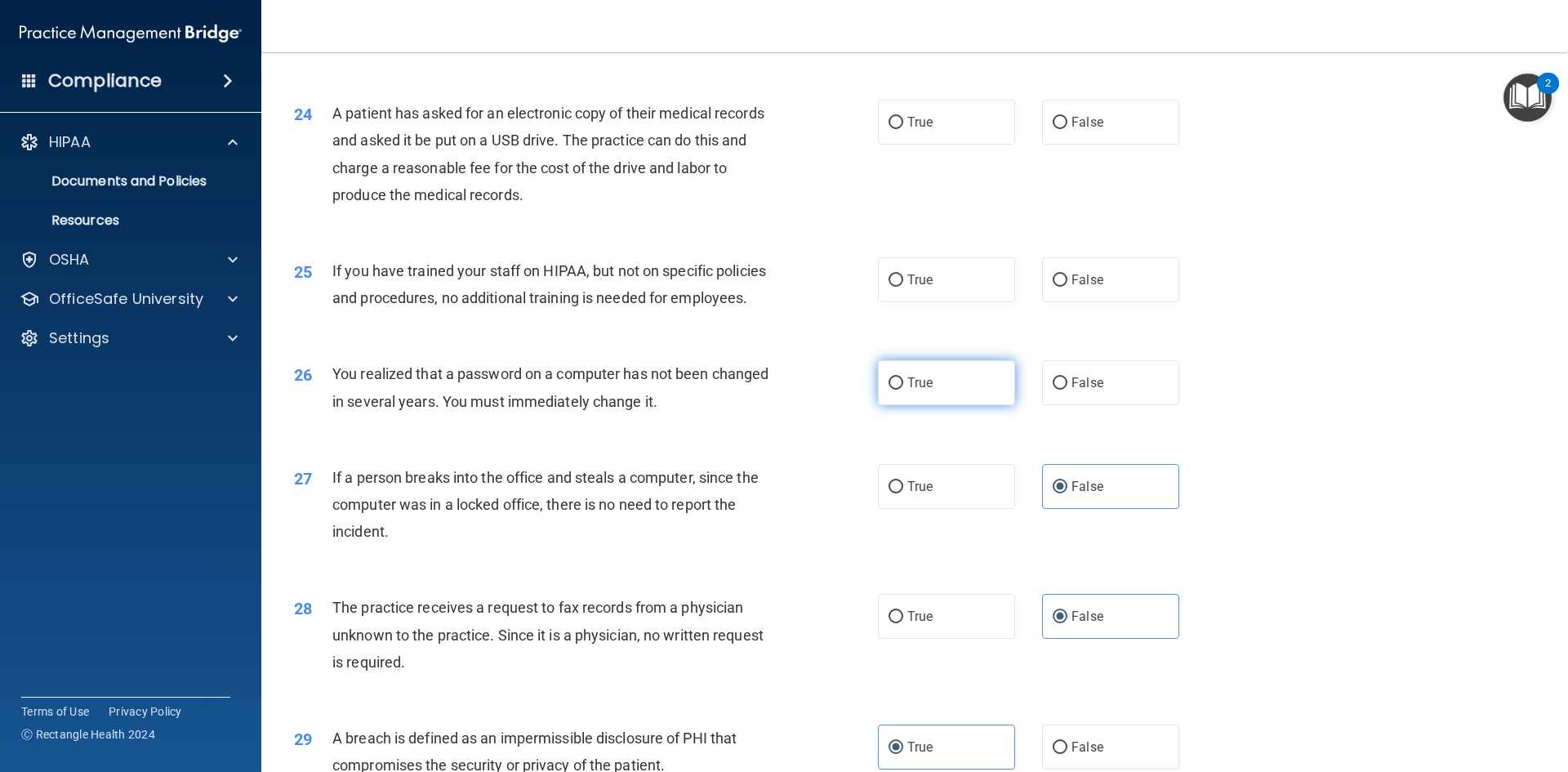
radio input "true"
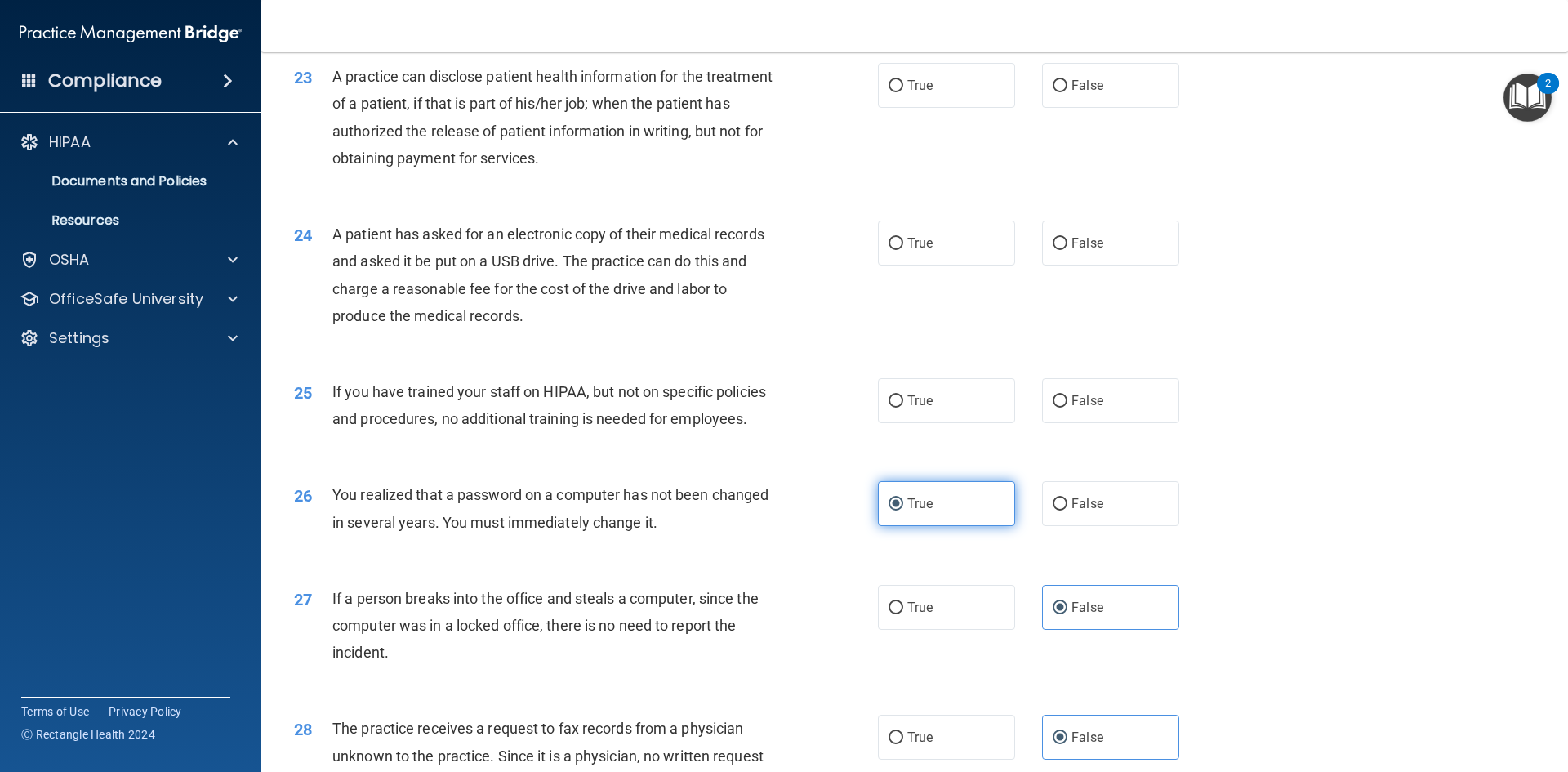
scroll to position [2604, 0]
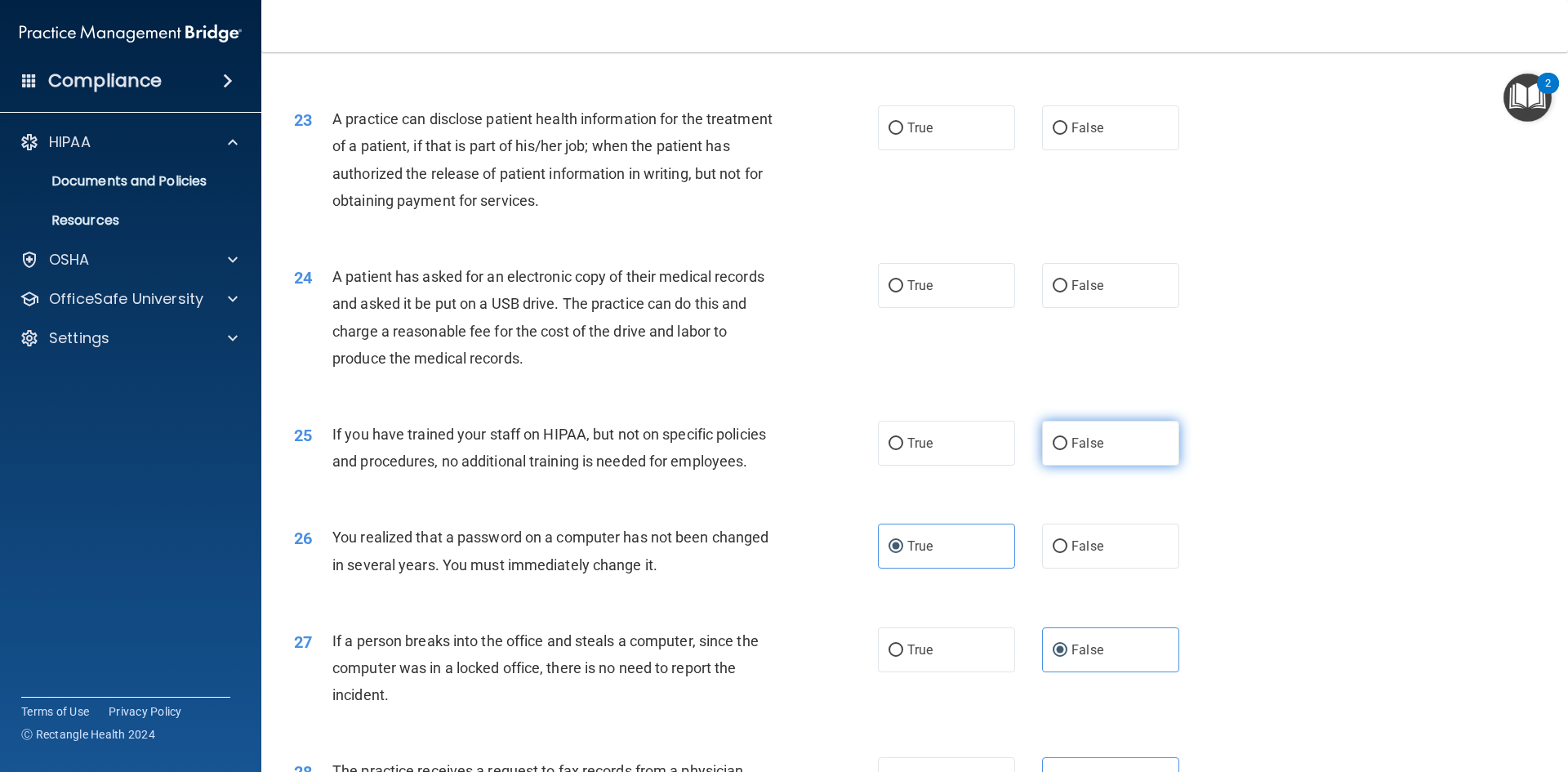
click at [1043, 466] on label "False" at bounding box center [1111, 443] width 137 height 45
click at [1053, 450] on input "False" at bounding box center [1060, 444] width 14 height 13
radio input "true"
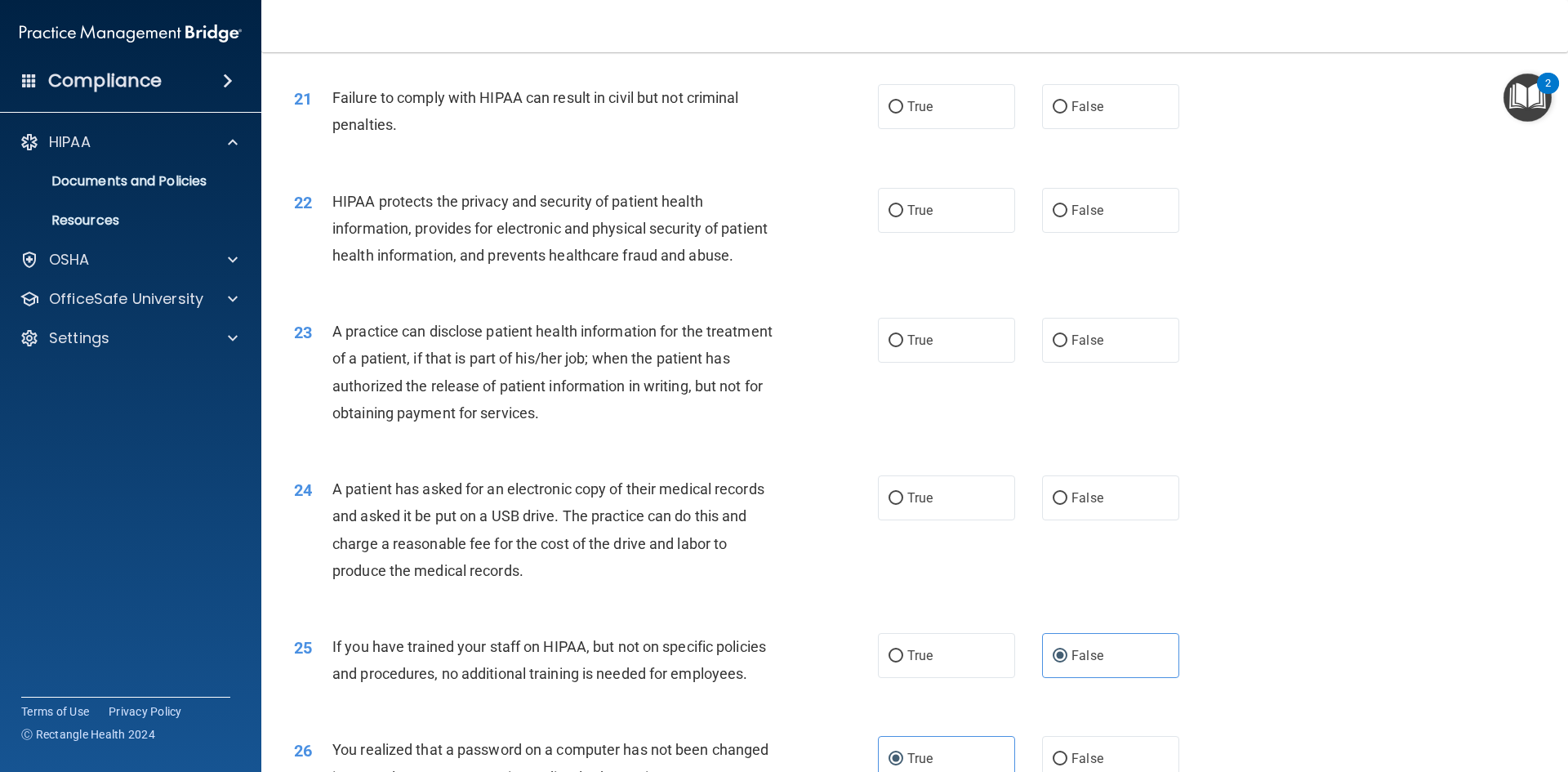
scroll to position [2196, 0]
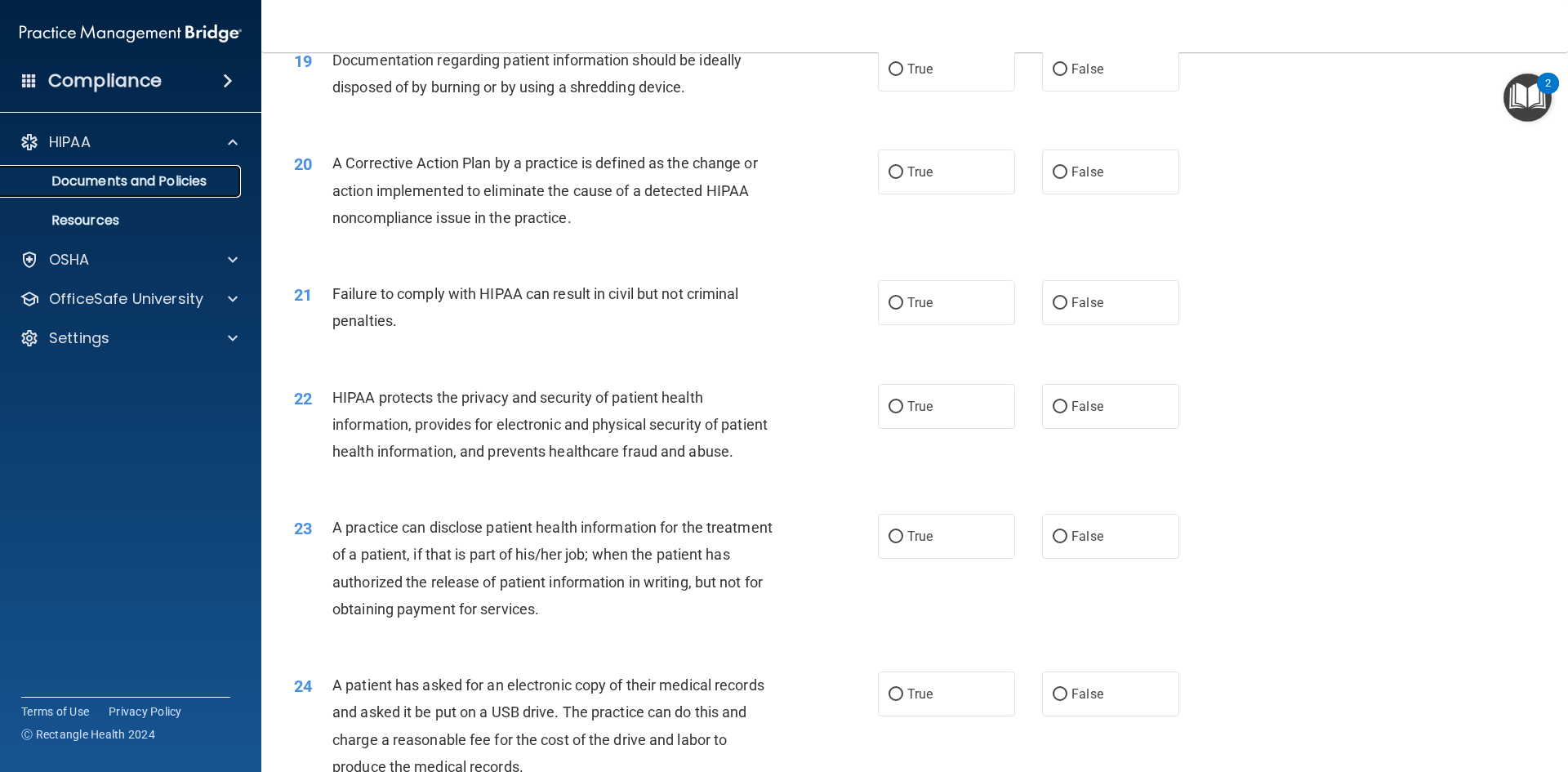
click at [226, 184] on p "Documents and Policies" at bounding box center [122, 182] width 223 height 16
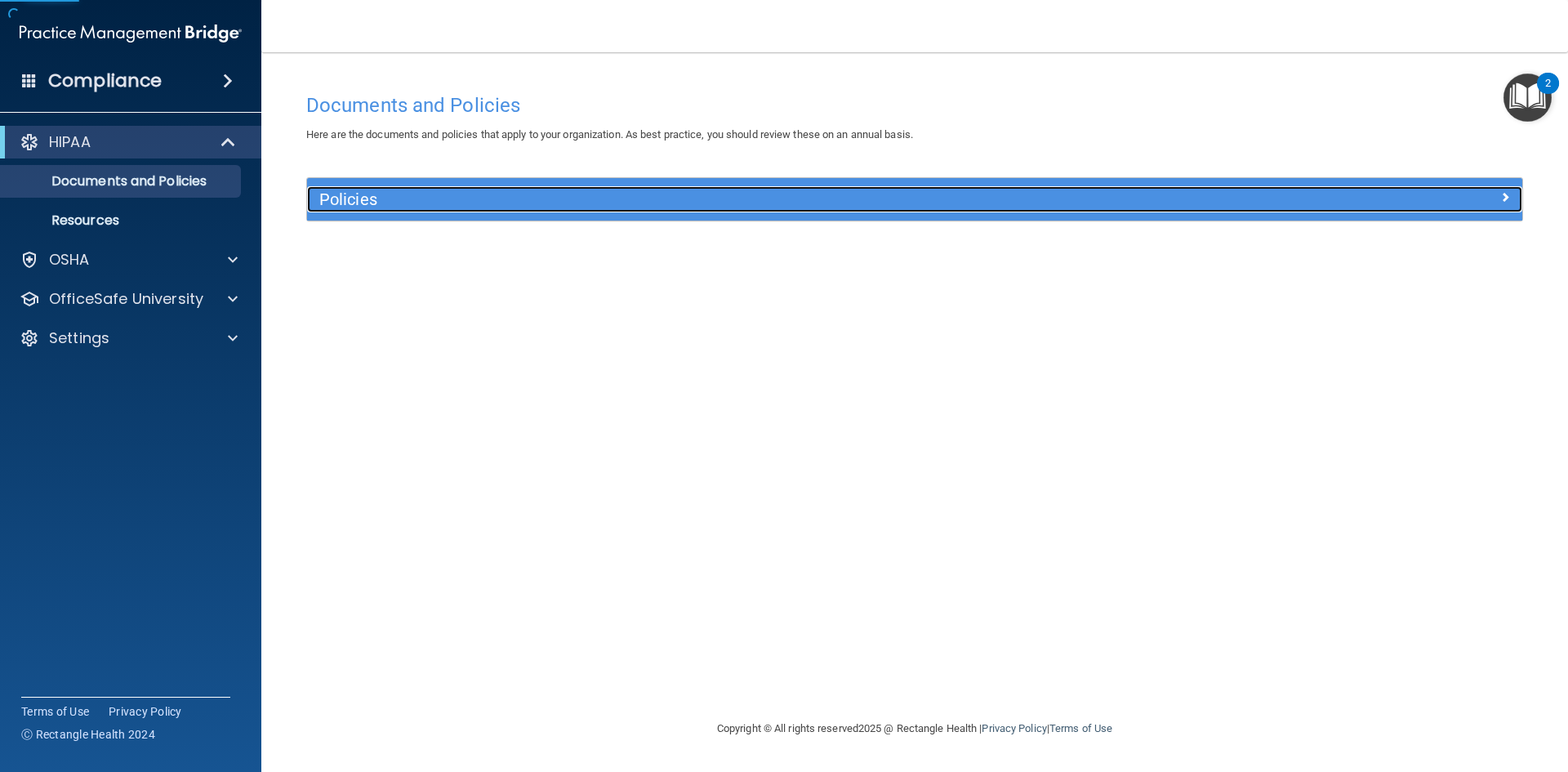
click at [410, 207] on h5 "Policies" at bounding box center [762, 200] width 887 height 18
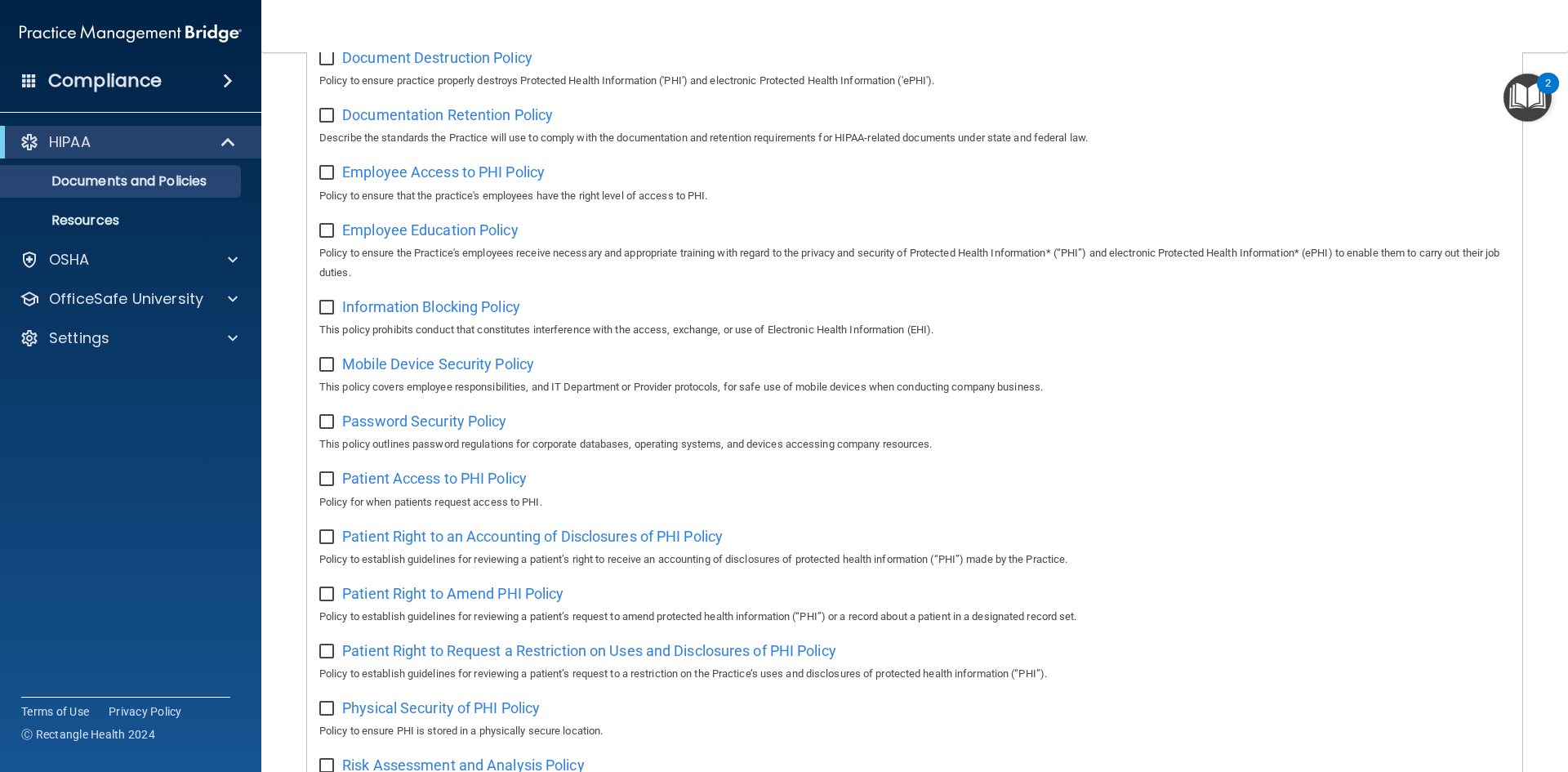
scroll to position [490, 0]
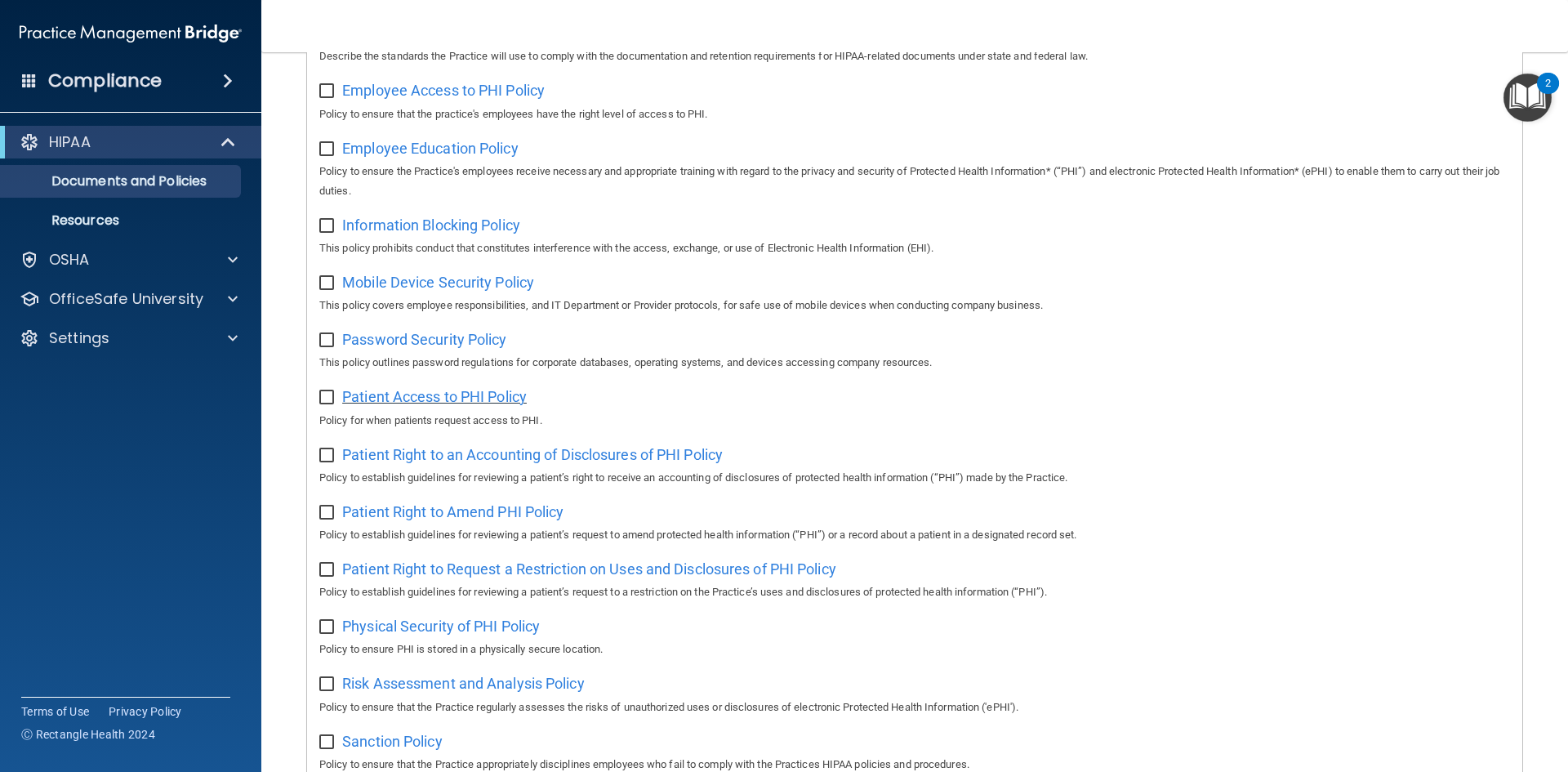
click at [491, 400] on span "Patient Access to PHI Policy" at bounding box center [434, 396] width 184 height 17
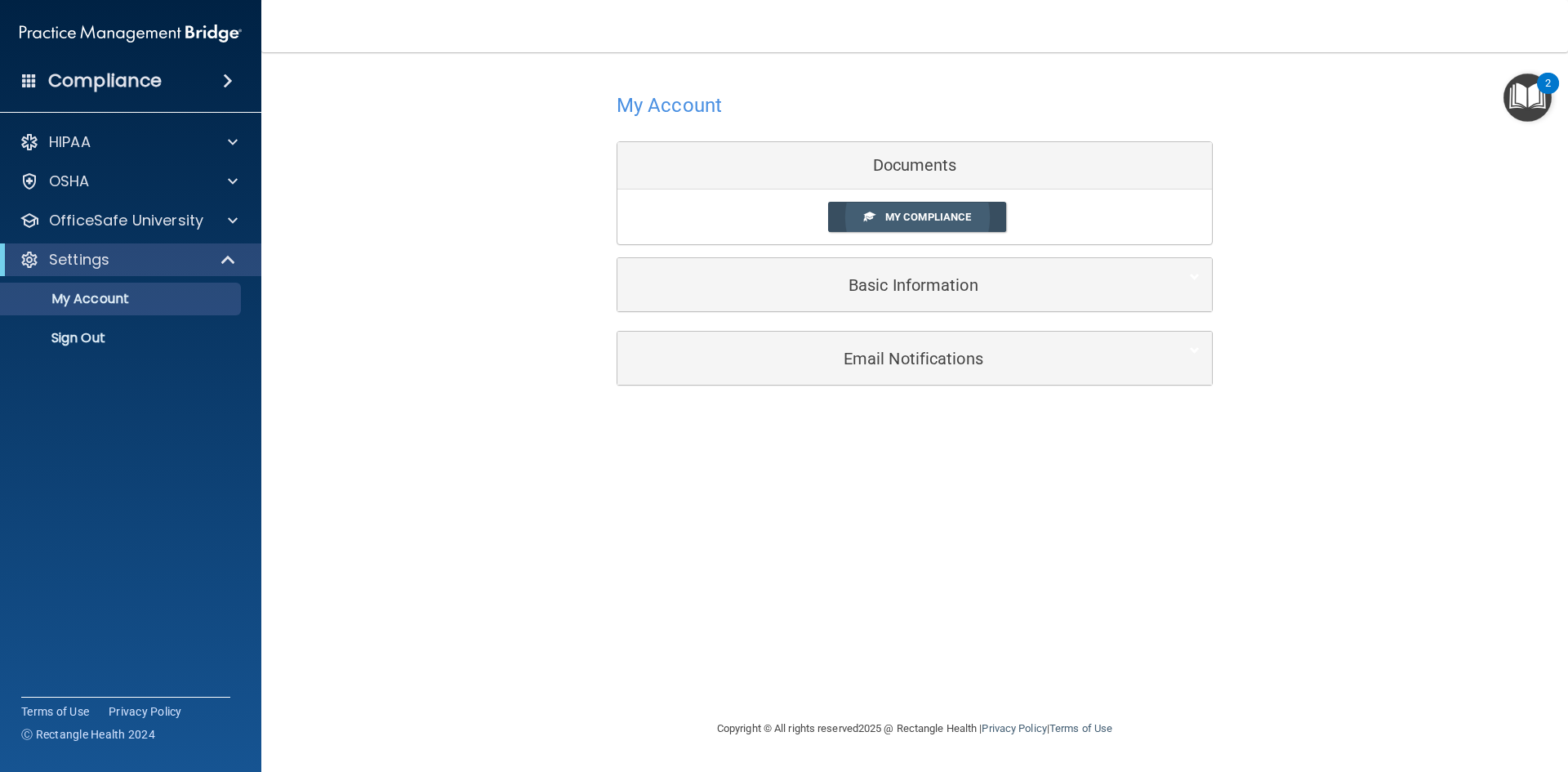
click at [902, 230] on link "My Compliance" at bounding box center [917, 217] width 179 height 31
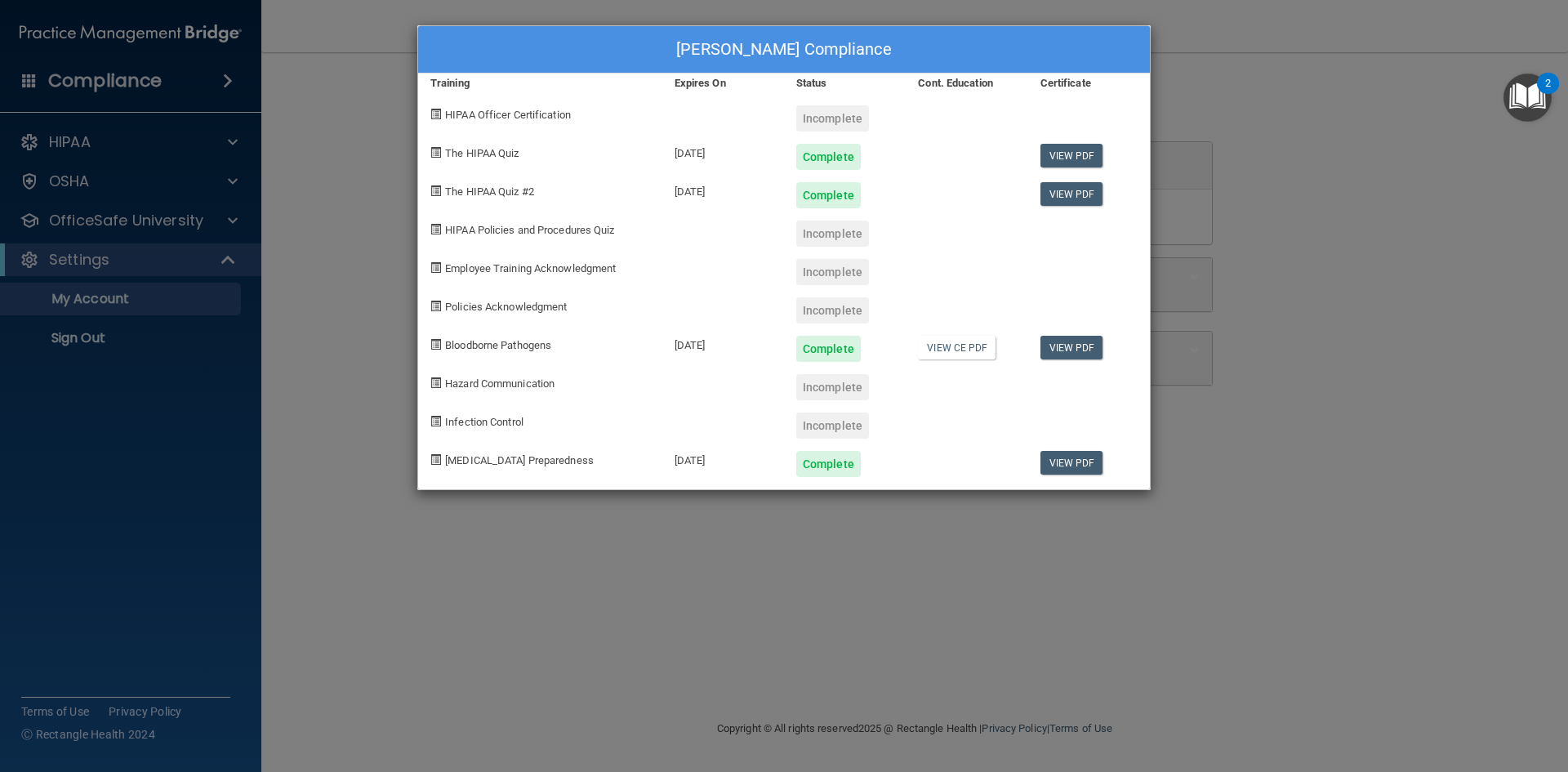
click at [1297, 228] on div "Lauren Landin's Compliance Training Expires On Status Cont. Education Certifica…" at bounding box center [784, 386] width 1568 height 772
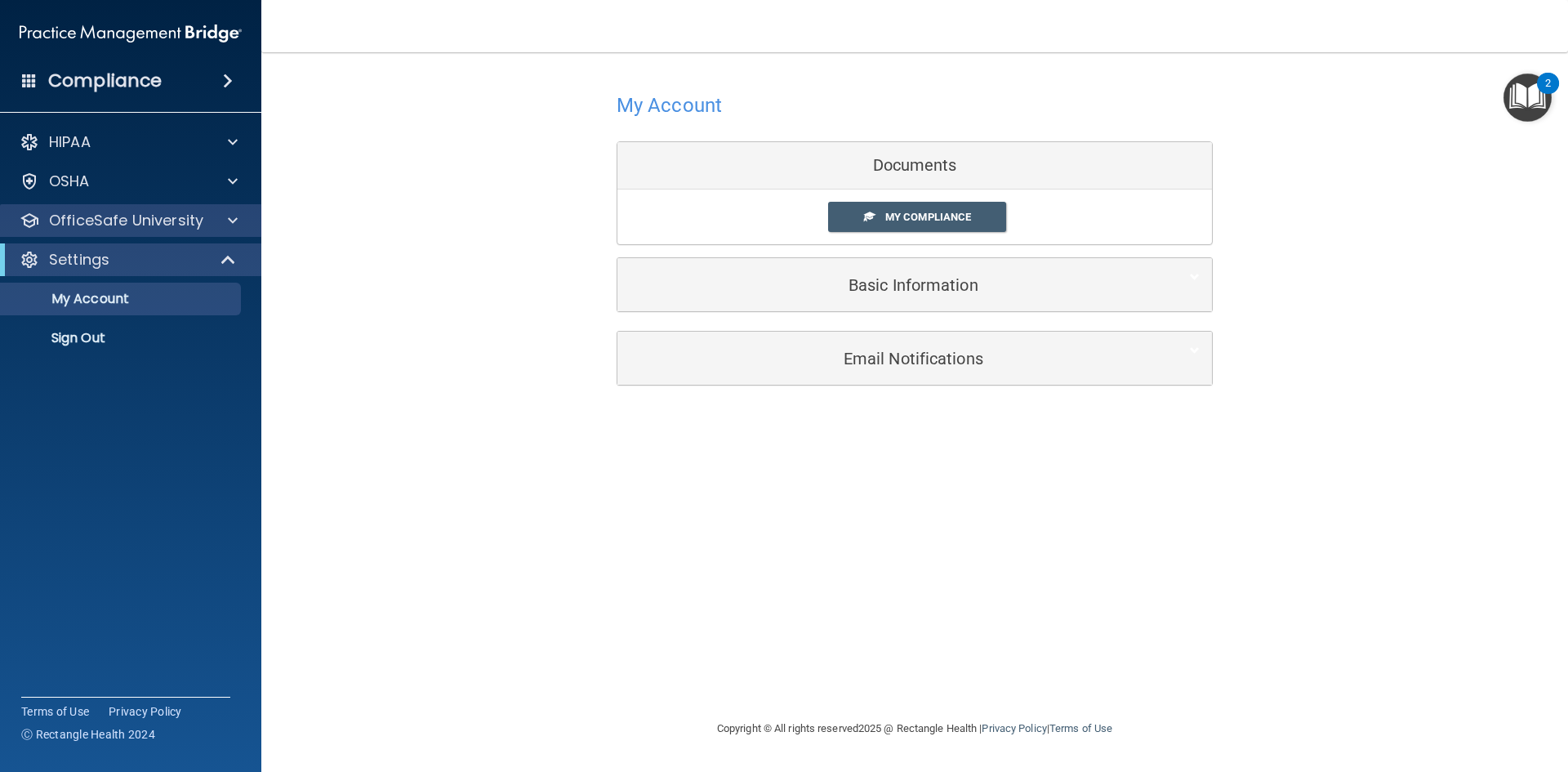
click at [185, 231] on div "OfficeSafe University" at bounding box center [131, 220] width 262 height 32
click at [218, 218] on div at bounding box center [230, 221] width 40 height 20
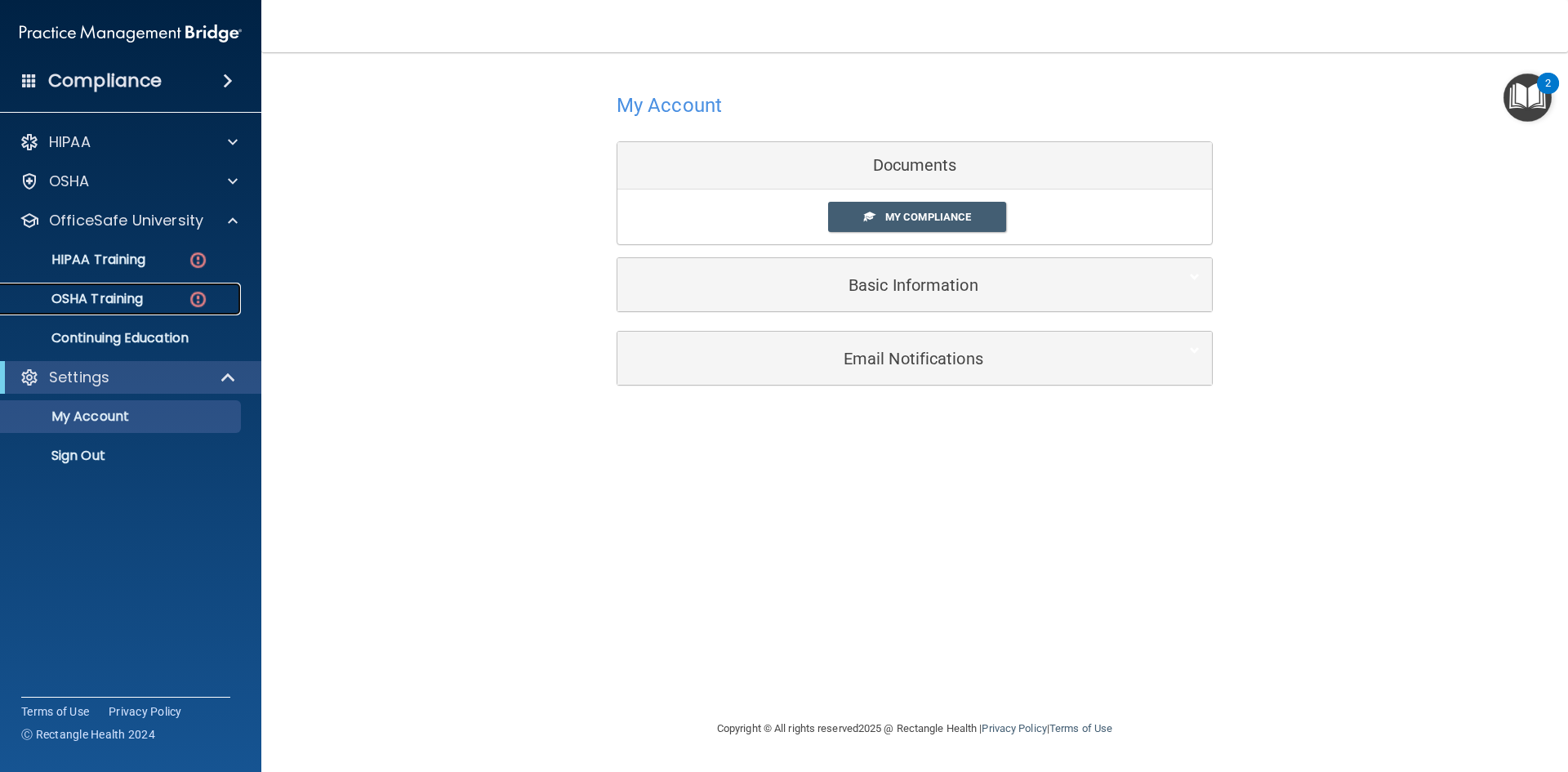
click at [197, 313] on link "OSHA Training" at bounding box center [112, 298] width 257 height 32
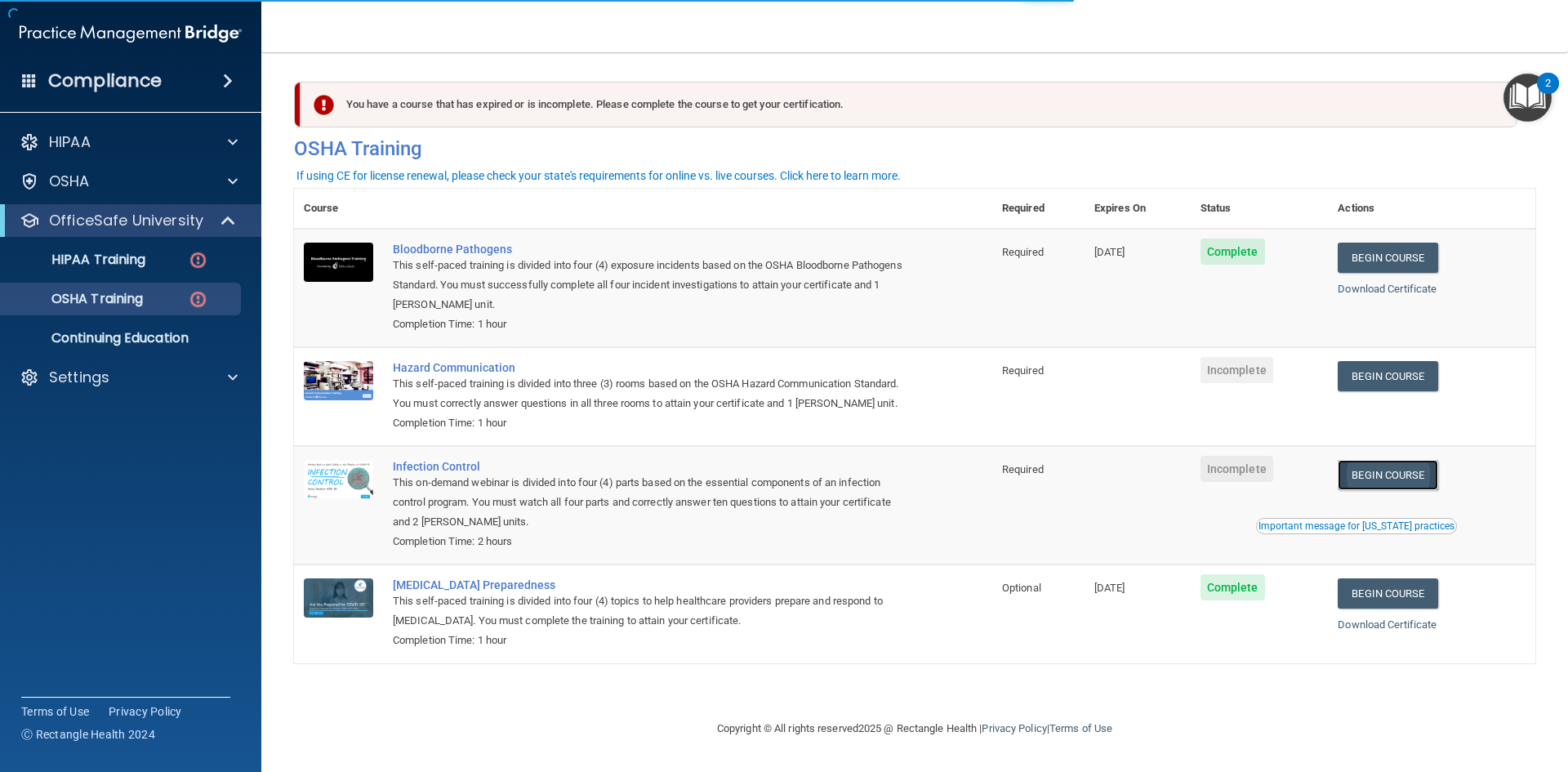
click at [1400, 484] on link "Begin Course" at bounding box center [1387, 475] width 100 height 31
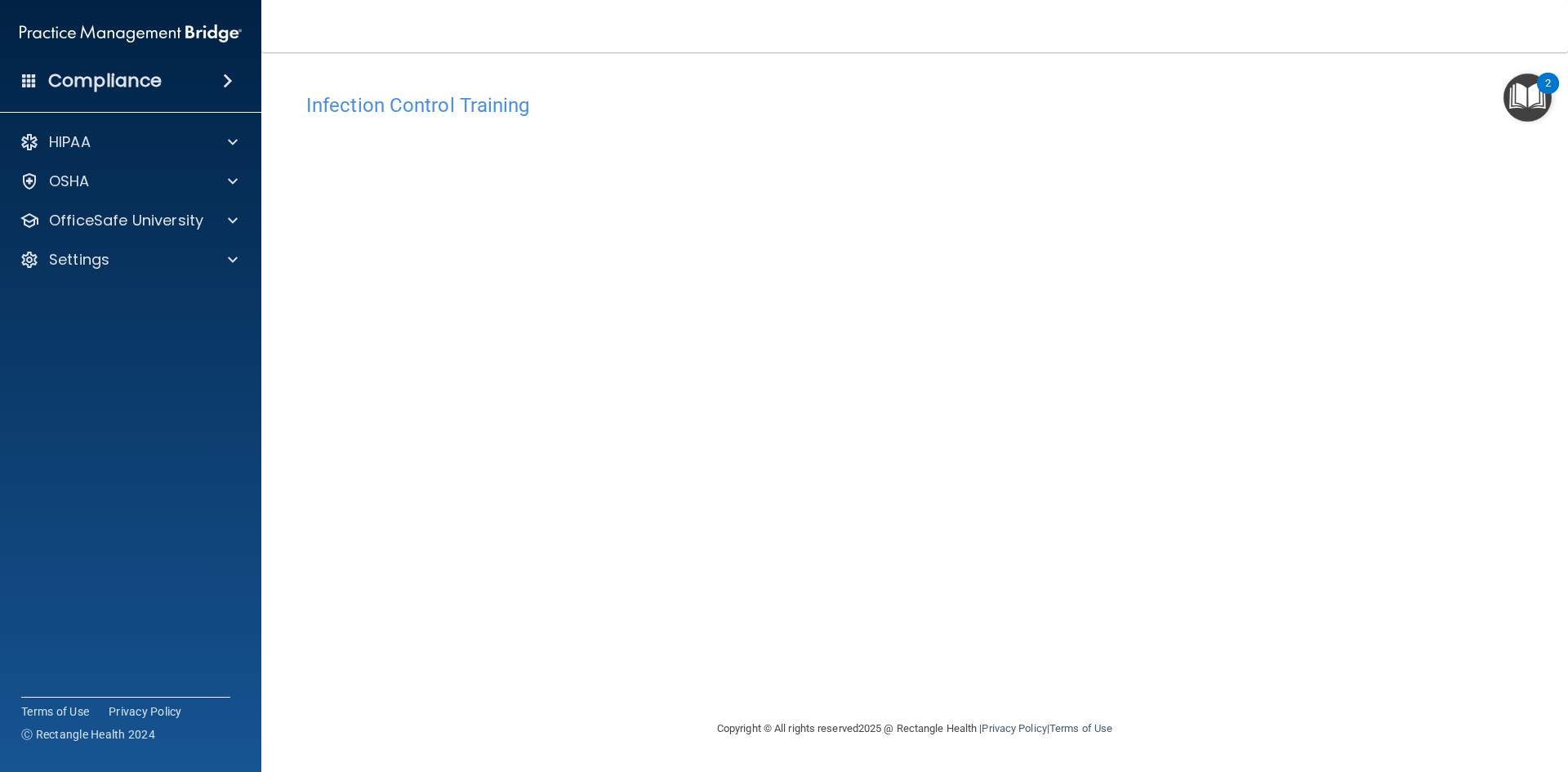
click at [1188, 665] on div "Infection Control Training This course doesn’t expire until . Are you sure you …" at bounding box center [915, 402] width 1242 height 634
click at [1236, 633] on div "Infection Control Training This course doesn’t expire until . Are you sure you …" at bounding box center [915, 402] width 1242 height 634
click at [1250, 661] on div "Infection Control Training This course doesn’t expire until . Are you sure you …" at bounding box center [915, 402] width 1242 height 634
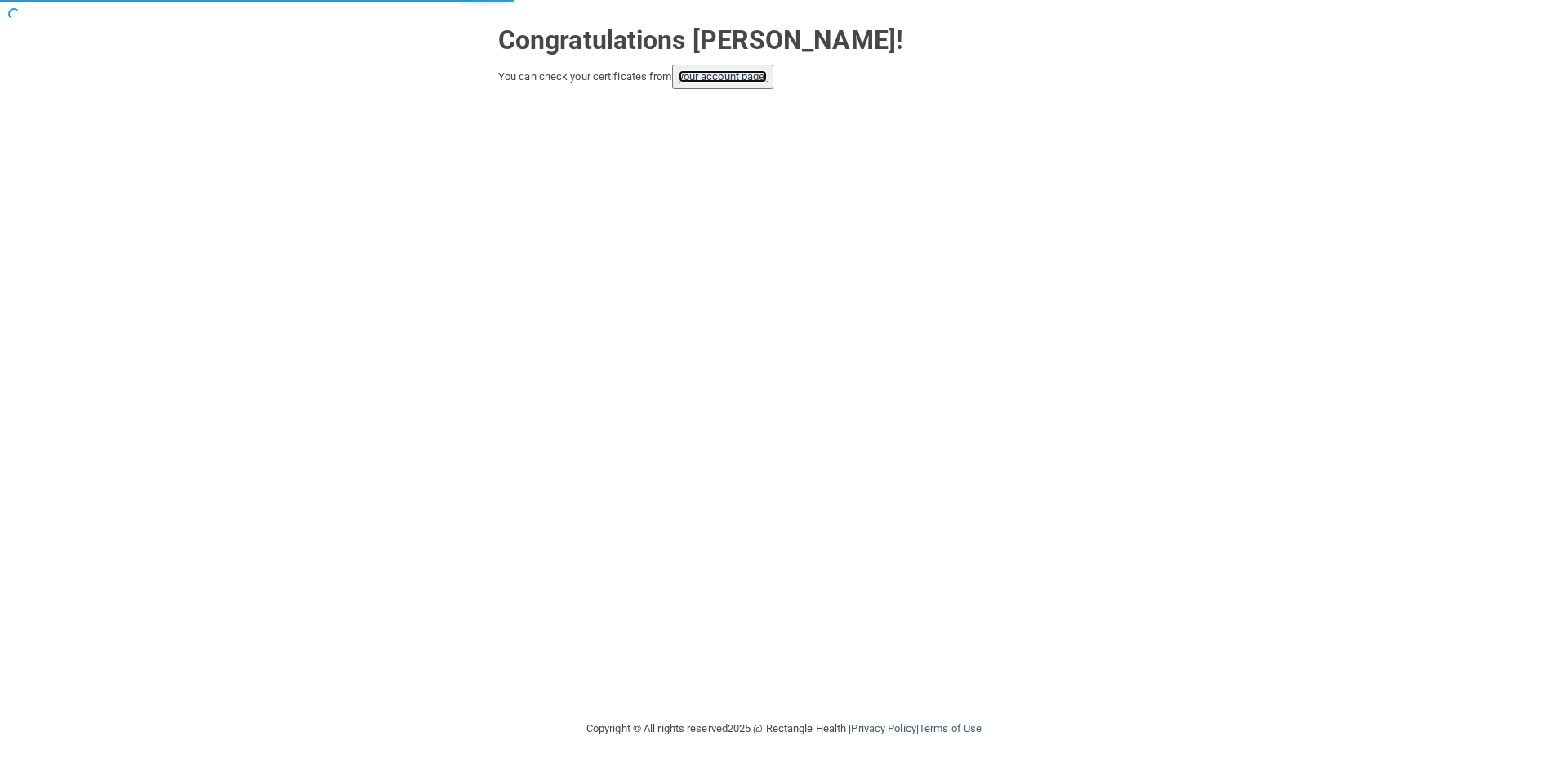
click at [759, 73] on link "your account page!" at bounding box center [722, 76] width 89 height 13
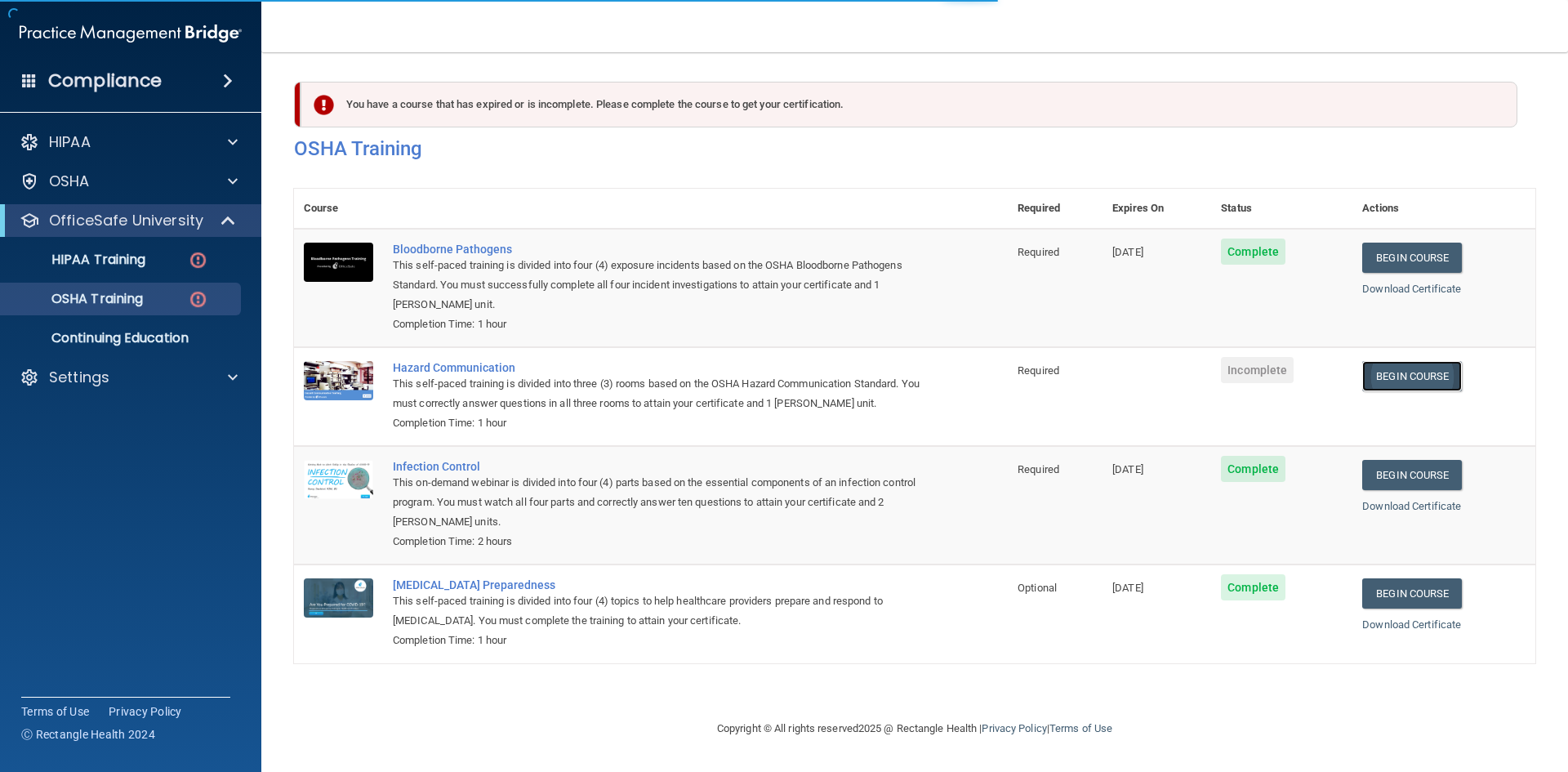
click at [1435, 368] on link "Begin Course" at bounding box center [1412, 377] width 100 height 31
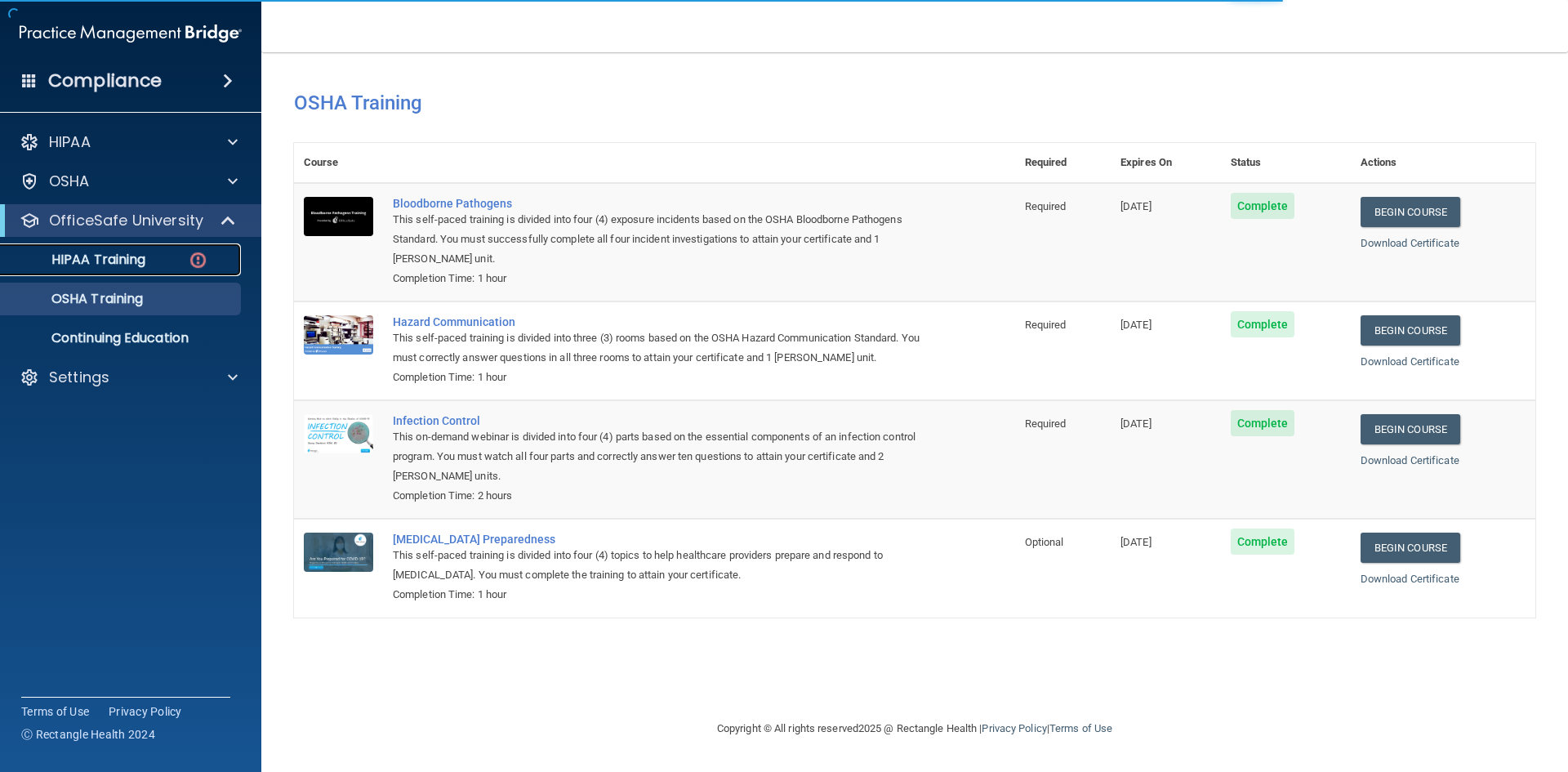
click at [175, 256] on div "HIPAA Training" at bounding box center [122, 260] width 223 height 16
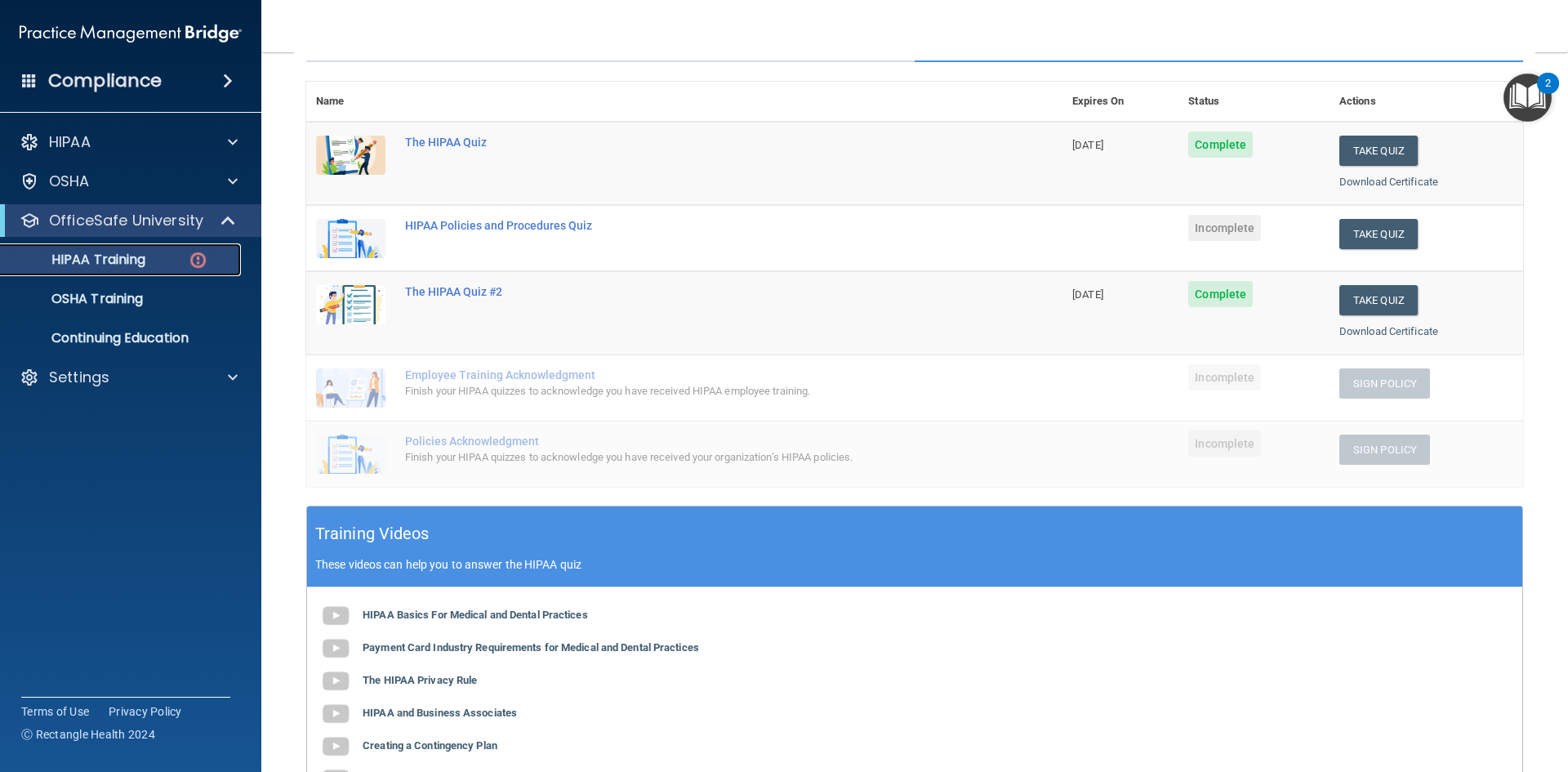
scroll to position [162, 0]
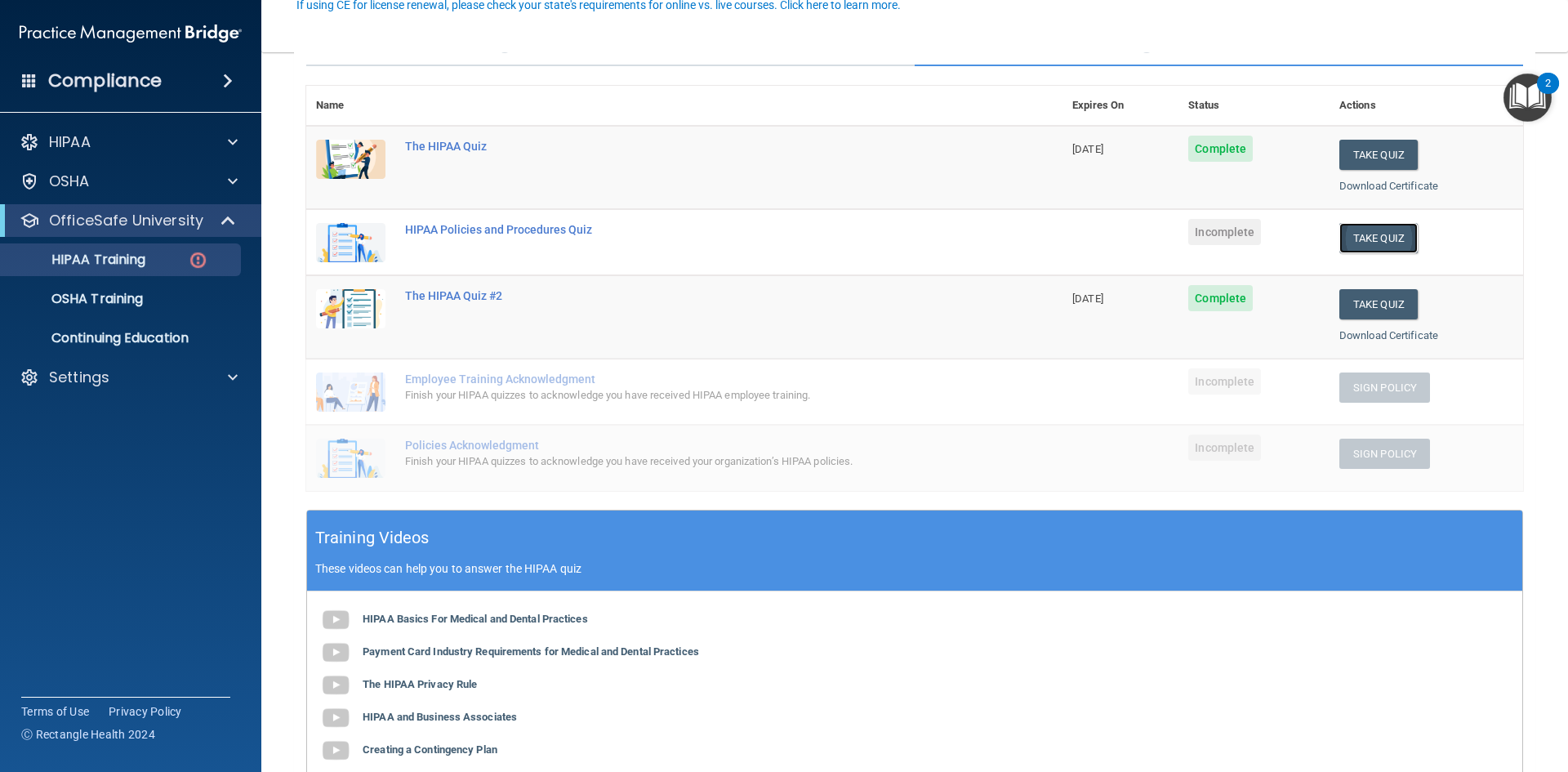
click at [1357, 237] on button "Take Quiz" at bounding box center [1378, 238] width 78 height 31
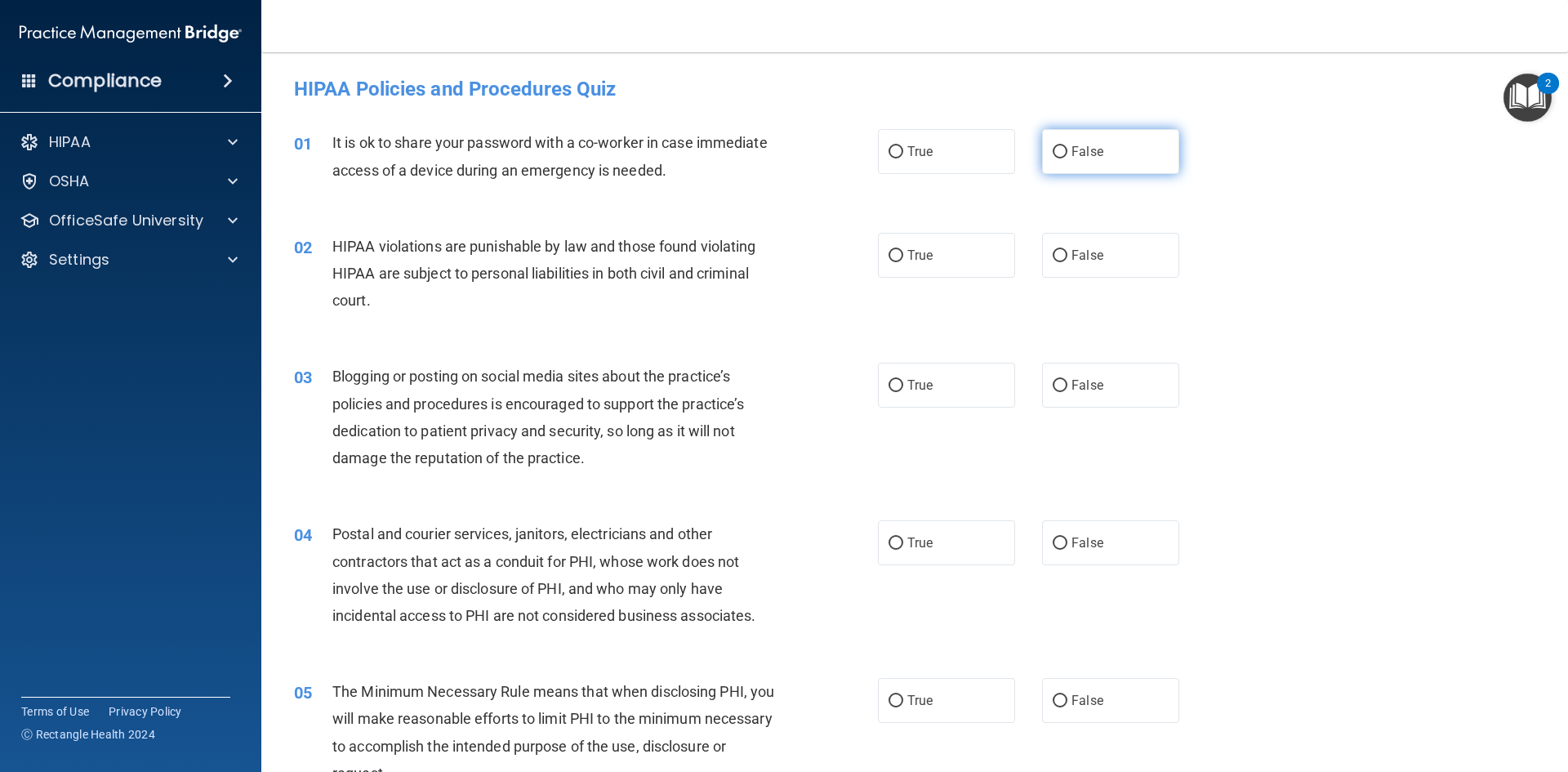
click at [1131, 164] on label "False" at bounding box center [1111, 152] width 137 height 45
click at [1067, 158] on input "False" at bounding box center [1060, 153] width 14 height 13
radio input "true"
click at [906, 264] on label "True" at bounding box center [946, 255] width 137 height 45
click at [903, 262] on input "True" at bounding box center [896, 256] width 14 height 13
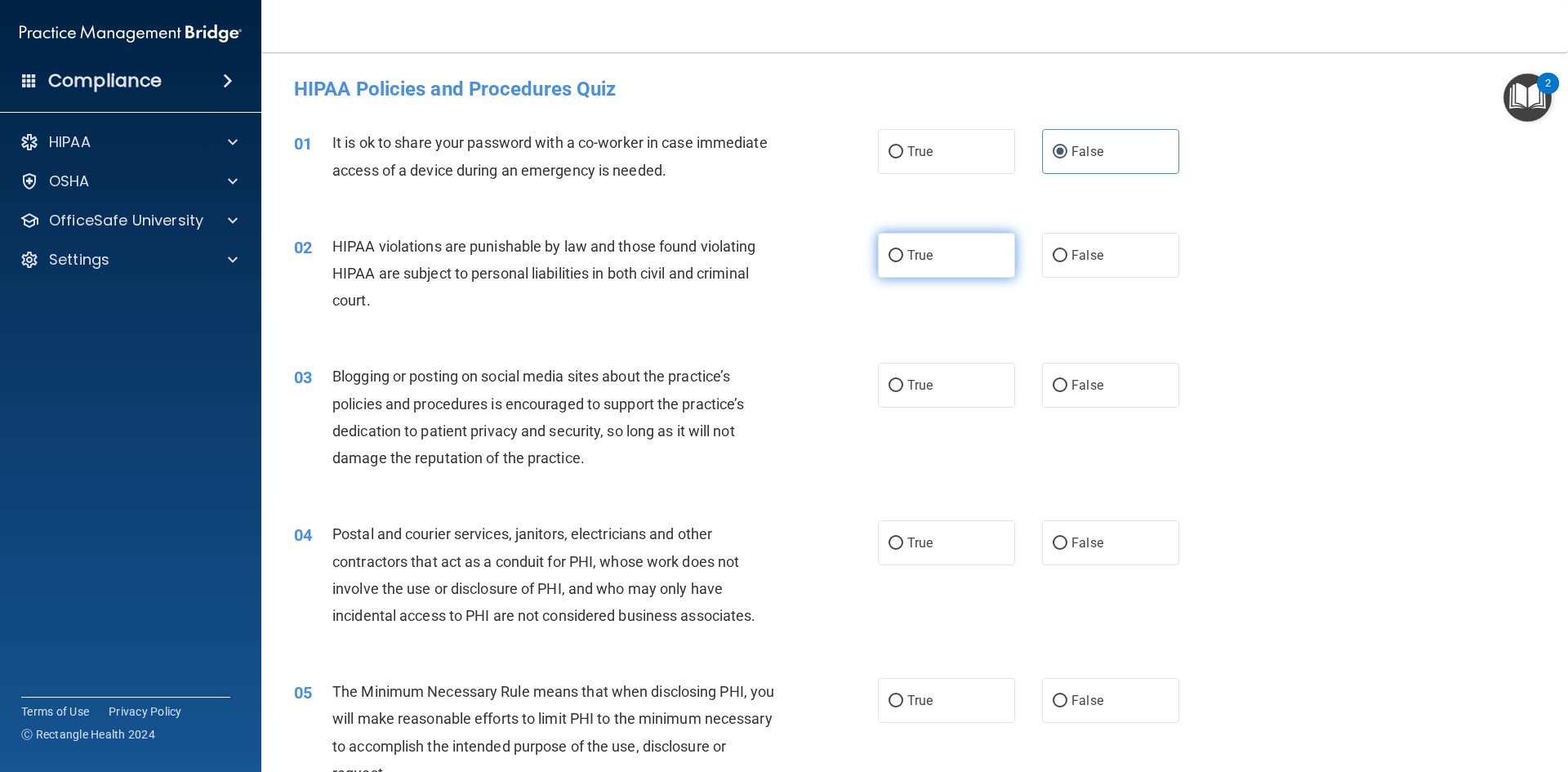
radio input "true"
click at [912, 376] on label "True" at bounding box center [946, 386] width 137 height 45
click at [903, 380] on input "True" at bounding box center [896, 386] width 14 height 13
radio input "true"
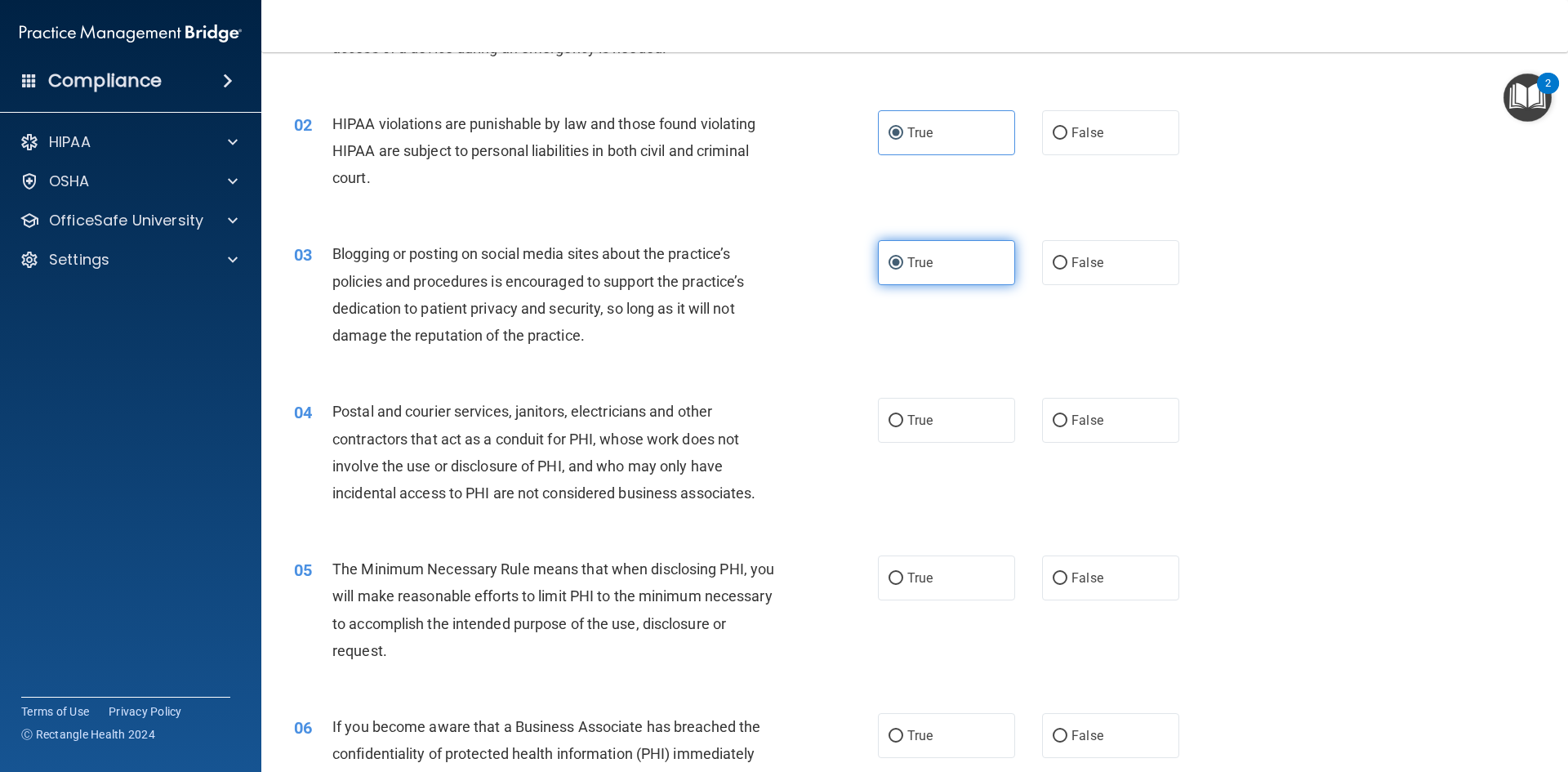
scroll to position [164, 0]
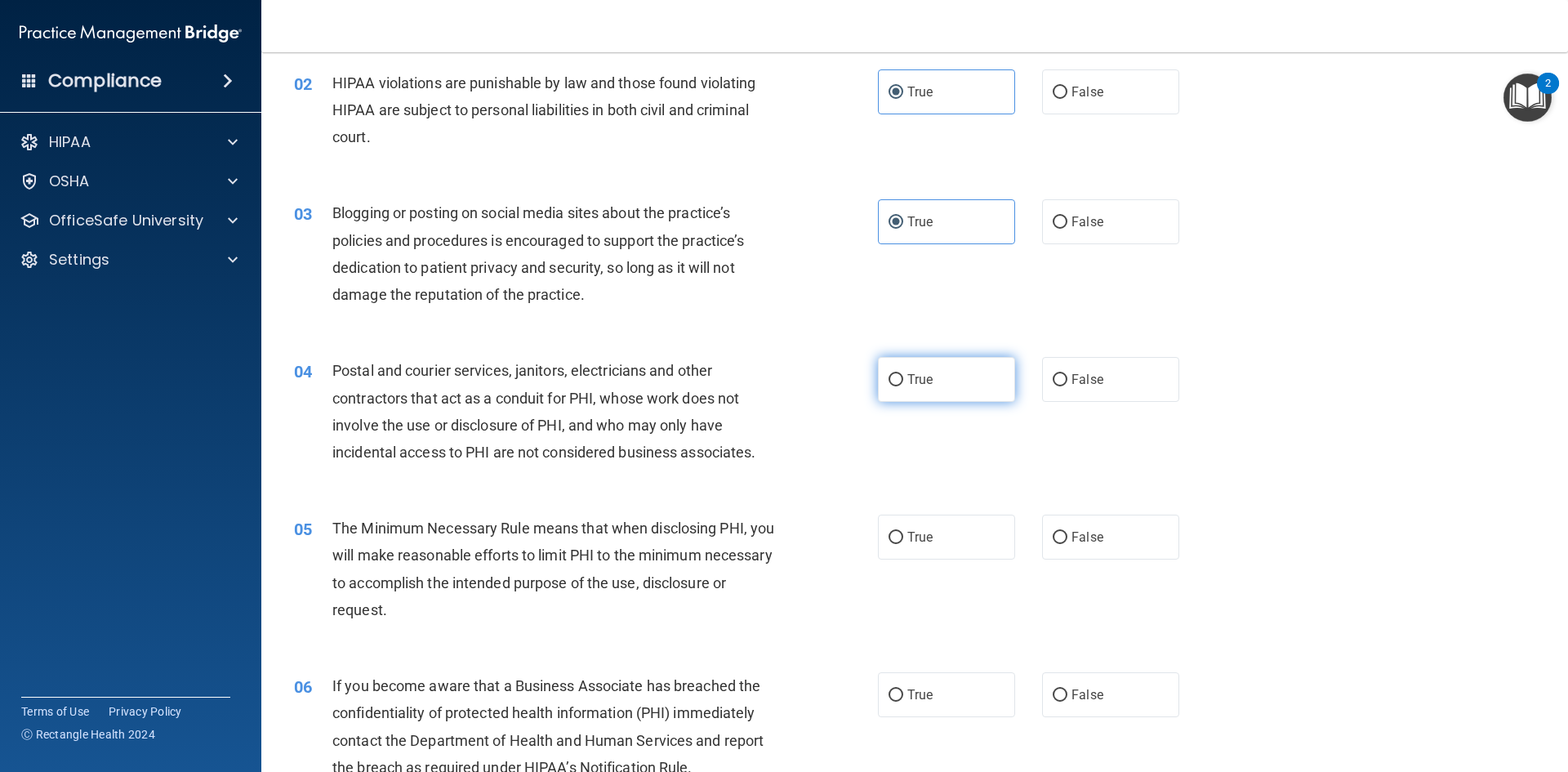
click at [913, 373] on span "True" at bounding box center [920, 379] width 25 height 15
click at [903, 374] on input "True" at bounding box center [896, 380] width 14 height 13
radio input "true"
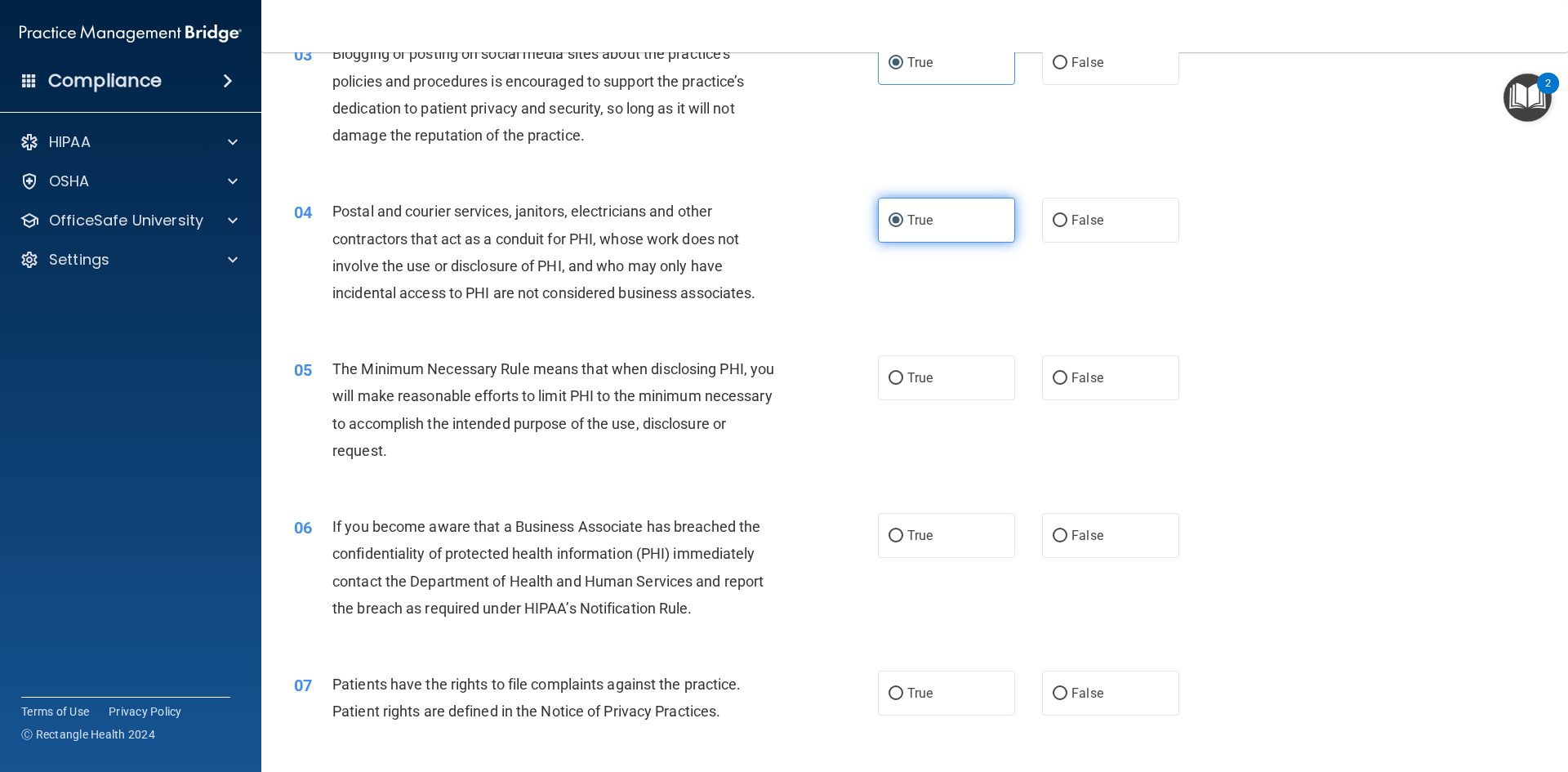
scroll to position [327, 0]
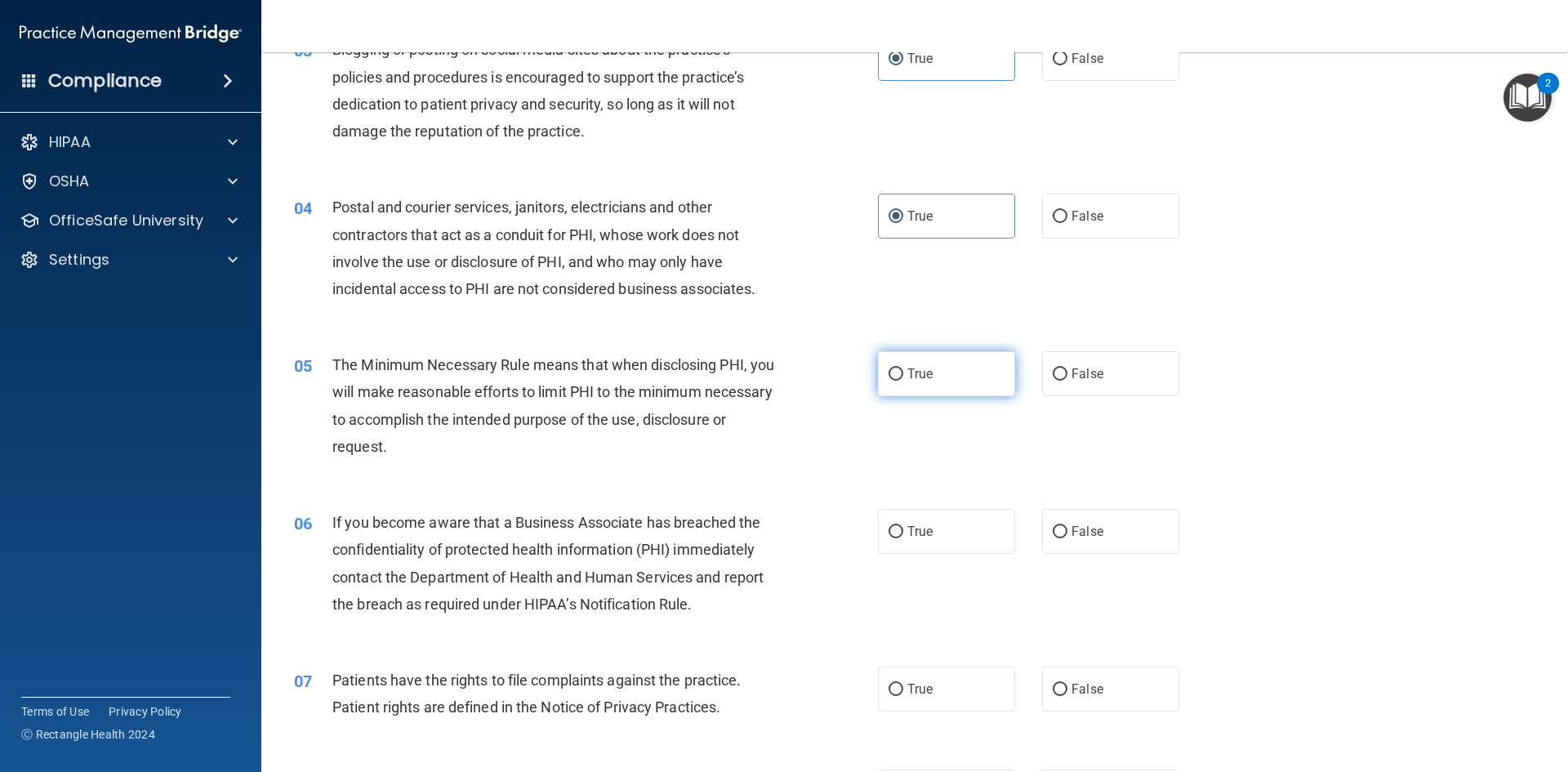
click at [914, 376] on span "True" at bounding box center [920, 373] width 25 height 15
click at [903, 376] on input "True" at bounding box center [896, 375] width 14 height 13
radio input "true"
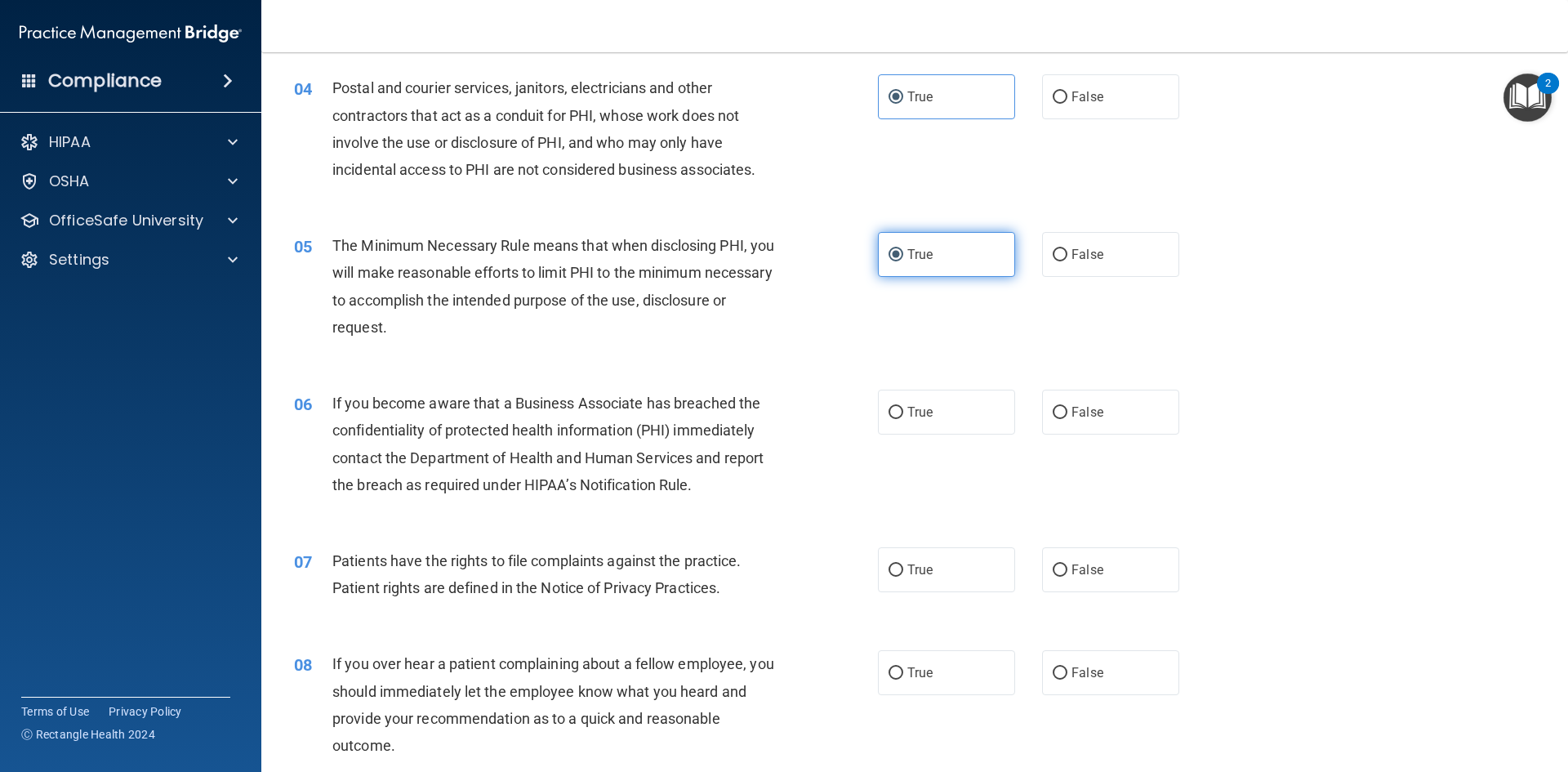
scroll to position [490, 0]
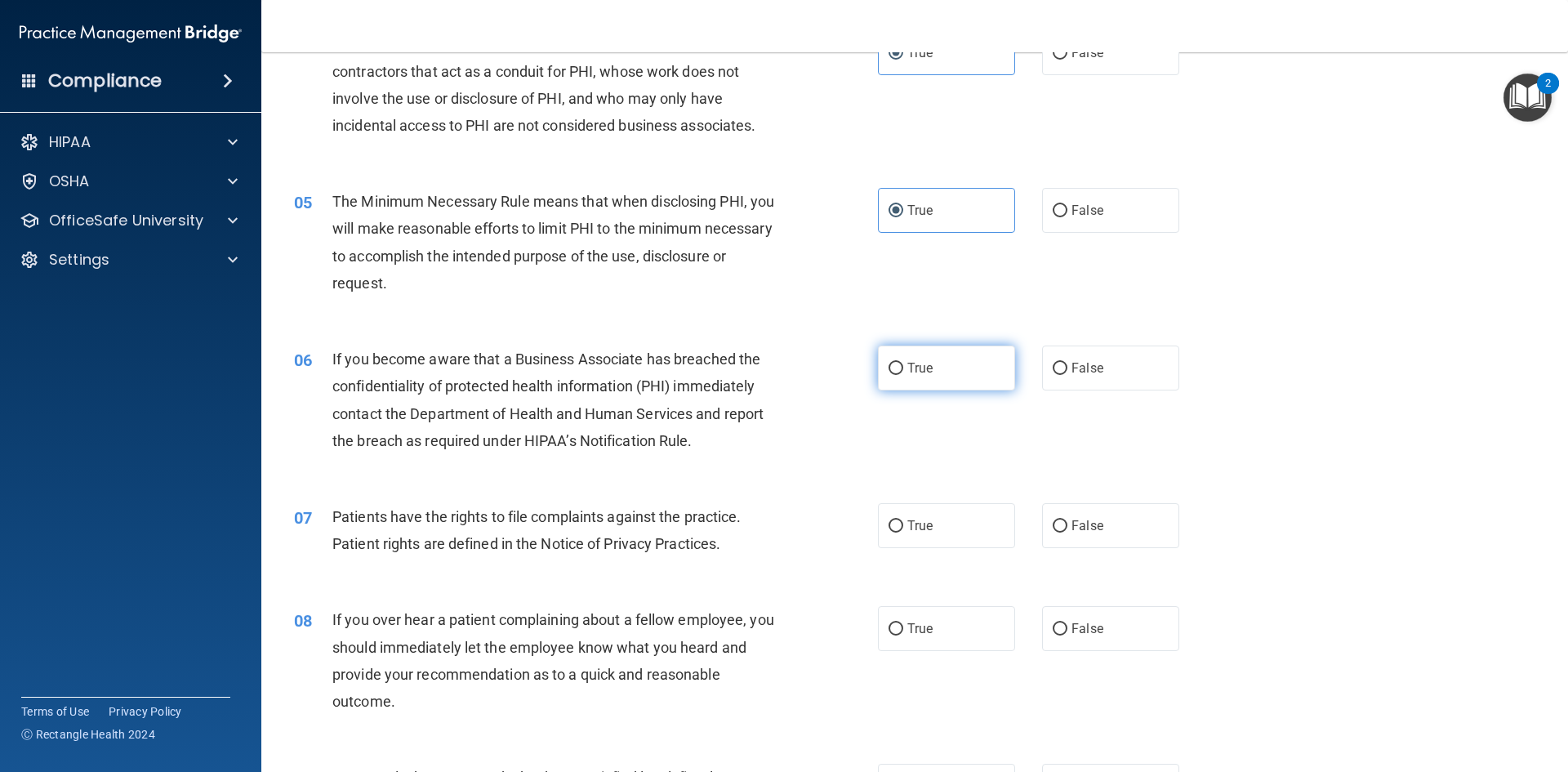
click at [916, 364] on span "True" at bounding box center [920, 368] width 25 height 15
click at [903, 364] on input "True" at bounding box center [896, 369] width 14 height 13
radio input "true"
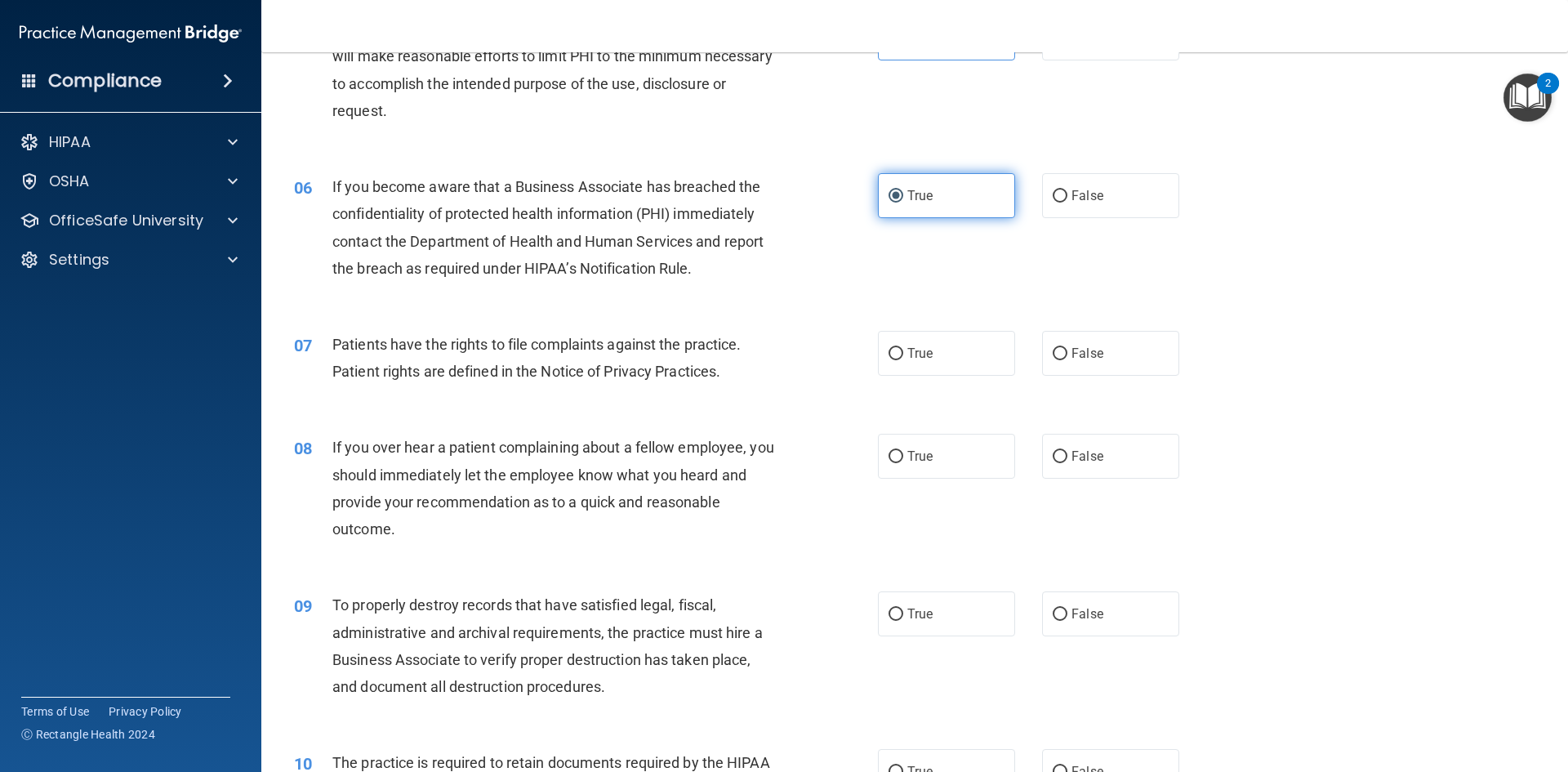
scroll to position [735, 0]
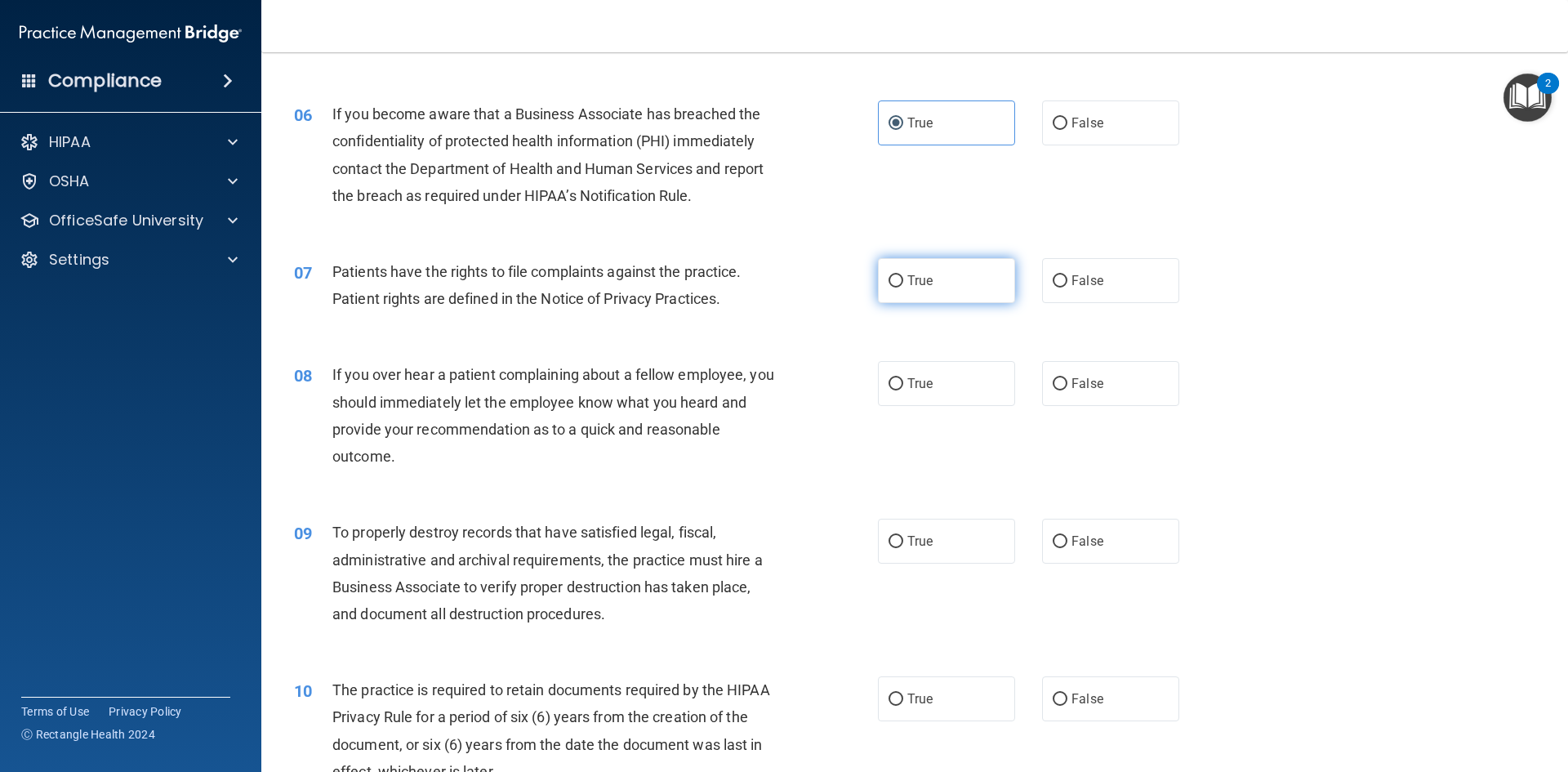
click at [956, 289] on label "True" at bounding box center [946, 280] width 137 height 45
click at [903, 288] on input "True" at bounding box center [896, 281] width 14 height 13
radio input "true"
click at [908, 389] on span "True" at bounding box center [920, 383] width 25 height 15
click at [903, 389] on input "True" at bounding box center [896, 385] width 14 height 13
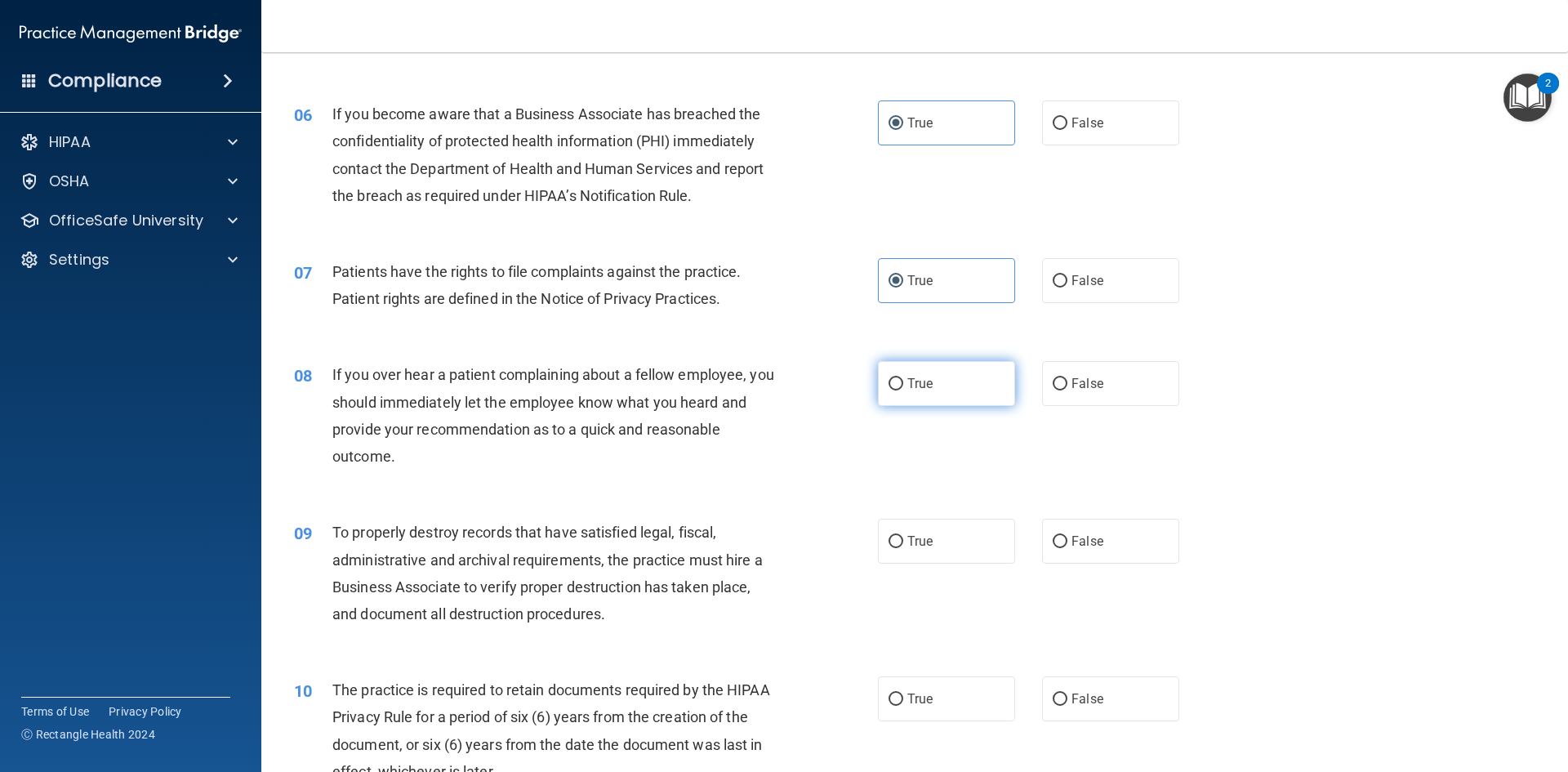
radio input "true"
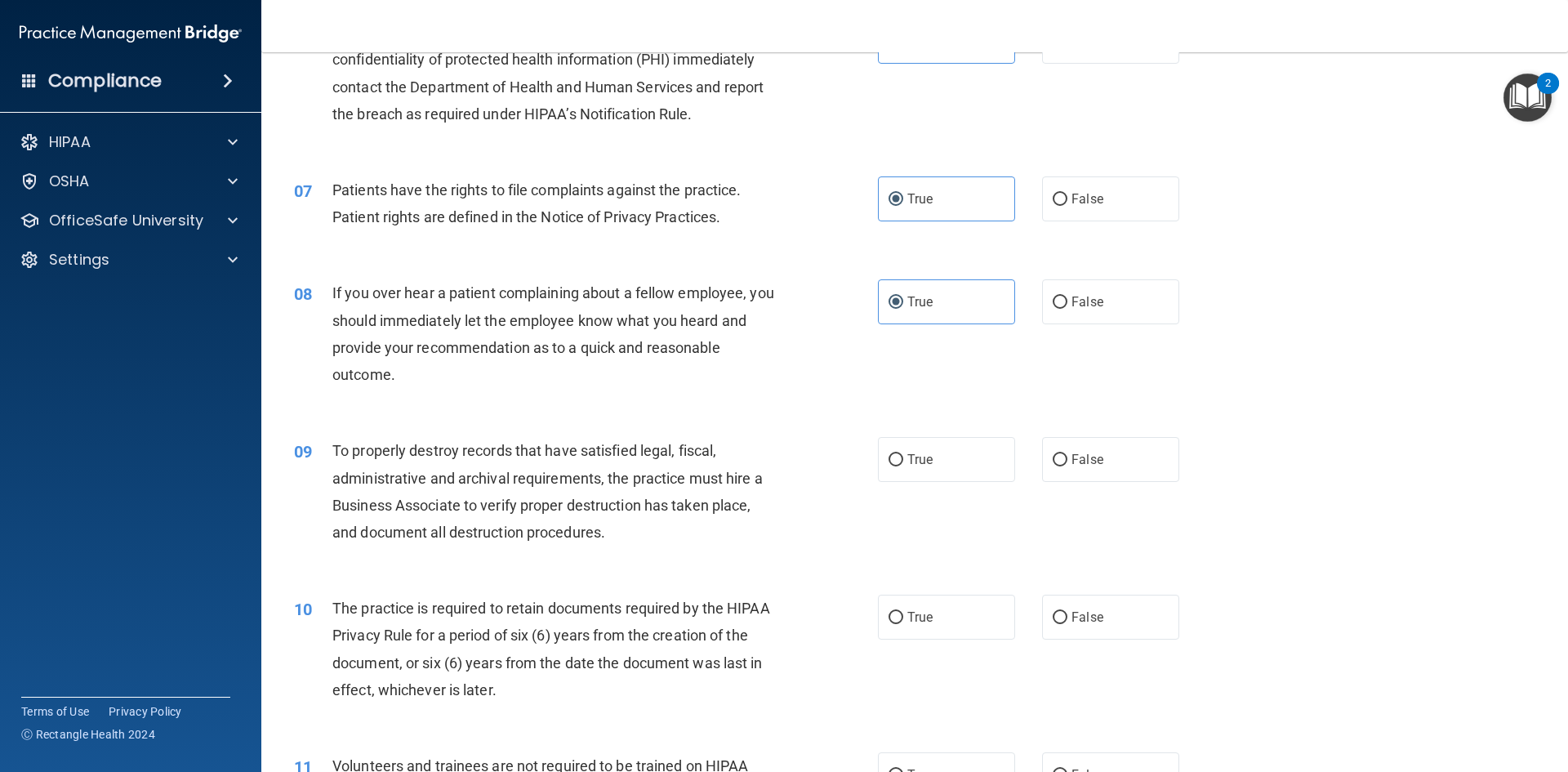
click at [1159, 336] on div "08 If you over hear a patient complaining about a fellow employee, you should i…" at bounding box center [915, 337] width 1266 height 157
click at [1134, 299] on label "False" at bounding box center [1111, 302] width 137 height 45
click at [1067, 299] on input "False" at bounding box center [1060, 303] width 14 height 13
radio input "true"
click at [997, 297] on label "True" at bounding box center [946, 302] width 137 height 45
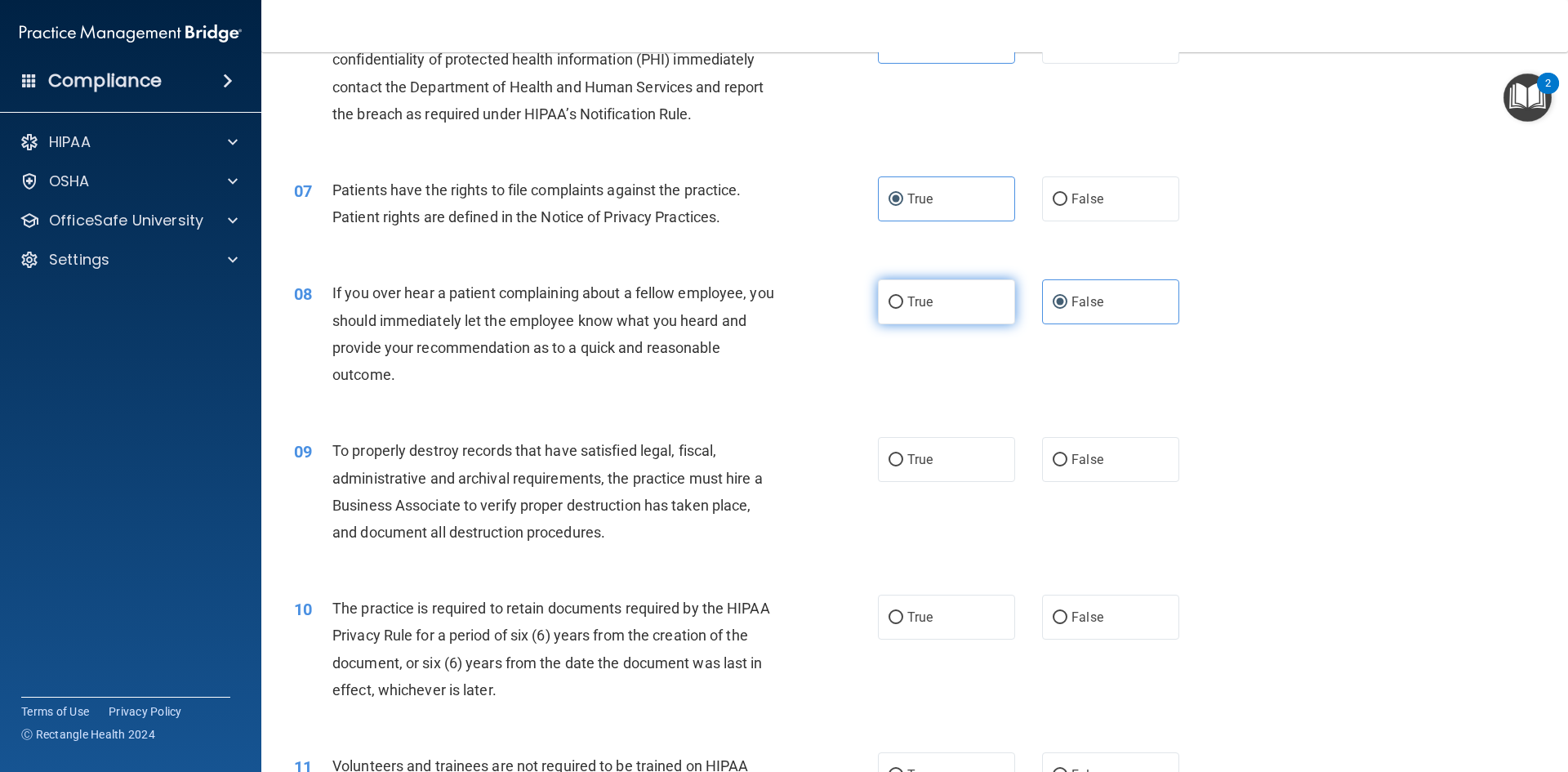
click at [903, 297] on input "True" at bounding box center [896, 303] width 14 height 13
radio input "true"
radio input "false"
click at [965, 446] on label "True" at bounding box center [946, 459] width 137 height 45
click at [903, 454] on input "True" at bounding box center [896, 460] width 14 height 13
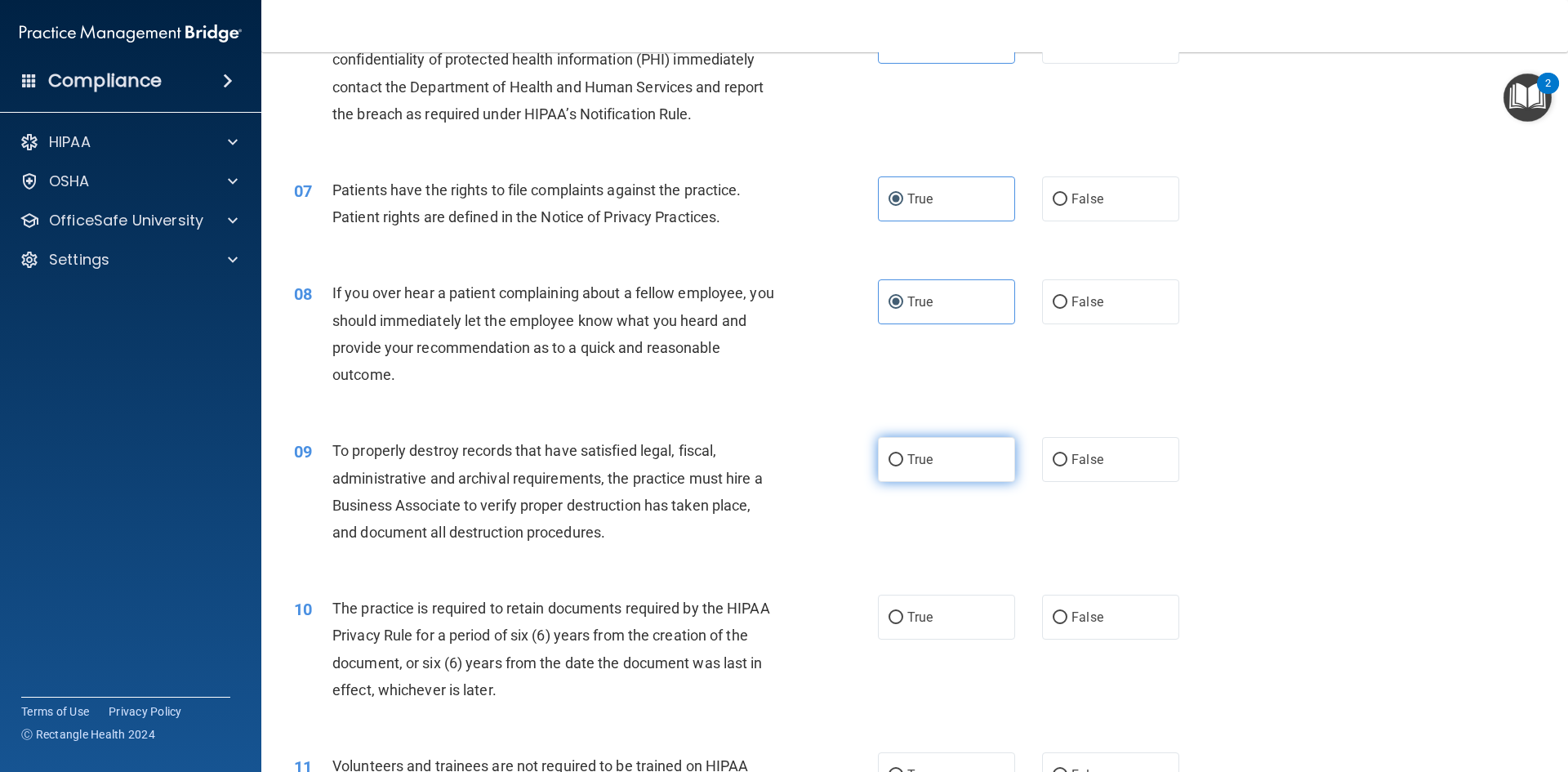
radio input "true"
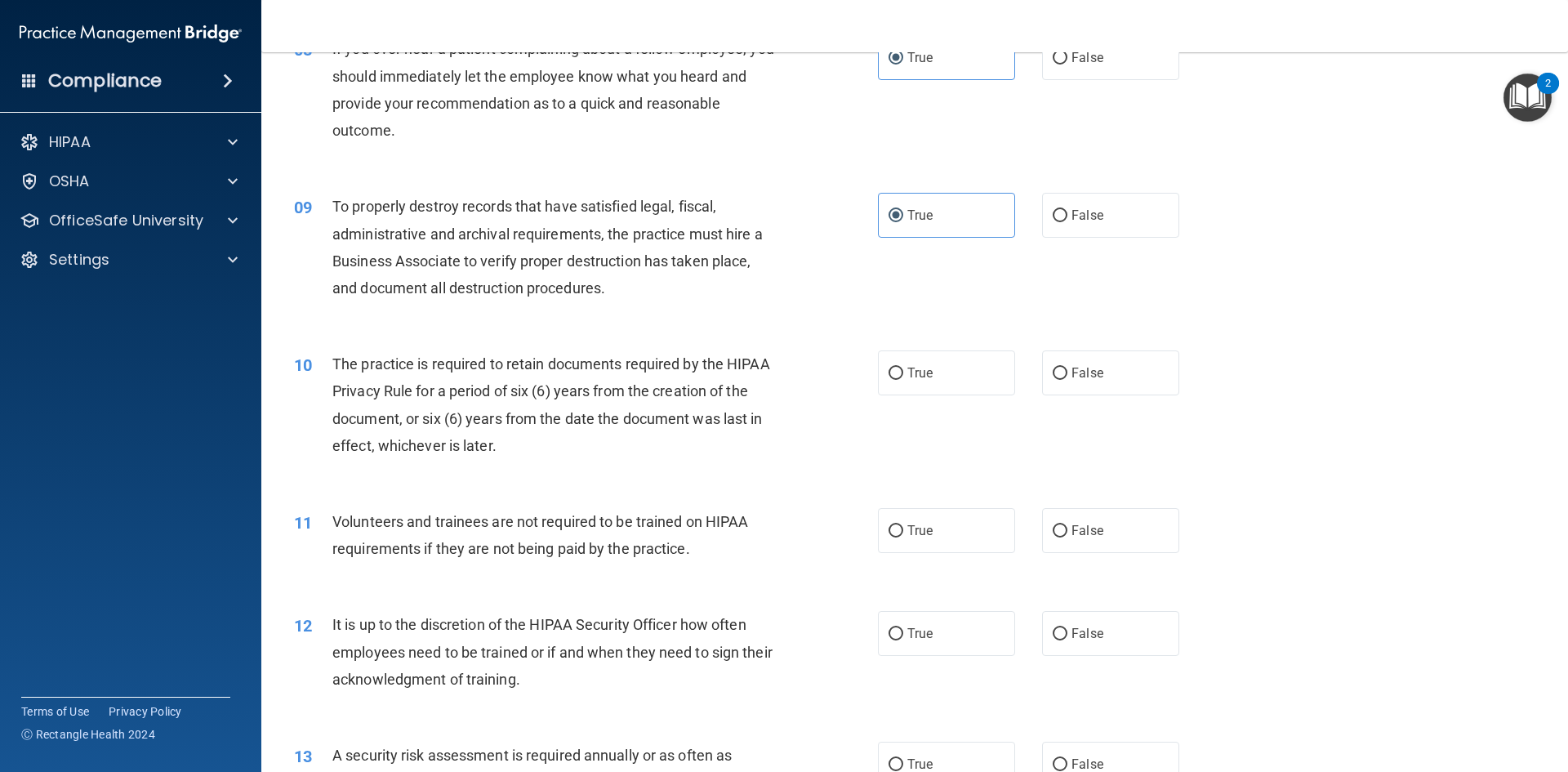
scroll to position [1062, 0]
click at [952, 386] on label "True" at bounding box center [946, 372] width 137 height 45
click at [903, 379] on input "True" at bounding box center [896, 373] width 14 height 13
radio input "true"
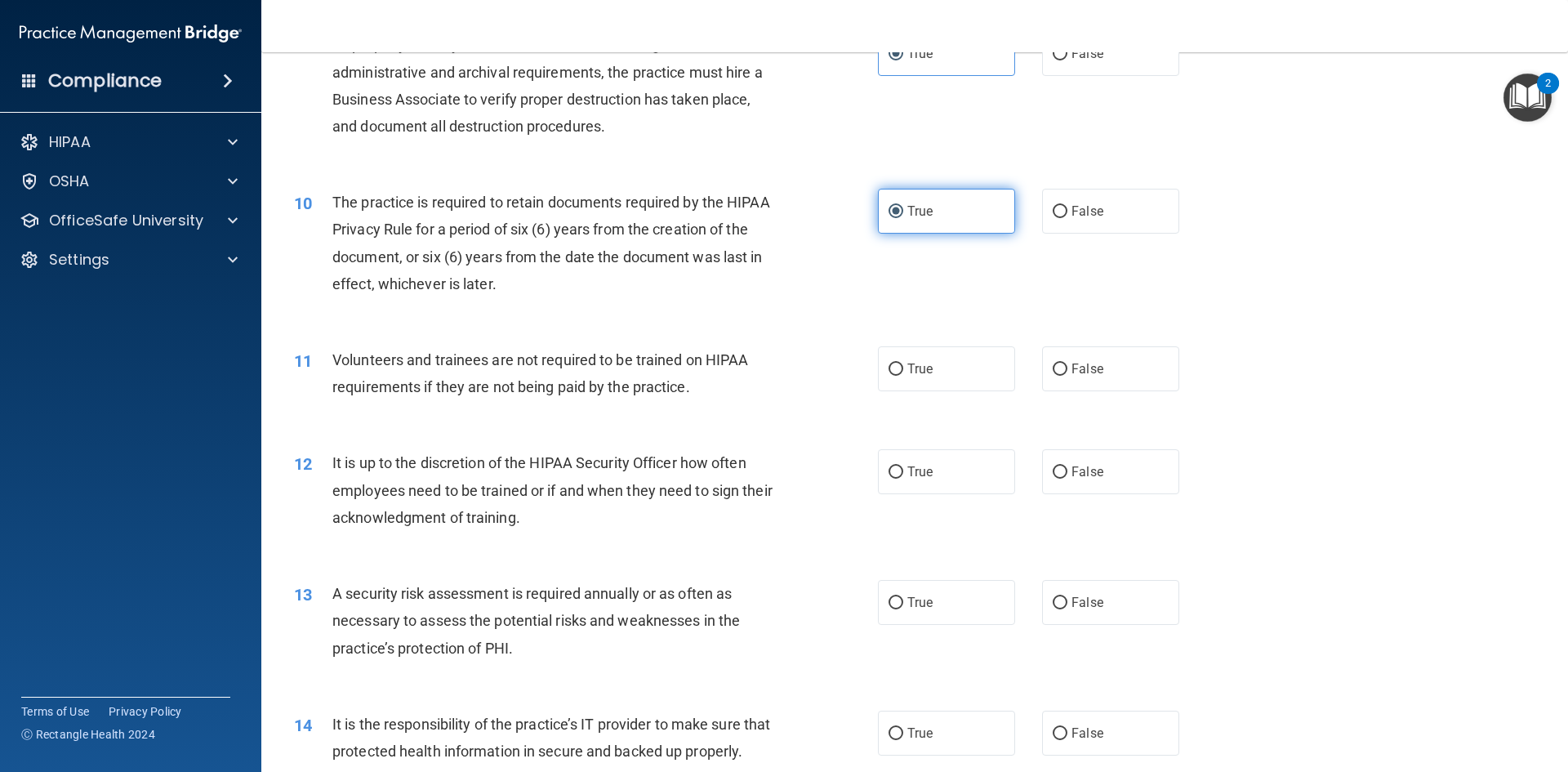
scroll to position [1225, 0]
click at [1076, 376] on label "False" at bounding box center [1111, 367] width 137 height 45
click at [1067, 373] on input "False" at bounding box center [1060, 368] width 14 height 13
radio input "true"
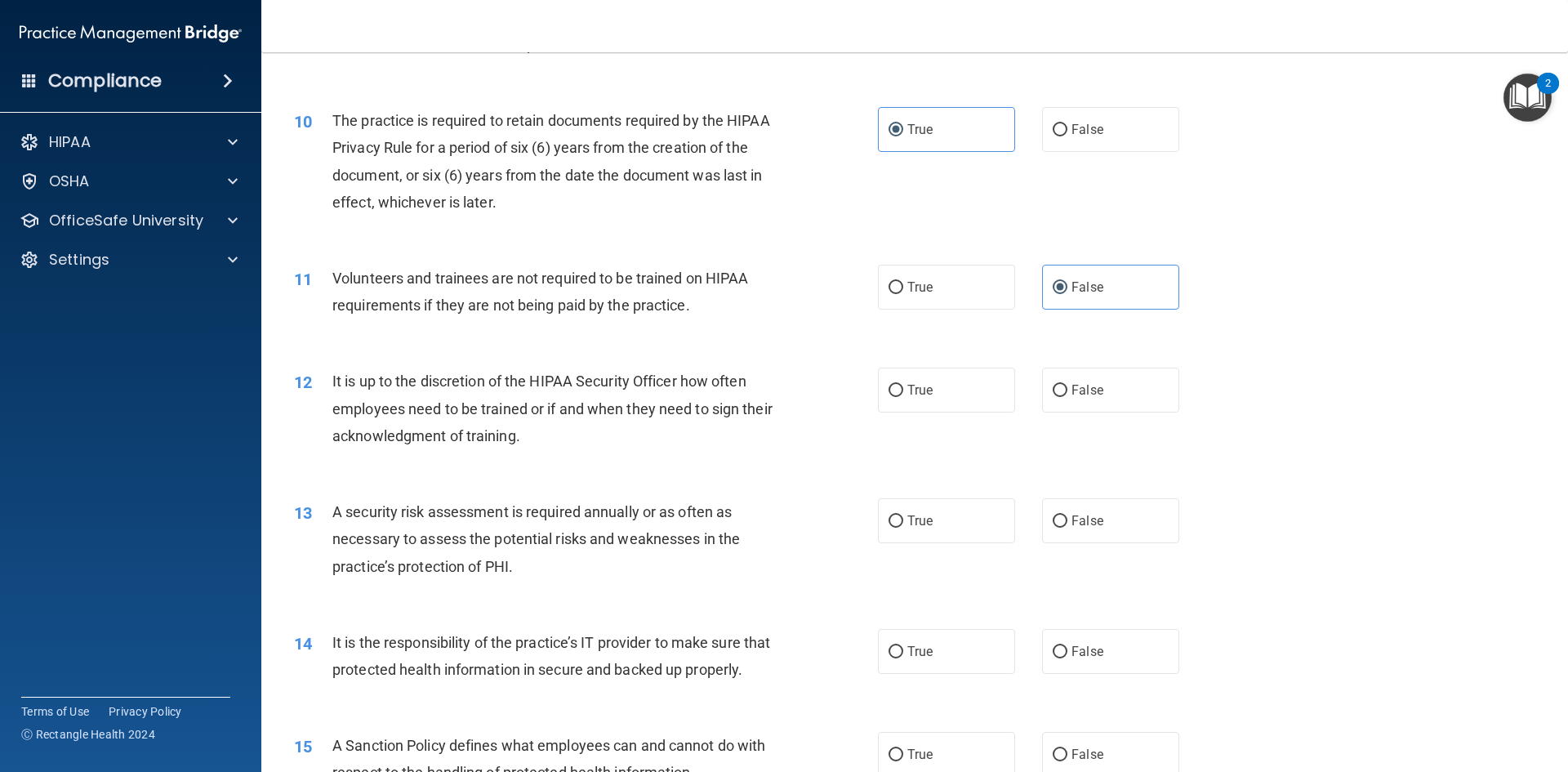
scroll to position [1307, 0]
click at [995, 399] on label "True" at bounding box center [946, 387] width 137 height 45
click at [903, 395] on input "True" at bounding box center [896, 388] width 14 height 13
radio input "true"
click at [976, 505] on label "True" at bounding box center [946, 519] width 137 height 45
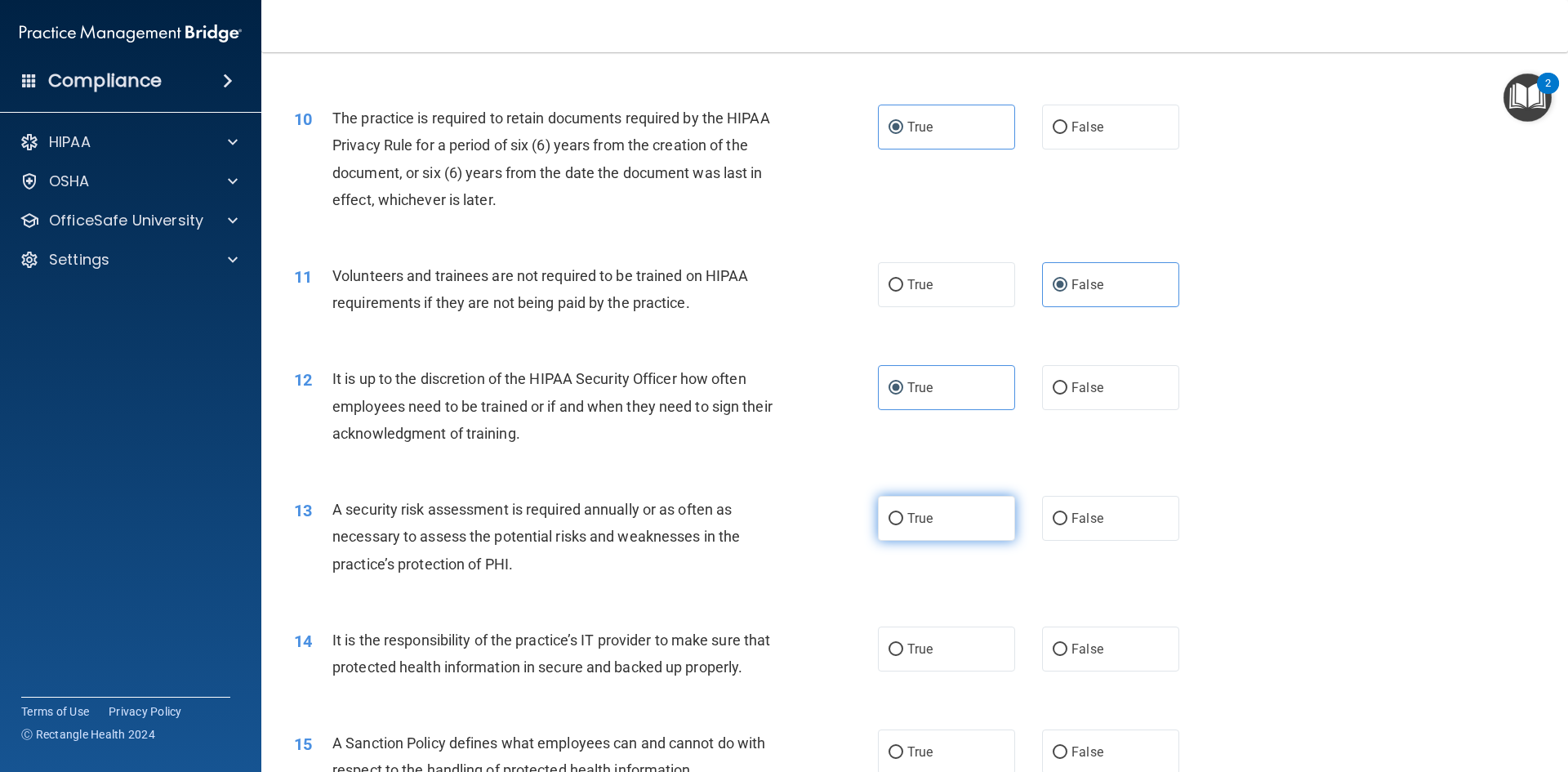
click at [903, 513] on input "True" at bounding box center [896, 519] width 14 height 13
radio input "true"
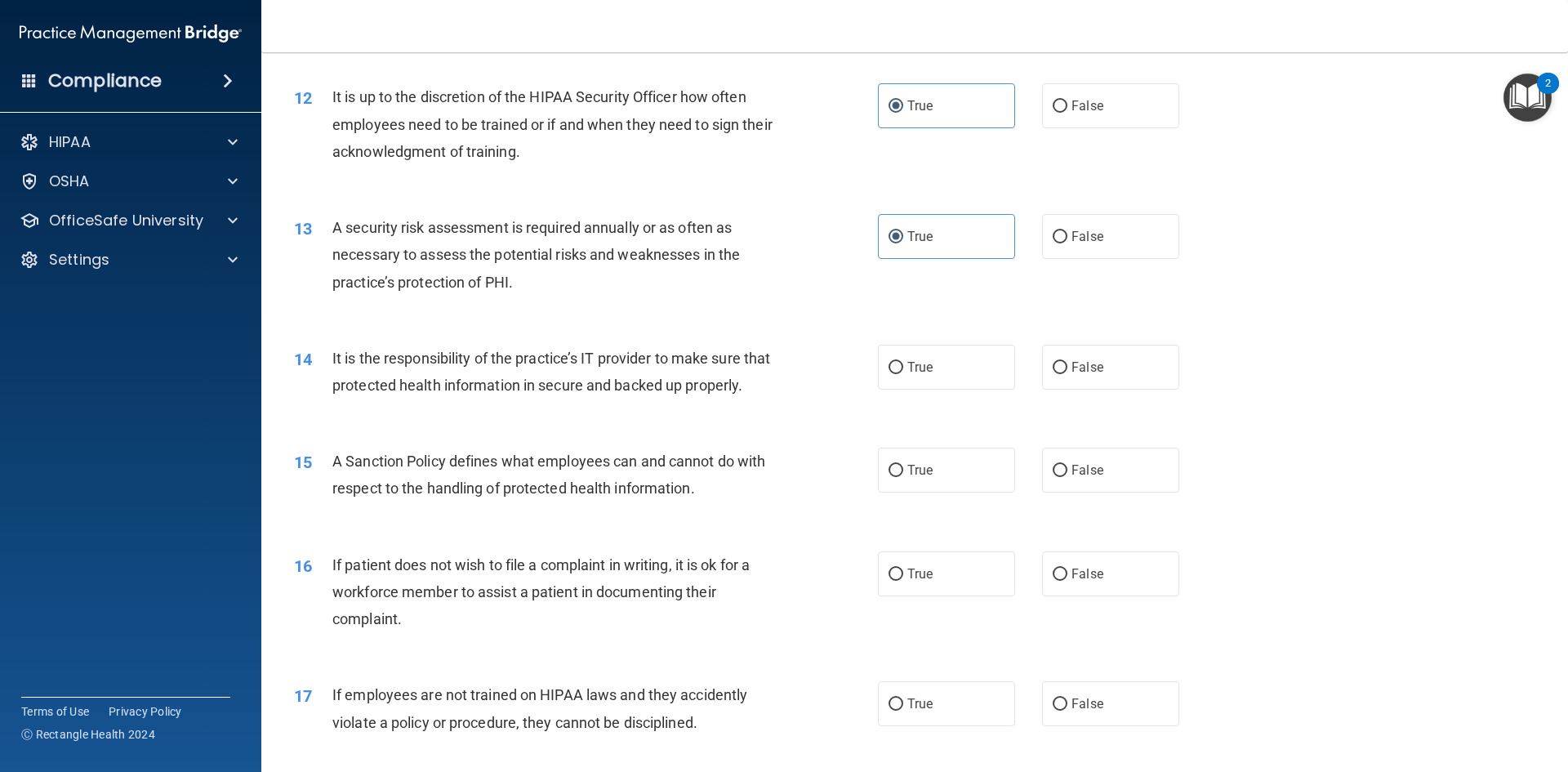
scroll to position [1634, 0]
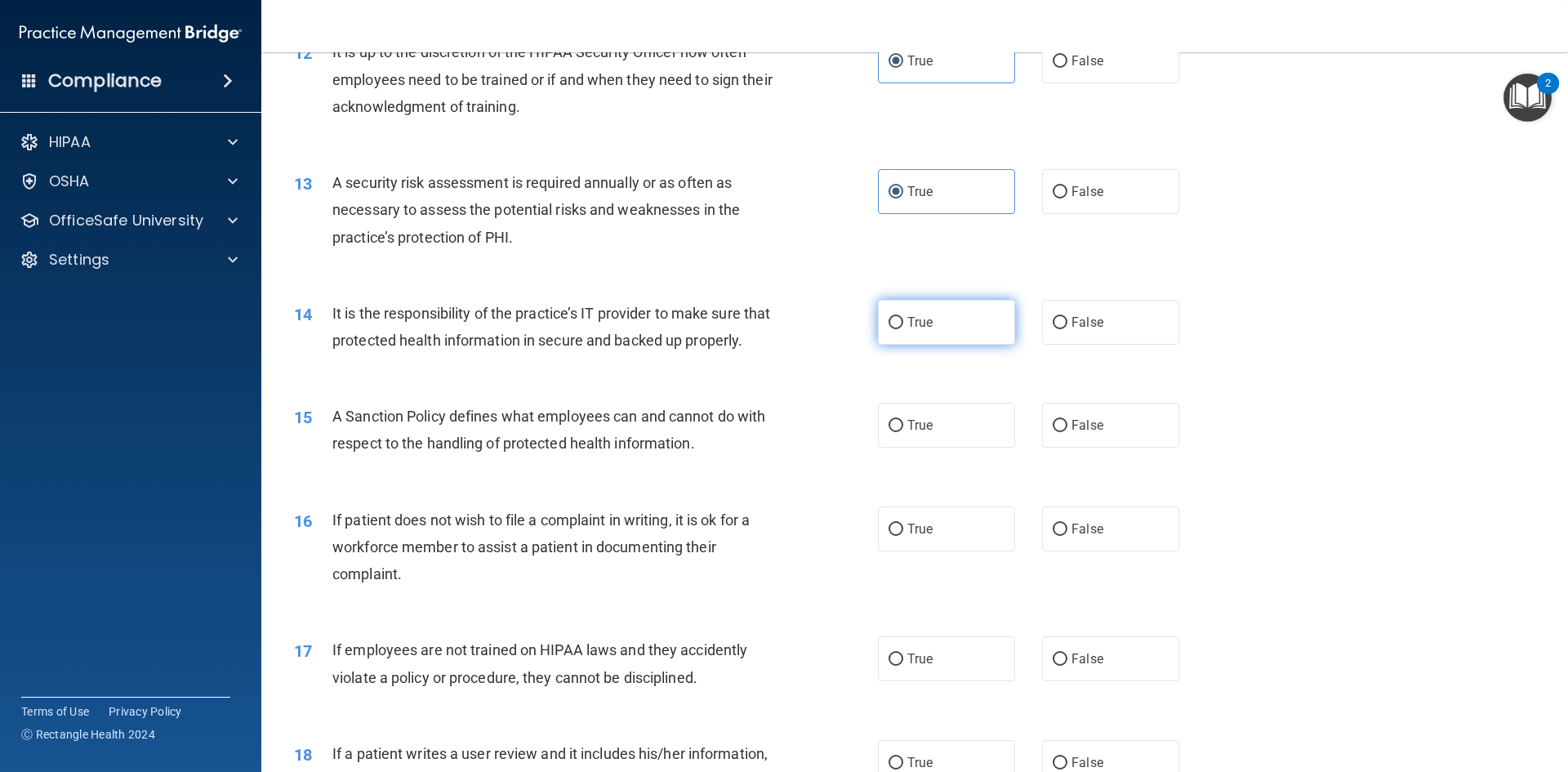
click at [949, 328] on label "True" at bounding box center [946, 323] width 137 height 45
click at [903, 328] on input "True" at bounding box center [896, 324] width 14 height 13
radio input "true"
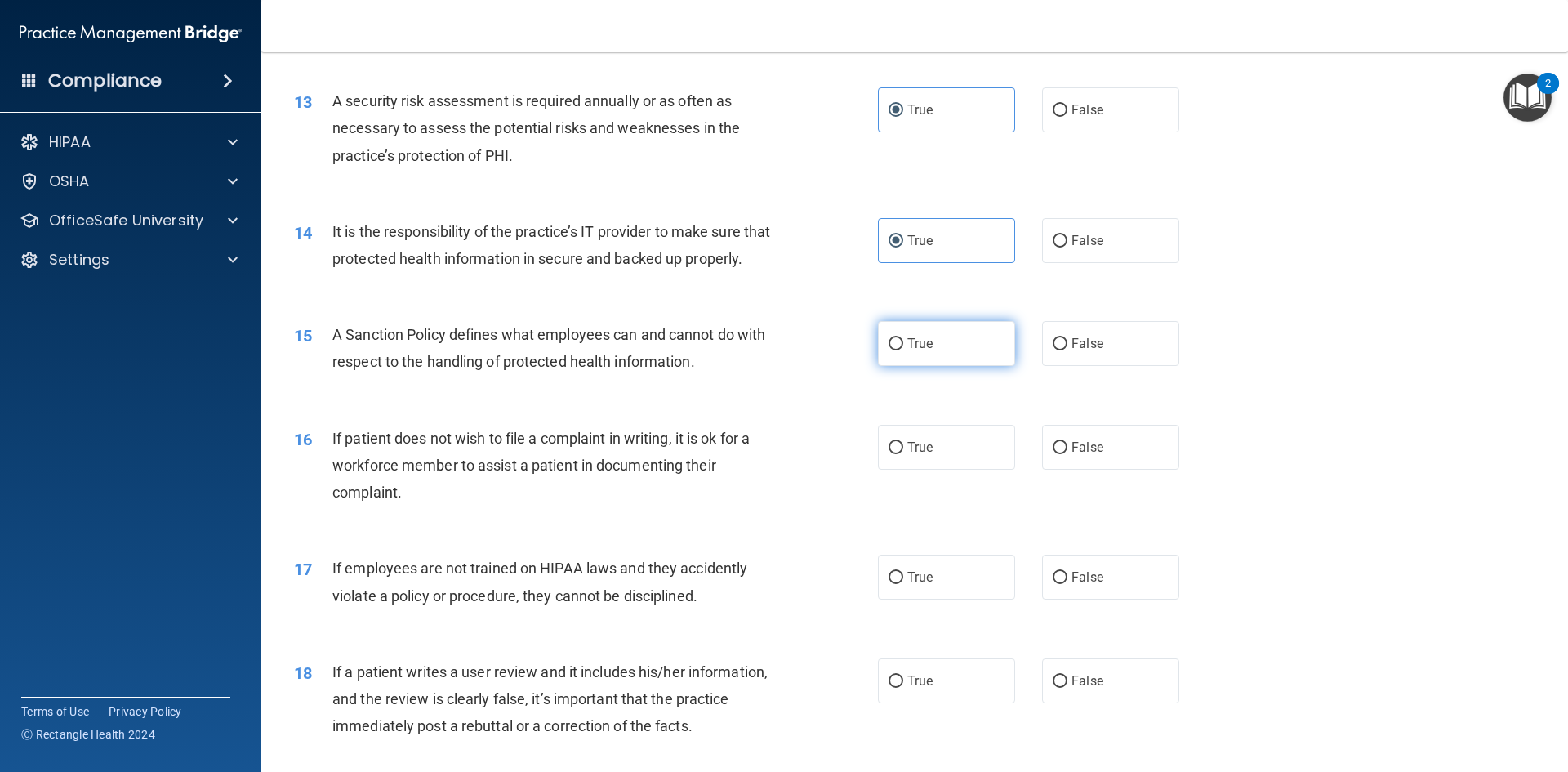
click at [958, 357] on label "True" at bounding box center [946, 343] width 137 height 45
click at [903, 351] on input "True" at bounding box center [896, 344] width 14 height 13
radio input "true"
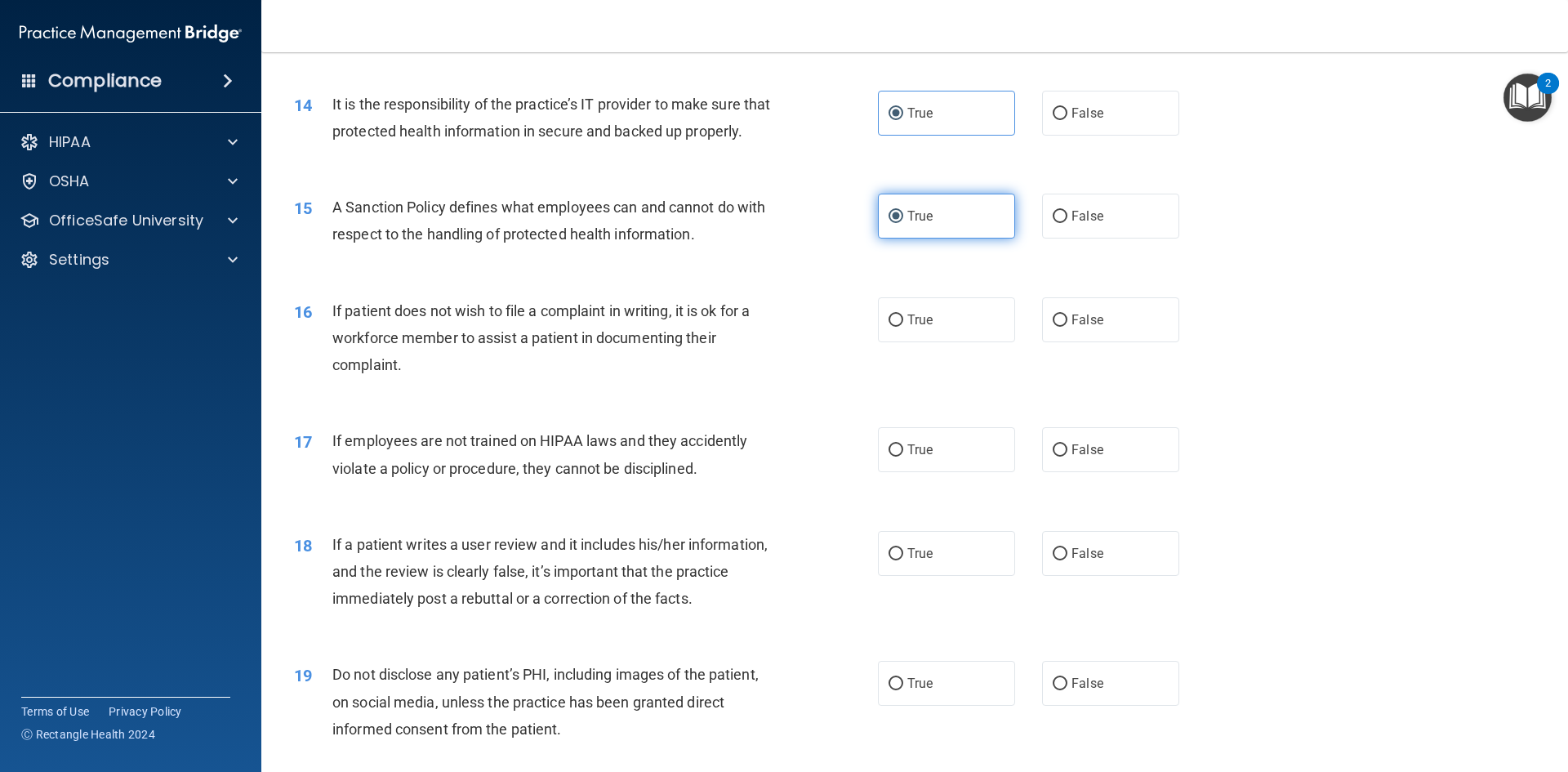
scroll to position [1879, 0]
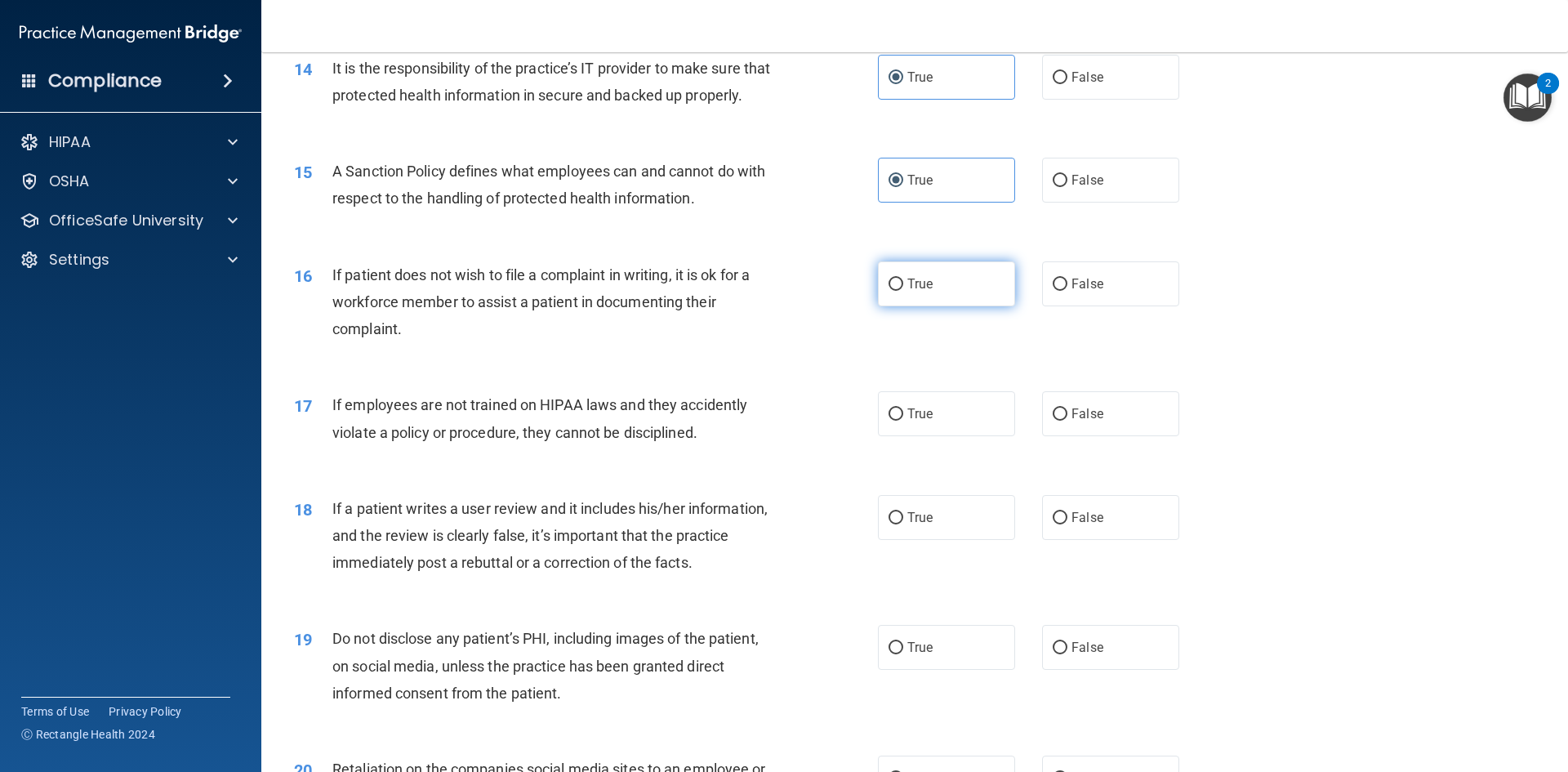
click at [964, 306] on label "True" at bounding box center [946, 284] width 137 height 45
click at [903, 291] on input "True" at bounding box center [896, 285] width 14 height 13
radio input "true"
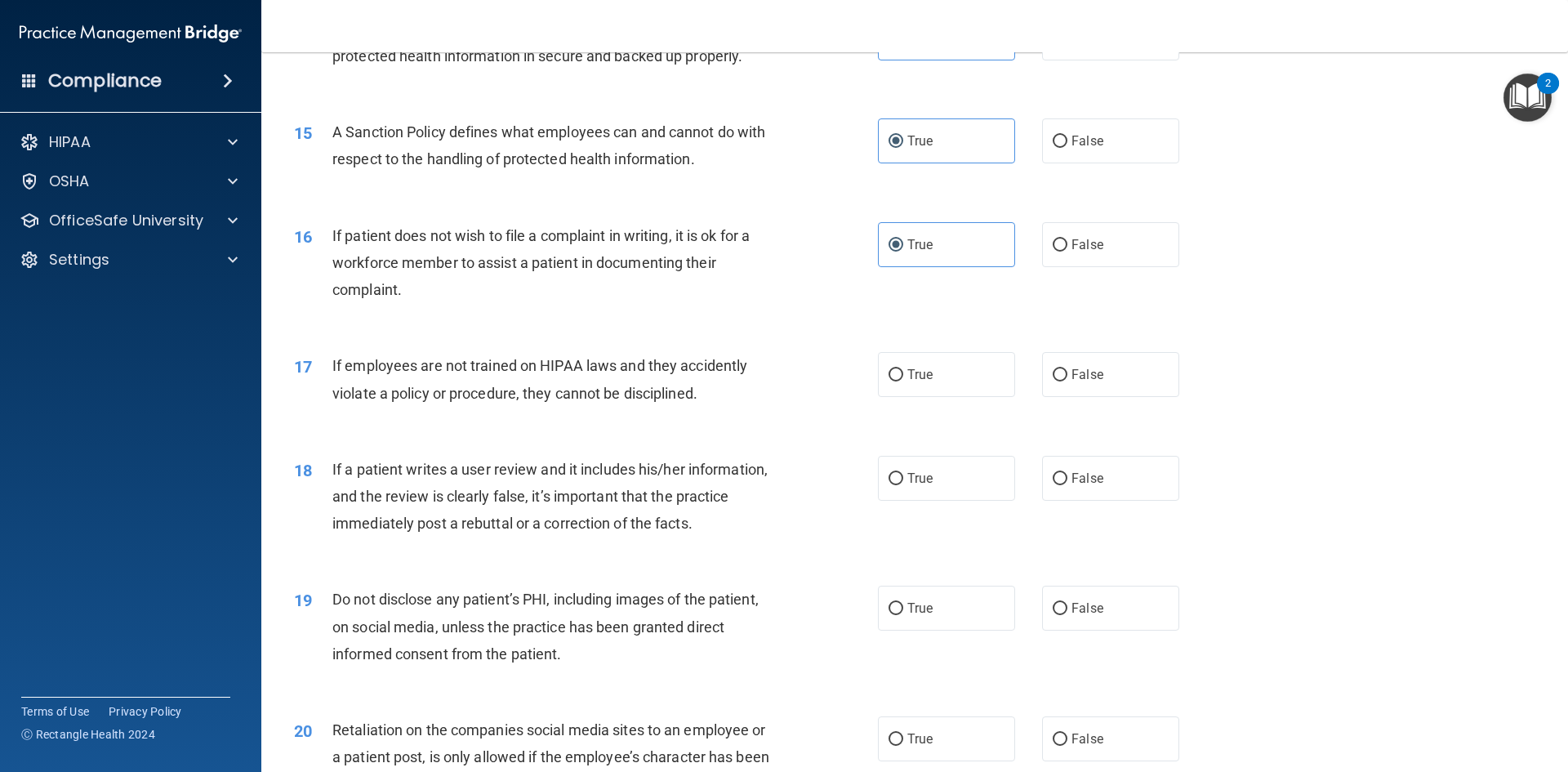
scroll to position [1960, 0]
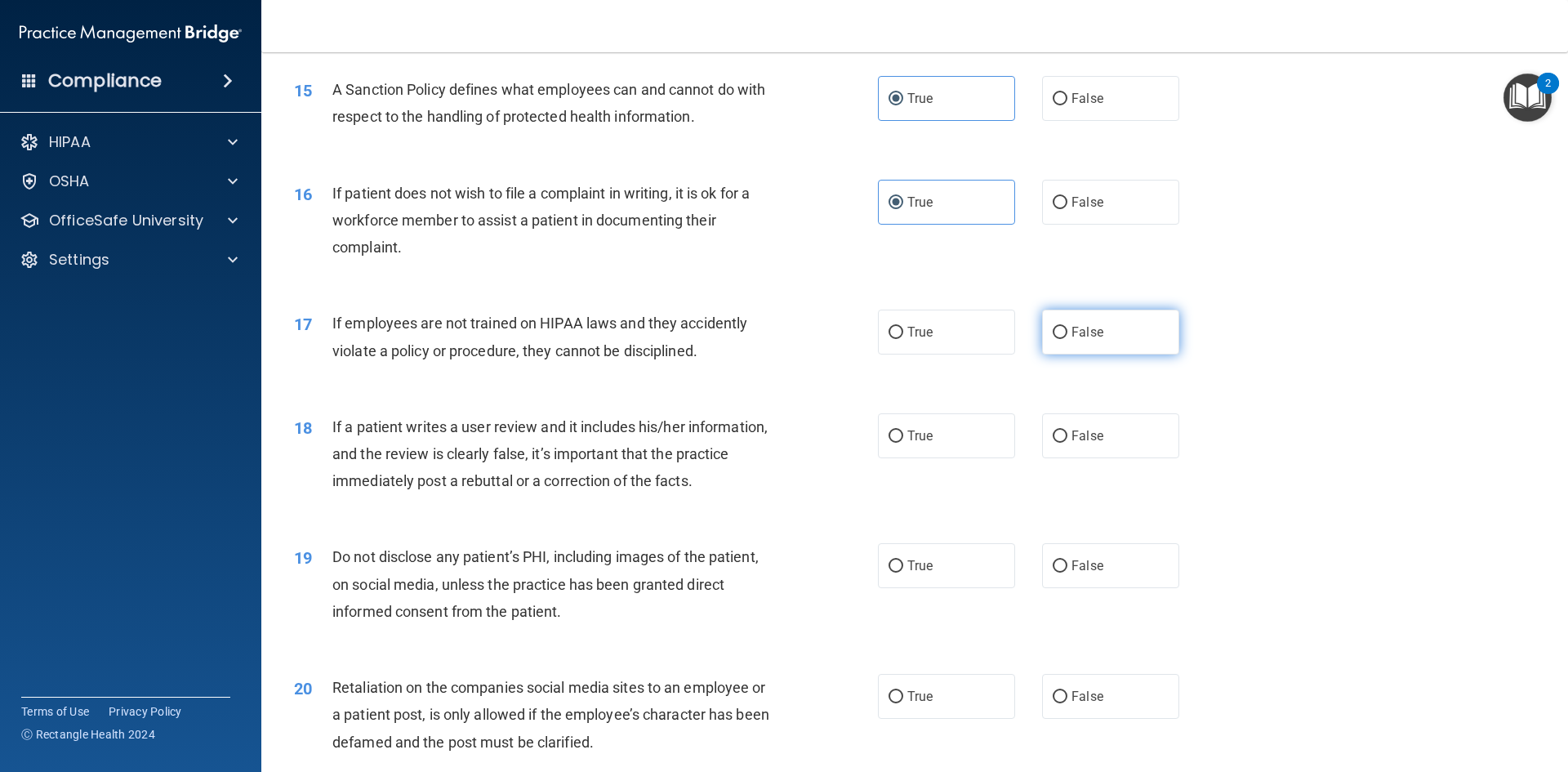
click at [1166, 354] on label "False" at bounding box center [1111, 332] width 137 height 45
click at [1067, 339] on input "False" at bounding box center [1060, 333] width 14 height 13
radio input "true"
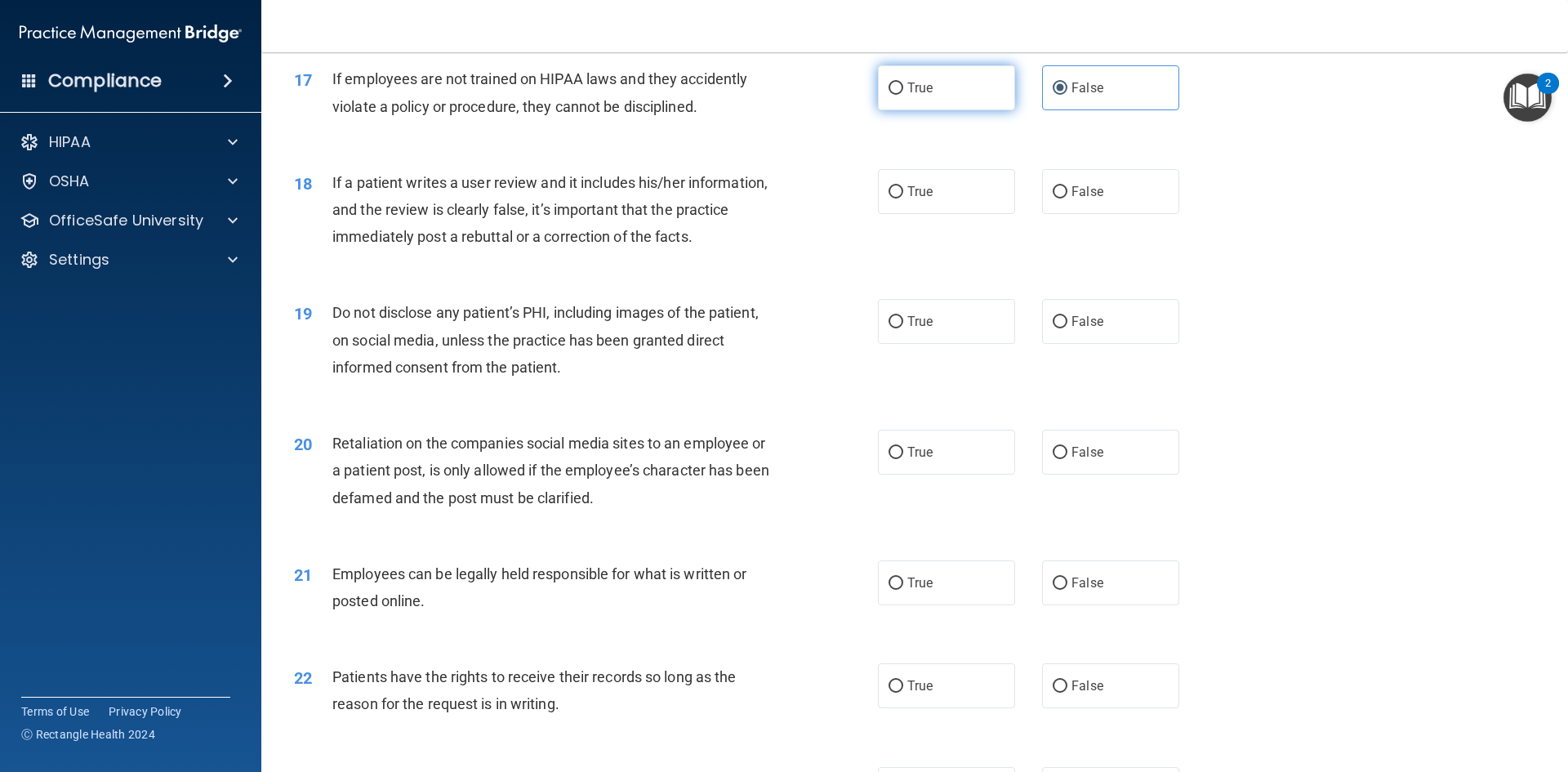
scroll to position [2205, 0]
click at [972, 209] on label "True" at bounding box center [946, 191] width 137 height 45
click at [903, 198] on input "True" at bounding box center [896, 191] width 14 height 13
radio input "true"
click at [1009, 343] on div "True False" at bounding box center [1042, 321] width 329 height 45
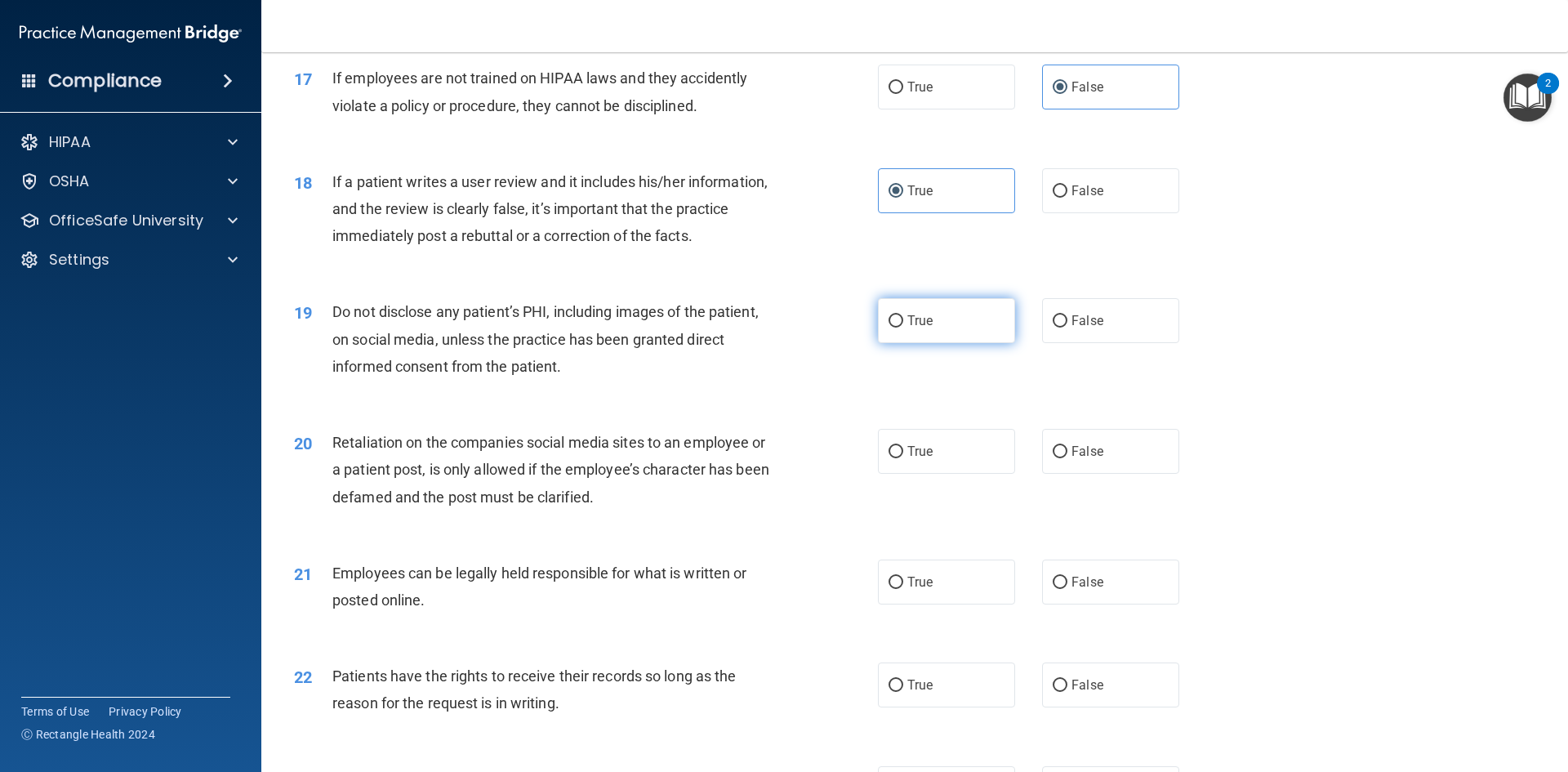
click at [988, 343] on label "True" at bounding box center [946, 321] width 137 height 45
click at [903, 327] on input "True" at bounding box center [896, 322] width 14 height 13
radio input "true"
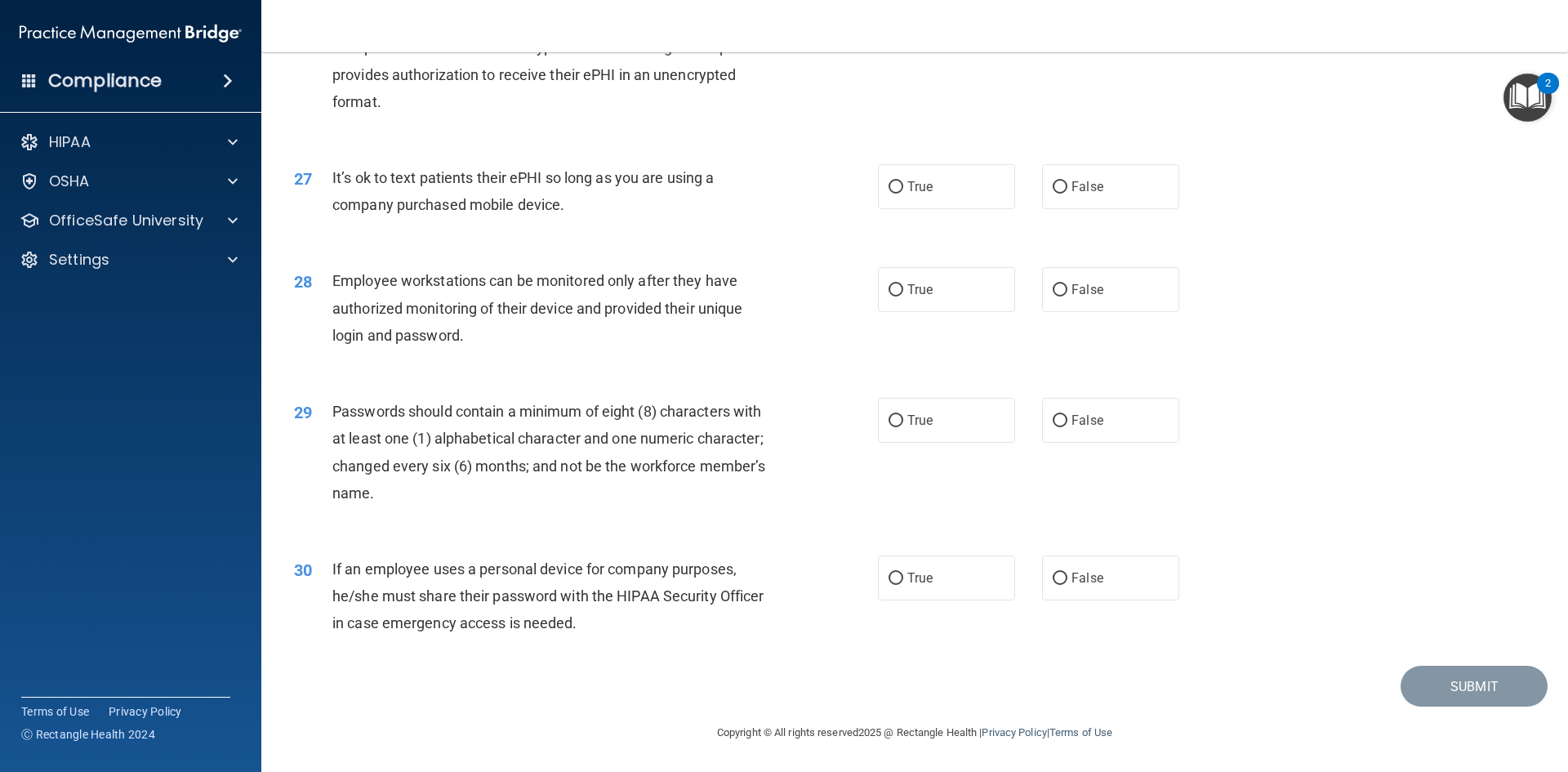
scroll to position [3329, 0]
click at [1155, 574] on label "False" at bounding box center [1111, 578] width 137 height 45
click at [1067, 574] on input "False" at bounding box center [1060, 579] width 14 height 13
radio input "true"
click at [933, 422] on label "True" at bounding box center [946, 421] width 137 height 45
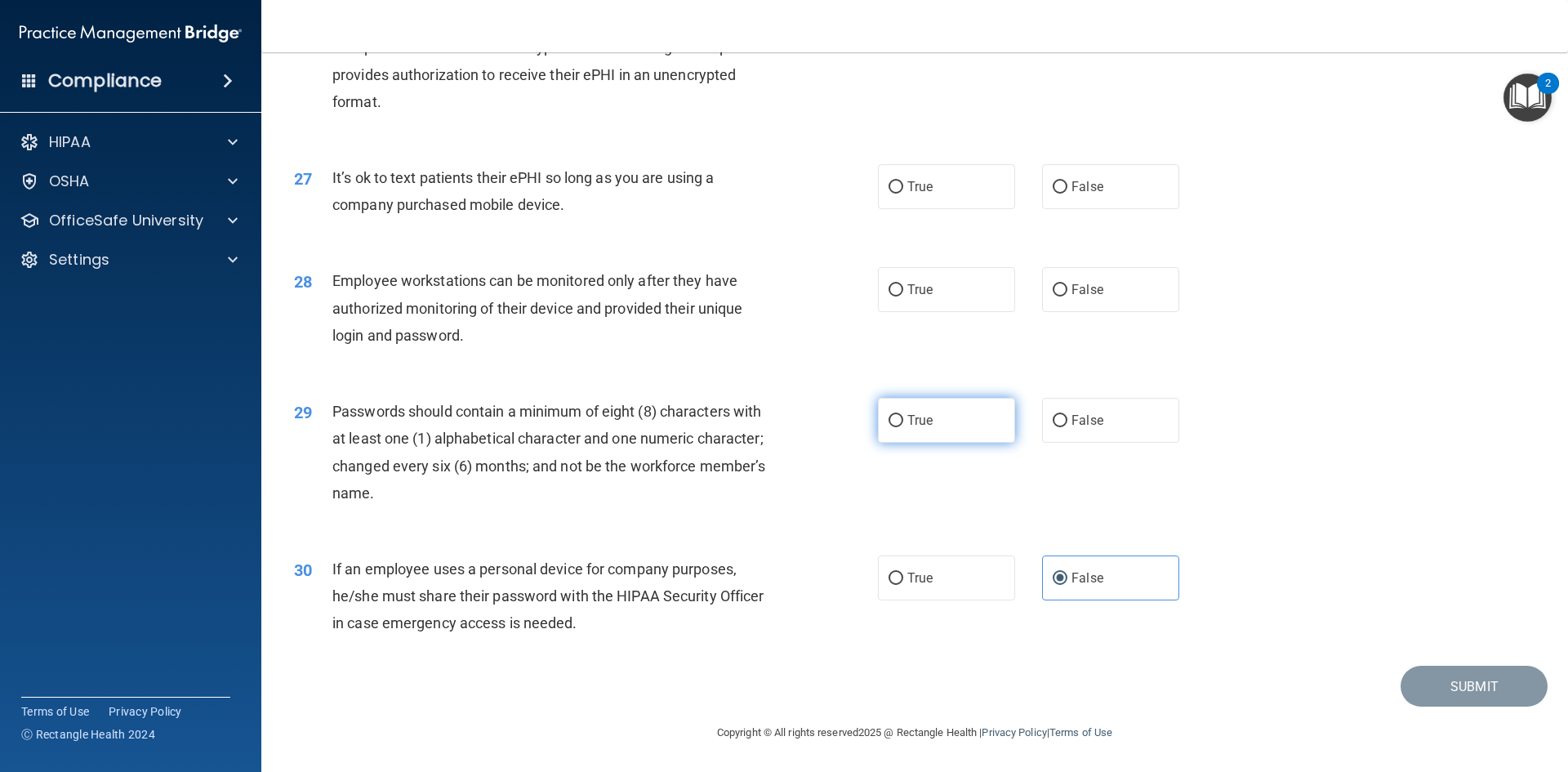
click at [903, 422] on input "True" at bounding box center [896, 421] width 14 height 13
radio input "true"
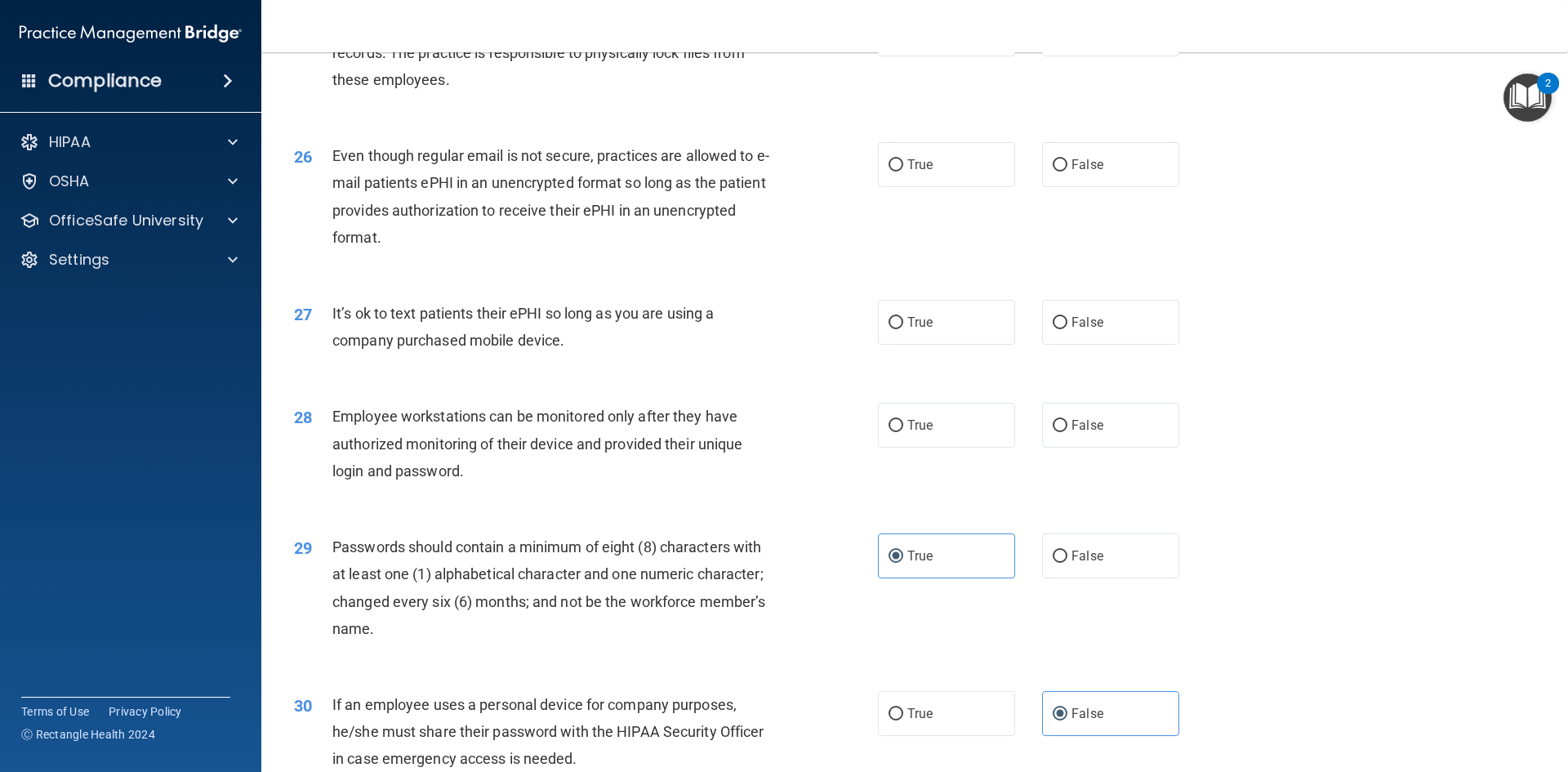
scroll to position [3165, 0]
click at [943, 444] on label "True" at bounding box center [946, 426] width 137 height 45
click at [903, 433] on input "True" at bounding box center [896, 427] width 14 height 13
radio input "true"
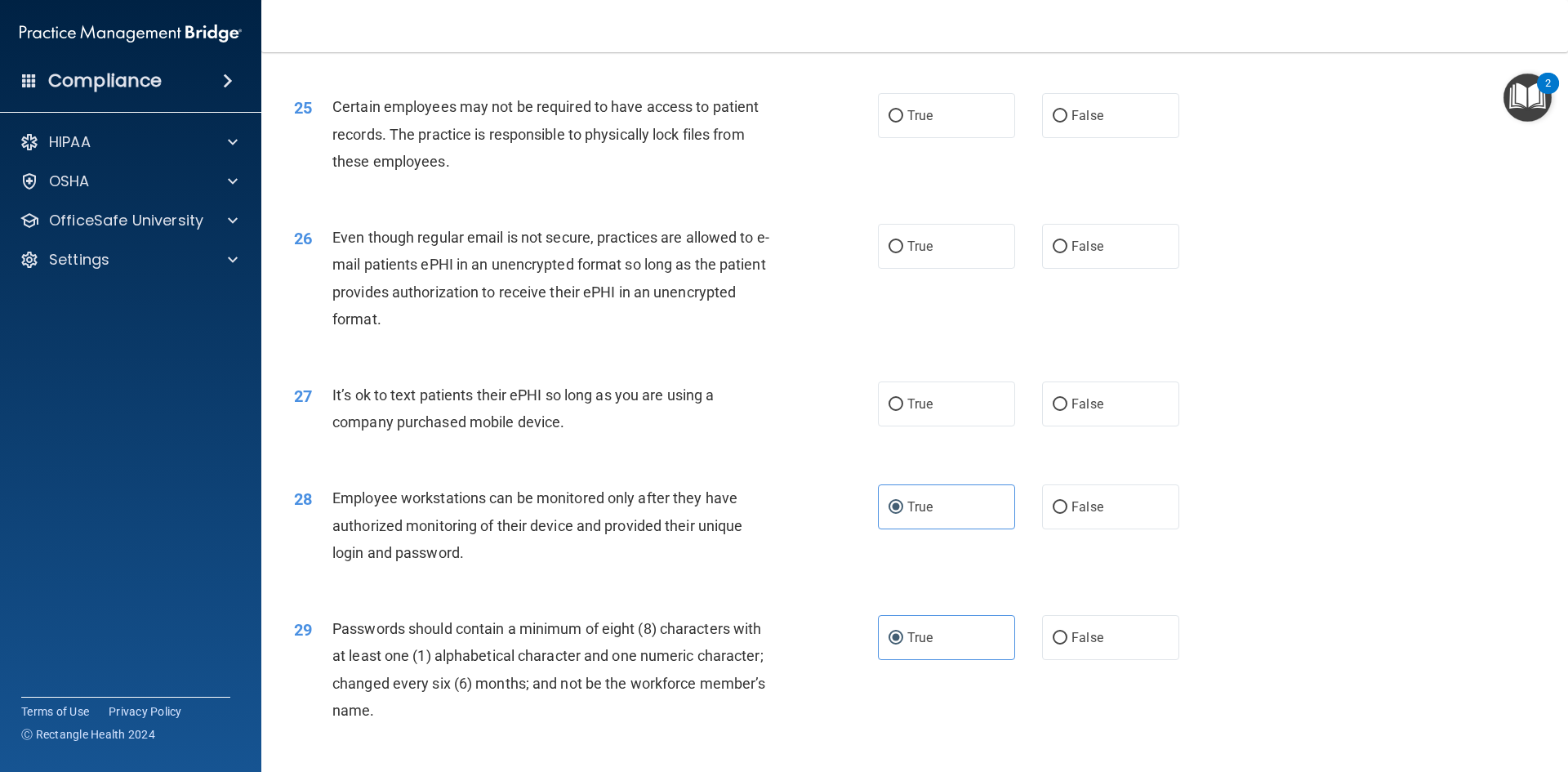
scroll to position [3084, 0]
click at [1081, 427] on label "False" at bounding box center [1111, 404] width 137 height 45
click at [1067, 412] on input "False" at bounding box center [1060, 405] width 14 height 13
radio input "true"
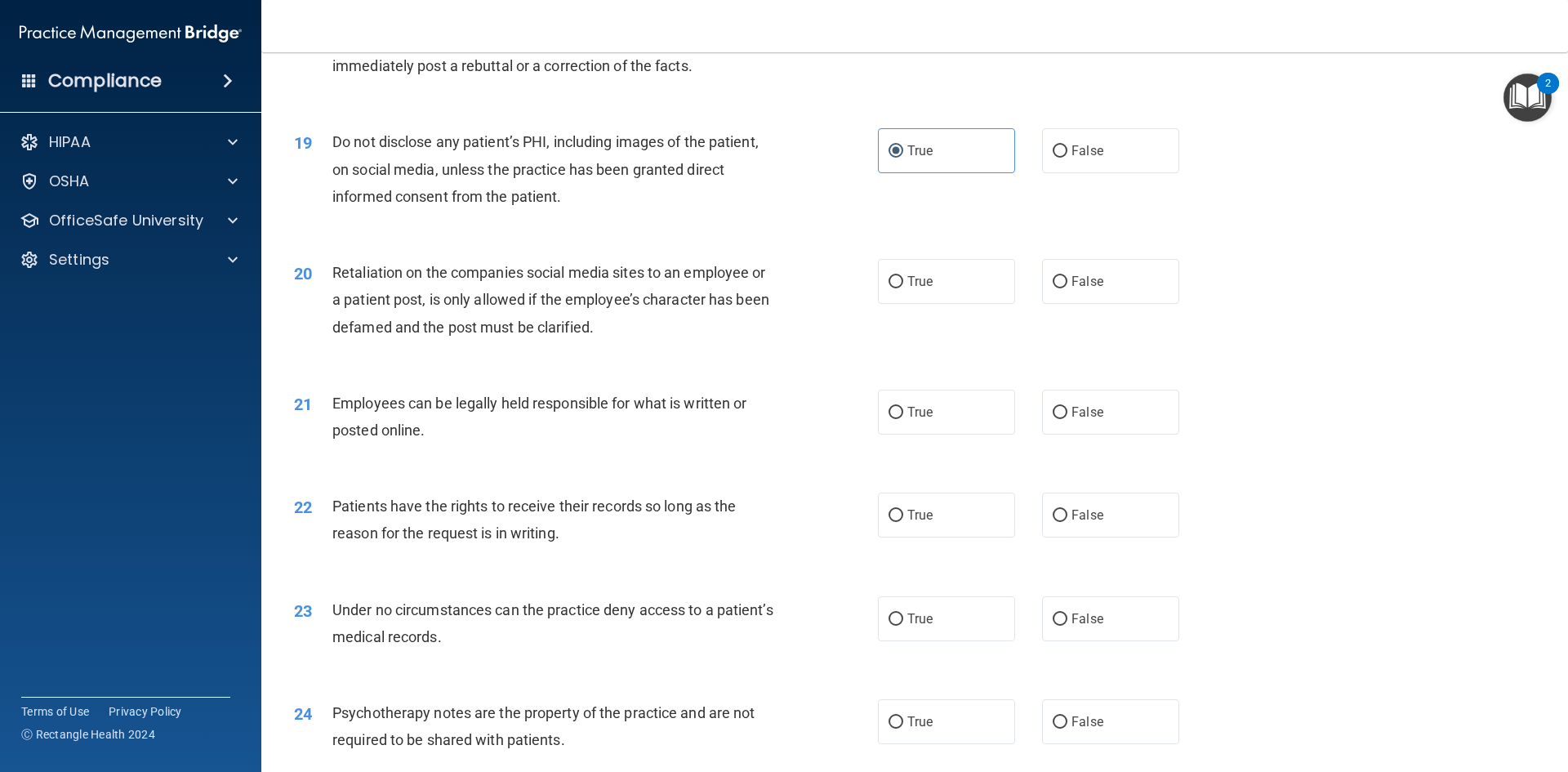
scroll to position [2348, 0]
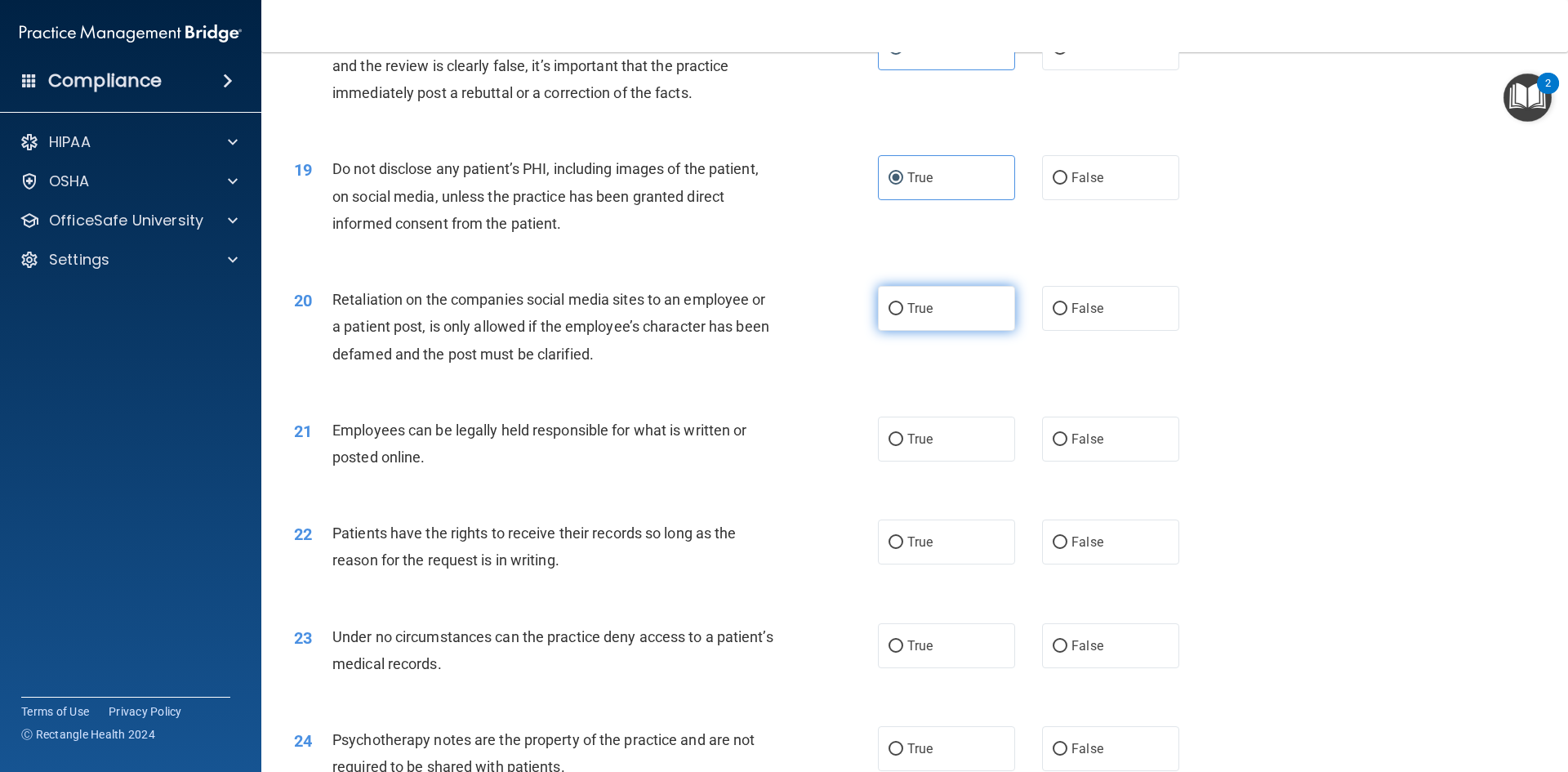
click at [950, 331] on label "True" at bounding box center [946, 308] width 137 height 45
click at [903, 315] on input "True" at bounding box center [896, 309] width 14 height 13
radio input "true"
click at [980, 462] on label "True" at bounding box center [946, 439] width 137 height 45
click at [903, 446] on input "True" at bounding box center [896, 440] width 14 height 13
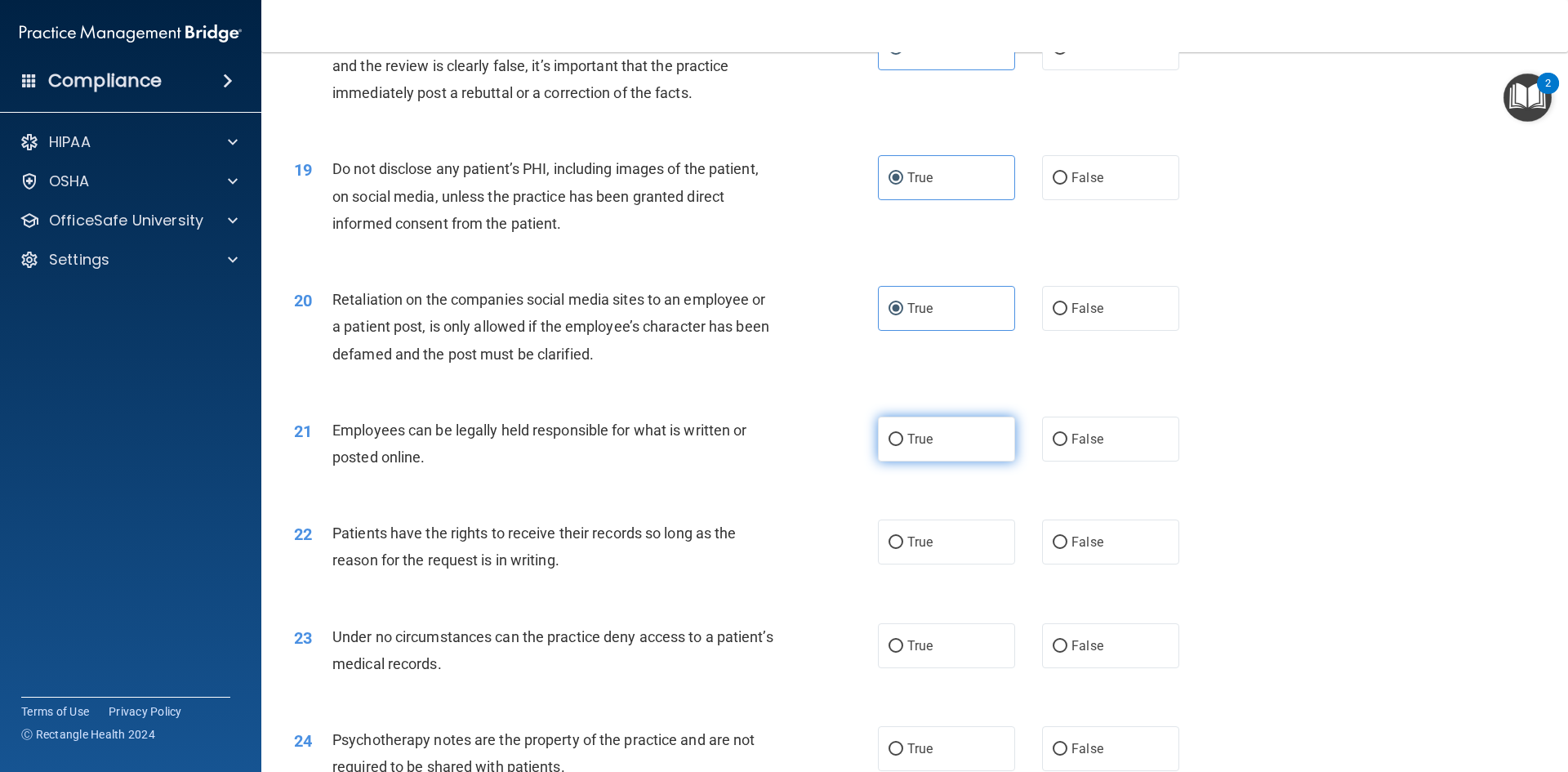
radio input "true"
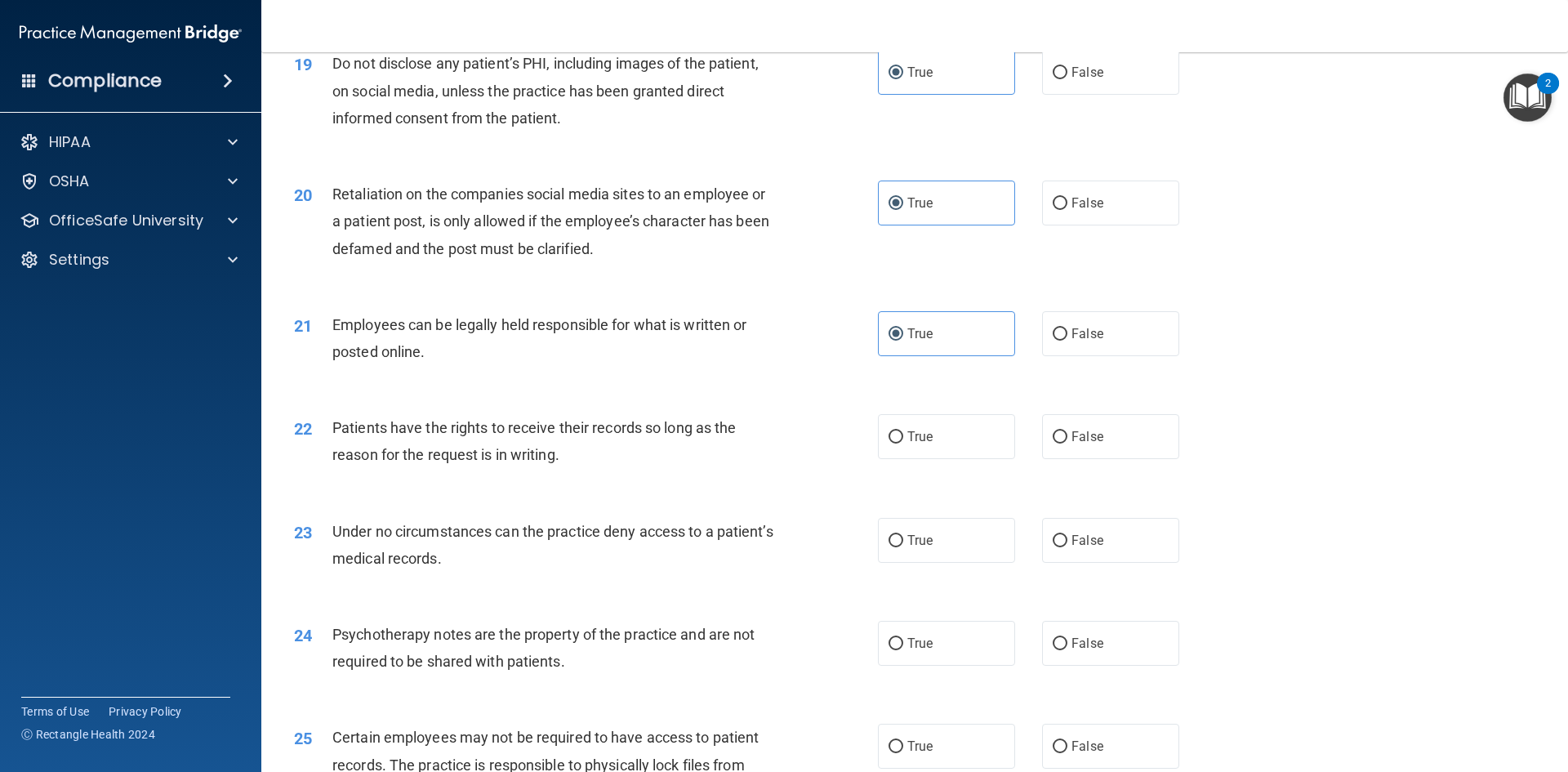
scroll to position [2512, 0]
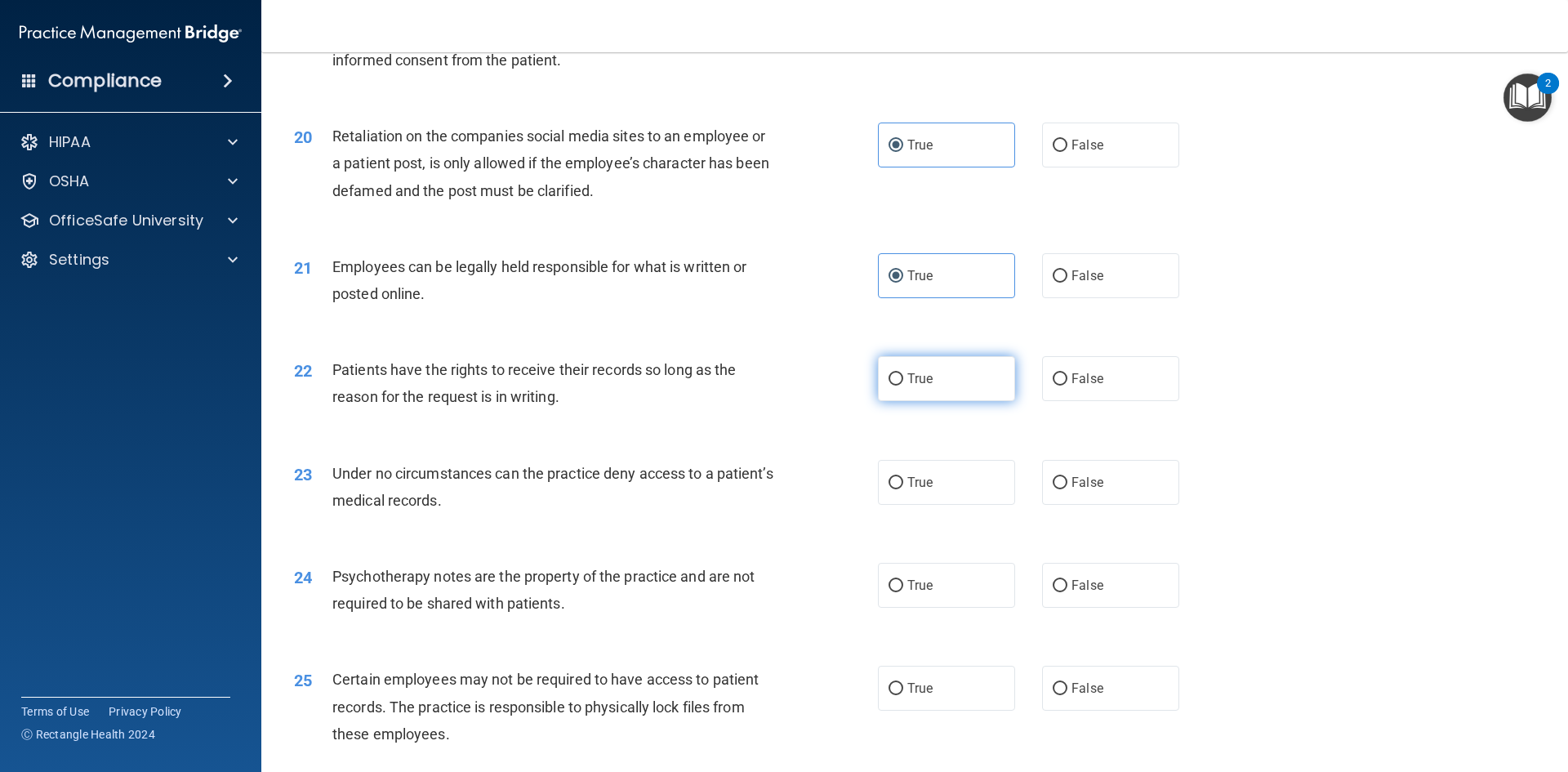
click at [1004, 401] on label "True" at bounding box center [946, 378] width 137 height 45
click at [903, 386] on input "True" at bounding box center [896, 379] width 14 height 13
radio input "true"
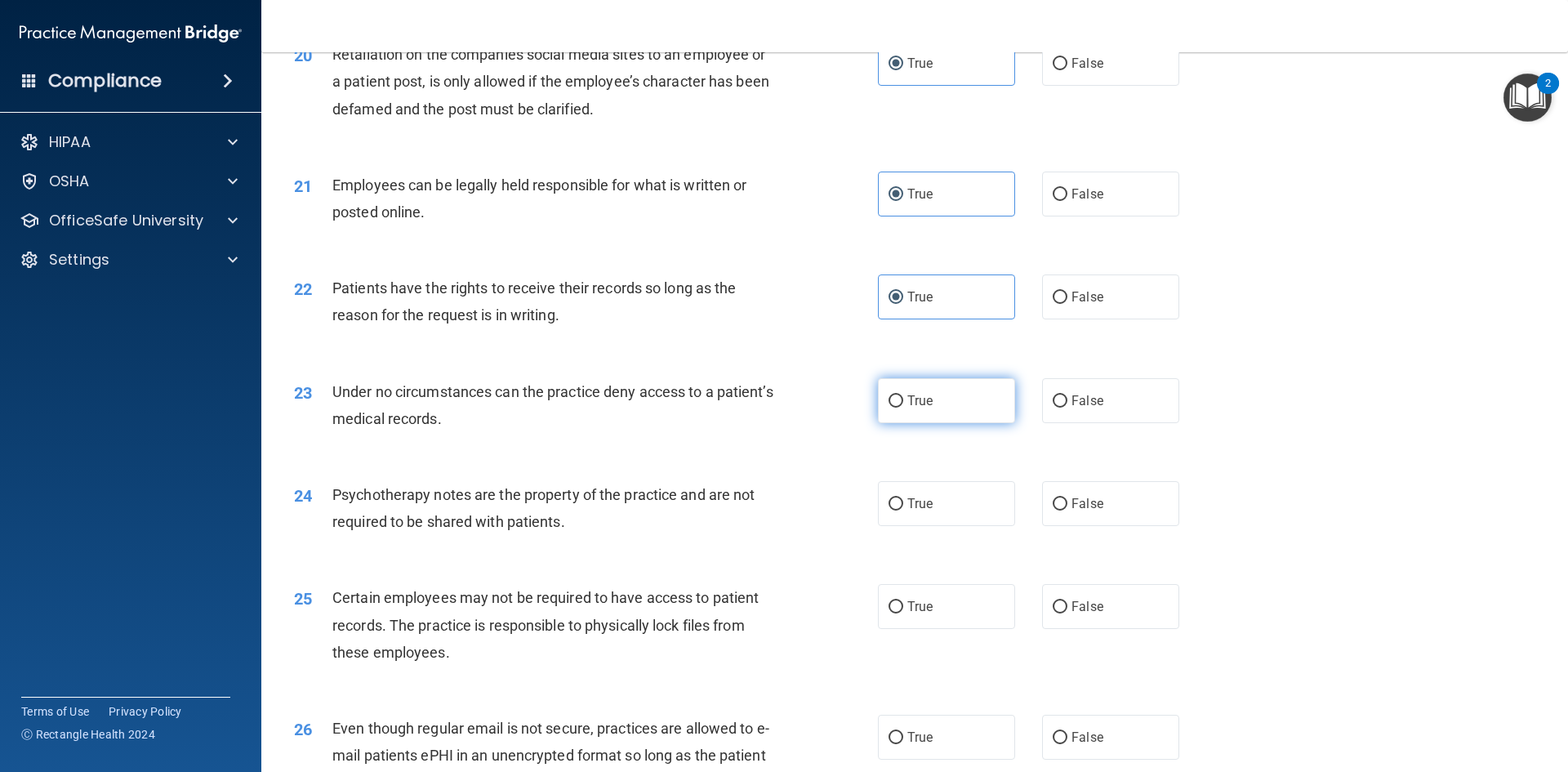
click at [956, 423] on label "True" at bounding box center [946, 401] width 137 height 45
click at [903, 408] on input "True" at bounding box center [896, 402] width 14 height 13
radio input "true"
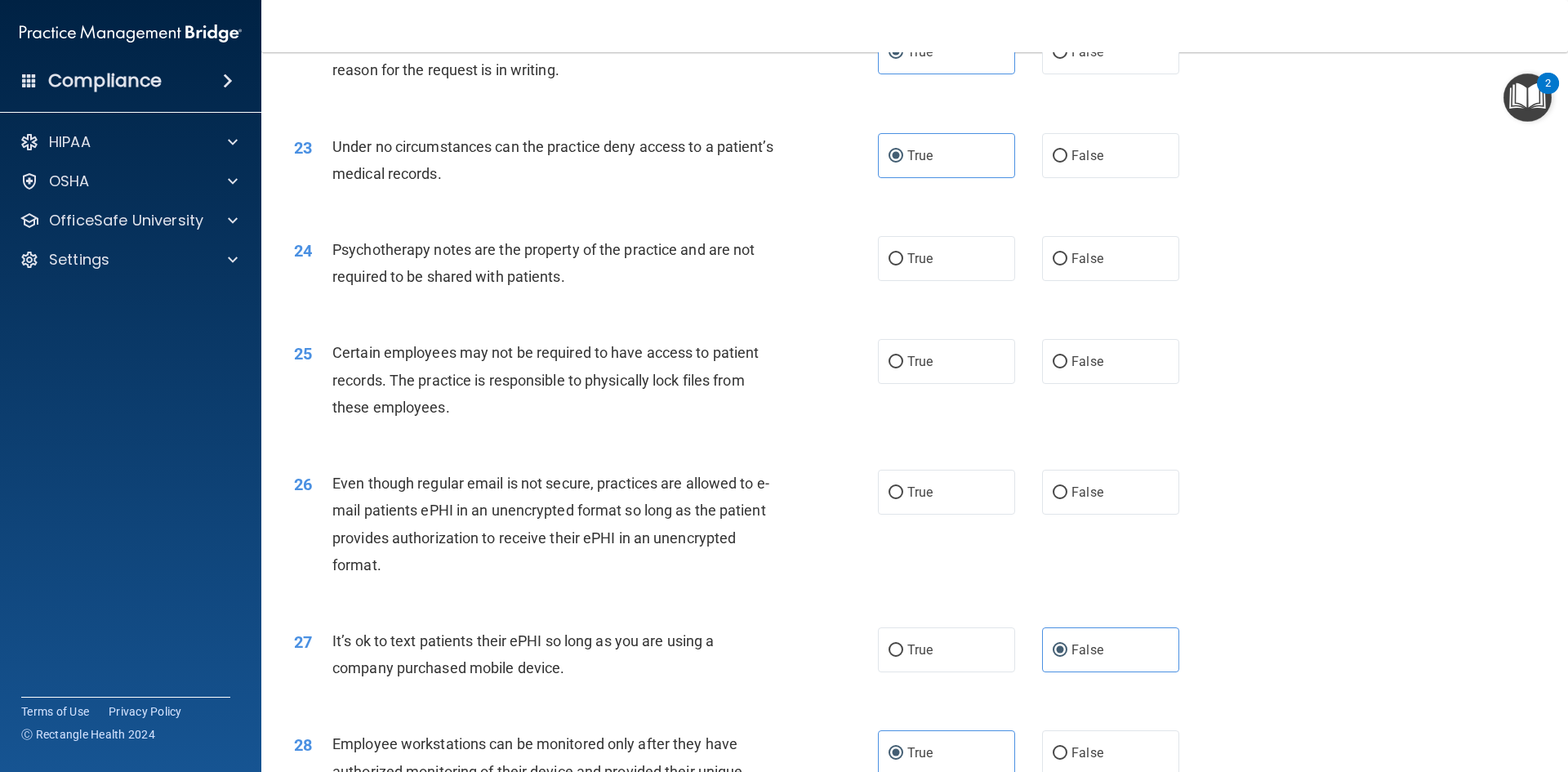
scroll to position [2757, 0]
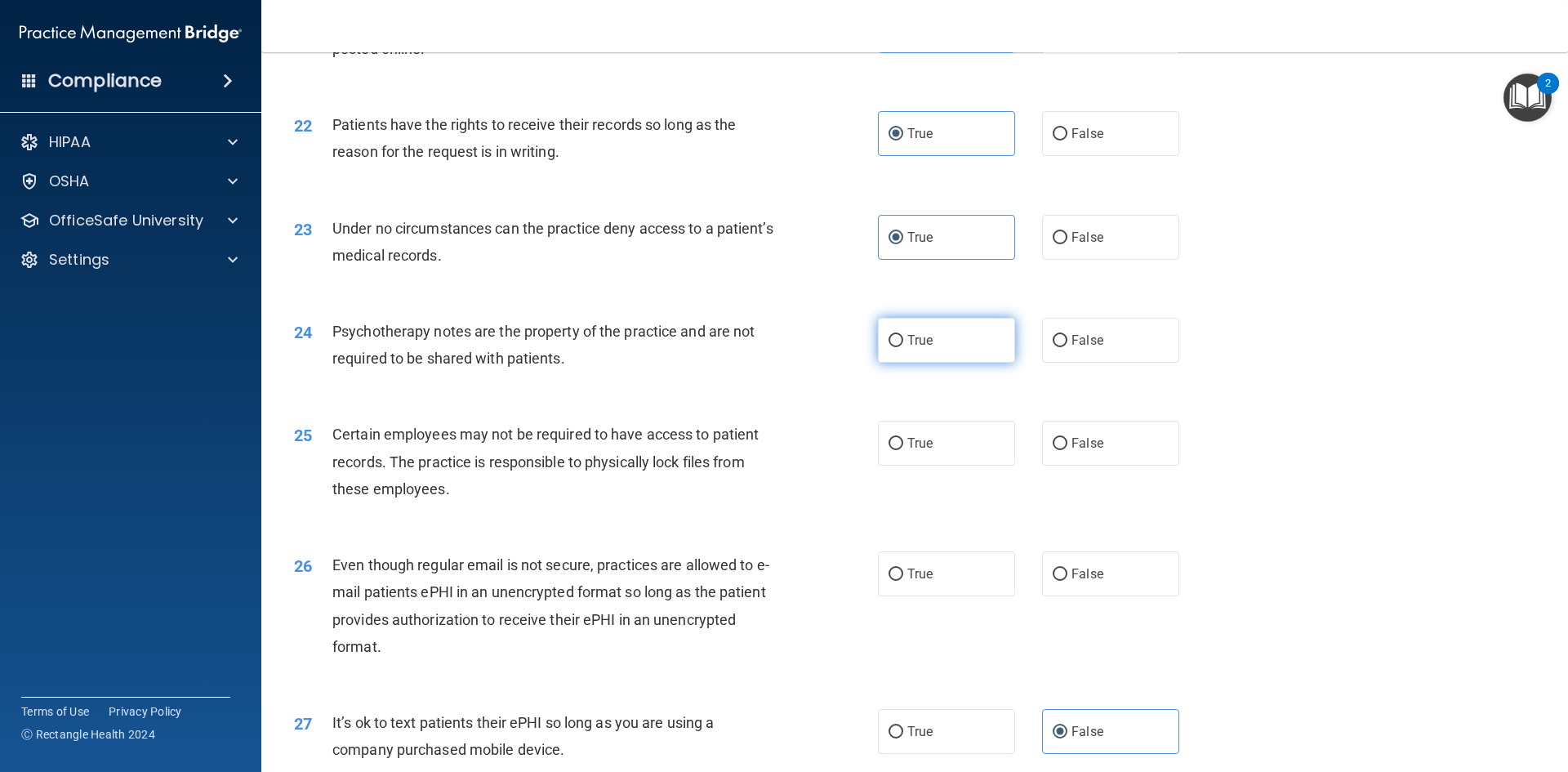
click at [968, 363] on label "True" at bounding box center [946, 341] width 137 height 45
click at [903, 347] on input "True" at bounding box center [896, 342] width 14 height 13
radio input "true"
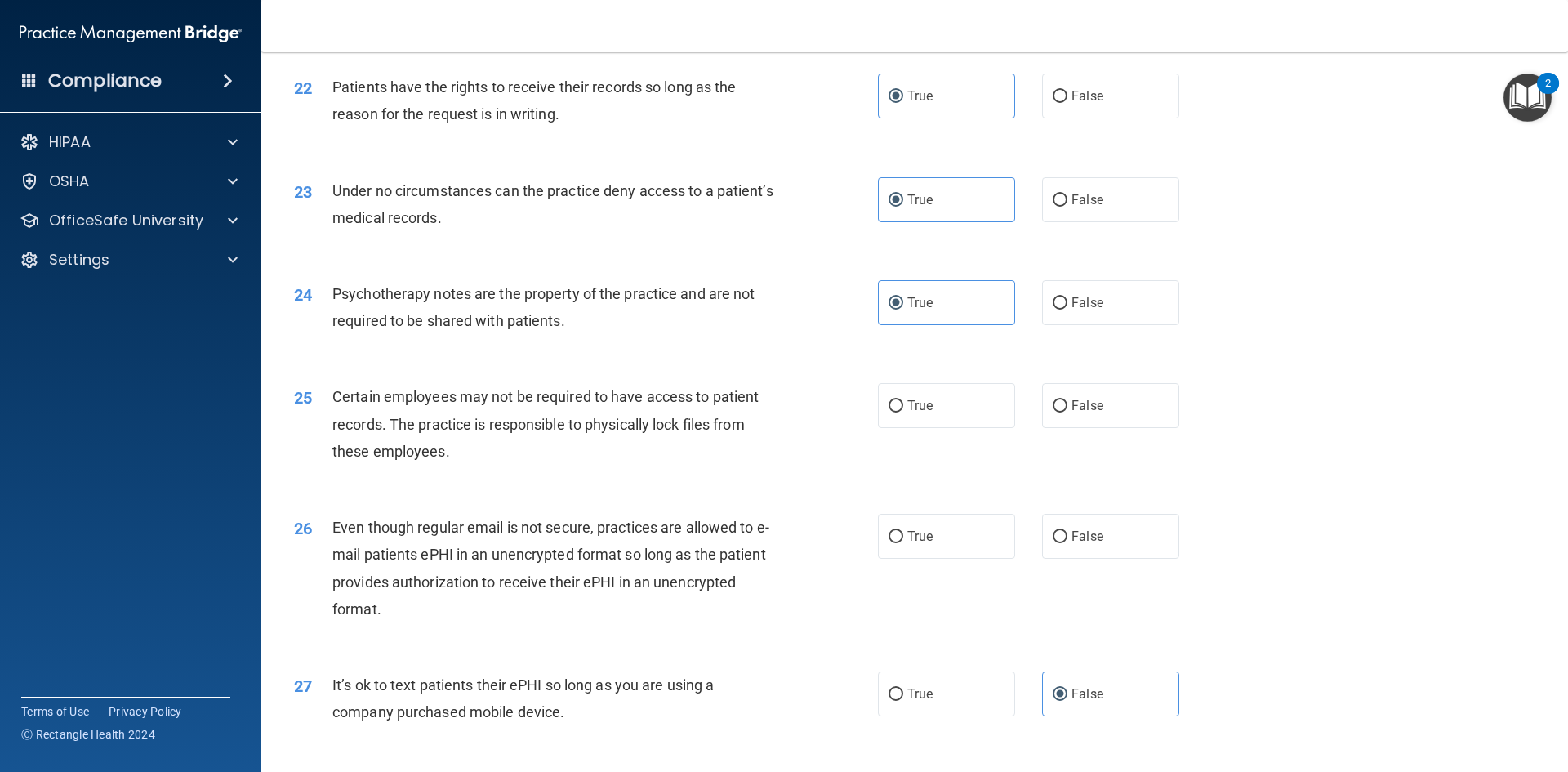
scroll to position [2839, 0]
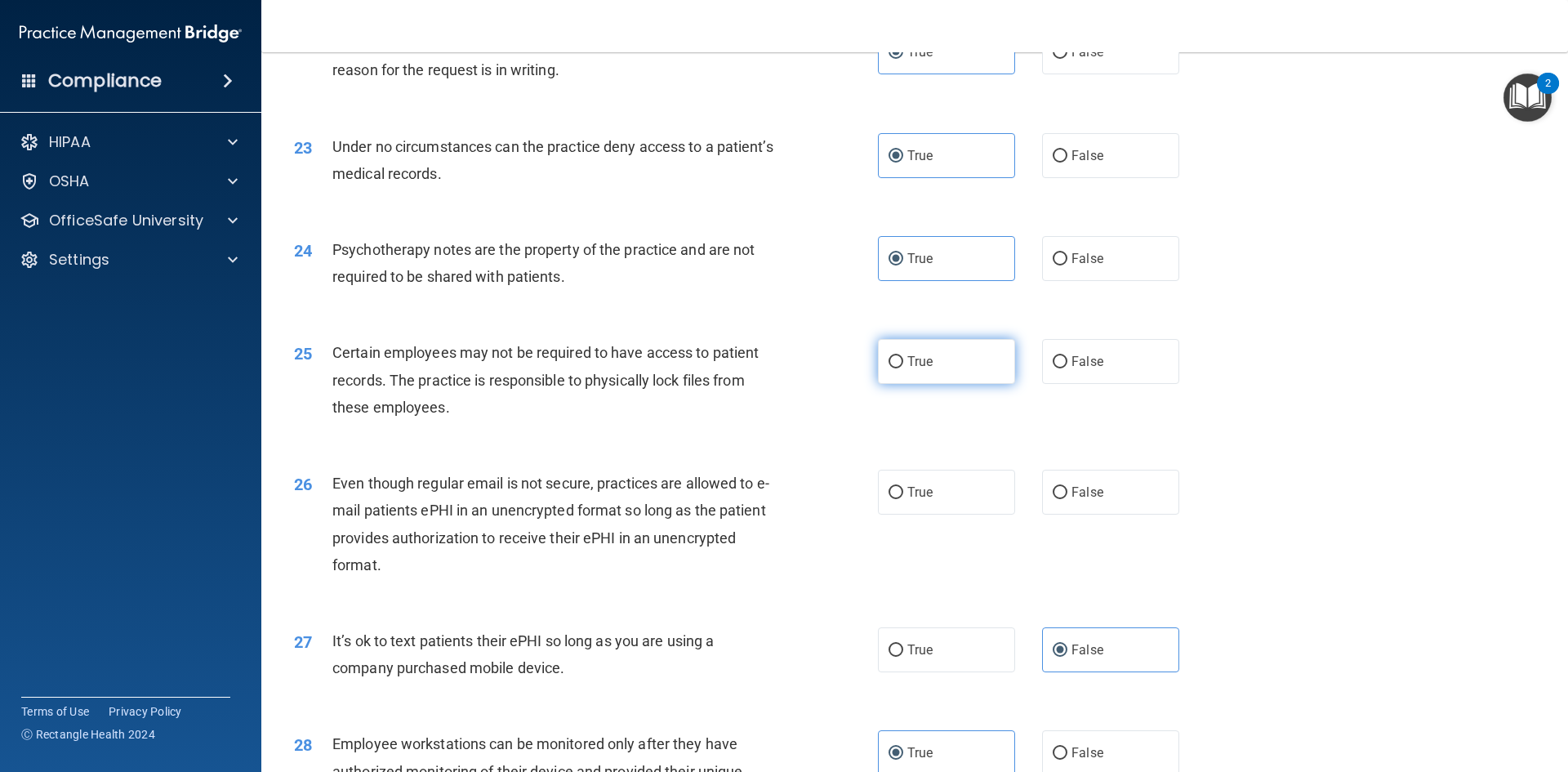
click at [962, 384] on label "True" at bounding box center [946, 361] width 137 height 45
click at [903, 368] on input "True" at bounding box center [896, 362] width 14 height 13
radio input "true"
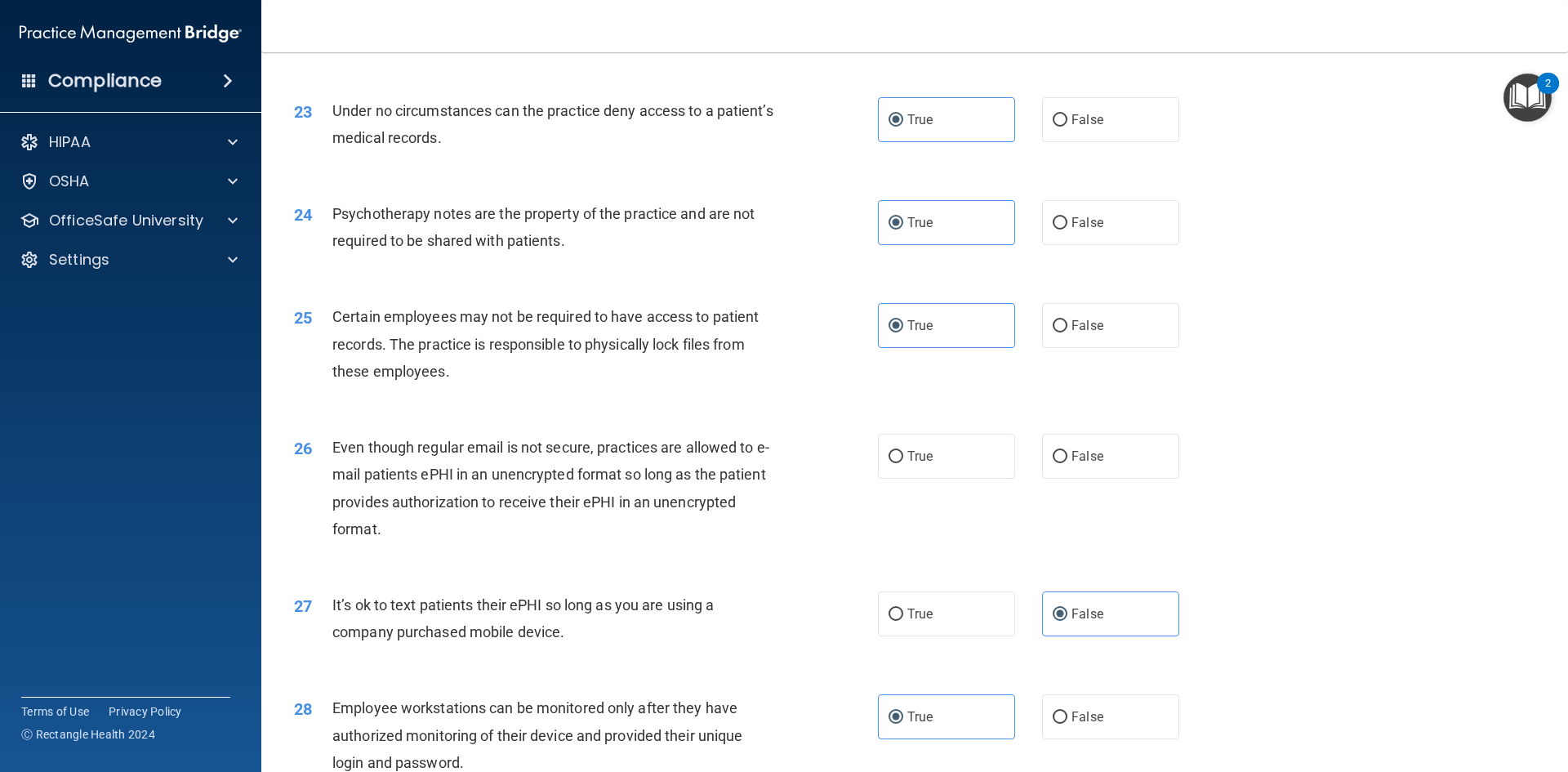
scroll to position [2920, 0]
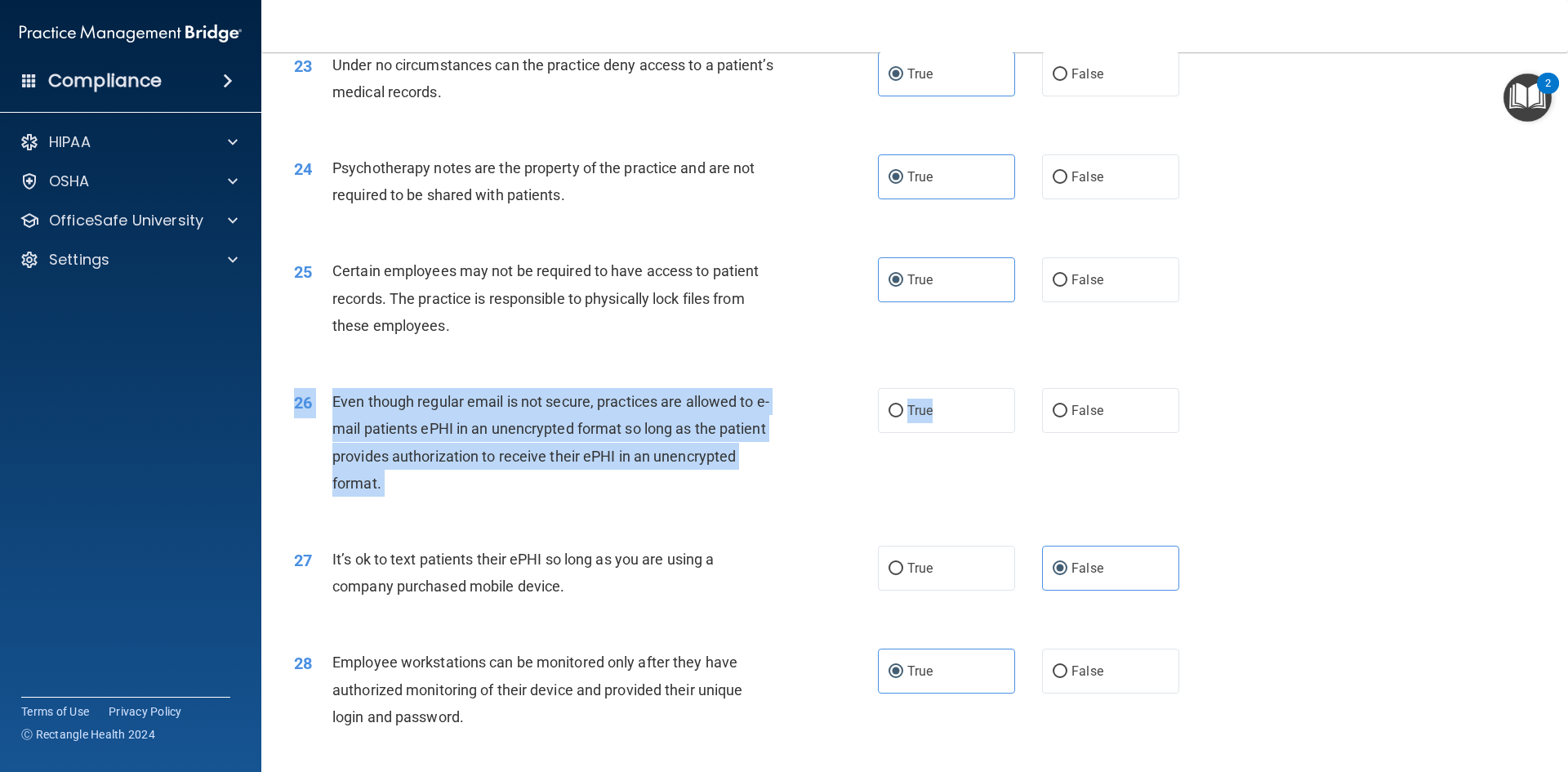
click at [995, 470] on div "26 Even though regular email is not secure, practices are allowed to e-mail pat…" at bounding box center [915, 446] width 1266 height 157
click at [979, 427] on label "True" at bounding box center [946, 411] width 137 height 45
click at [903, 417] on input "True" at bounding box center [896, 412] width 14 height 13
radio input "true"
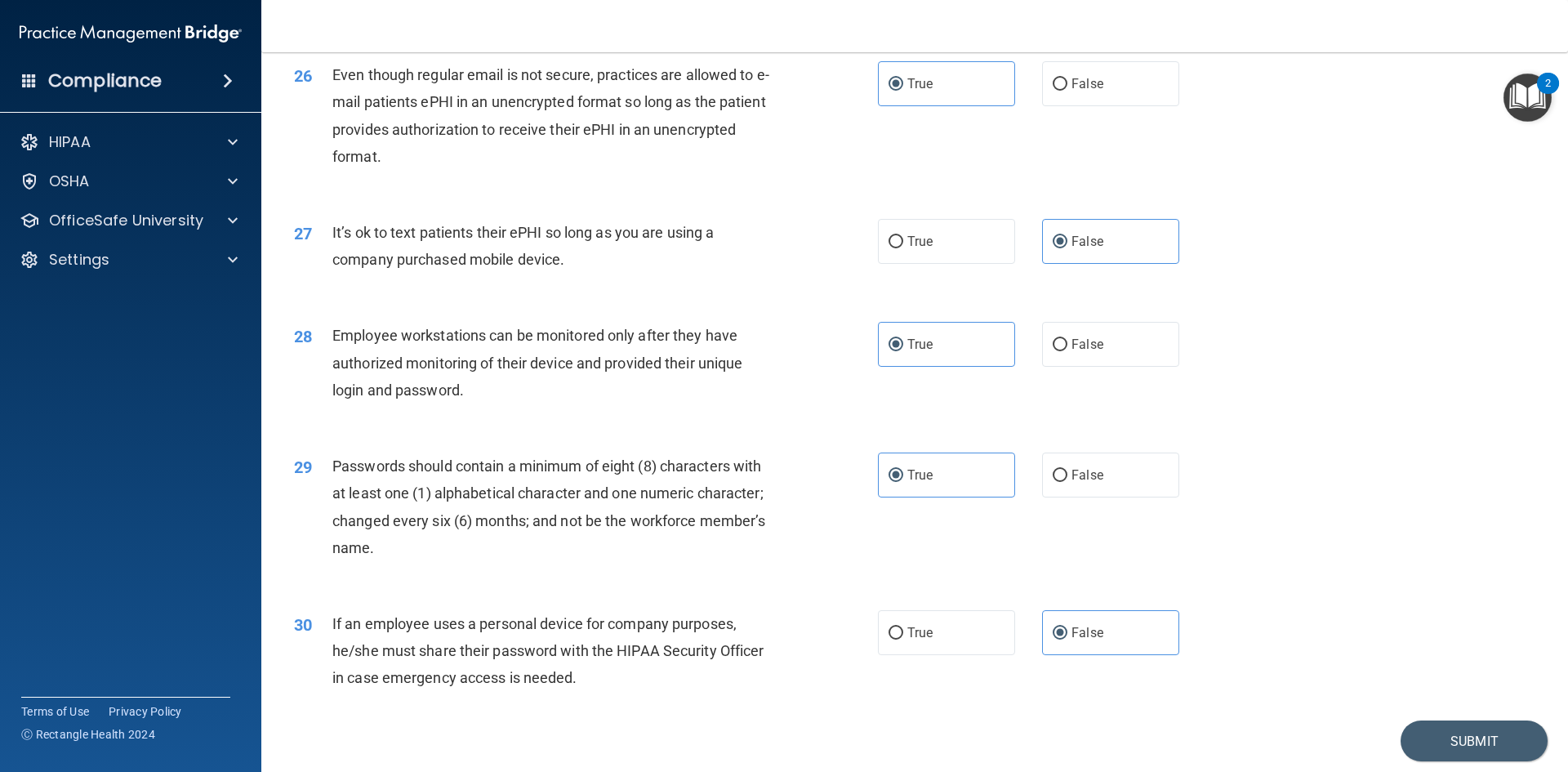
scroll to position [3329, 0]
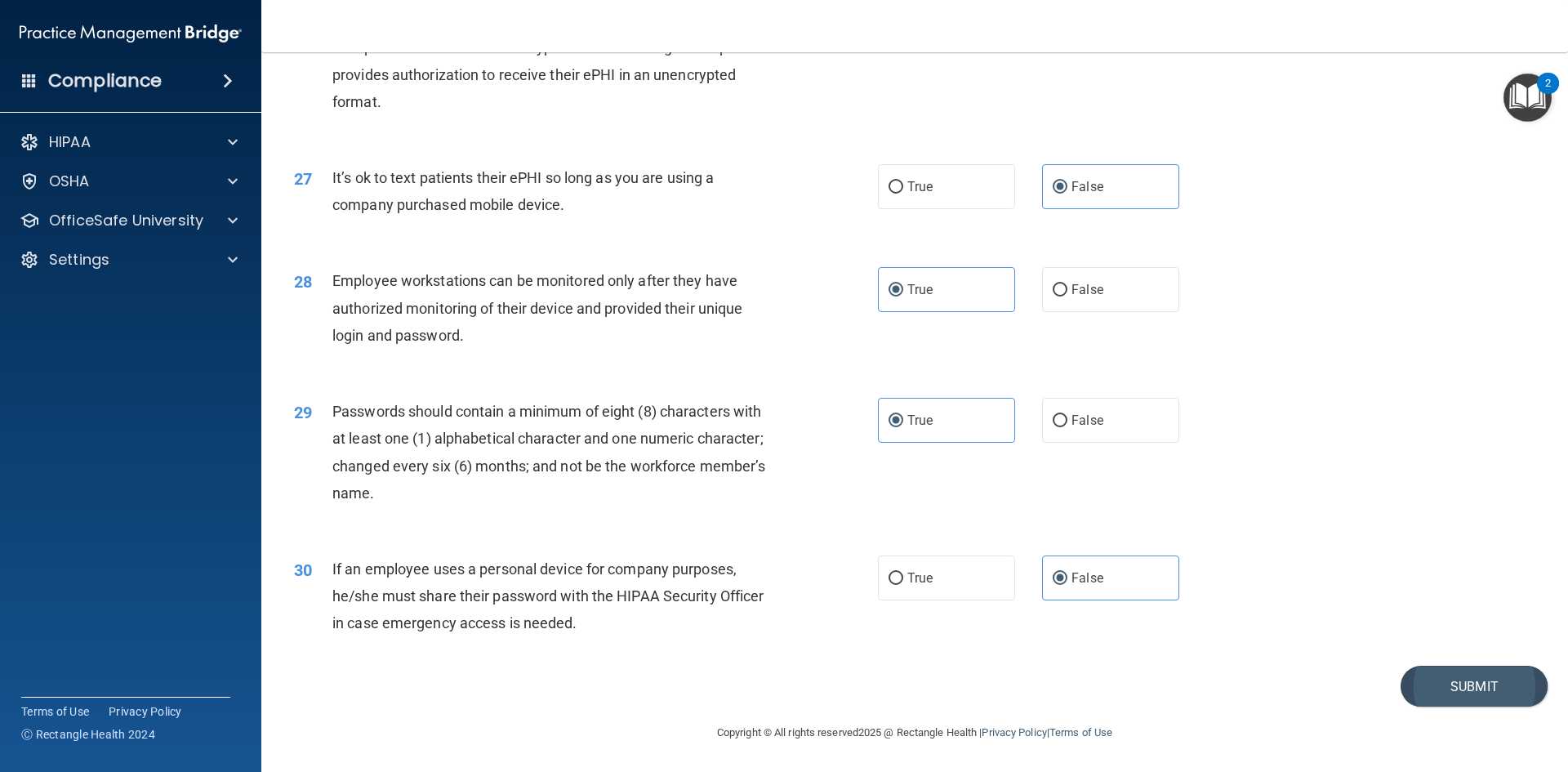
drag, startPoint x: 1487, startPoint y: 661, endPoint x: 1491, endPoint y: 695, distance: 34.2
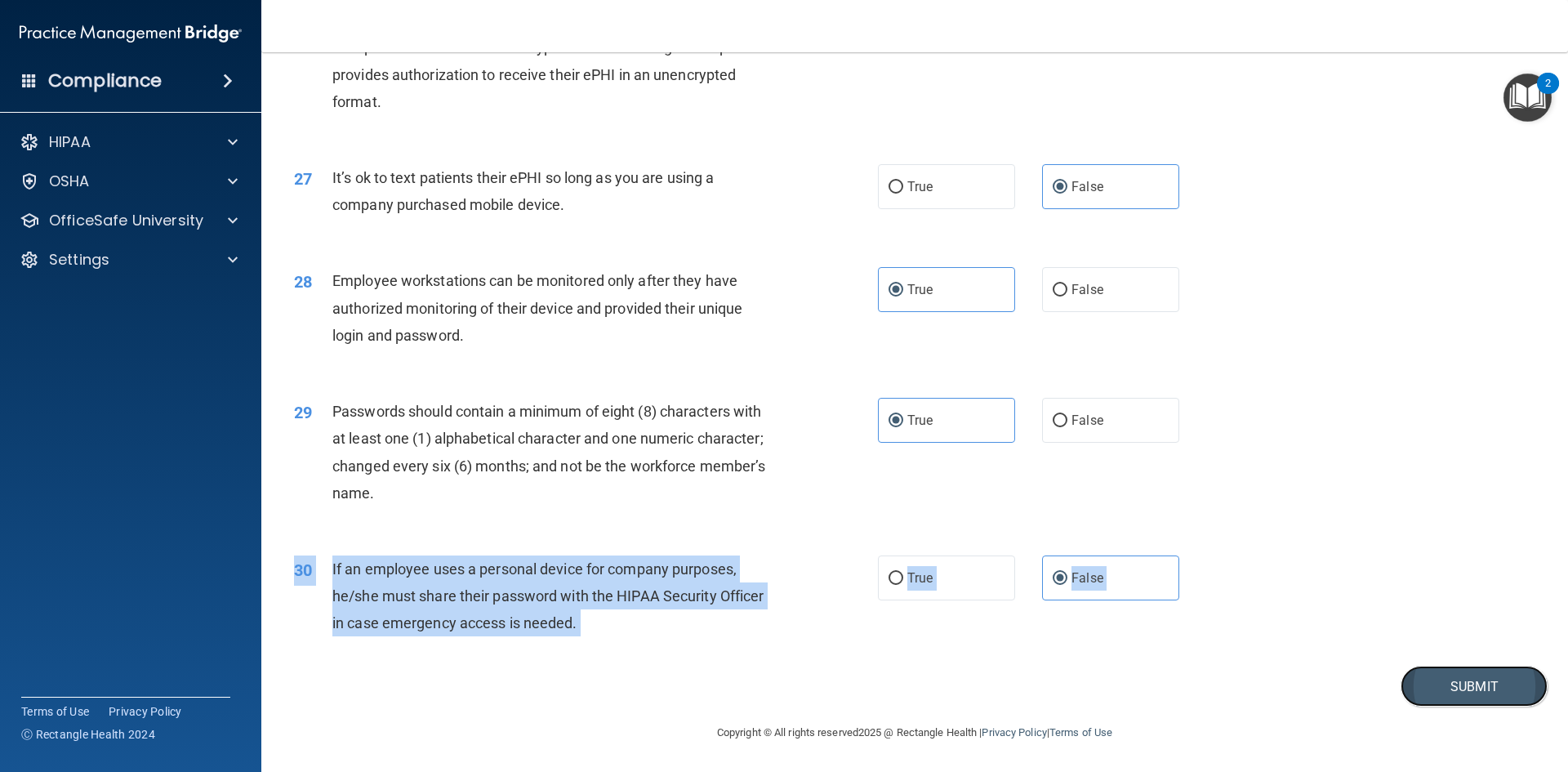
drag, startPoint x: 1493, startPoint y: 701, endPoint x: 1484, endPoint y: 696, distance: 10.3
click at [1490, 699] on button "Submit" at bounding box center [1475, 687] width 147 height 41
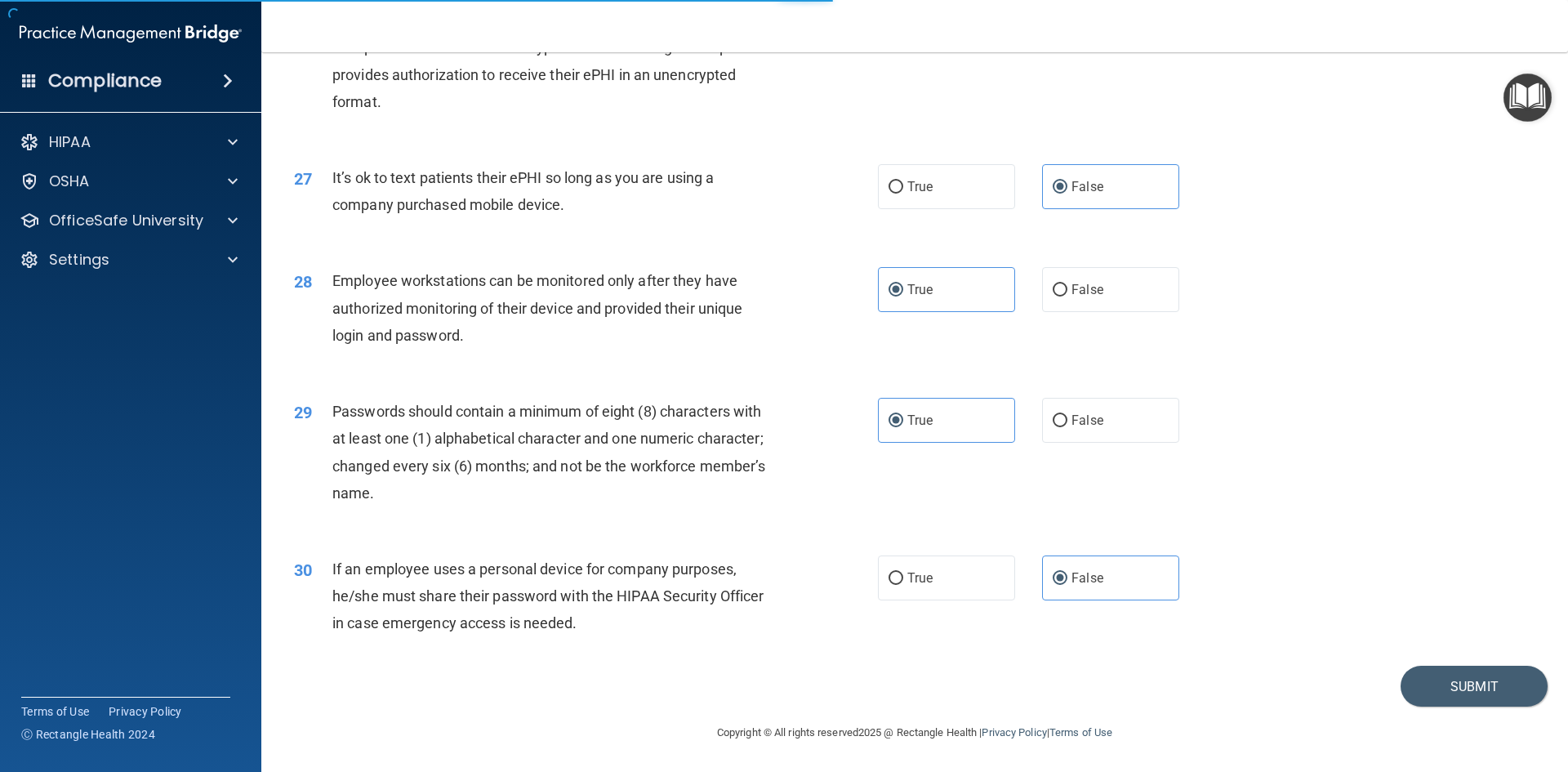
click at [1348, 429] on div "29 Passwords should contain a minimum of eight (8) characters with at least one…" at bounding box center [915, 456] width 1266 height 157
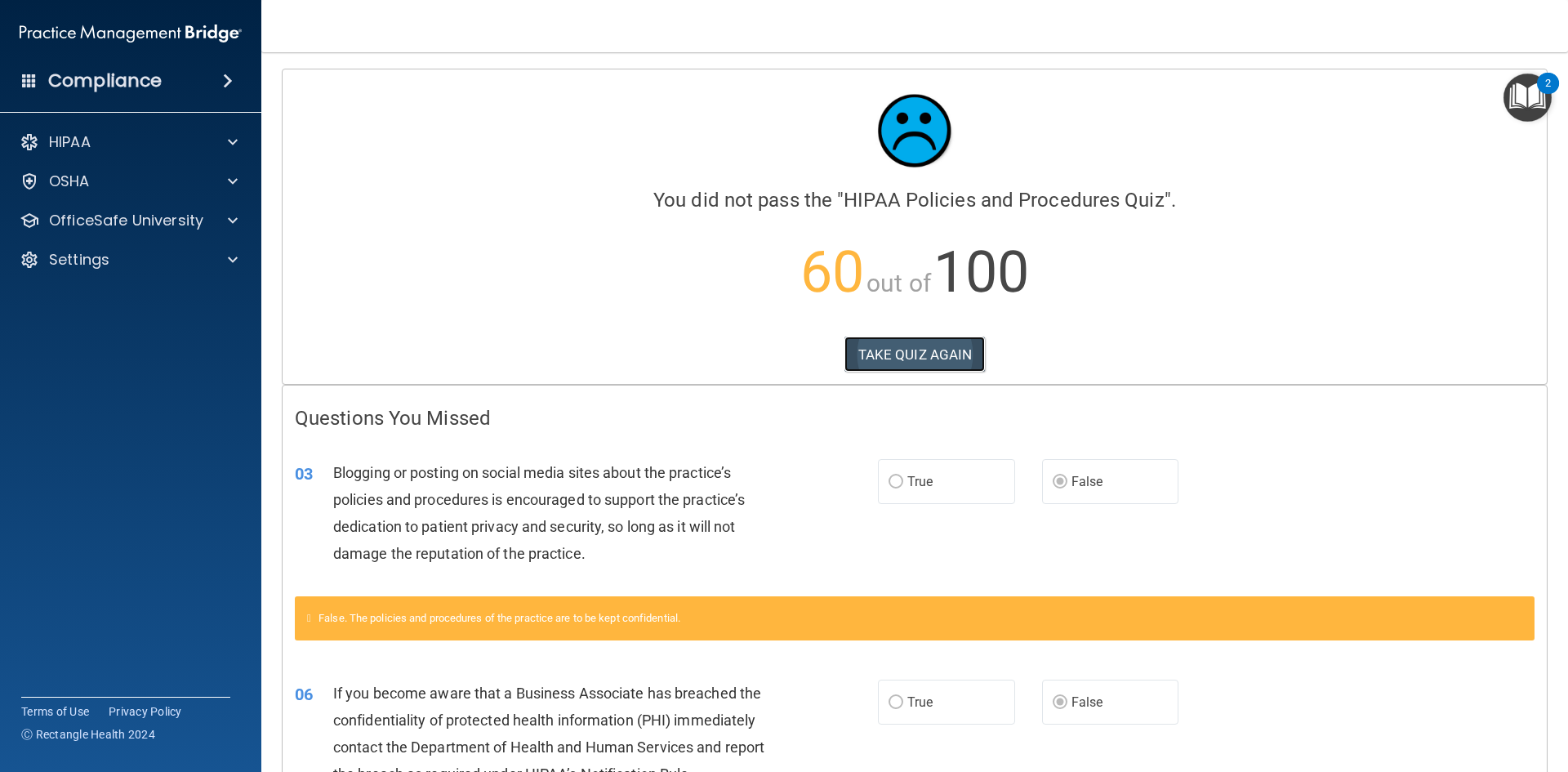
click at [884, 345] on button "TAKE QUIZ AGAIN" at bounding box center [915, 354] width 141 height 36
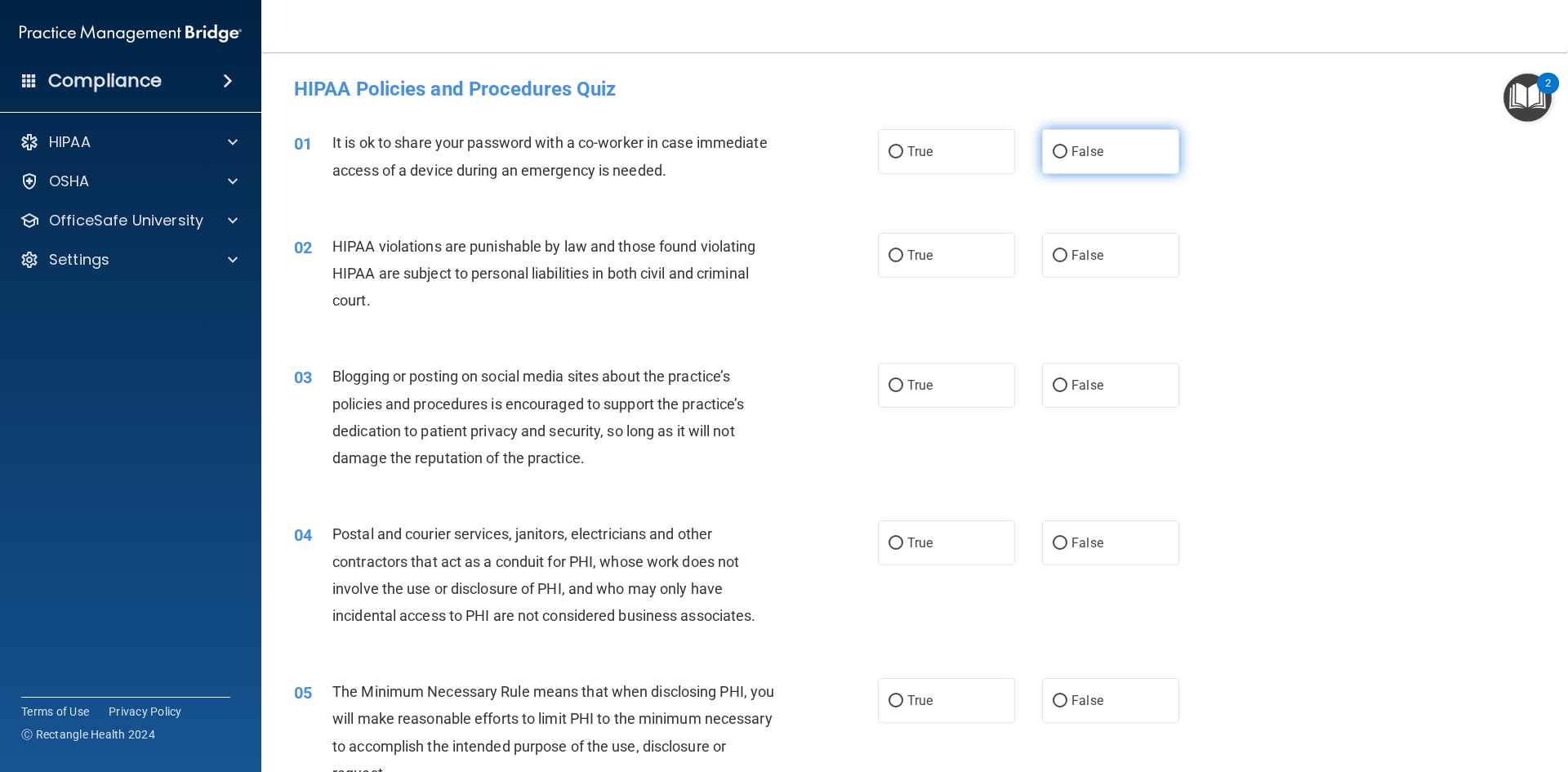
click at [1103, 164] on label "False" at bounding box center [1111, 152] width 137 height 45
click at [1067, 158] on input "False" at bounding box center [1060, 153] width 14 height 13
radio input "true"
click at [950, 263] on label "True" at bounding box center [946, 255] width 137 height 45
click at [903, 262] on input "True" at bounding box center [896, 256] width 14 height 13
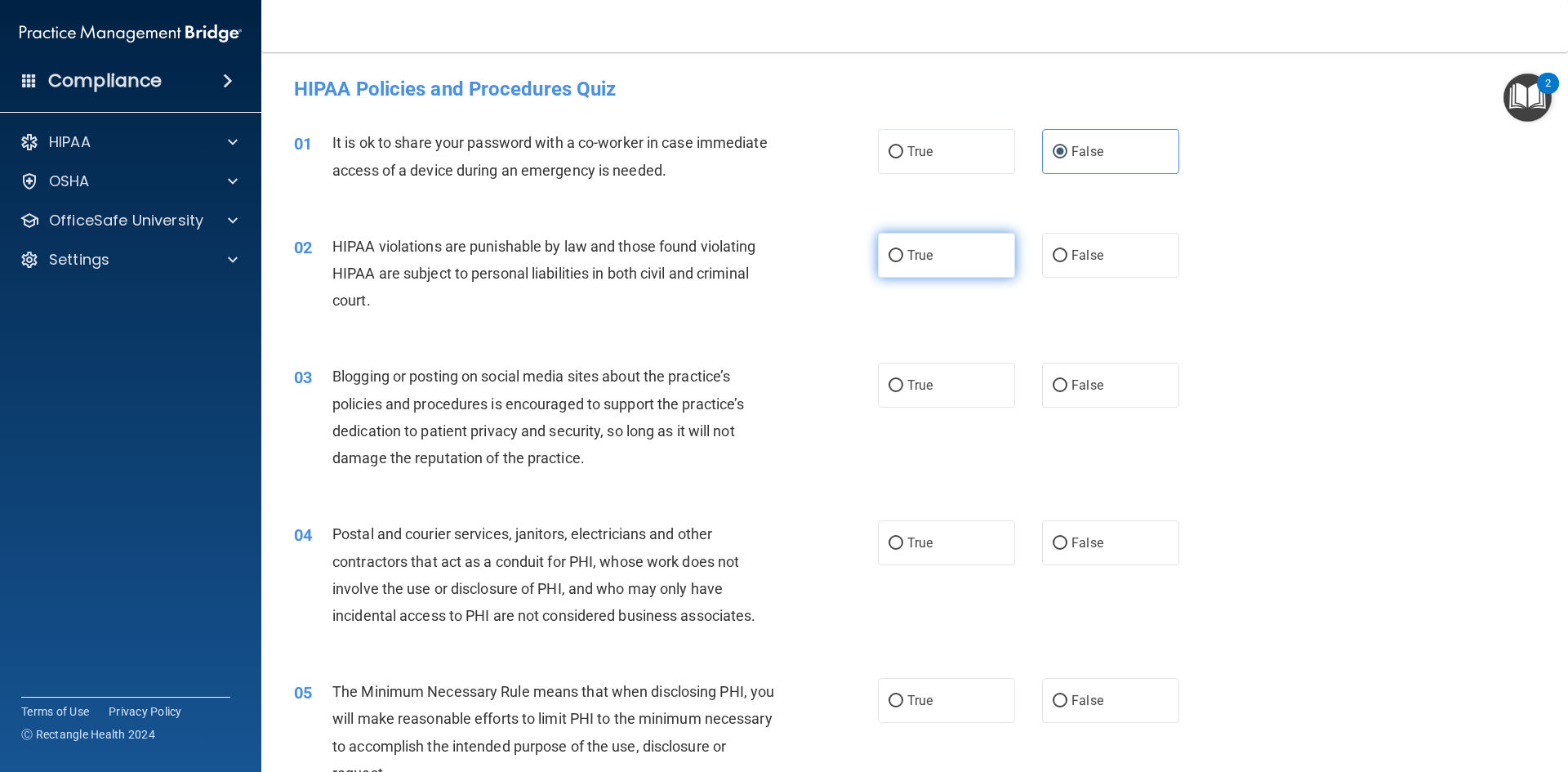
radio input "true"
click at [1055, 386] on input "False" at bounding box center [1060, 386] width 14 height 13
radio input "true"
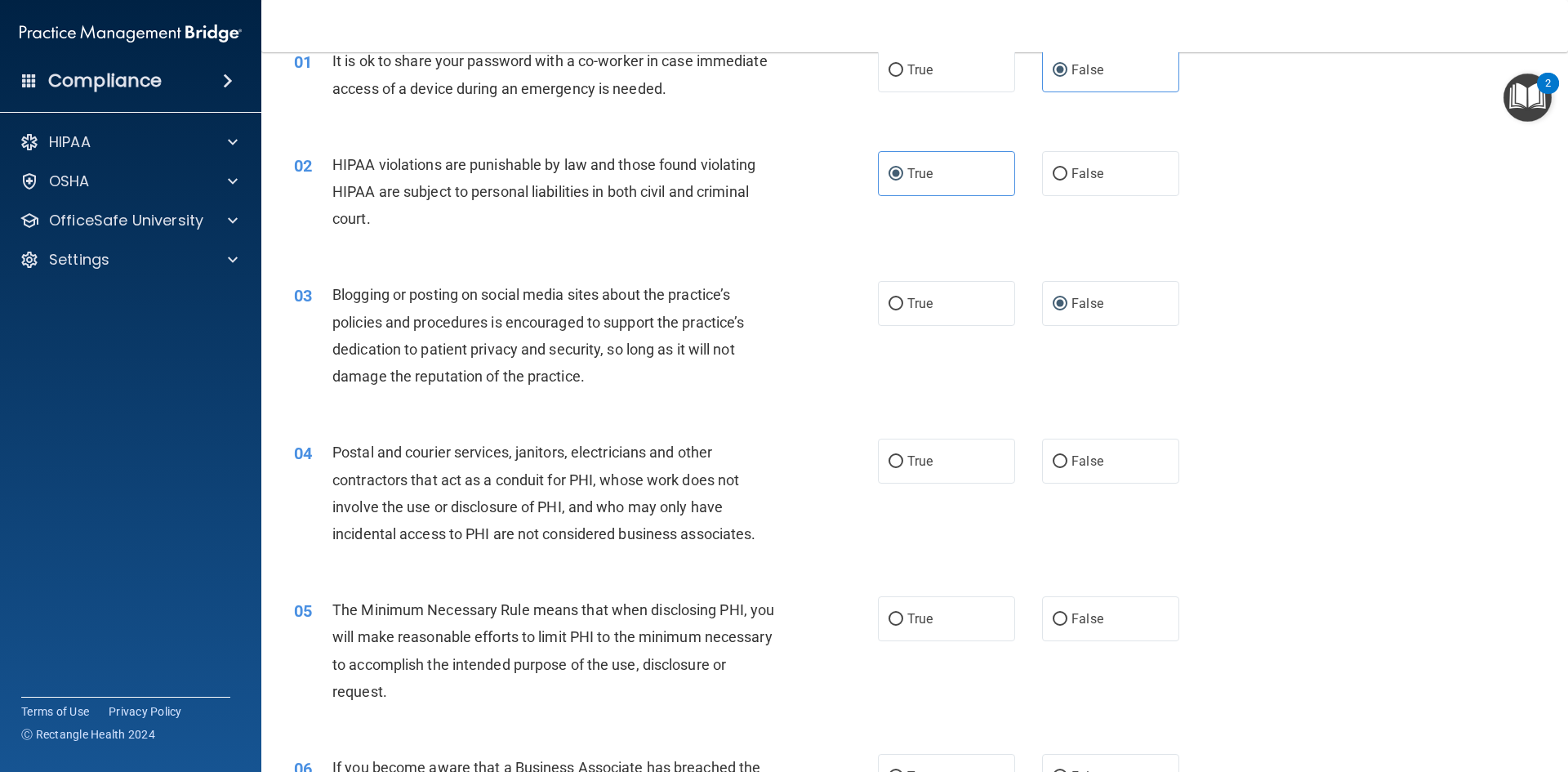
scroll to position [164, 0]
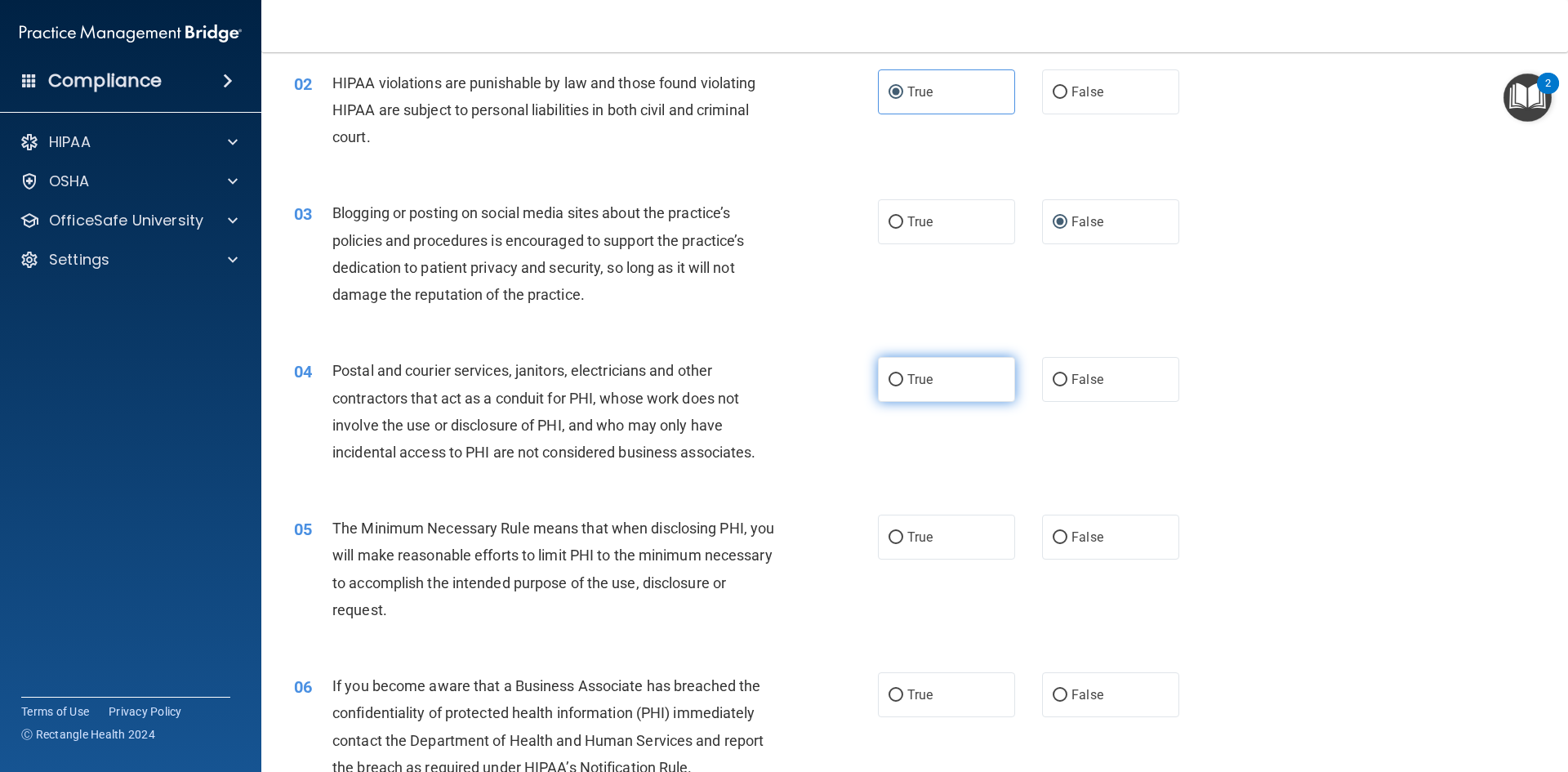
click at [968, 383] on label "True" at bounding box center [946, 379] width 137 height 45
click at [903, 383] on input "True" at bounding box center [896, 380] width 14 height 13
radio input "true"
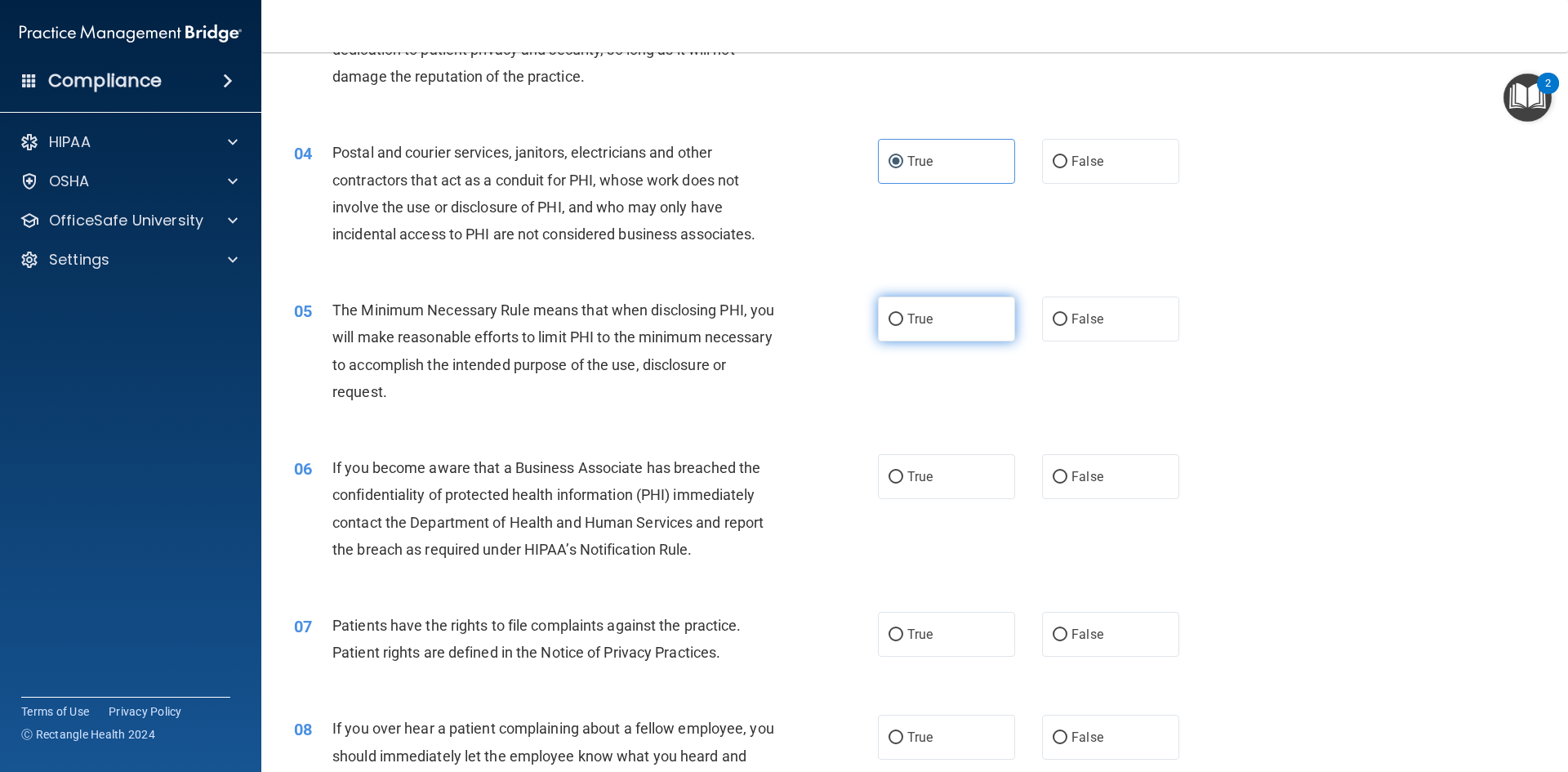
scroll to position [408, 0]
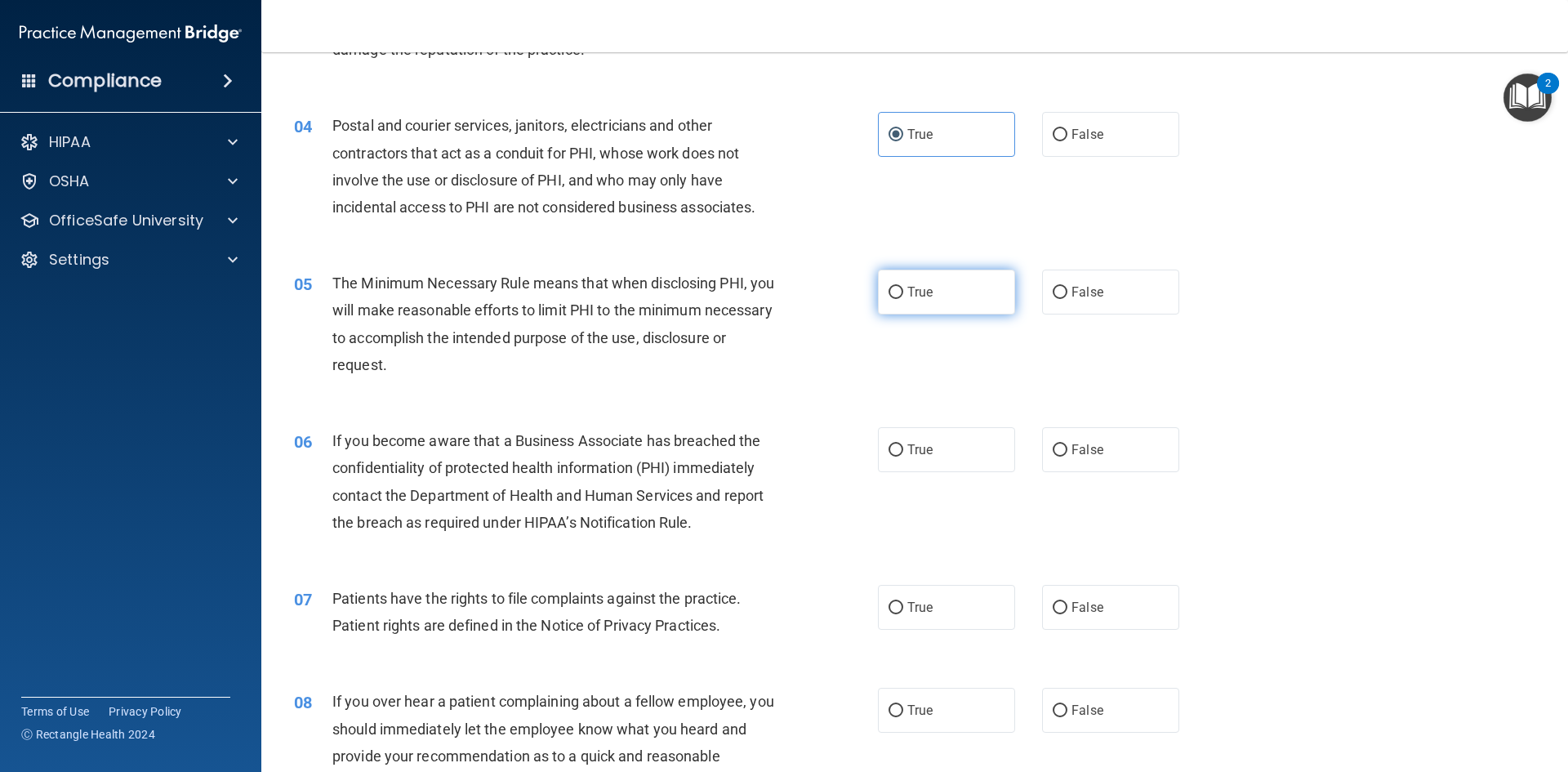
click at [953, 281] on label "True" at bounding box center [946, 292] width 137 height 45
click at [903, 287] on input "True" at bounding box center [896, 293] width 14 height 13
radio input "true"
click at [1111, 451] on label "False" at bounding box center [1111, 449] width 137 height 45
click at [1067, 451] on input "False" at bounding box center [1060, 450] width 14 height 13
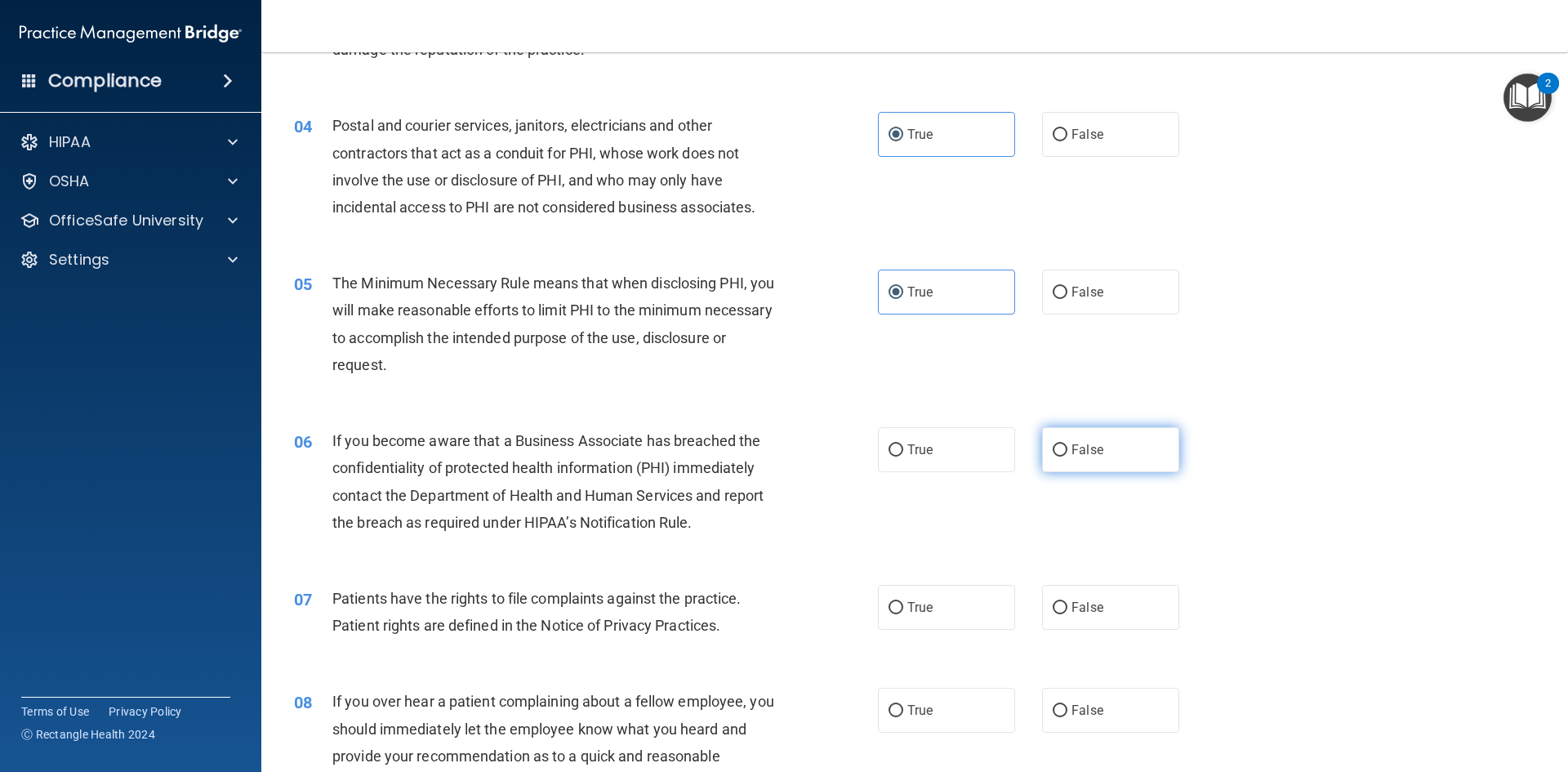
radio input "true"
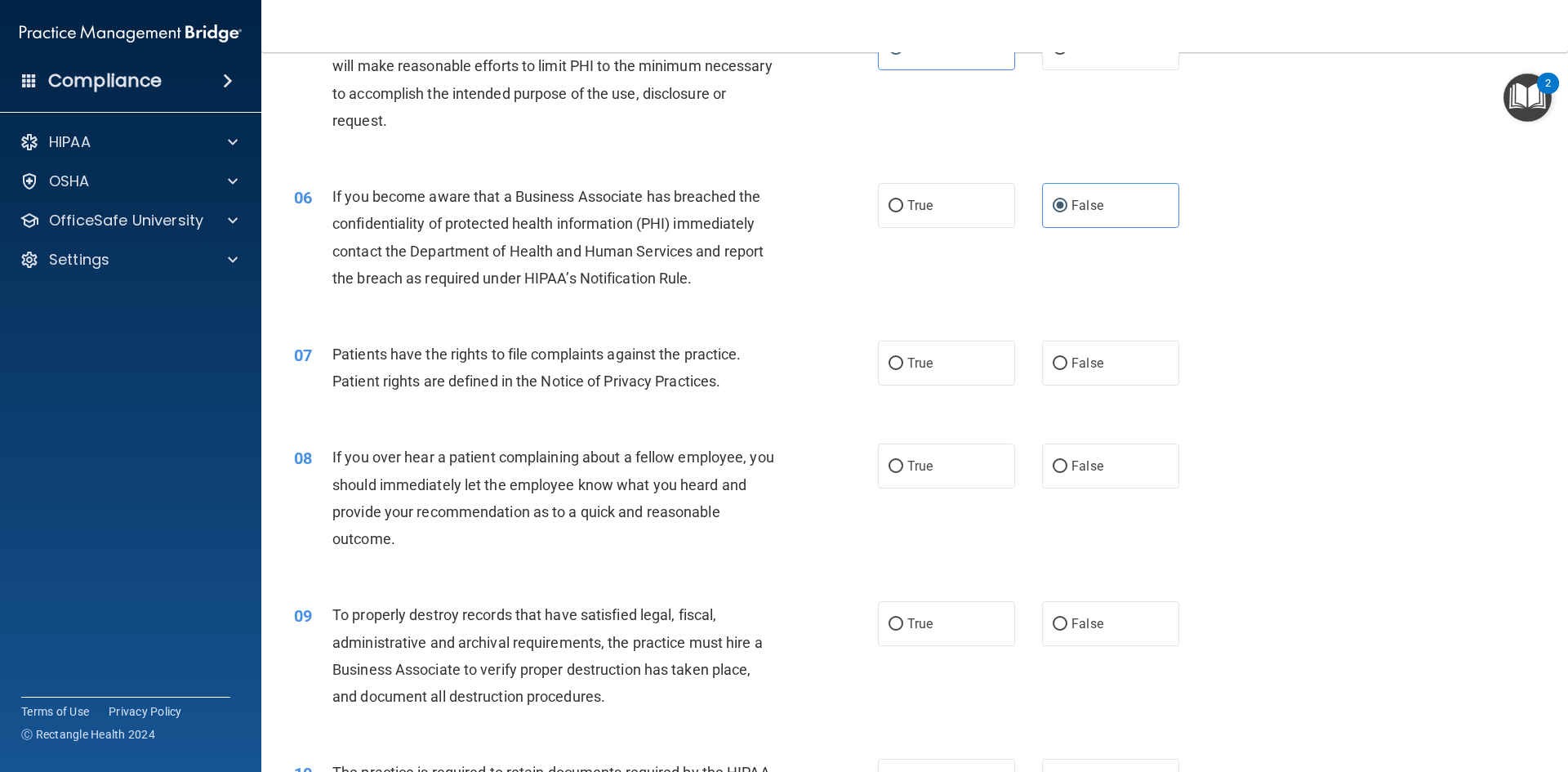
scroll to position [653, 0]
click at [948, 369] on label "True" at bounding box center [946, 362] width 137 height 45
click at [903, 369] on input "True" at bounding box center [896, 363] width 14 height 13
radio input "true"
click at [1104, 444] on label "False" at bounding box center [1111, 466] width 137 height 45
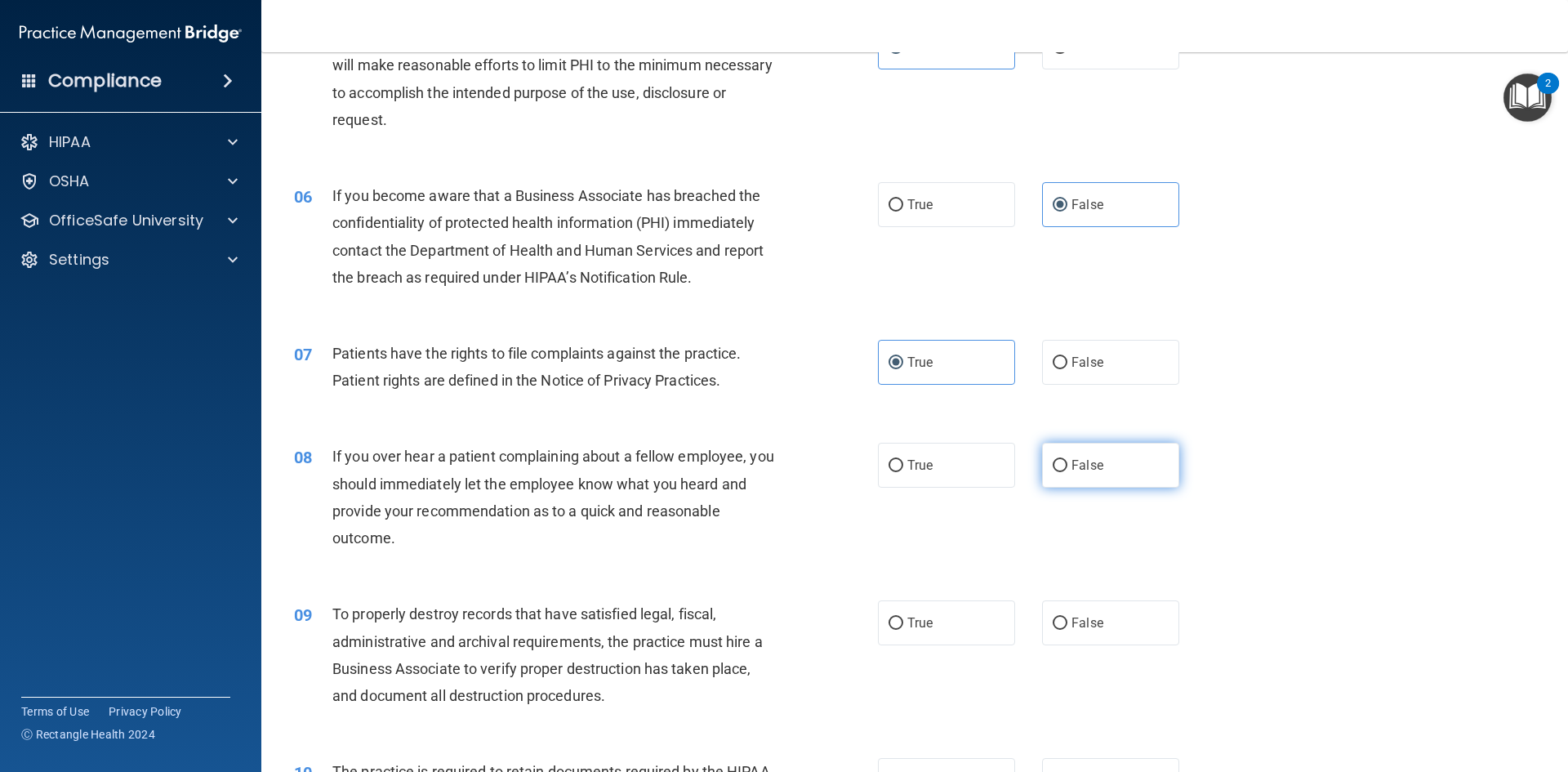
click at [1067, 460] on input "False" at bounding box center [1060, 466] width 14 height 13
radio input "true"
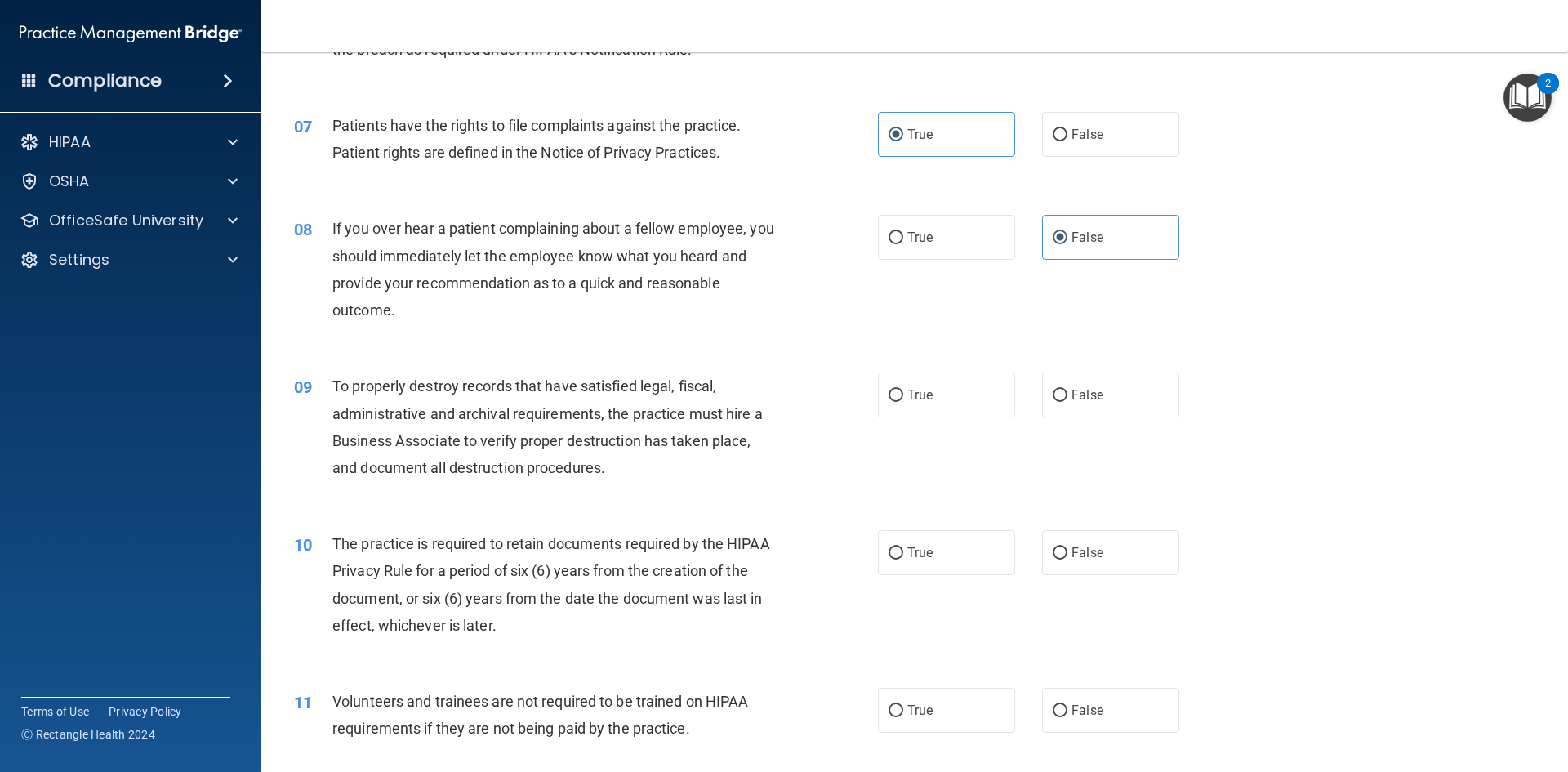
scroll to position [899, 0]
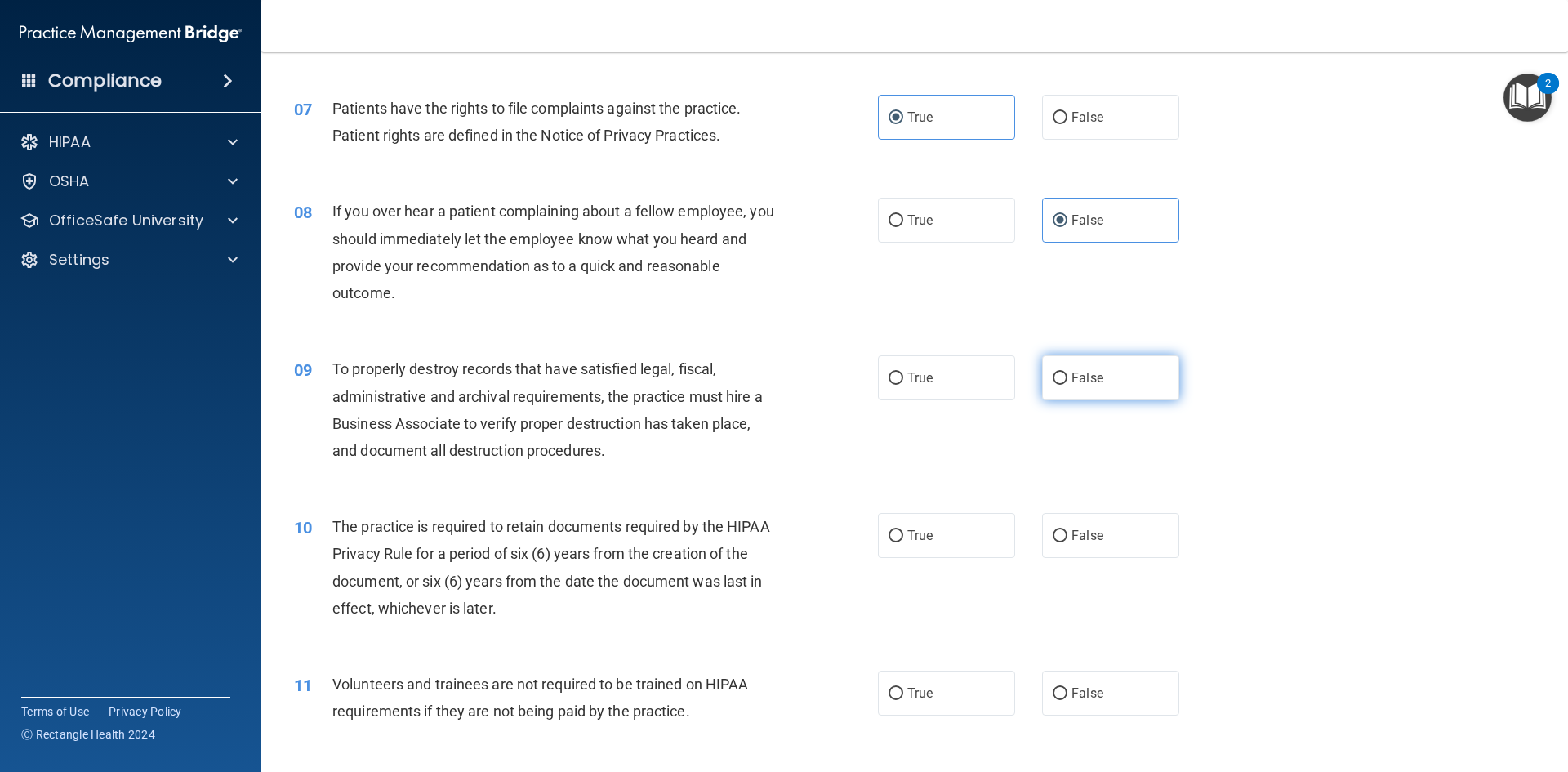
click at [1089, 395] on label "False" at bounding box center [1111, 377] width 137 height 45
click at [1067, 385] on input "False" at bounding box center [1060, 378] width 14 height 13
radio input "true"
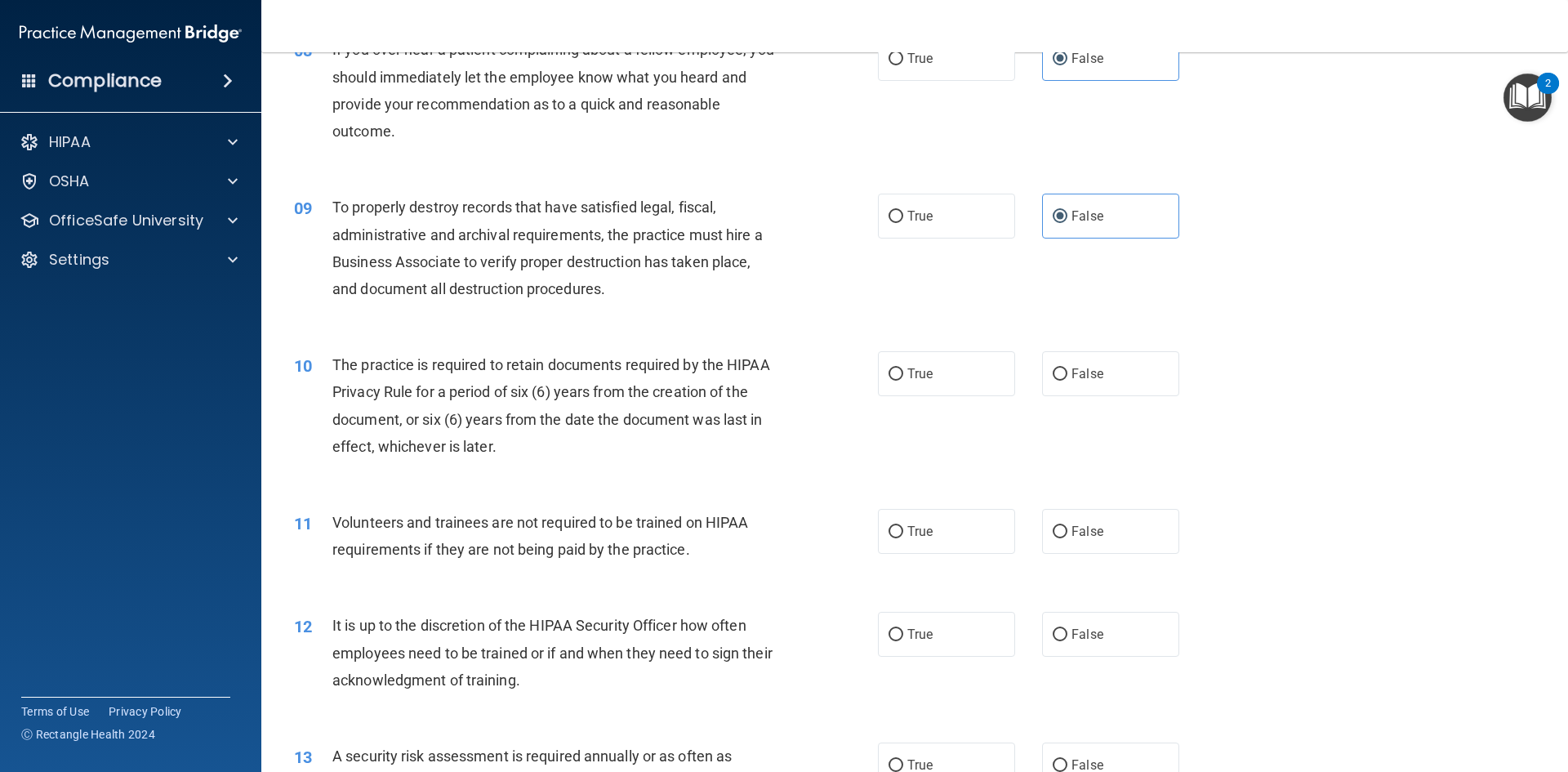
scroll to position [1062, 0]
click at [916, 357] on label "True" at bounding box center [946, 372] width 137 height 45
click at [903, 367] on input "True" at bounding box center [896, 373] width 14 height 13
radio input "true"
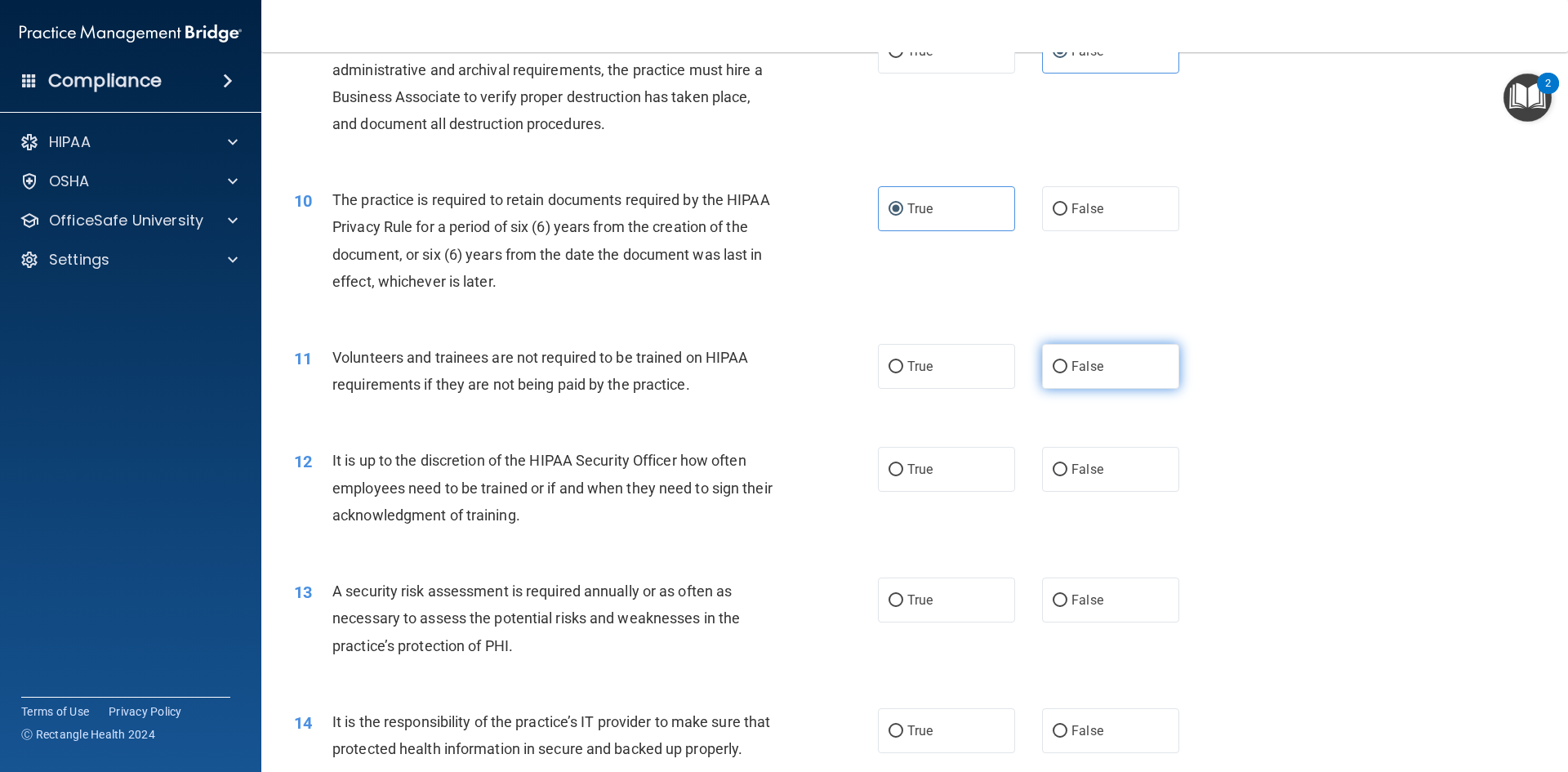
click at [1072, 365] on span "False" at bounding box center [1087, 366] width 31 height 15
click at [1066, 365] on input "False" at bounding box center [1060, 368] width 14 height 13
radio input "true"
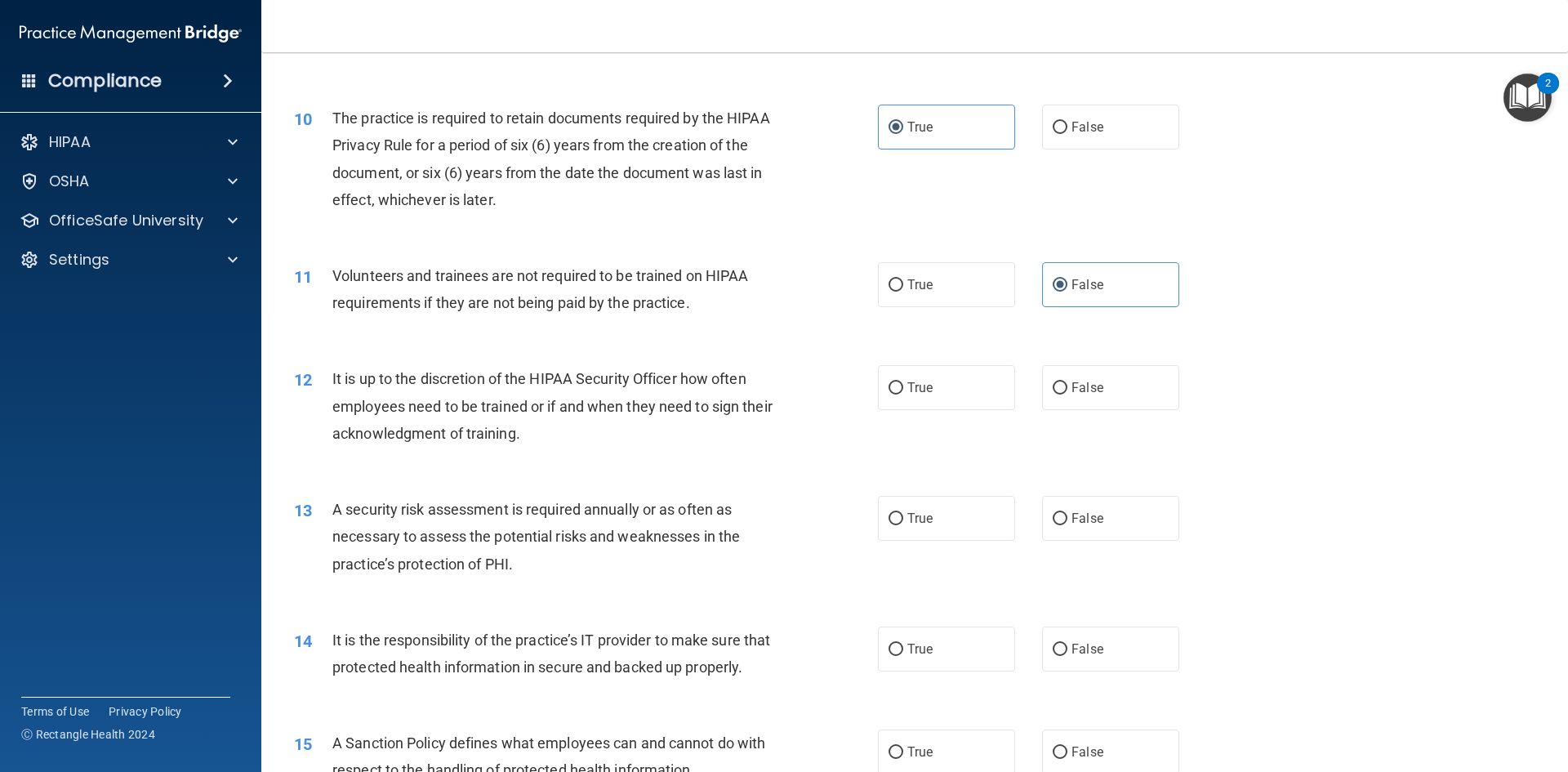
scroll to position [1389, 0]
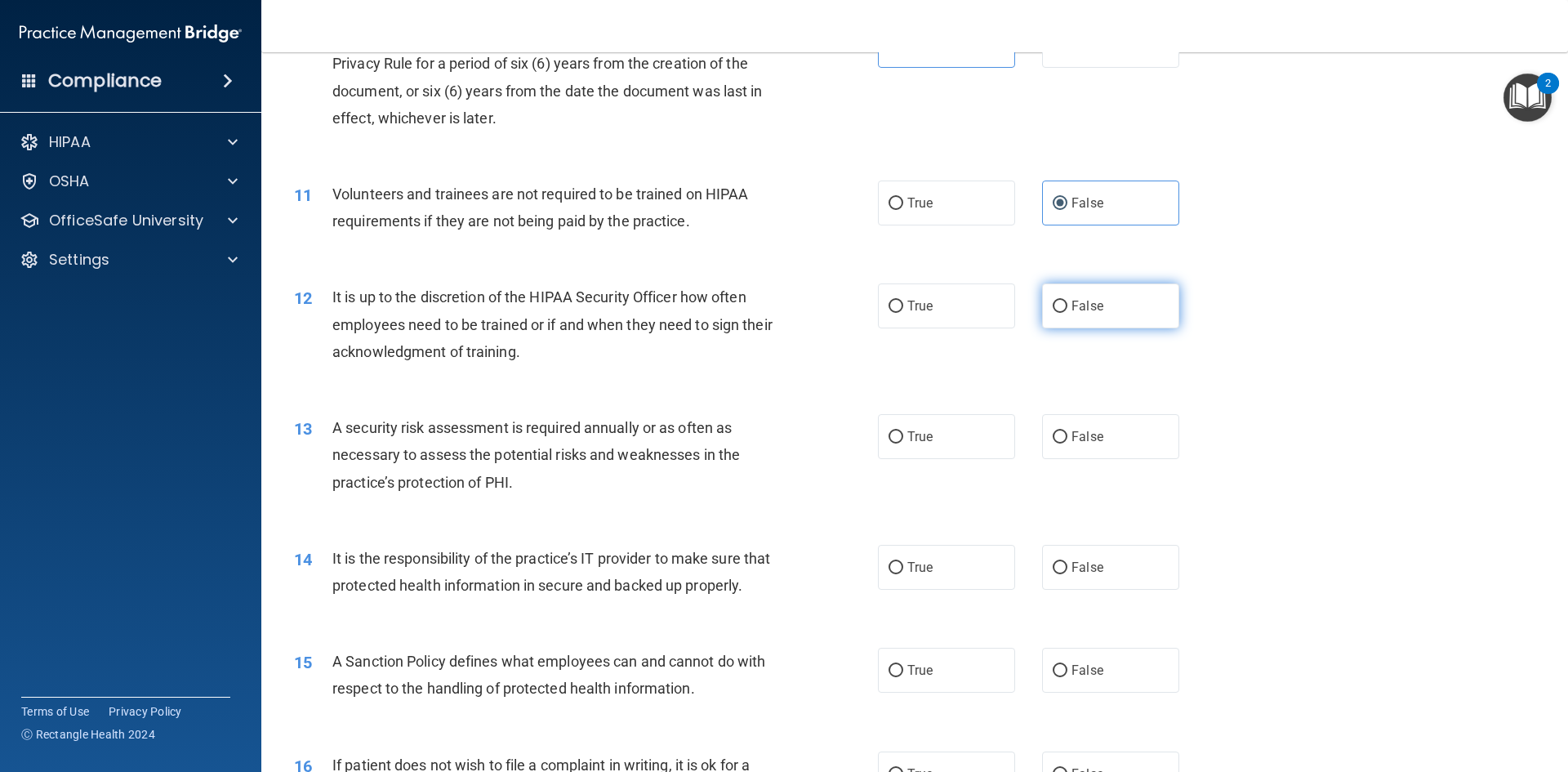
click at [1078, 312] on span "False" at bounding box center [1087, 306] width 31 height 15
click at [1067, 312] on input "False" at bounding box center [1060, 306] width 14 height 13
radio input "true"
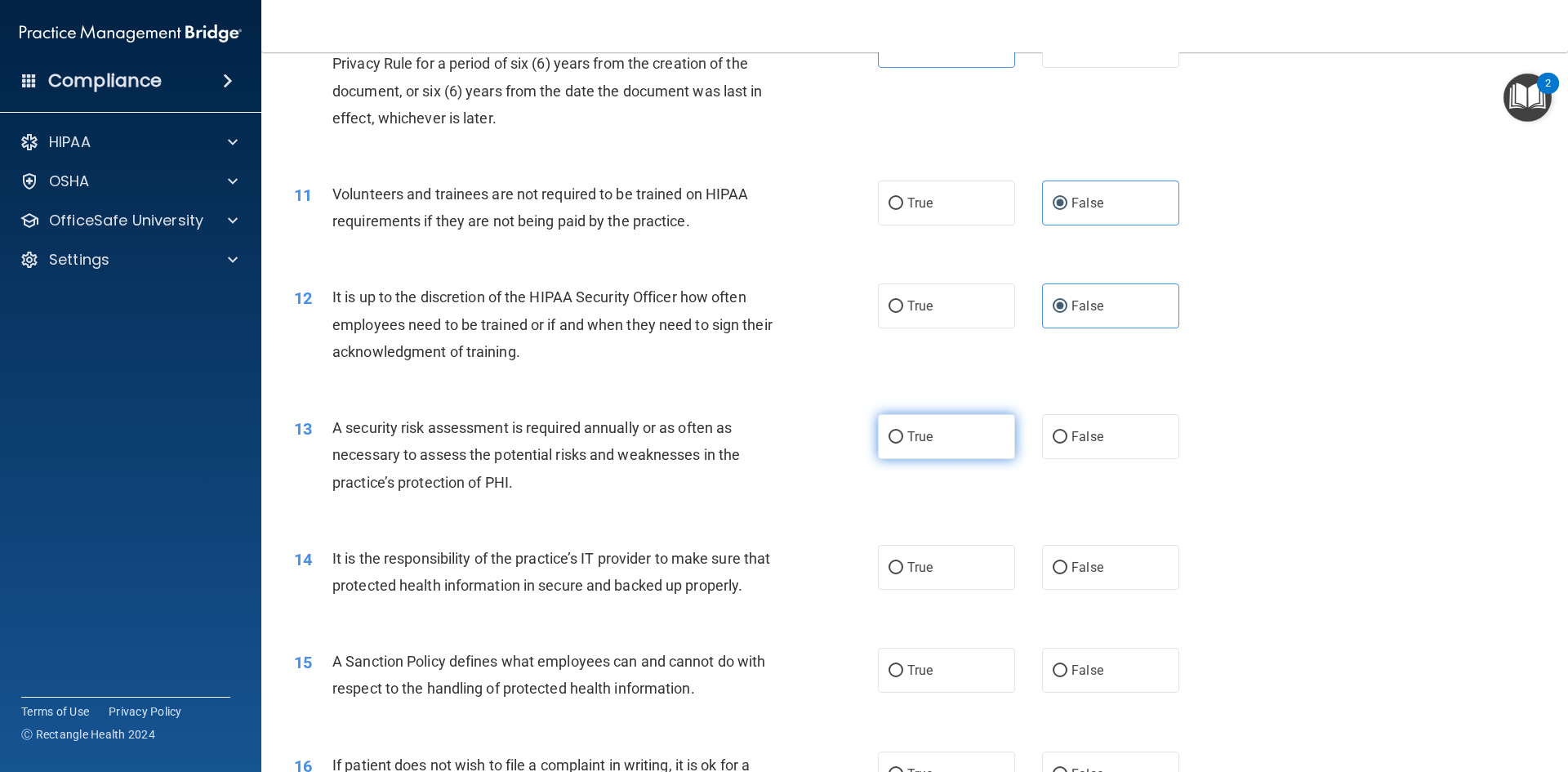
click at [971, 429] on label "True" at bounding box center [946, 437] width 137 height 45
click at [903, 431] on input "True" at bounding box center [896, 438] width 14 height 13
radio input "true"
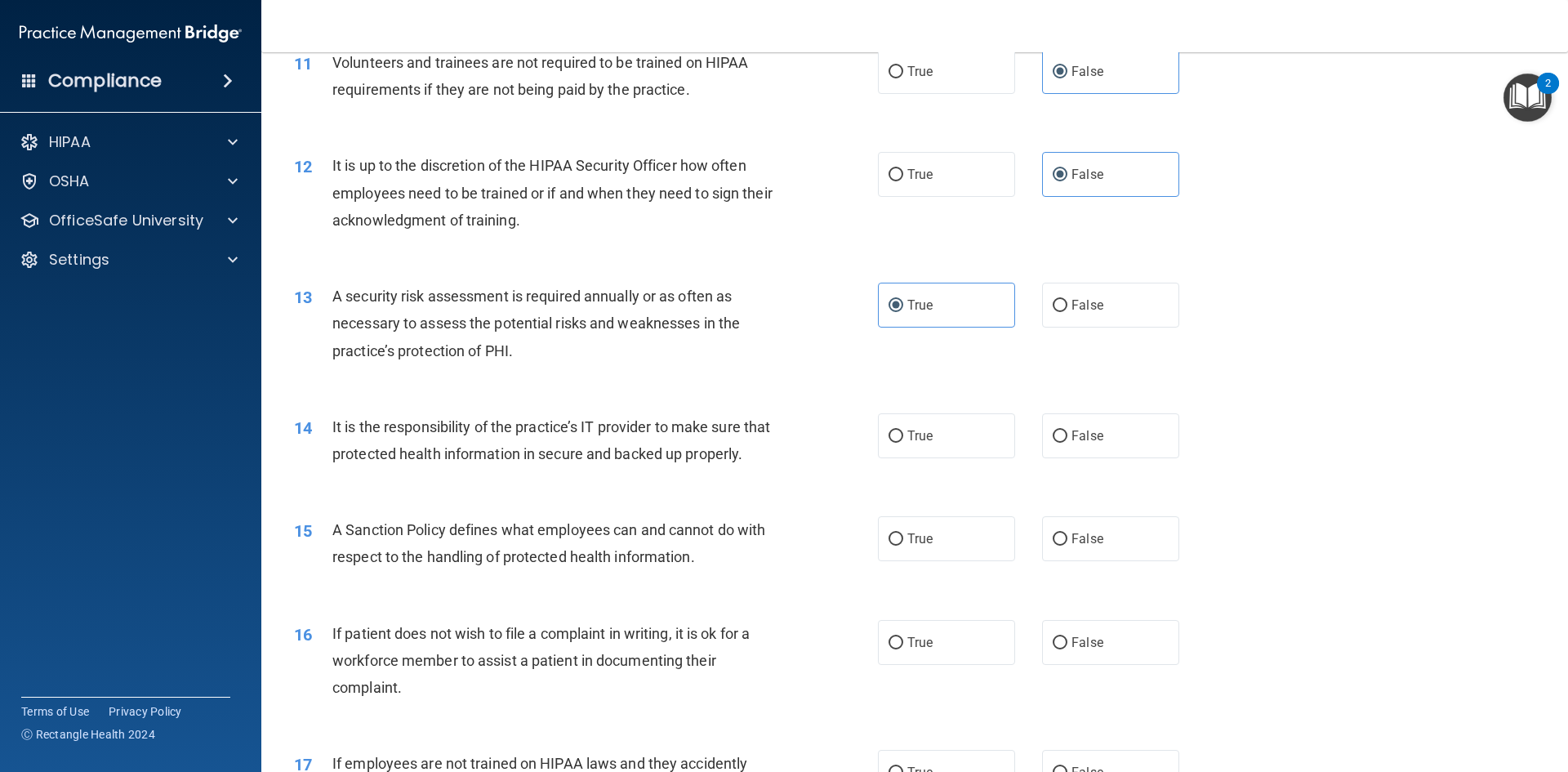
scroll to position [1552, 0]
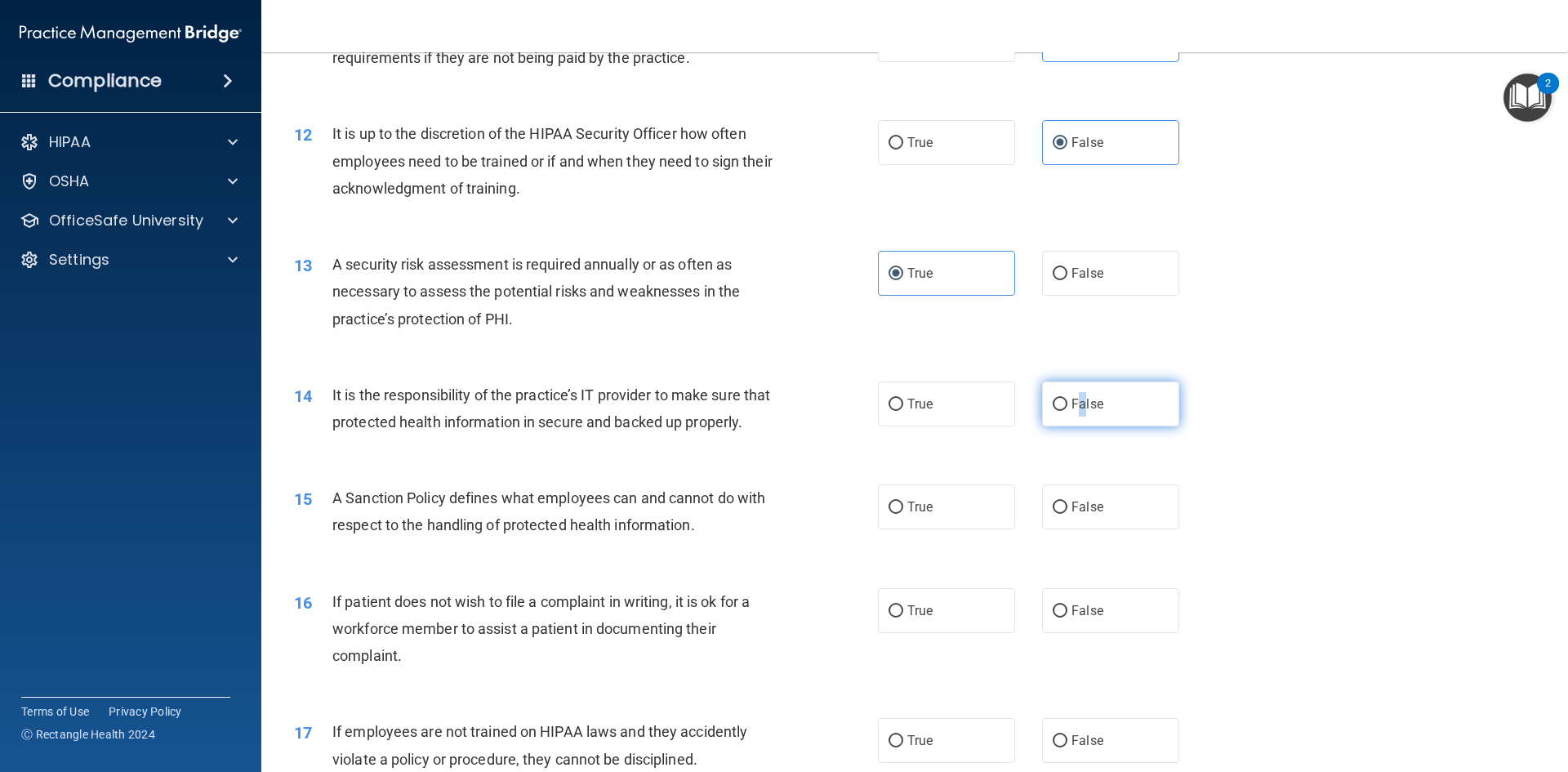
click at [1076, 399] on span "False" at bounding box center [1087, 404] width 31 height 15
click at [1097, 391] on label "False" at bounding box center [1111, 404] width 137 height 45
click at [1067, 399] on input "False" at bounding box center [1060, 405] width 14 height 13
radio input "true"
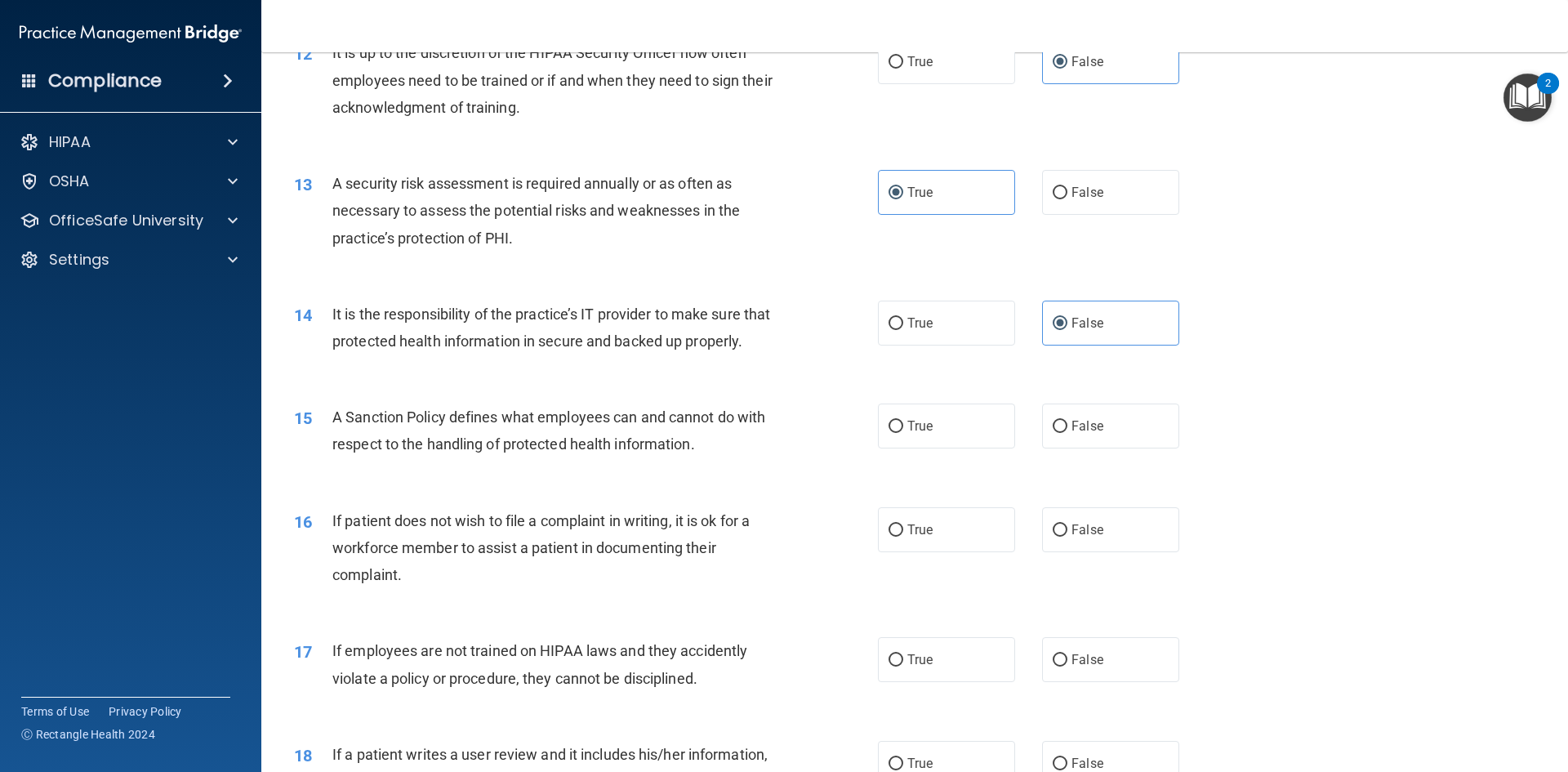
scroll to position [1634, 0]
click at [1086, 433] on span "False" at bounding box center [1087, 424] width 31 height 15
click at [1067, 432] on input "False" at bounding box center [1060, 426] width 14 height 13
radio input "true"
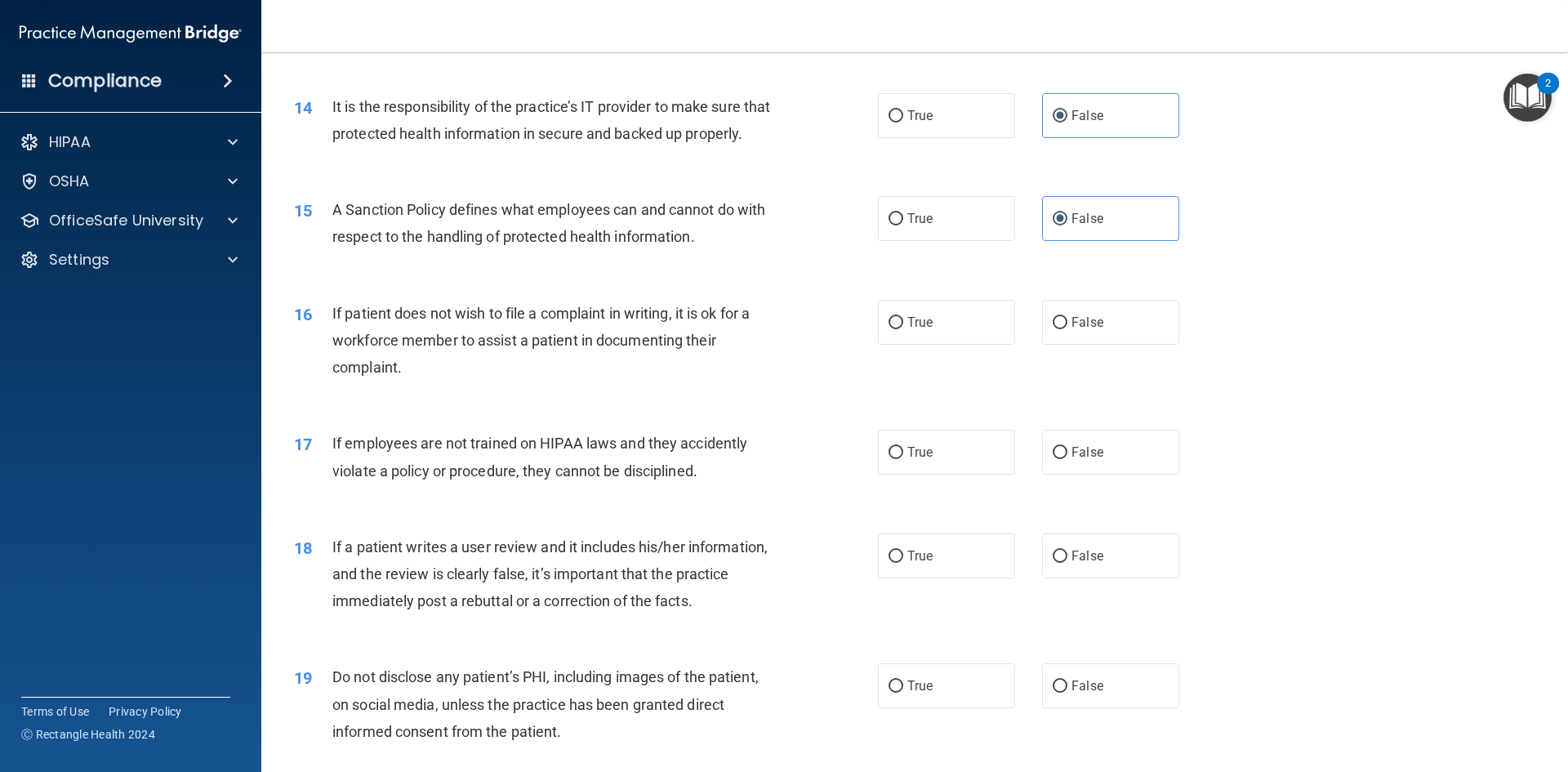
scroll to position [1797, 0]
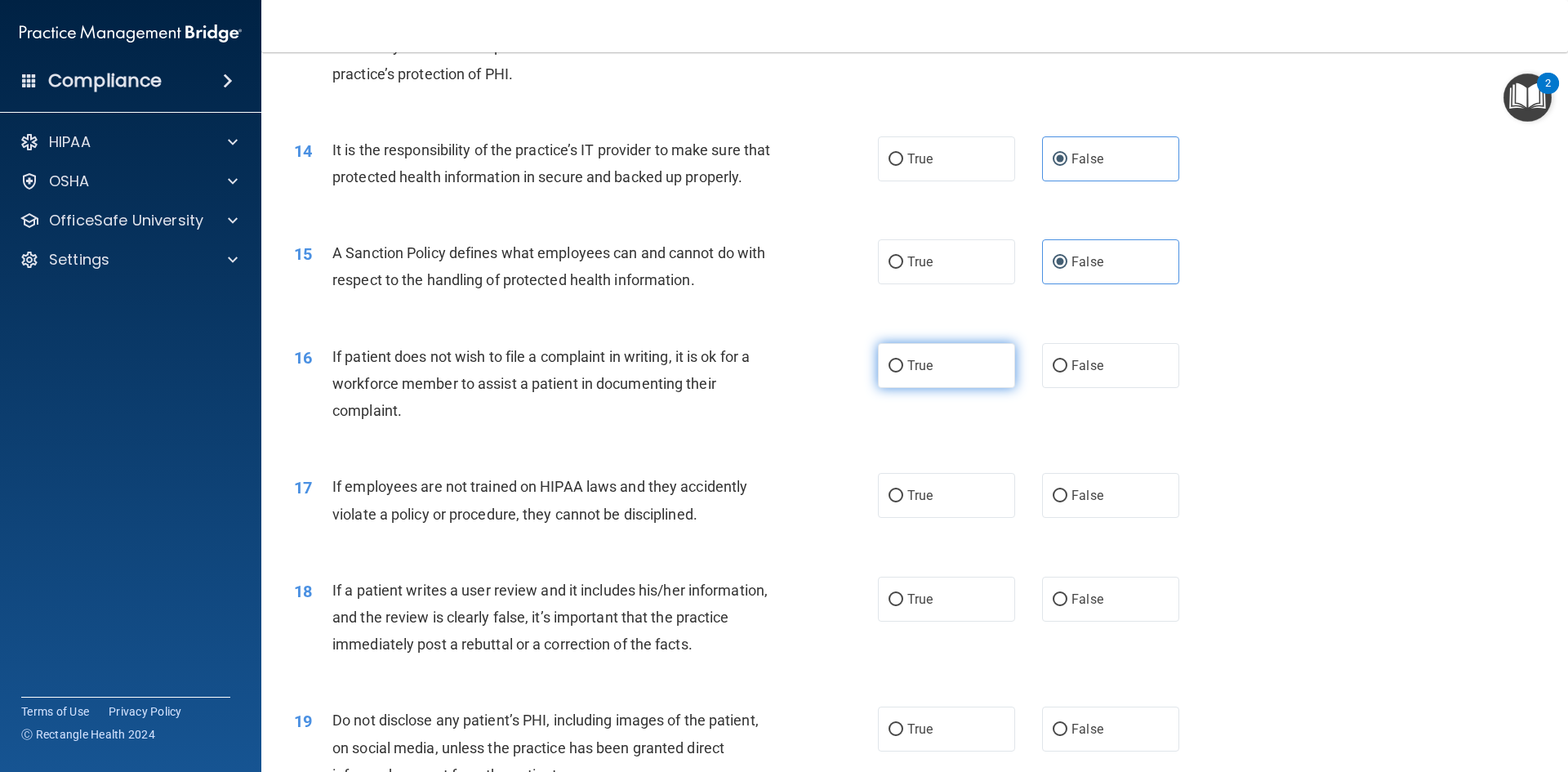
click at [964, 388] on label "True" at bounding box center [946, 366] width 137 height 45
click at [903, 372] on input "True" at bounding box center [896, 367] width 14 height 13
radio input "true"
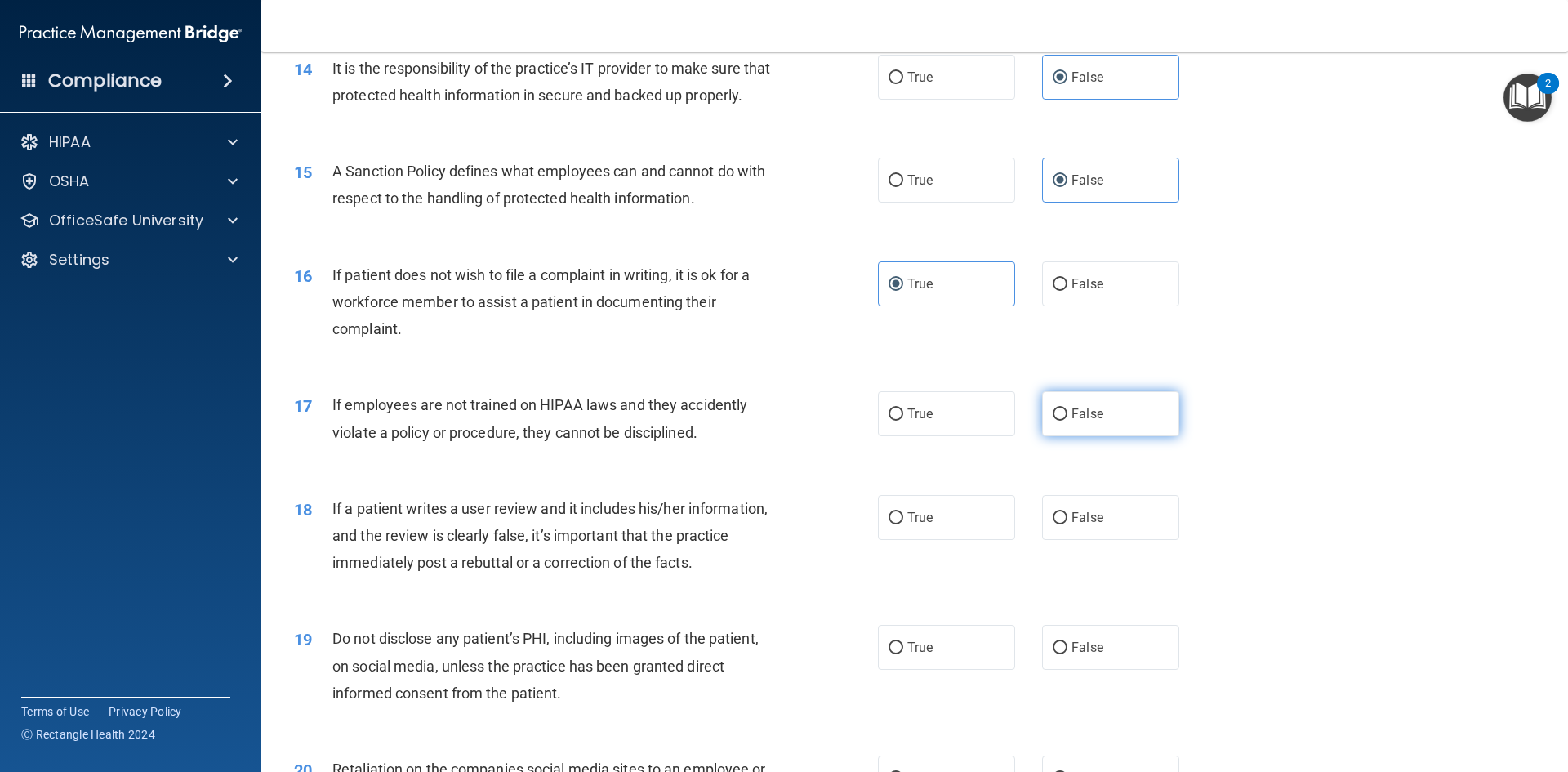
click at [1080, 421] on span "False" at bounding box center [1087, 413] width 31 height 15
click at [1067, 421] on input "False" at bounding box center [1060, 414] width 14 height 13
radio input "true"
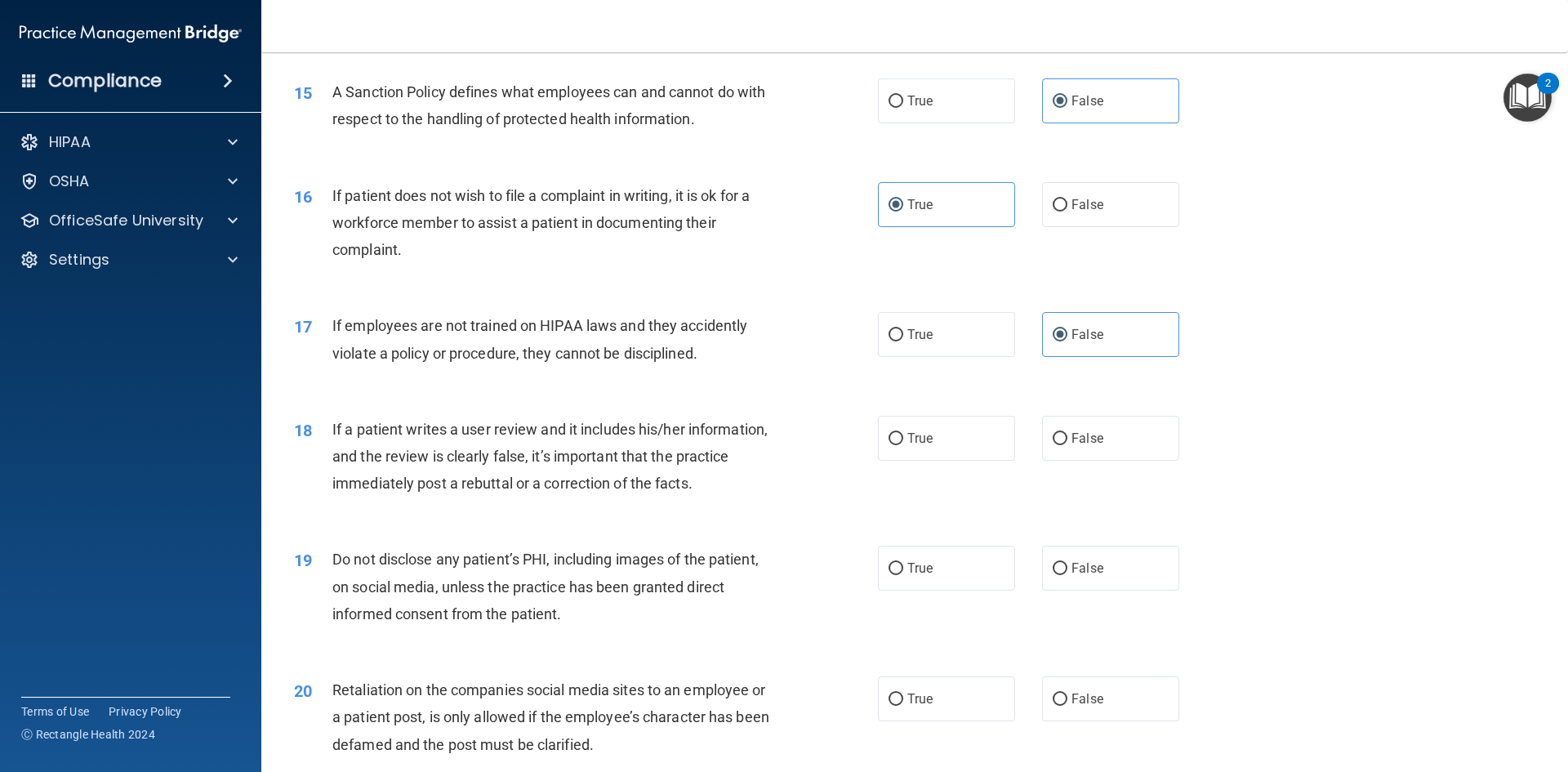
scroll to position [1960, 0]
click at [1063, 458] on label "False" at bounding box center [1111, 436] width 137 height 45
click at [1063, 443] on input "False" at bounding box center [1060, 437] width 14 height 13
radio input "true"
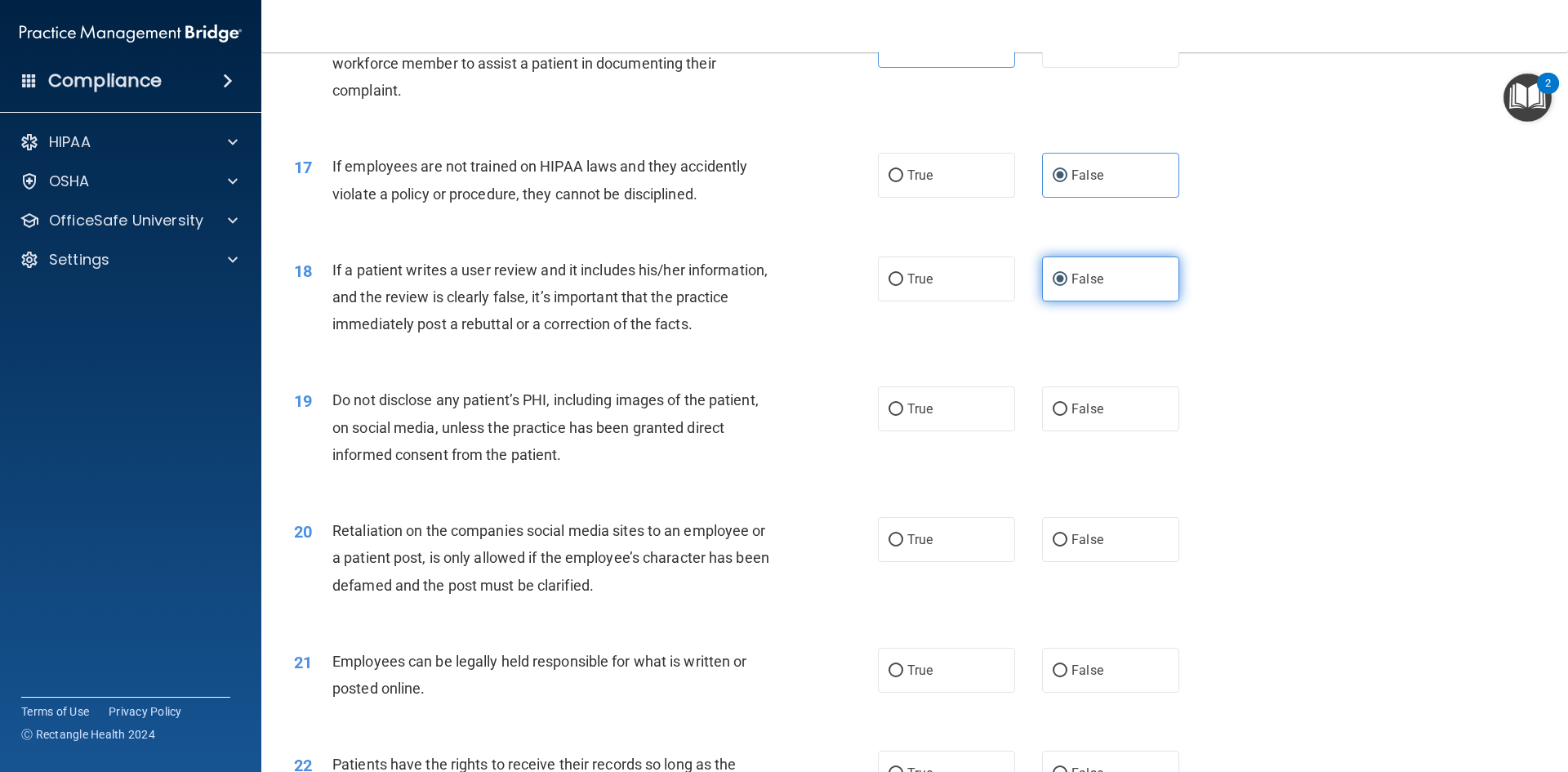
scroll to position [2124, 0]
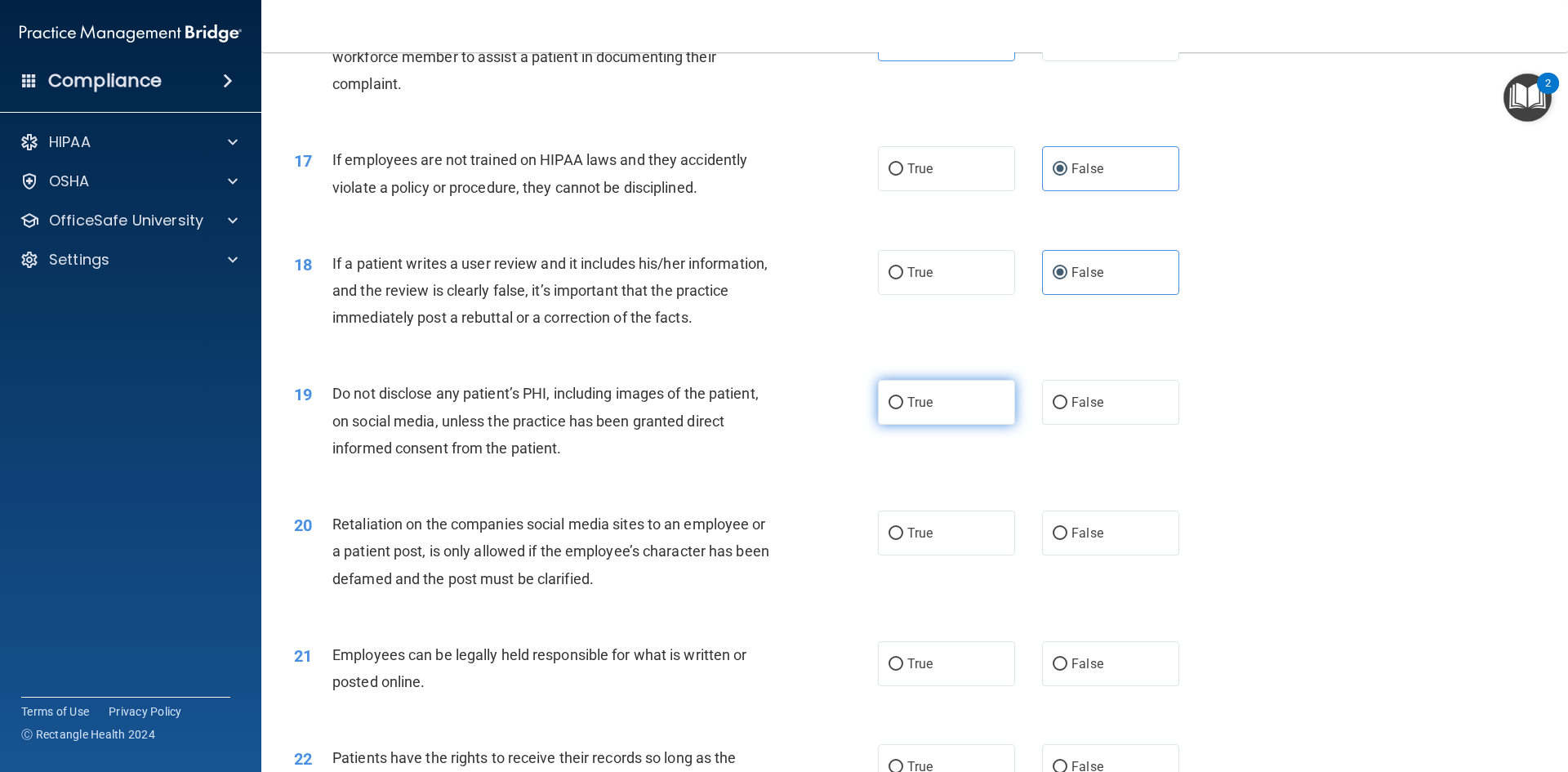
click at [919, 410] on span "True" at bounding box center [920, 402] width 25 height 15
click at [903, 409] on input "True" at bounding box center [896, 404] width 14 height 13
radio input "true"
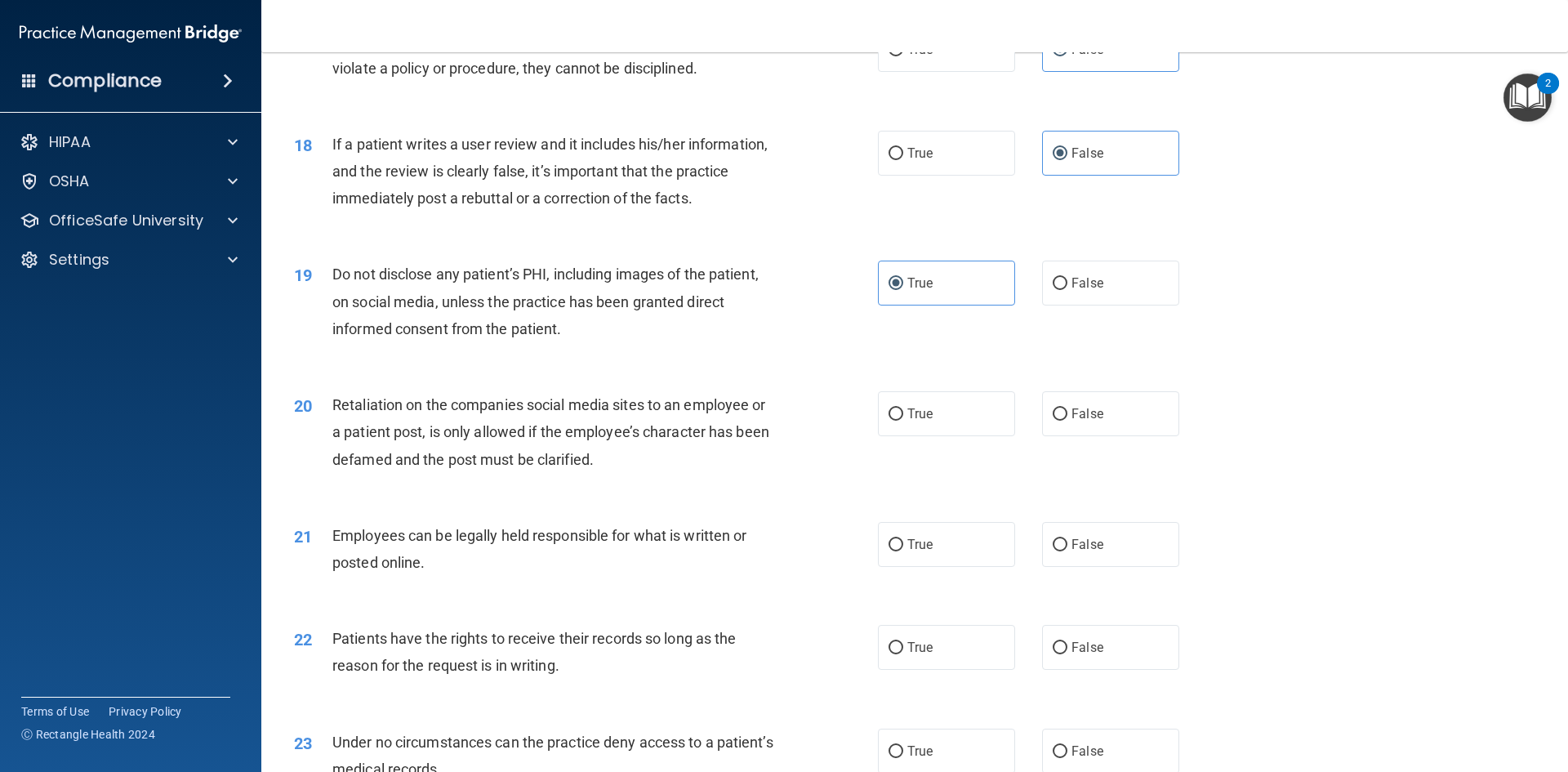
scroll to position [2287, 0]
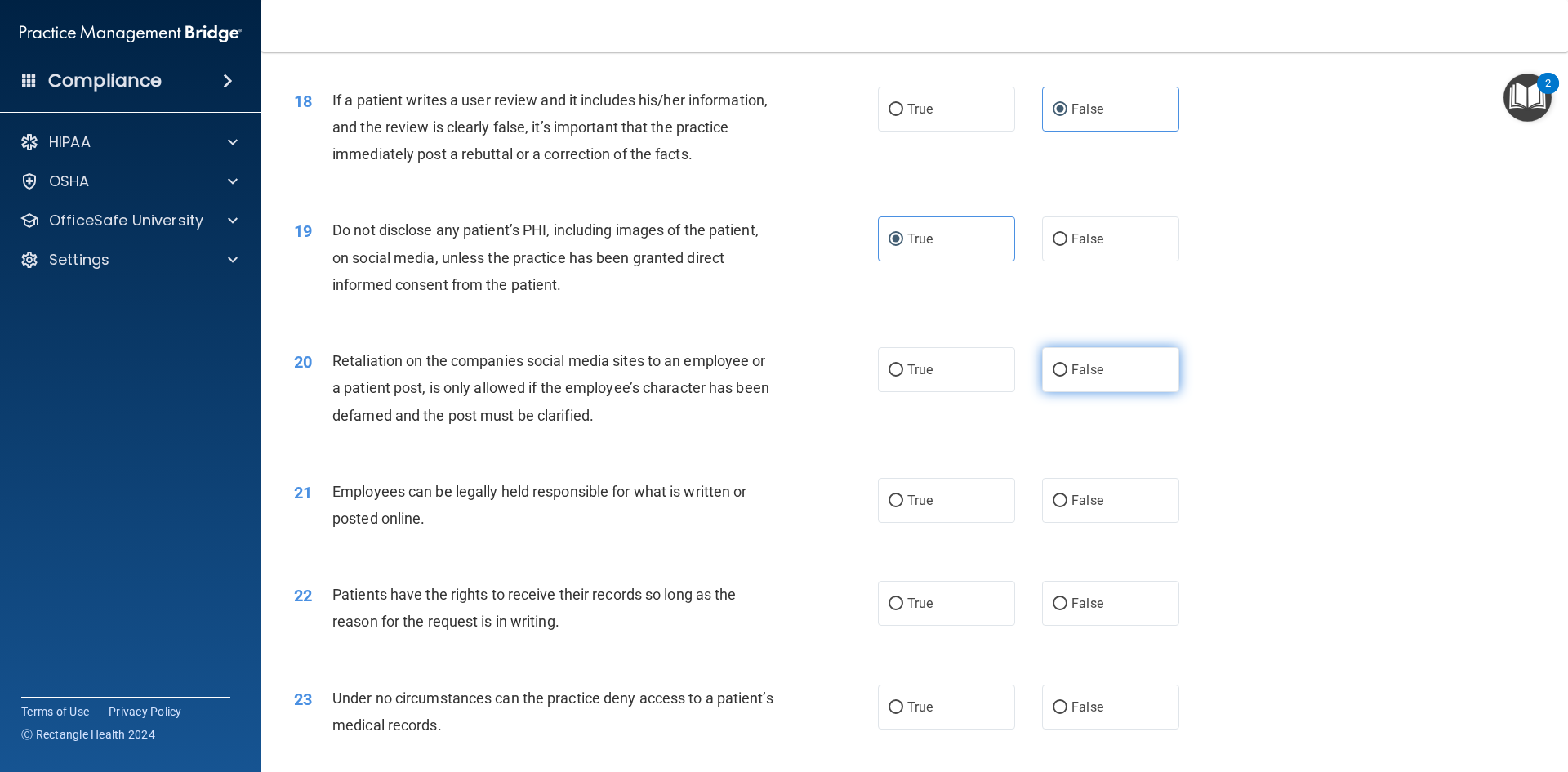
click at [1132, 392] on label "False" at bounding box center [1111, 369] width 137 height 45
click at [1067, 377] on input "False" at bounding box center [1060, 370] width 14 height 13
radio input "true"
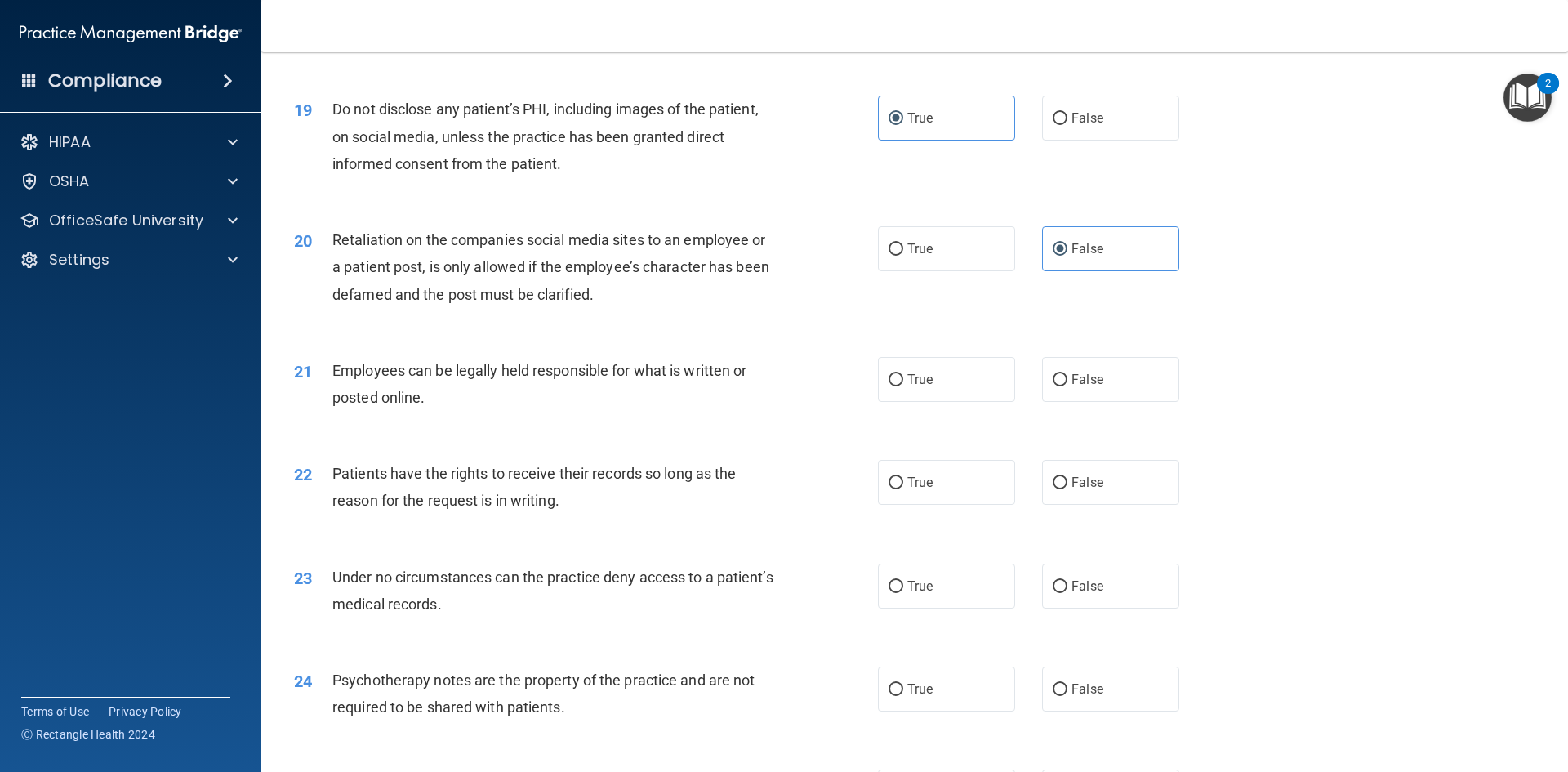
scroll to position [2451, 0]
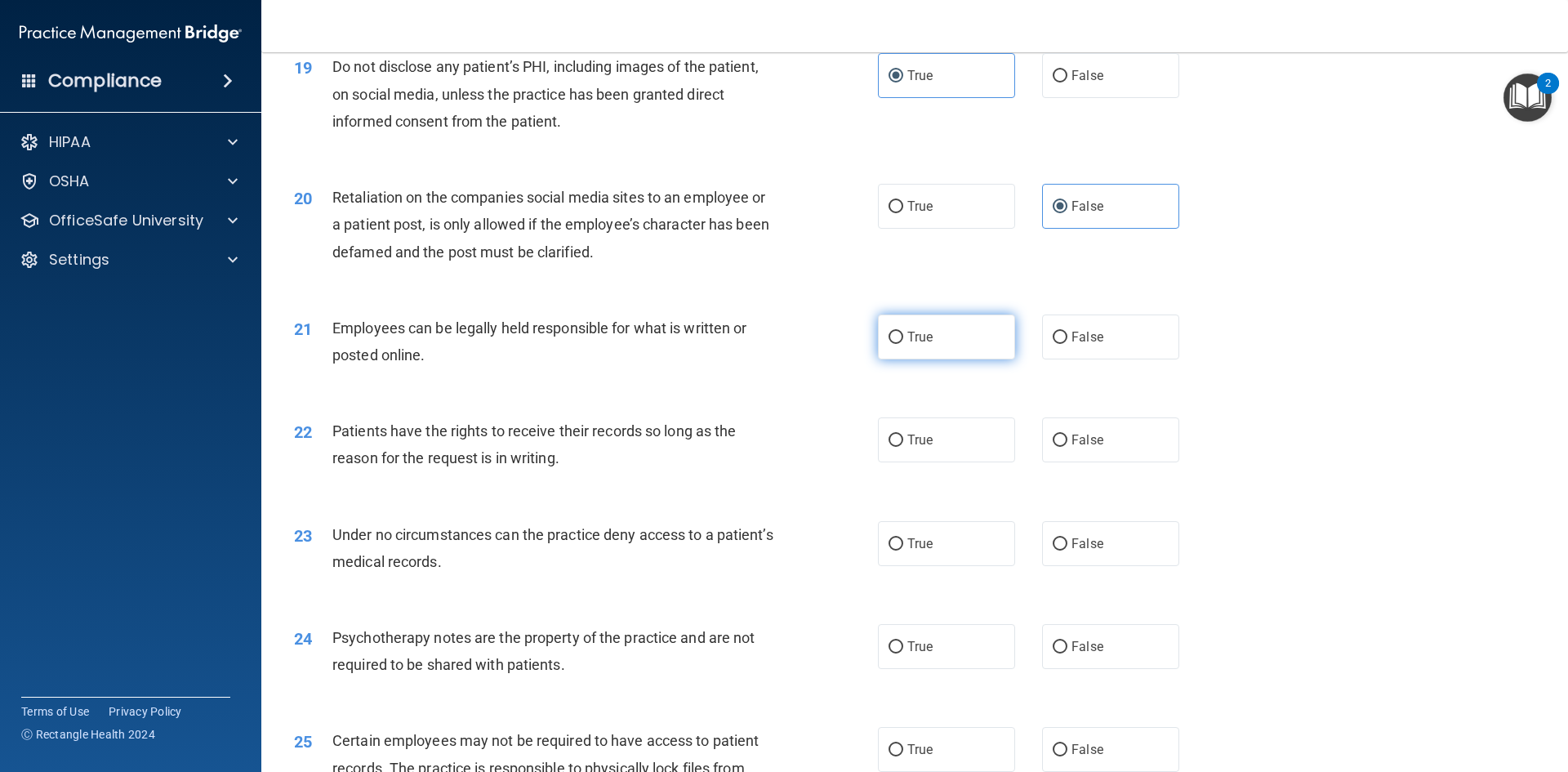
click at [964, 359] on label "True" at bounding box center [946, 337] width 137 height 45
click at [903, 344] on input "True" at bounding box center [896, 338] width 14 height 13
radio input "true"
click at [889, 447] on input "True" at bounding box center [896, 441] width 14 height 13
radio input "true"
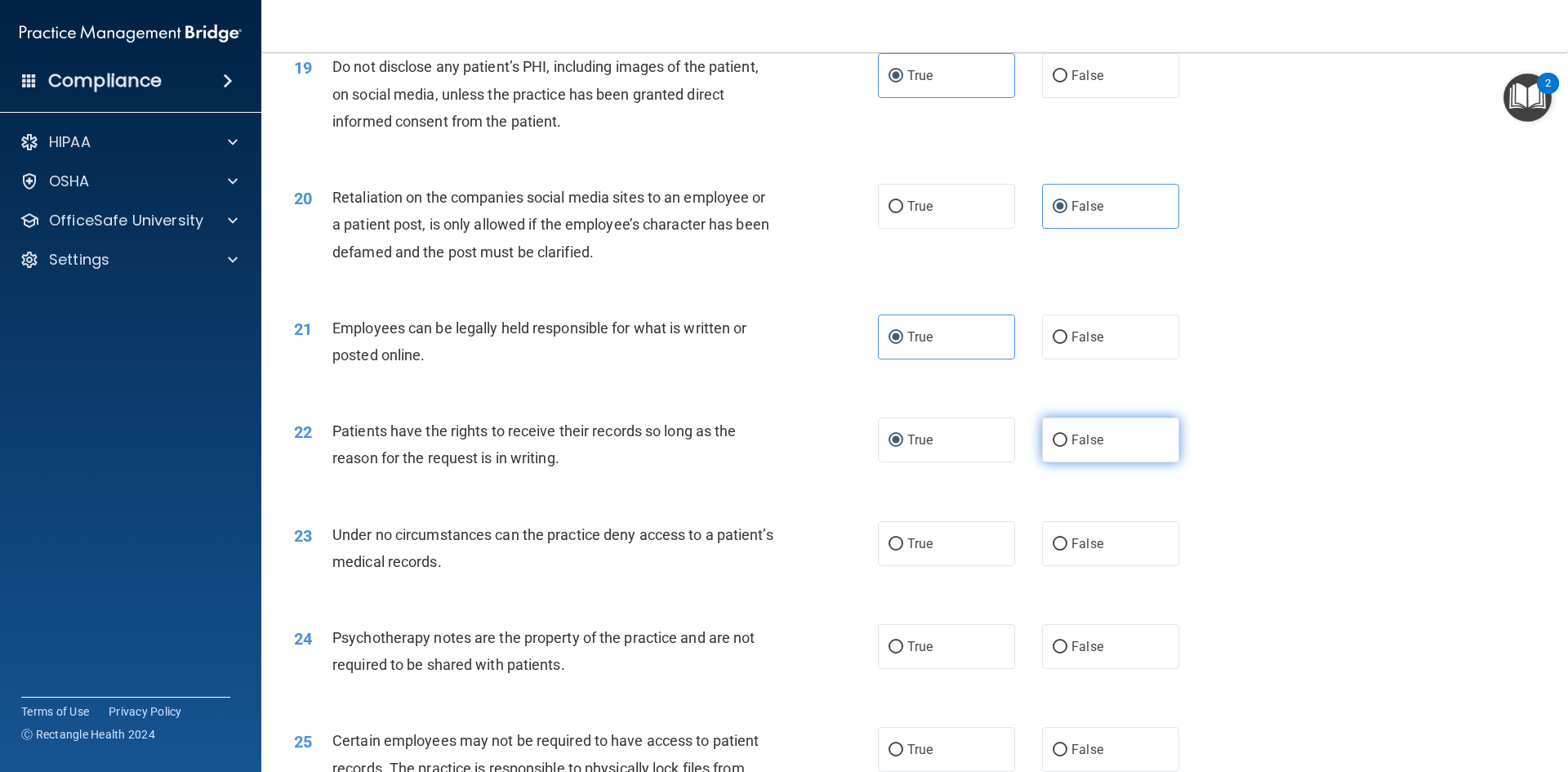
click at [1101, 460] on label "False" at bounding box center [1111, 439] width 137 height 45
click at [1067, 447] on input "False" at bounding box center [1060, 441] width 14 height 13
radio input "true"
radio input "false"
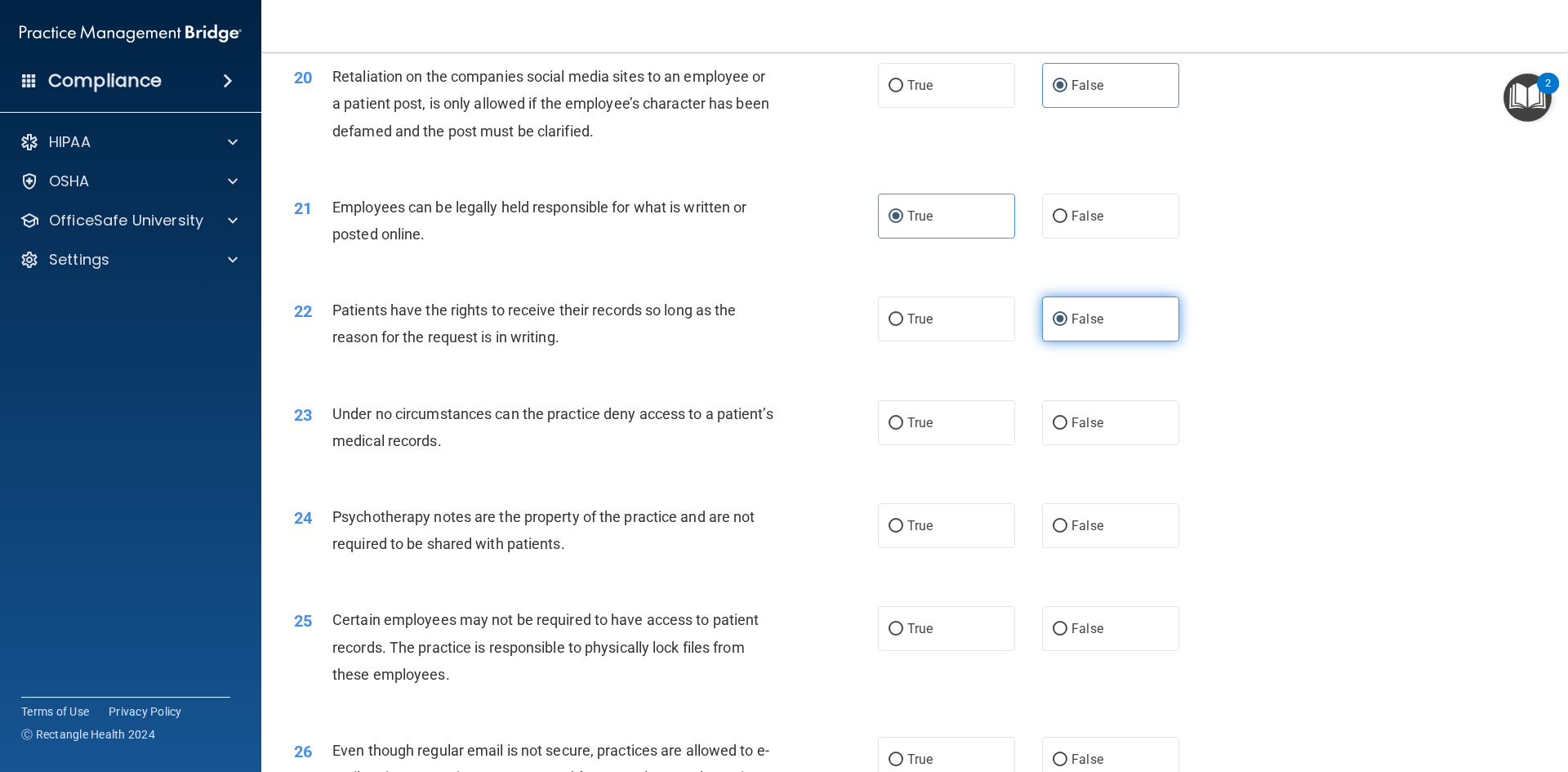
scroll to position [2614, 0]
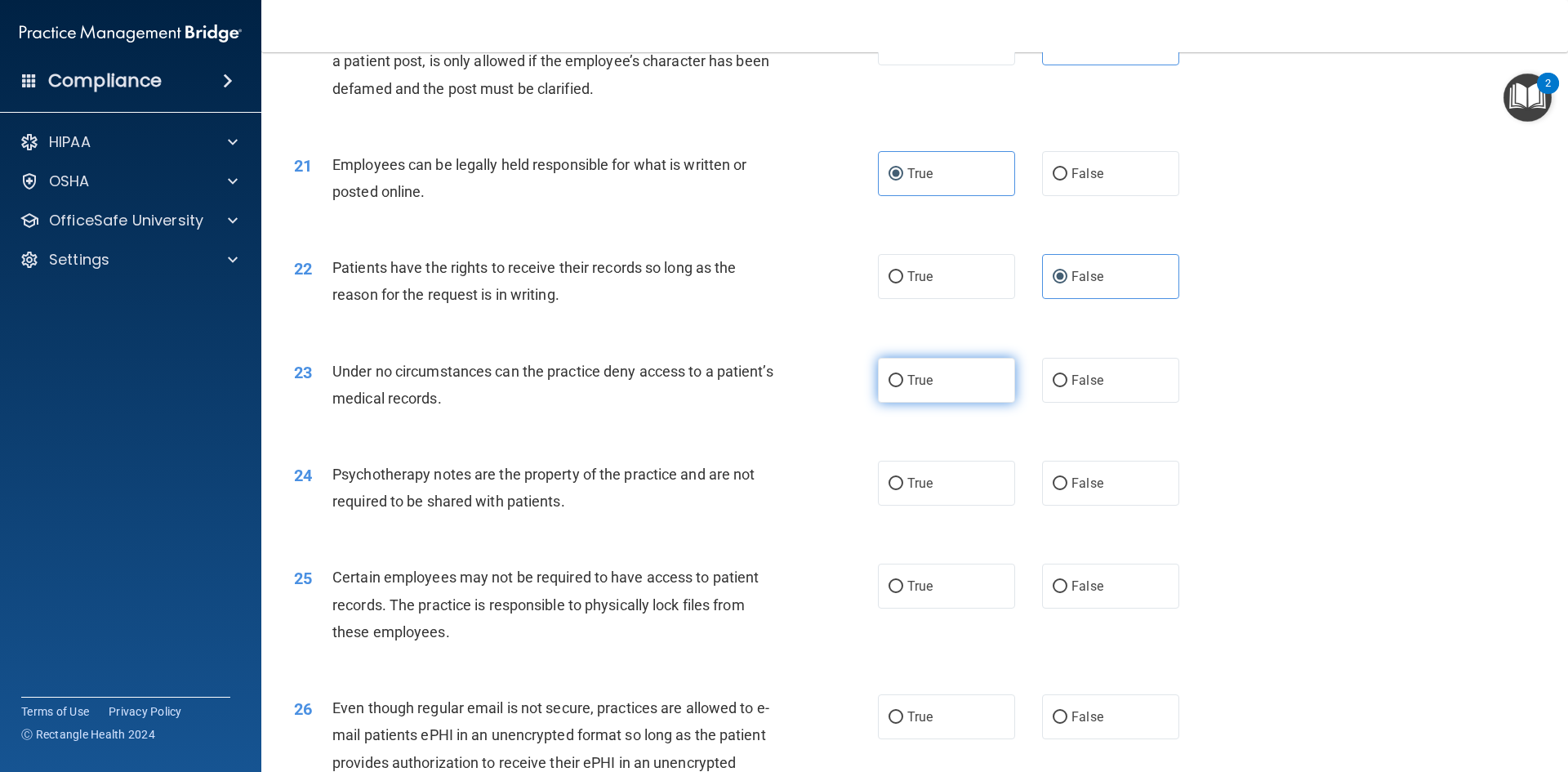
click at [950, 403] on label "True" at bounding box center [946, 380] width 137 height 45
click at [903, 387] on input "True" at bounding box center [896, 381] width 14 height 13
radio input "true"
click at [1053, 387] on input "False" at bounding box center [1060, 381] width 14 height 13
radio input "true"
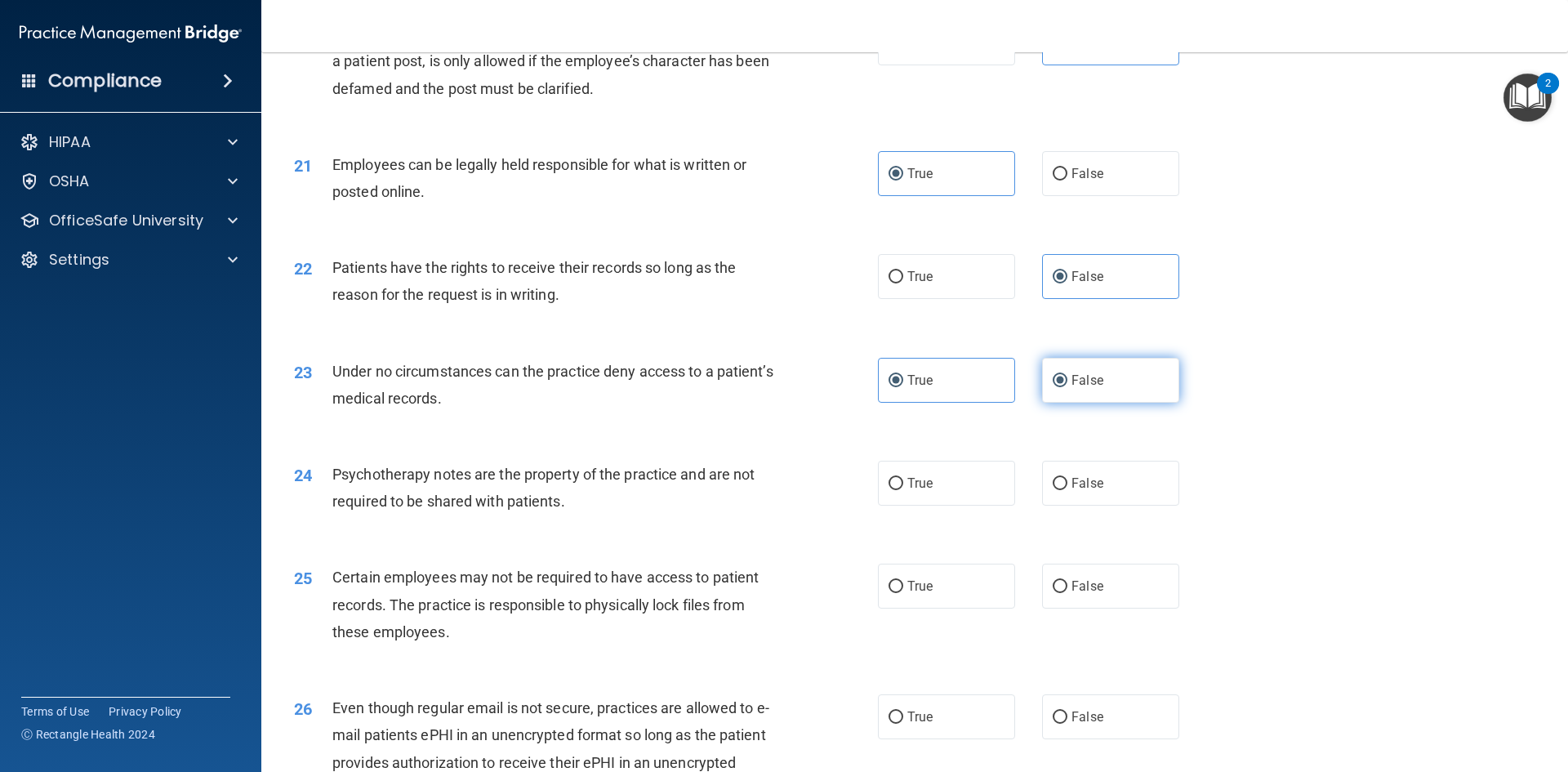
radio input "false"
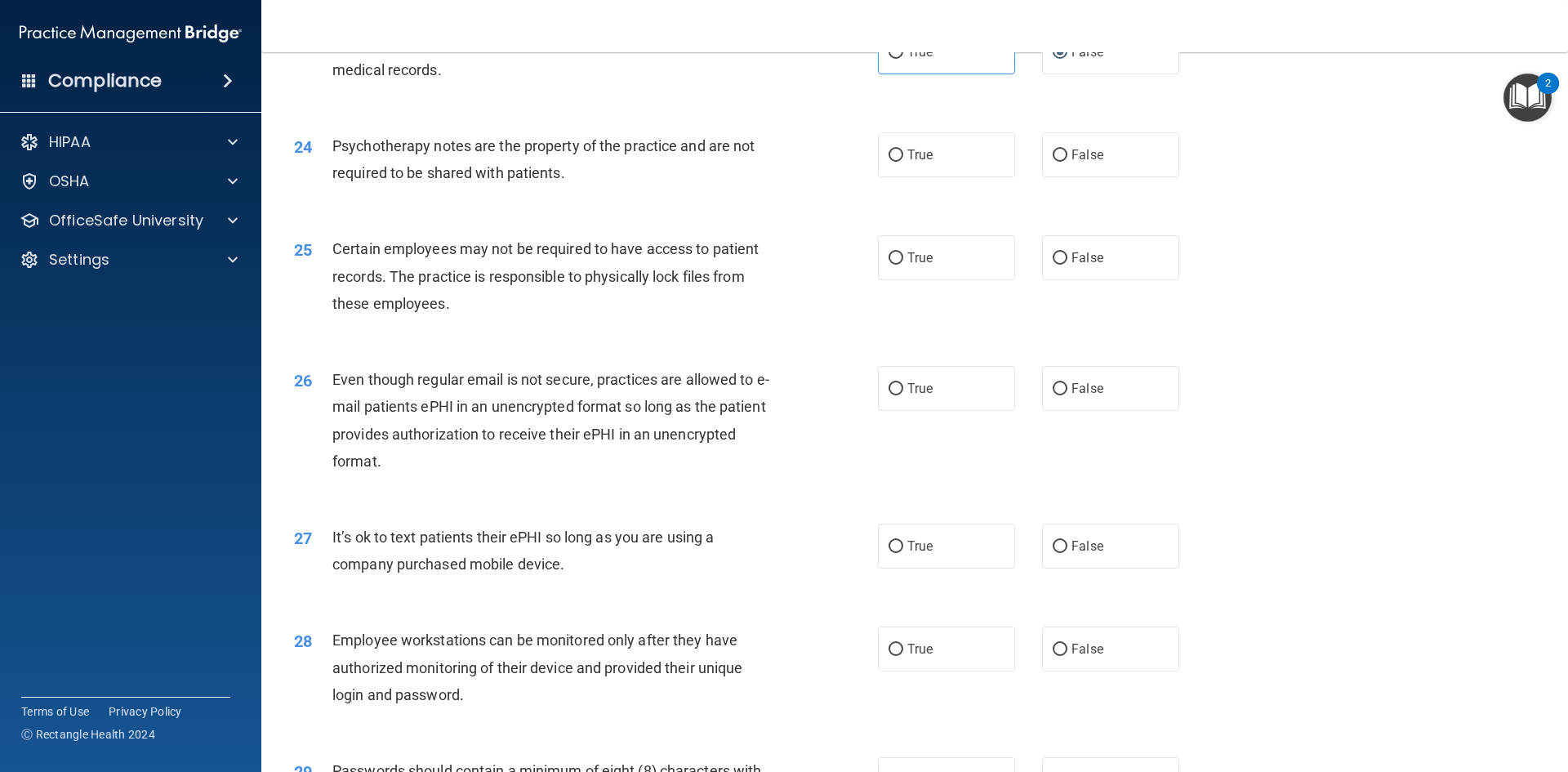
scroll to position [3022, 0]
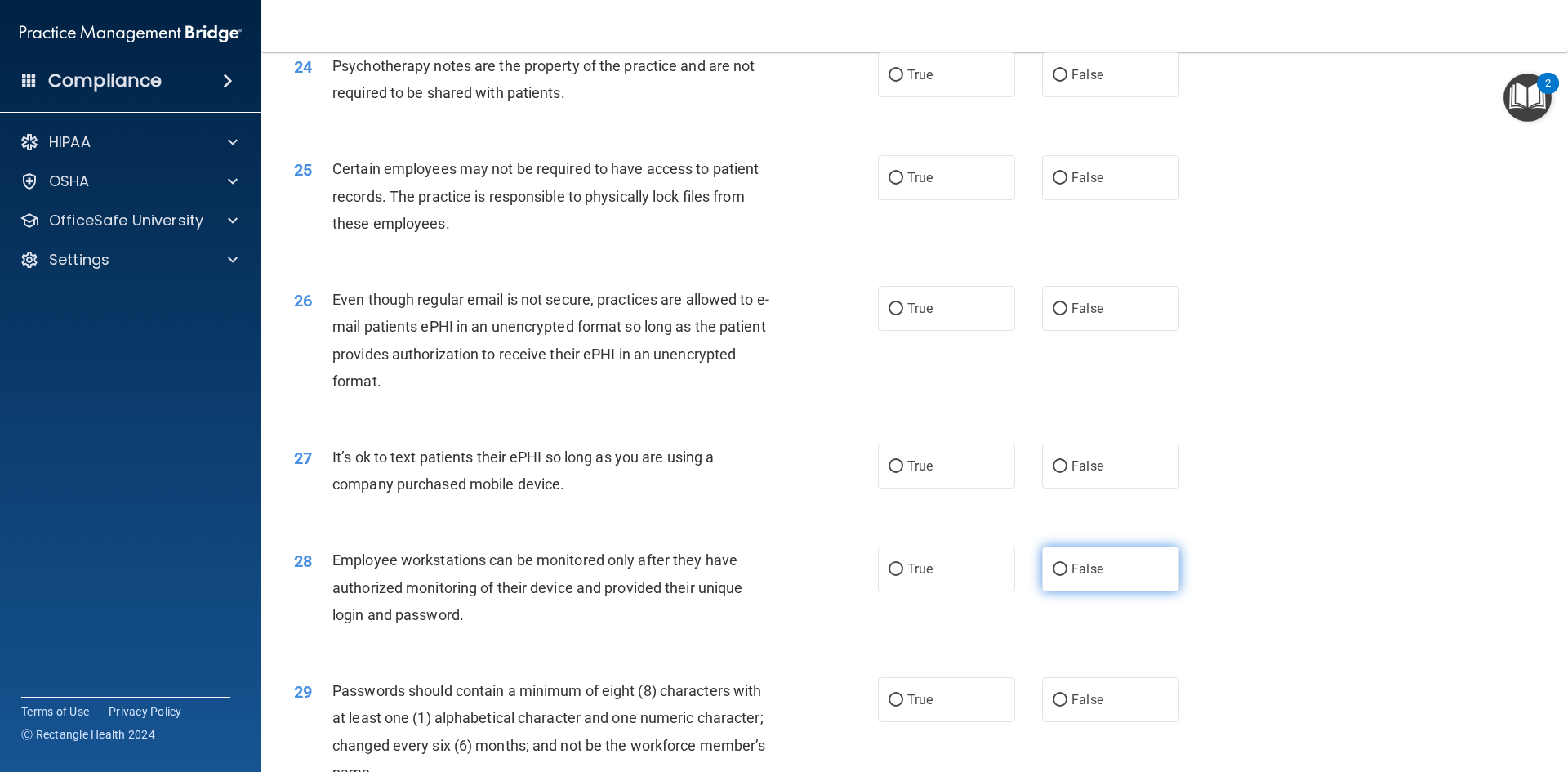
click at [1064, 591] on label "False" at bounding box center [1111, 569] width 137 height 45
click at [1064, 576] on input "False" at bounding box center [1060, 570] width 14 height 13
radio input "true"
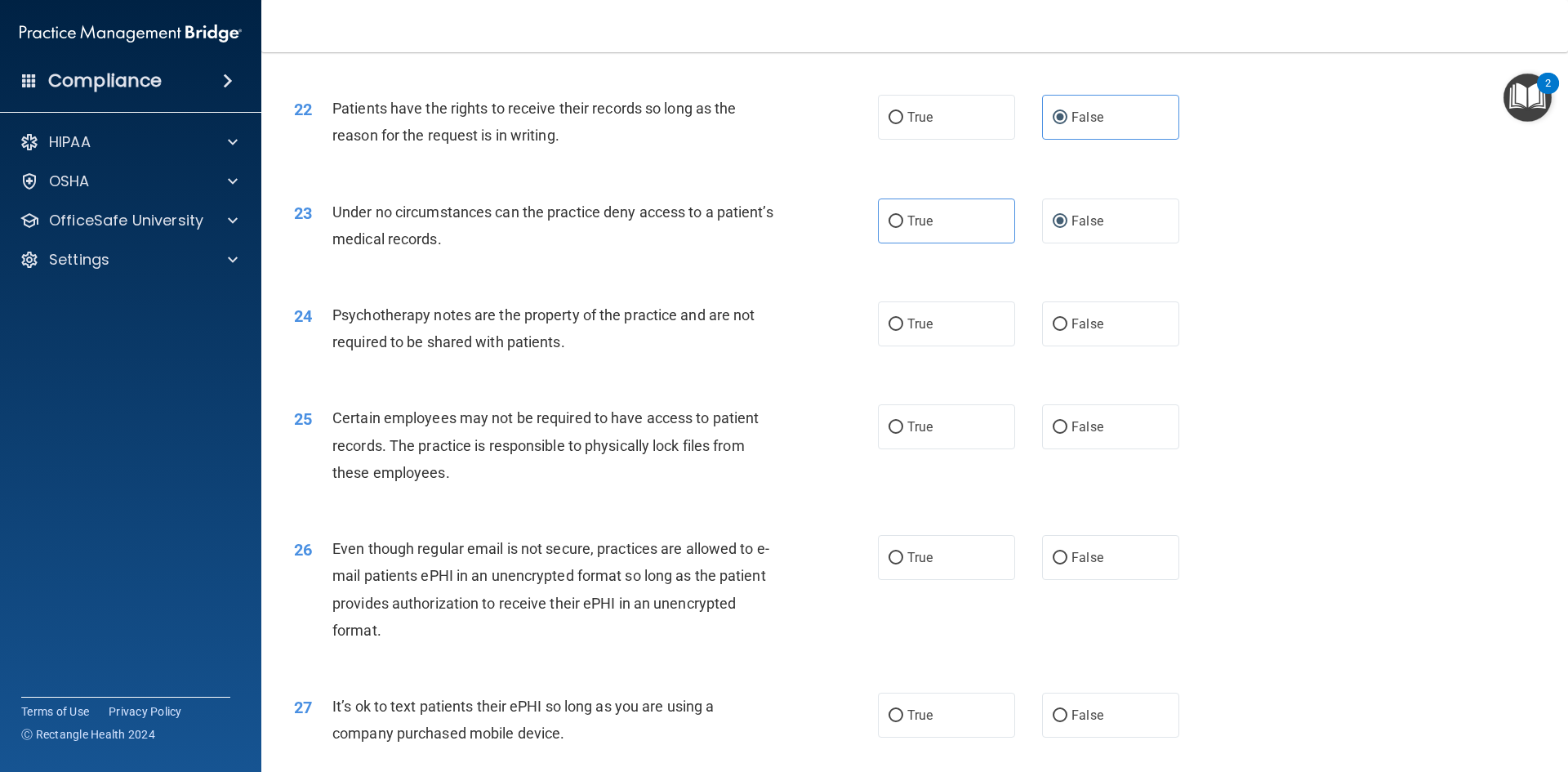
scroll to position [2777, 0]
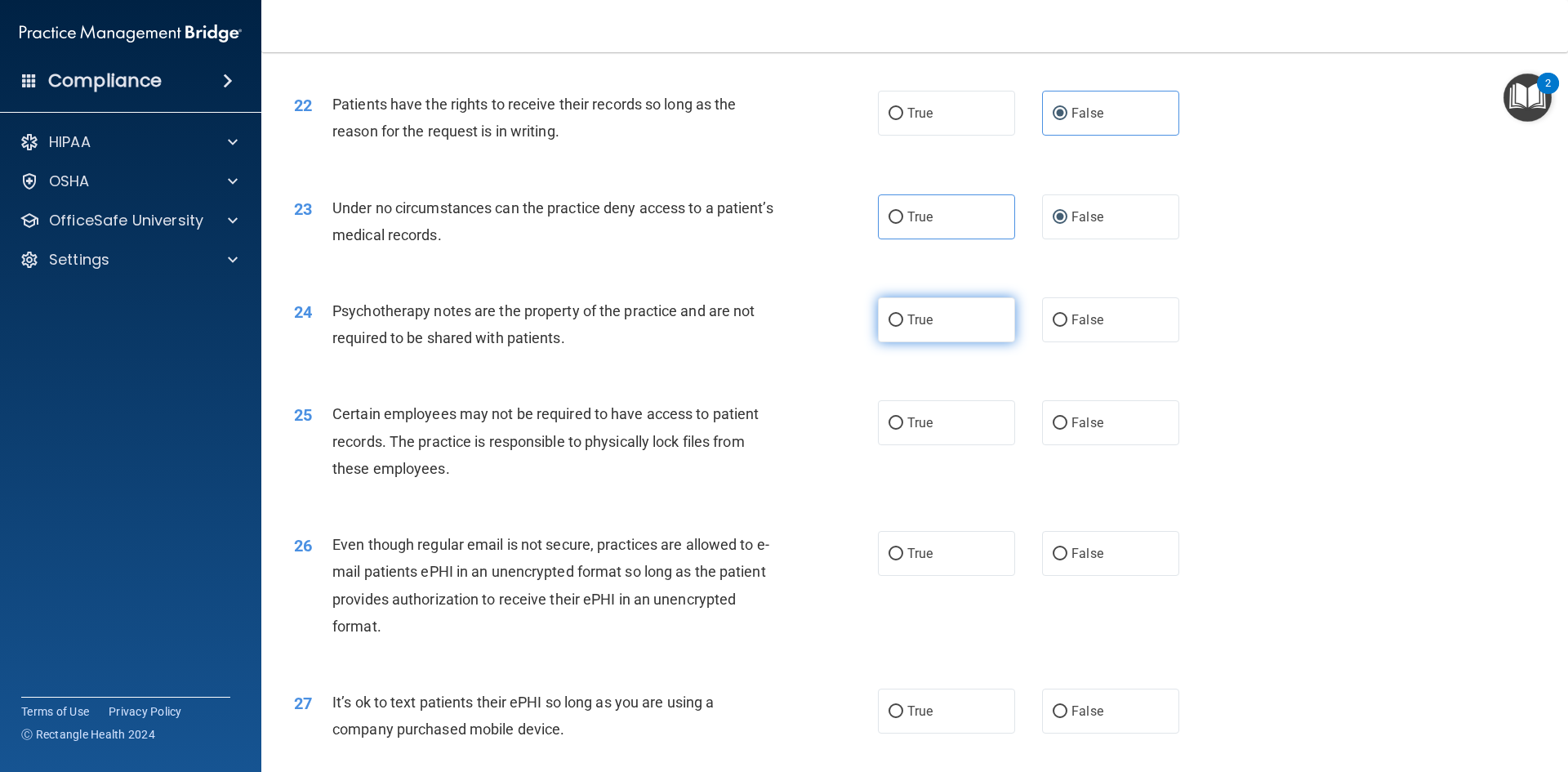
click at [962, 342] on label "True" at bounding box center [946, 320] width 137 height 45
click at [903, 327] on input "True" at bounding box center [896, 321] width 14 height 13
radio input "true"
click at [979, 442] on label "True" at bounding box center [946, 422] width 137 height 45
click at [903, 430] on input "True" at bounding box center [896, 423] width 14 height 13
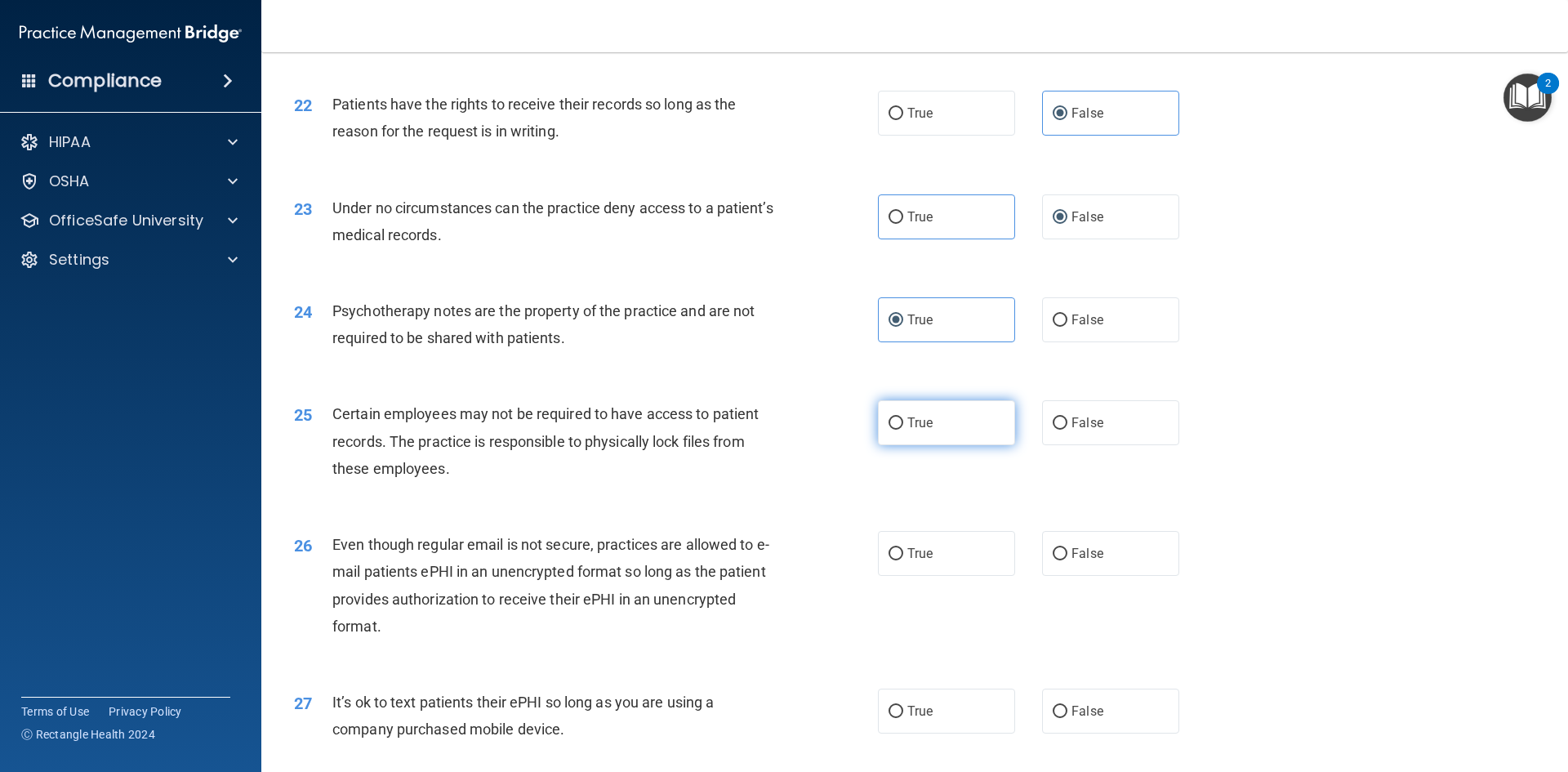
radio input "true"
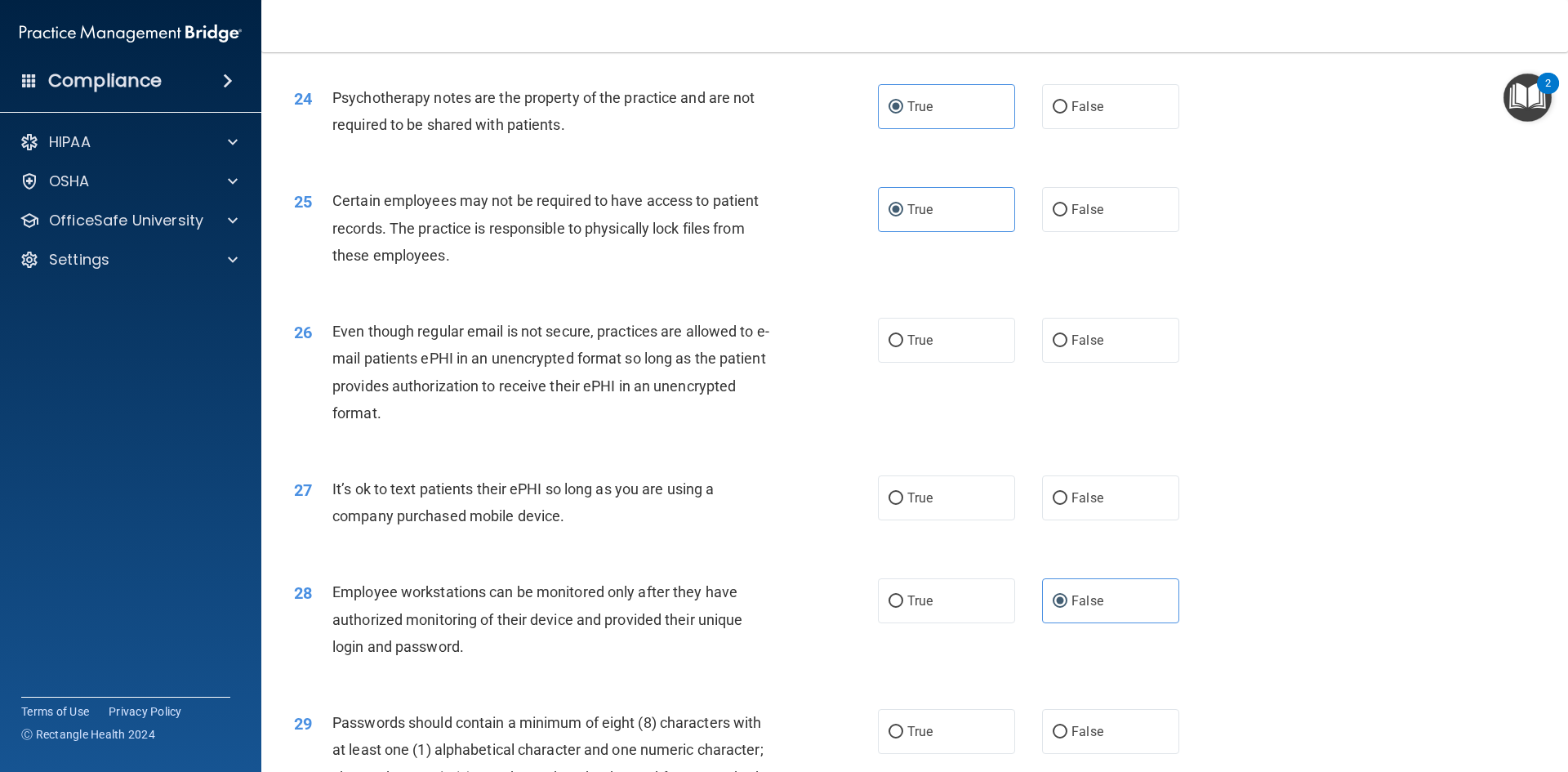
scroll to position [2941, 0]
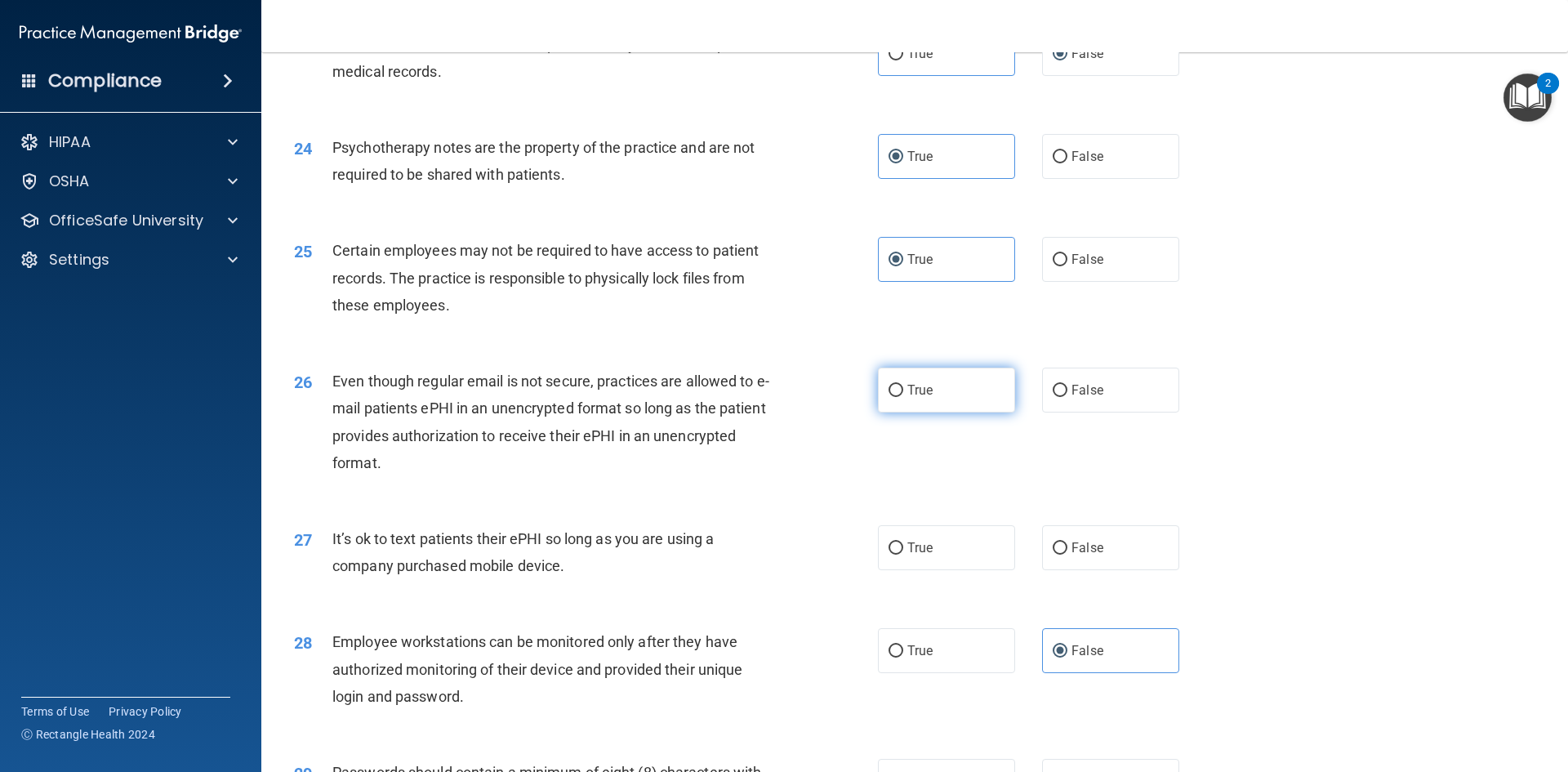
click at [988, 412] on label "True" at bounding box center [946, 390] width 137 height 45
click at [903, 397] on input "True" at bounding box center [896, 391] width 14 height 13
radio input "true"
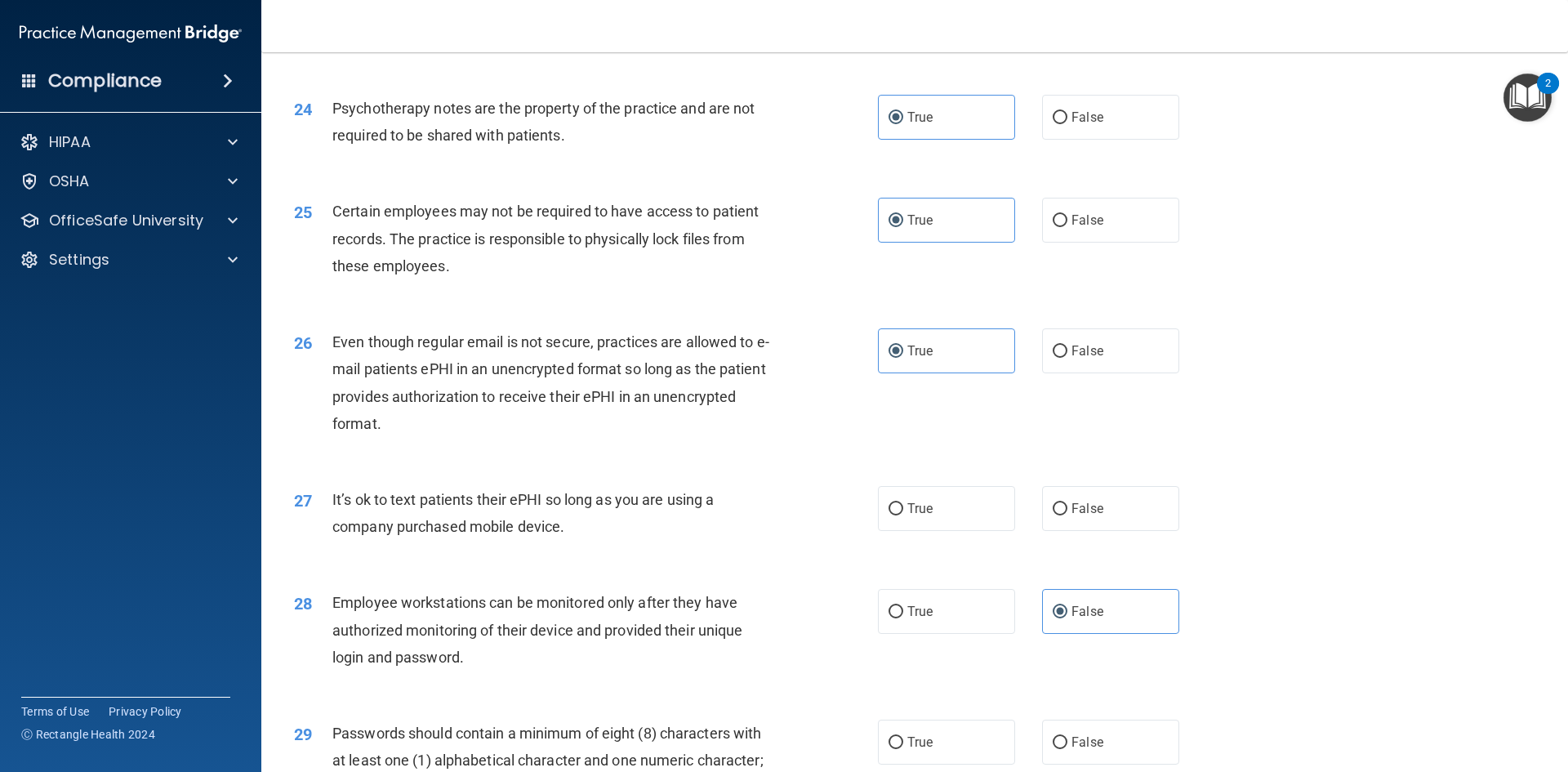
scroll to position [3022, 0]
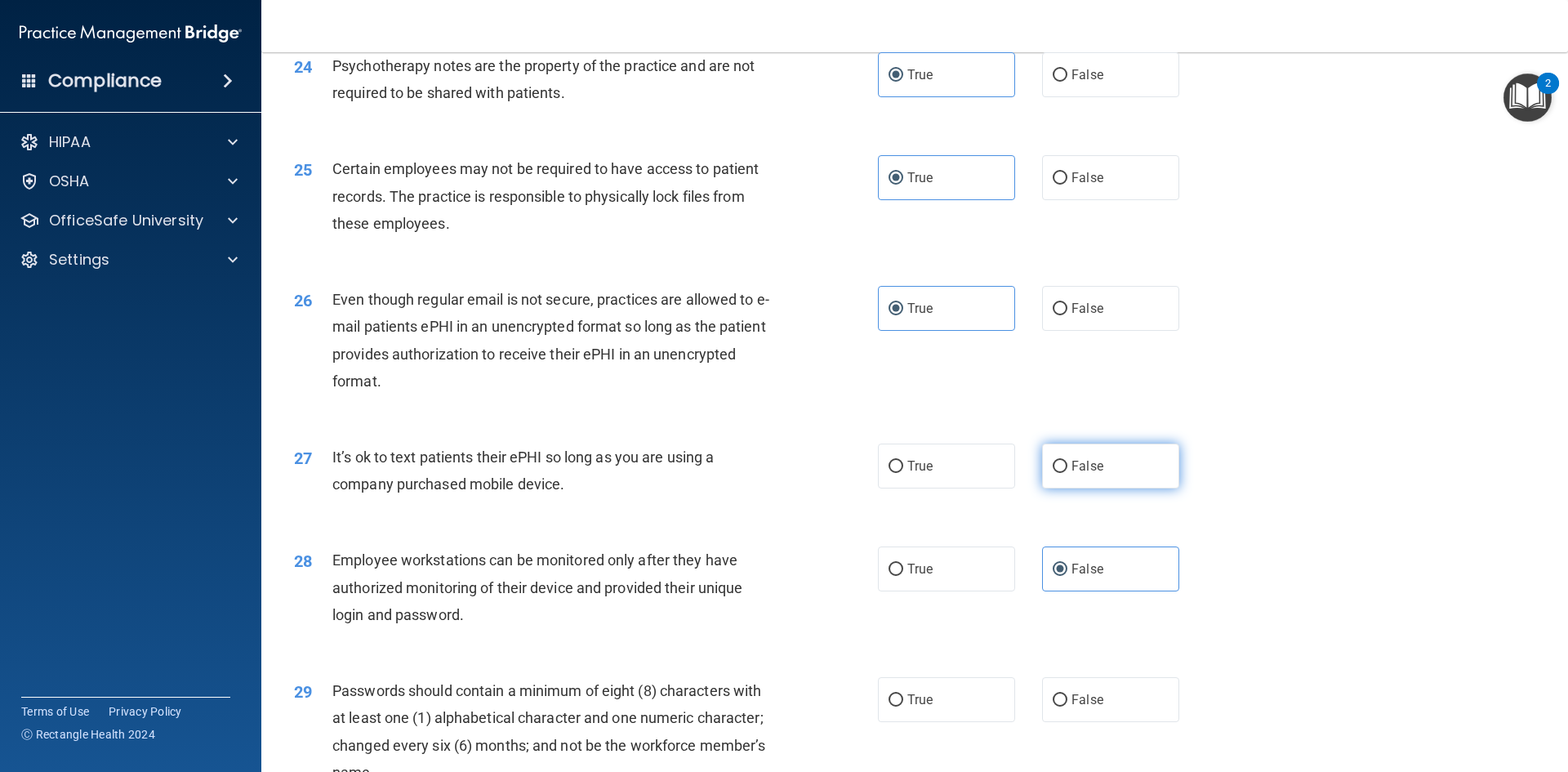
click at [1065, 484] on label "False" at bounding box center [1111, 466] width 137 height 45
click at [1065, 473] on input "False" at bounding box center [1060, 467] width 14 height 13
radio input "true"
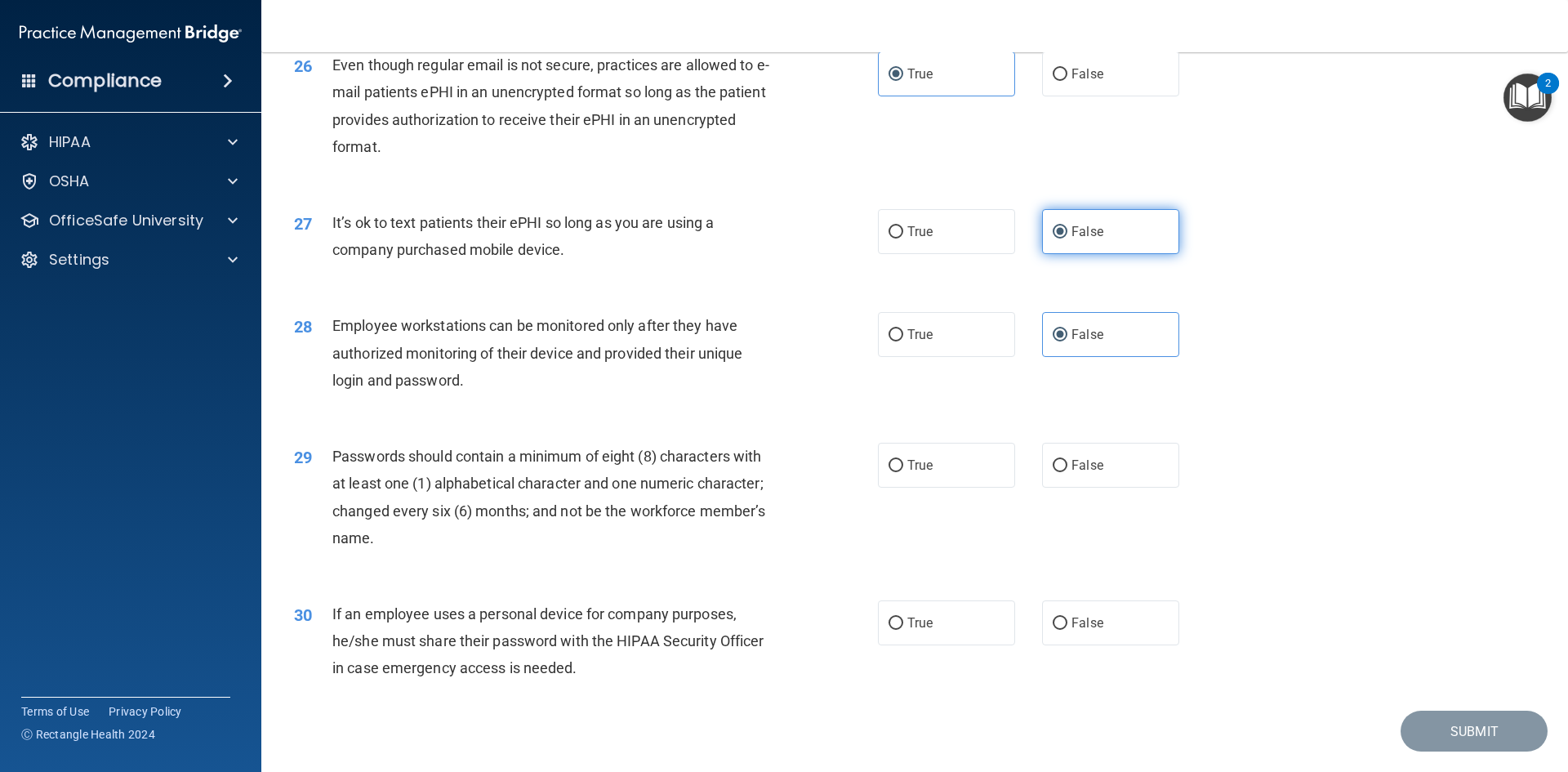
scroll to position [3268, 0]
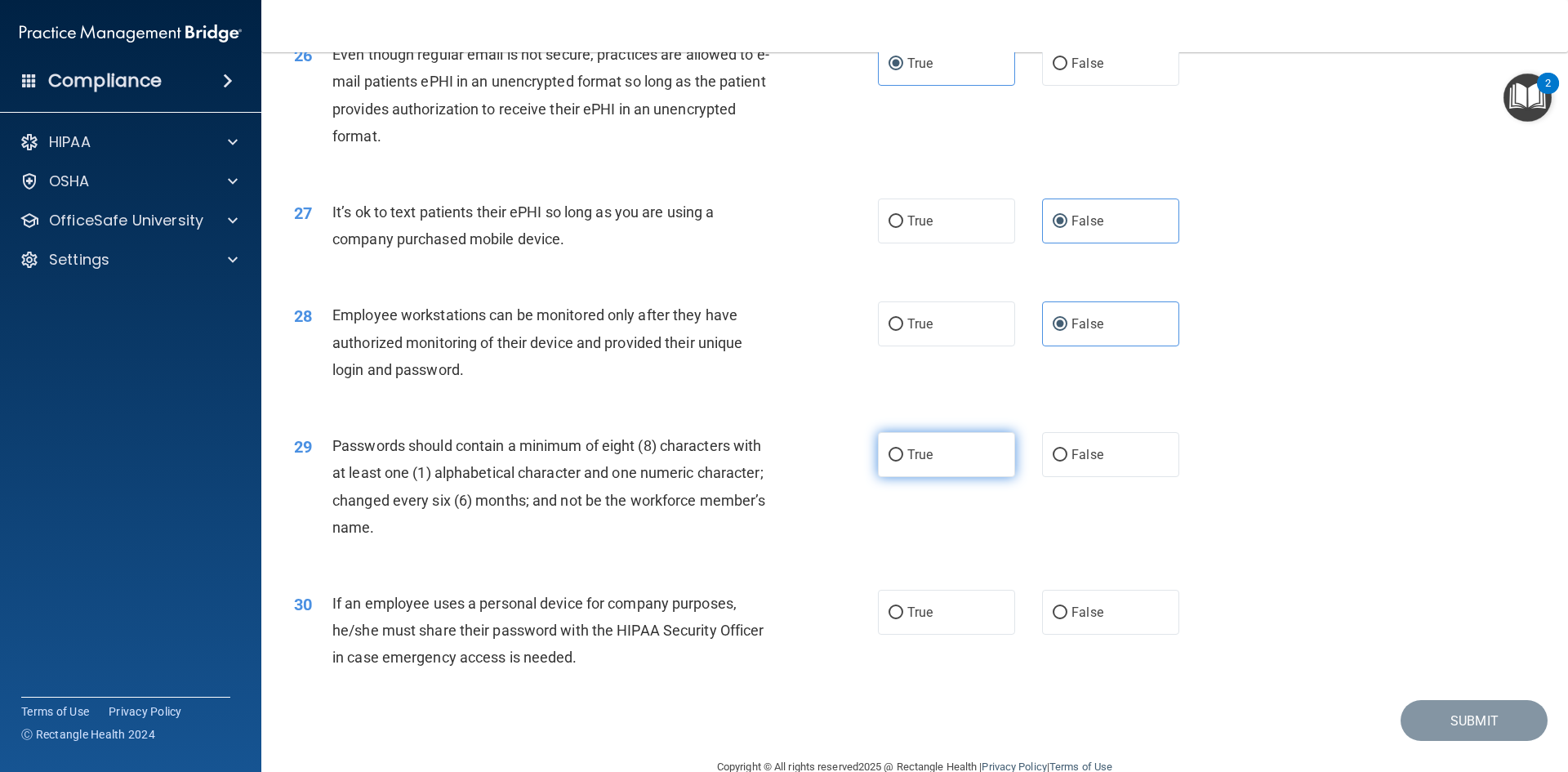
click at [1000, 477] on label "True" at bounding box center [946, 455] width 137 height 45
click at [903, 462] on input "True" at bounding box center [896, 456] width 14 height 13
radio input "true"
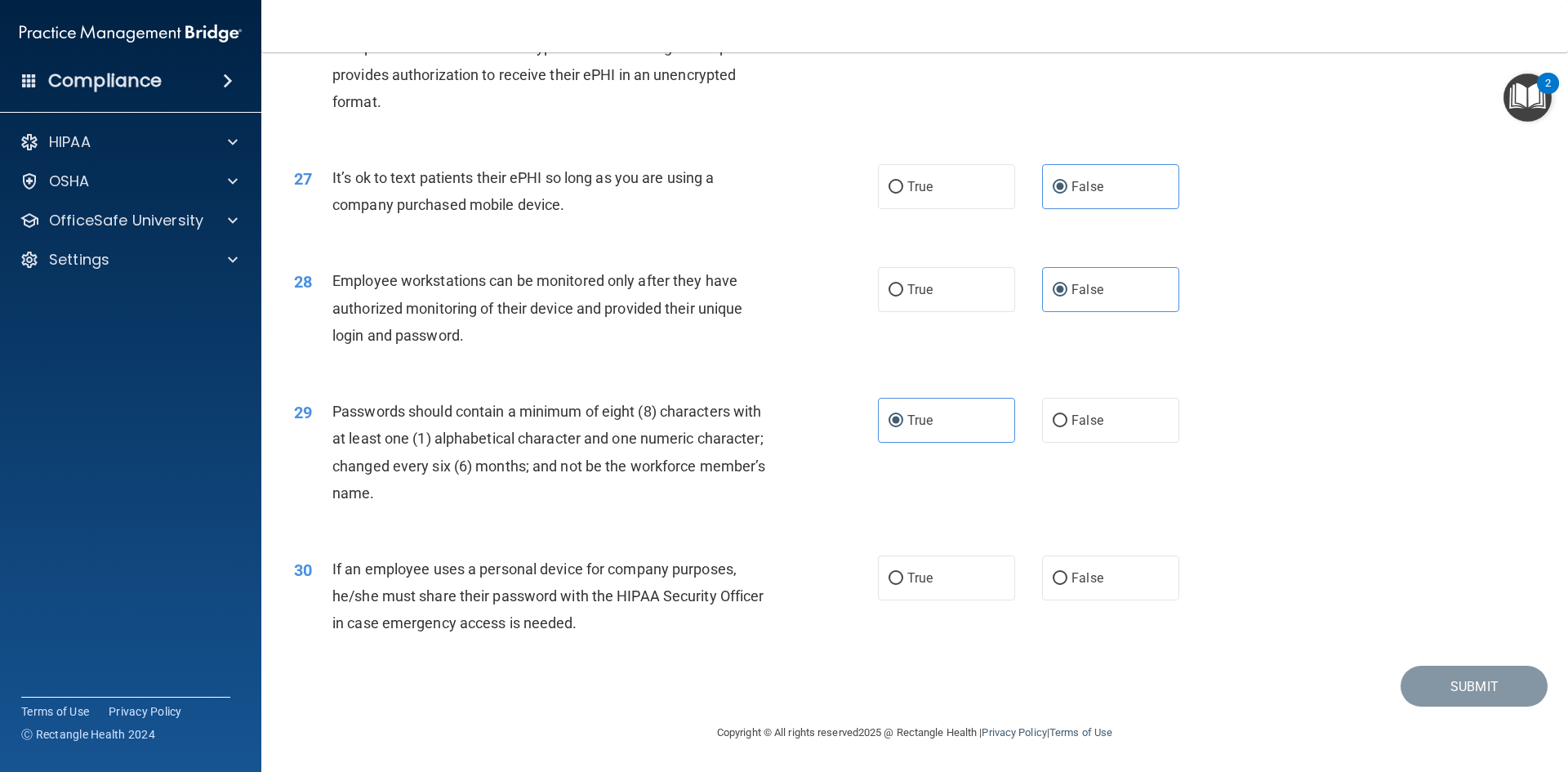
scroll to position [3329, 0]
click at [1054, 579] on input "False" at bounding box center [1060, 579] width 14 height 13
radio input "true"
click at [1484, 678] on button "Submit" at bounding box center [1475, 687] width 147 height 41
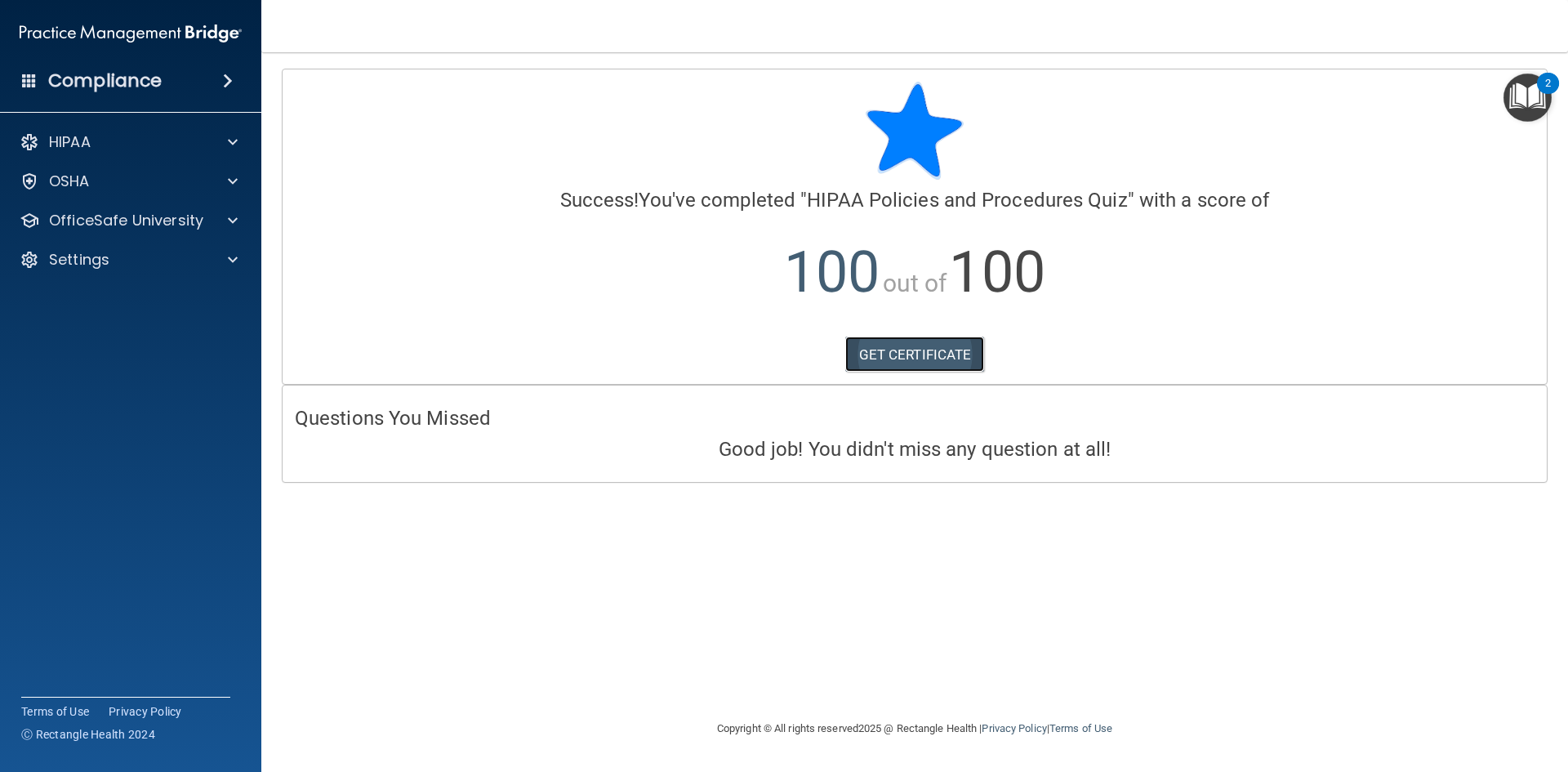
click at [887, 357] on link "GET CERTIFICATE" at bounding box center [915, 354] width 139 height 36
click at [164, 233] on div "OfficeSafe University" at bounding box center [131, 220] width 262 height 32
click at [242, 214] on div at bounding box center [230, 221] width 40 height 20
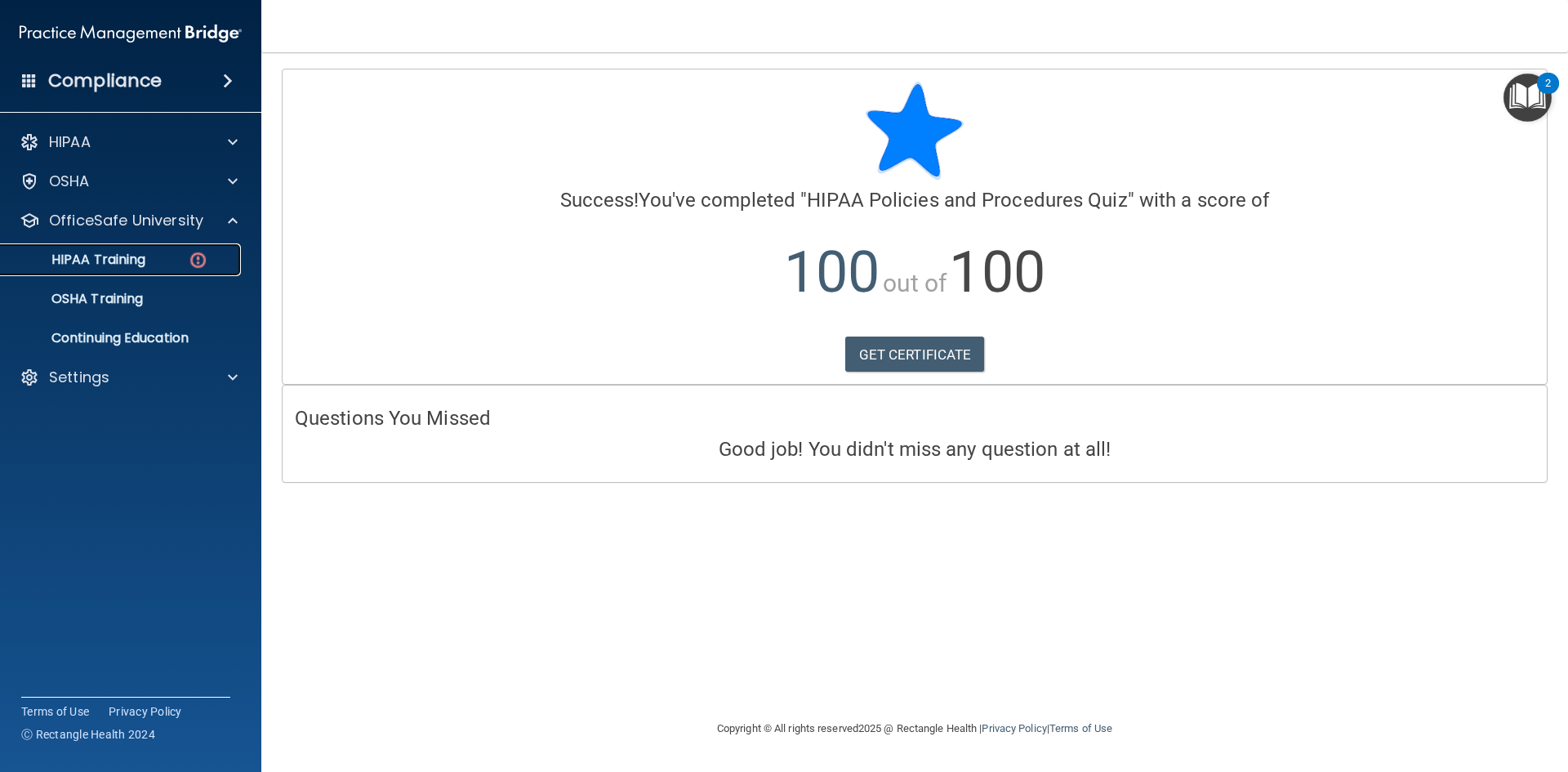
click at [202, 259] on img at bounding box center [198, 260] width 21 height 21
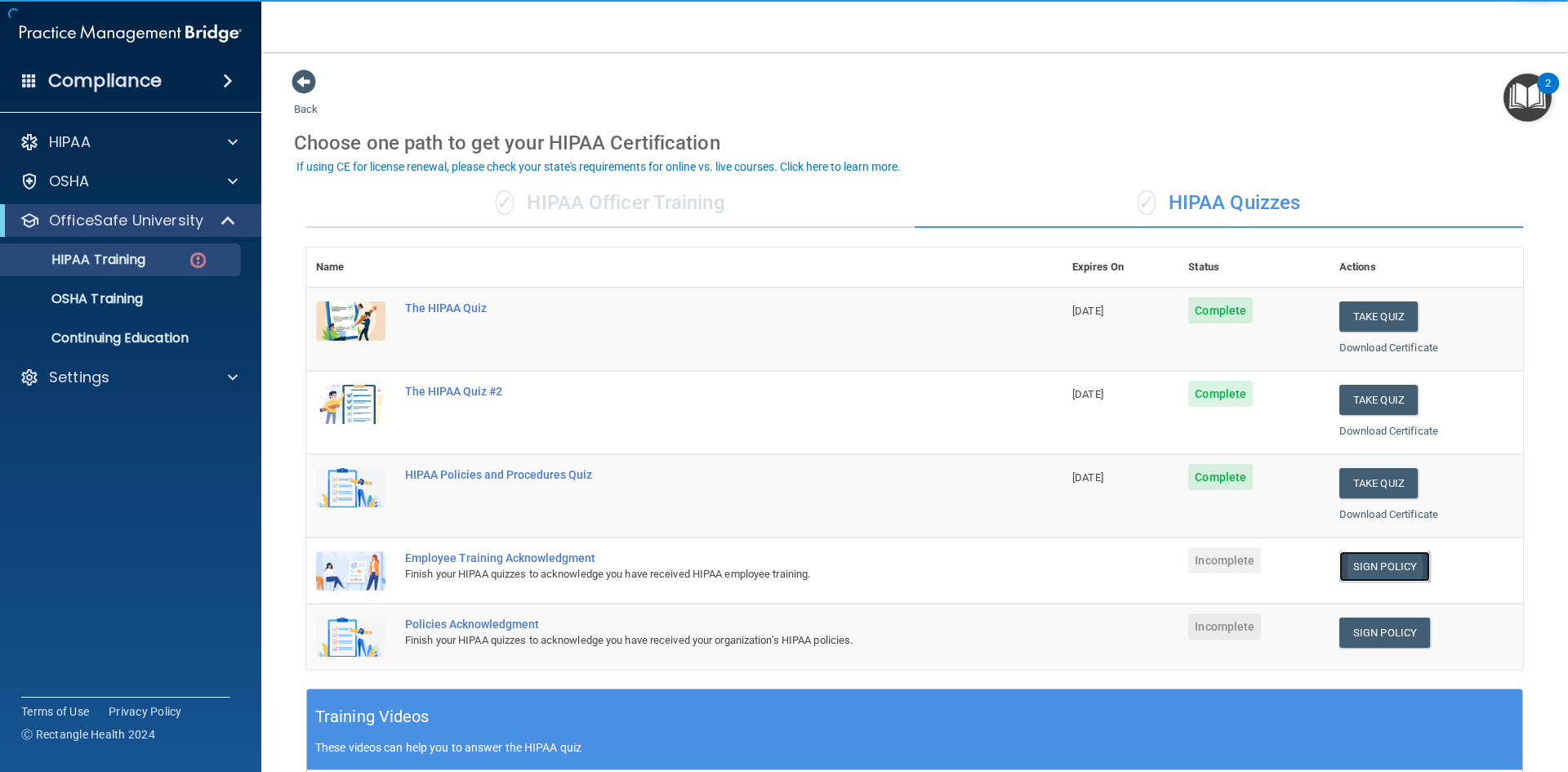
click at [1386, 566] on link "Sign Policy" at bounding box center [1385, 567] width 91 height 31
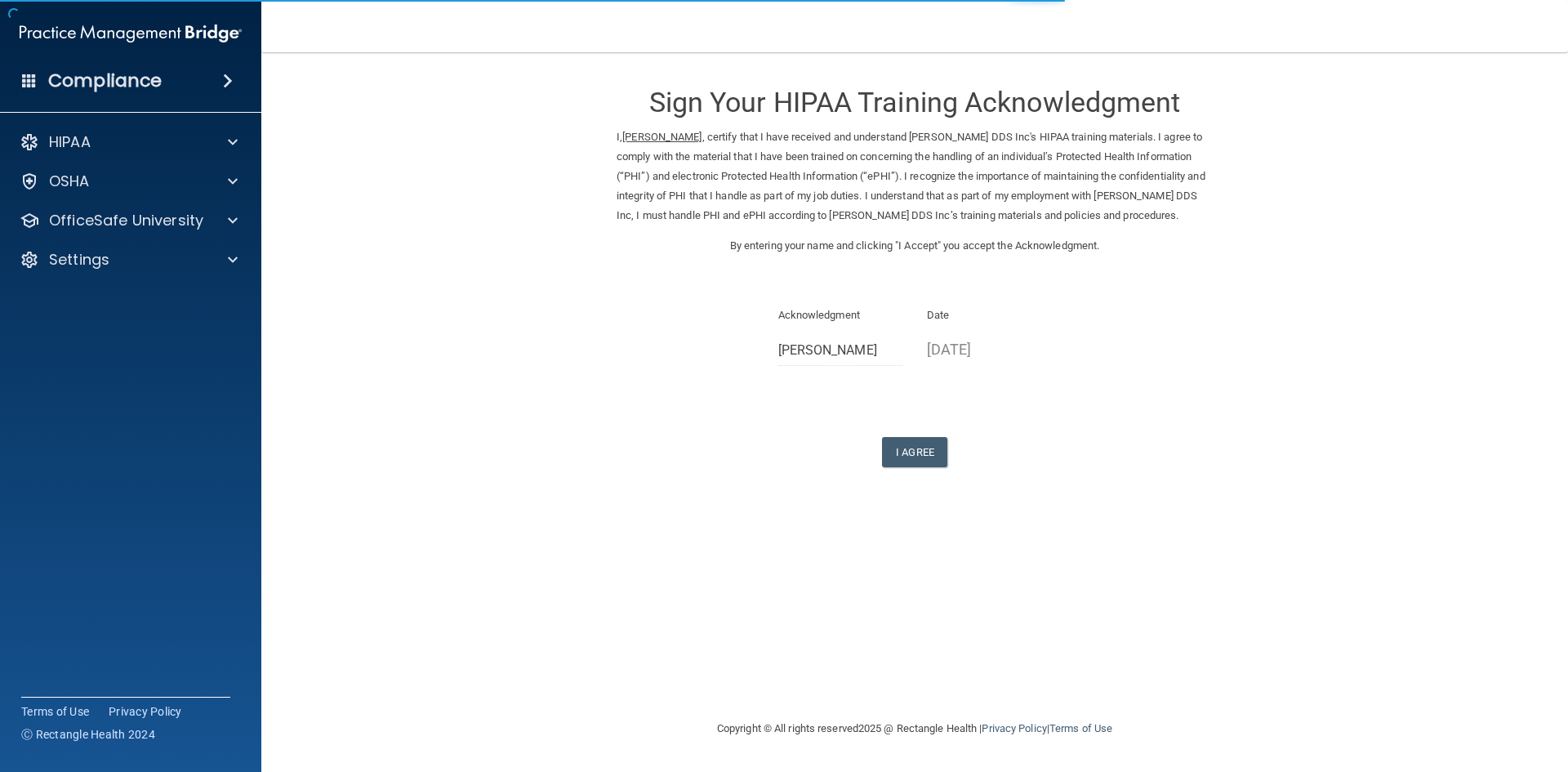
click at [927, 468] on form "Sign Your HIPAA Training Acknowledgment I, [PERSON_NAME] , certify that I have …" at bounding box center [915, 287] width 1242 height 438
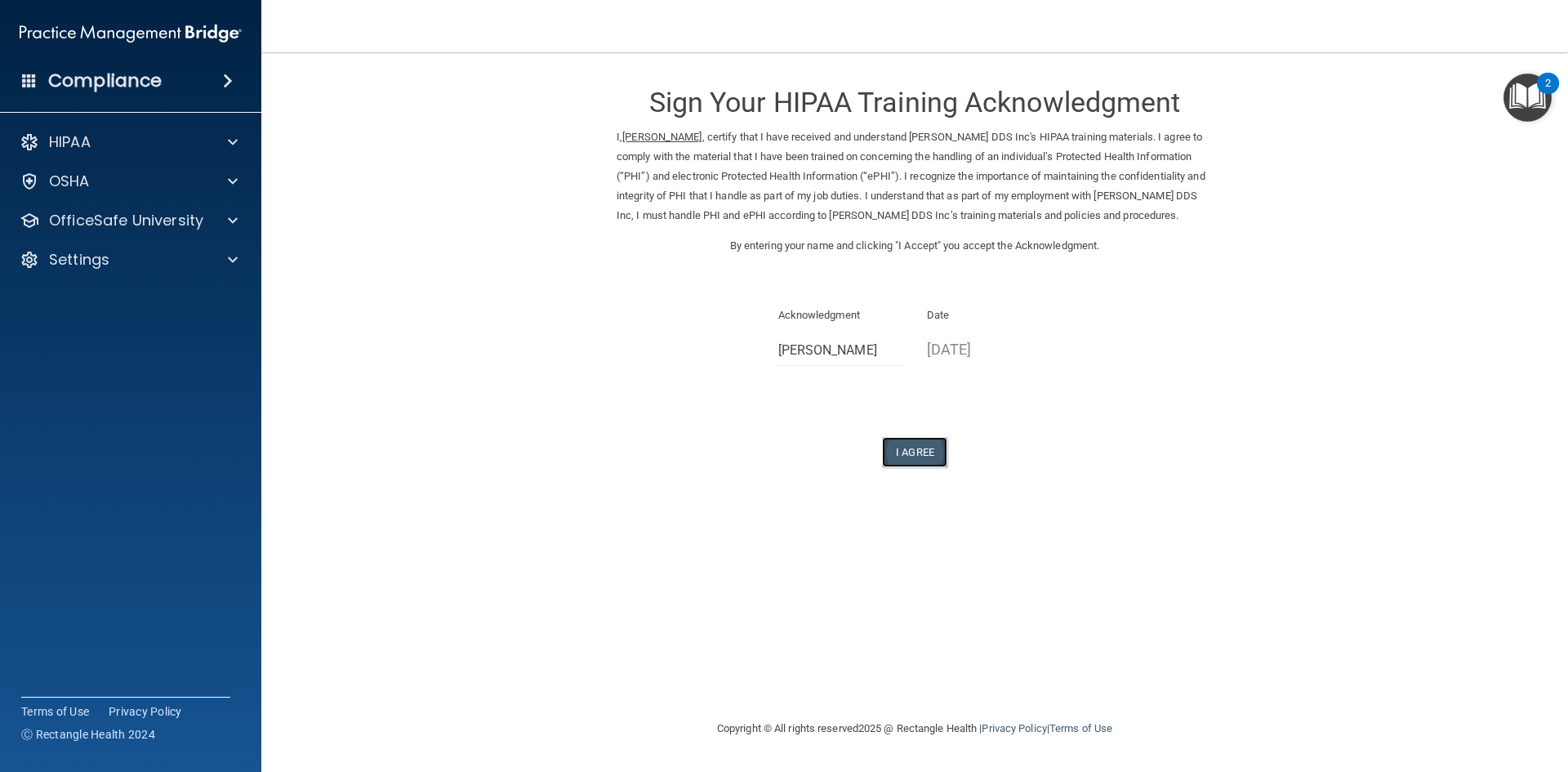
click at [922, 446] on button "I Agree" at bounding box center [915, 452] width 66 height 31
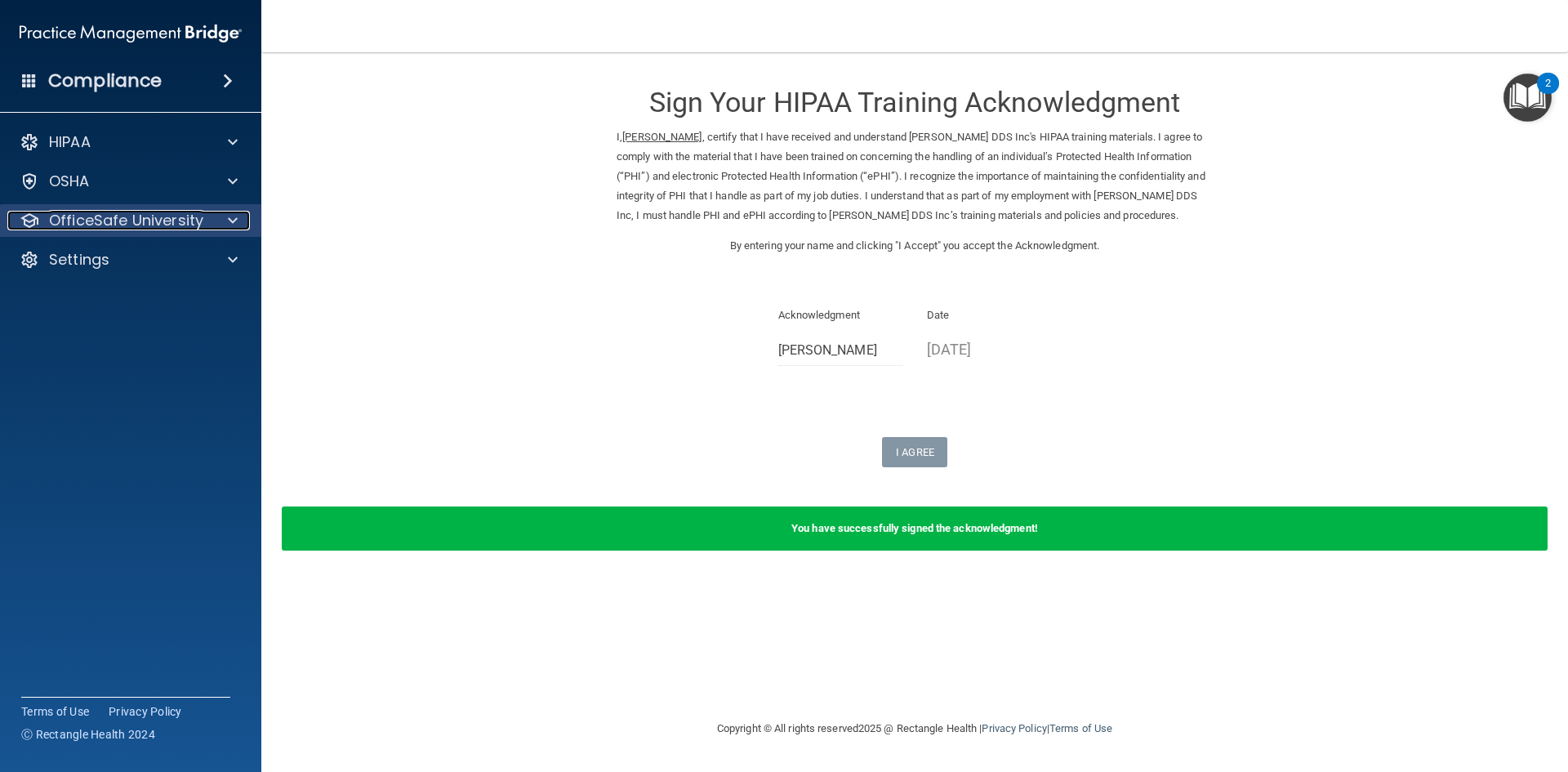
click at [128, 222] on p "OfficeSafe University" at bounding box center [127, 221] width 155 height 20
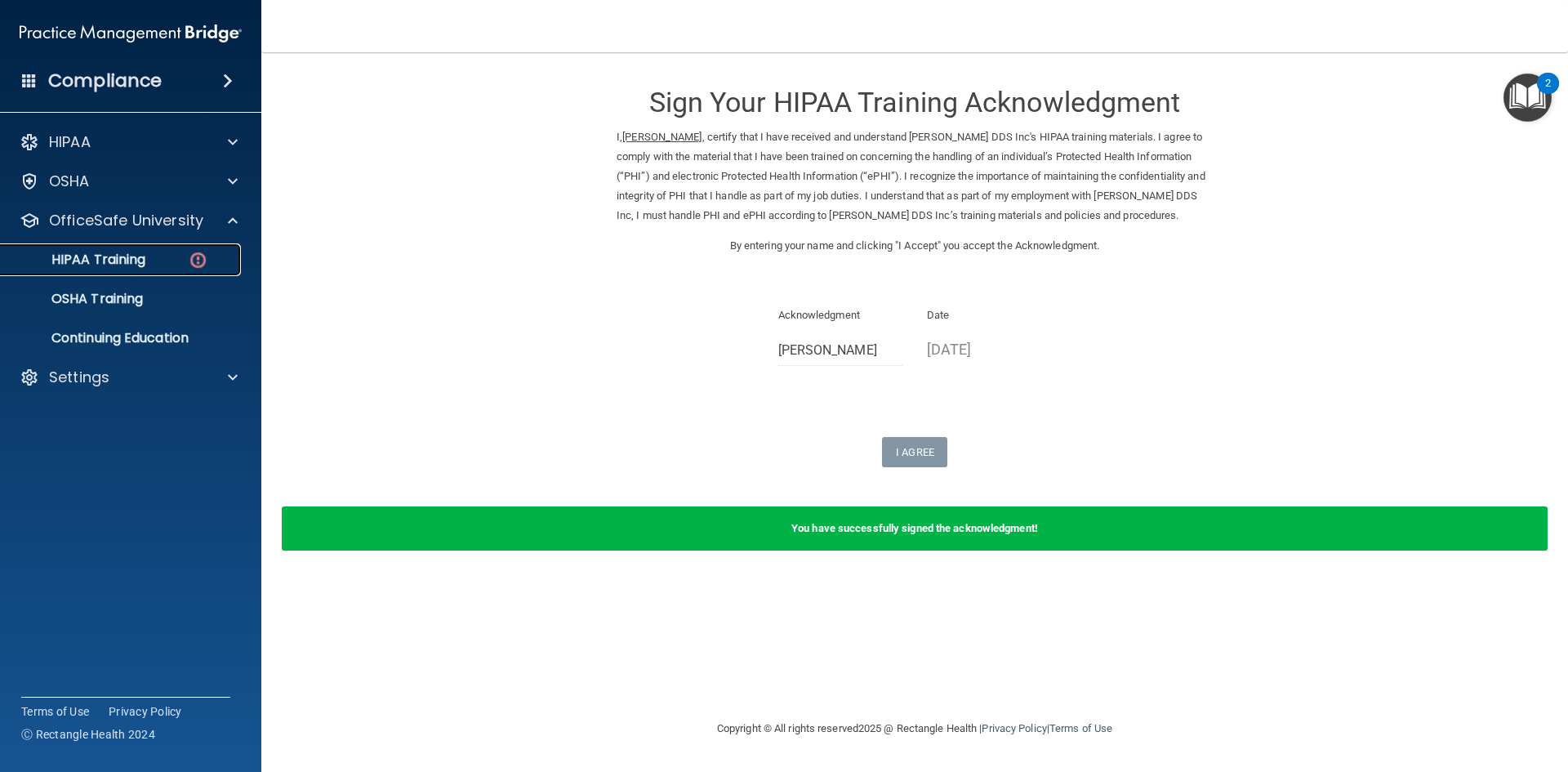
click at [168, 269] on link "HIPAA Training" at bounding box center [112, 260] width 257 height 32
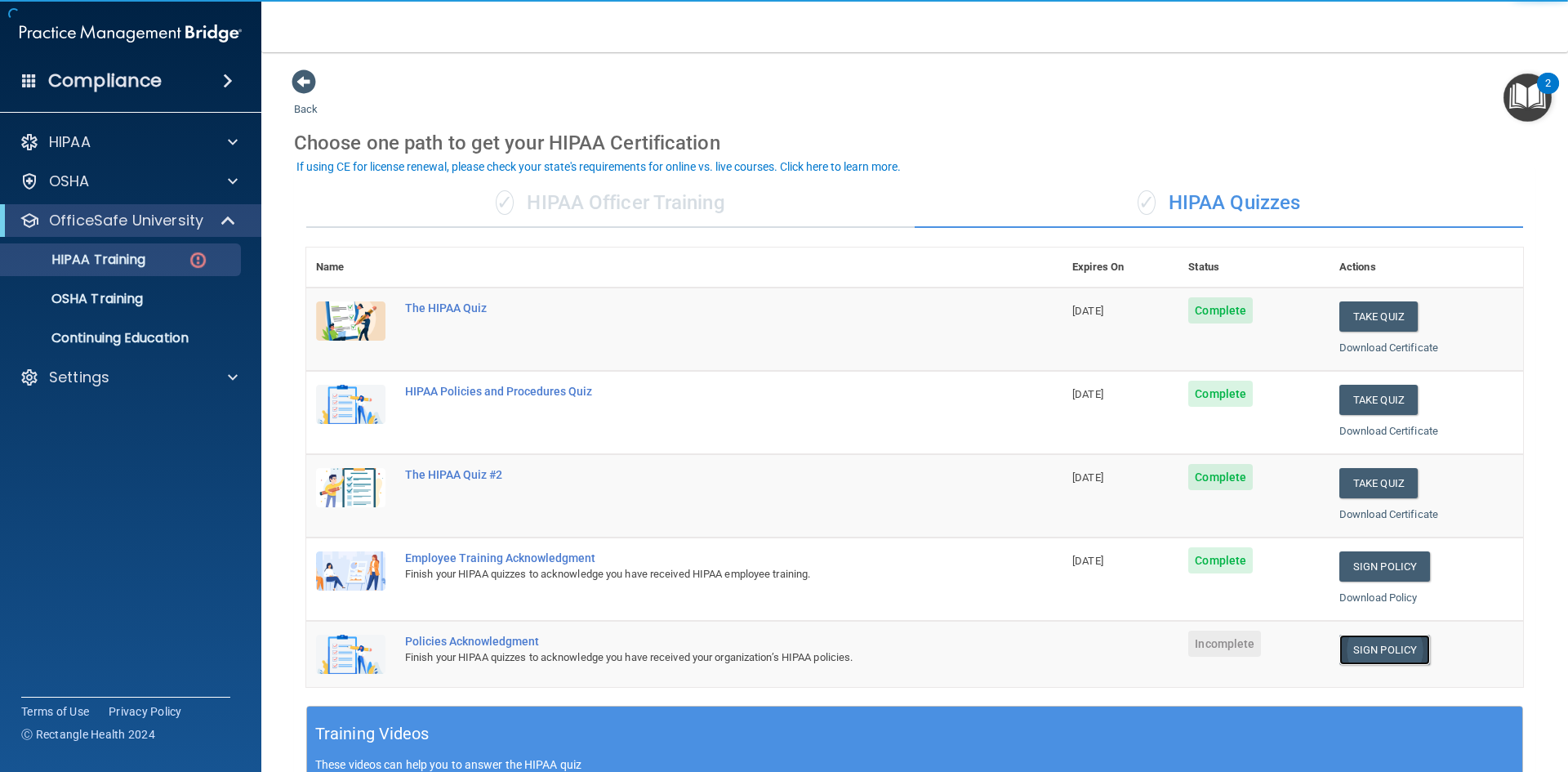
click at [1393, 644] on link "Sign Policy" at bounding box center [1385, 650] width 91 height 31
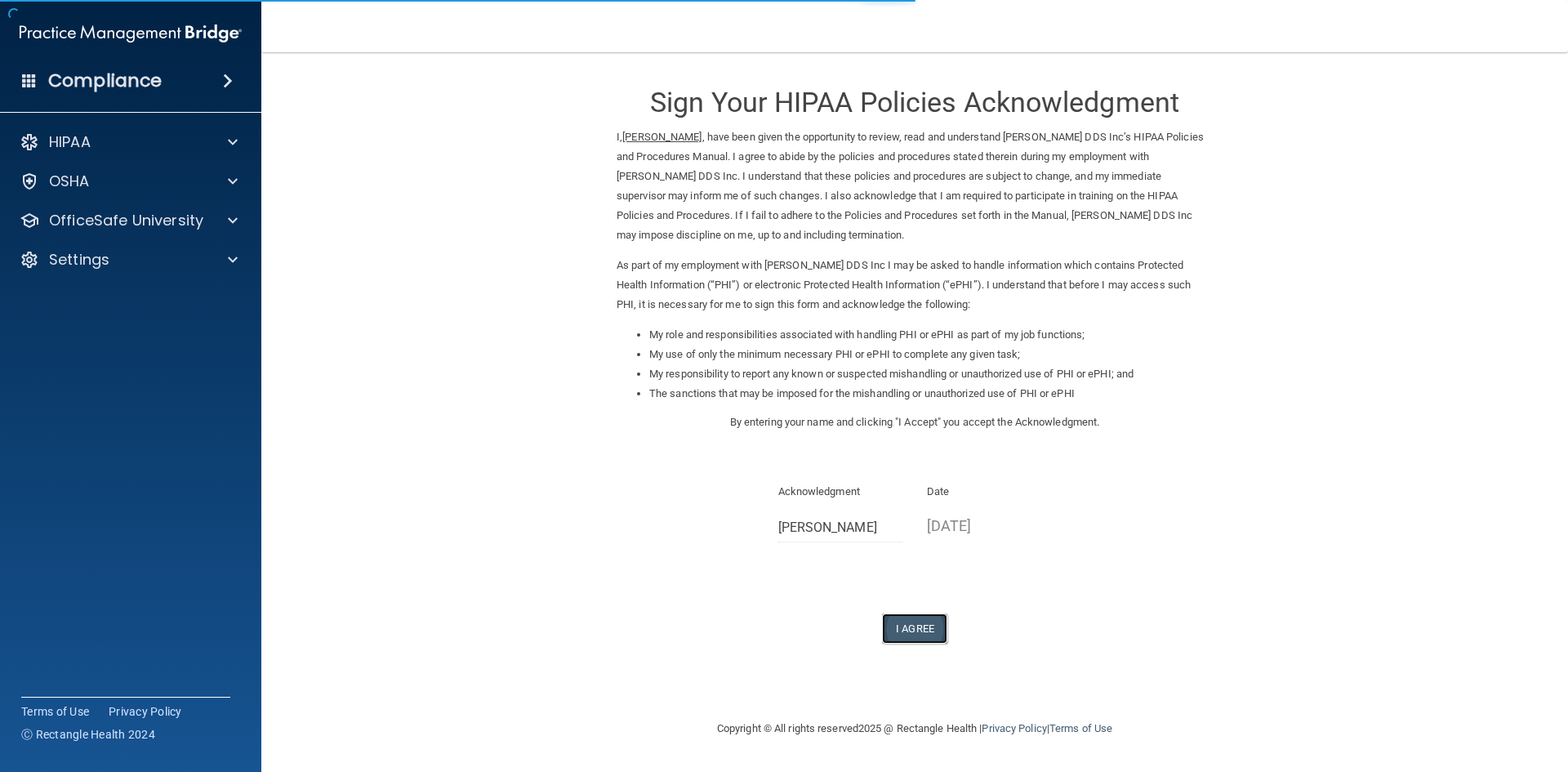
click at [922, 622] on button "I Agree" at bounding box center [915, 629] width 66 height 31
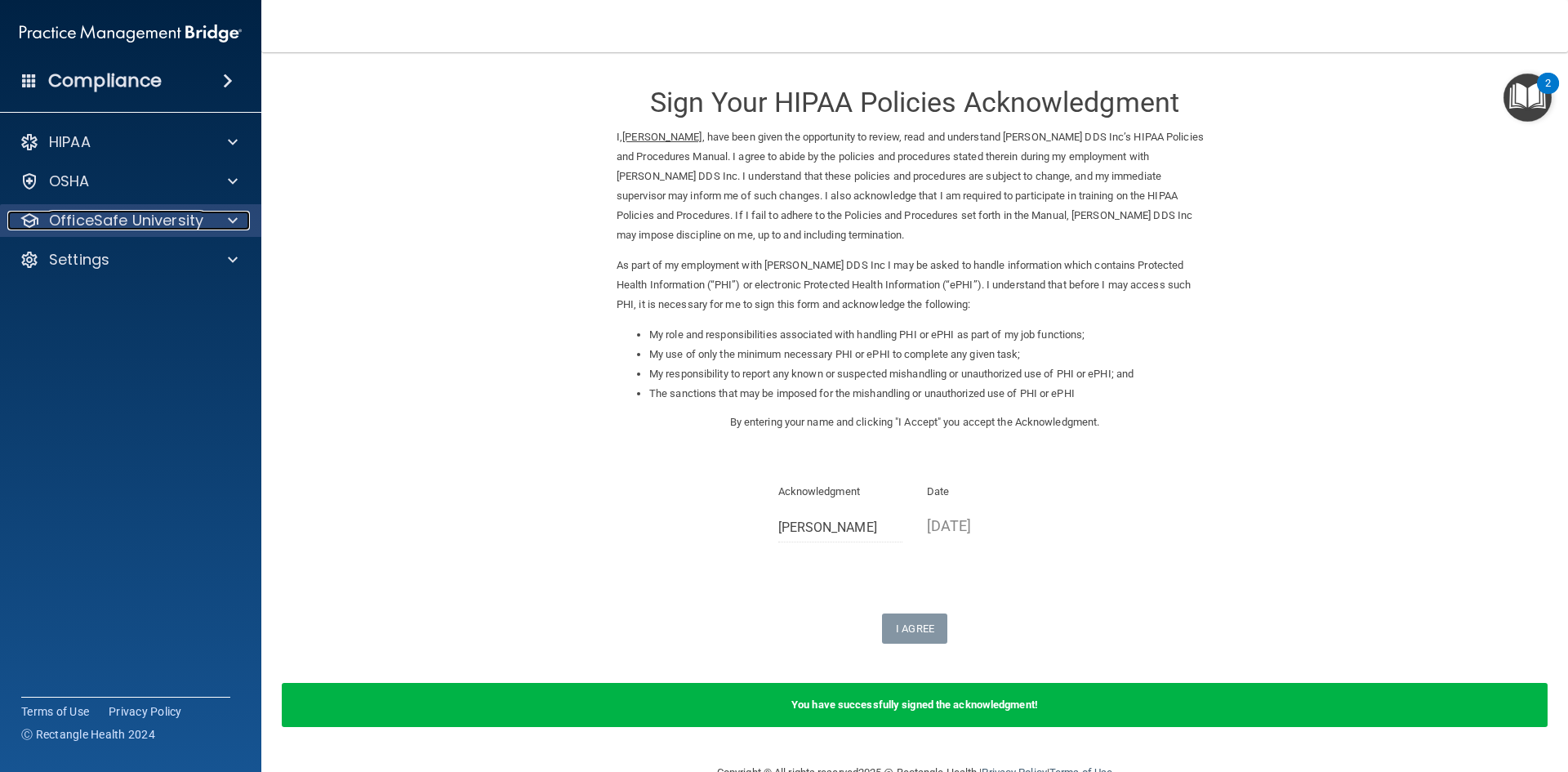
click at [211, 226] on div at bounding box center [230, 221] width 40 height 20
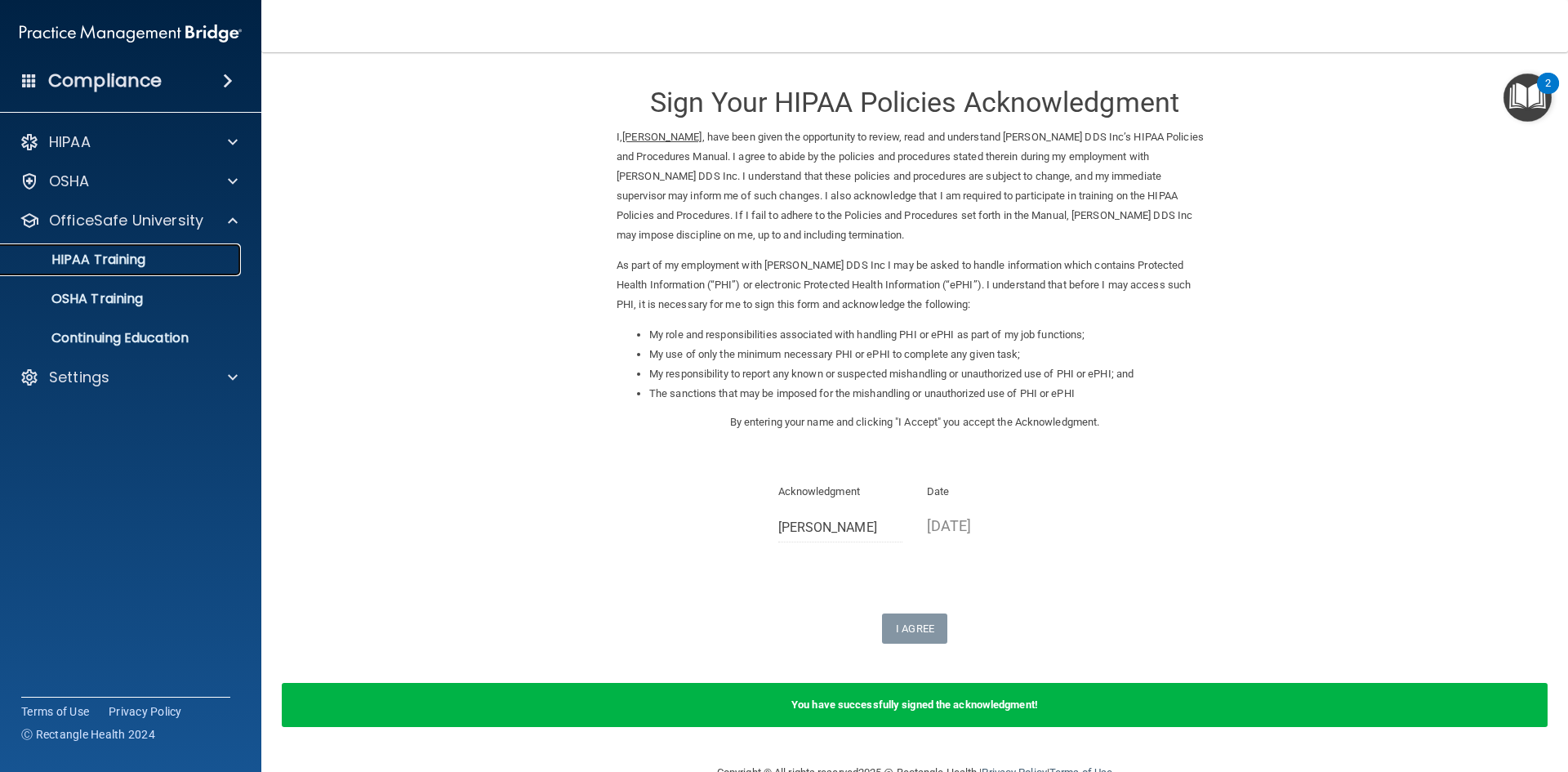
click at [211, 255] on div "HIPAA Training" at bounding box center [122, 260] width 223 height 16
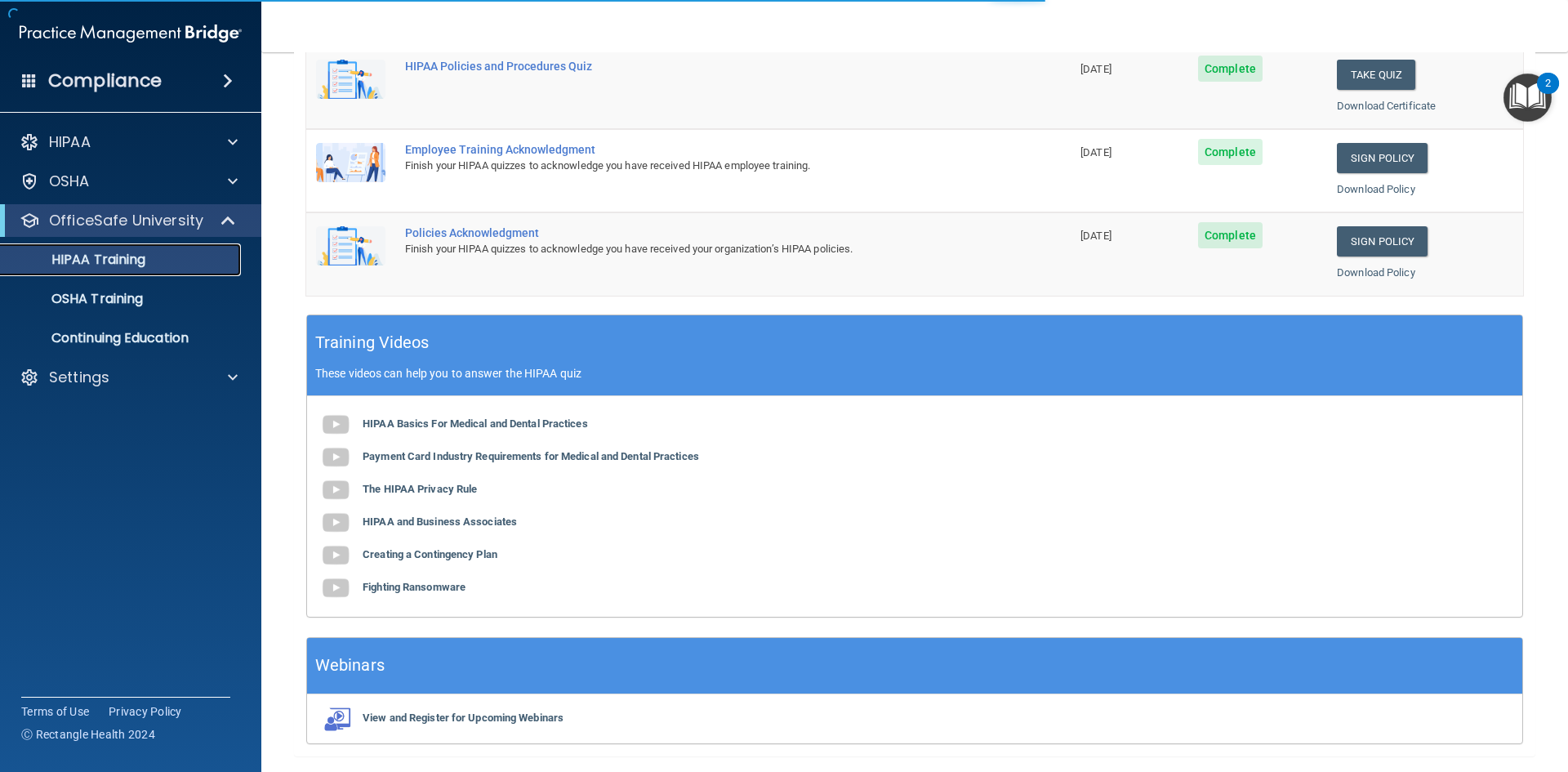
scroll to position [458, 0]
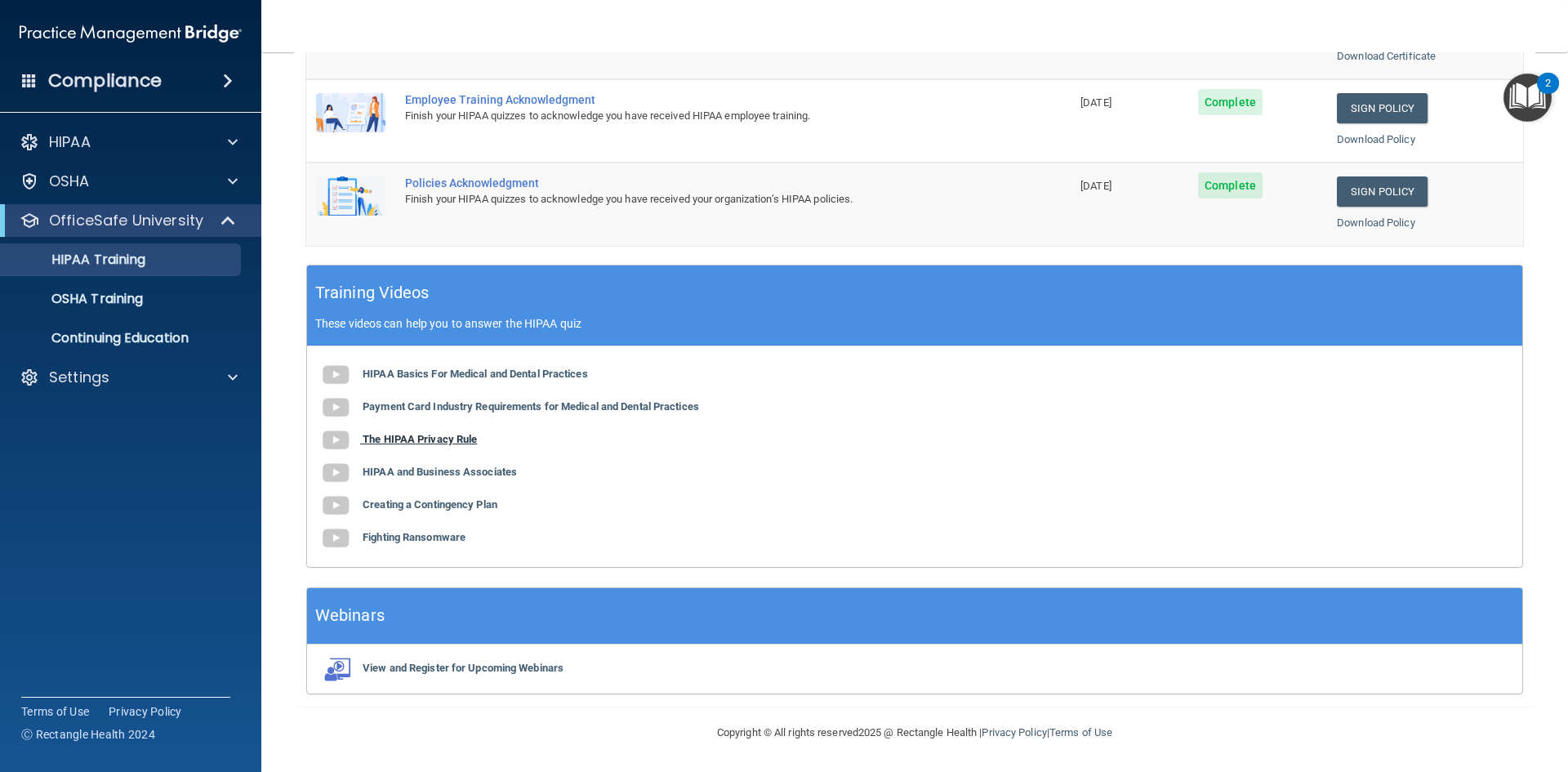
click at [408, 443] on b "The HIPAA Privacy Rule" at bounding box center [420, 439] width 114 height 13
click at [225, 220] on span at bounding box center [229, 221] width 13 height 20
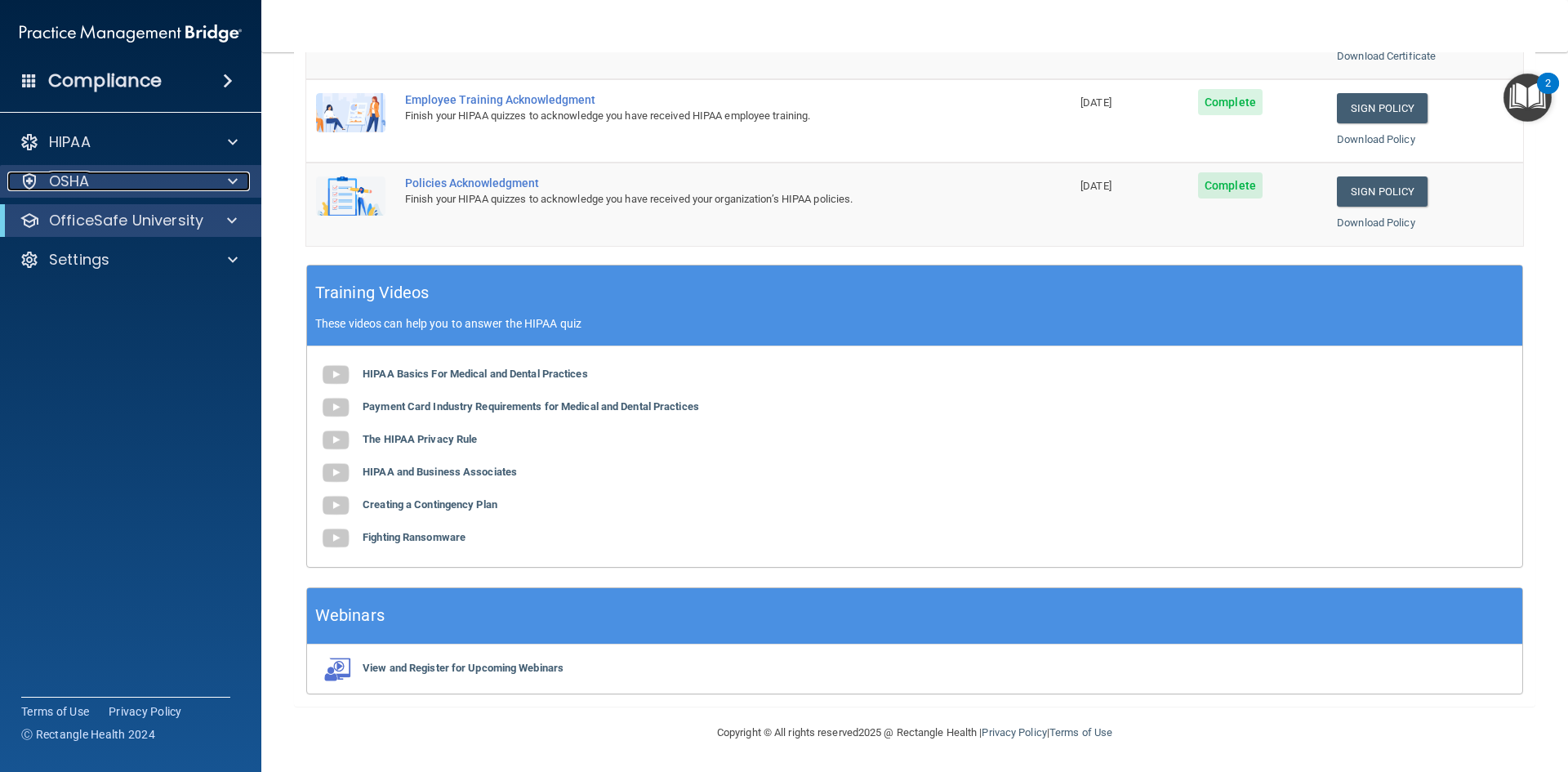
click at [224, 191] on div at bounding box center [230, 182] width 40 height 20
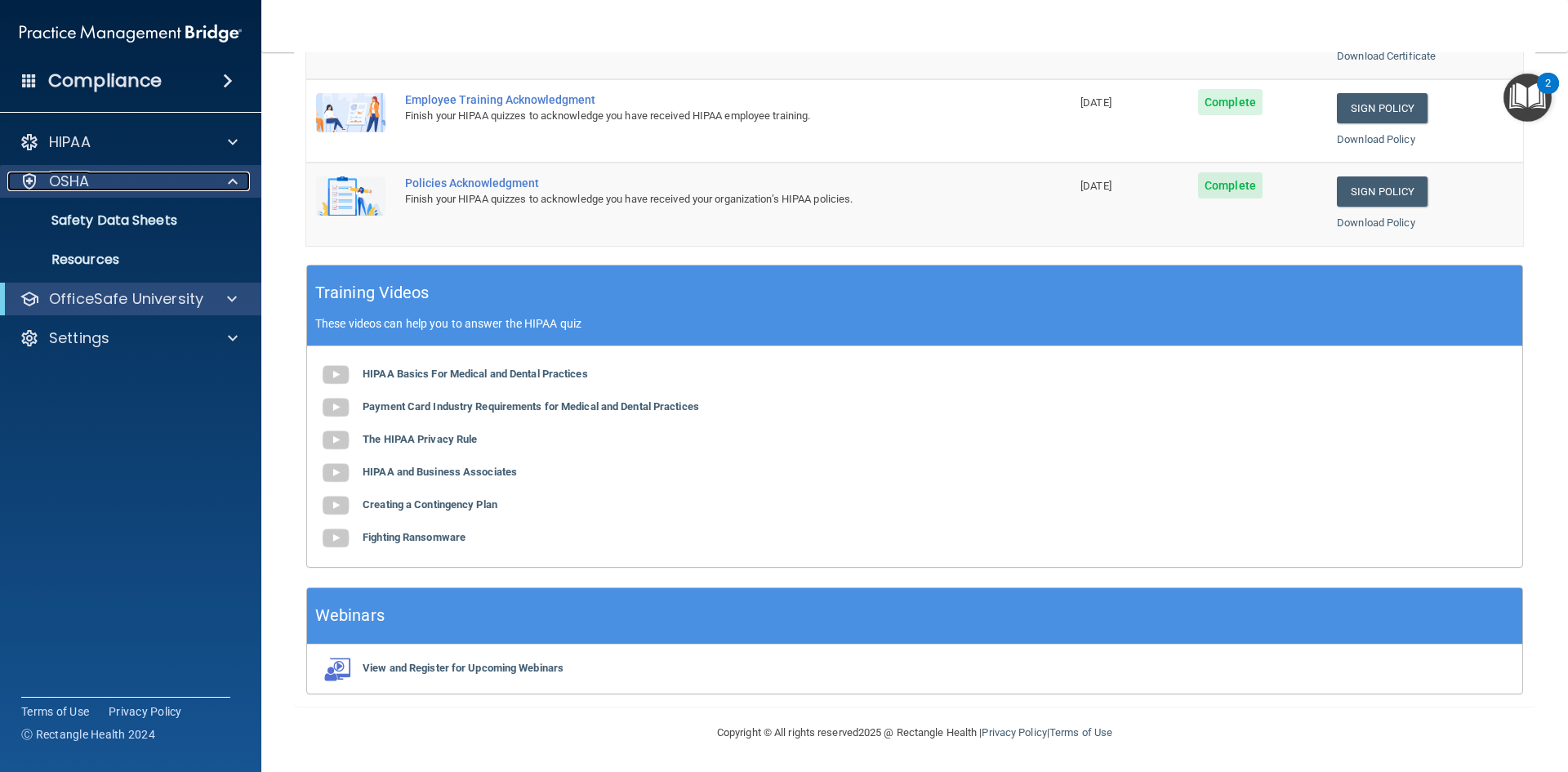
click at [233, 178] on span at bounding box center [233, 182] width 10 height 20
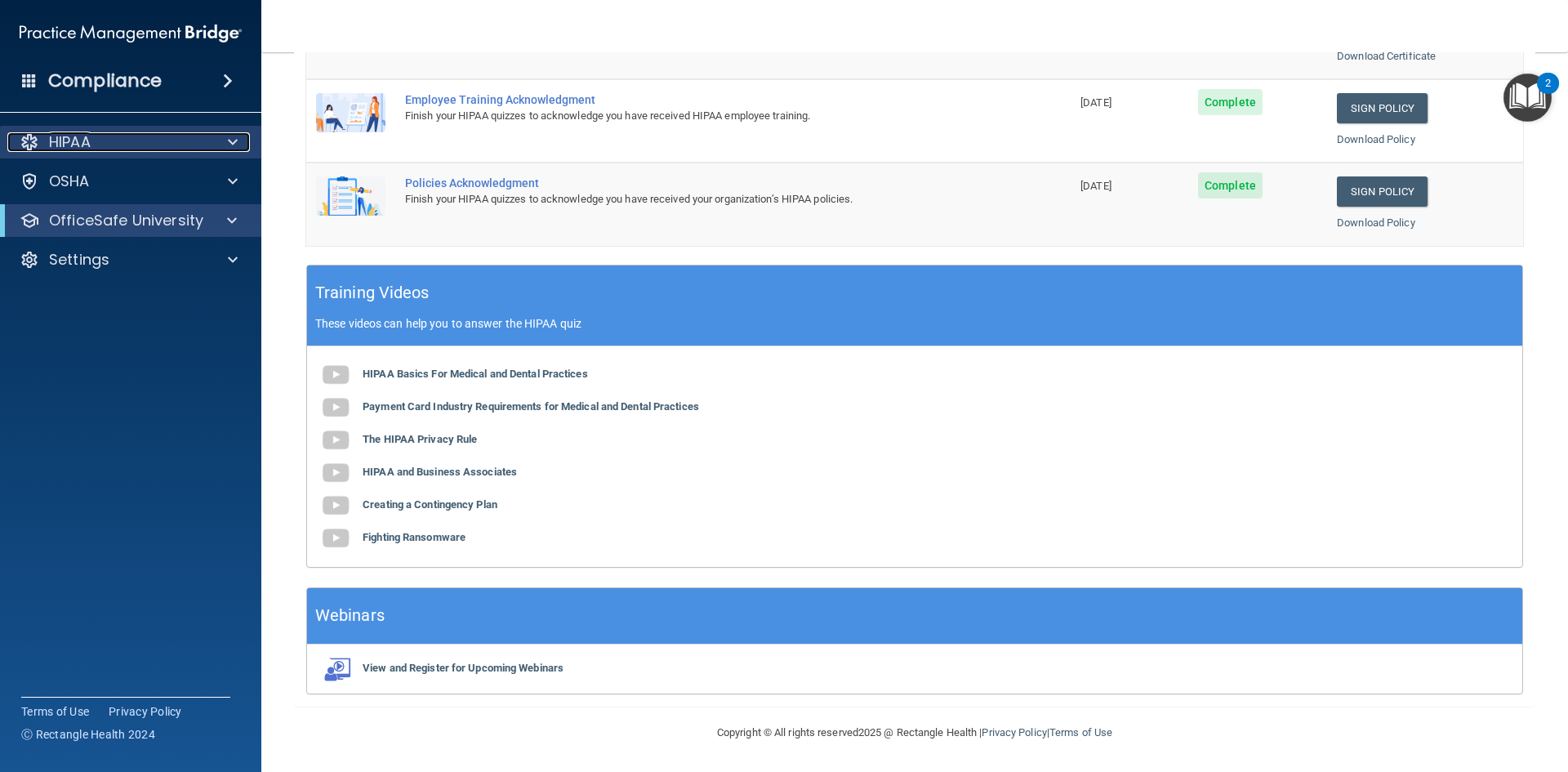
click at [238, 150] on div at bounding box center [230, 142] width 40 height 20
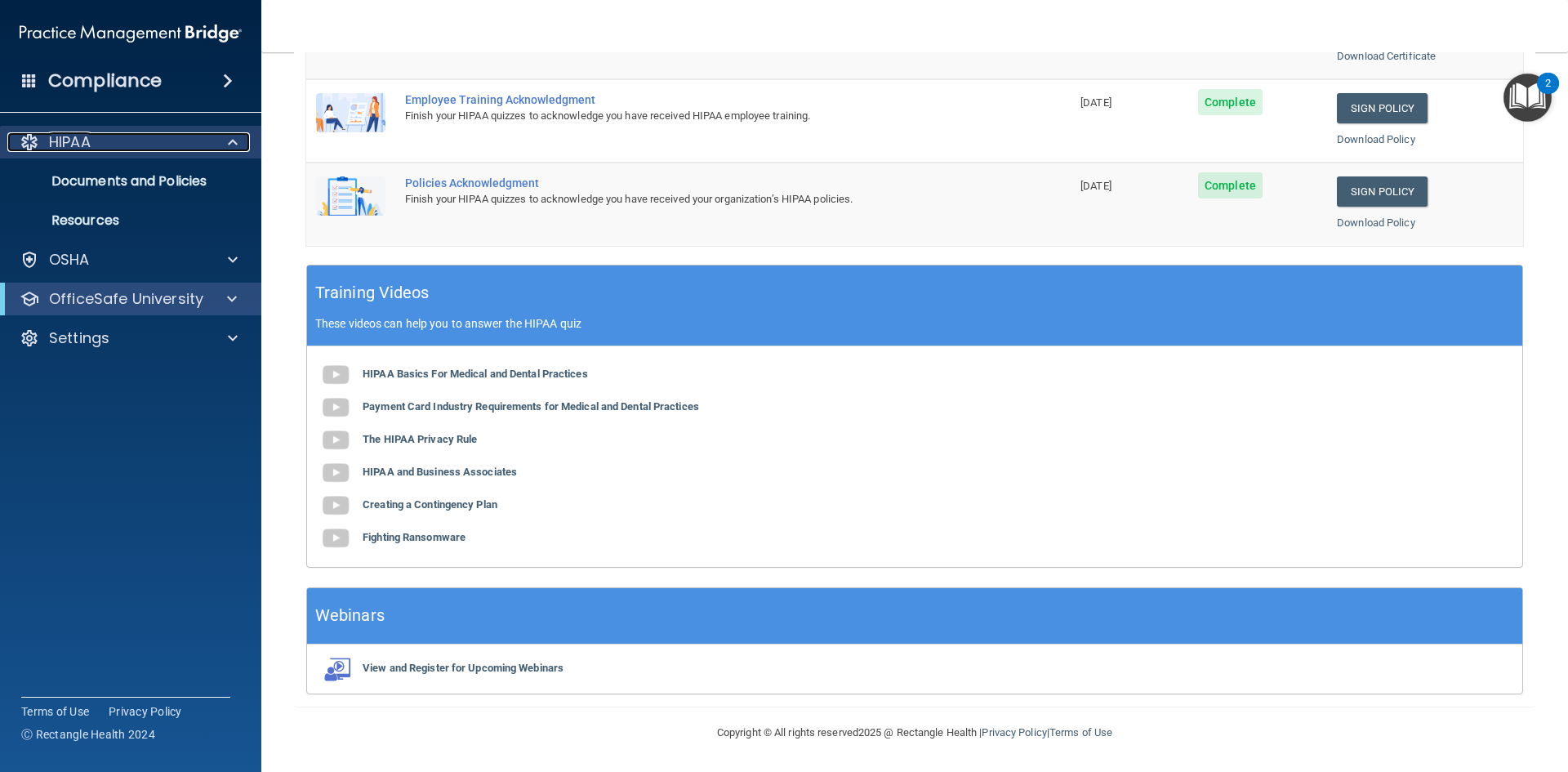
click at [238, 150] on div at bounding box center [230, 142] width 40 height 20
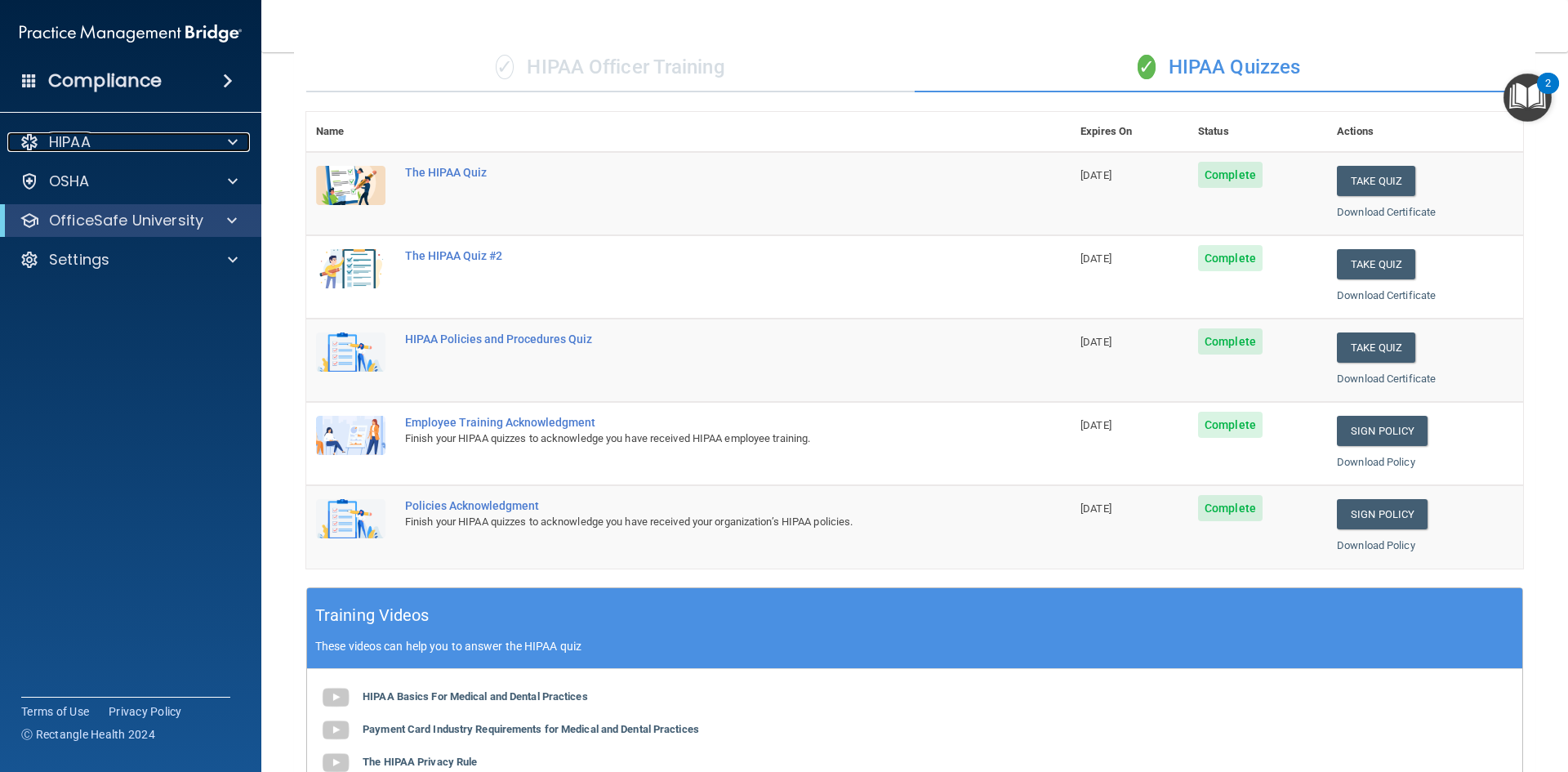
scroll to position [0, 0]
